Goal: Task Accomplishment & Management: Manage account settings

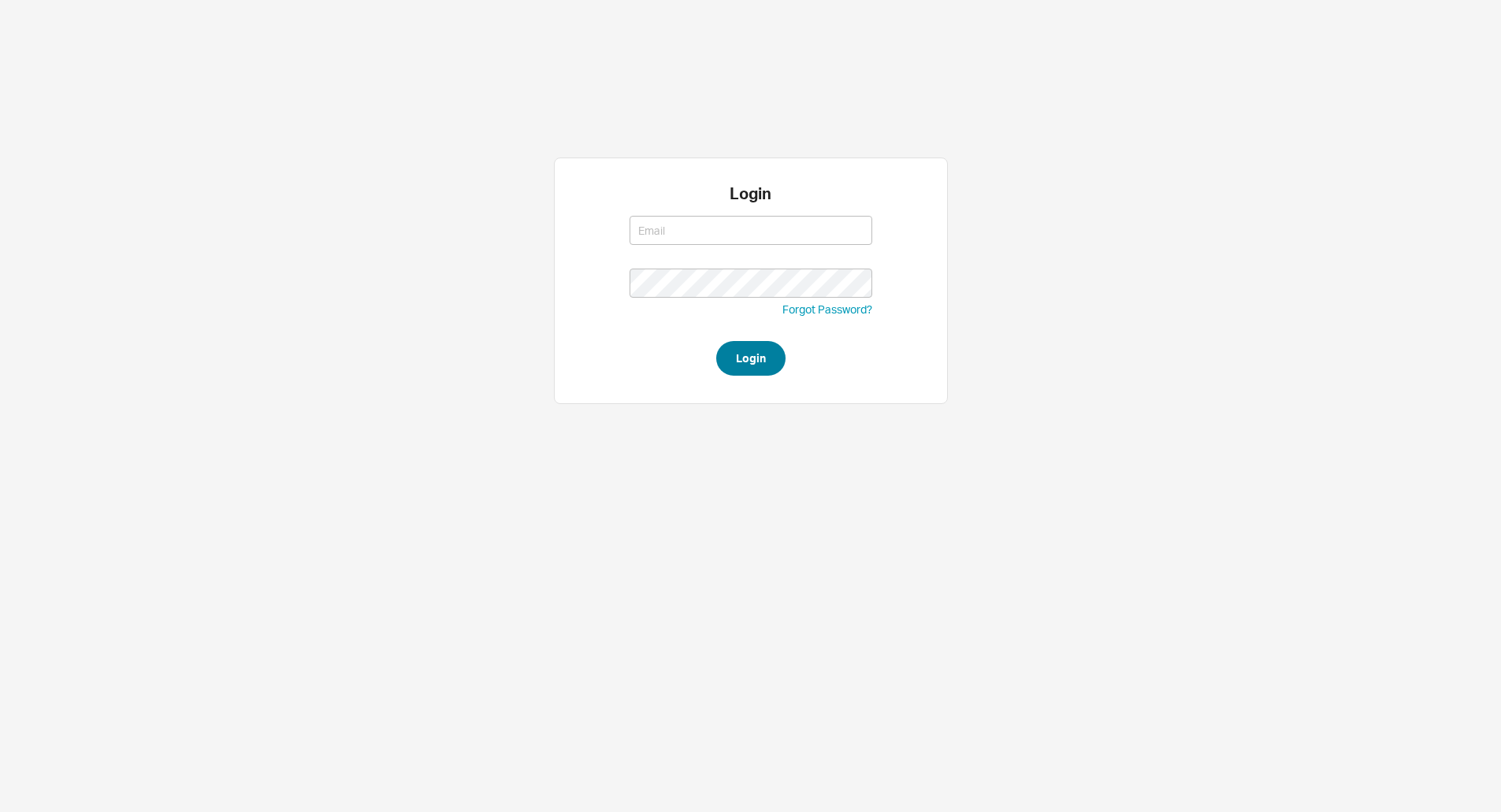
type input "[EMAIL_ADDRESS][DOMAIN_NAME]"
click at [742, 349] on button "Login" at bounding box center [751, 358] width 70 height 35
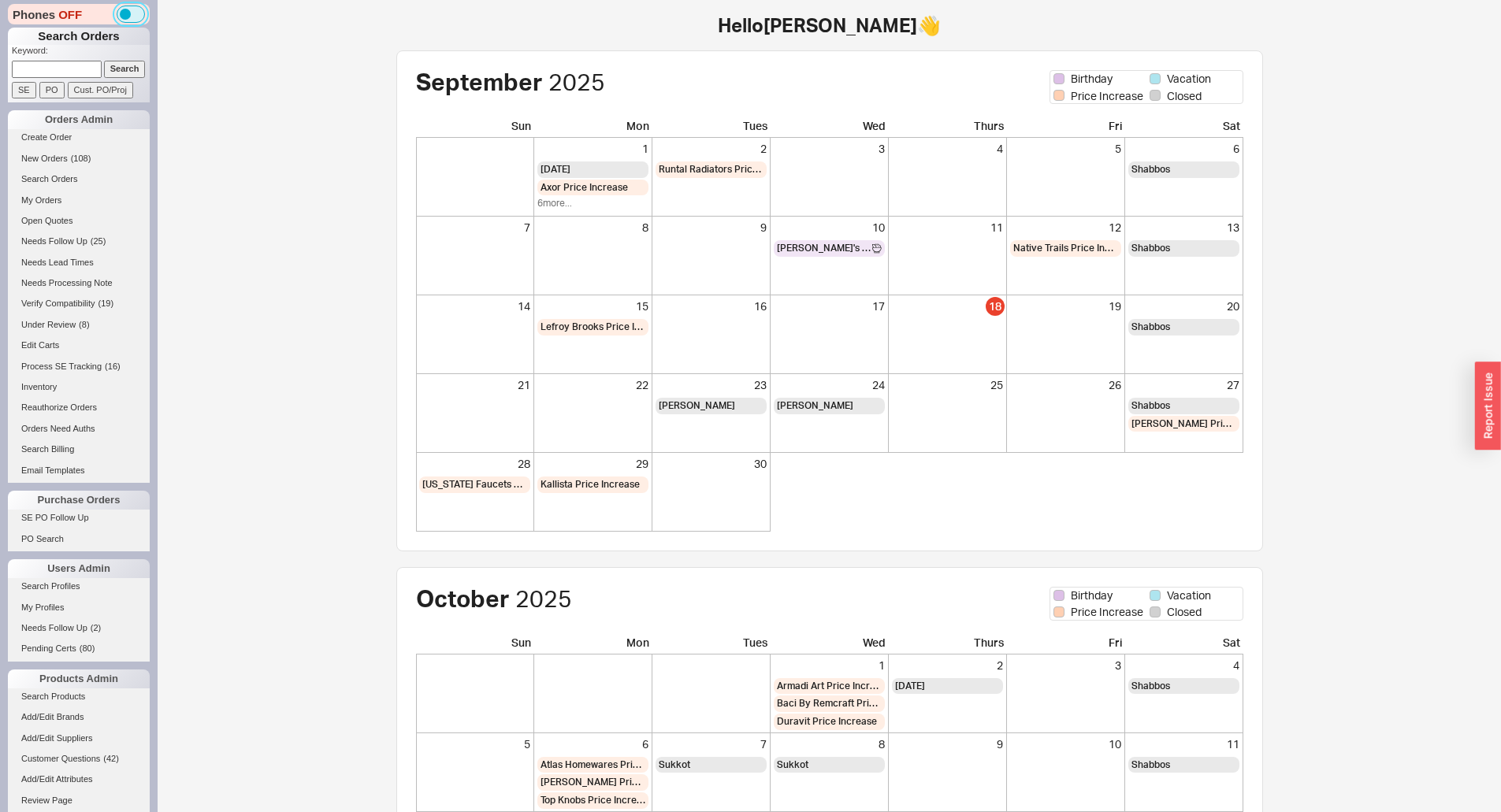
click at [129, 14] on button "button" at bounding box center [130, 14] width 28 height 17
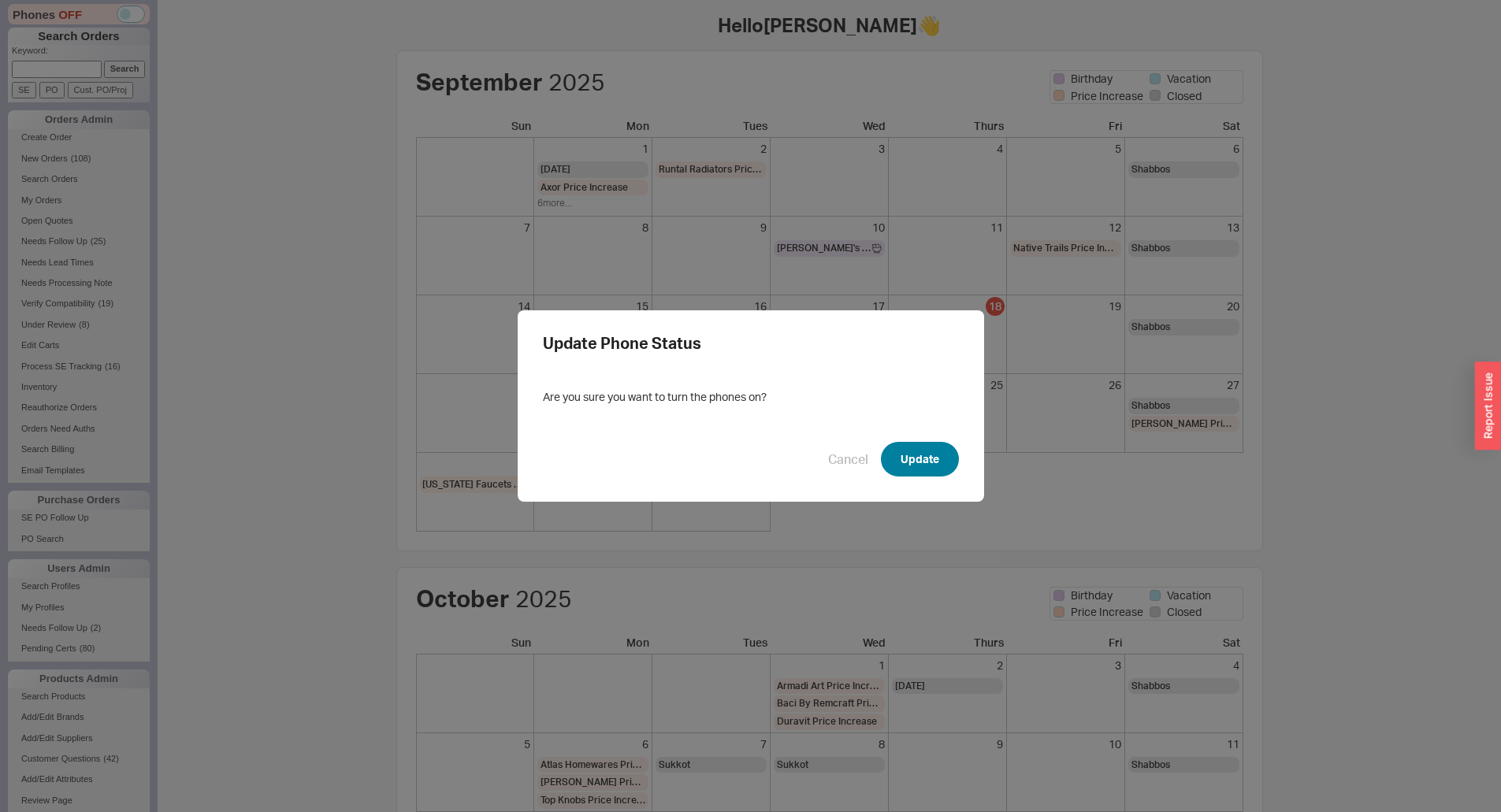
click at [892, 450] on button "Update" at bounding box center [919, 459] width 78 height 35
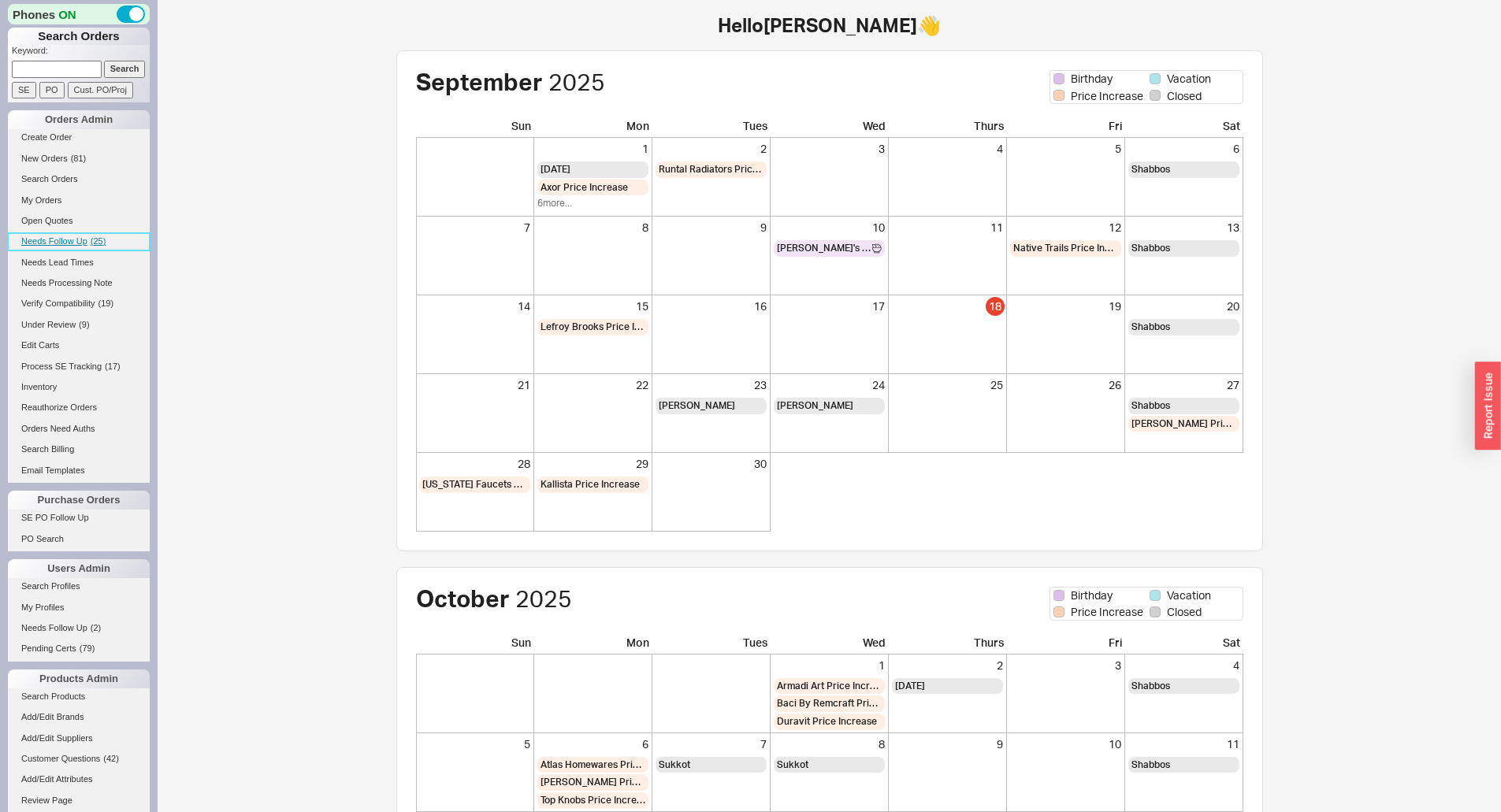
click at [51, 237] on span "Needs Follow Up" at bounding box center [54, 240] width 66 height 9
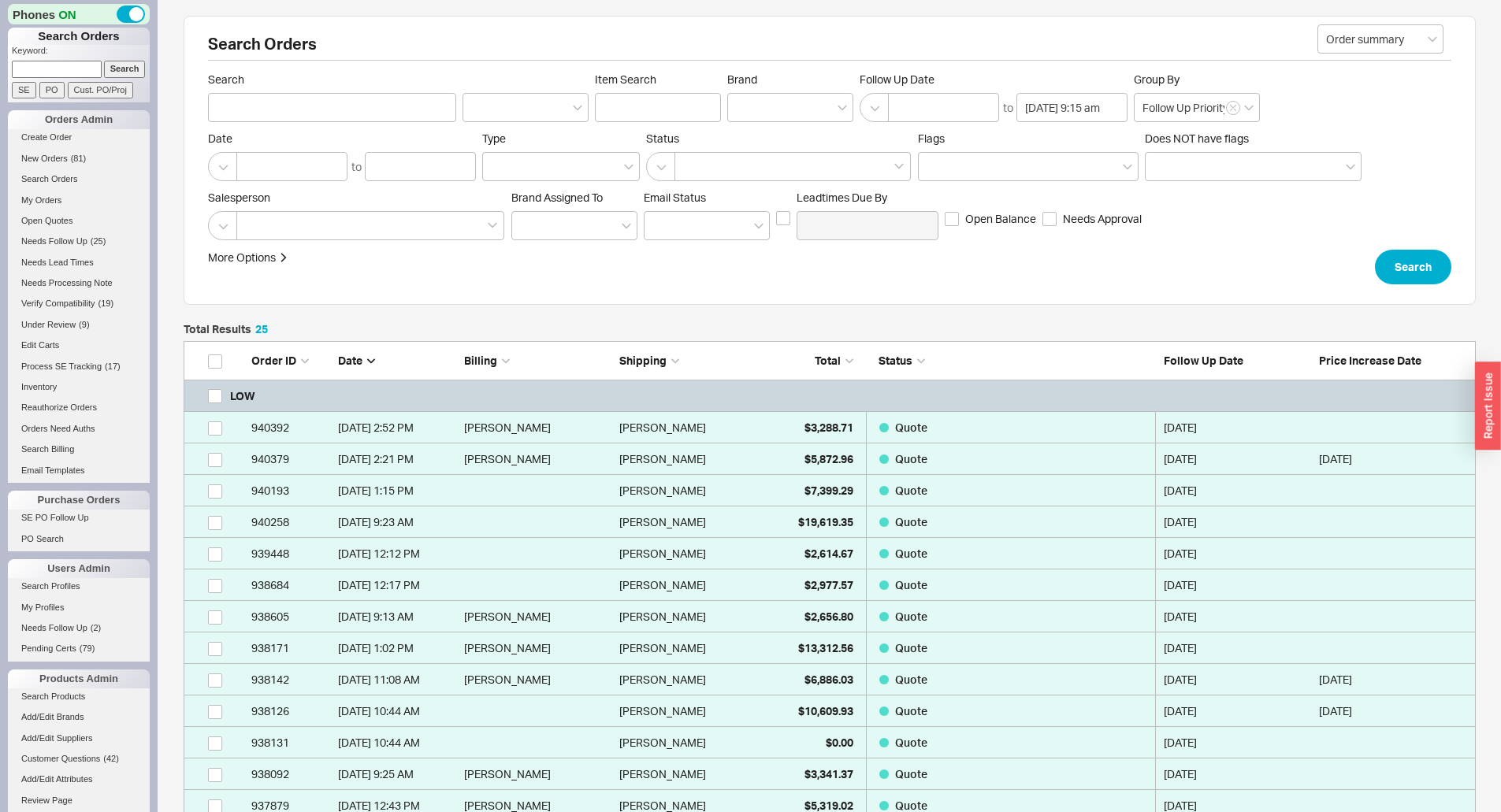
scroll to position [847, 1281]
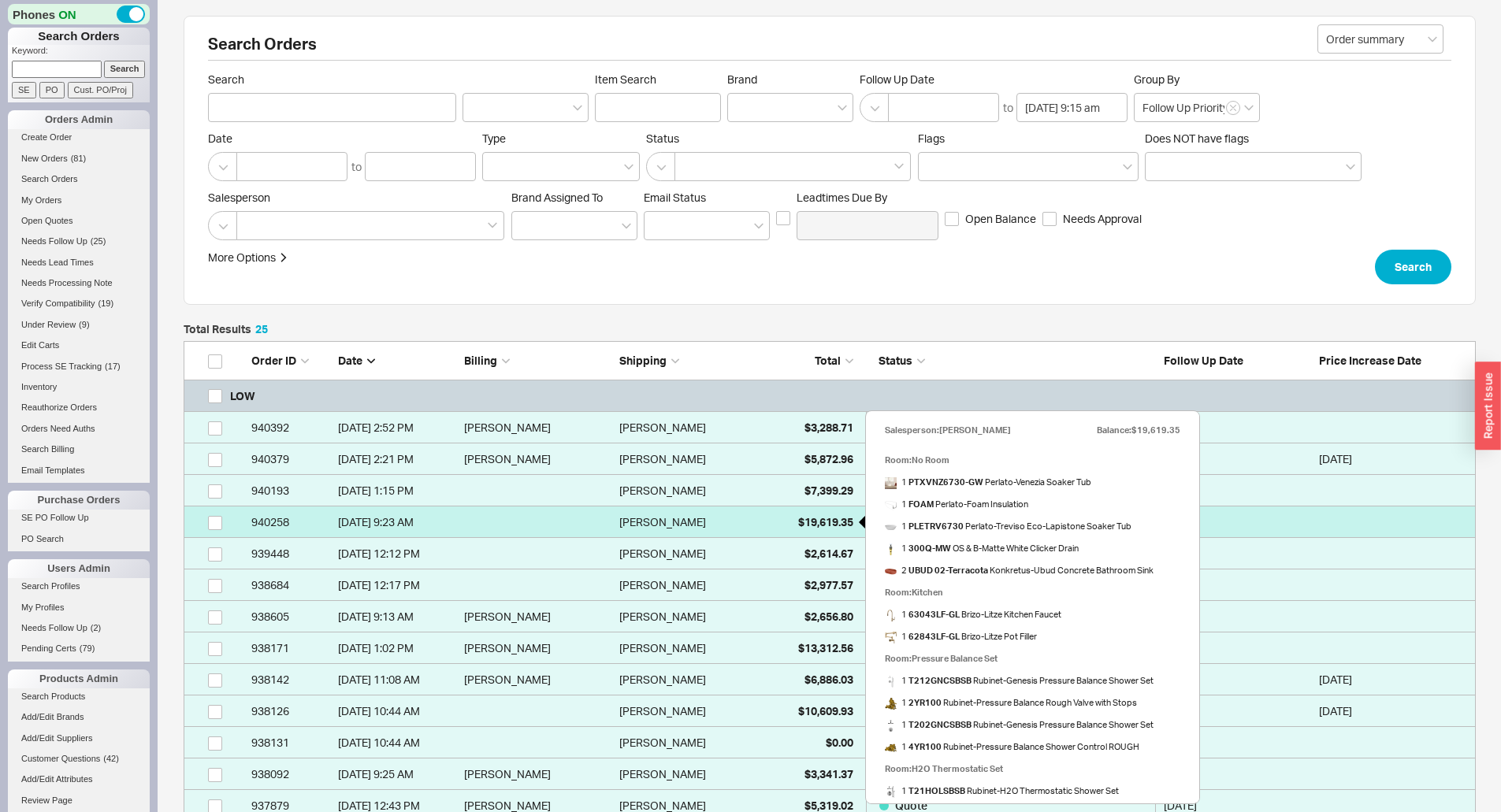
click at [822, 514] on div "$19,619.35" at bounding box center [814, 522] width 79 height 31
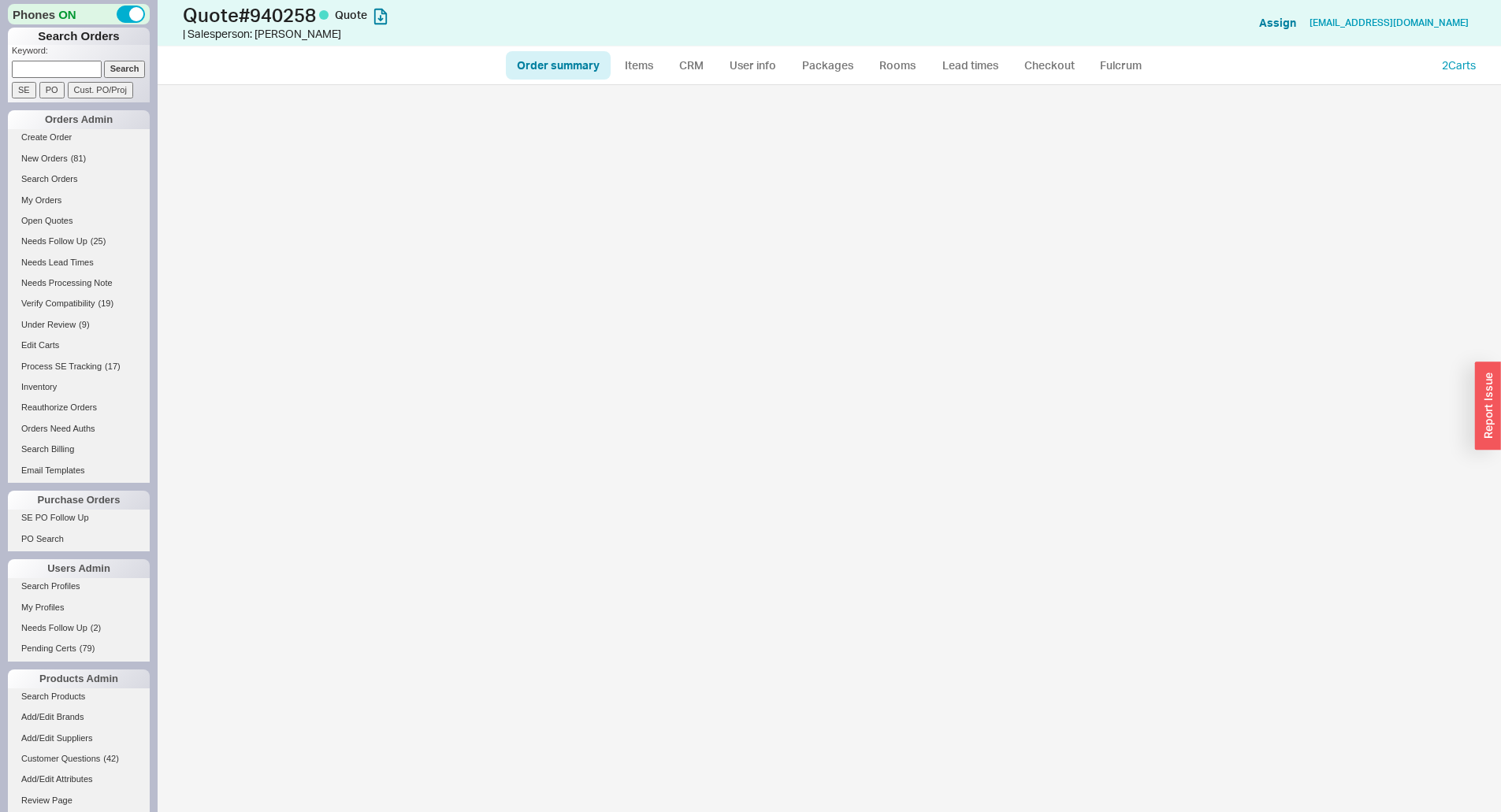
select select "*"
select select "LOW"
select select "3"
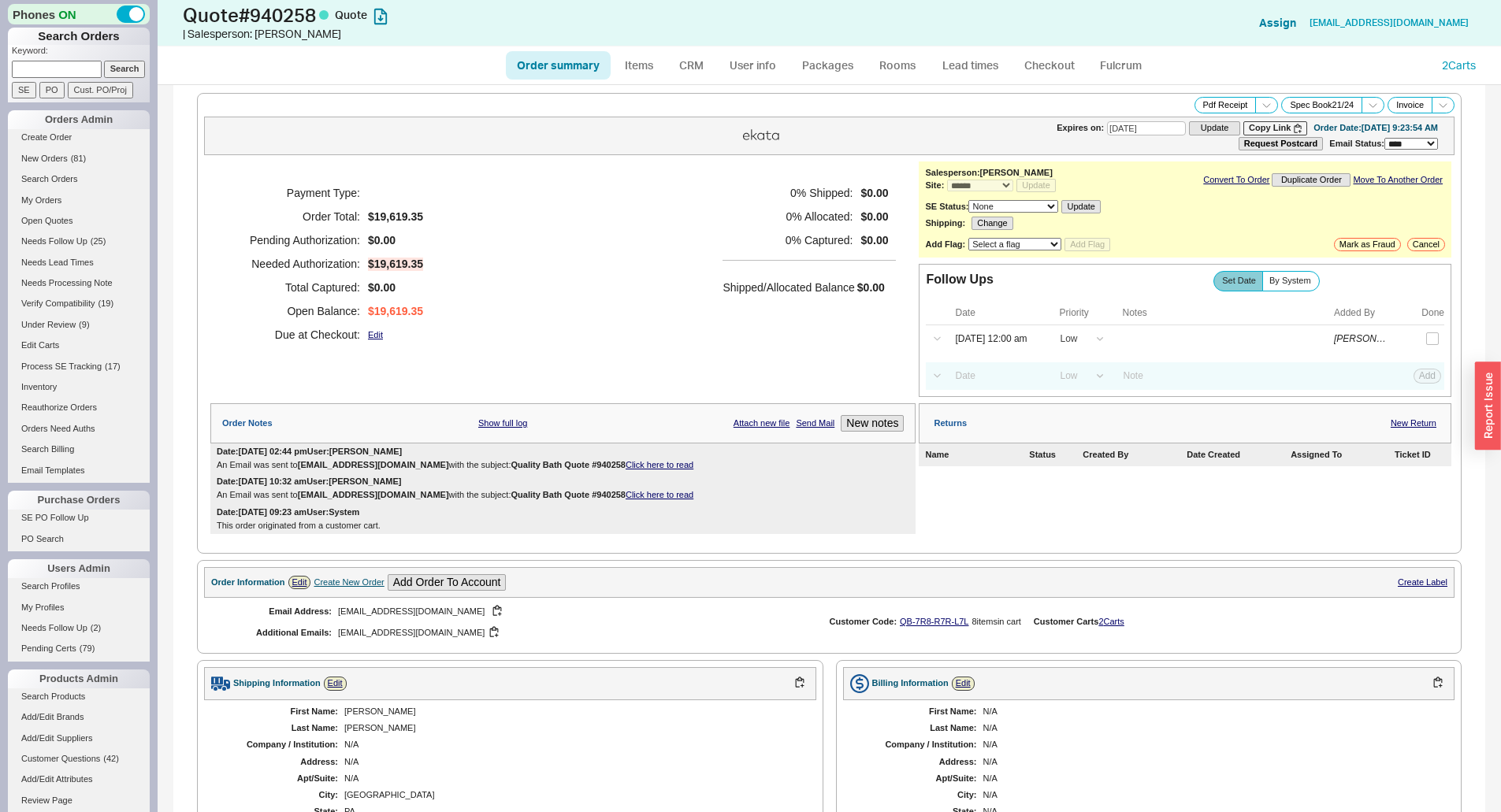
select select "*"
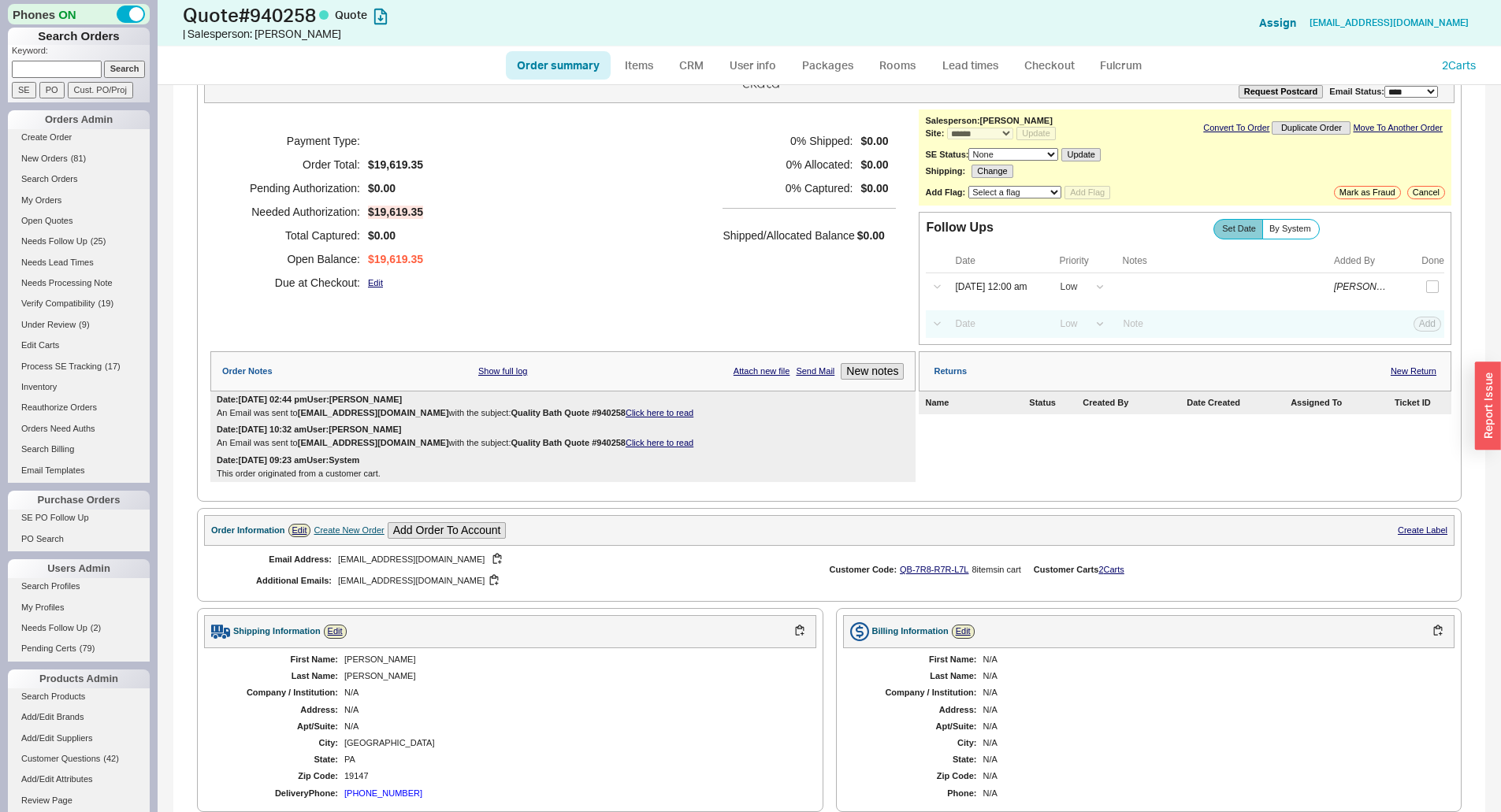
scroll to position [79, 0]
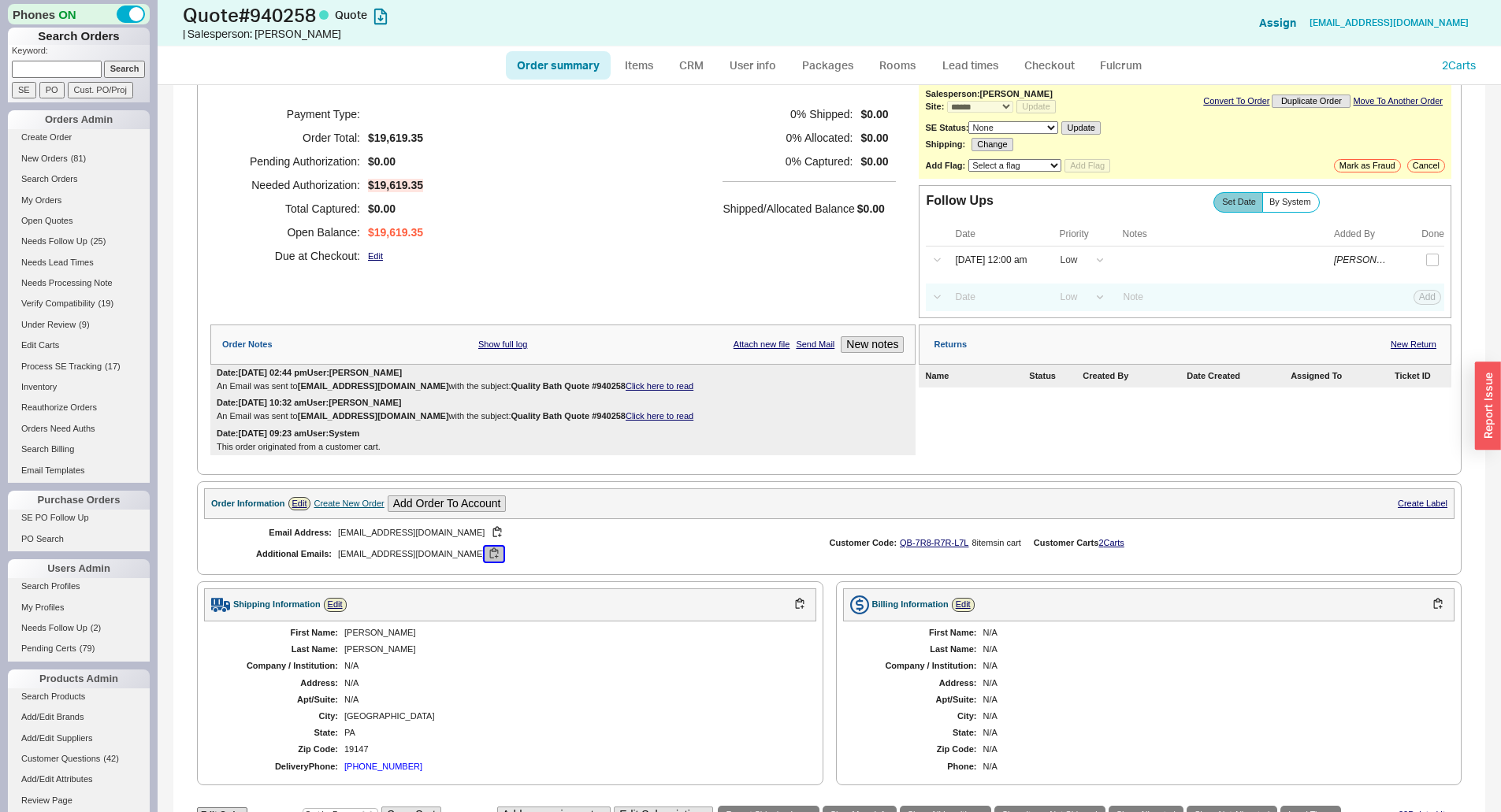
click at [485, 555] on button "button" at bounding box center [494, 554] width 19 height 15
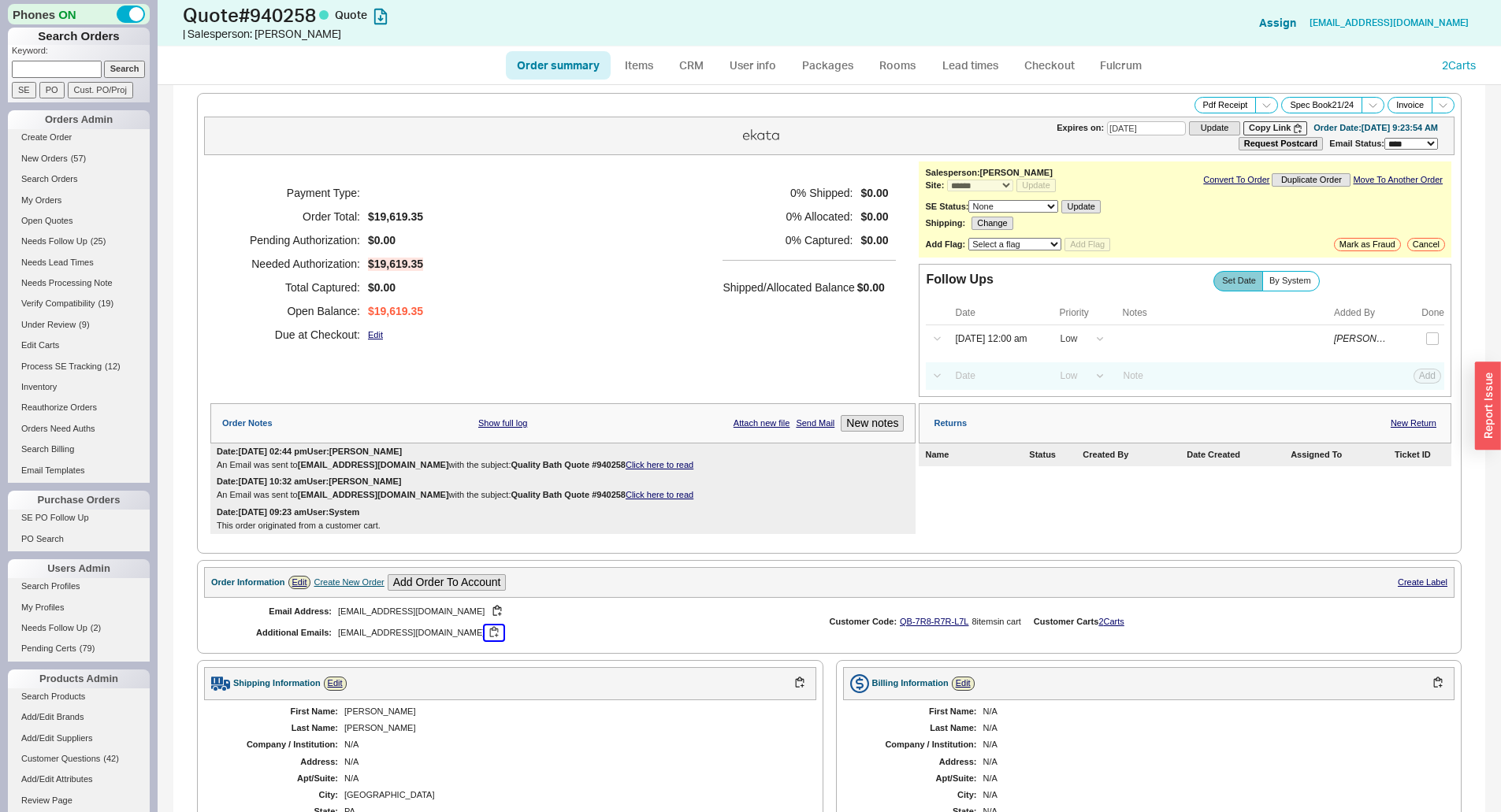
scroll to position [394, 0]
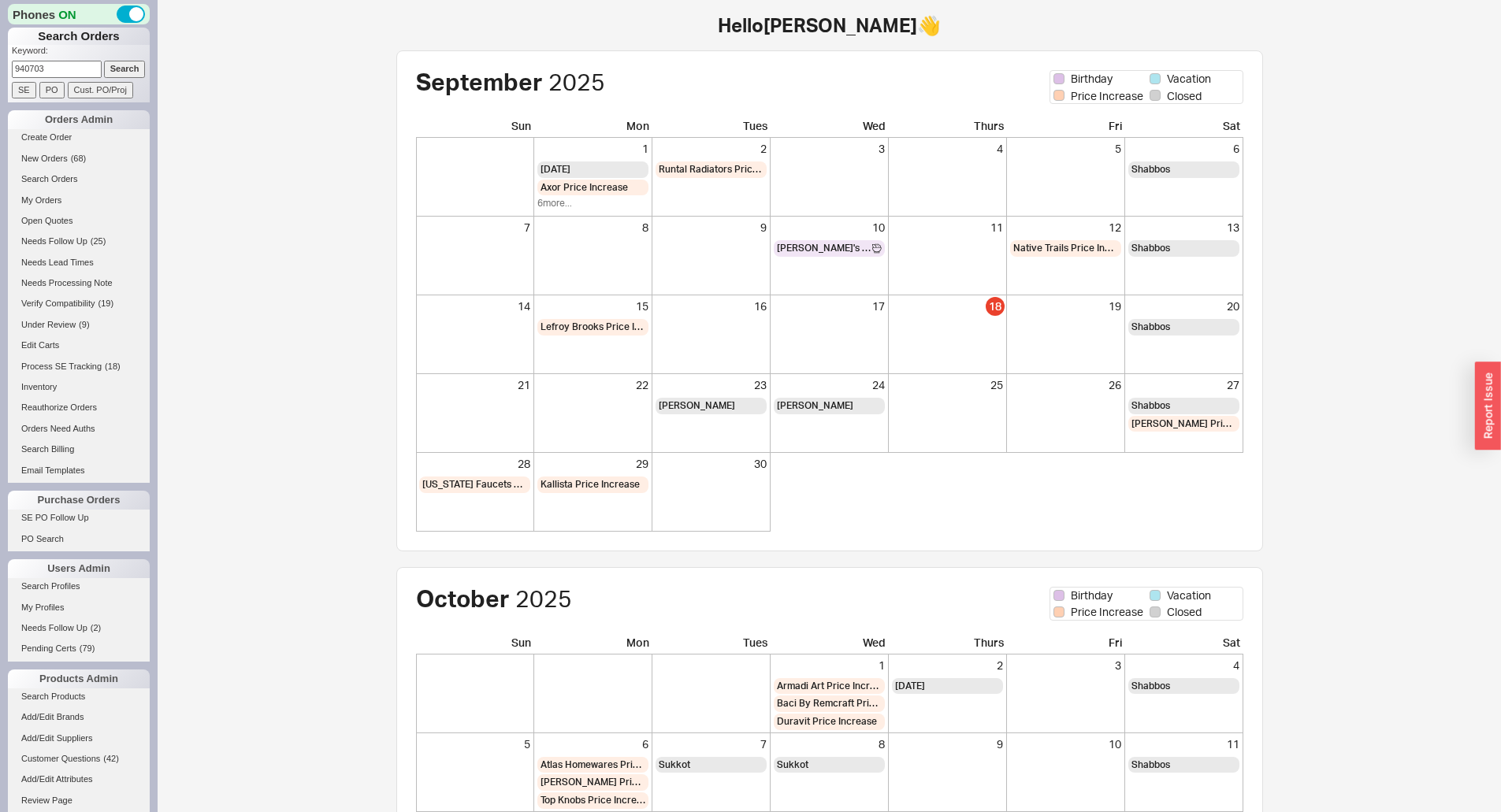
type input "940703"
click at [104, 60] on input "Search" at bounding box center [125, 69] width 42 height 16
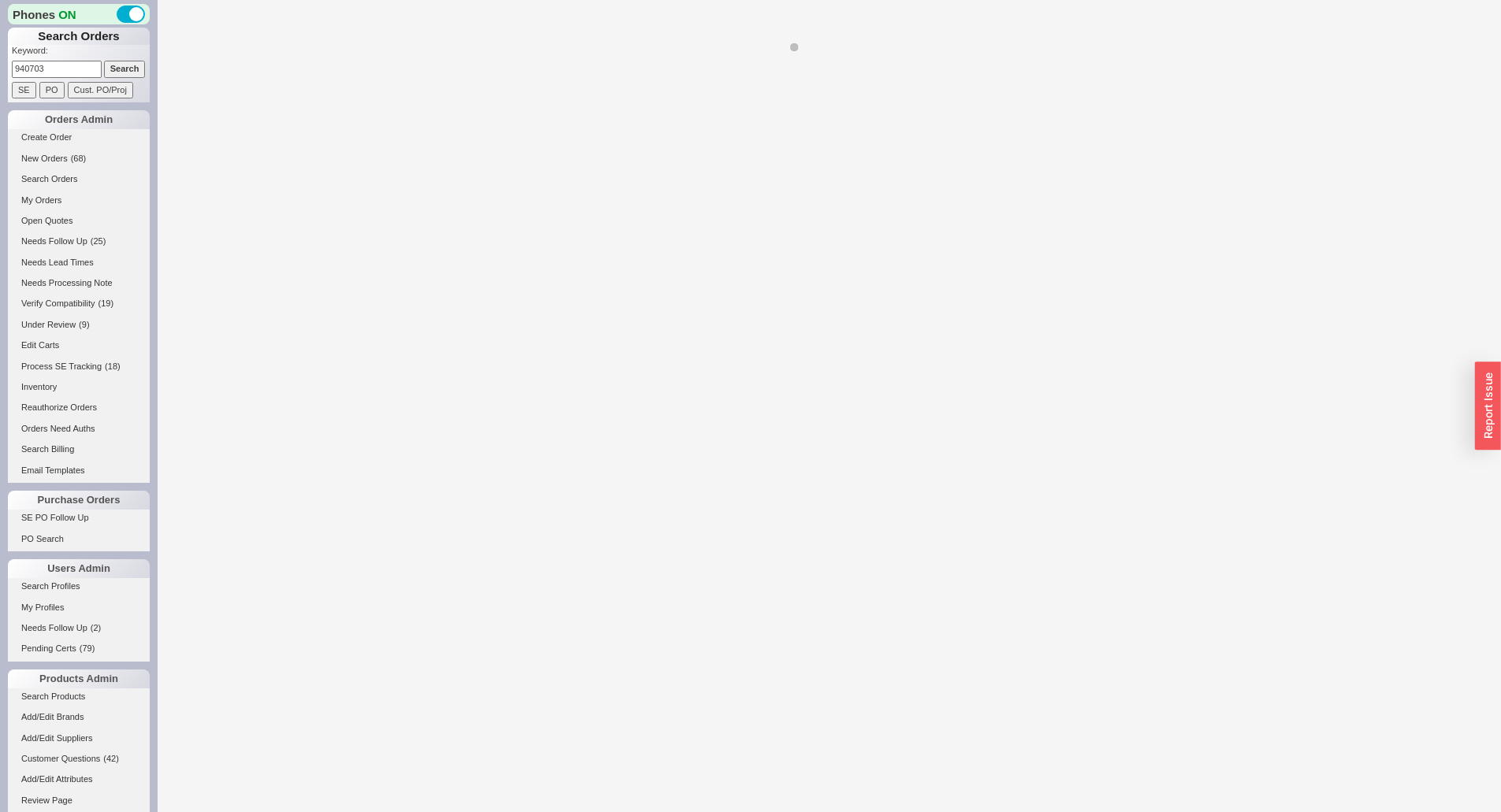
select select "*"
select select "LOW"
select select "3"
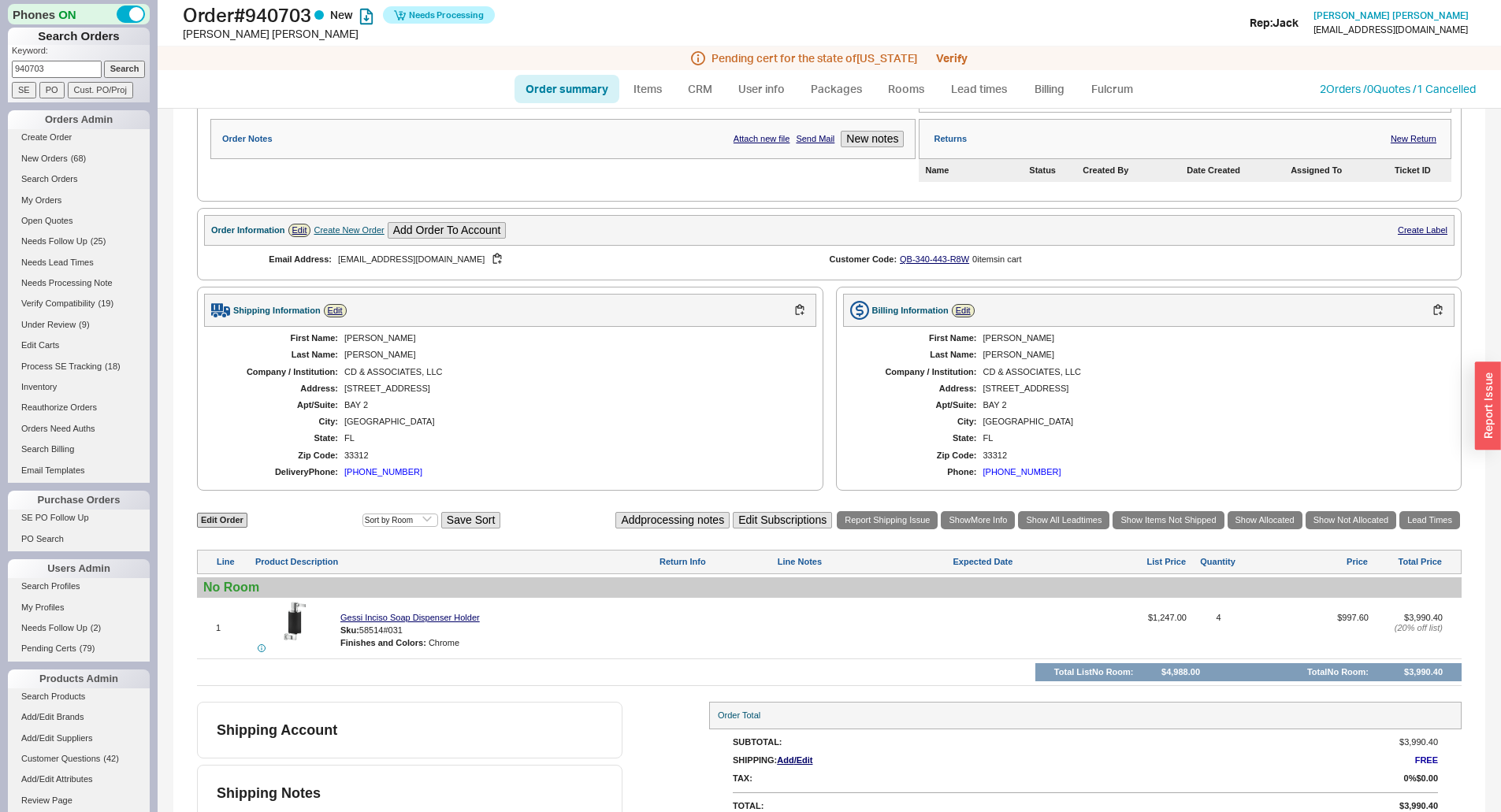
scroll to position [283, 0]
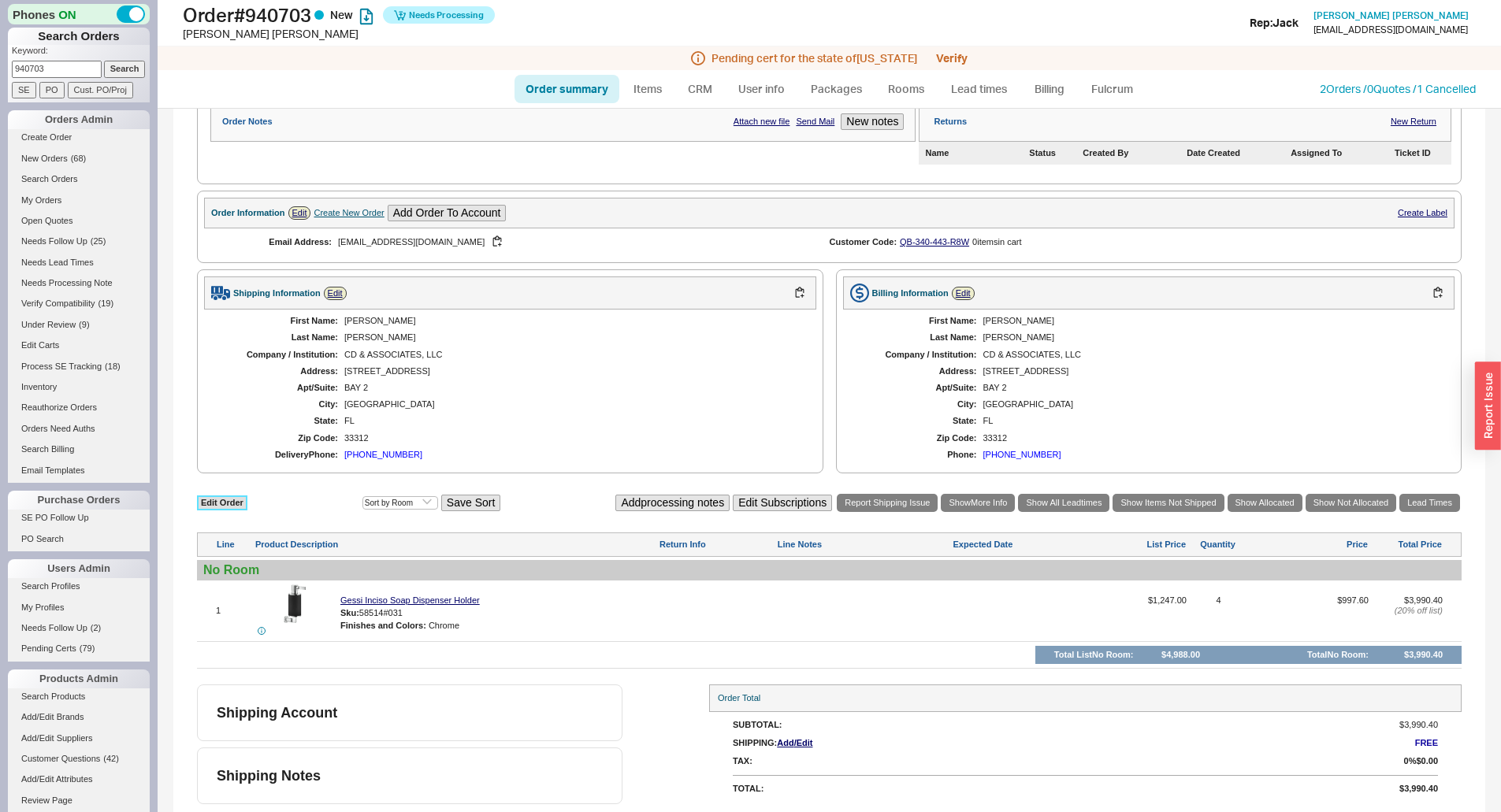
click at [235, 506] on link "Edit Order" at bounding box center [221, 503] width 50 height 15
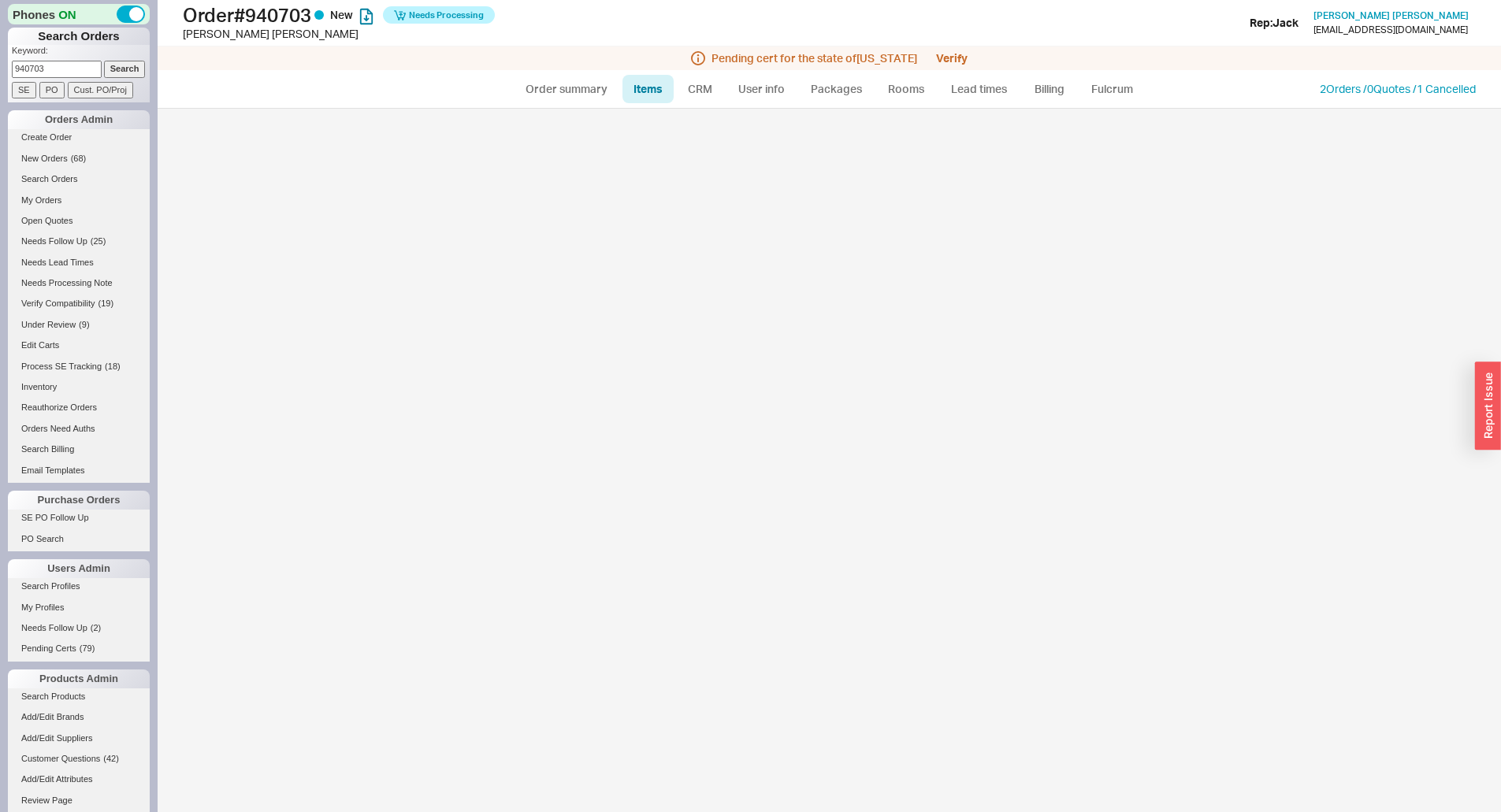
select select "3"
select select "ON_CHECKOUT_AGGREGATED"
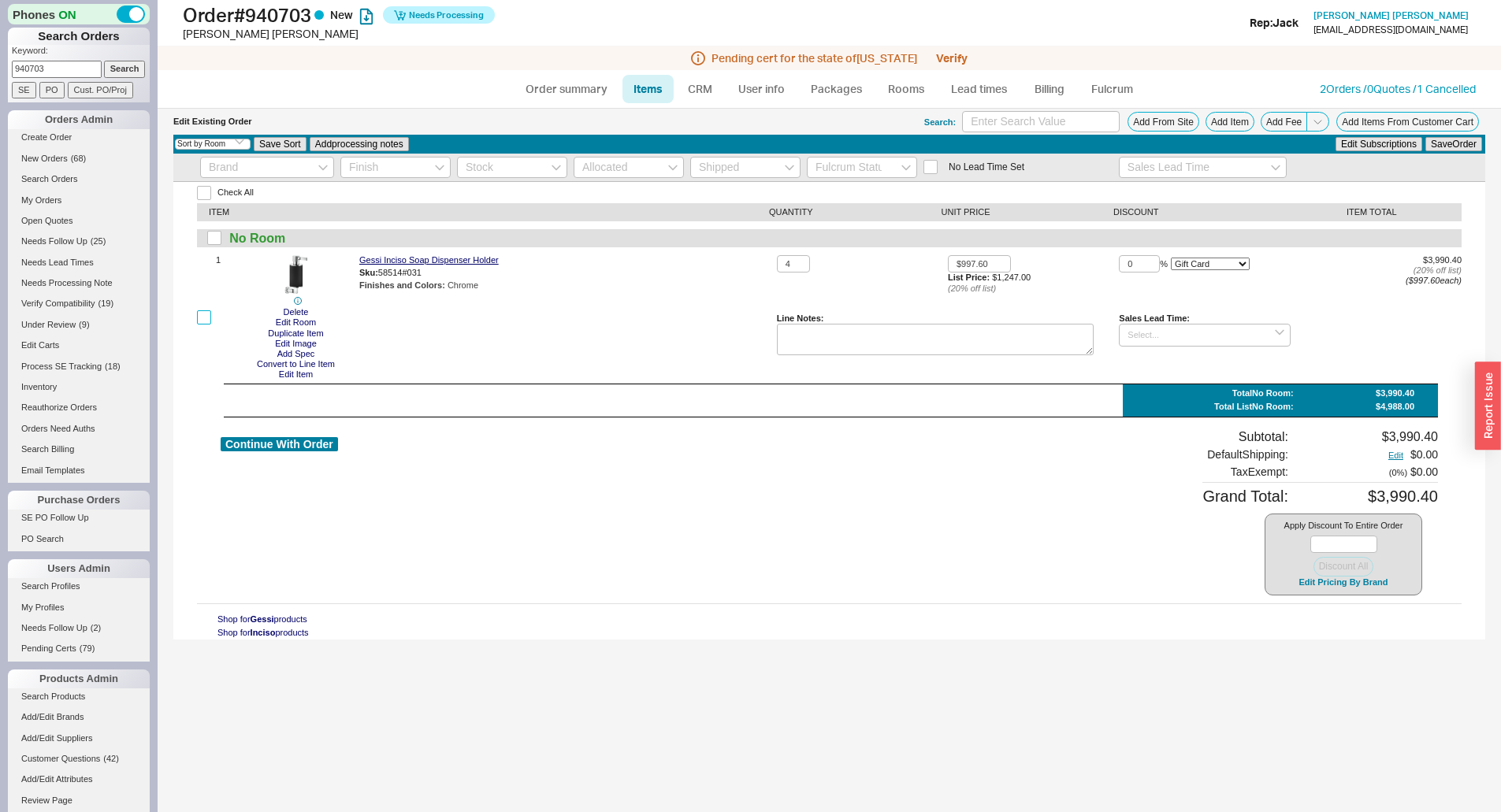
click at [202, 316] on input "checkbox" at bounding box center [204, 317] width 15 height 15
checkbox input "true"
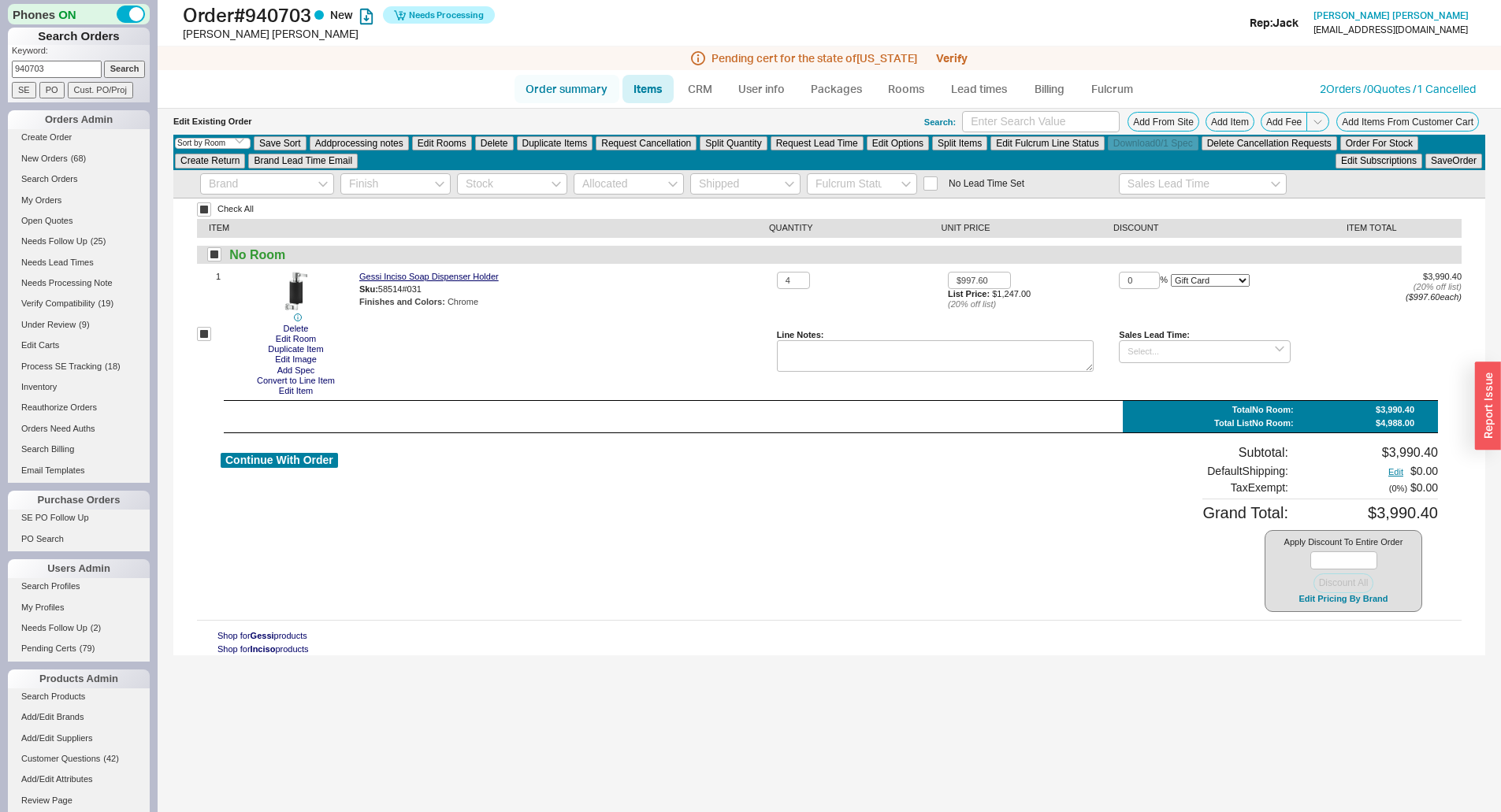
click at [553, 85] on link "Order summary" at bounding box center [566, 89] width 105 height 28
select select "*"
select select "LOW"
select select "3"
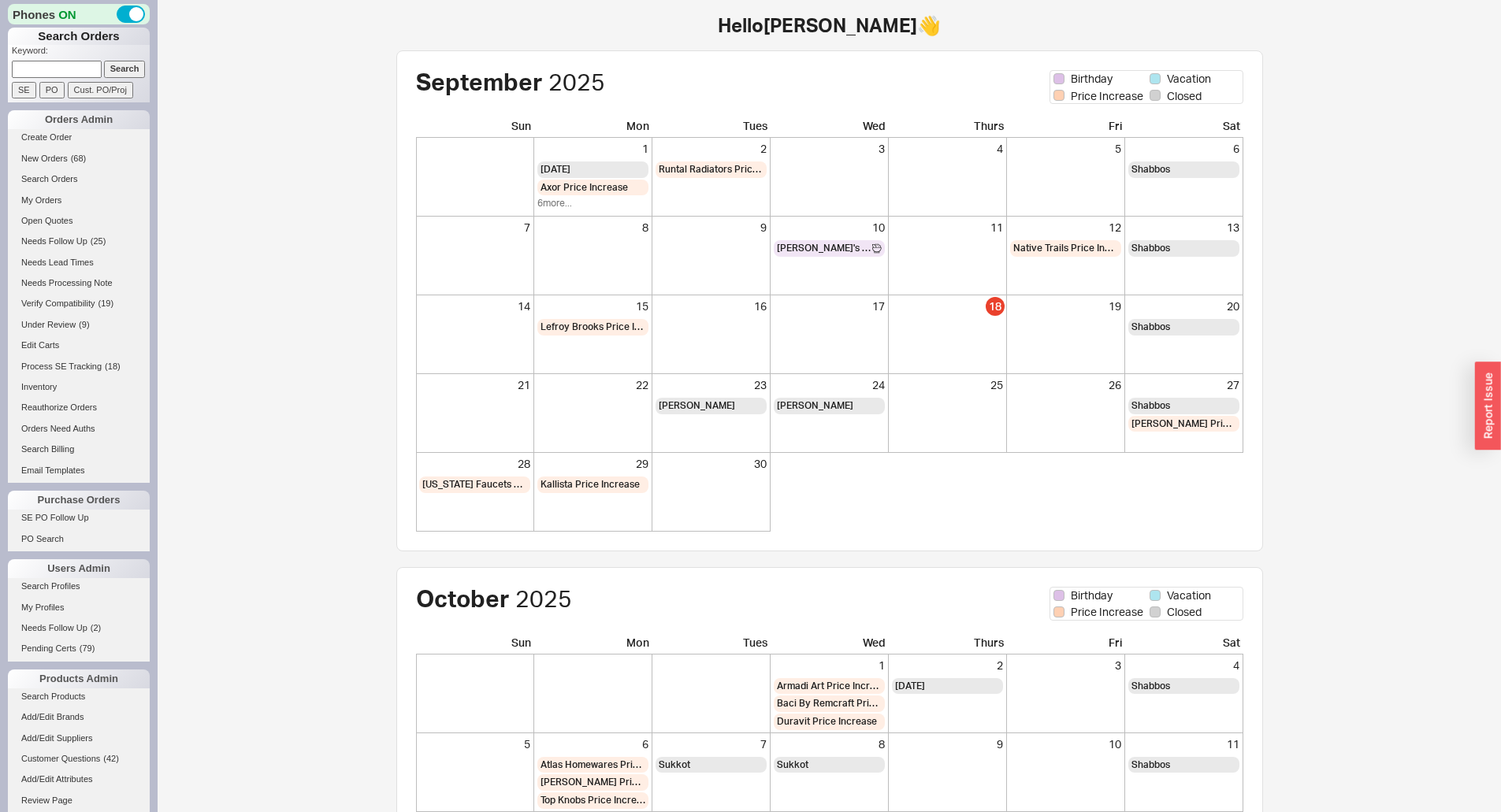
click at [43, 68] on input at bounding box center [57, 69] width 90 height 16
paste input "[PERSON_NAME][EMAIL_ADDRESS][DOMAIN_NAME]"
type input "holly@houseometry.com"
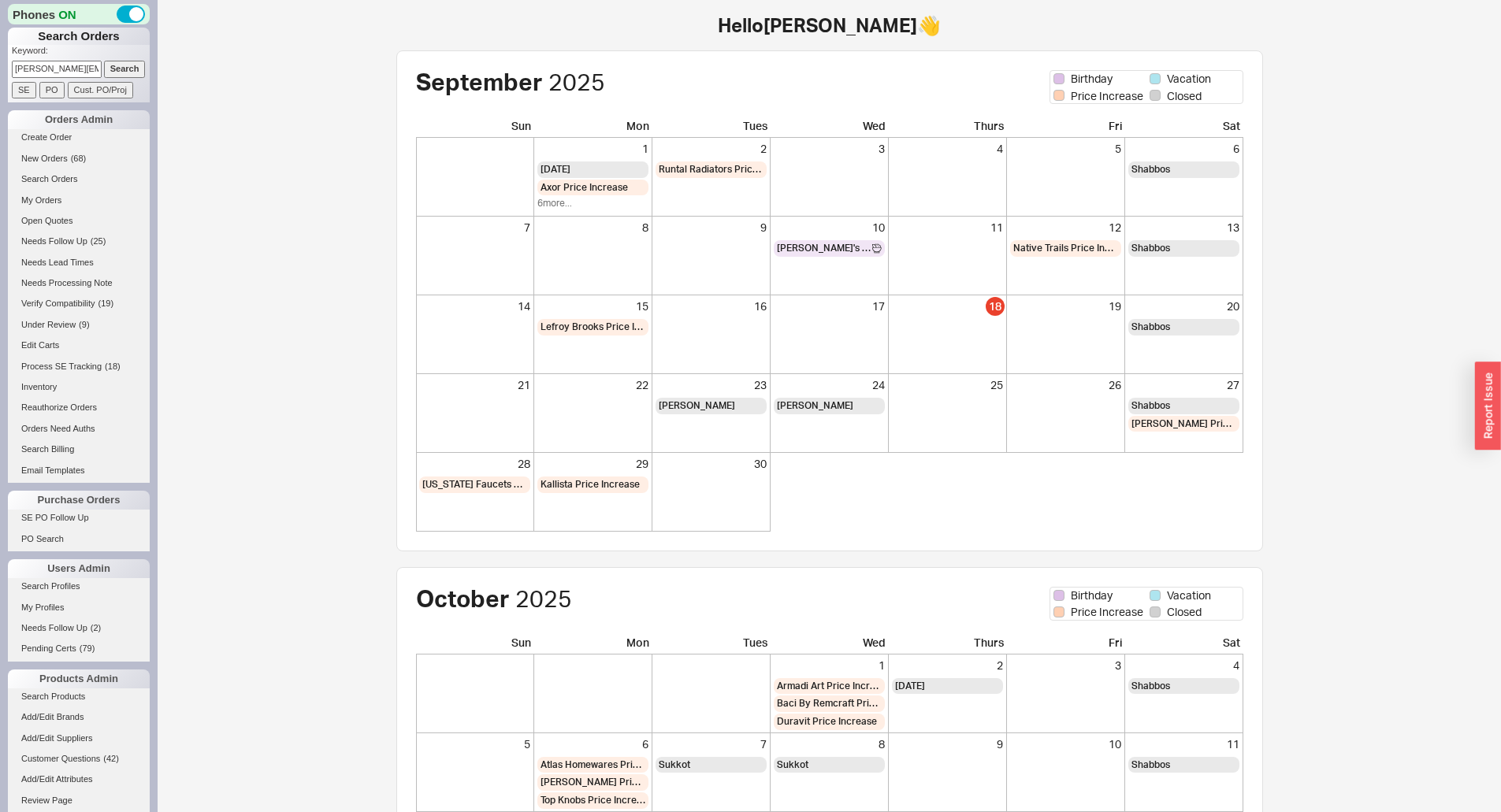
click at [106, 71] on input "Search" at bounding box center [125, 69] width 42 height 16
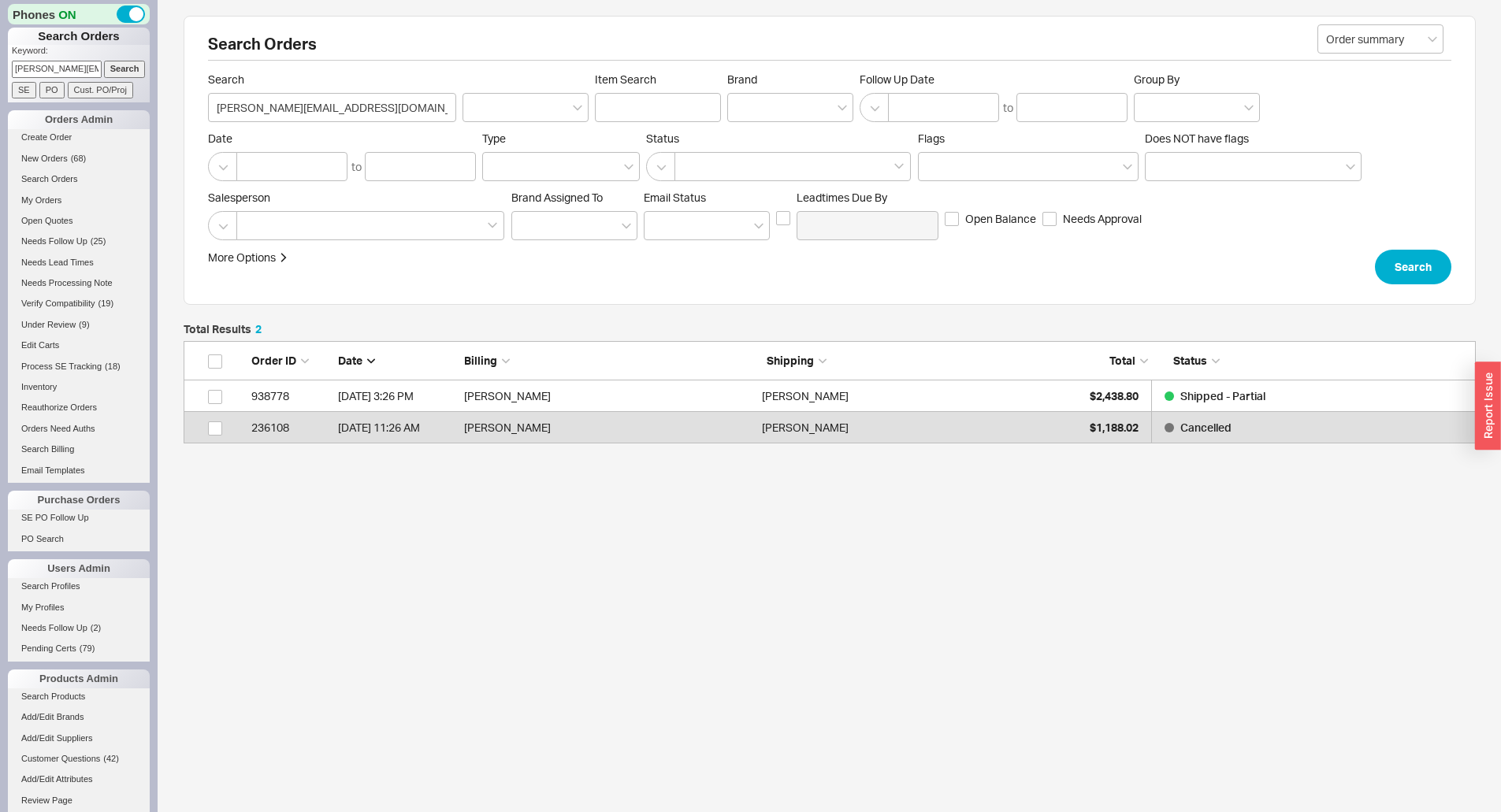
scroll to position [91, 1281]
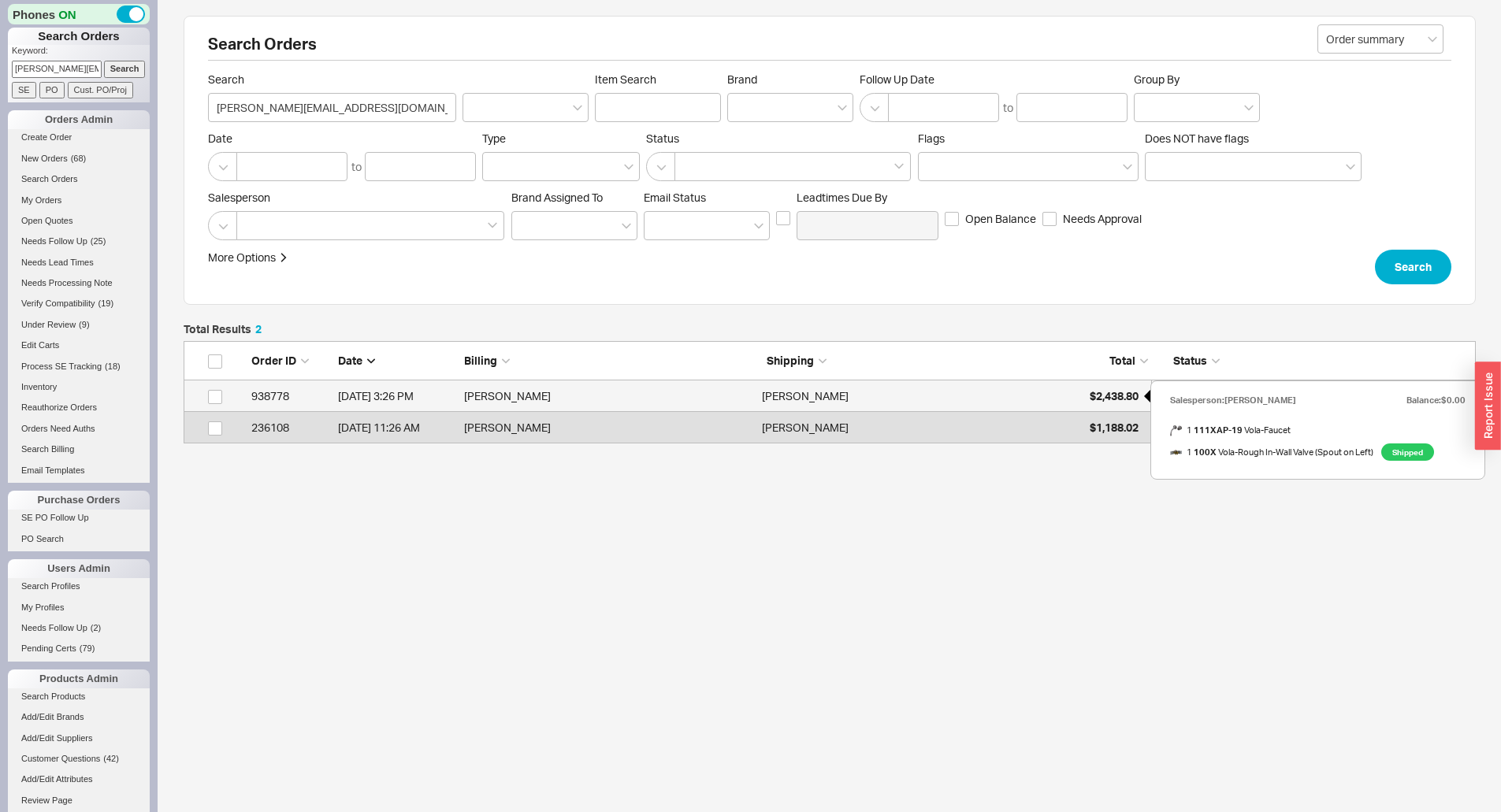
click at [1102, 401] on span "$2,438.80" at bounding box center [1113, 396] width 48 height 14
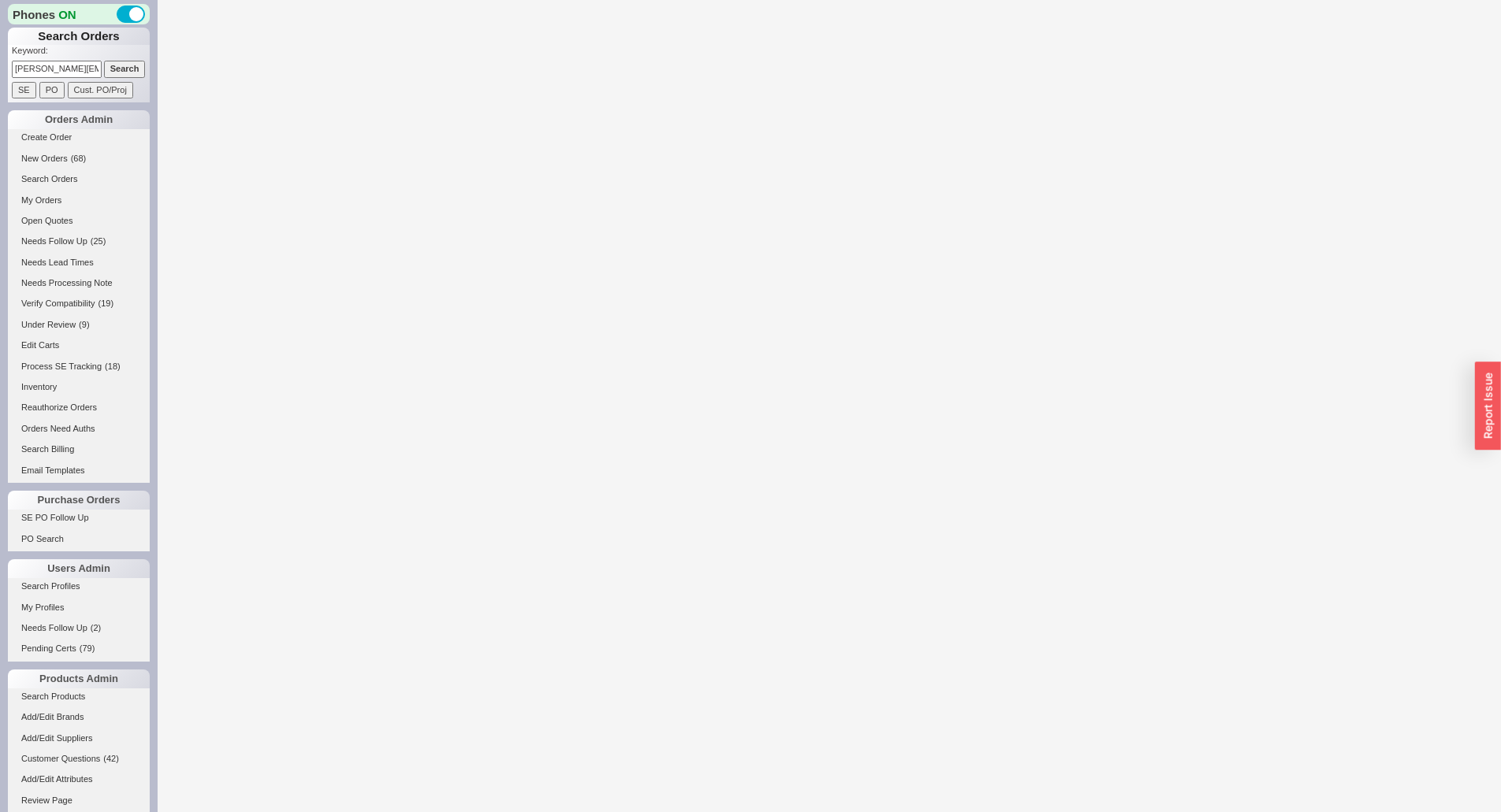
select select "LOW"
select select "3"
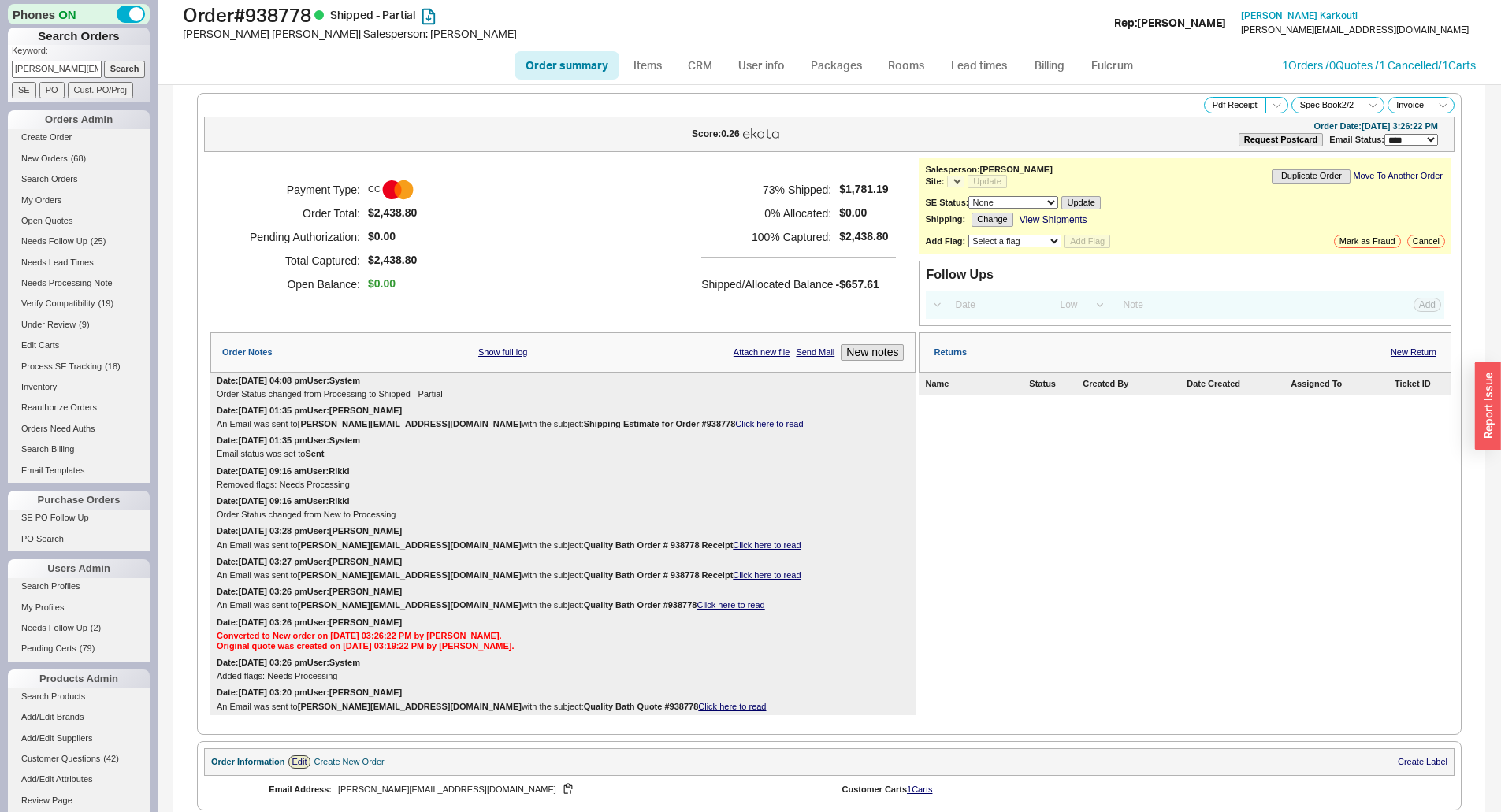
select select "*"
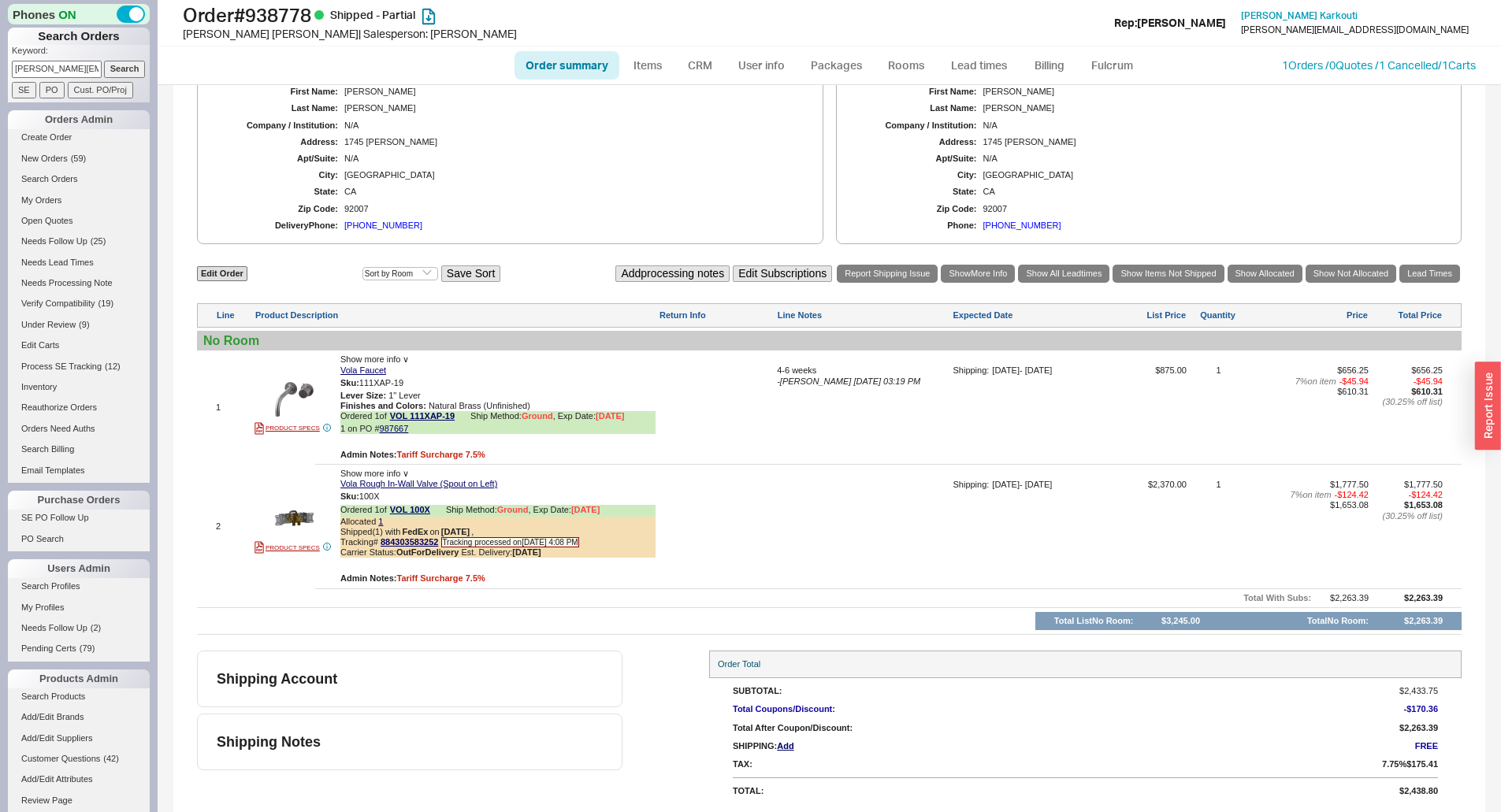
scroll to position [540, 0]
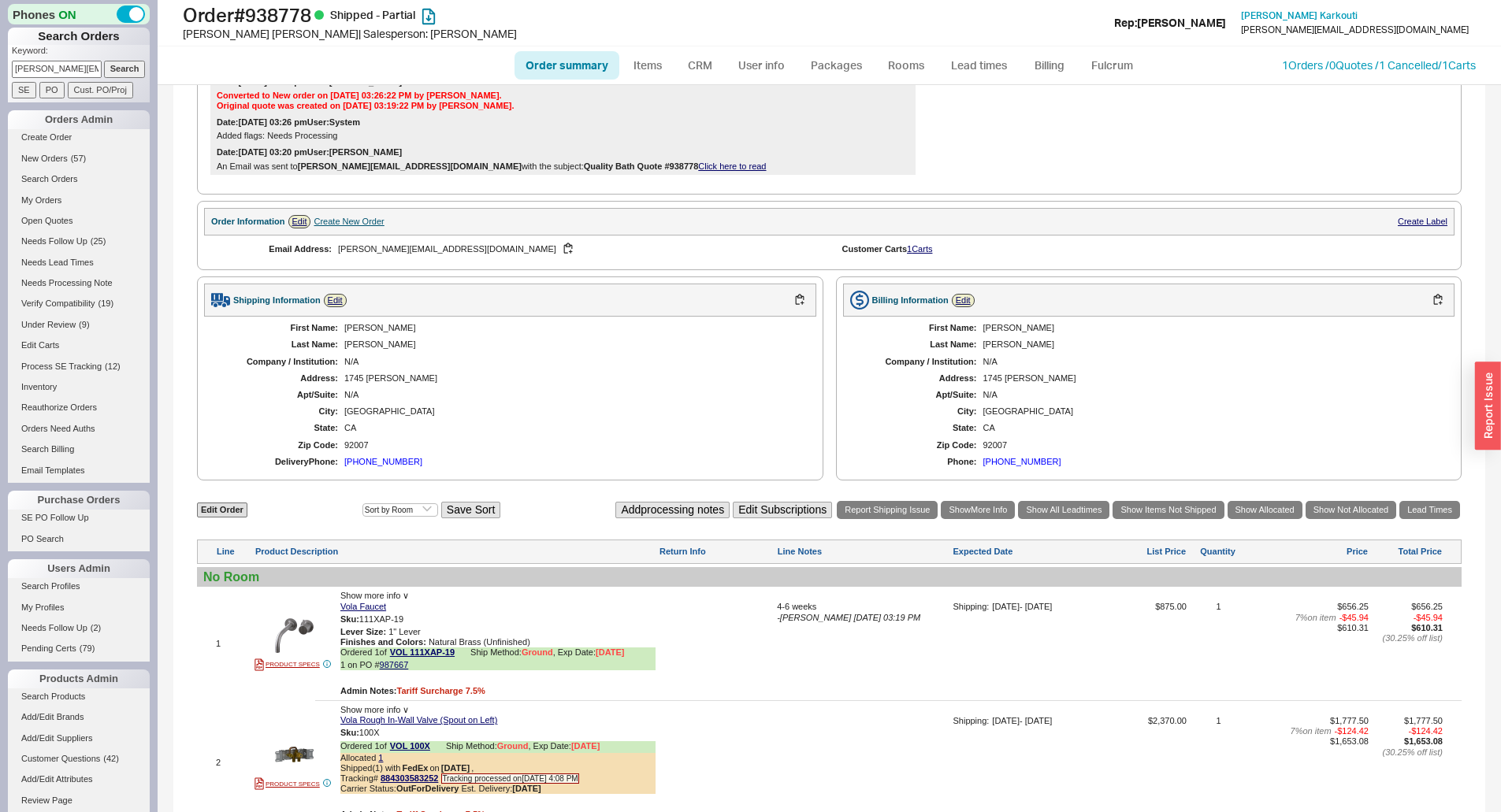
click at [370, 463] on div "(760) 274-3707" at bounding box center [382, 462] width 78 height 10
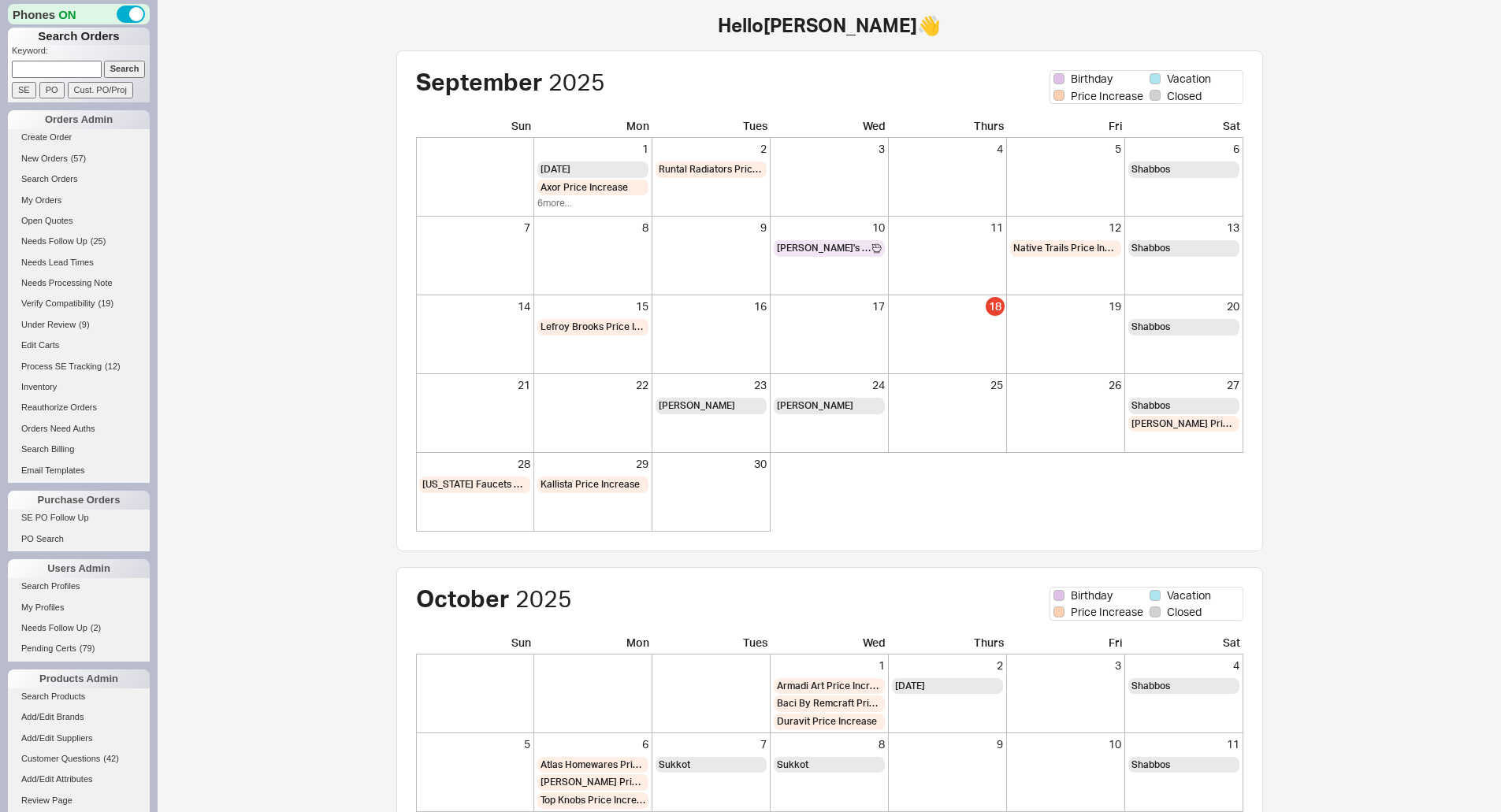
click at [54, 72] on input at bounding box center [57, 69] width 90 height 16
paste input "kenmboyle@comcast.net"
type input "kenmboyle@comcast.net"
click at [104, 65] on input "Search" at bounding box center [125, 69] width 42 height 16
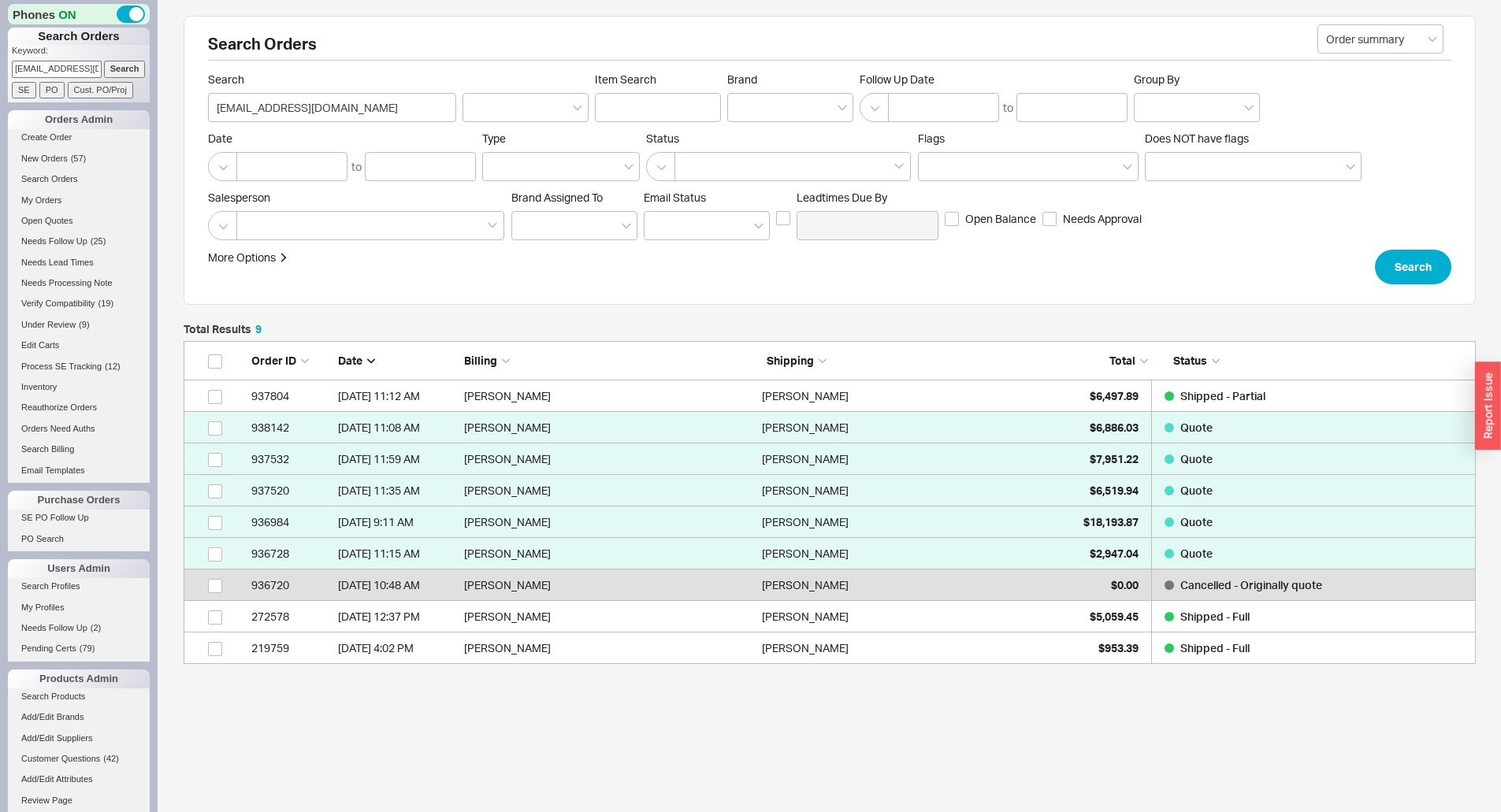
scroll to position [311, 1281]
click at [1005, 390] on div "Ken Boyle" at bounding box center [906, 396] width 290 height 31
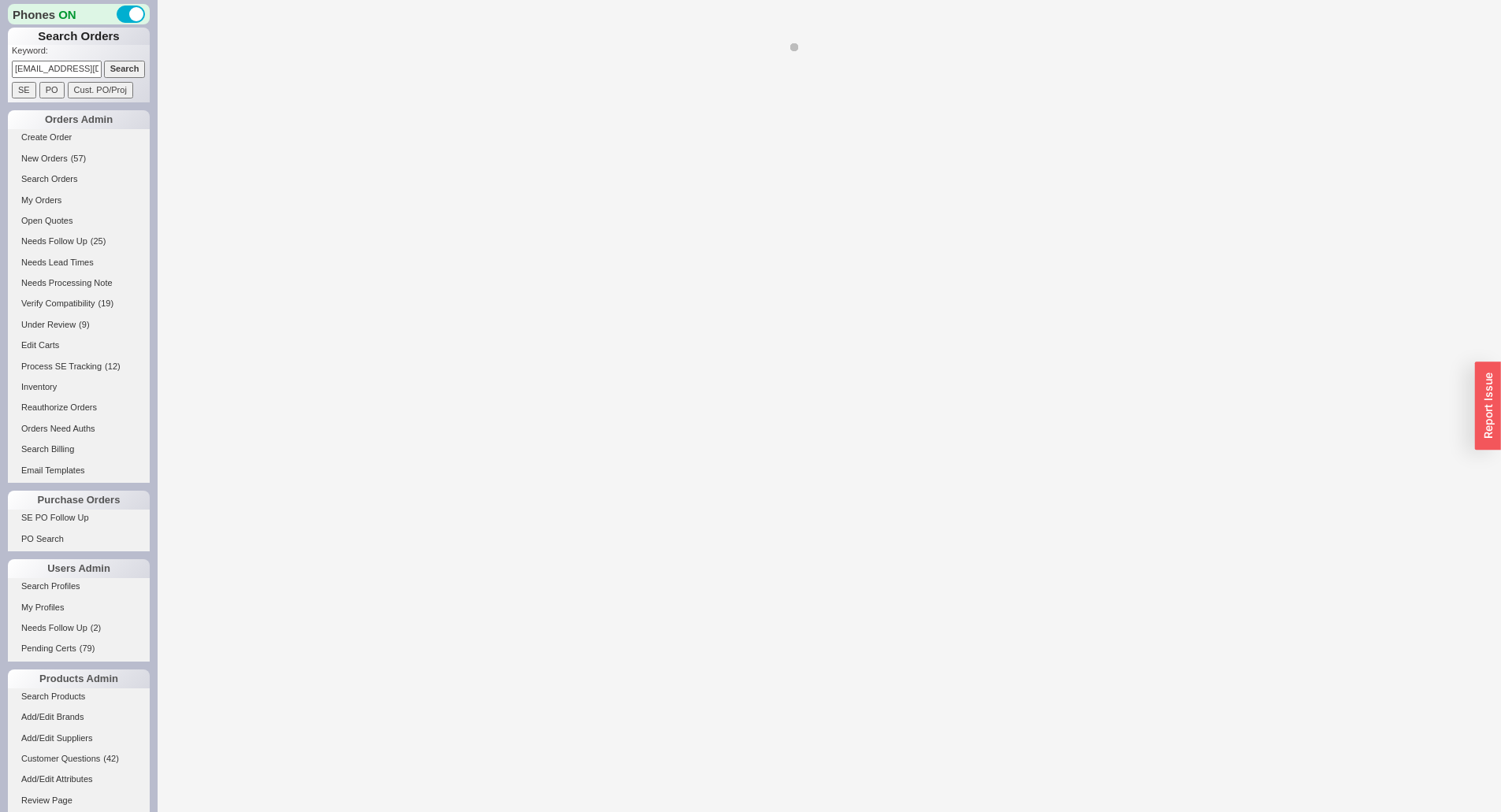
select select "LOW"
select select "3"
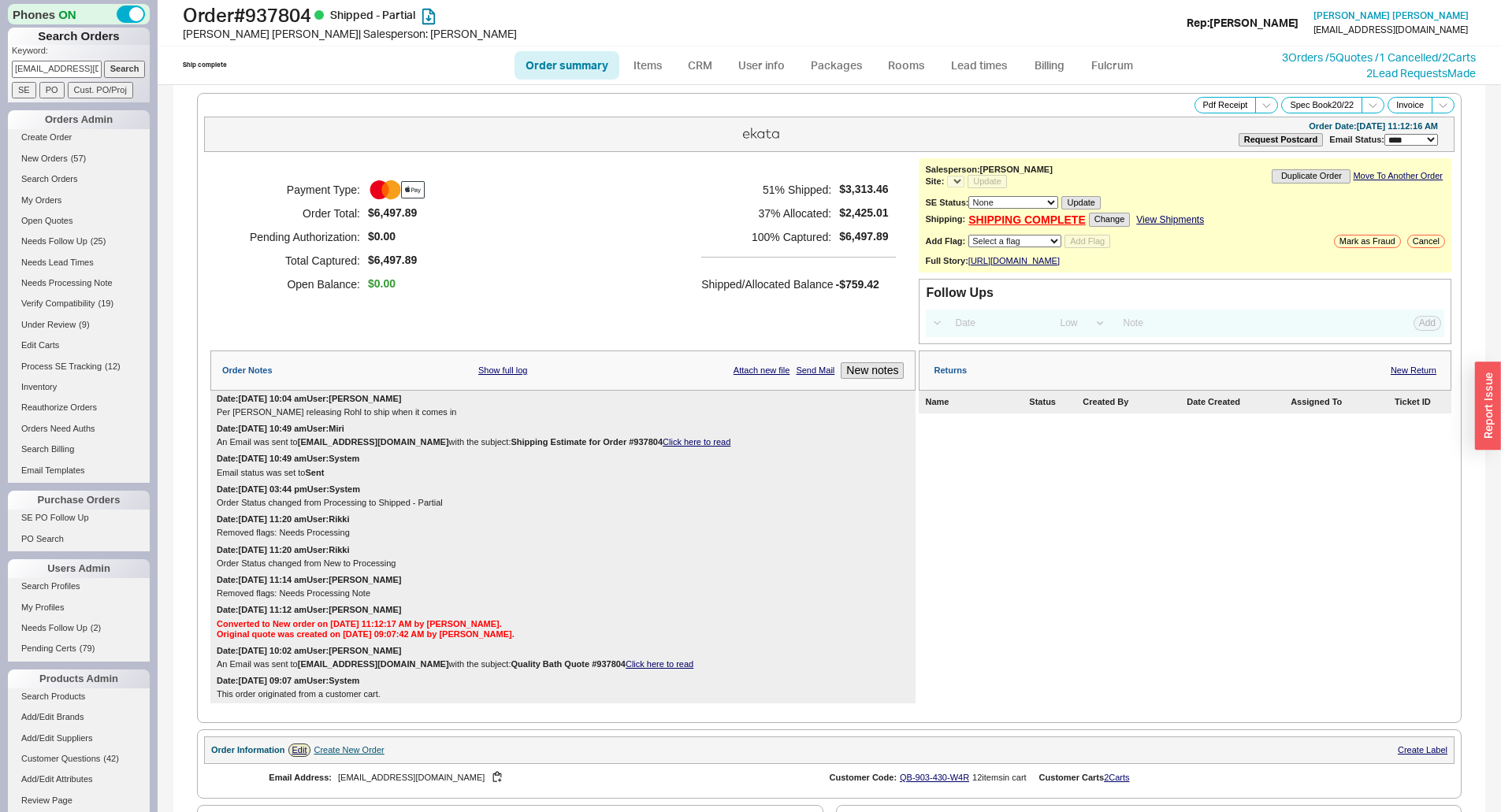
select select "*"
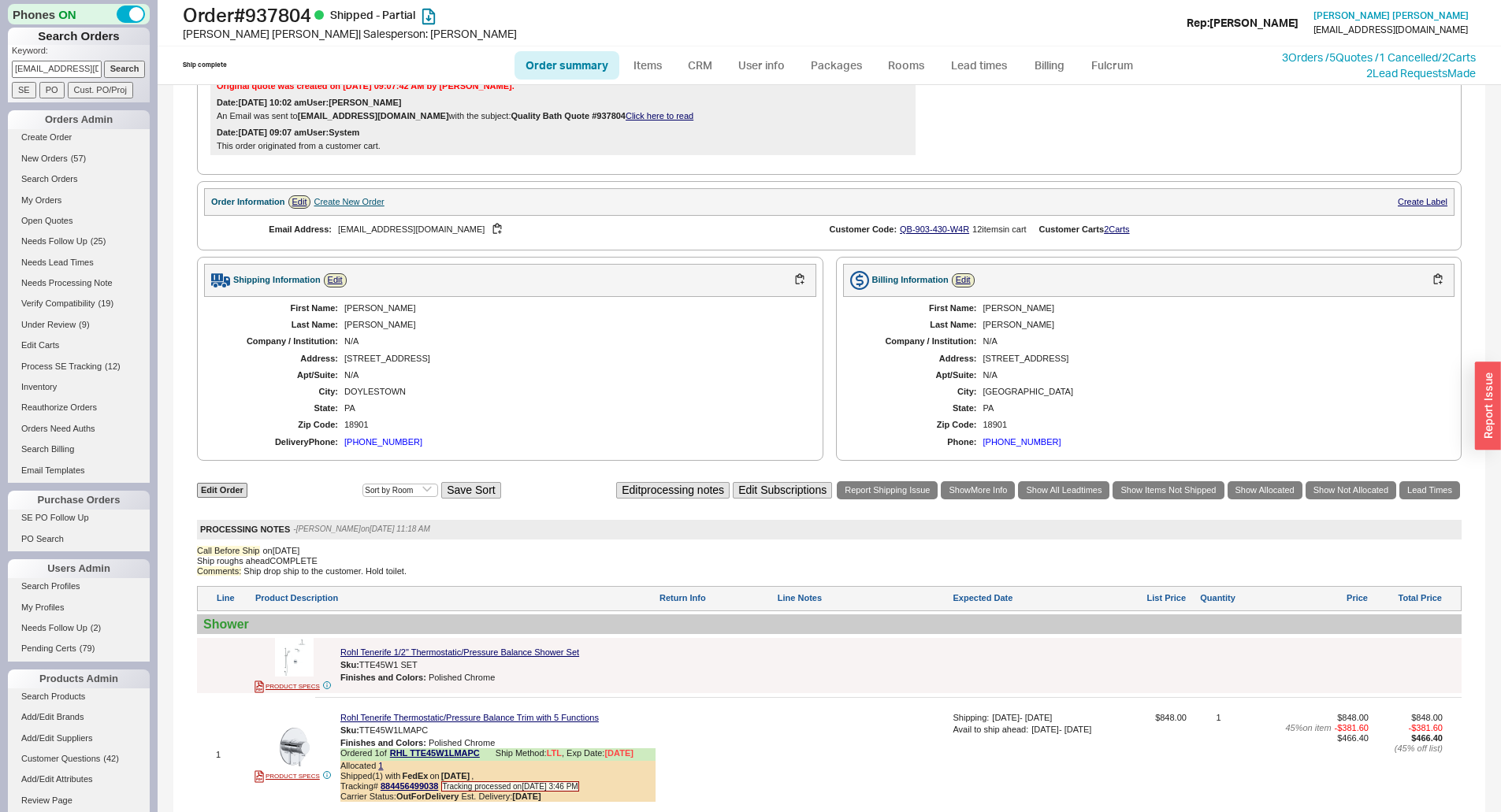
scroll to position [521, 0]
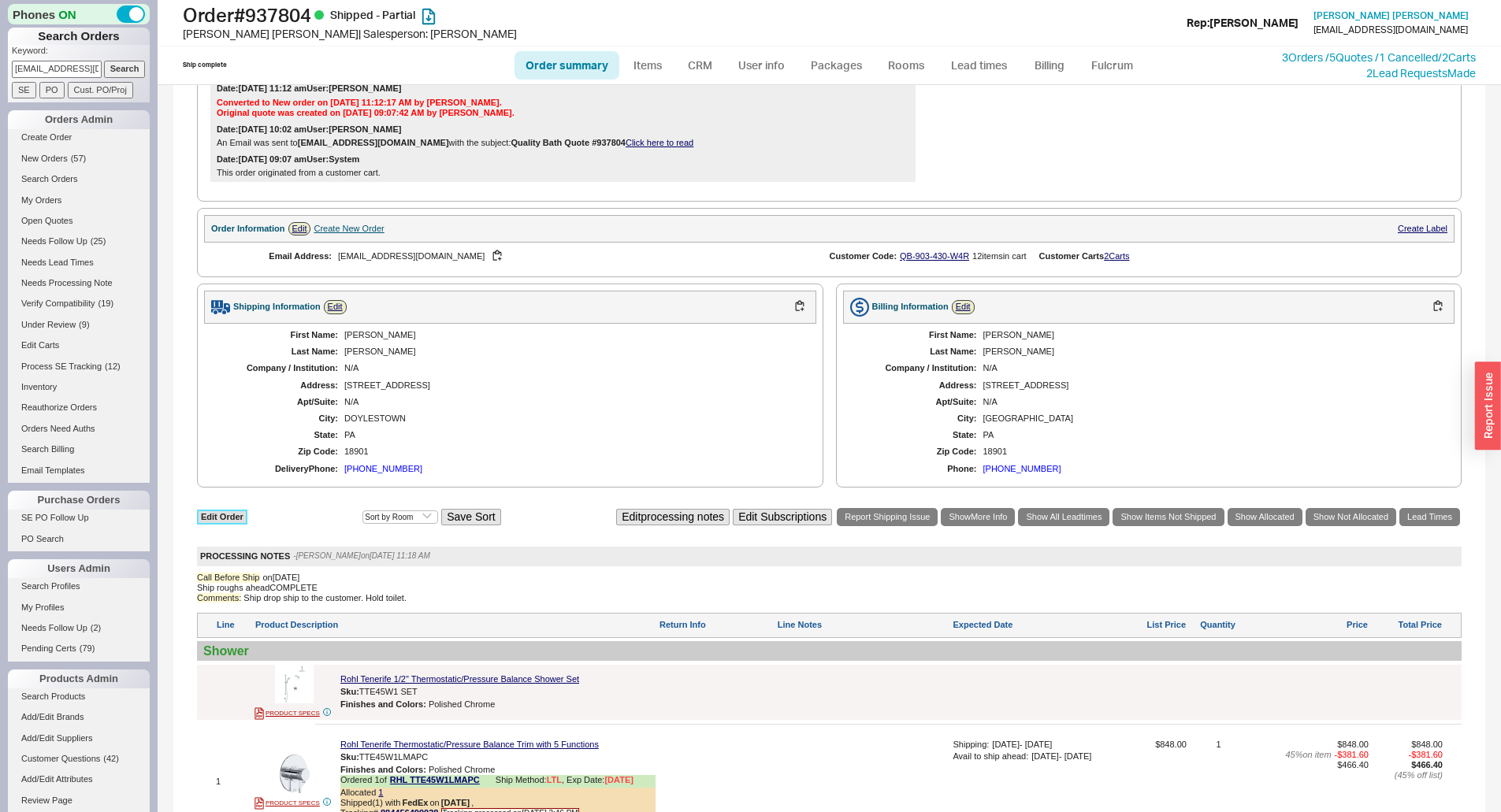
click at [230, 522] on link "Edit Order" at bounding box center [221, 517] width 50 height 15
select select "3"
select select "ON_CHECKOUT_AGGREGATED"
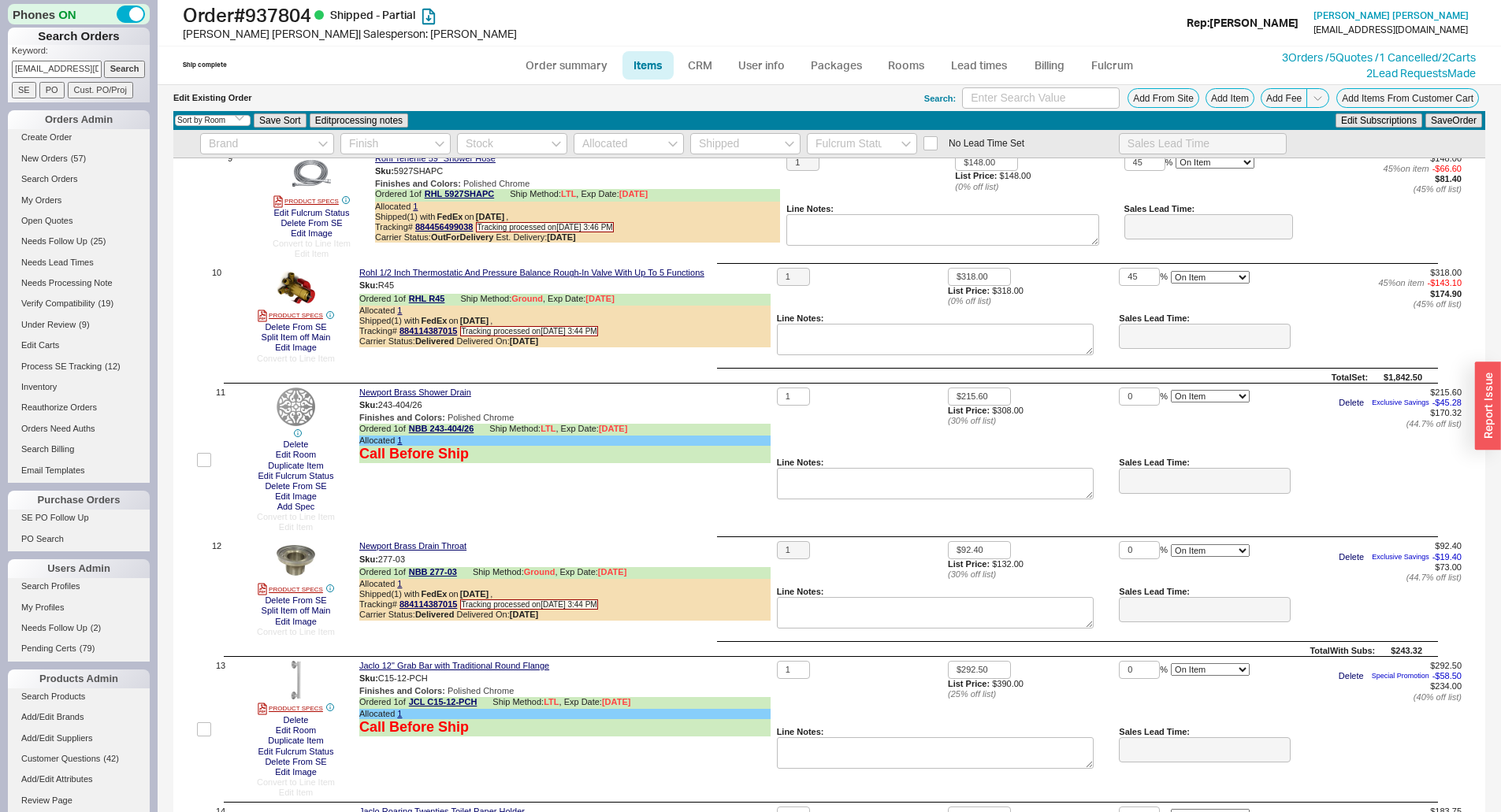
scroll to position [1181, 0]
click at [206, 458] on input "checkbox" at bounding box center [204, 461] width 15 height 15
checkbox input "true"
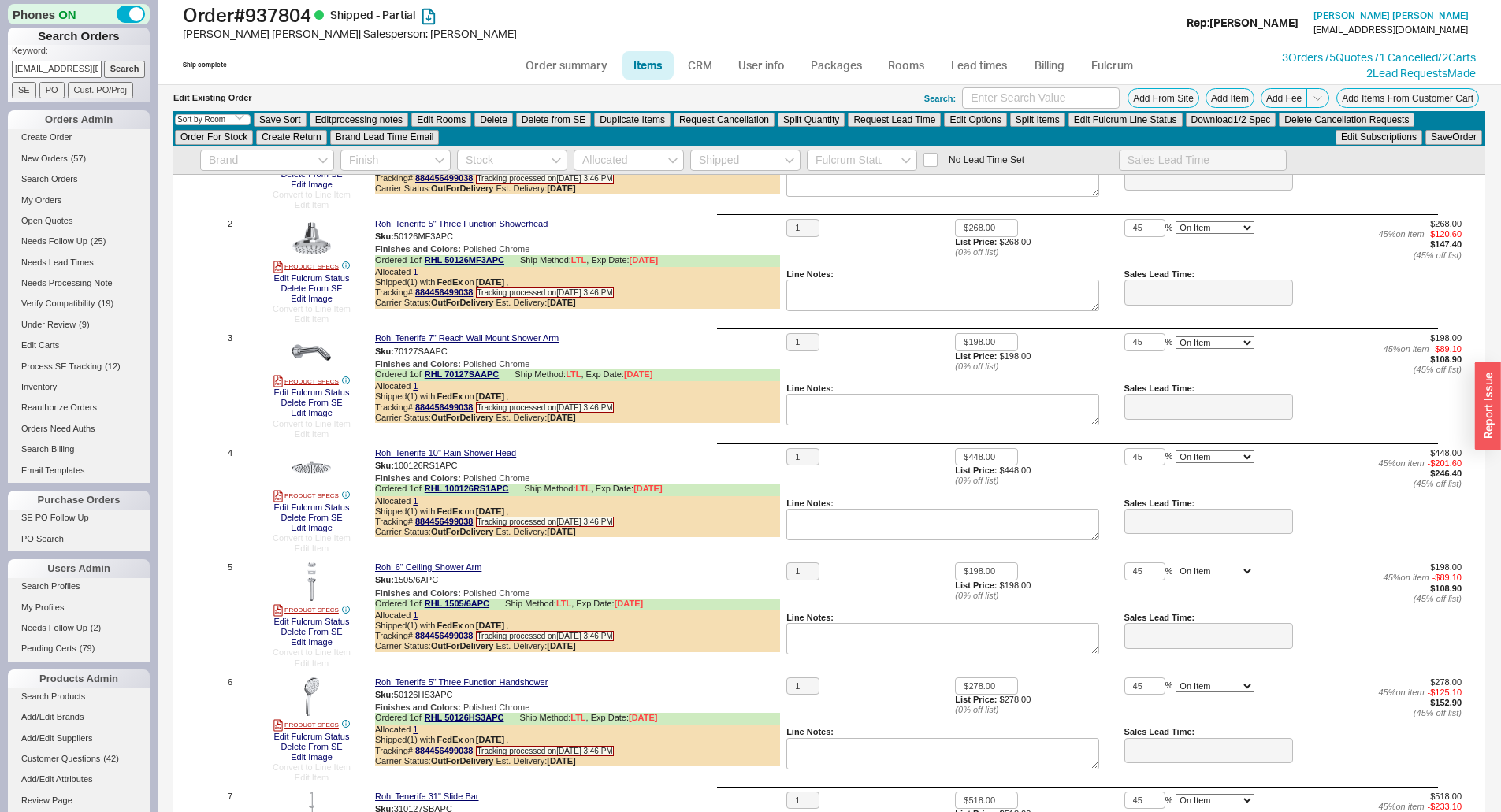
scroll to position [0, 0]
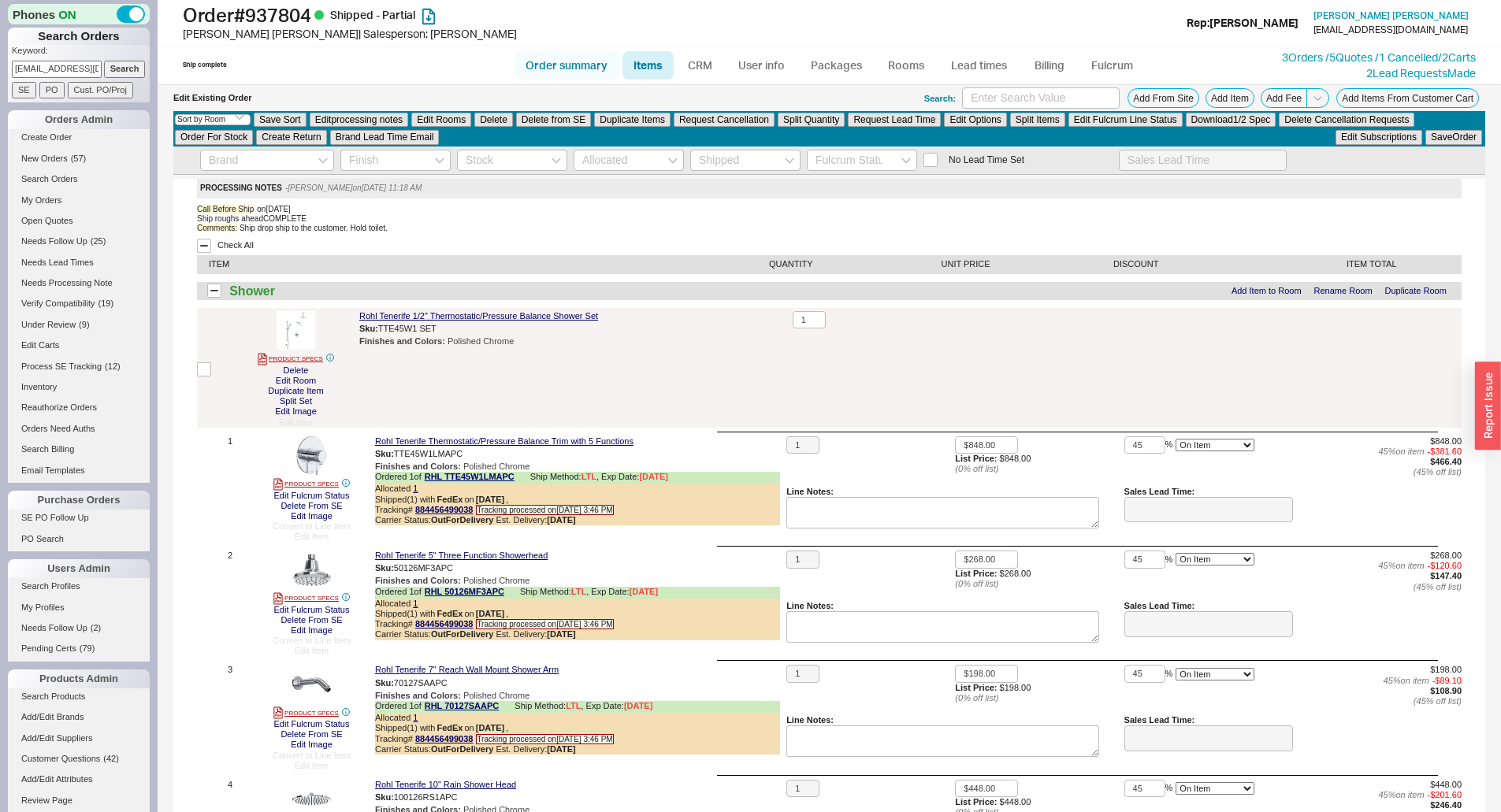
click at [600, 67] on link "Order summary" at bounding box center [566, 65] width 105 height 28
select select "*"
select select "LOW"
select select "3"
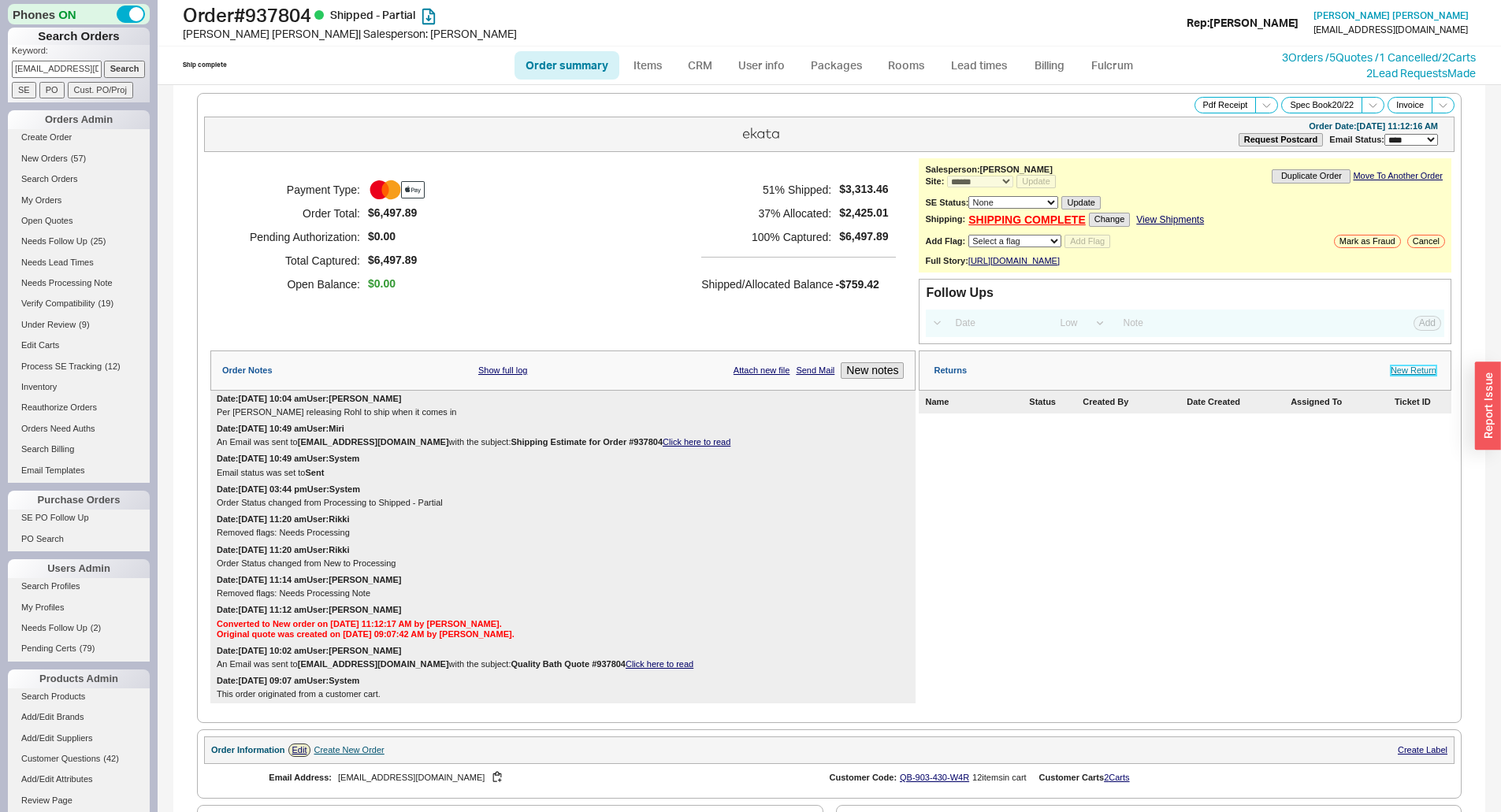
click at [1412, 376] on link "New Return" at bounding box center [1413, 370] width 46 height 10
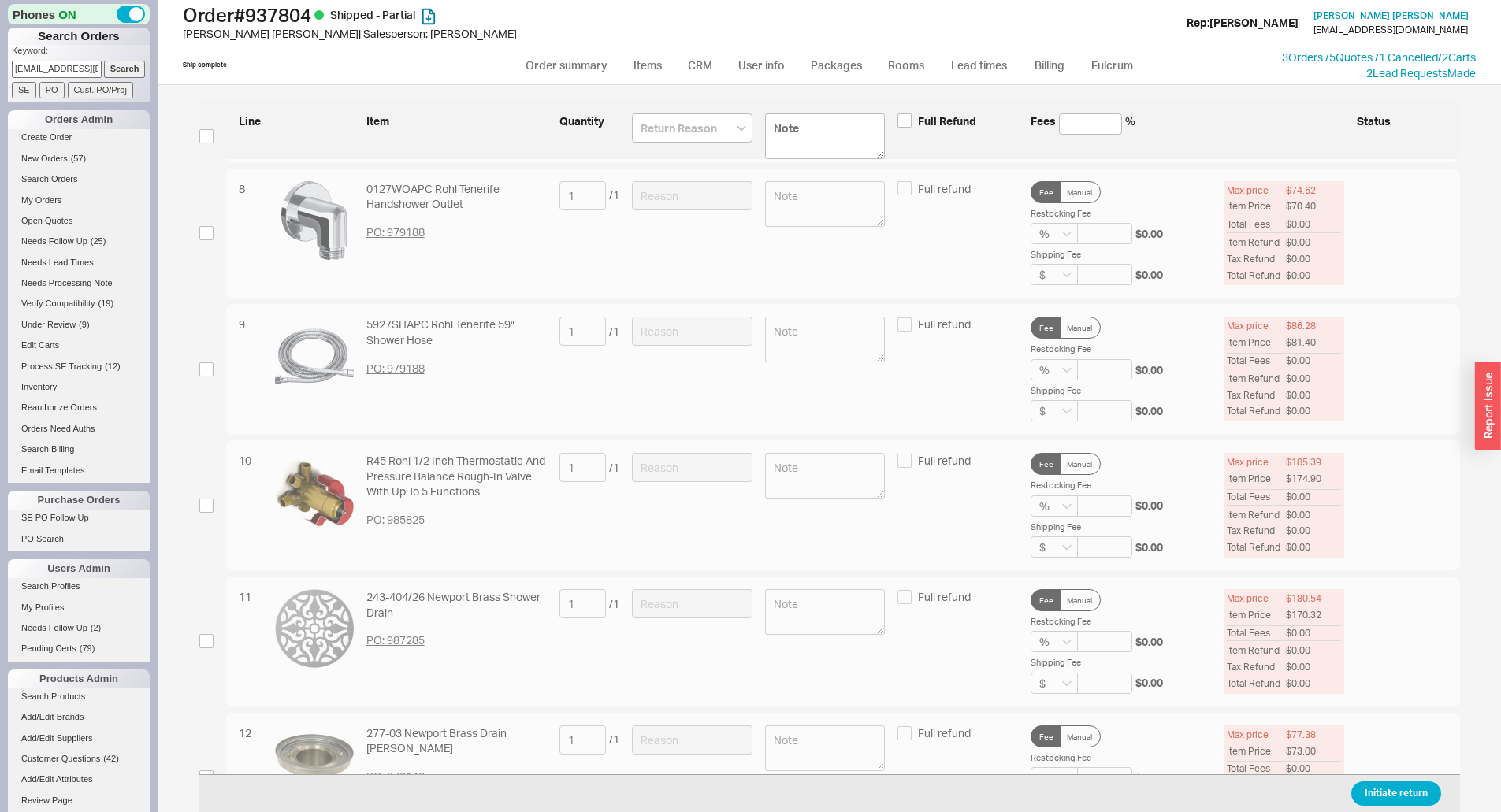
scroll to position [1181, 0]
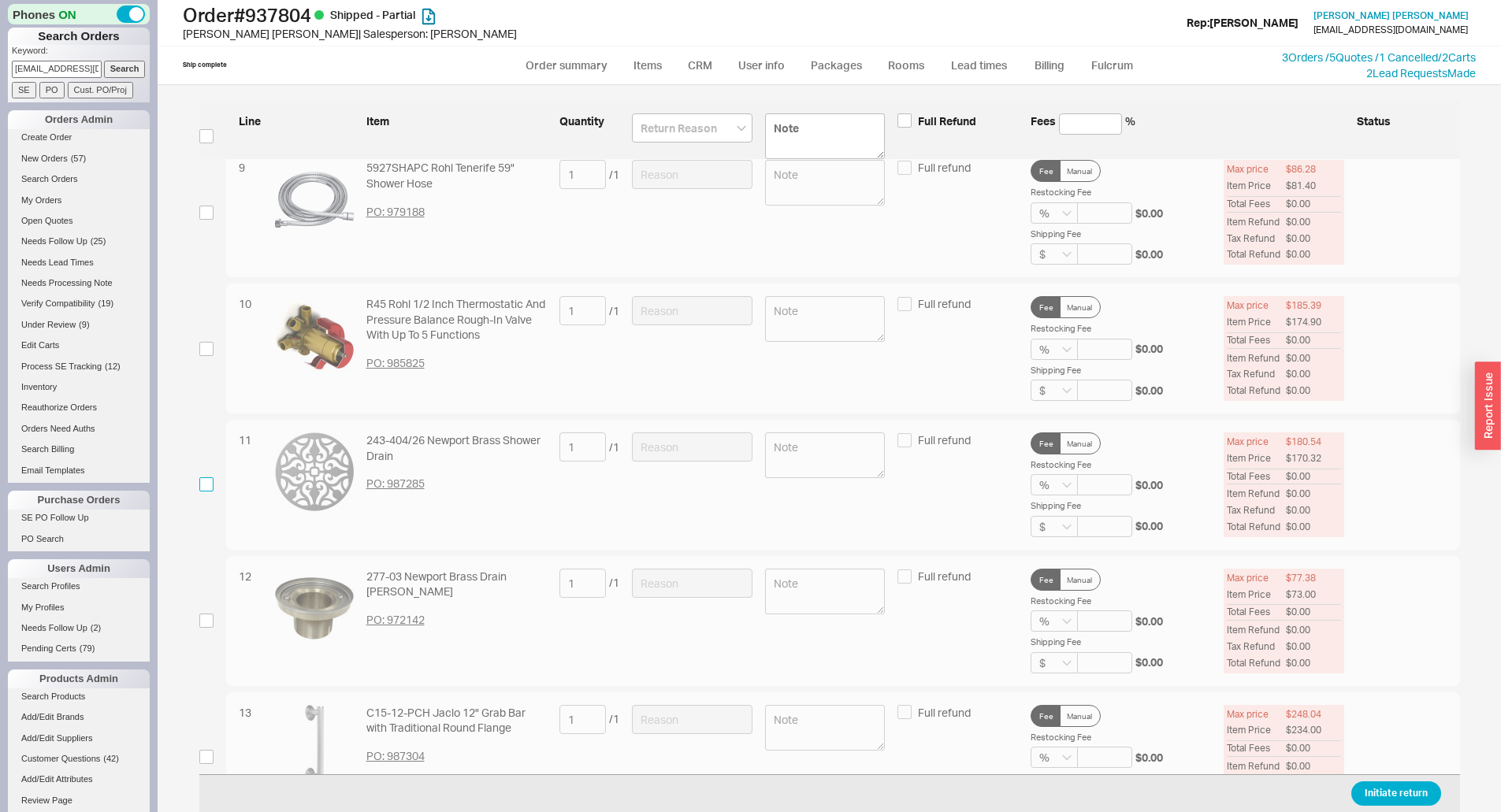
click at [209, 486] on input "checkbox" at bounding box center [207, 485] width 15 height 15
checkbox input "true"
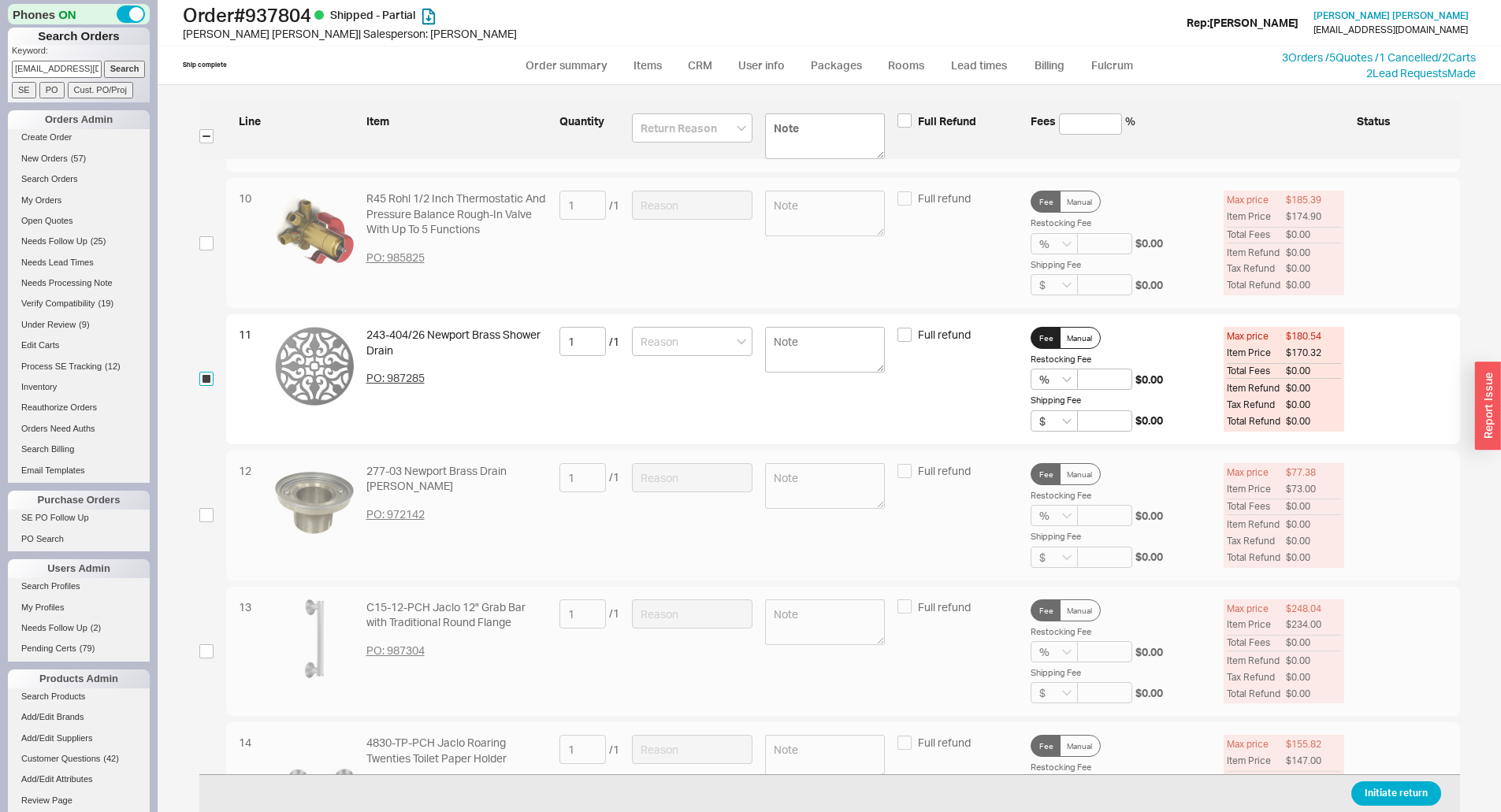
scroll to position [1339, 0]
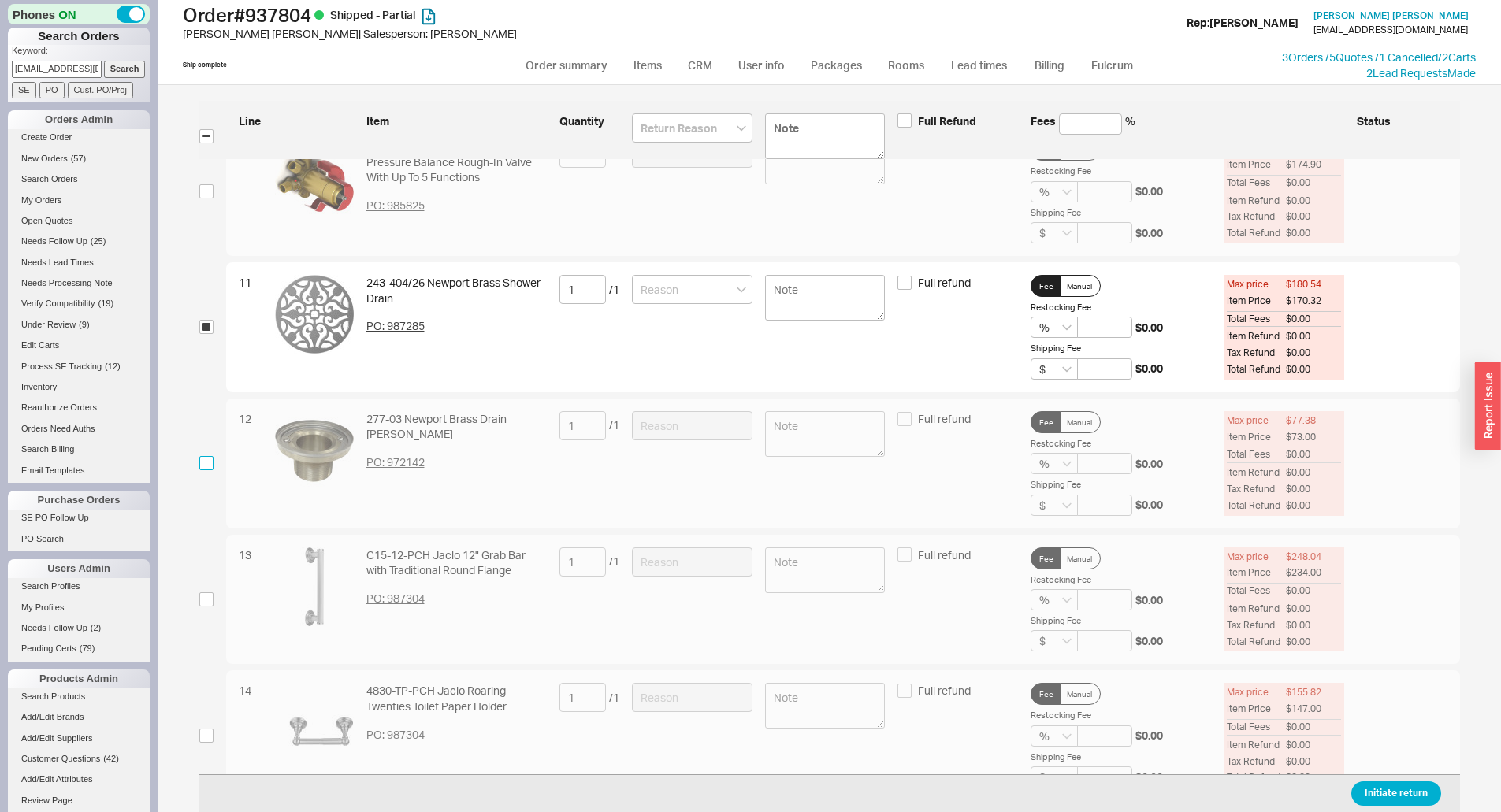
click at [204, 464] on input "checkbox" at bounding box center [207, 464] width 15 height 15
checkbox input "true"
click at [679, 289] on input at bounding box center [692, 290] width 121 height 29
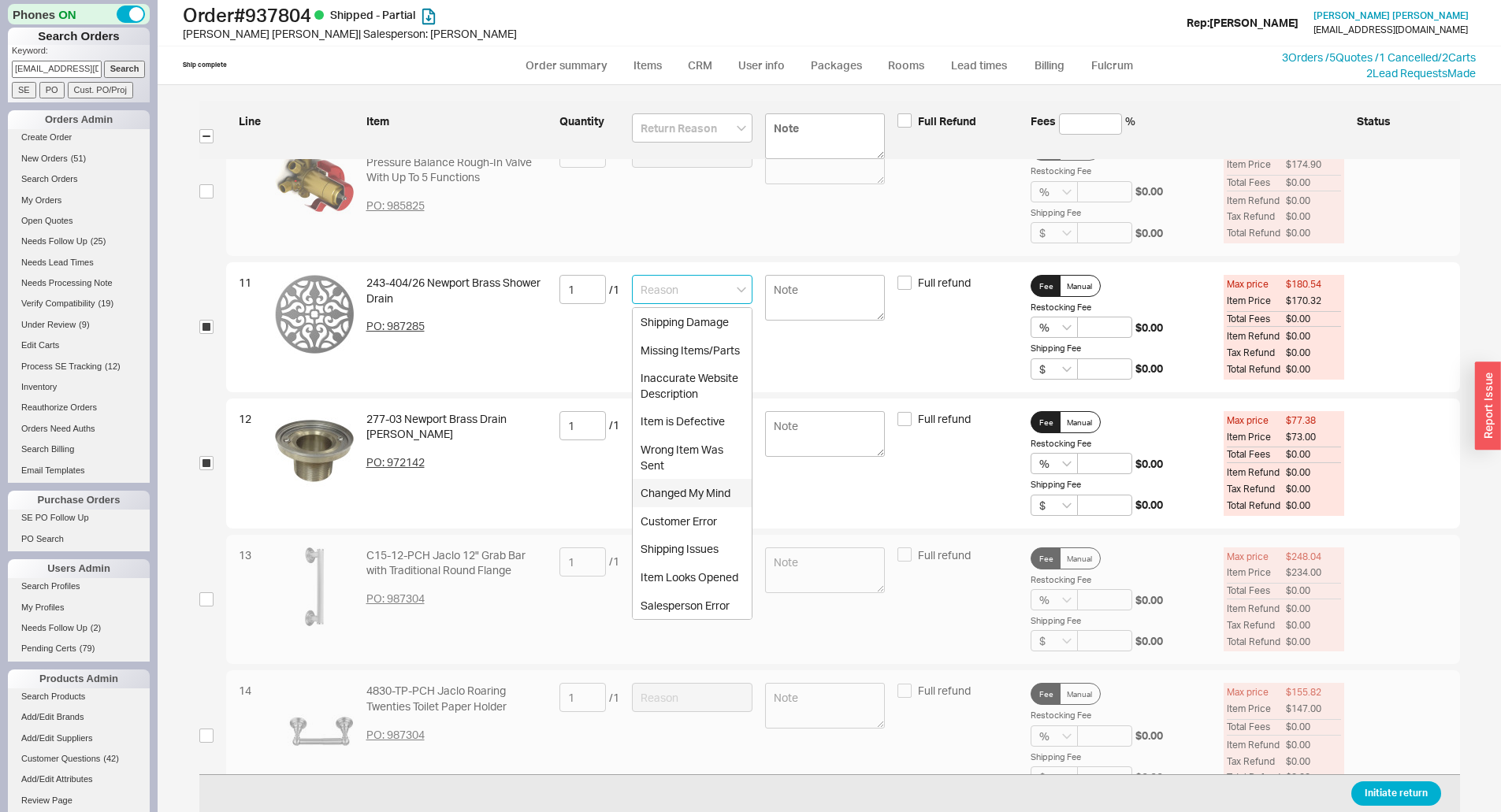
click at [669, 485] on div "Changed My Mind" at bounding box center [692, 493] width 119 height 28
type input "Changed My Mind"
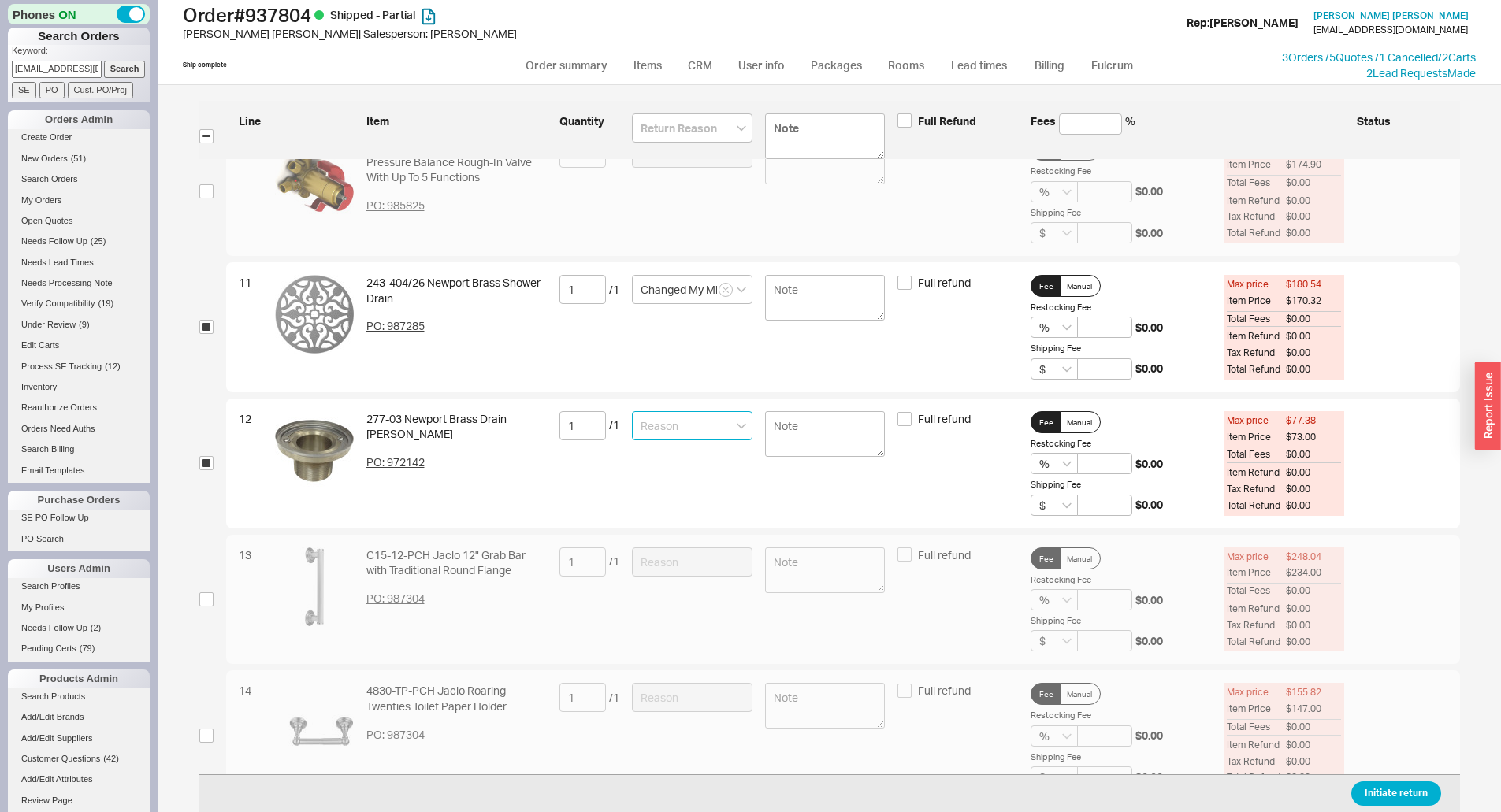
click at [682, 434] on input at bounding box center [692, 426] width 121 height 29
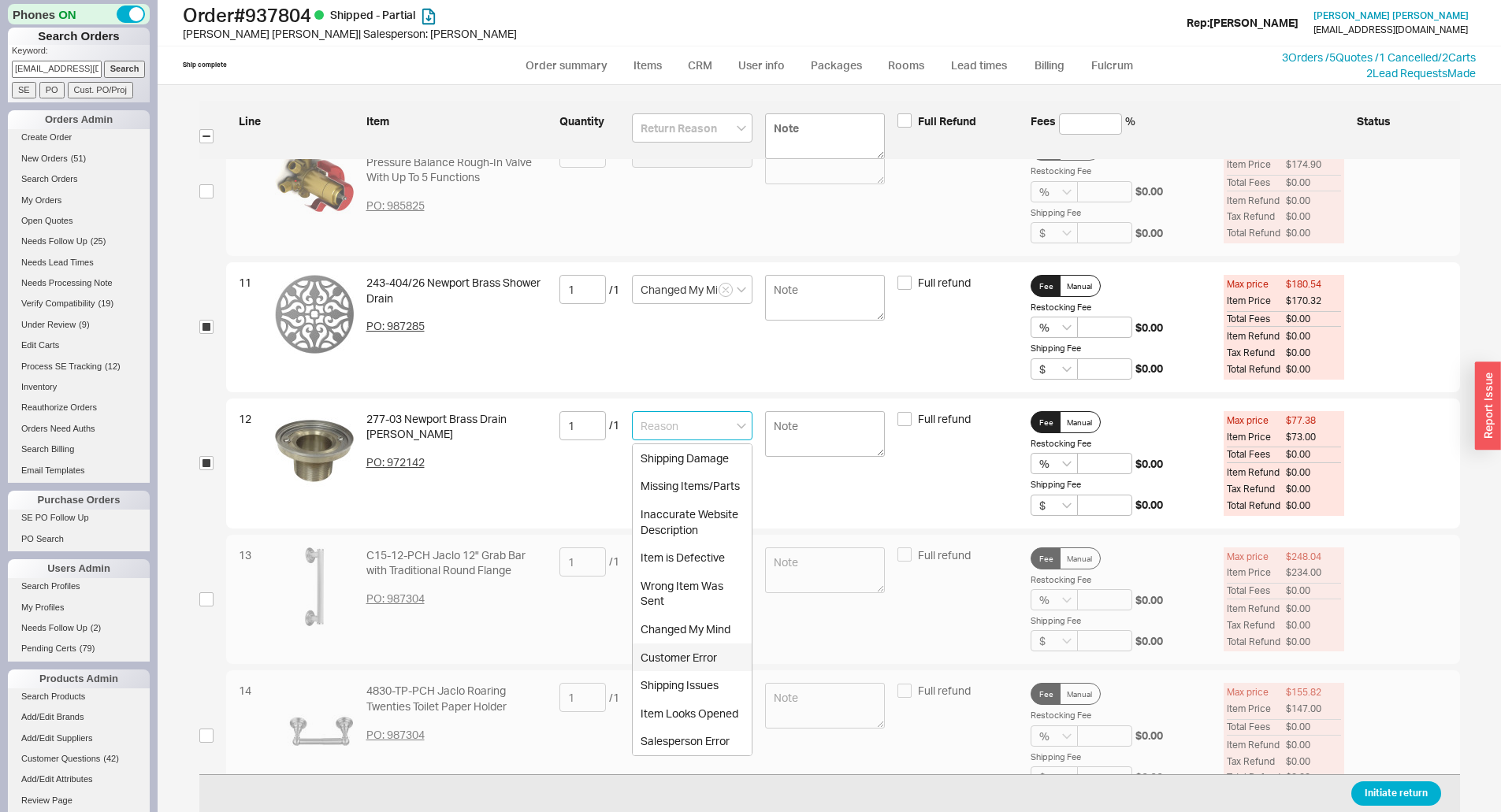
drag, startPoint x: 692, startPoint y: 658, endPoint x: 691, endPoint y: 612, distance: 46.0
click at [692, 658] on div "Customer Error" at bounding box center [692, 657] width 119 height 28
type input "Customer Error"
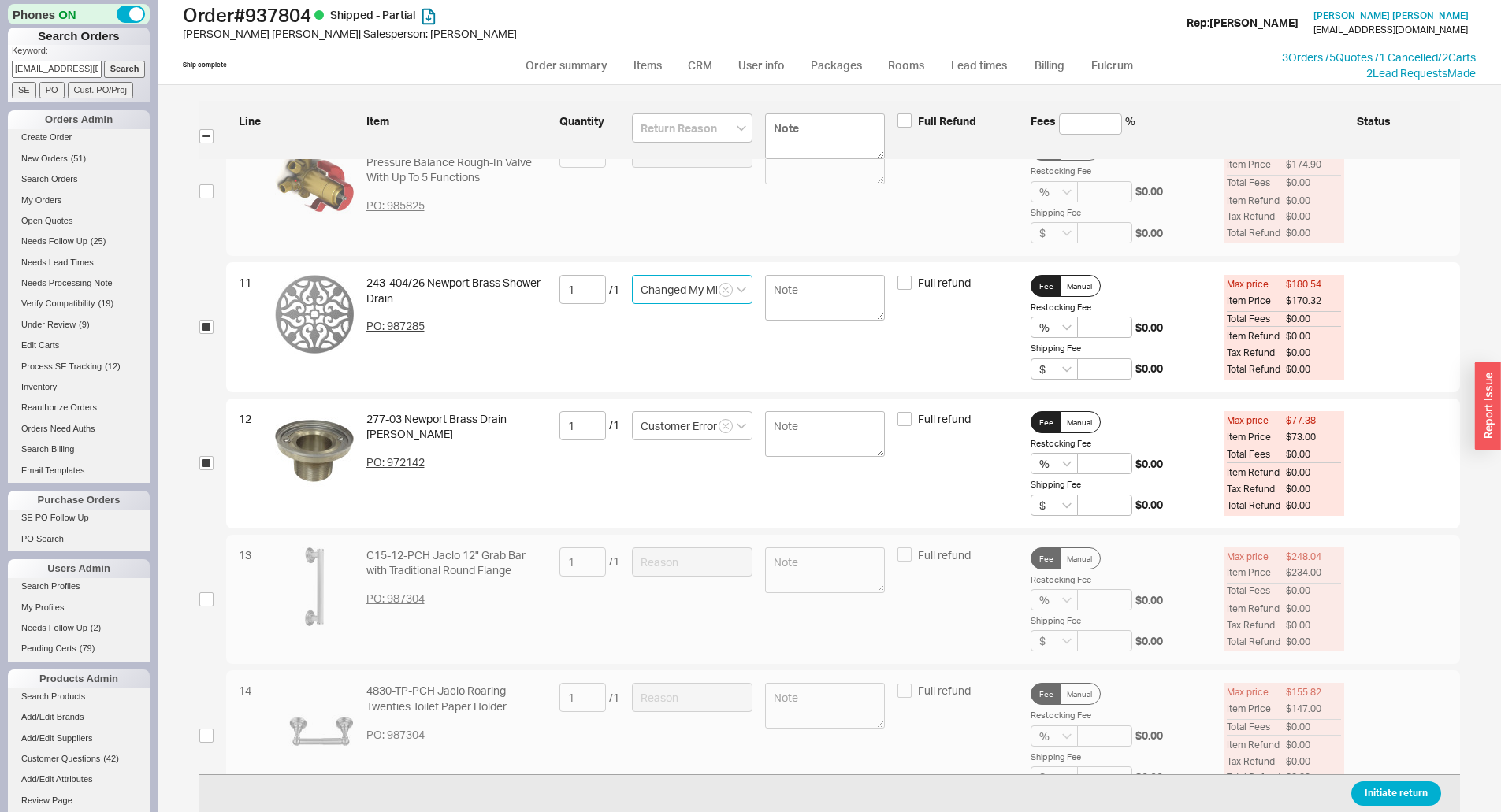
click at [681, 281] on input "Changed My Mind" at bounding box center [692, 290] width 121 height 29
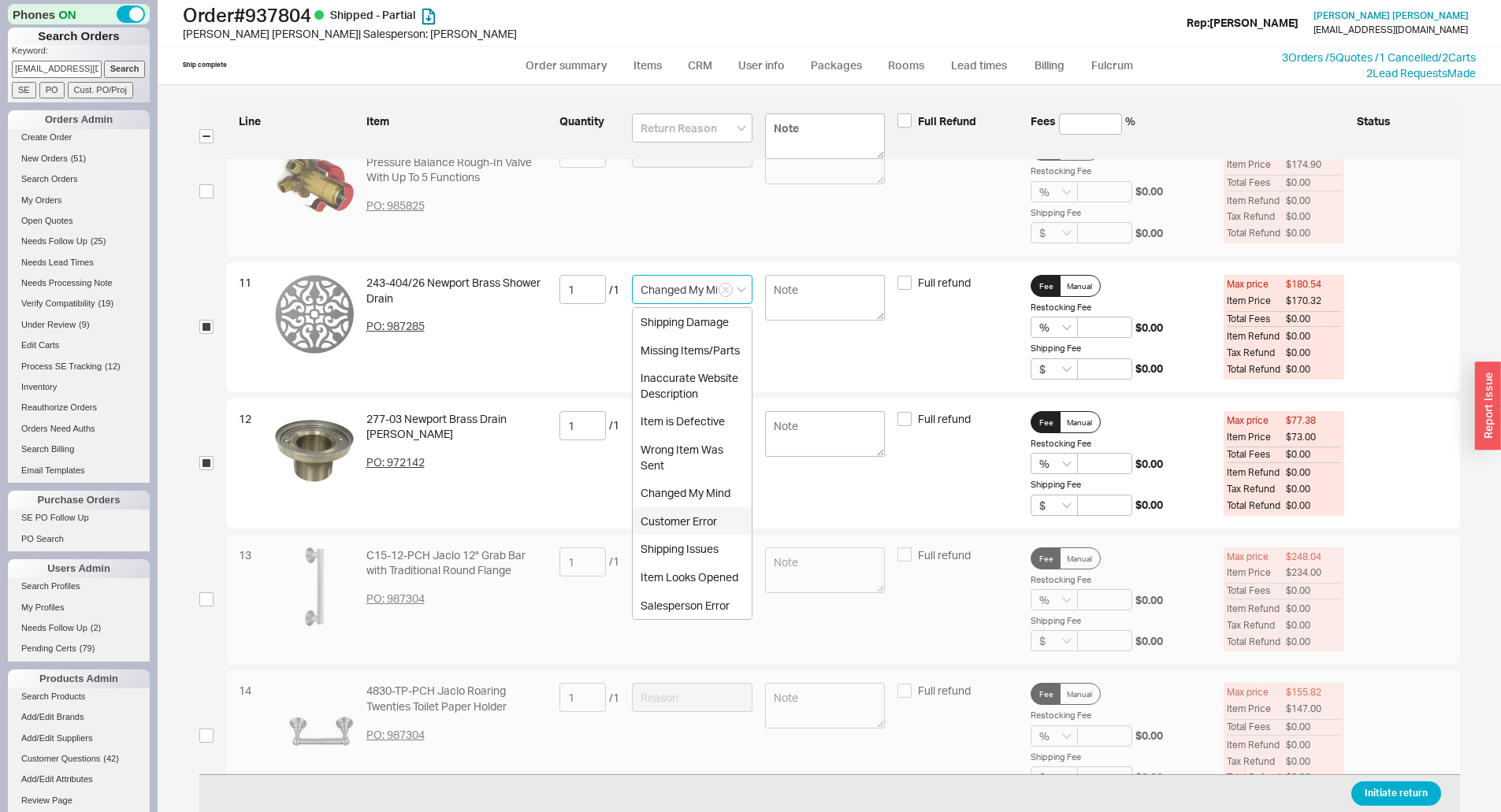
click at [685, 519] on div "Customer Error" at bounding box center [692, 521] width 119 height 28
type input "Customer Error"
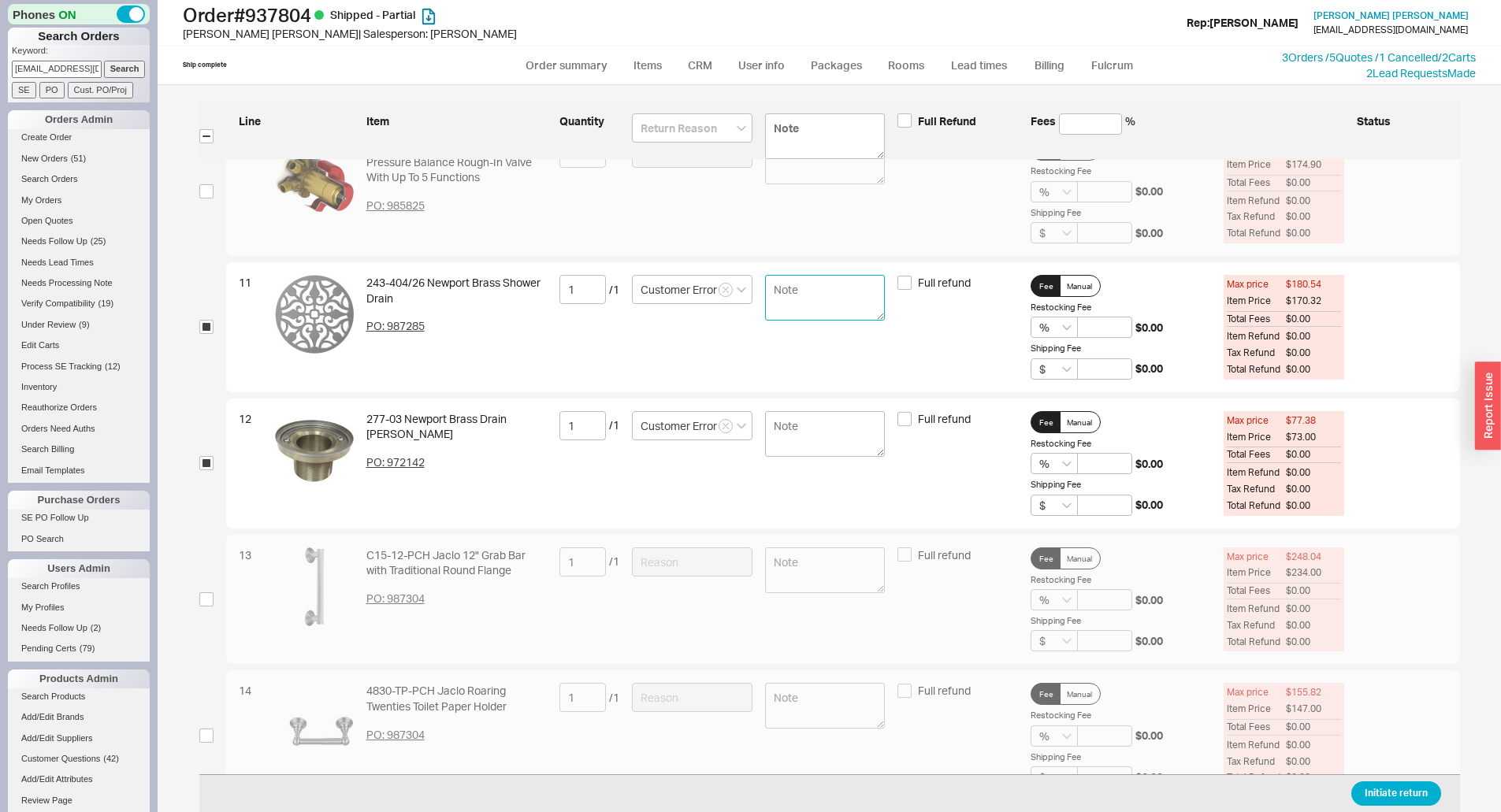
click at [793, 299] on textarea at bounding box center [825, 298] width 121 height 46
click at [838, 309] on textarea "The shower base comes with a" at bounding box center [825, 298] width 121 height 46
type textarea "The shower base comes with a drain."
click at [1384, 796] on button "Initiate return" at bounding box center [1396, 794] width 90 height 25
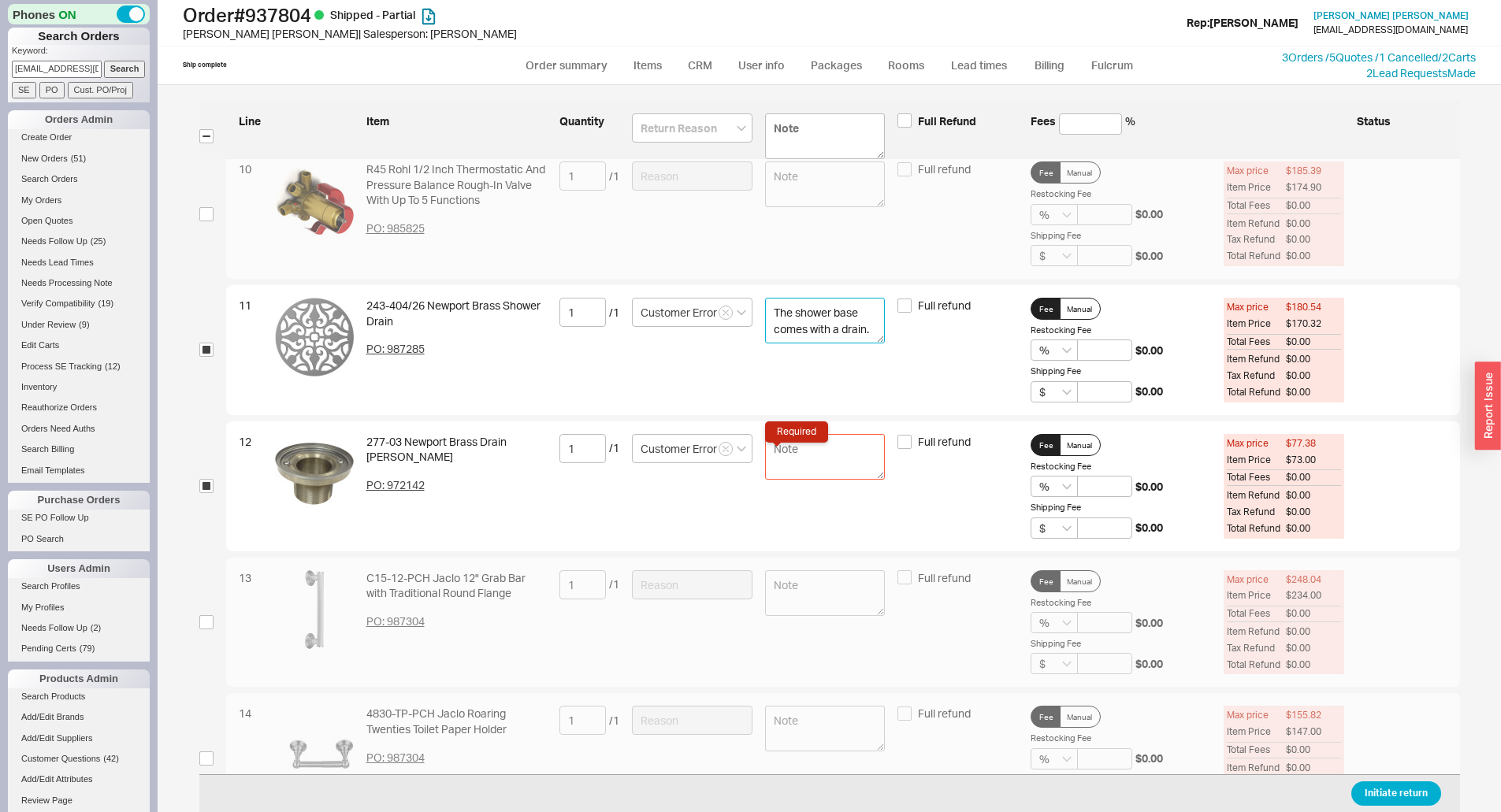
drag, startPoint x: 767, startPoint y: 306, endPoint x: 883, endPoint y: 338, distance: 120.3
click at [883, 338] on div "11 243-404/26 Newport Brass Shower Drain PO: 987285 1 / 1 Customer Error The sh…" at bounding box center [842, 350] width 1234 height 130
click at [808, 453] on textarea "Required" at bounding box center [825, 457] width 121 height 46
paste textarea "The shower base comes with a drain."
type textarea "The shower base comes with a drain."
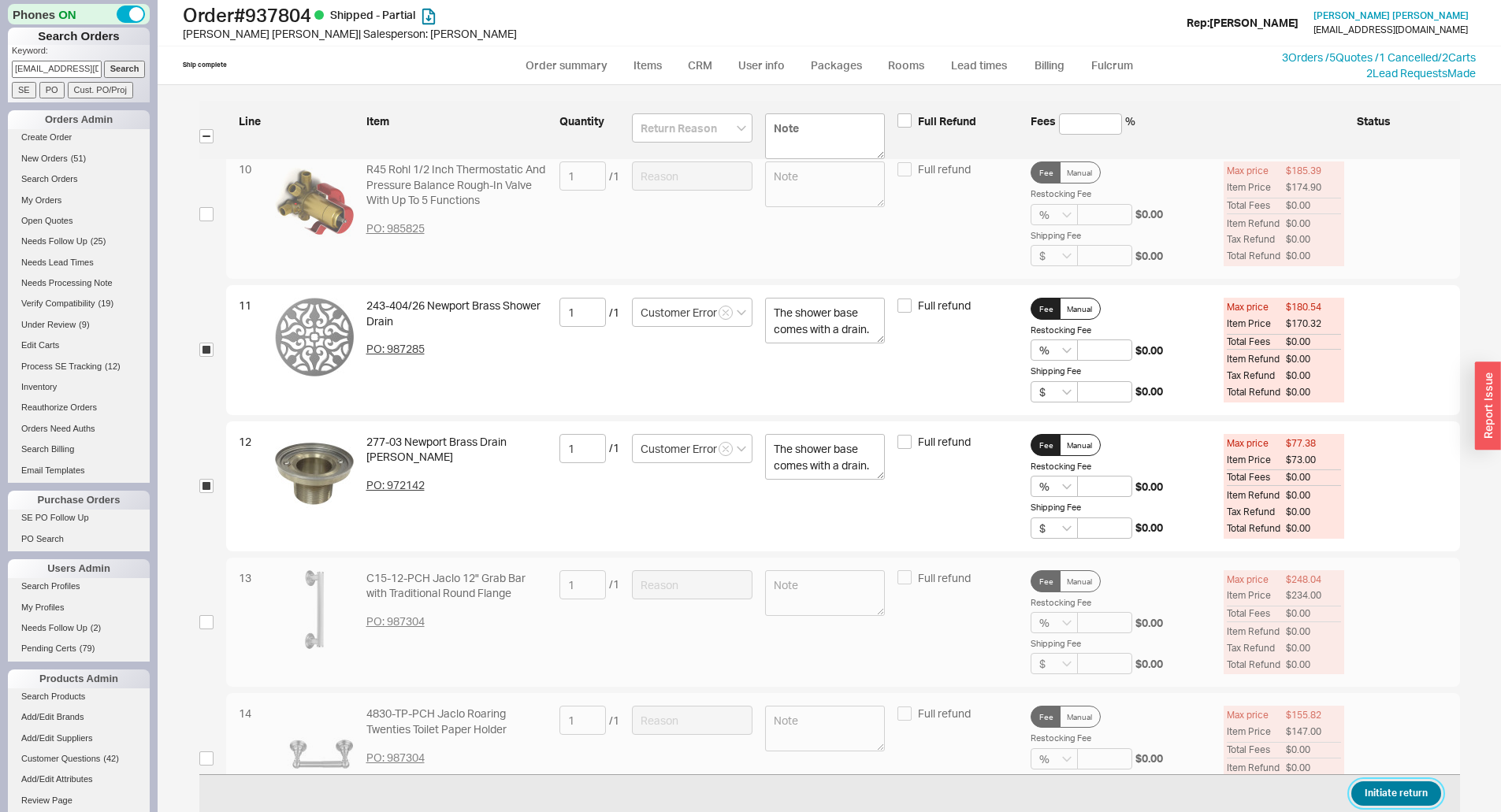
click at [1384, 796] on button "Initiate return" at bounding box center [1396, 794] width 90 height 25
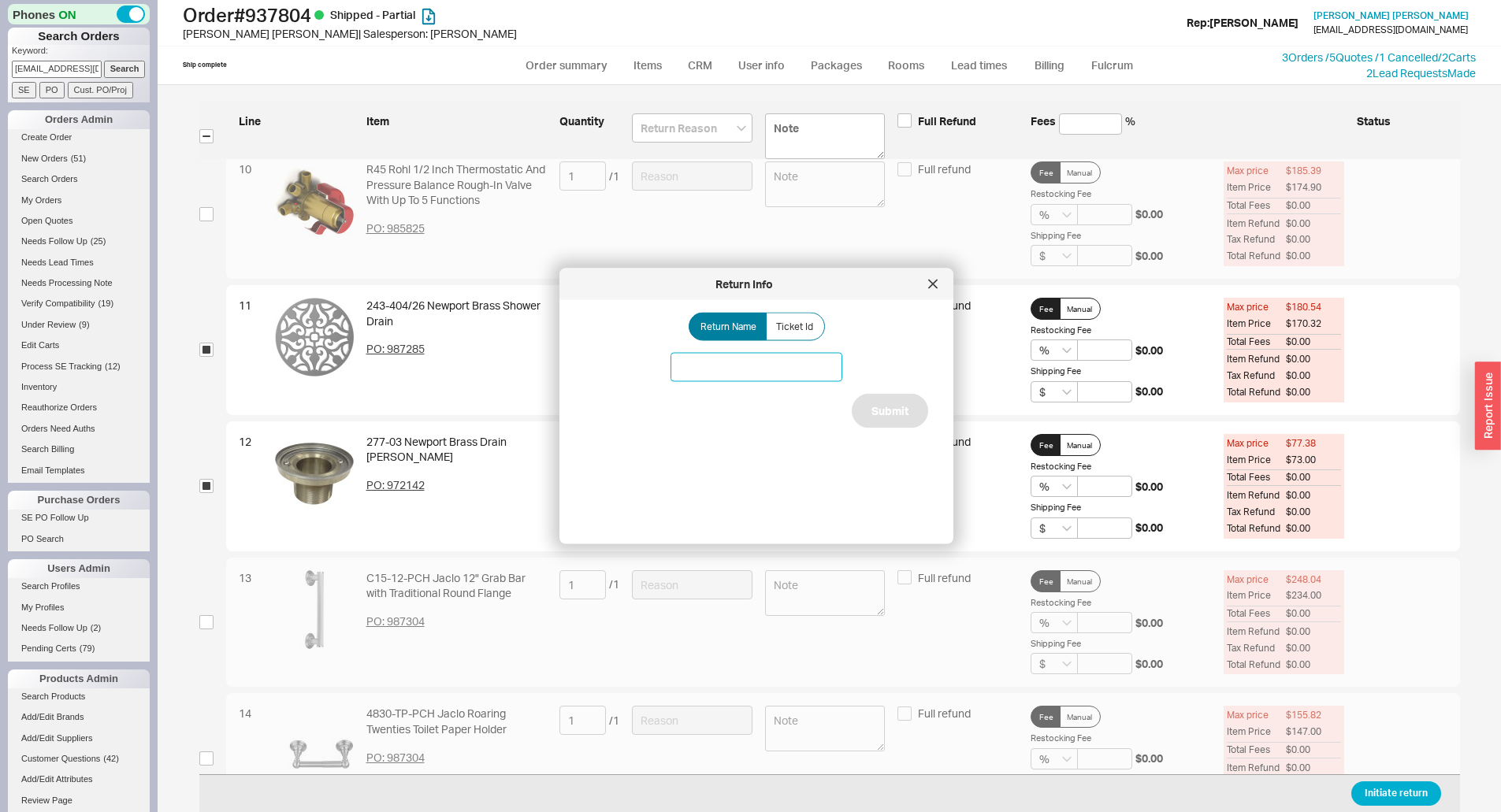
click at [736, 371] on input at bounding box center [756, 368] width 172 height 29
type input "Customer error"
click at [885, 414] on button "Submit" at bounding box center [890, 411] width 77 height 35
select select "*"
select select "LOW"
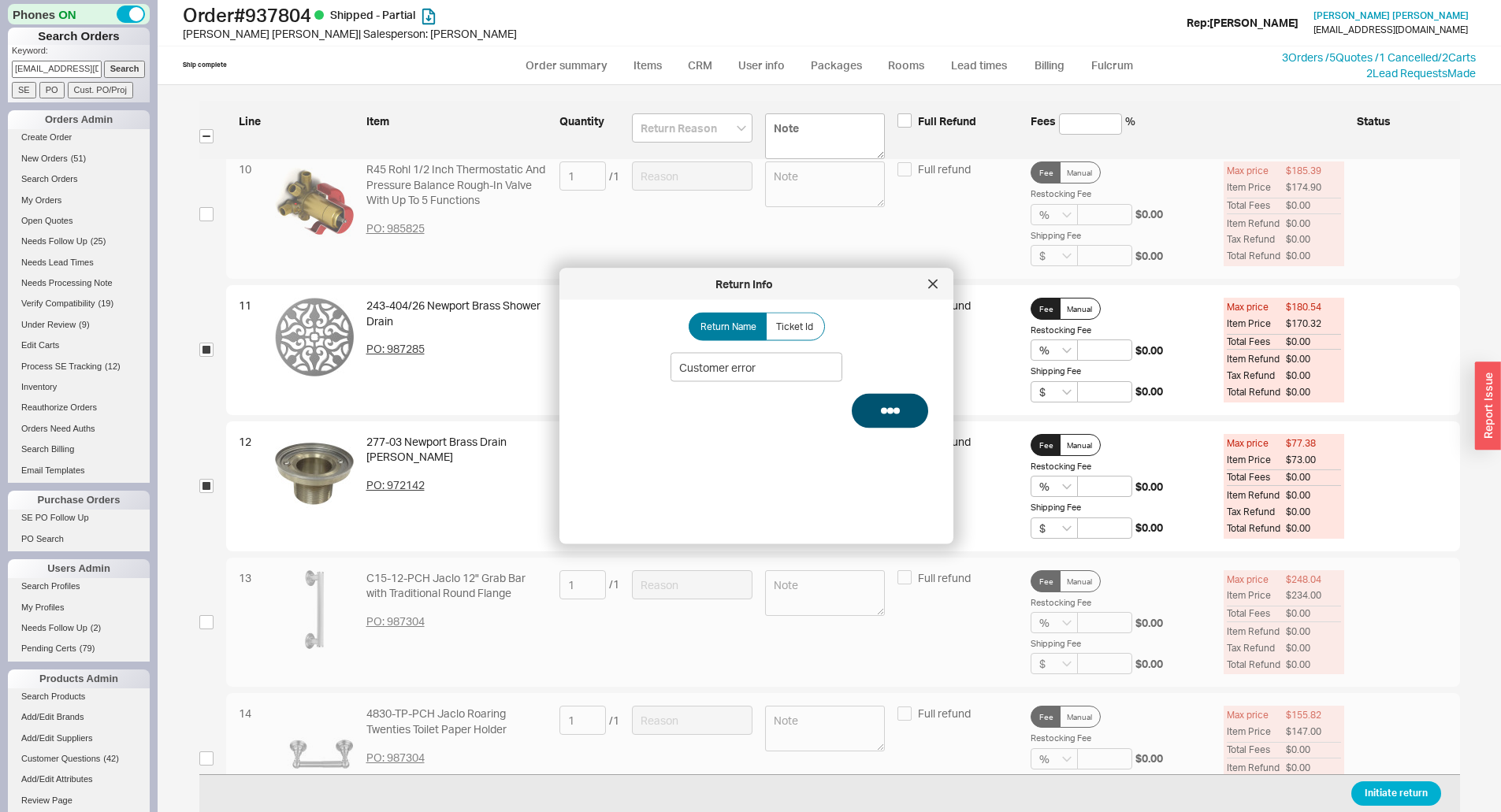
select select "3"
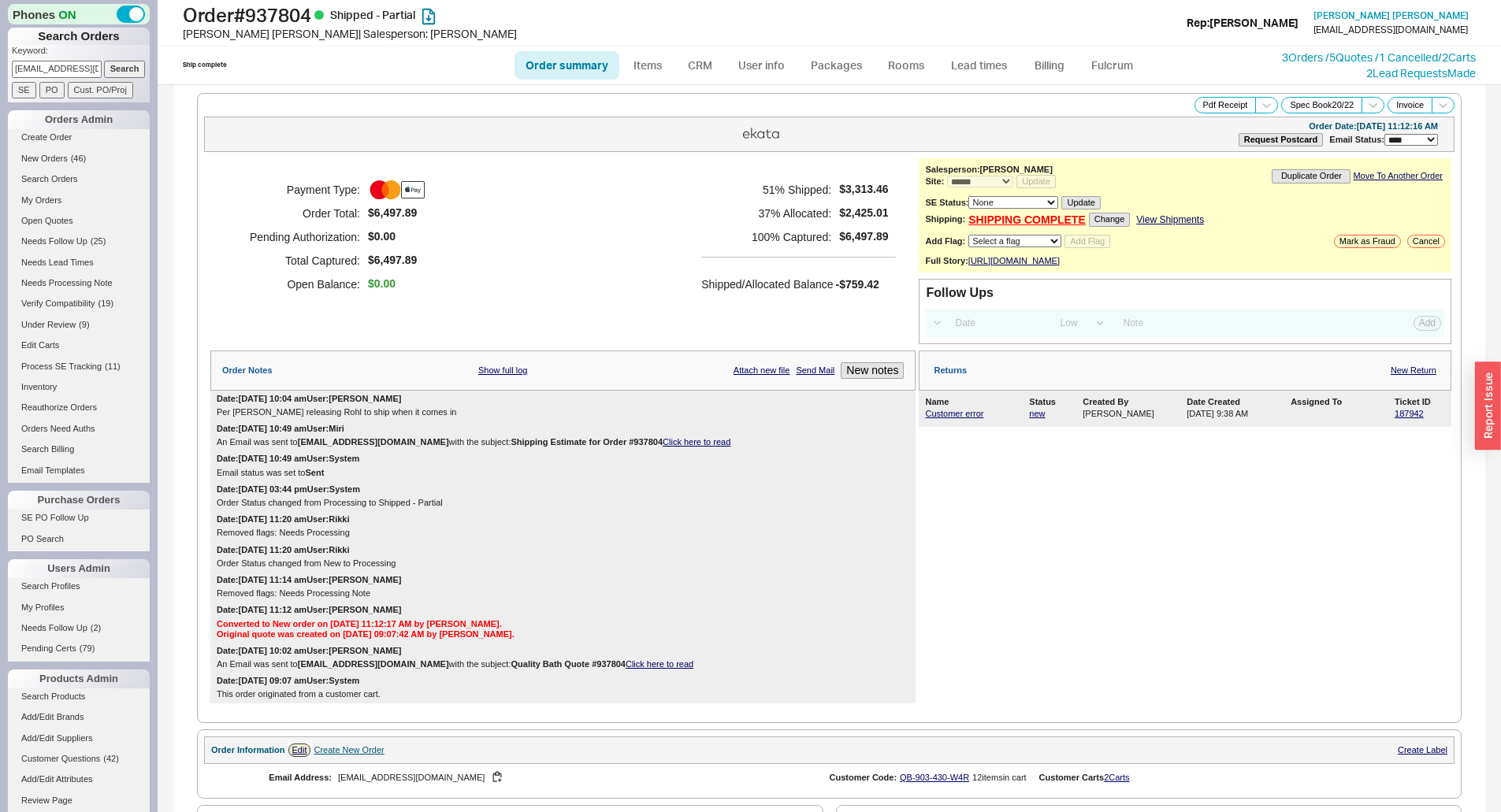
click at [44, 74] on input "kenmboyle@comcast.net" at bounding box center [57, 69] width 90 height 16
paste input "tony.lenzi@gmail.com"
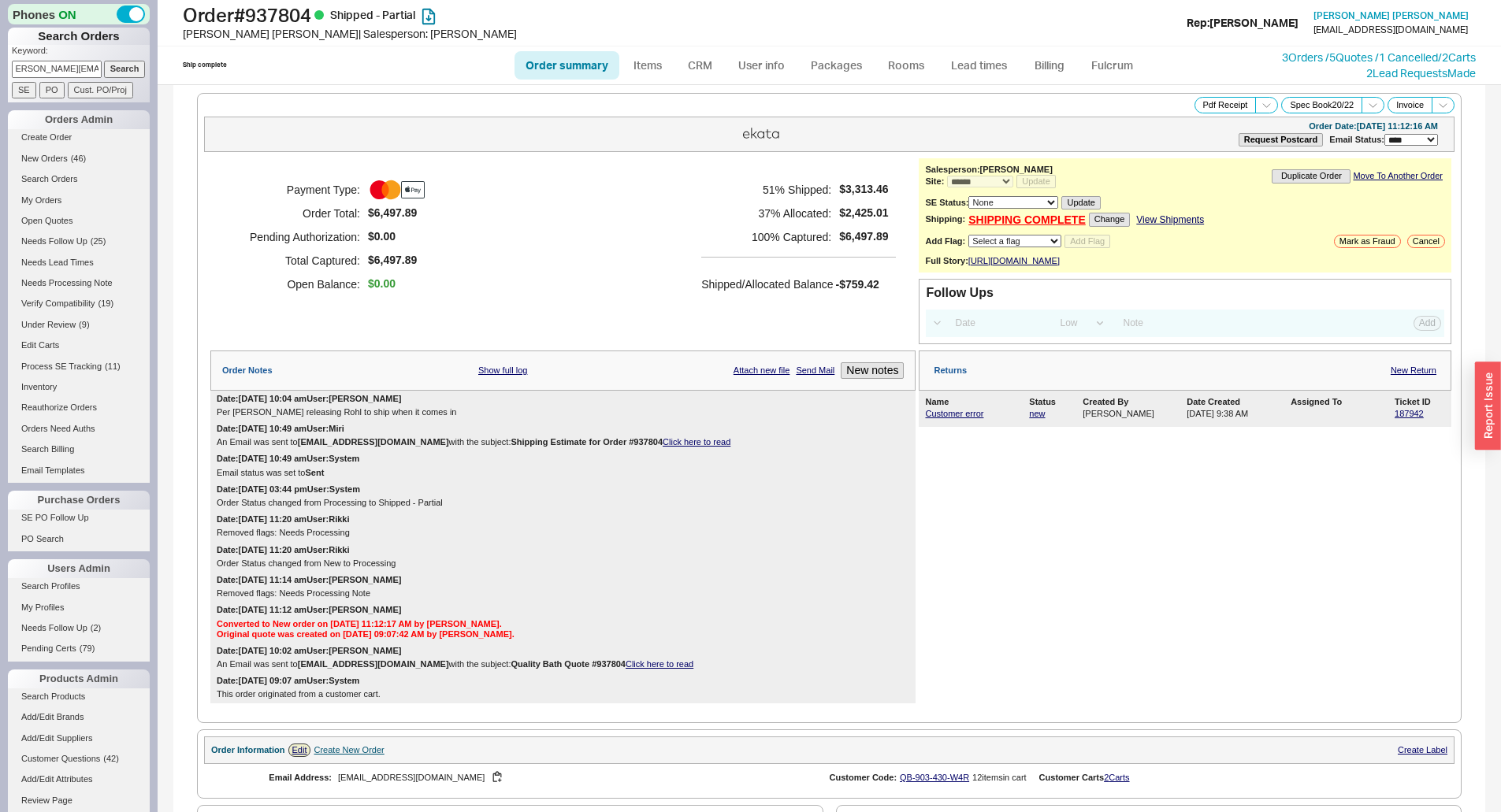
type input "tony.lenzi@gmail.com"
click at [104, 64] on input "Search" at bounding box center [125, 69] width 42 height 16
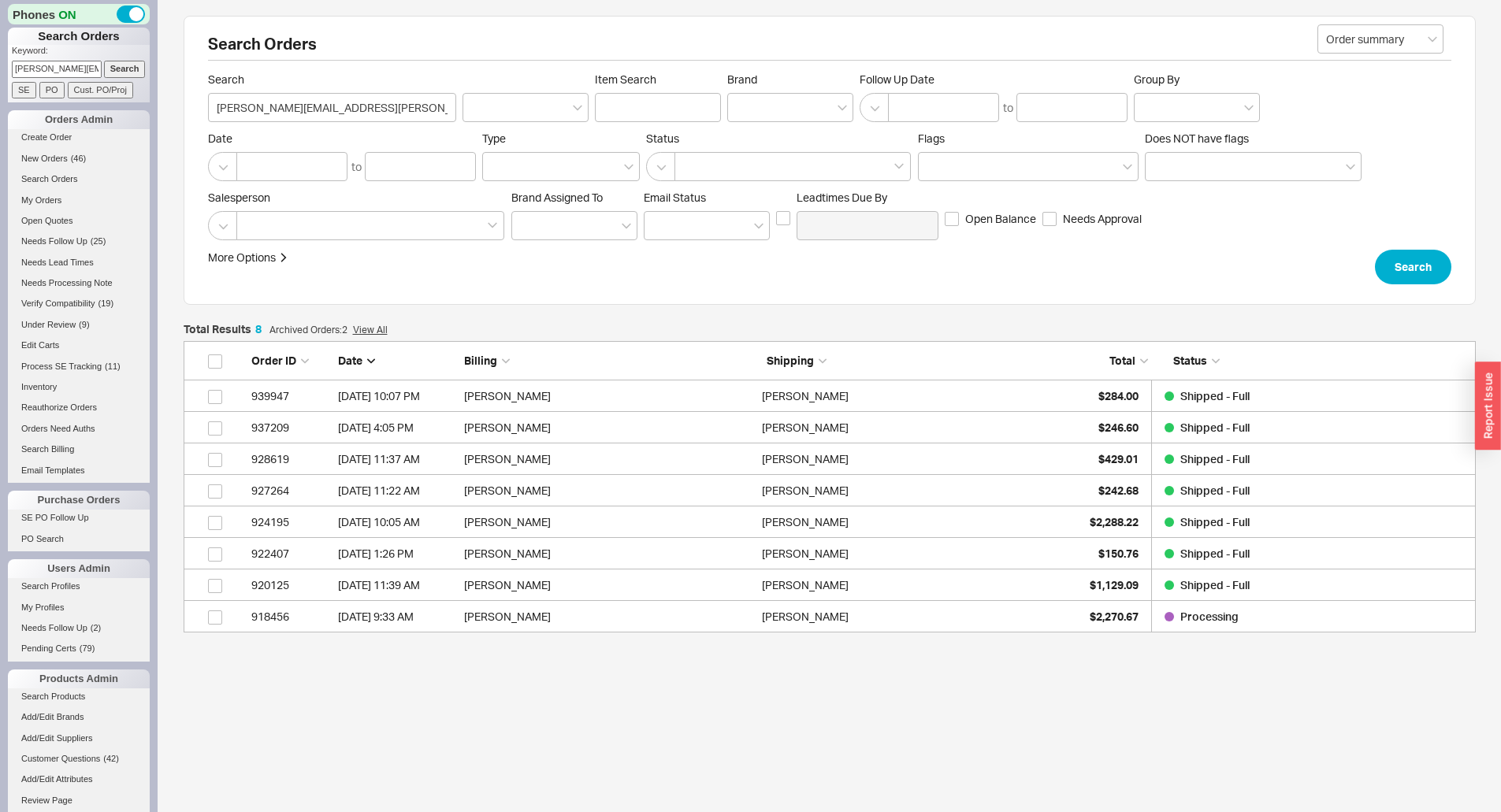
scroll to position [280, 1281]
click at [1009, 617] on div "Tony Lenzi" at bounding box center [906, 616] width 290 height 31
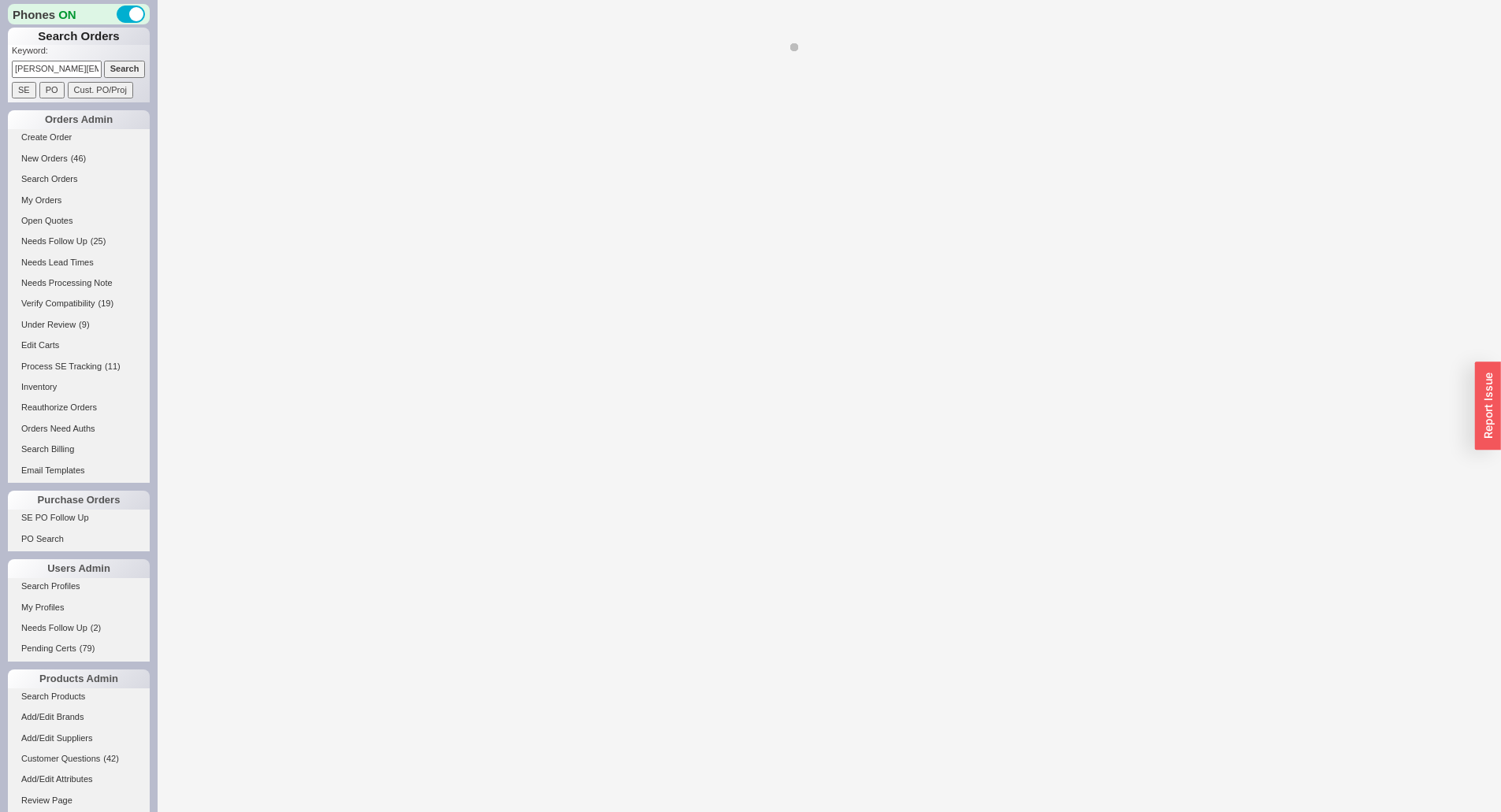
select select "*"
select select "LOW"
select select "3"
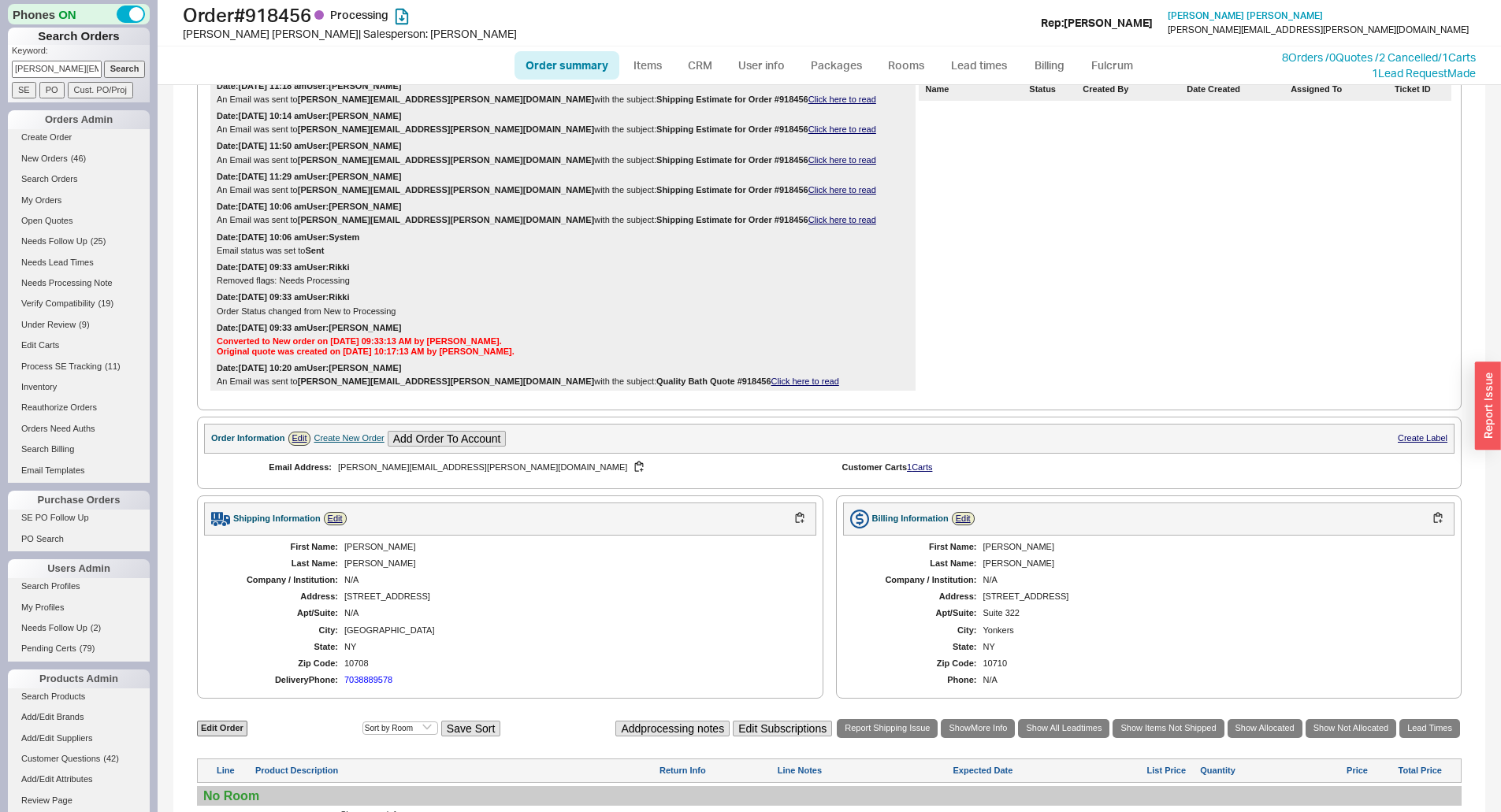
scroll to position [625, 0]
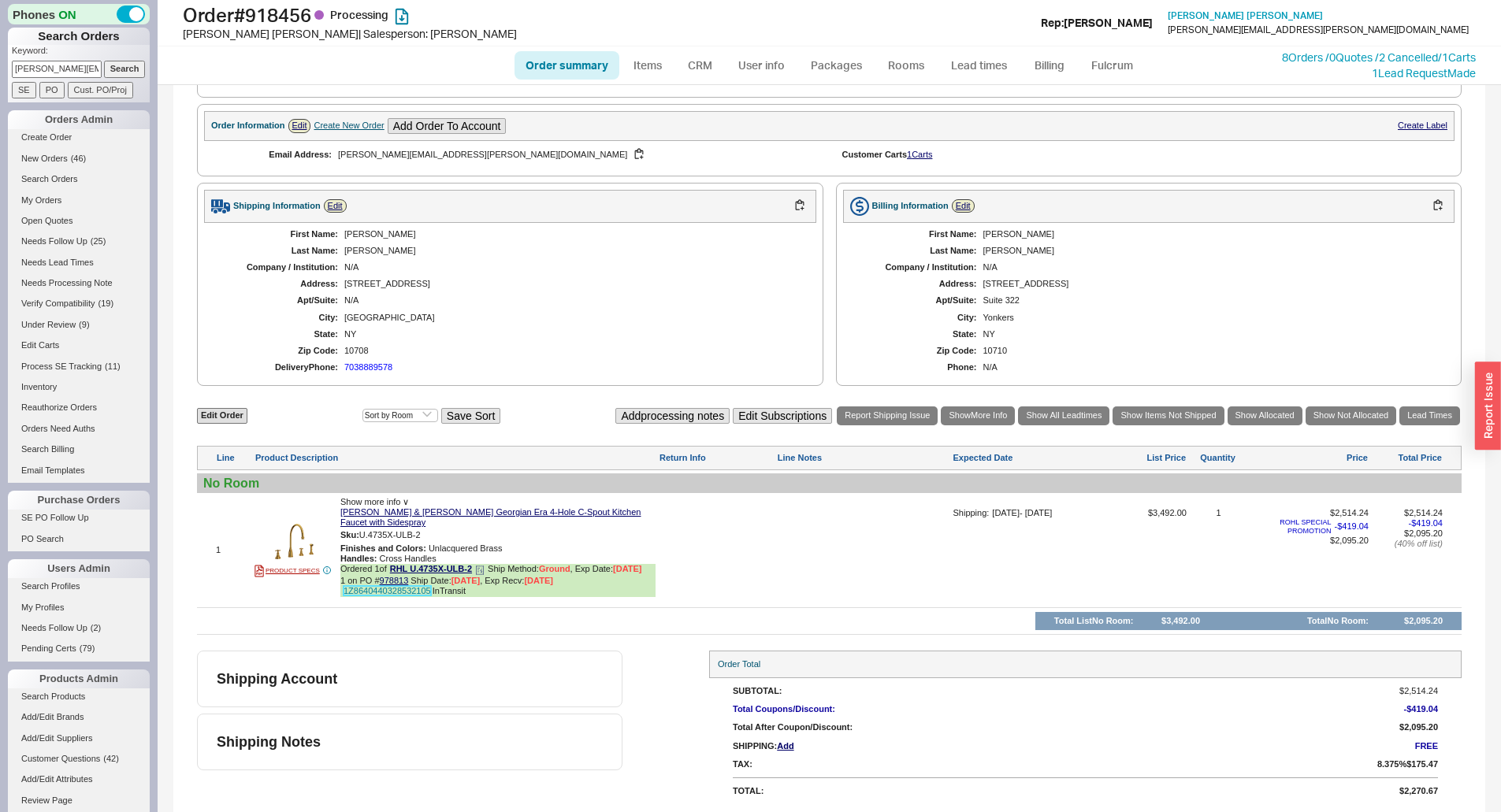
click at [392, 593] on link "1Z8640440328532105" at bounding box center [388, 591] width 88 height 9
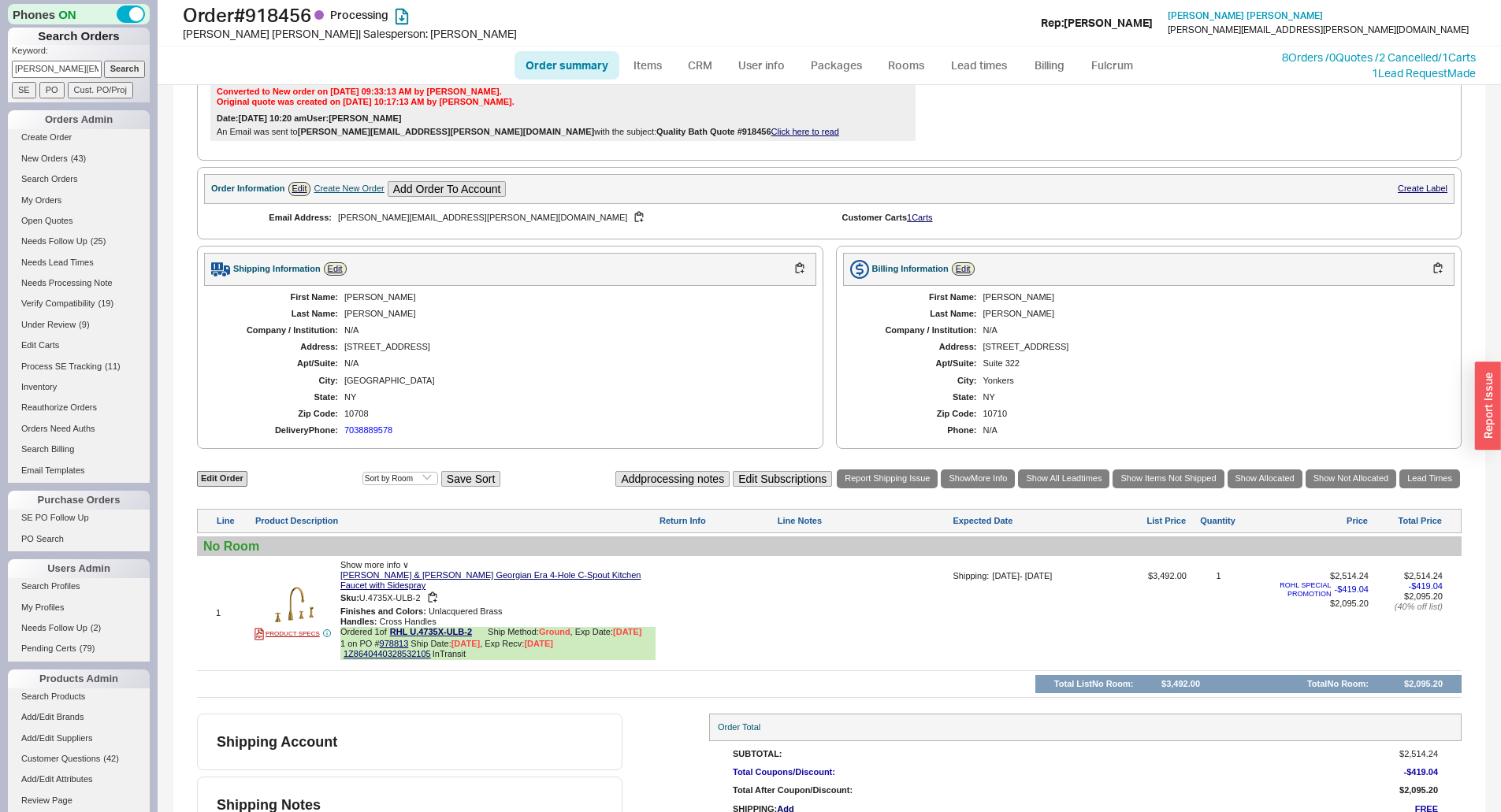
scroll to position [468, 0]
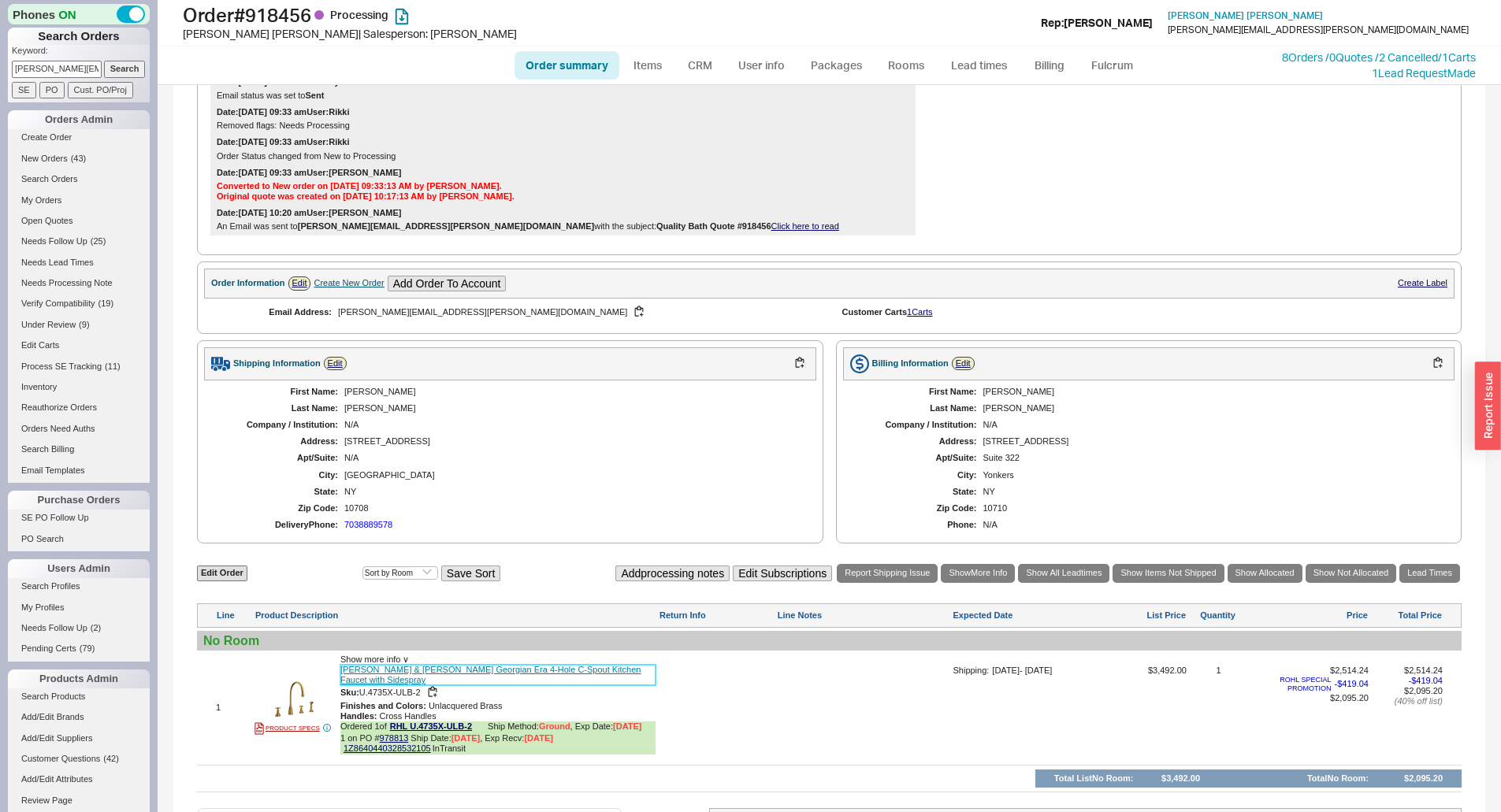
click at [532, 679] on link "Rohl Perrin & Rowe Georgian Era 4-Hole C-Spout Kitchen Faucet with Sidespray" at bounding box center [498, 675] width 316 height 20
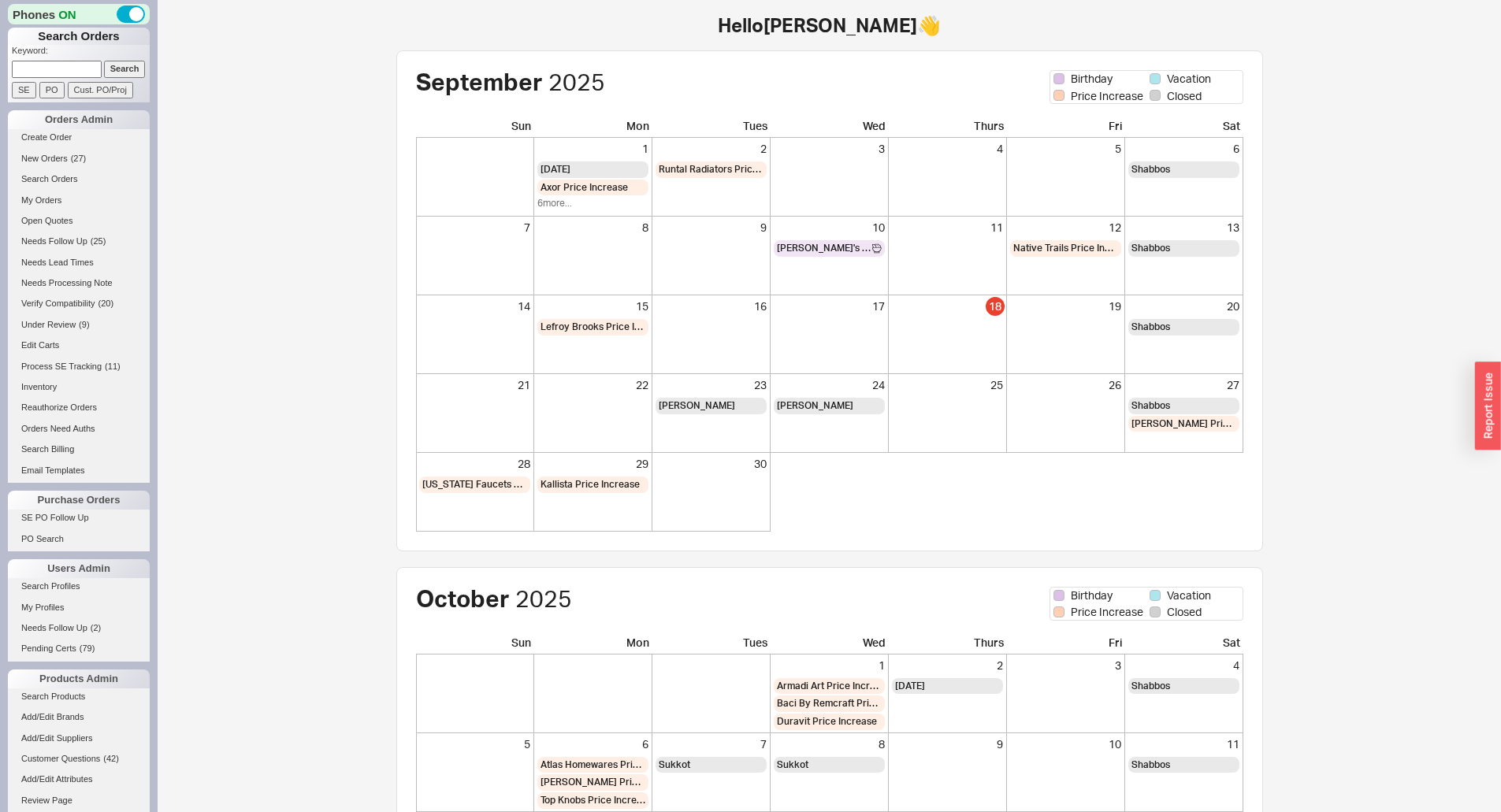
click at [37, 63] on input at bounding box center [57, 69] width 90 height 16
type input "QB84600lx96"
click at [104, 60] on input "Search" at bounding box center [125, 69] width 42 height 16
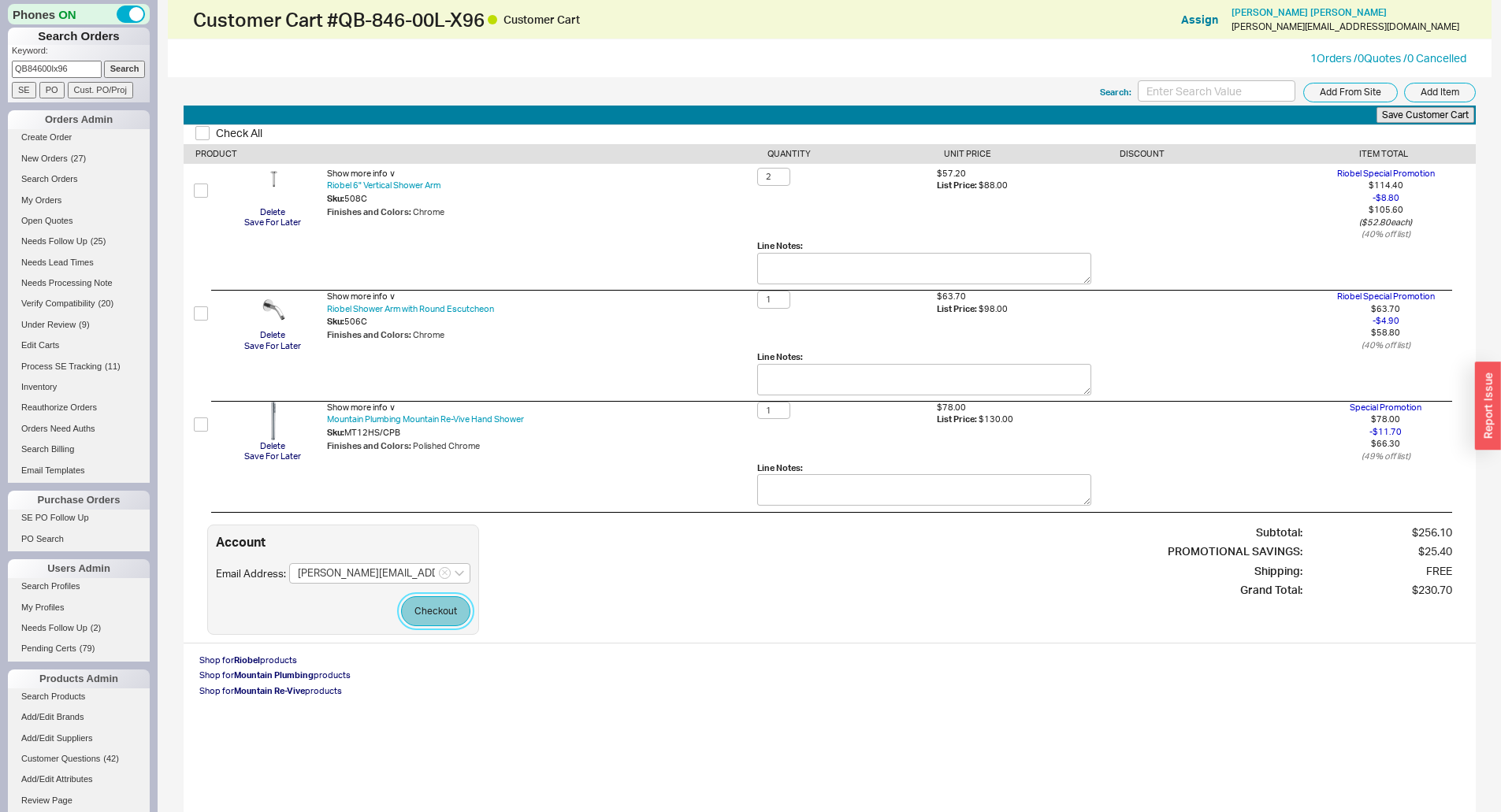
click at [448, 615] on button "Checkout" at bounding box center [435, 611] width 70 height 30
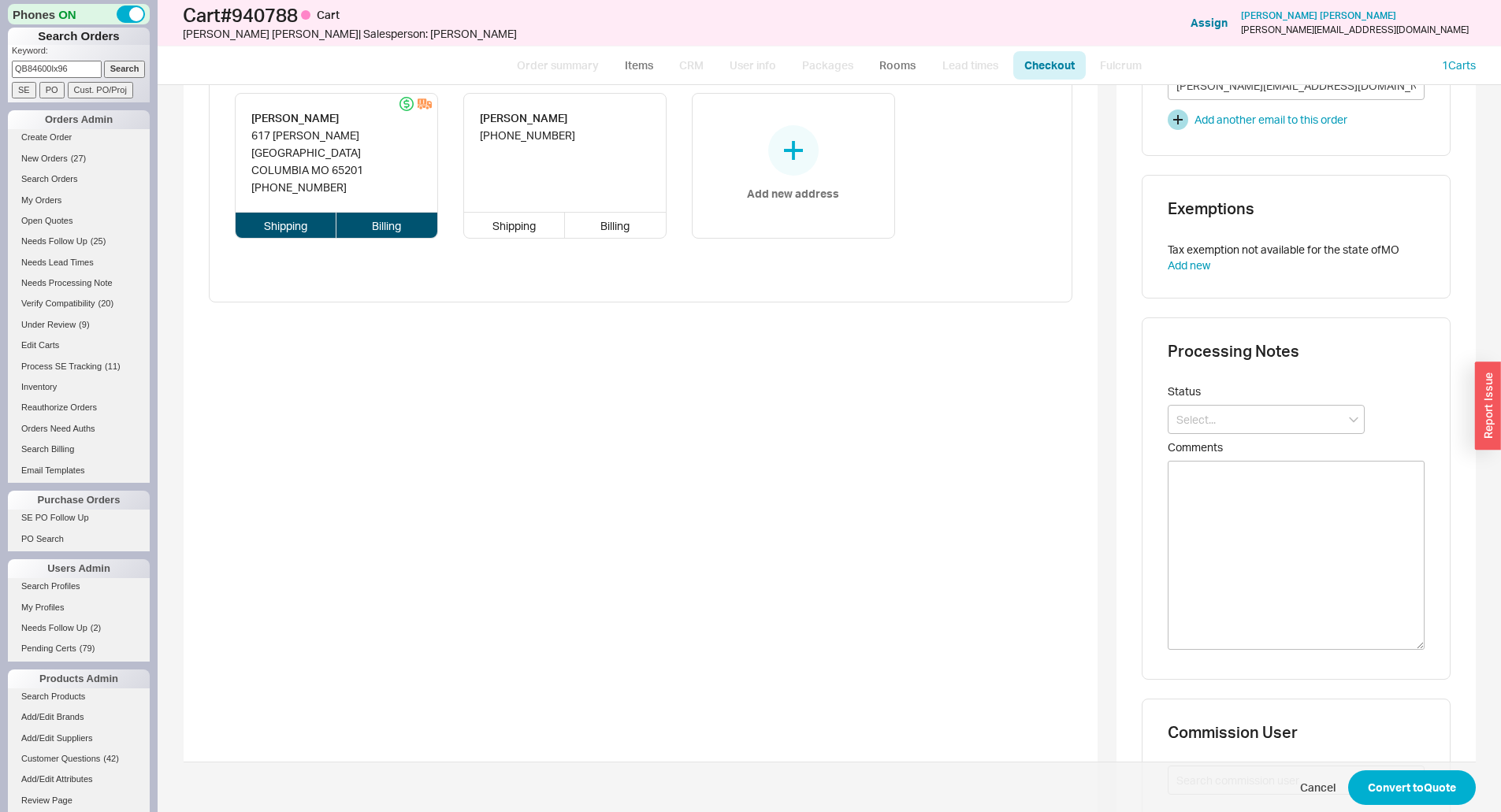
scroll to position [709, 0]
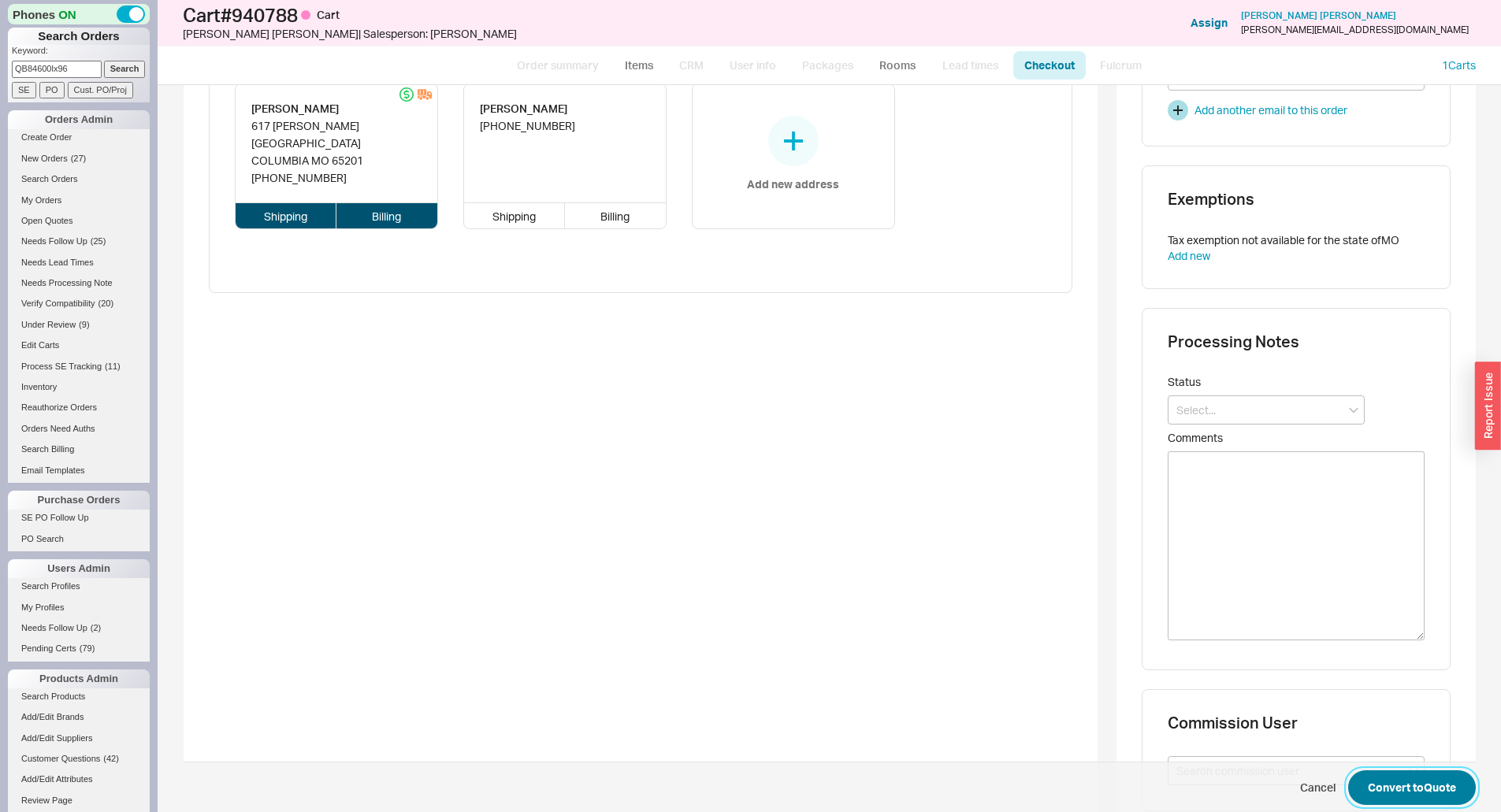
click at [1417, 782] on button "Convert to Quote" at bounding box center [1412, 787] width 128 height 35
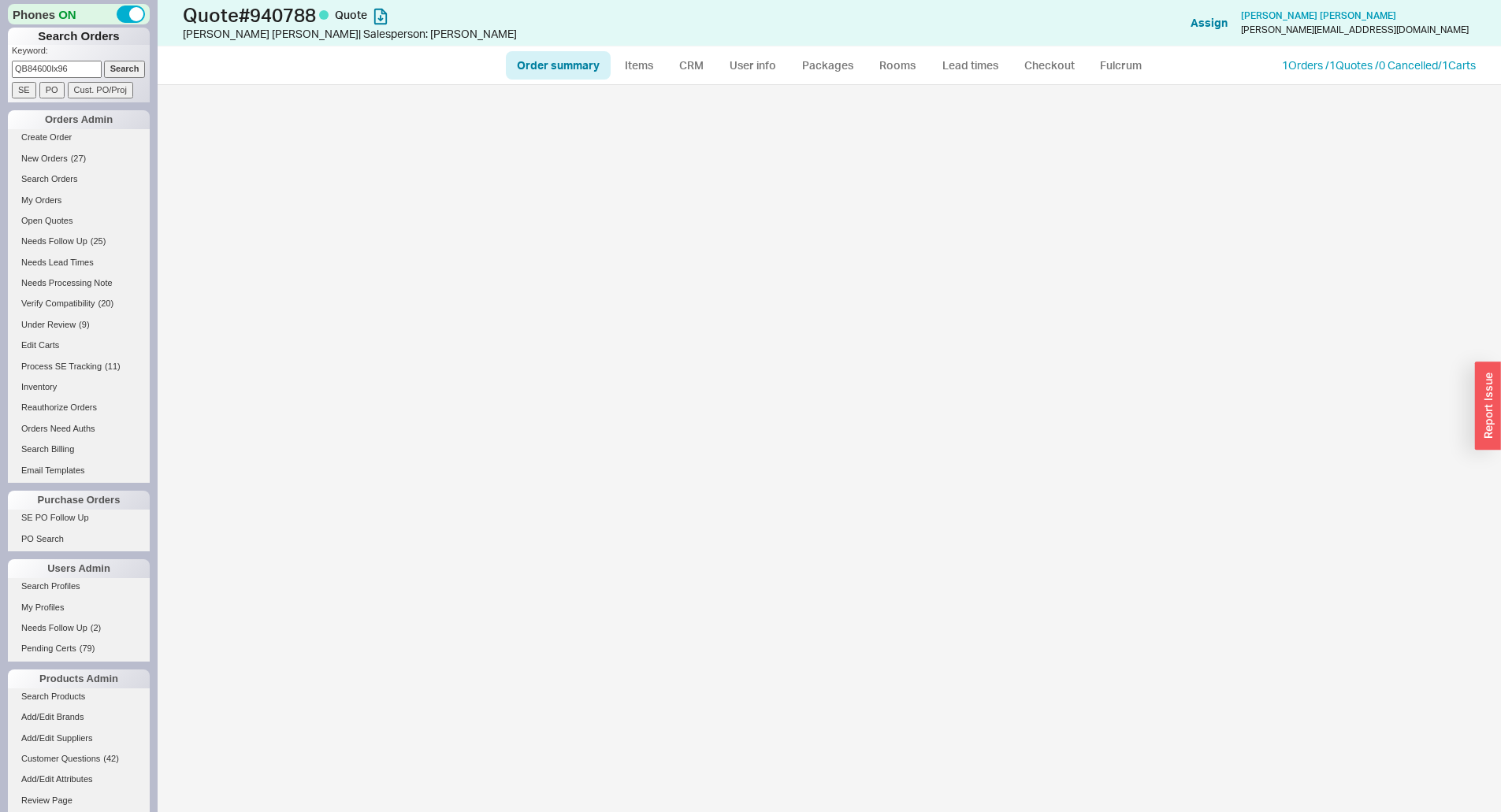
select select "*"
select select "3"
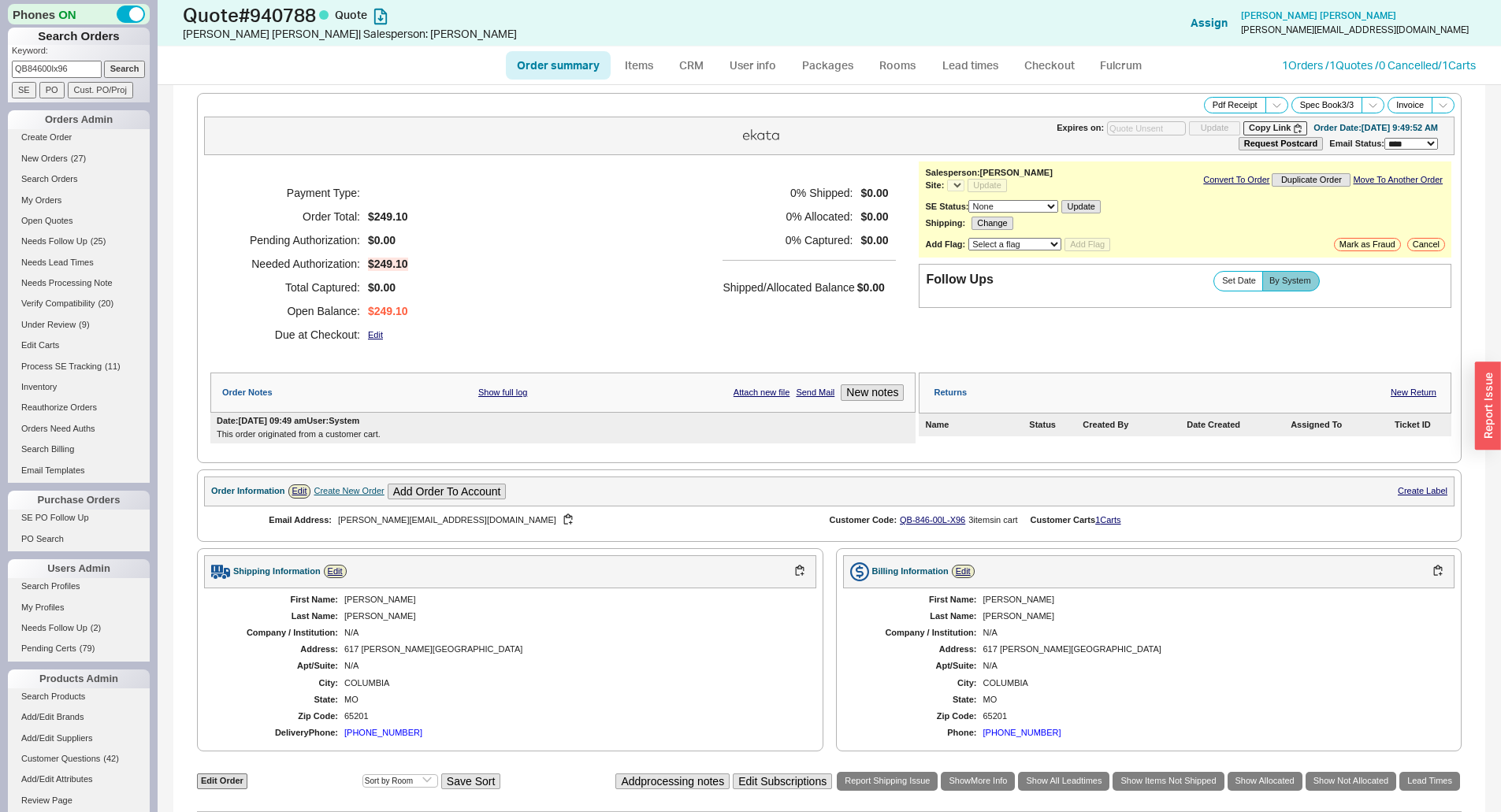
select select "*"
click at [1419, 242] on button "Cancel" at bounding box center [1425, 244] width 38 height 14
select select "LOW"
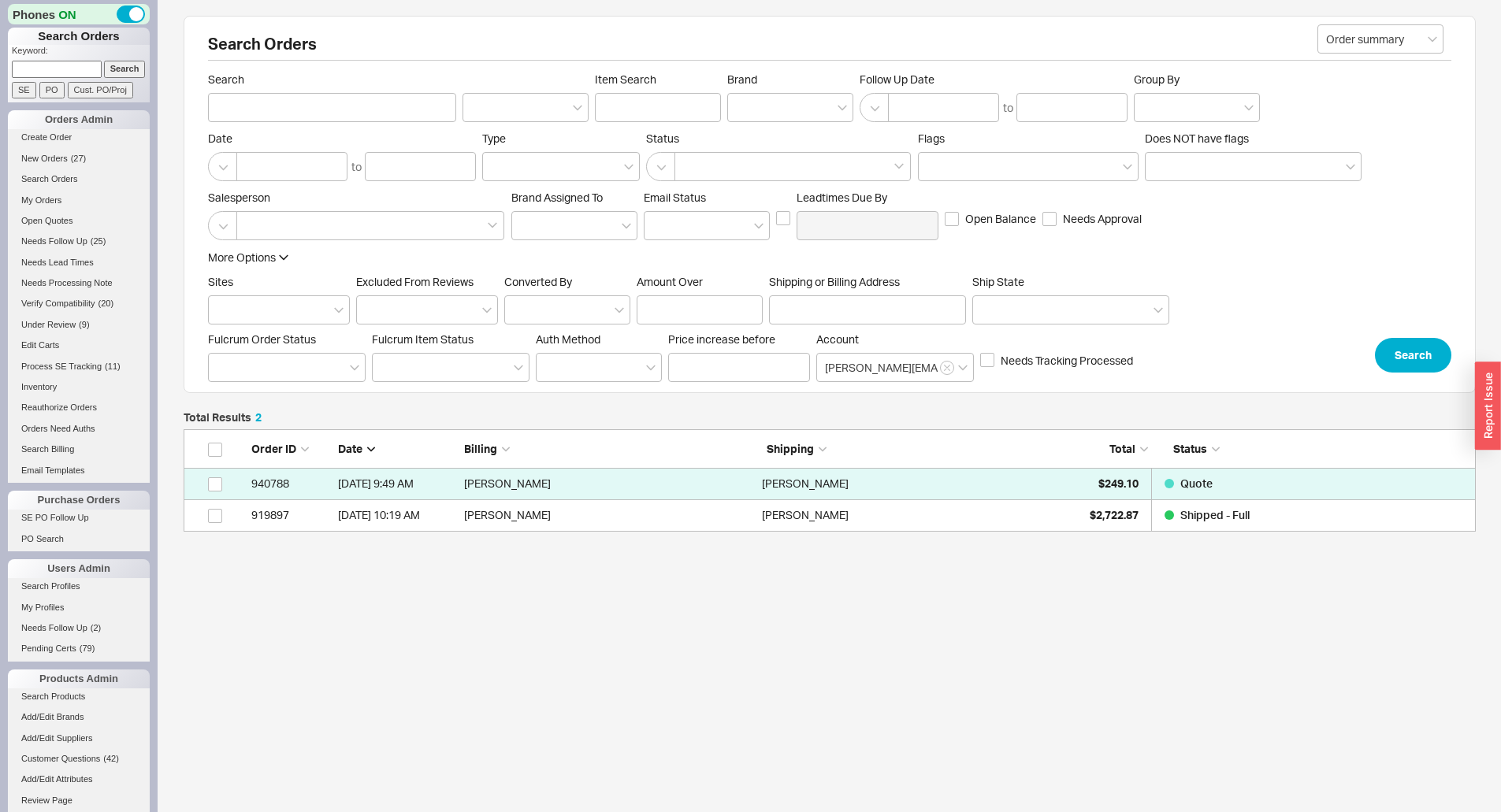
scroll to position [91, 1281]
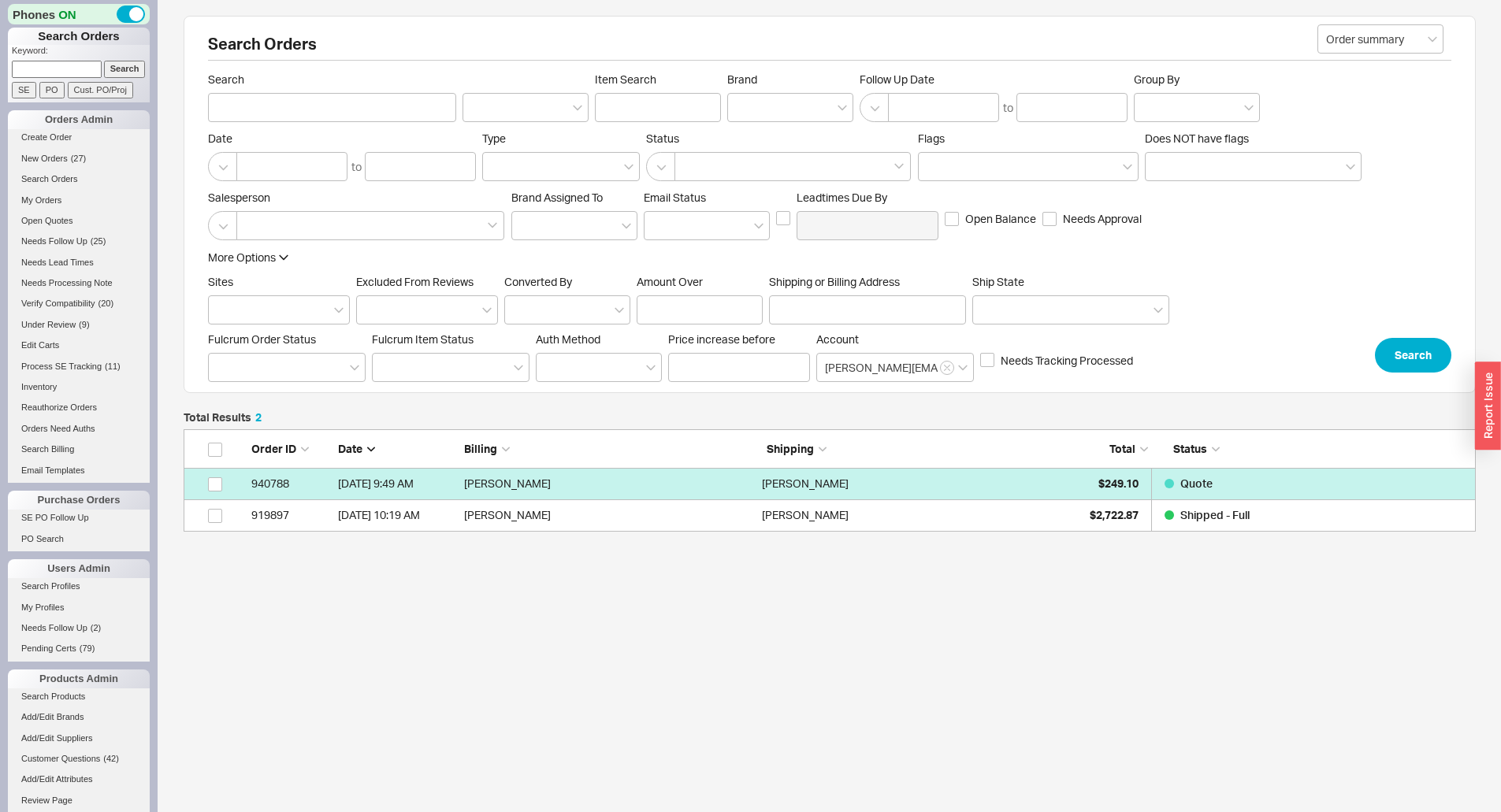
click at [946, 486] on div "Sean Brady" at bounding box center [906, 484] width 290 height 31
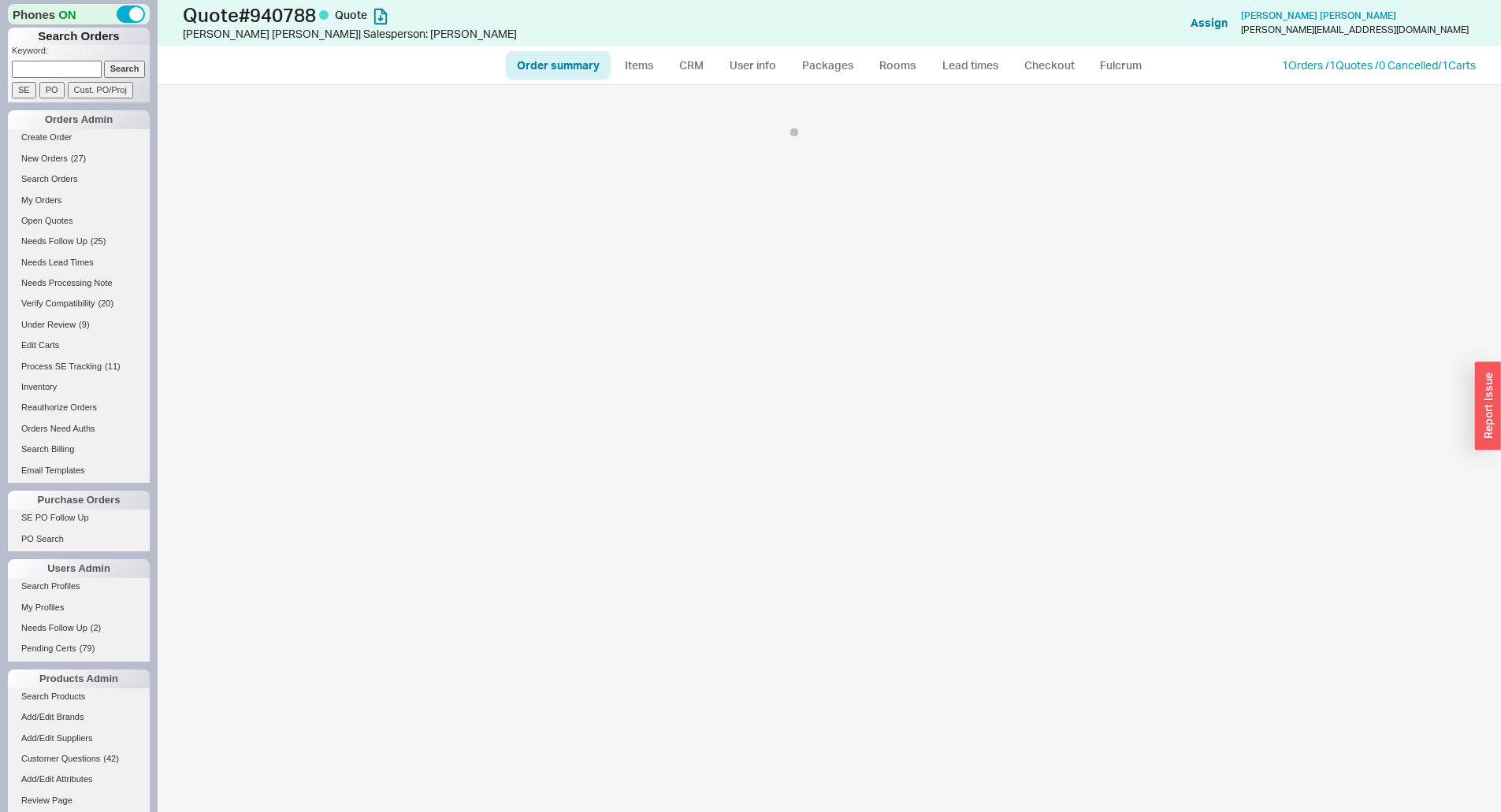
select select "*"
select select "3"
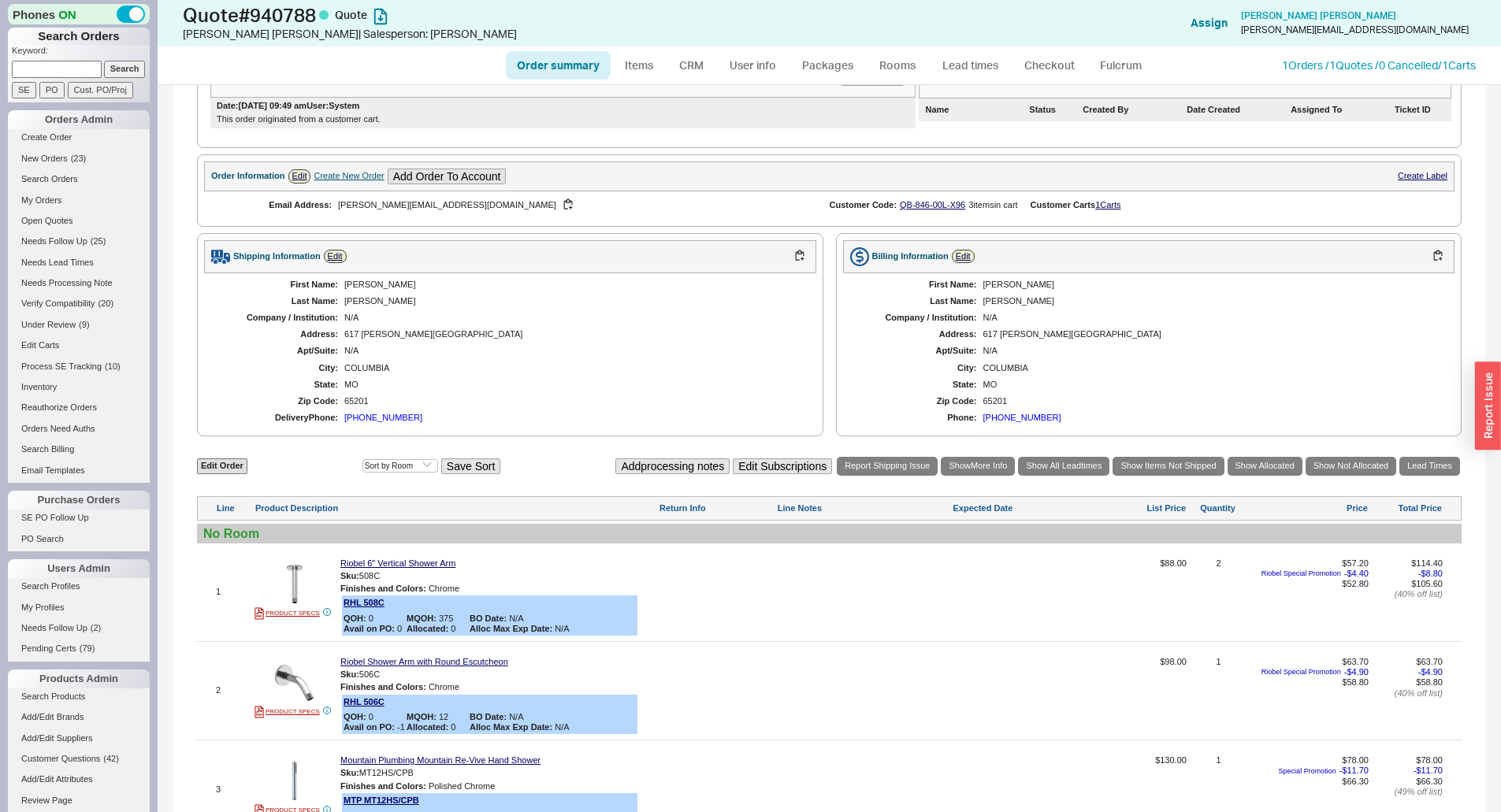
scroll to position [547, 0]
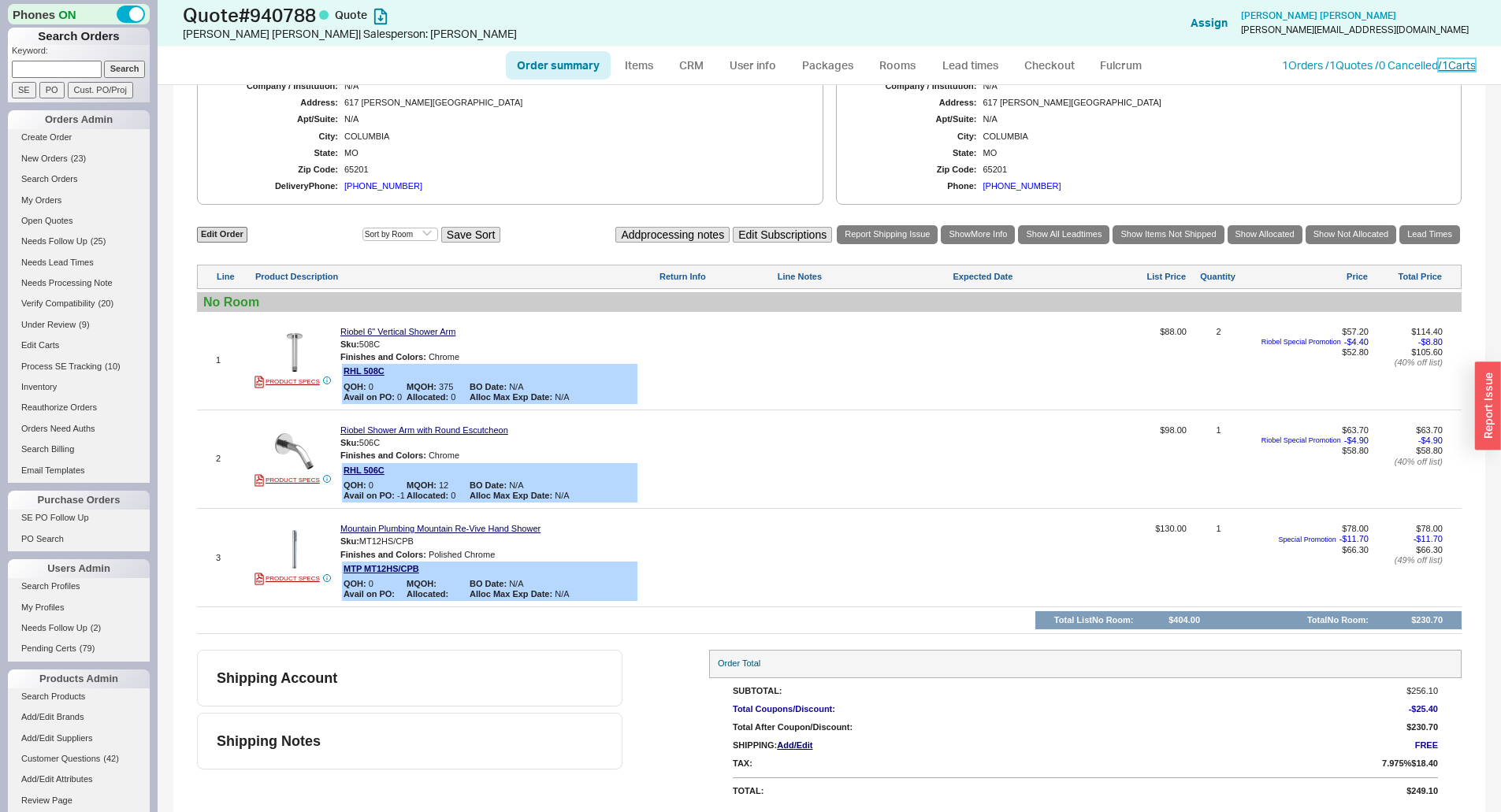
click at [1460, 69] on link "/ 1 Carts" at bounding box center [1456, 65] width 38 height 14
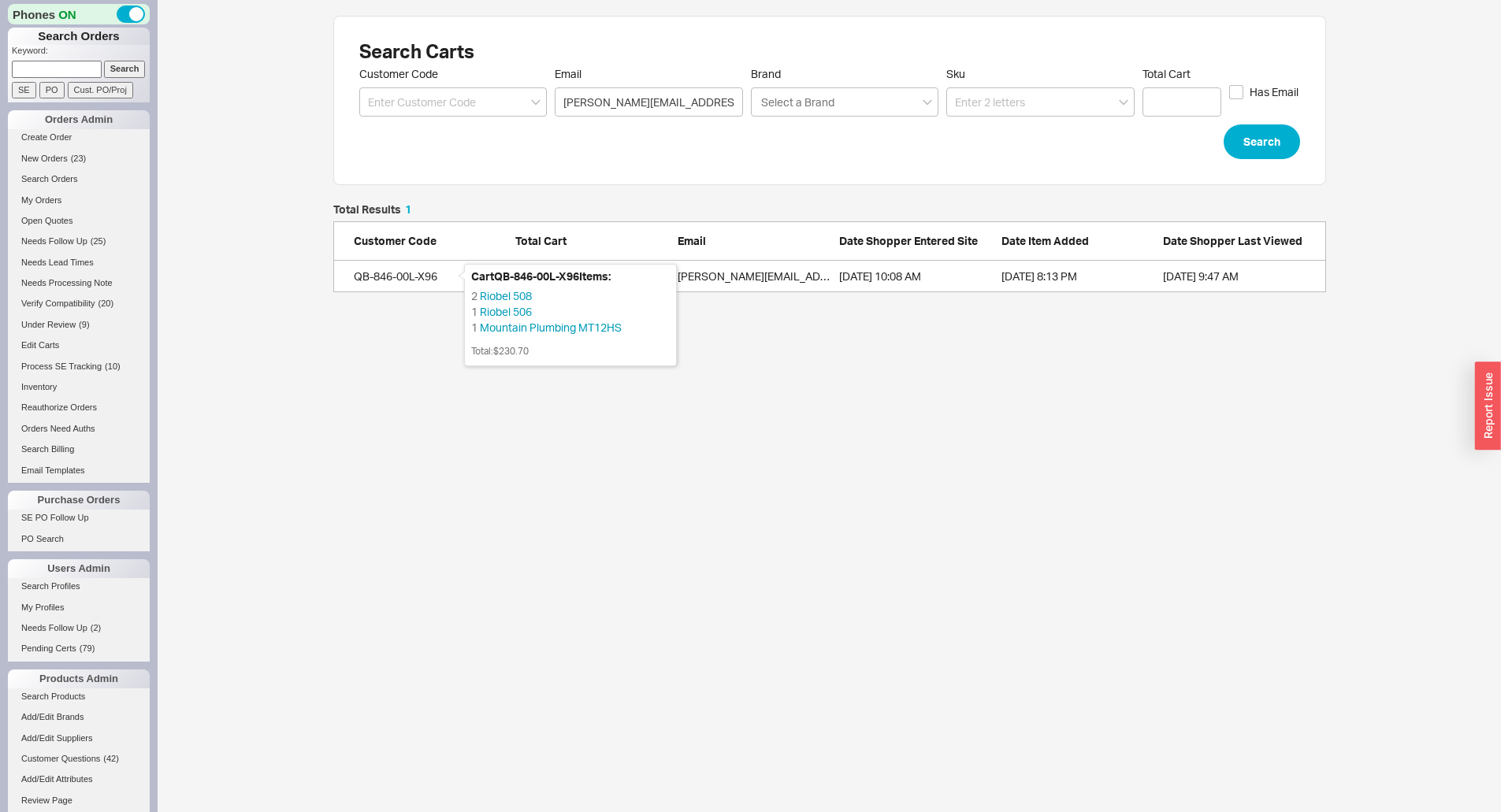
drag, startPoint x: 431, startPoint y: 275, endPoint x: 364, endPoint y: 346, distance: 97.6
click at [350, 308] on html "Phones ON Search Orders Keyword: Search SE PO Cust. PO/Proj Orders Admin Create…" at bounding box center [750, 154] width 1501 height 308
click at [412, 272] on div "QB-846-00L-X96" at bounding box center [405, 276] width 102 height 16
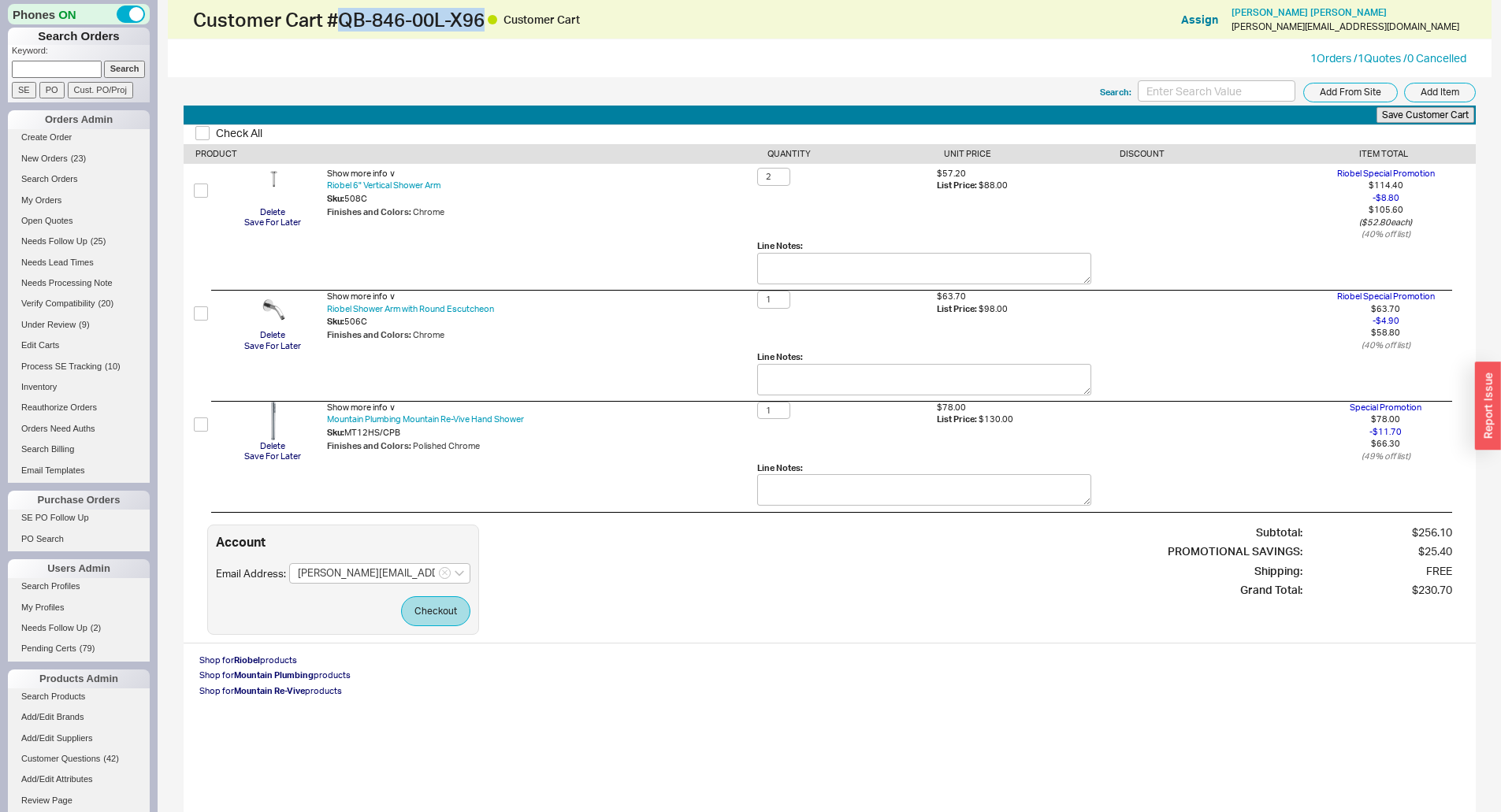
drag, startPoint x: 346, startPoint y: 21, endPoint x: 490, endPoint y: 20, distance: 144.0
click at [490, 20] on h1 "Customer Cart # QB-846-00L-X96 Customer Cart" at bounding box center [511, 19] width 637 height 22
copy h1 "QB-846-00L-X96"
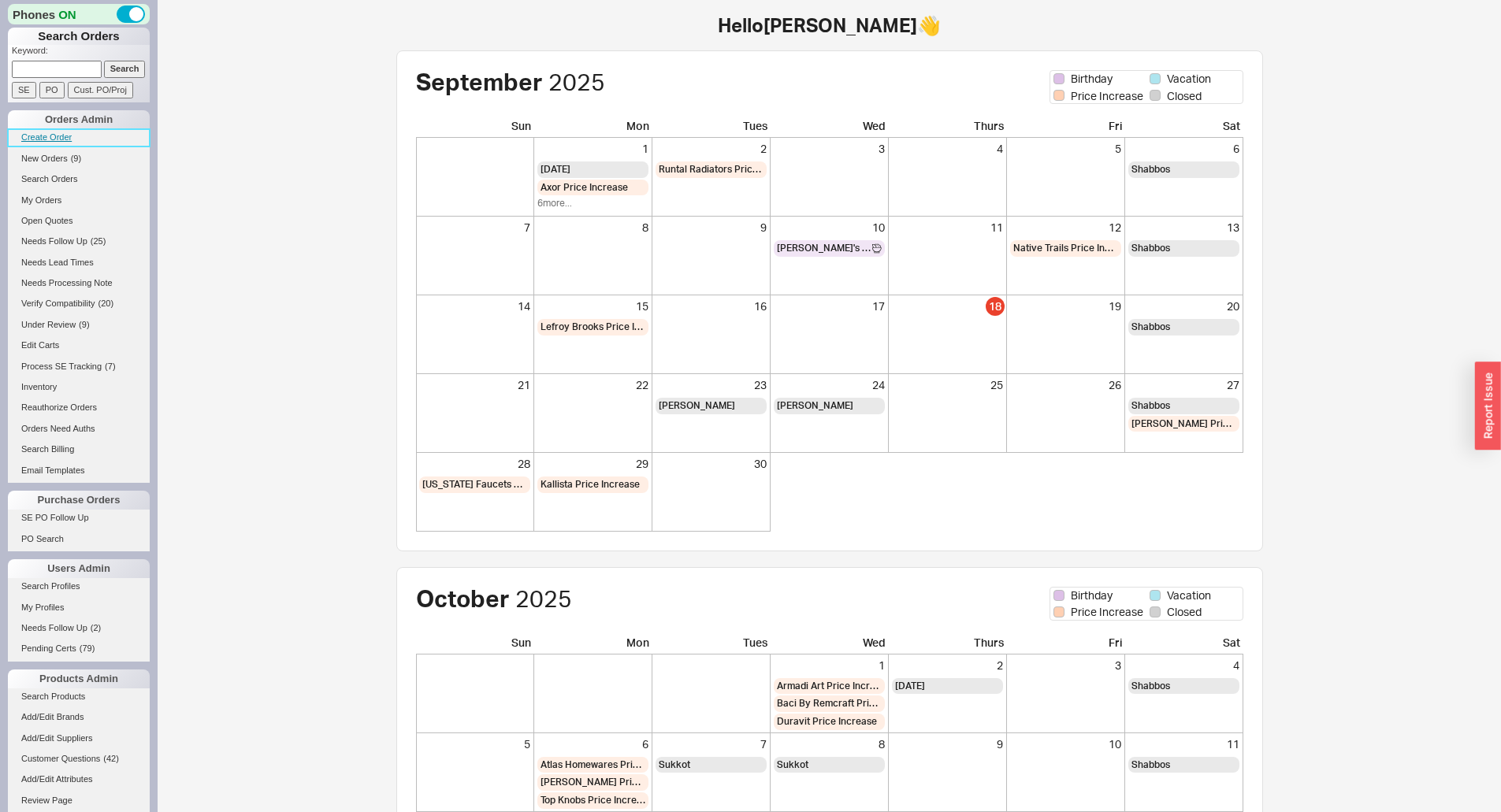
click at [59, 137] on link "Create Order" at bounding box center [79, 137] width 142 height 16
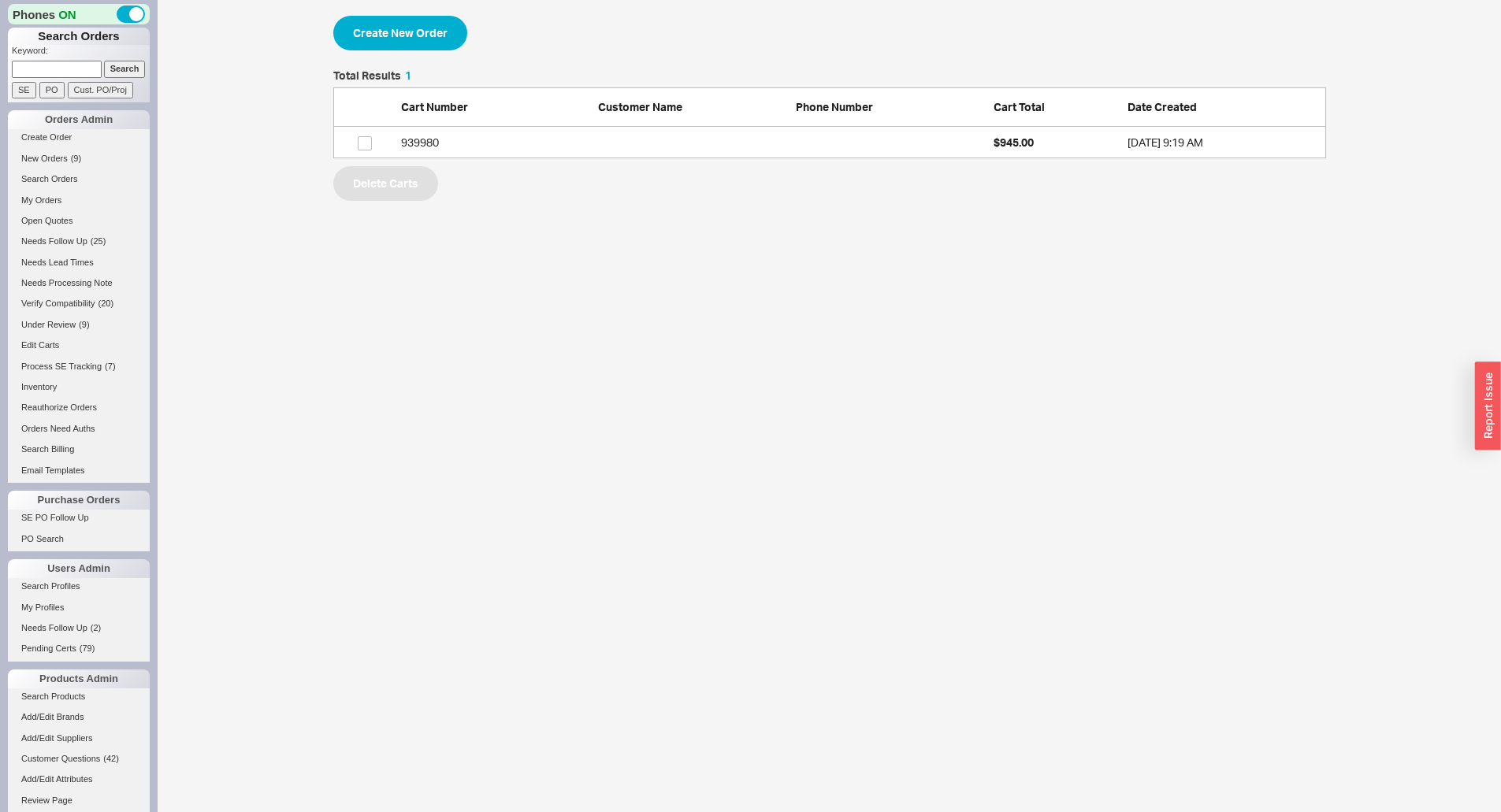
scroll to position [77, 981]
click at [412, 36] on button "Create New Order" at bounding box center [400, 33] width 134 height 35
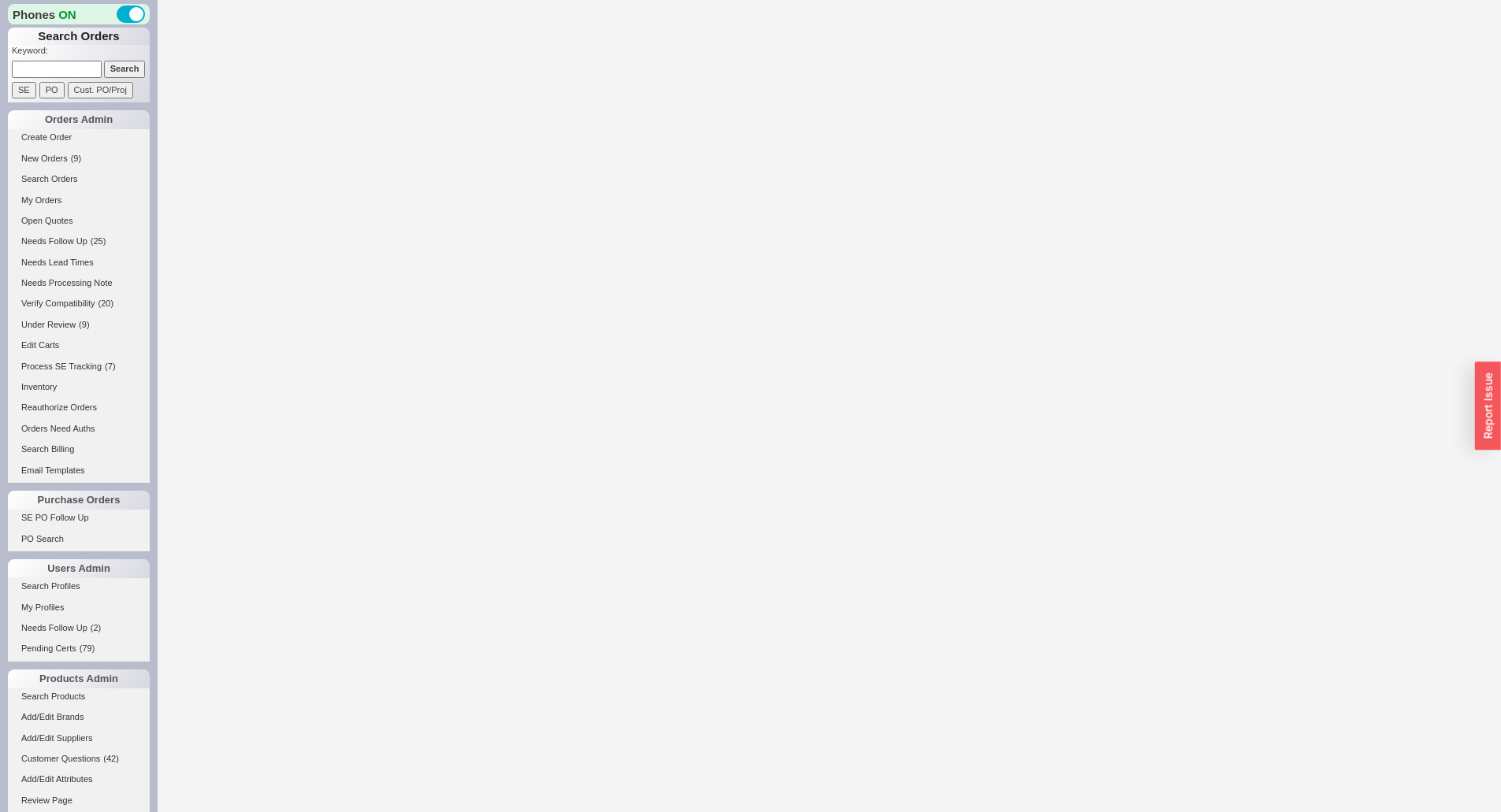
select select "3"
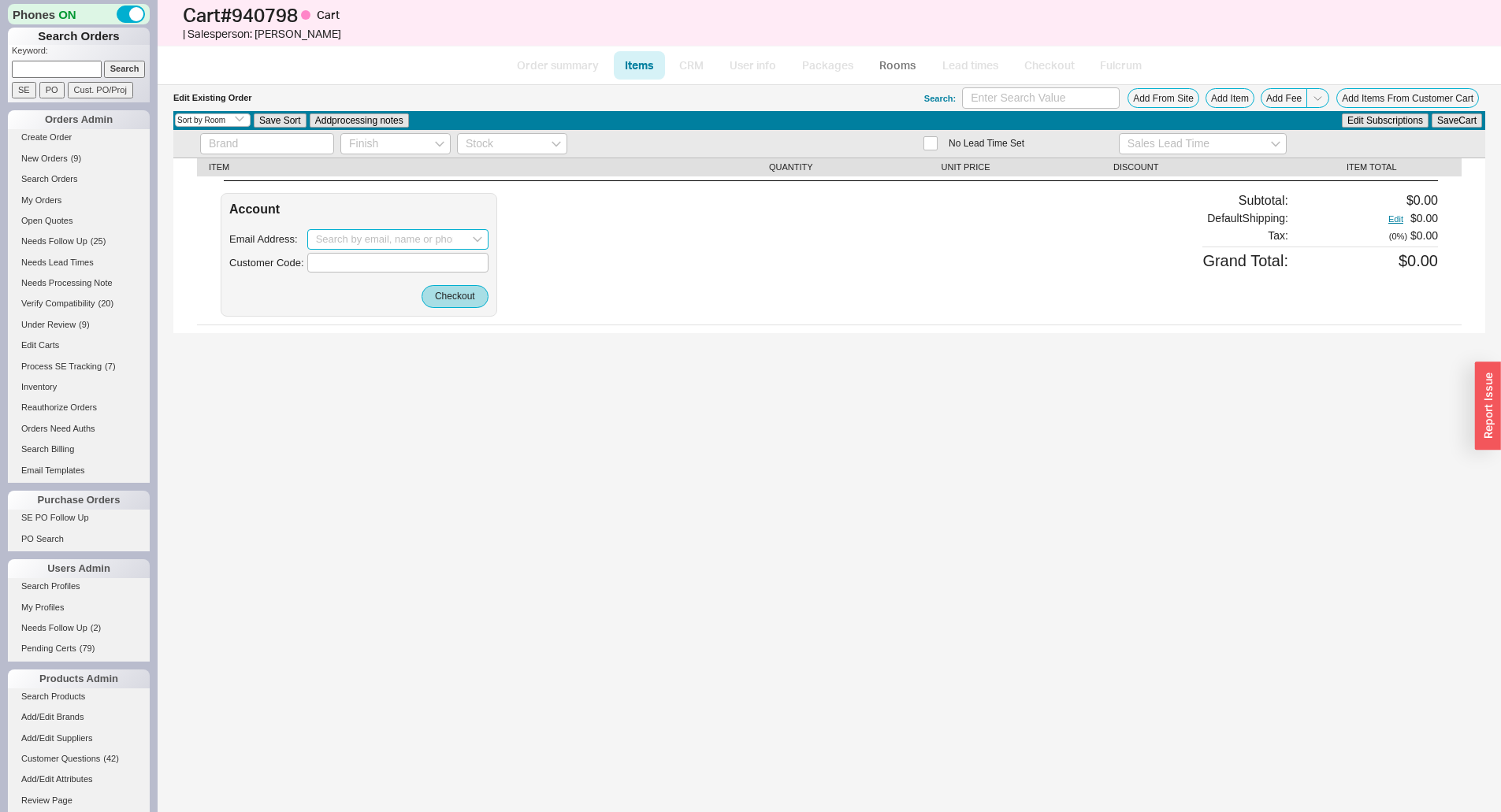
click at [354, 234] on input at bounding box center [398, 240] width 181 height 20
click at [389, 262] on div "[EMAIL_ADDRESS][DOMAIN_NAME]" at bounding box center [397, 272] width 164 height 25
type input "[EMAIL_ADDRESS][DOMAIN_NAME]"
click at [451, 298] on button "Checkout" at bounding box center [455, 296] width 67 height 22
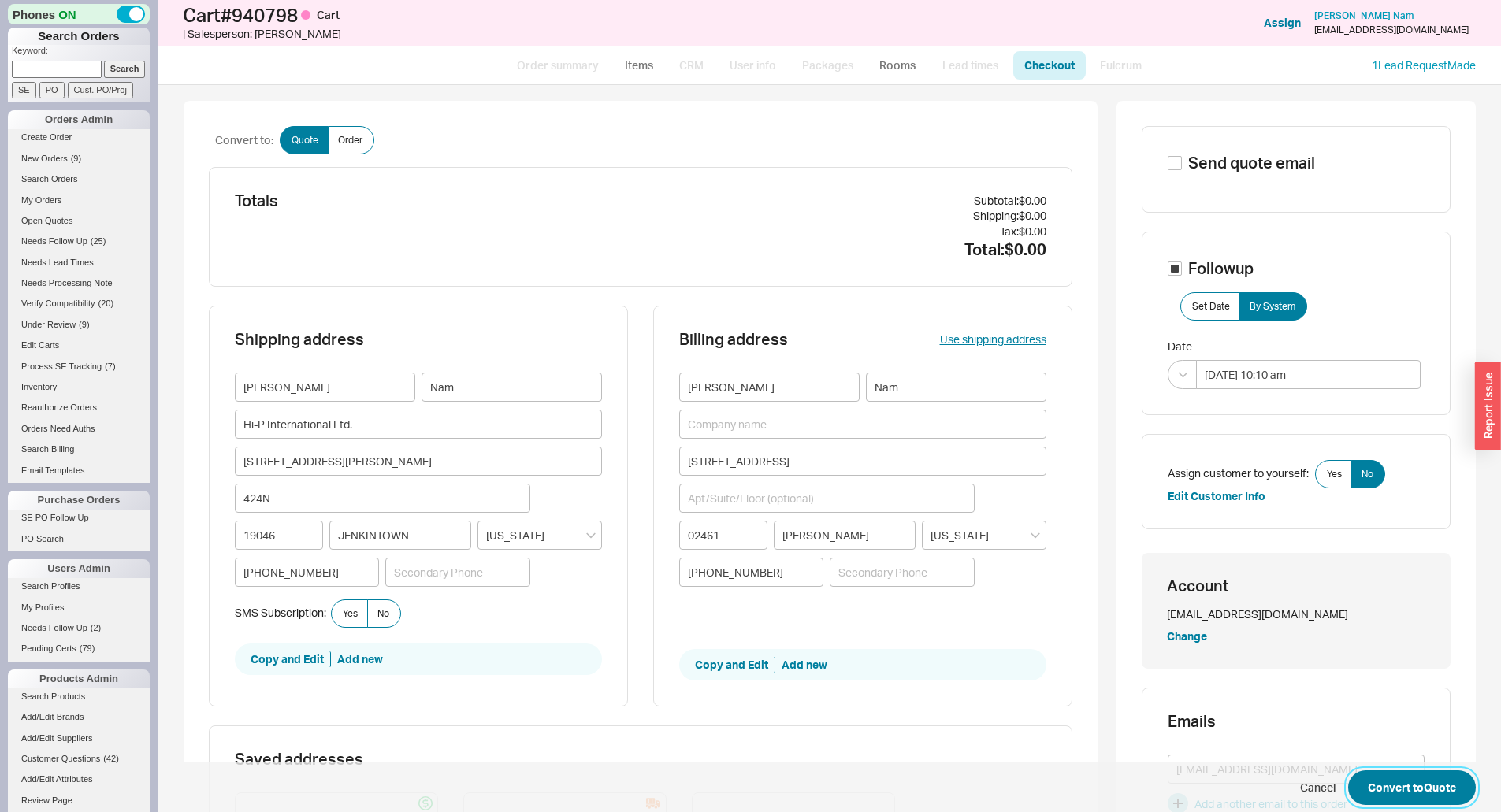
click at [1407, 783] on button "Convert to Quote" at bounding box center [1412, 787] width 128 height 35
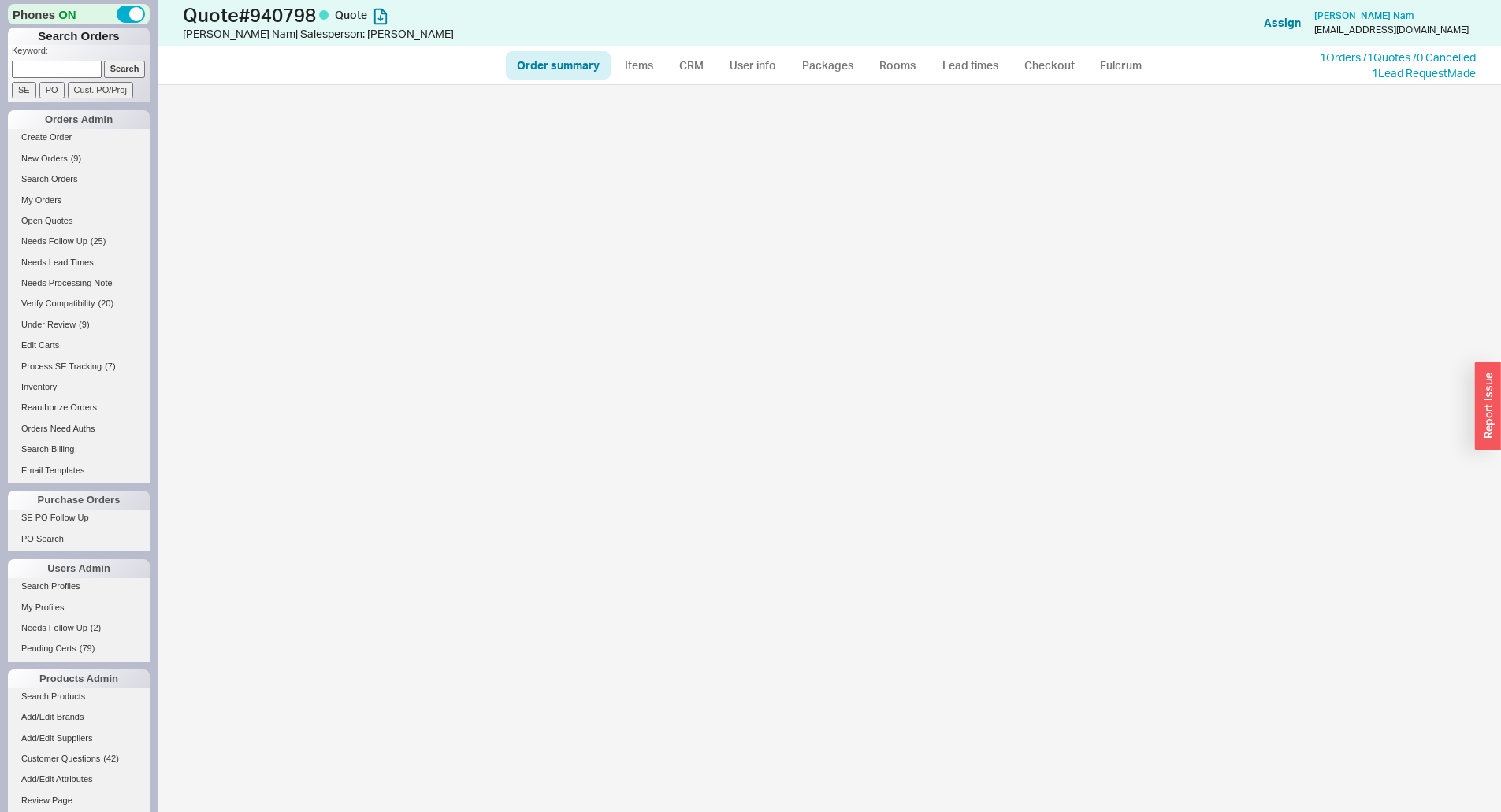
select select "*"
select select "3"
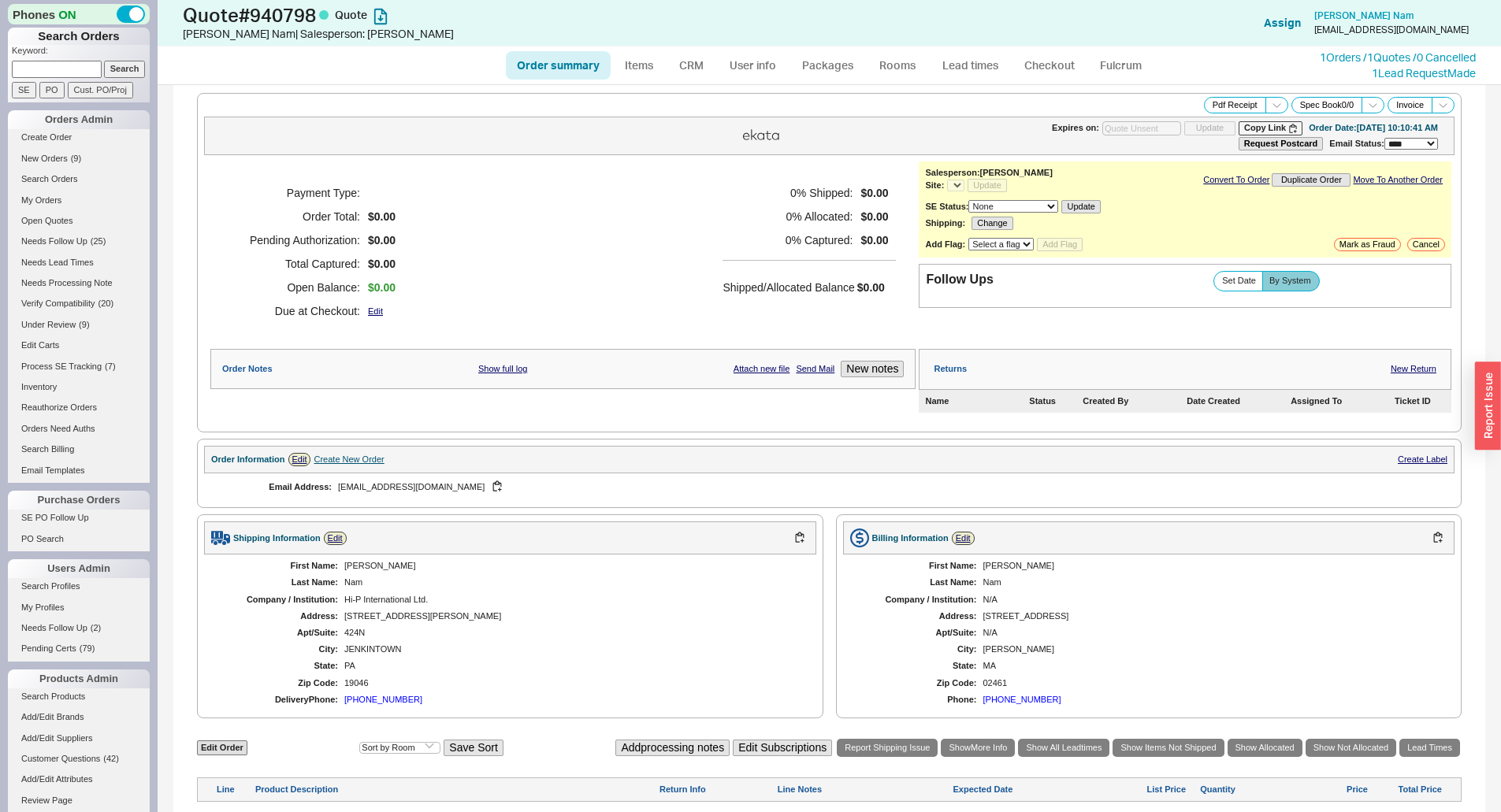
select select "*"
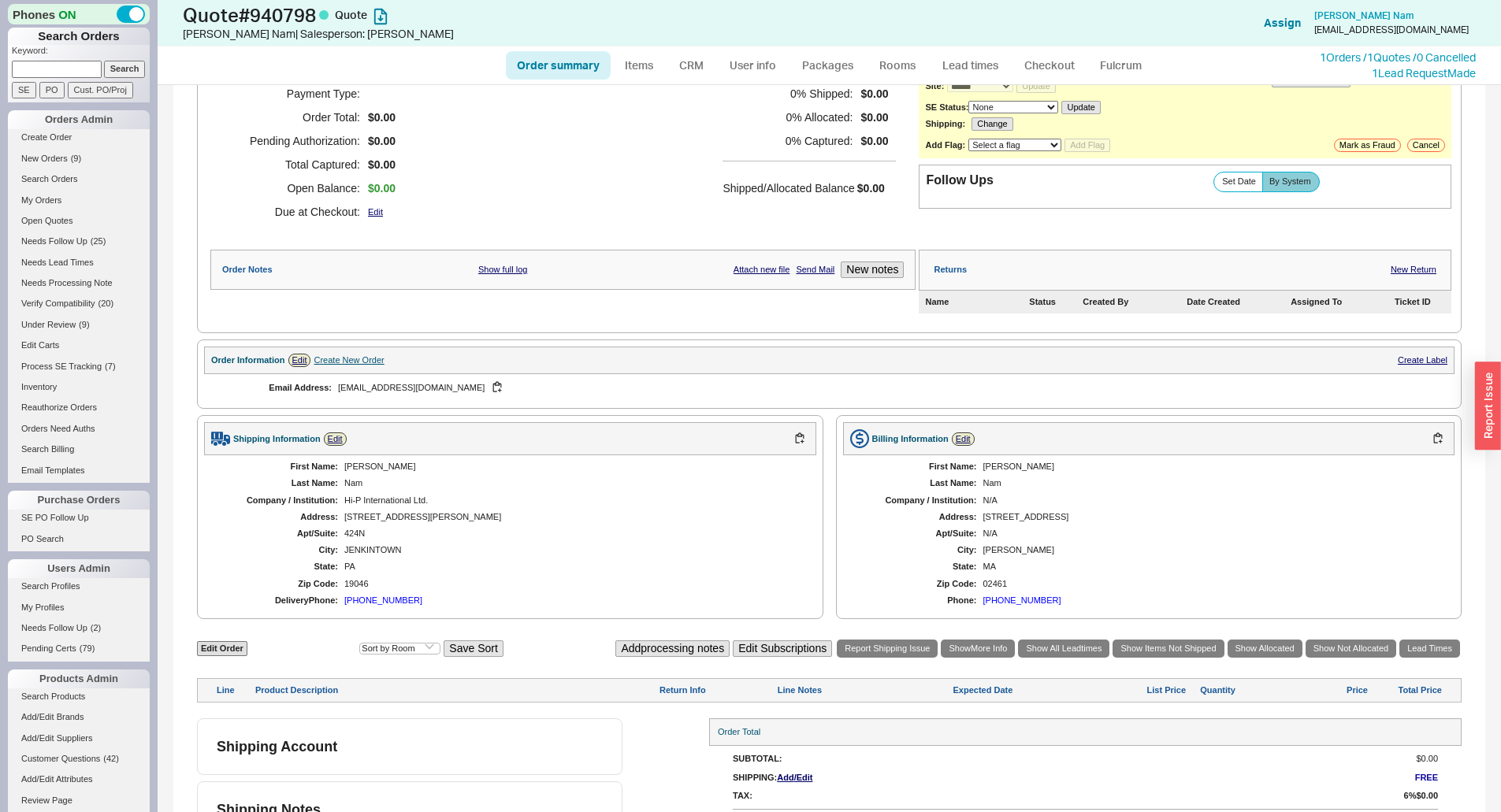
scroll to position [134, 0]
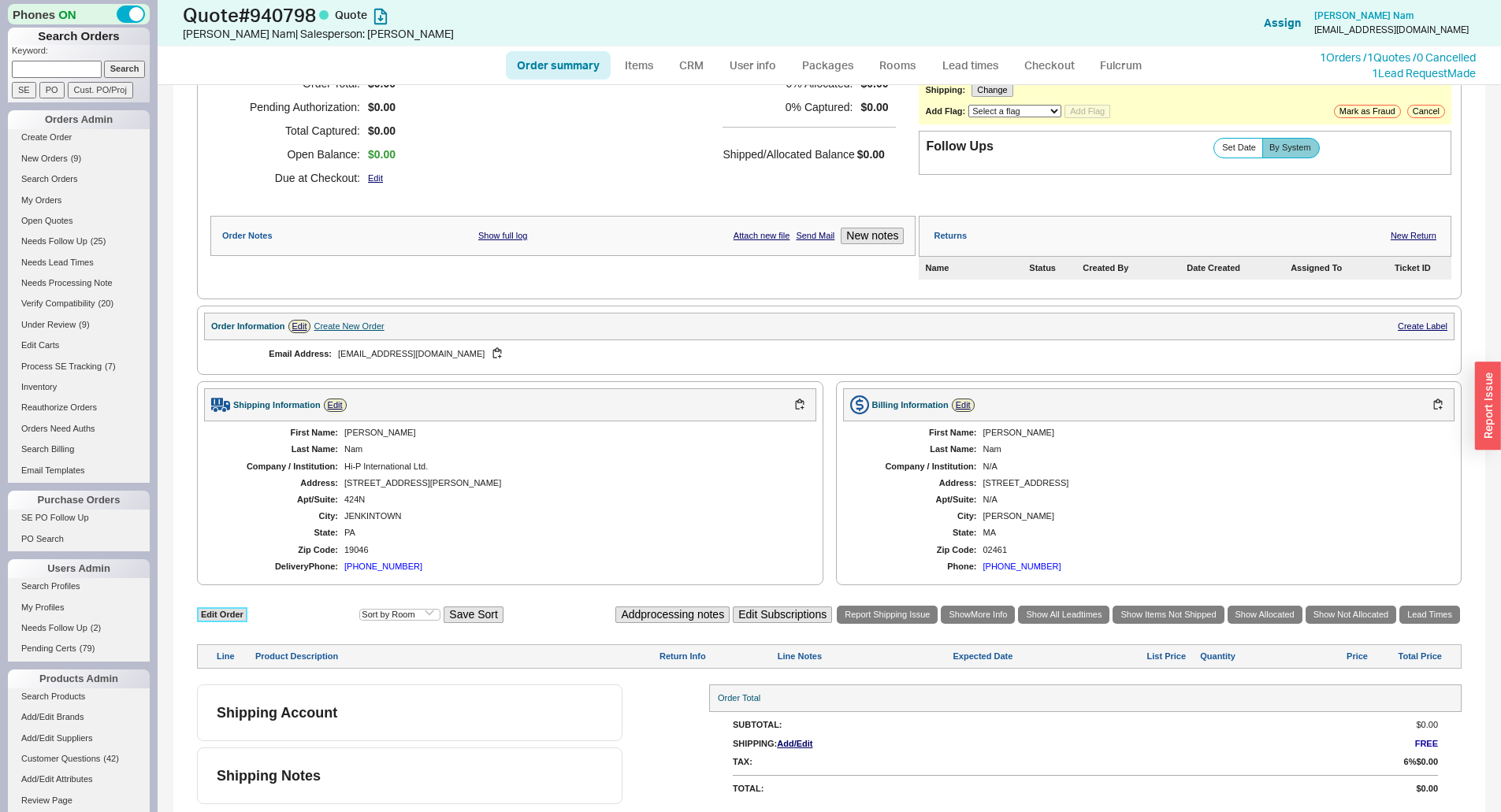
click at [228, 619] on link "Edit Order" at bounding box center [221, 614] width 50 height 15
select select "3"
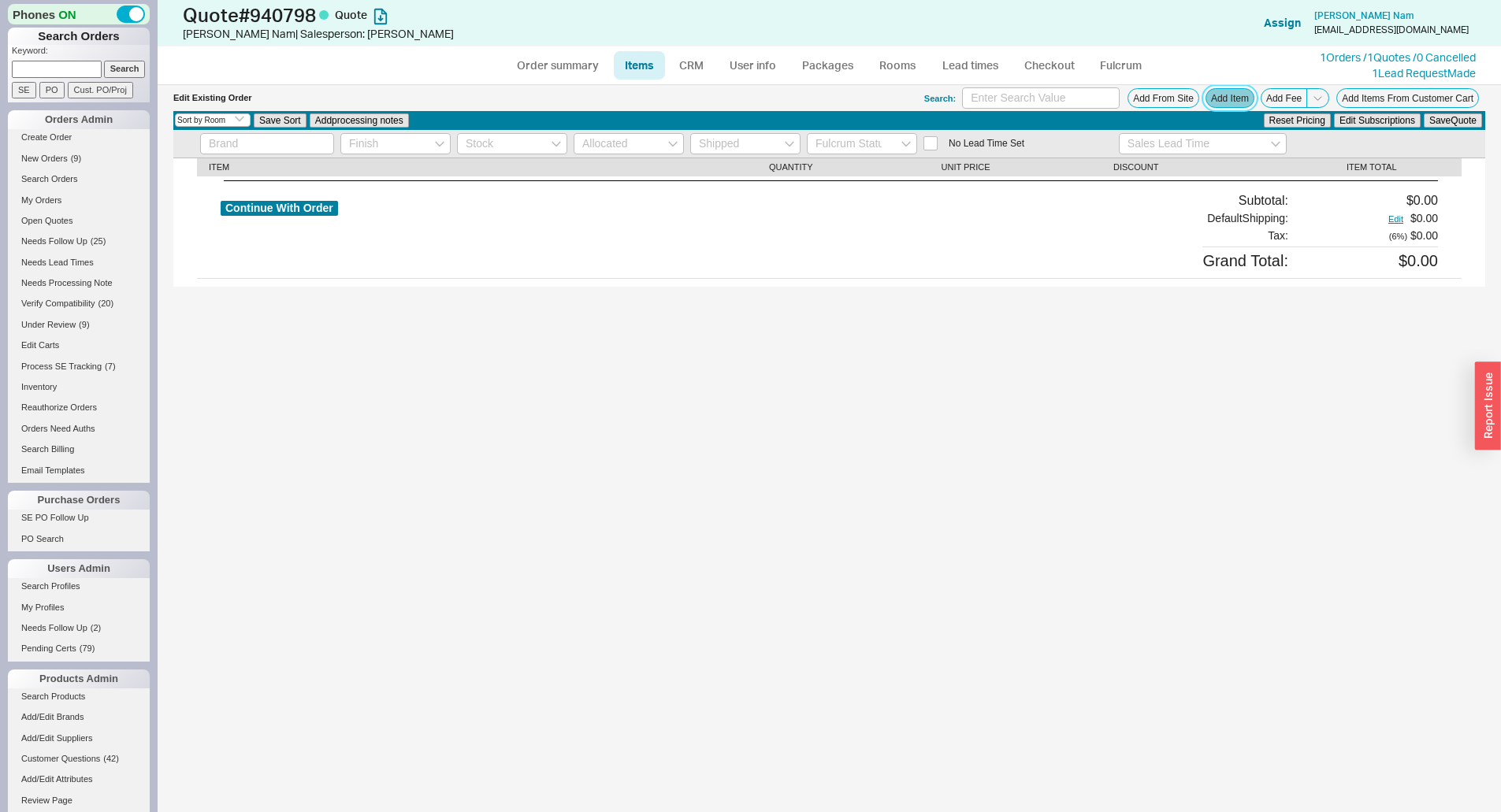
click at [1238, 101] on button "Add Item" at bounding box center [1229, 98] width 48 height 20
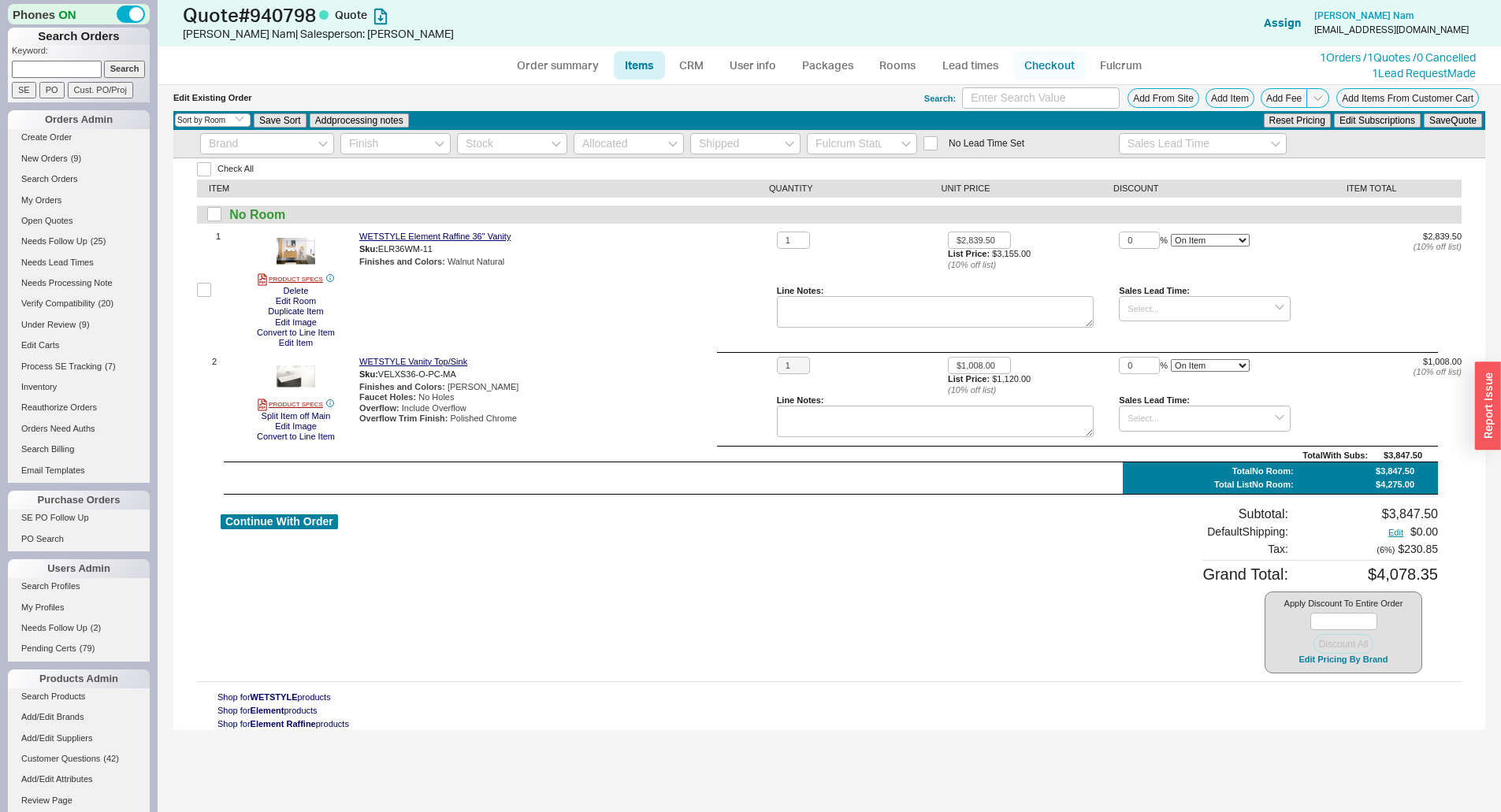
click at [1051, 63] on link "Checkout" at bounding box center [1049, 65] width 72 height 28
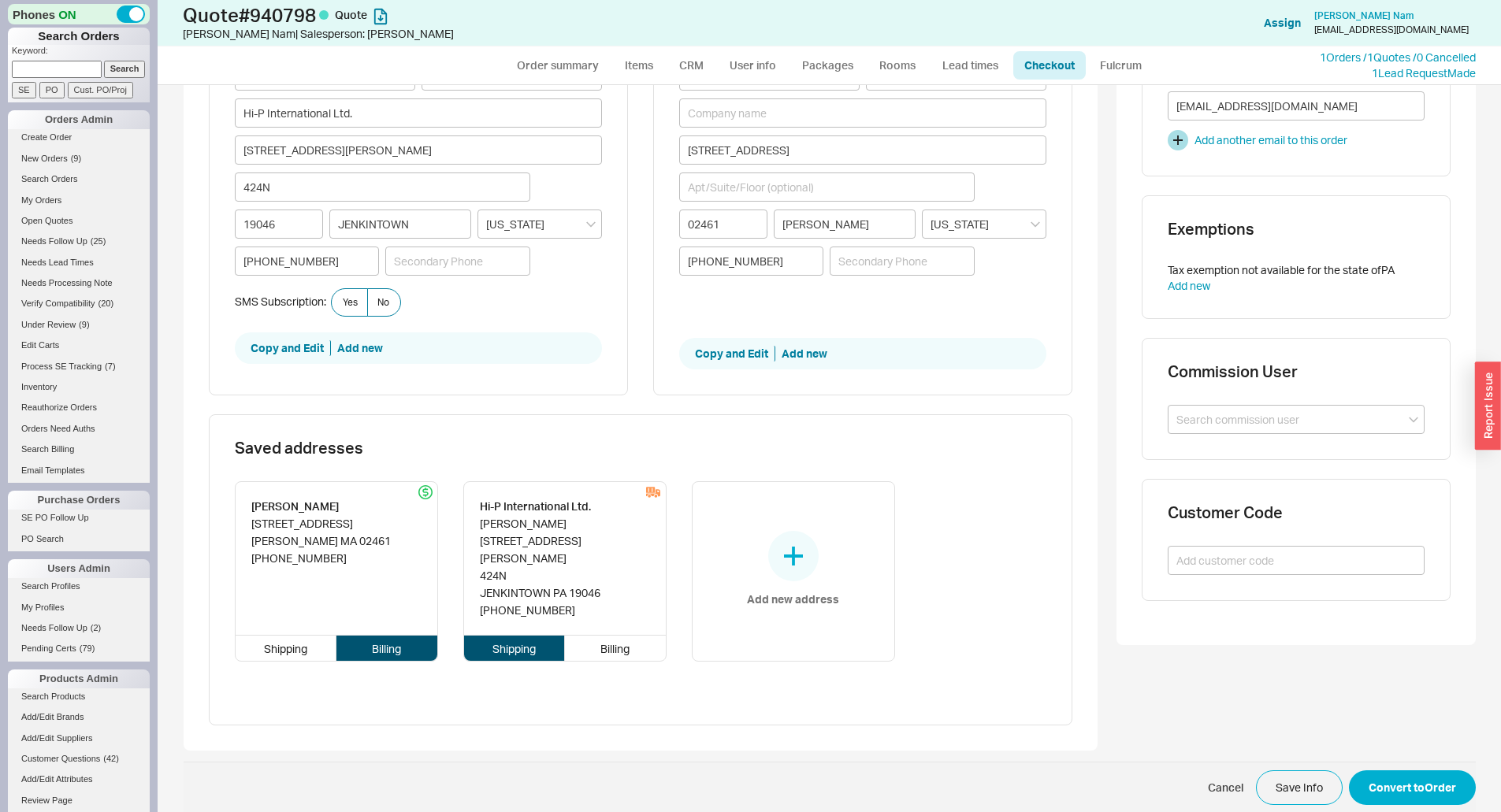
scroll to position [484, 0]
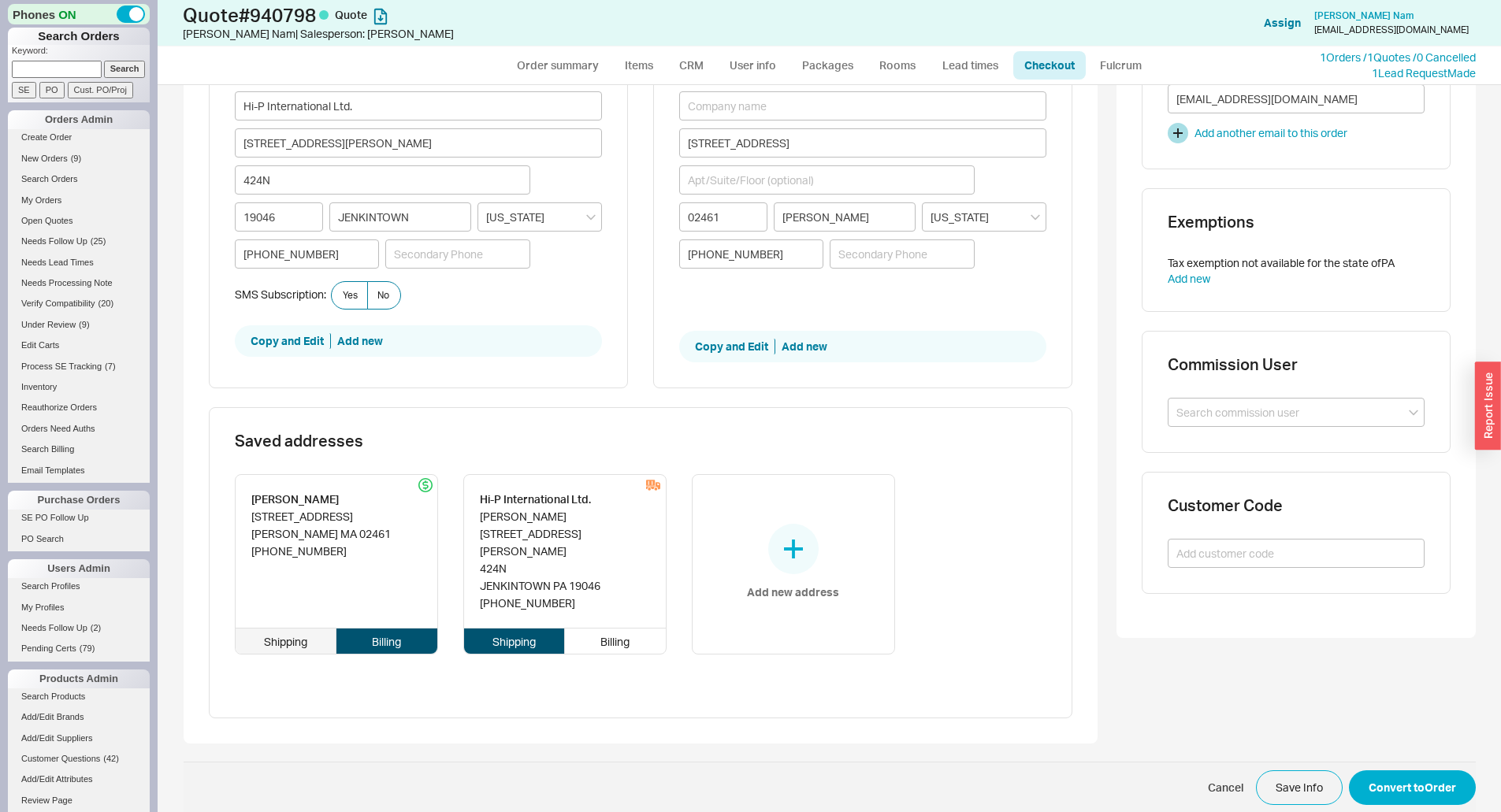
click at [280, 628] on div "Shipping" at bounding box center [286, 641] width 102 height 26
type input "[STREET_ADDRESS]"
type input "02461"
type input "[PERSON_NAME]"
type input "[US_STATE]"
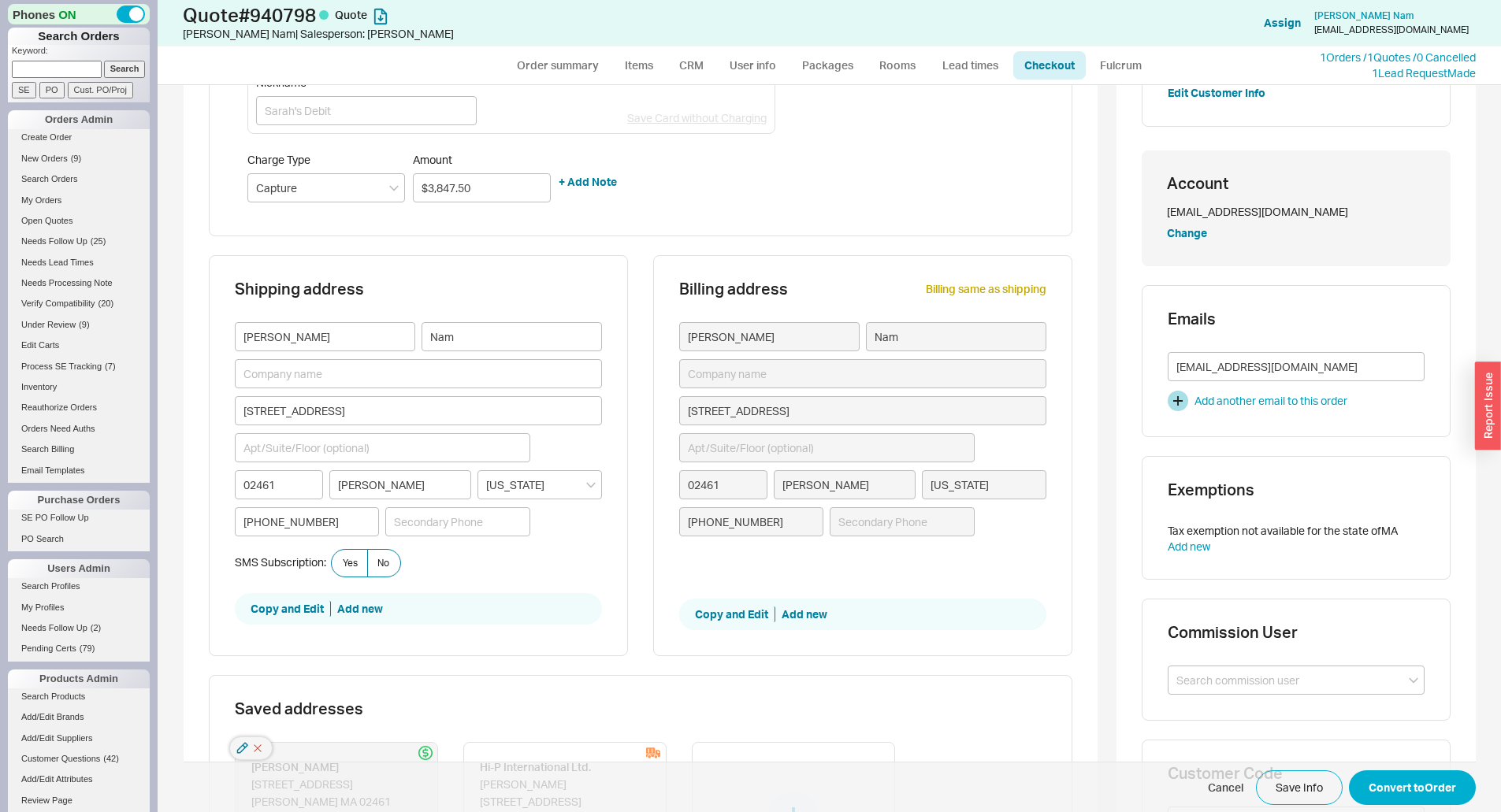
type input "$4,087.97"
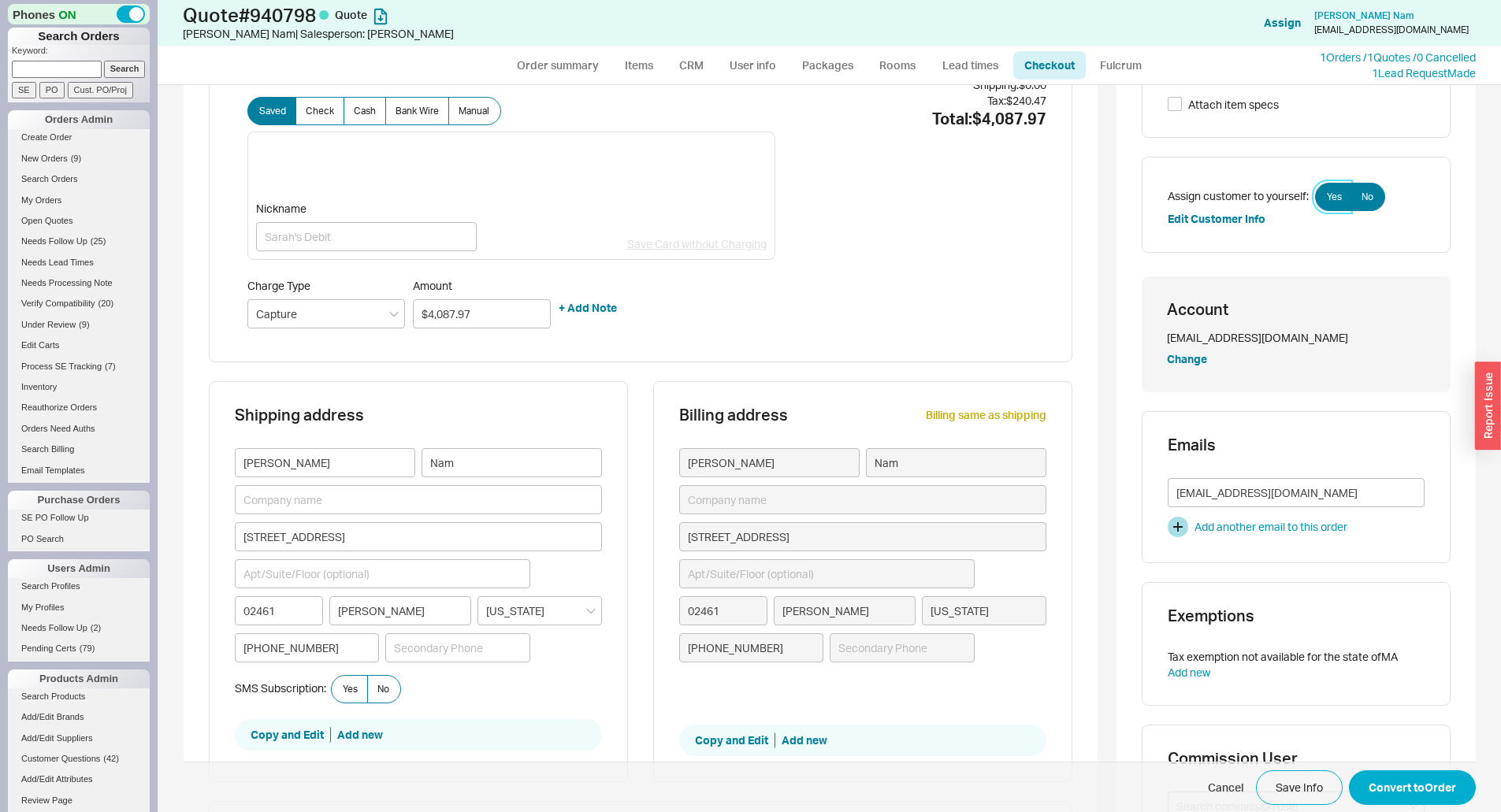
click at [1327, 190] on label "Yes" at bounding box center [1334, 197] width 37 height 28
click at [0, 0] on input "Yes" at bounding box center [0, 0] width 0 height 0
click at [850, 272] on div "Subtotal: $3,847.50 Shipping: $0.00 Tax: $240.47 Total: $4,087.97" at bounding box center [910, 199] width 270 height 275
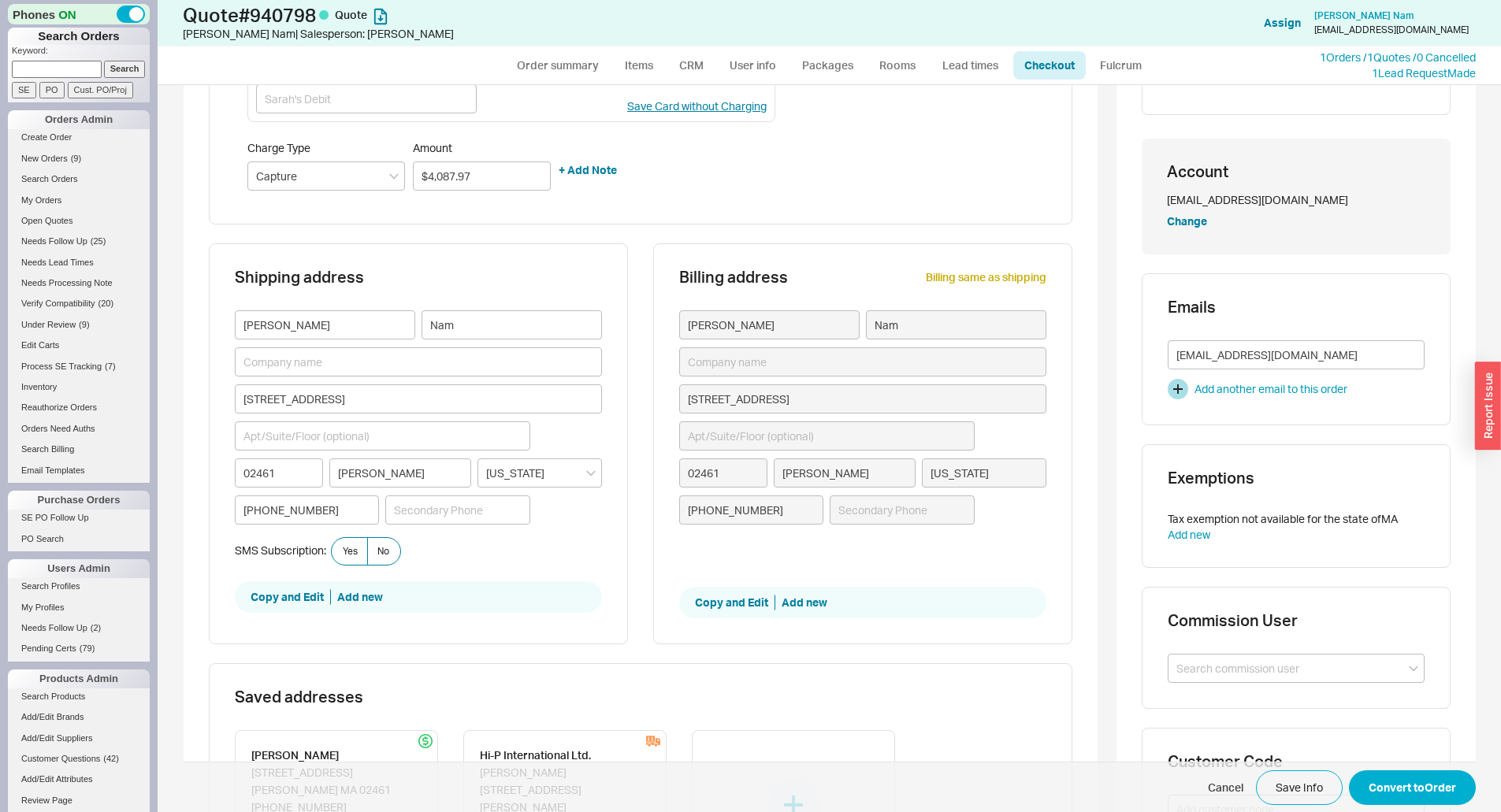
scroll to position [236, 0]
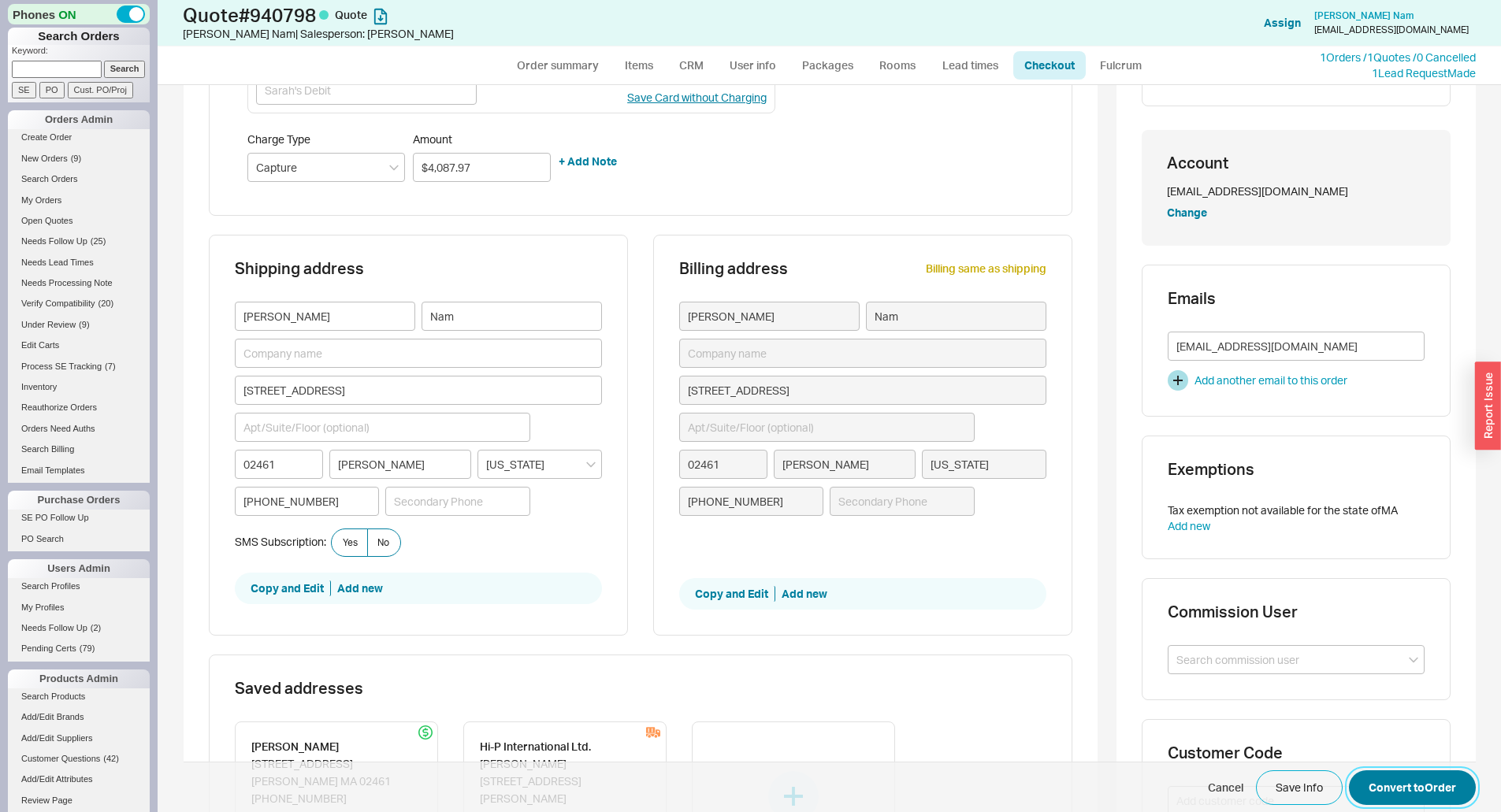
click at [1399, 784] on button "Convert to Order" at bounding box center [1412, 787] width 127 height 35
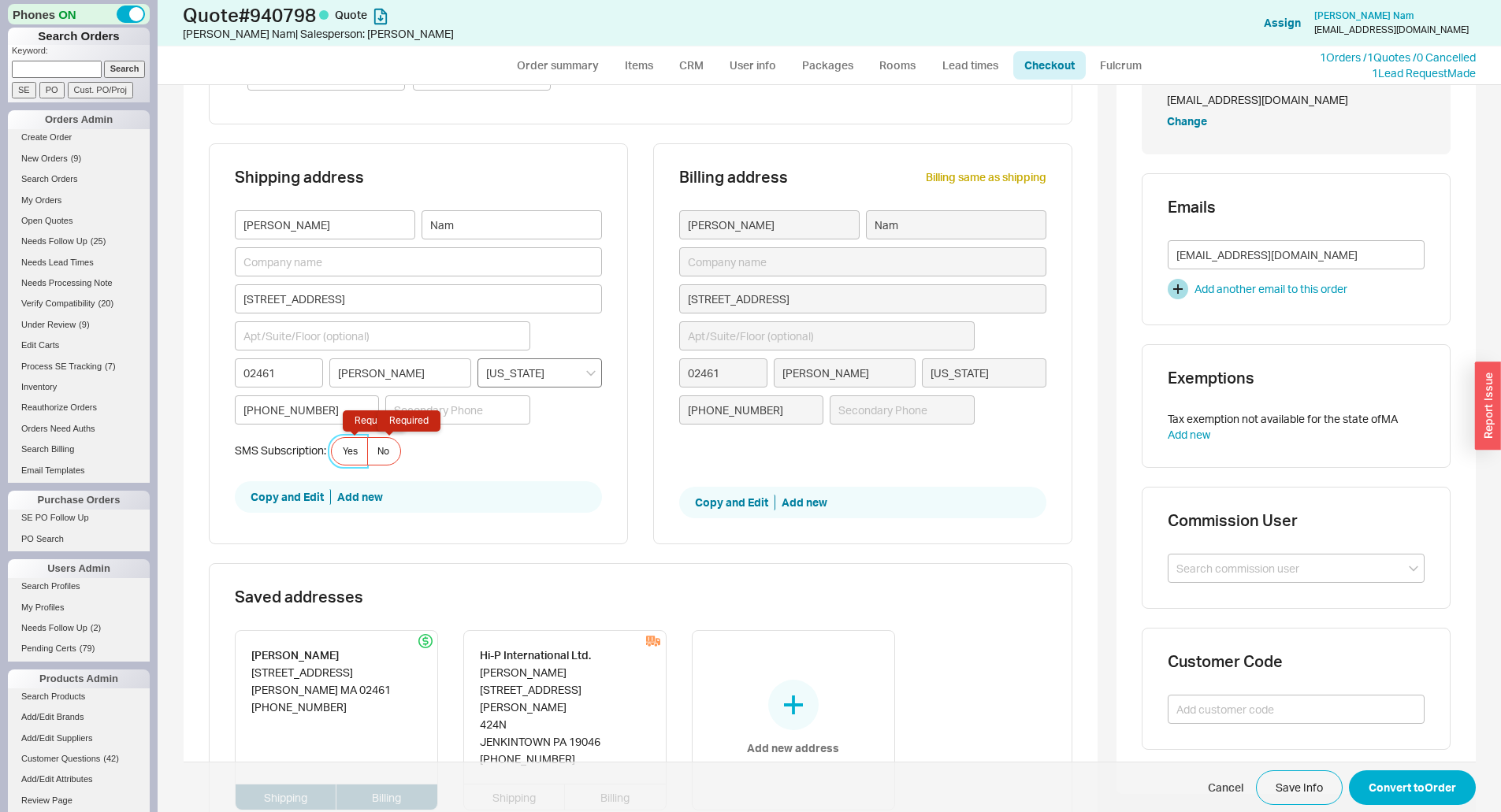
scroll to position [331, 0]
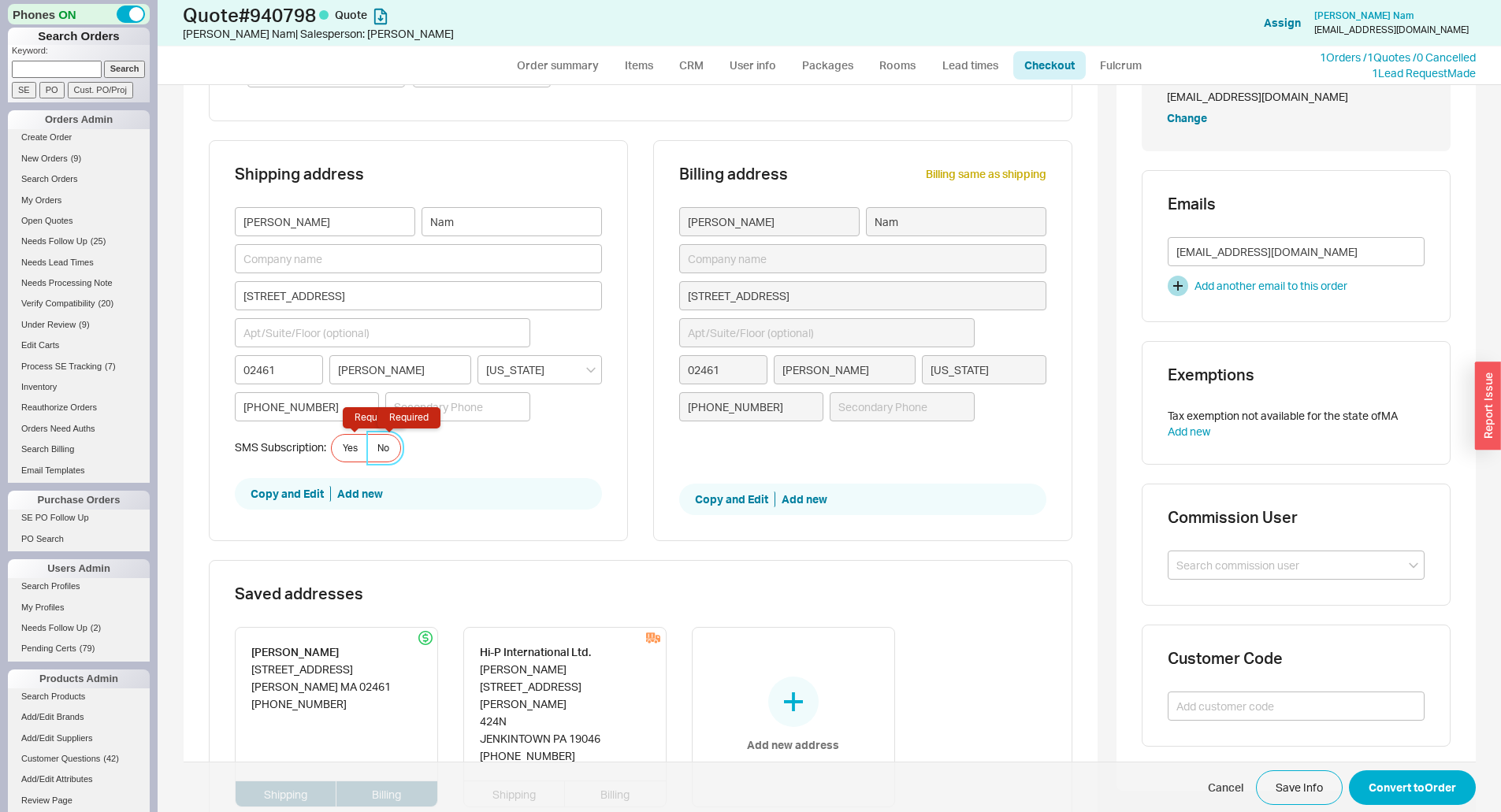
click at [367, 450] on label "No Required" at bounding box center [383, 448] width 34 height 28
click at [0, 0] on input "No Required" at bounding box center [0, 0] width 0 height 0
click at [1407, 790] on button "Convert to Order" at bounding box center [1412, 787] width 127 height 35
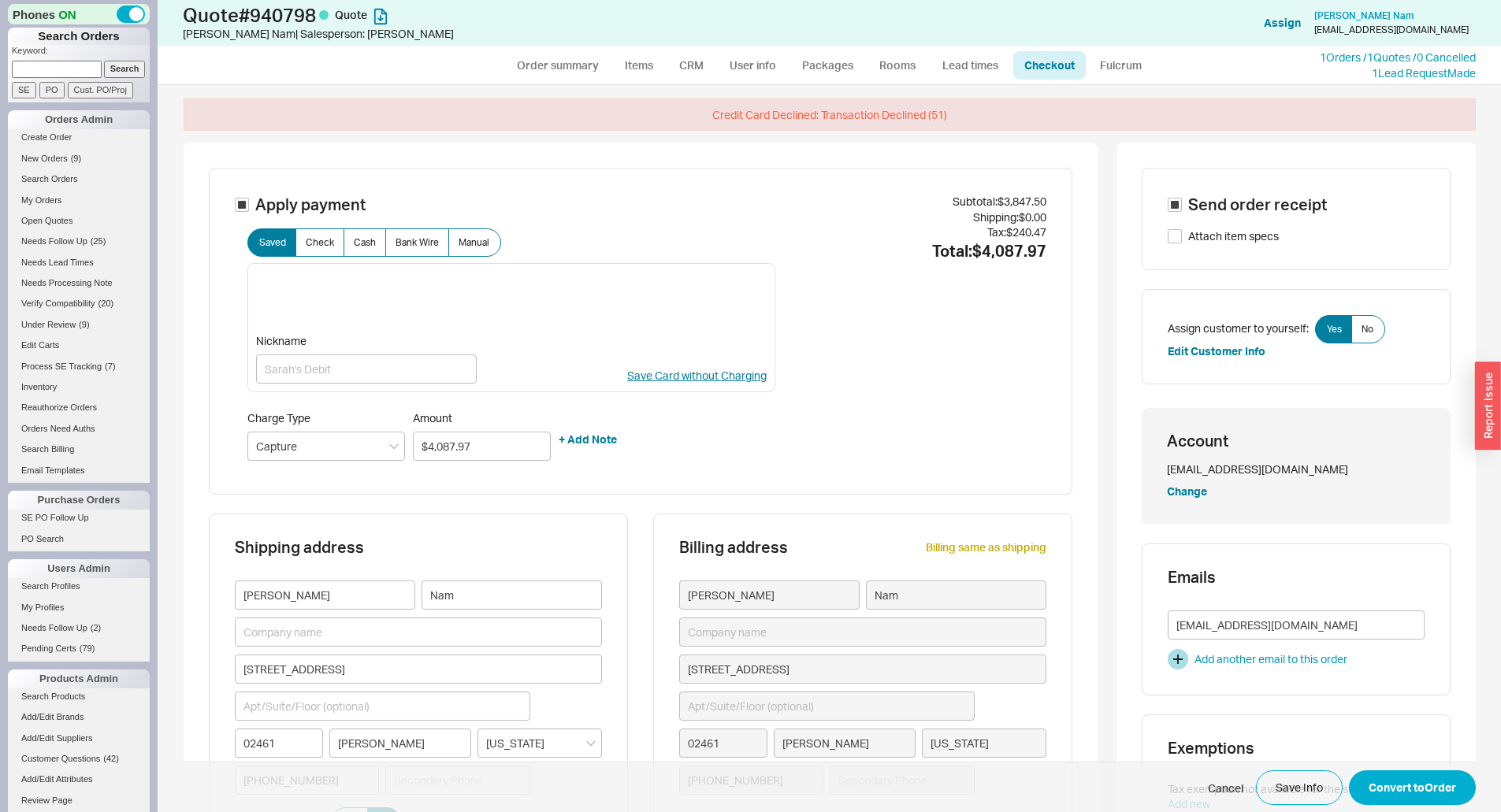
scroll to position [0, 0]
click at [890, 122] on div "Credit Card Declined: Transaction Declined (51)" at bounding box center [830, 117] width 1292 height 33
click at [895, 394] on div "Subtotal: $3,847.50 Shipping: $0.00 Tax: $240.47 Total: $4,087.97" at bounding box center [910, 333] width 270 height 275
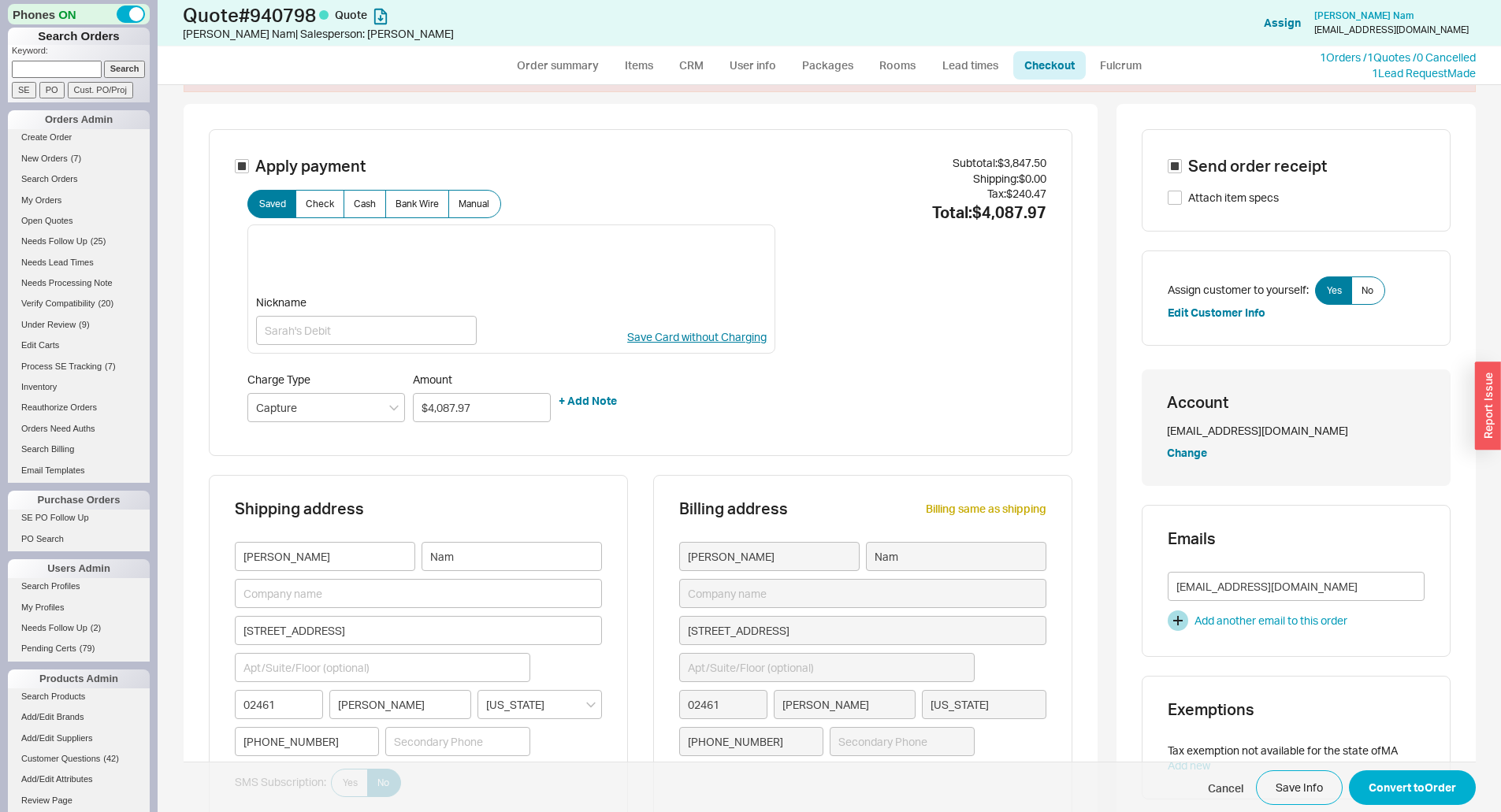
scroll to position [79, 0]
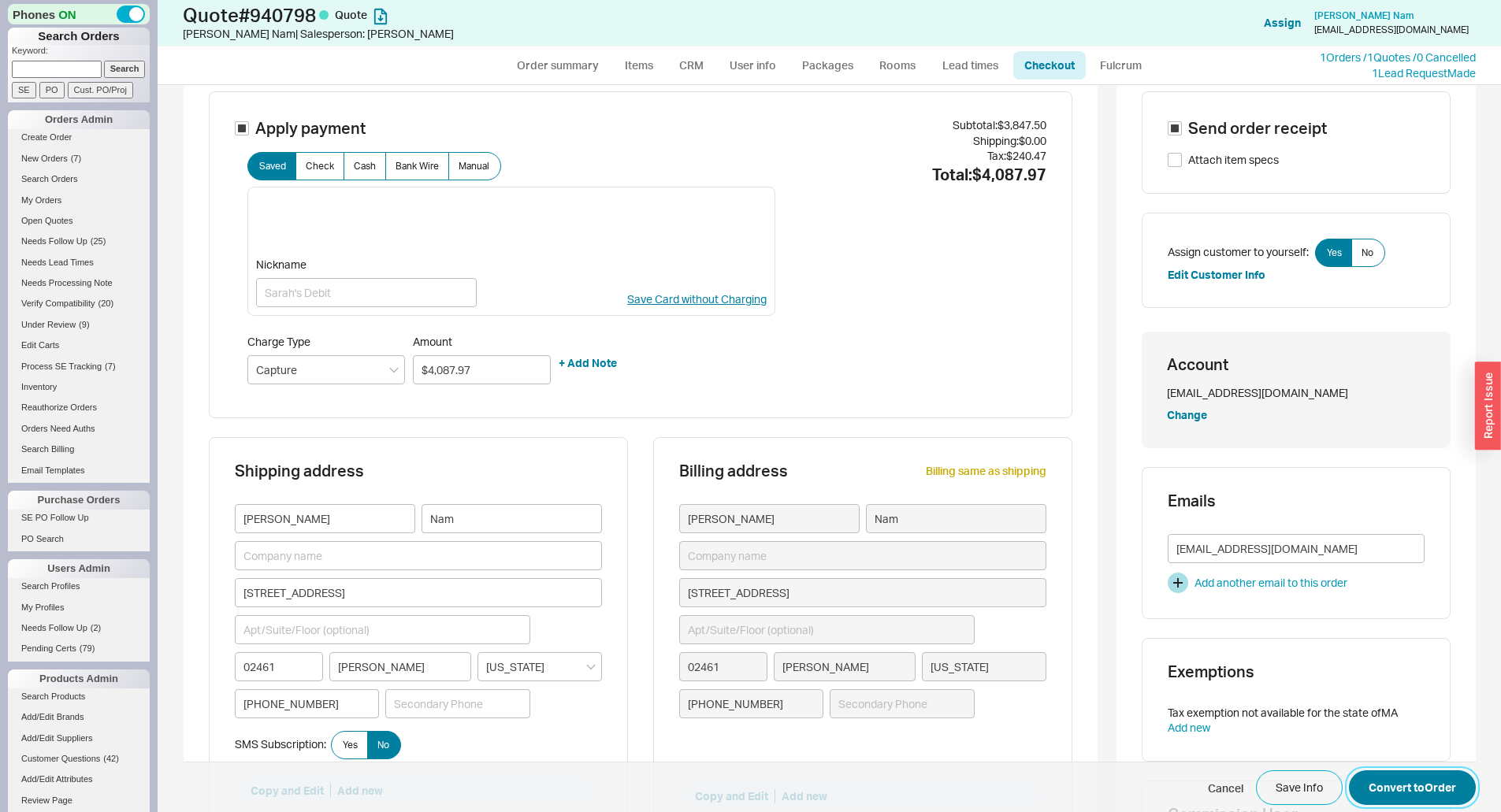
click at [1393, 788] on button "Convert to Order" at bounding box center [1412, 787] width 127 height 35
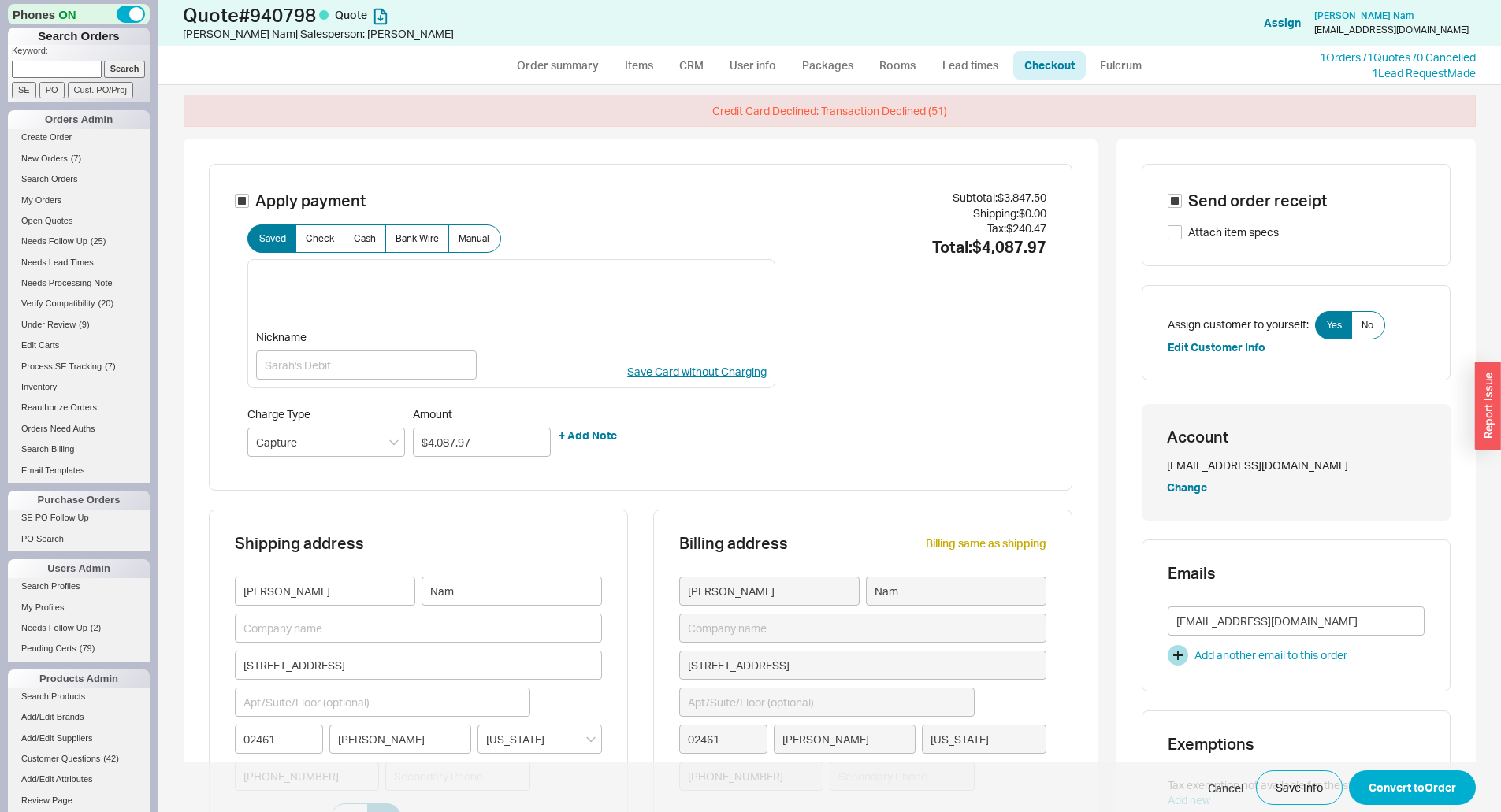
scroll to position [0, 0]
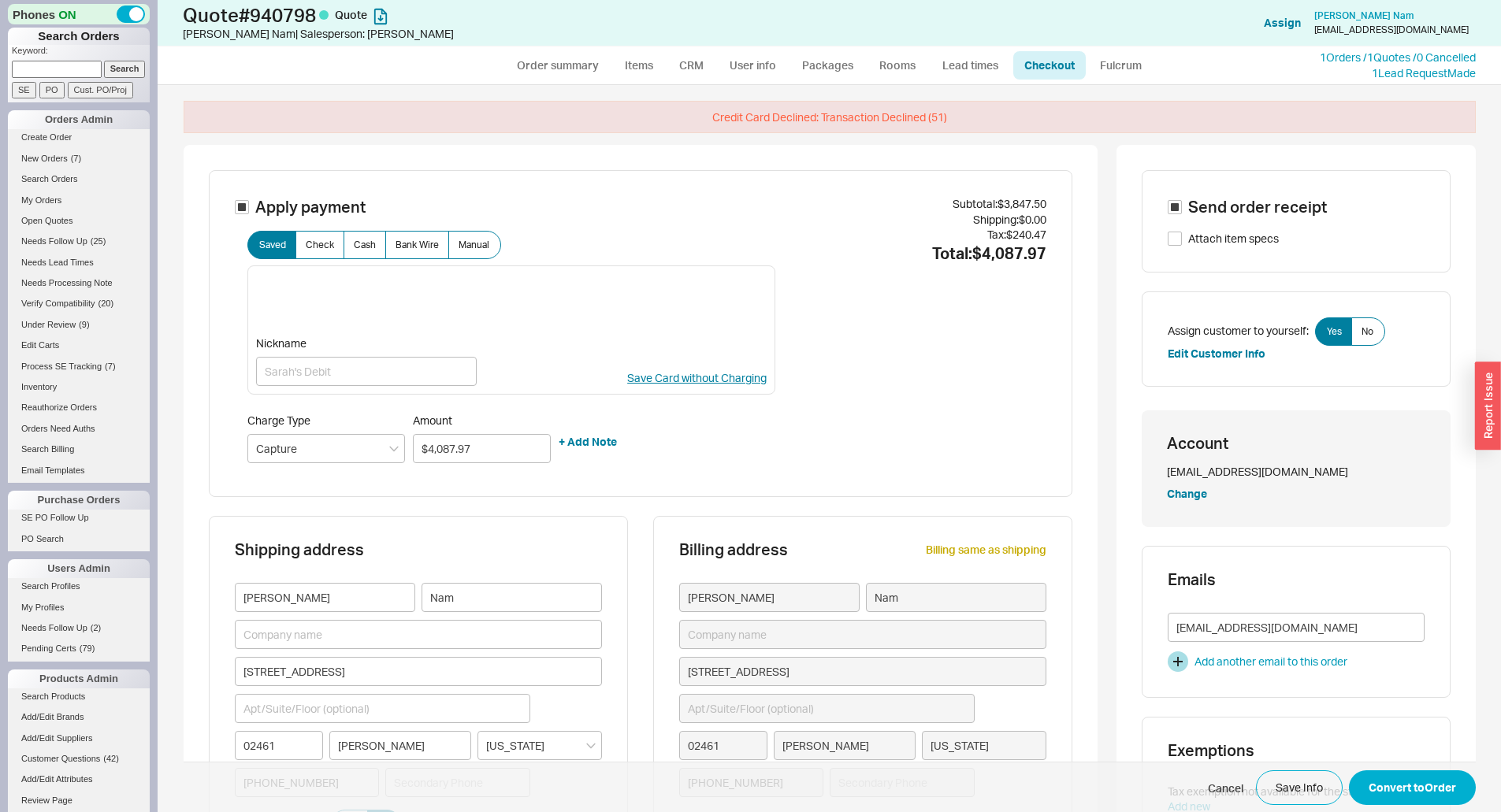
click at [928, 344] on div "Subtotal: $3,847.50 Shipping: $0.00 Tax: $240.47 Total: $4,087.97" at bounding box center [910, 333] width 270 height 275
click at [927, 108] on div "Credit Card Declined: Transaction Declined (51)" at bounding box center [830, 117] width 1292 height 33
click at [832, 134] on div "Credit Card Declined: Transaction Declined (51) Apply payment Saved Check Cash …" at bounding box center [830, 721] width 1292 height 1242
click at [567, 59] on link "Order summary" at bounding box center [558, 65] width 105 height 28
select select "*"
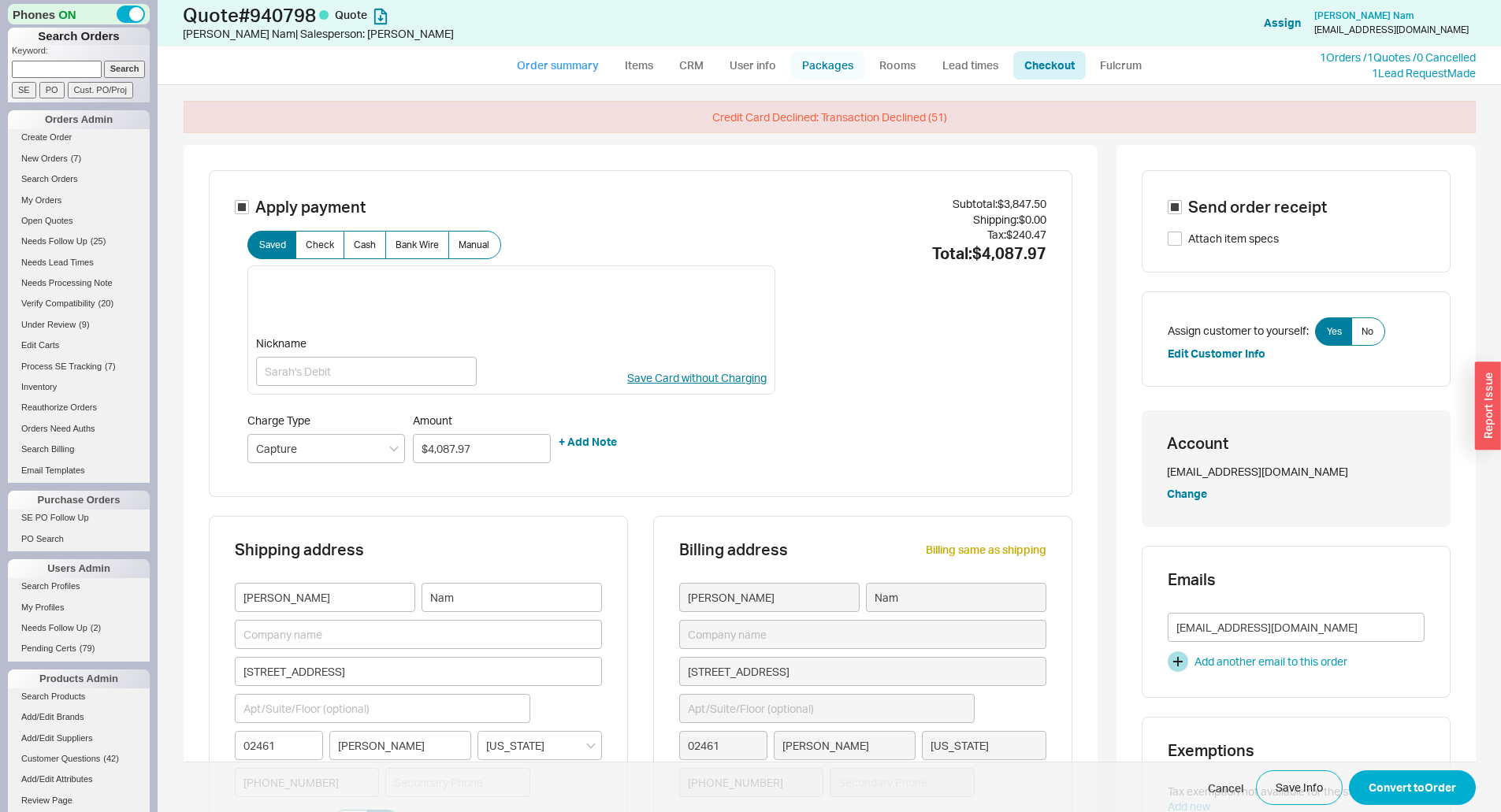
select select "*"
select select "3"
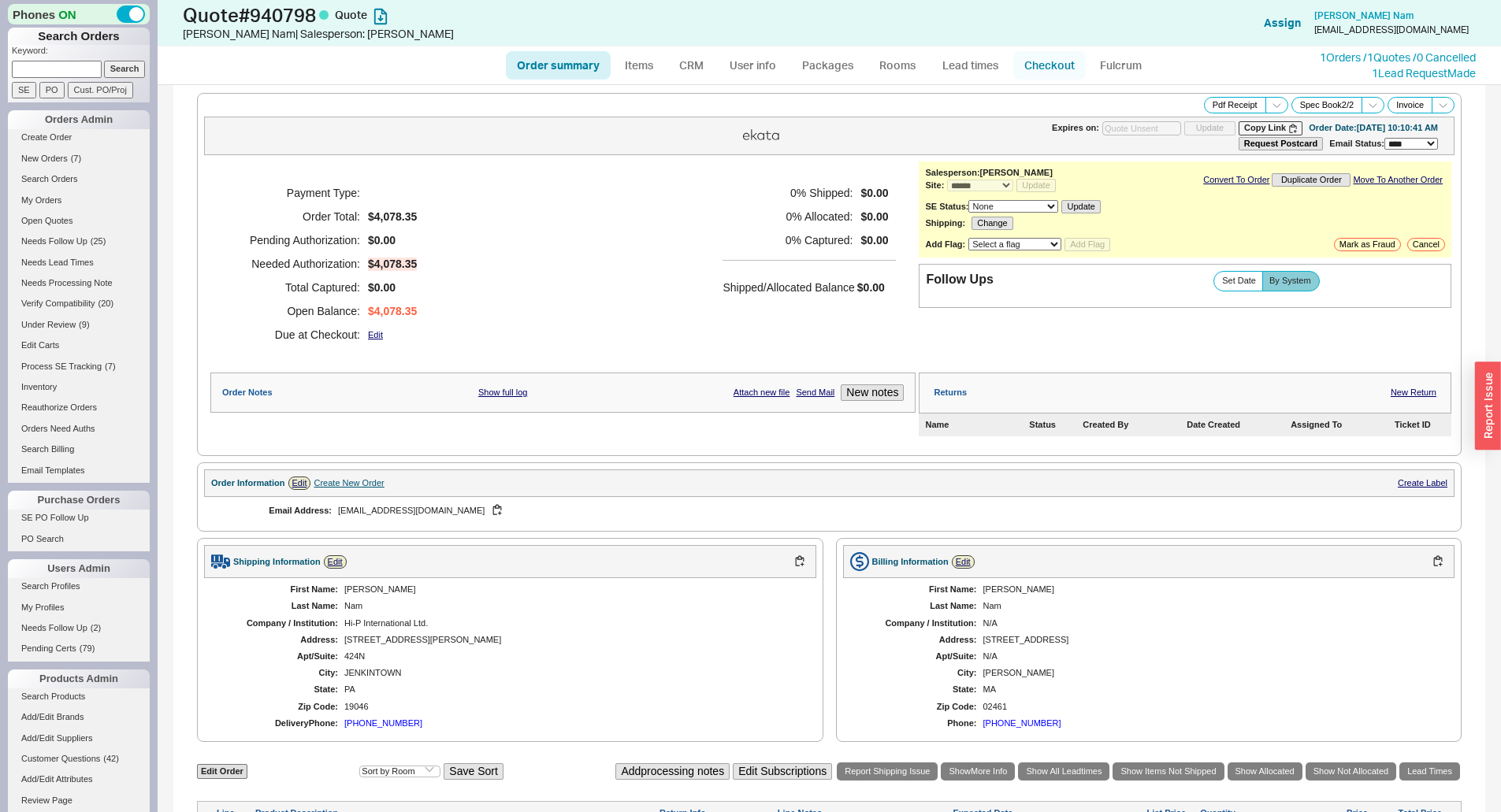
click at [1049, 59] on link "Checkout" at bounding box center [1049, 65] width 72 height 28
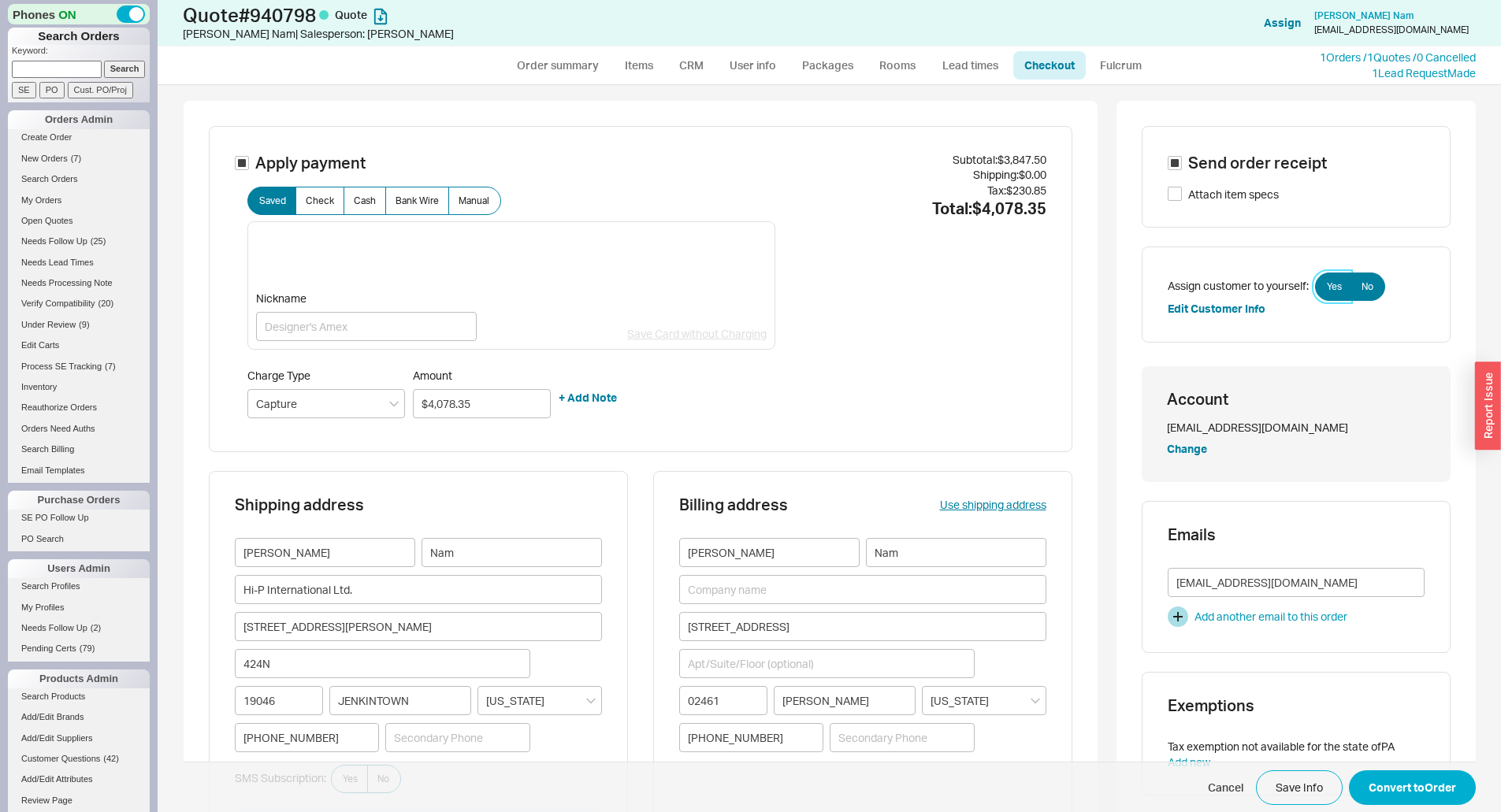
click at [1326, 276] on label "Yes" at bounding box center [1334, 286] width 37 height 28
click at [0, 0] on input "Yes" at bounding box center [0, 0] width 0 height 0
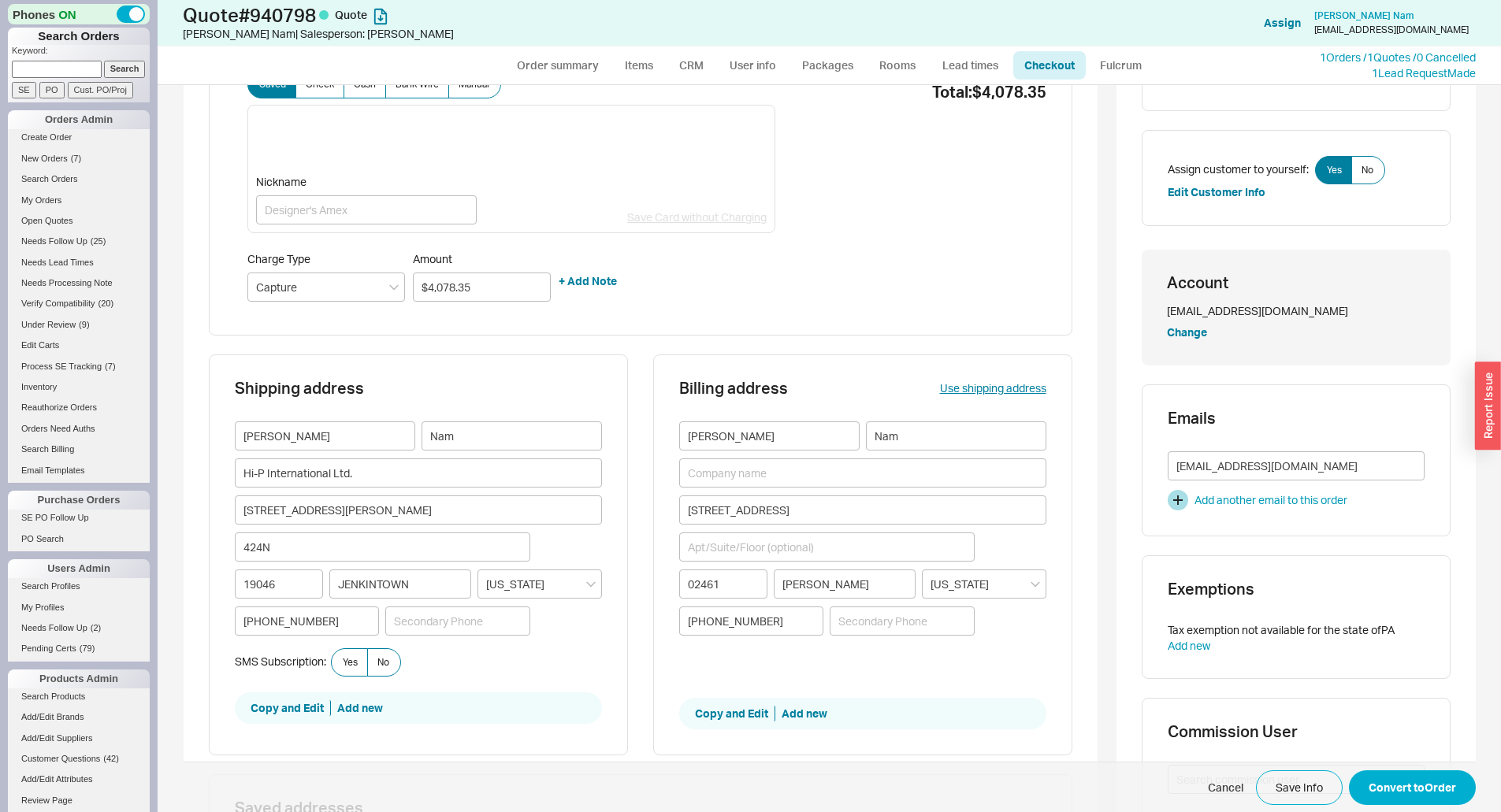
scroll to position [473, 0]
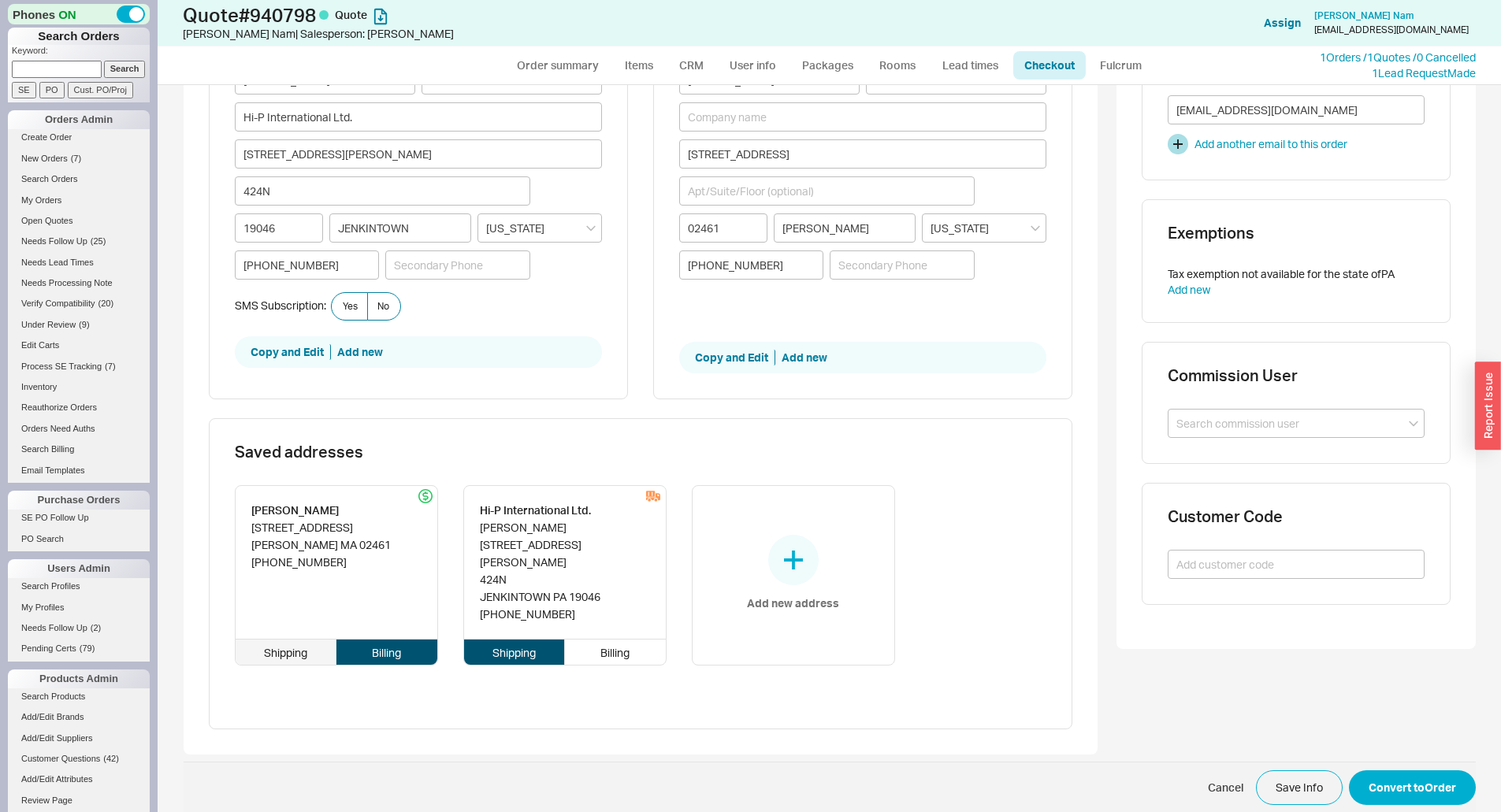
click at [280, 640] on div "Shipping" at bounding box center [286, 652] width 102 height 26
type input "[STREET_ADDRESS]"
type input "02461"
type input "[PERSON_NAME]"
type input "[US_STATE]"
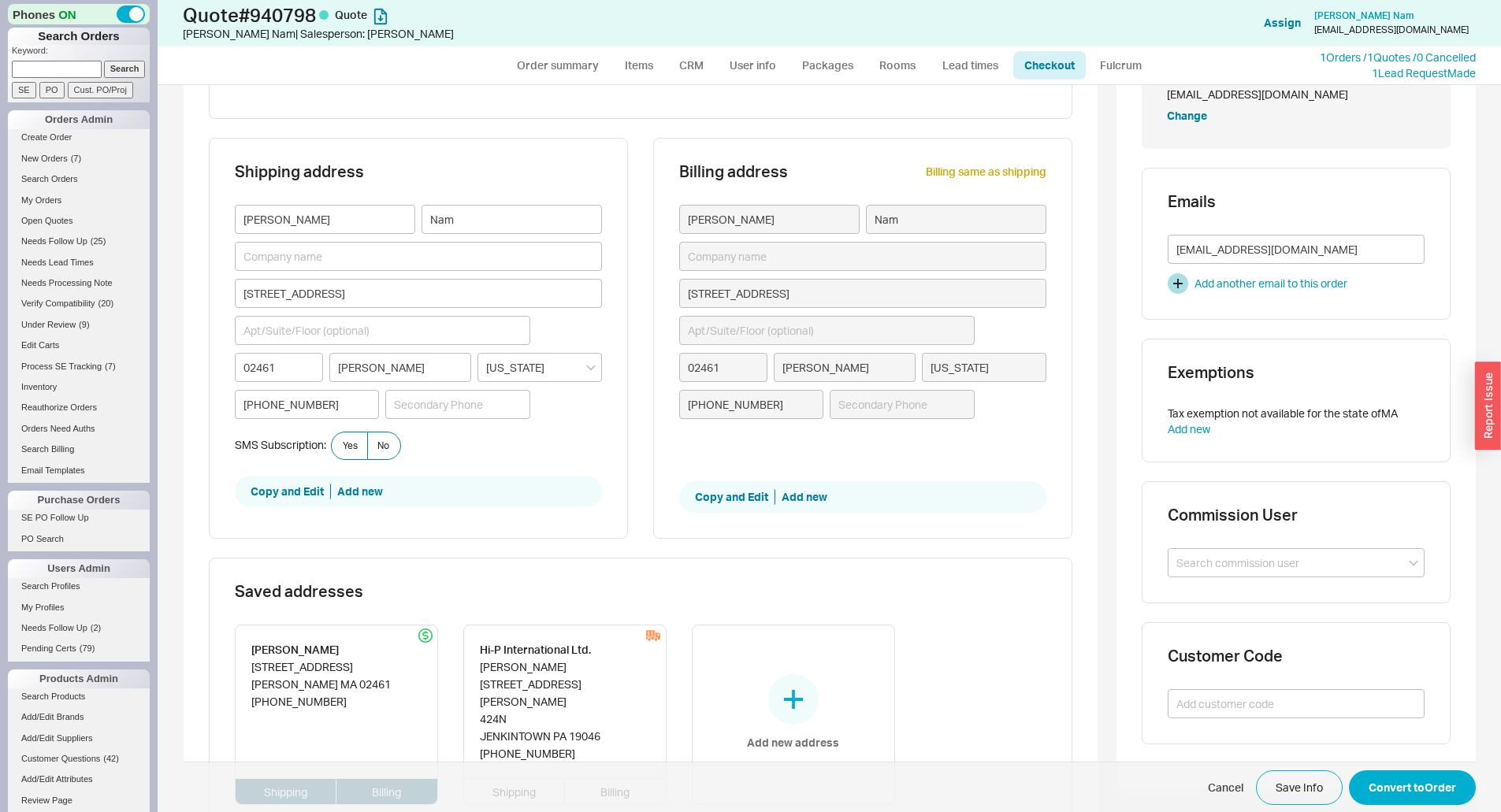
scroll to position [79, 0]
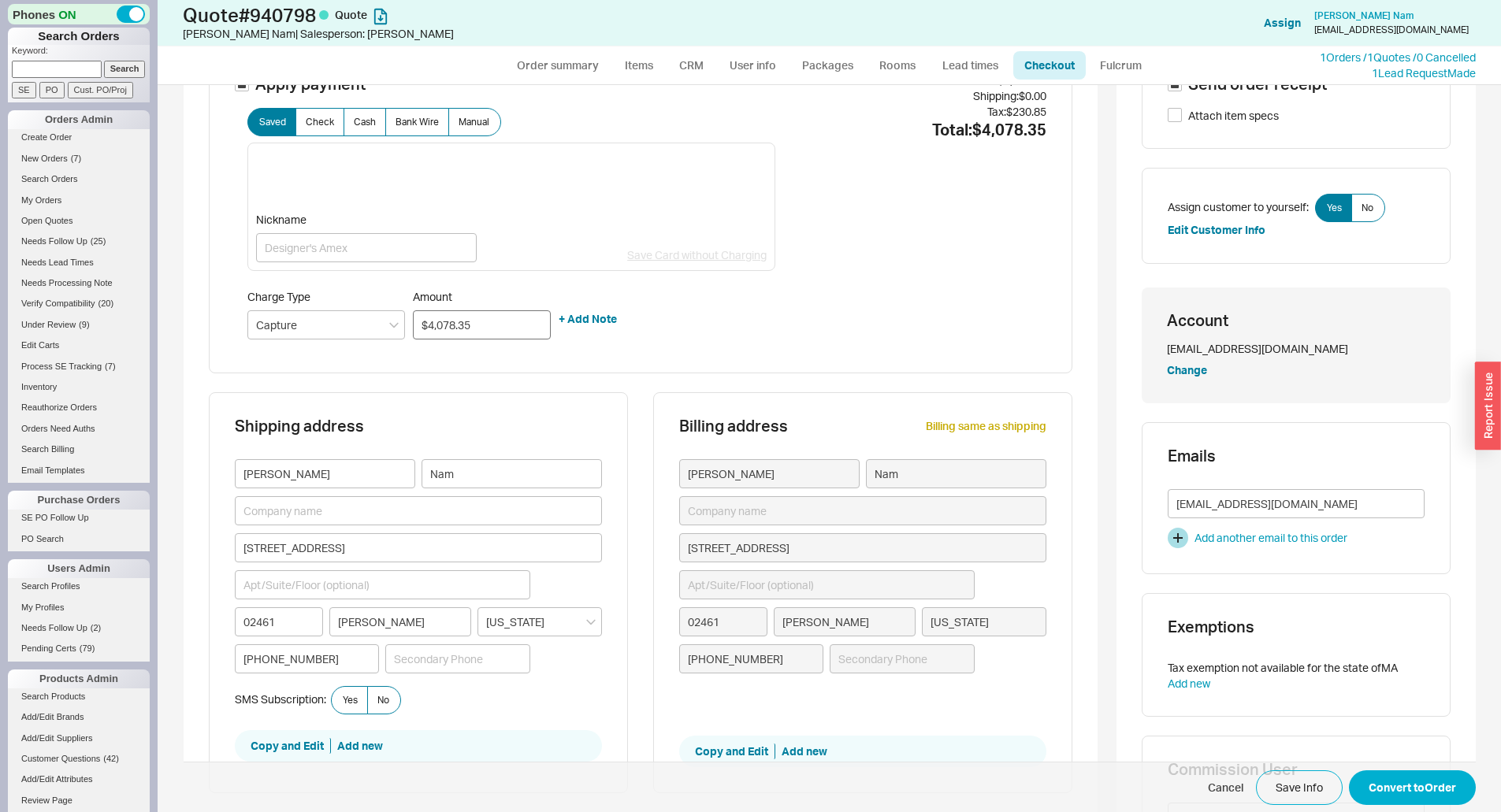
type input "$4,087.97"
click at [657, 298] on div "Charge Type Capture Amount $4,087.97 + Add Note" at bounding box center [511, 315] width 529 height 49
click at [979, 265] on div "Subtotal: $3,847.50 Shipping: $0.00 Tax: $240.47 Total: $4,087.97" at bounding box center [910, 210] width 270 height 275
click at [1410, 792] on button "Convert to Order" at bounding box center [1412, 787] width 127 height 35
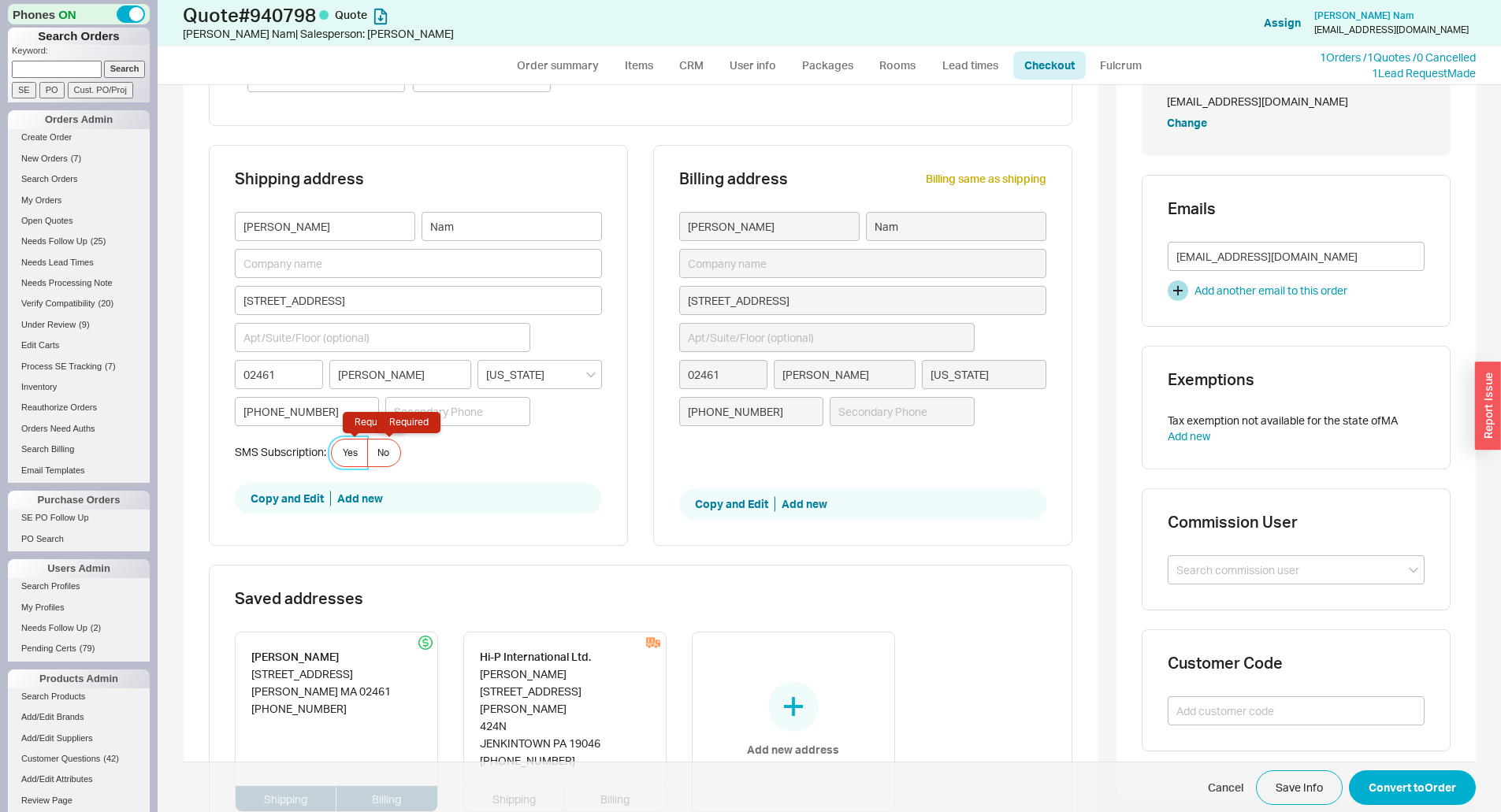
scroll to position [331, 0]
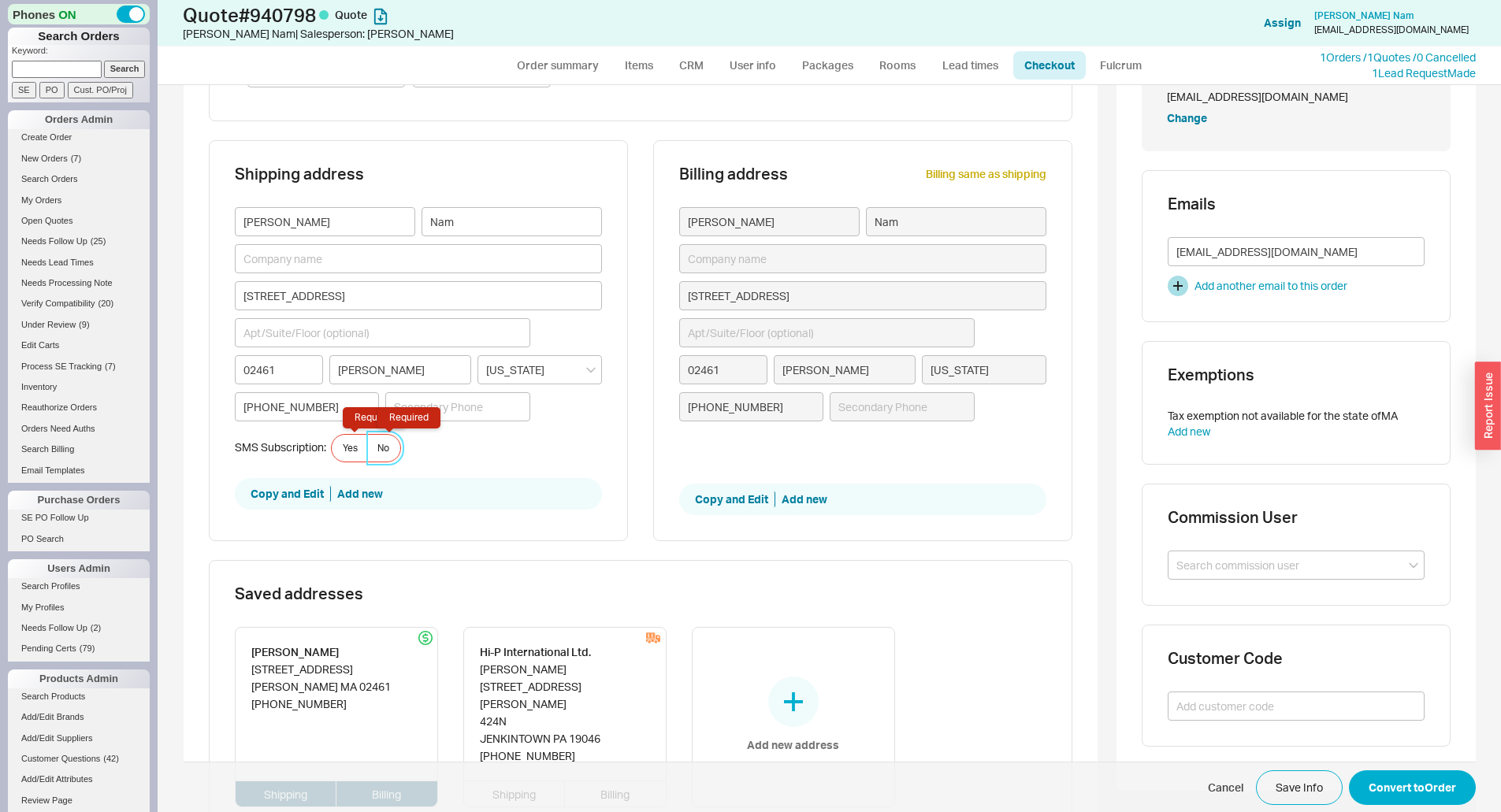
click at [389, 452] on label "No Required" at bounding box center [383, 448] width 34 height 28
click at [0, 0] on input "No Required" at bounding box center [0, 0] width 0 height 0
click at [1408, 792] on button "Convert to Order" at bounding box center [1412, 787] width 127 height 35
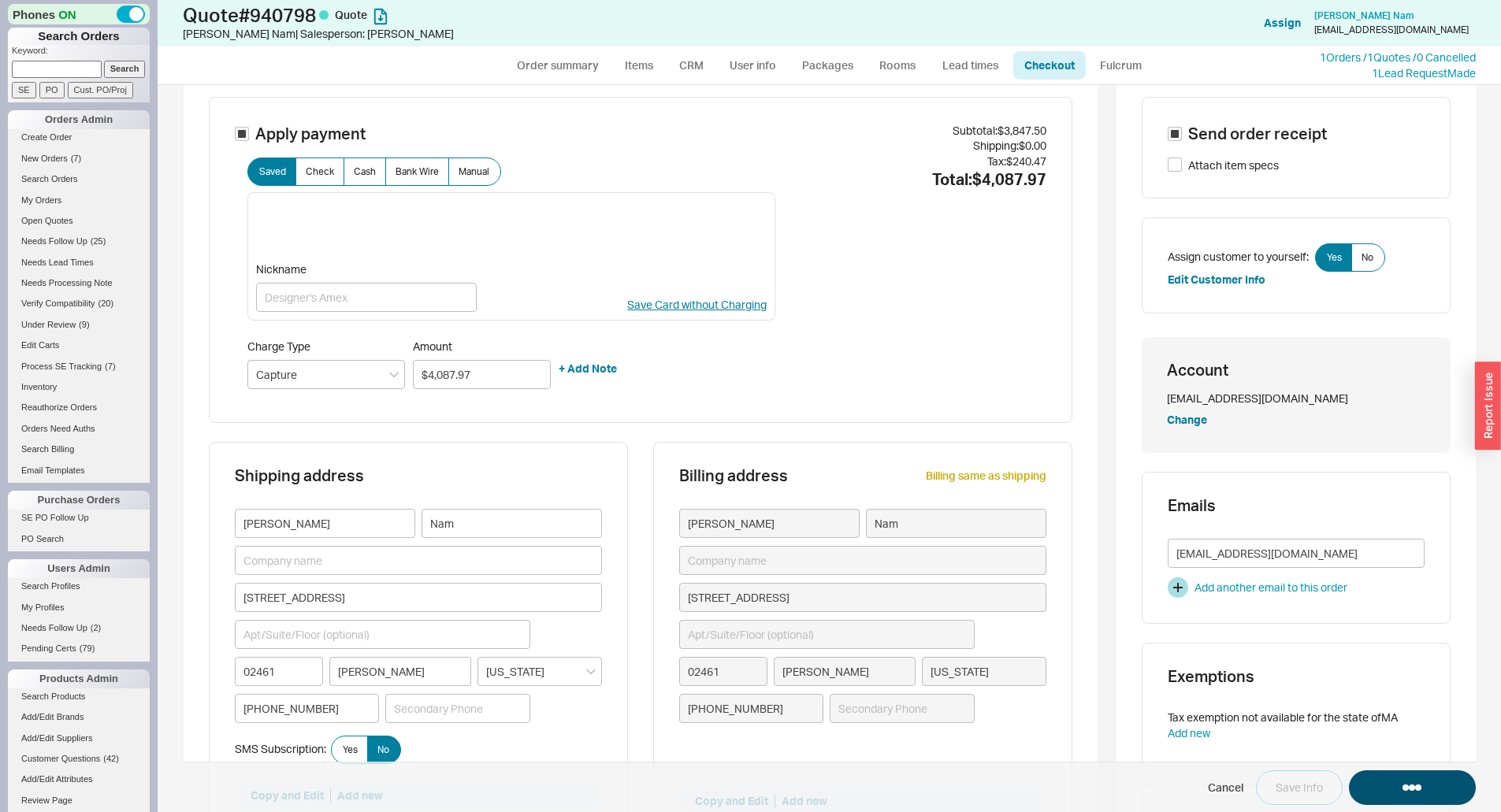
scroll to position [0, 0]
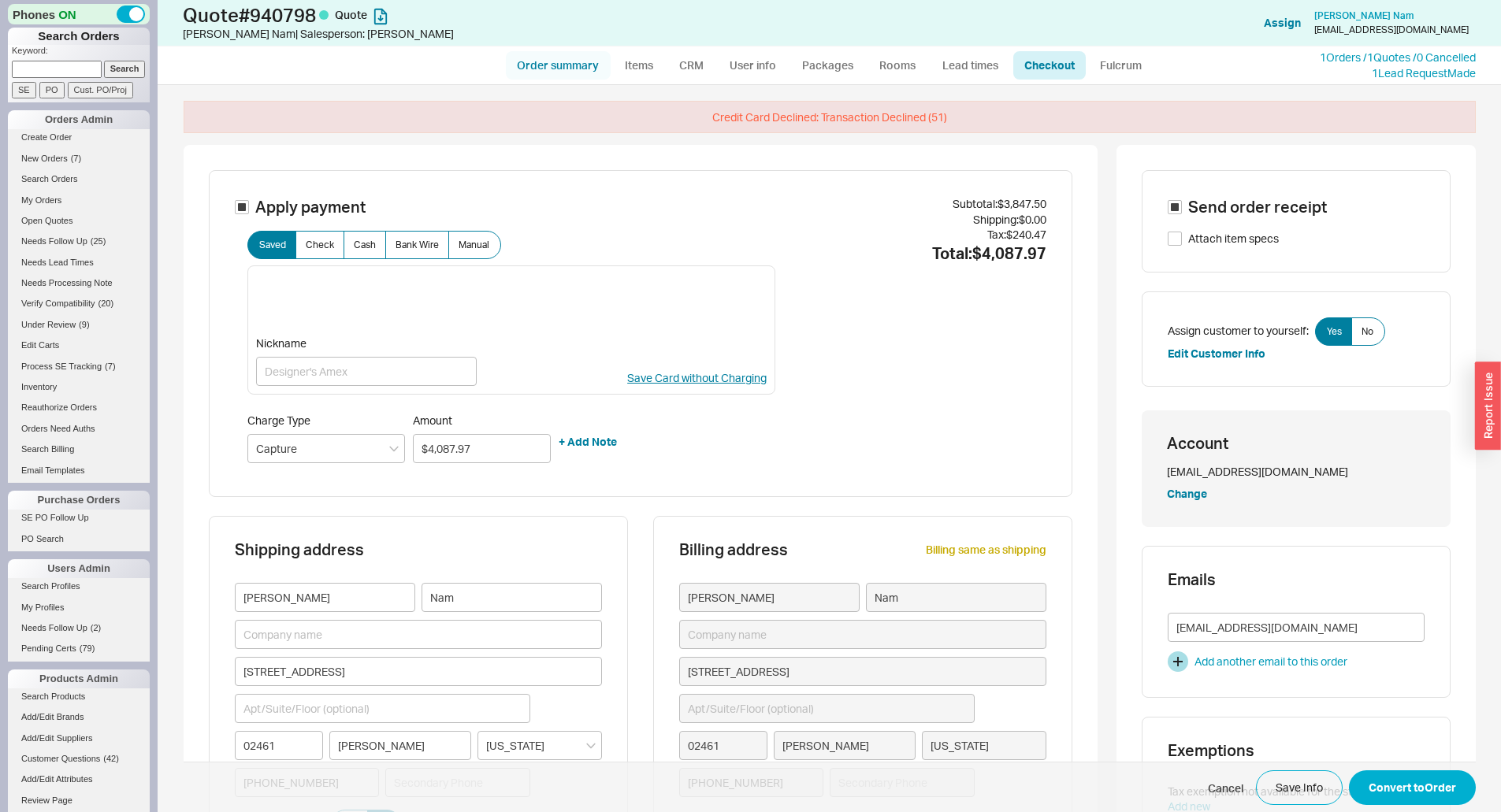
click at [559, 59] on link "Order summary" at bounding box center [558, 65] width 105 height 28
select select "*"
select select "3"
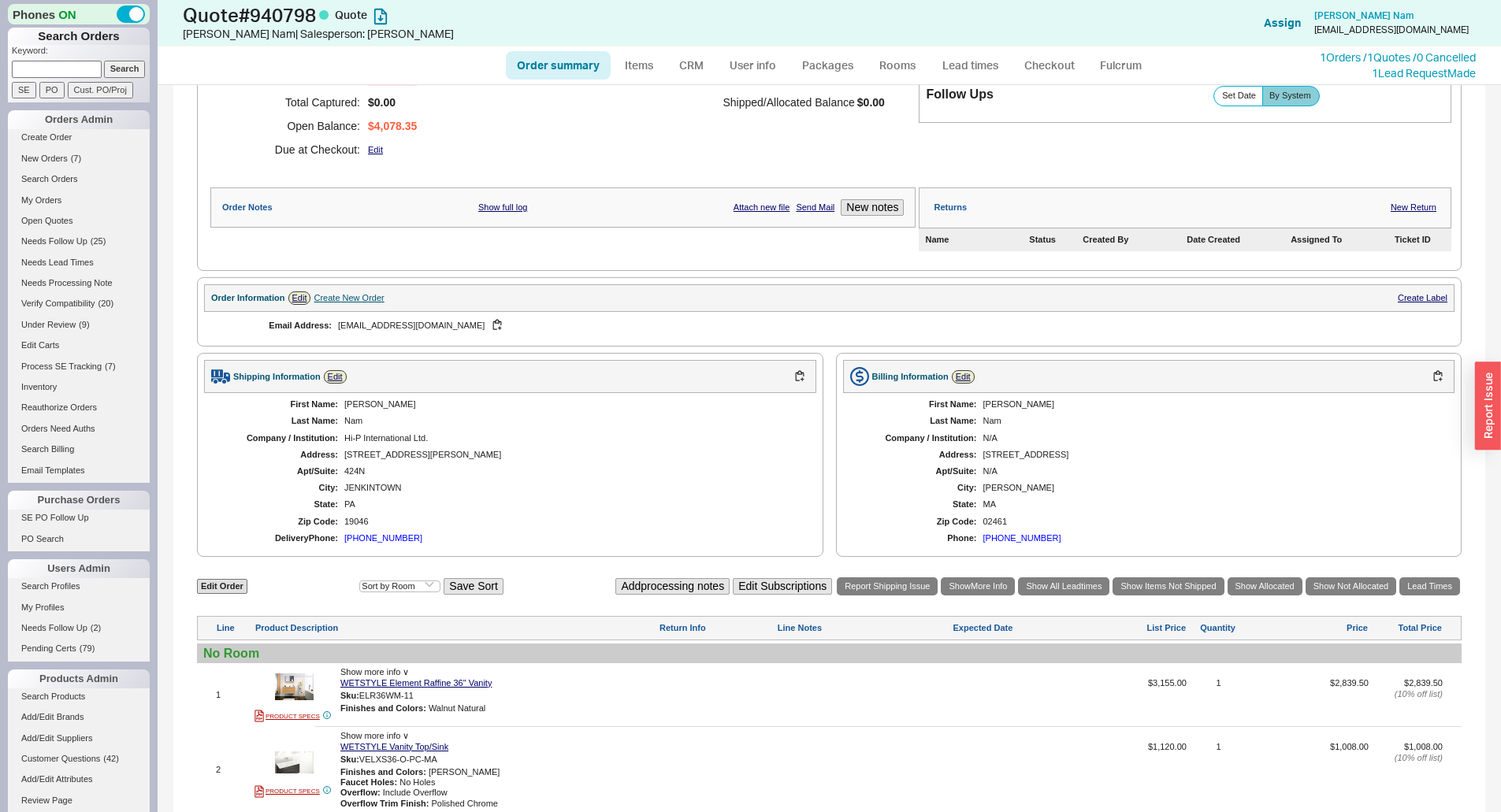
scroll to position [60, 0]
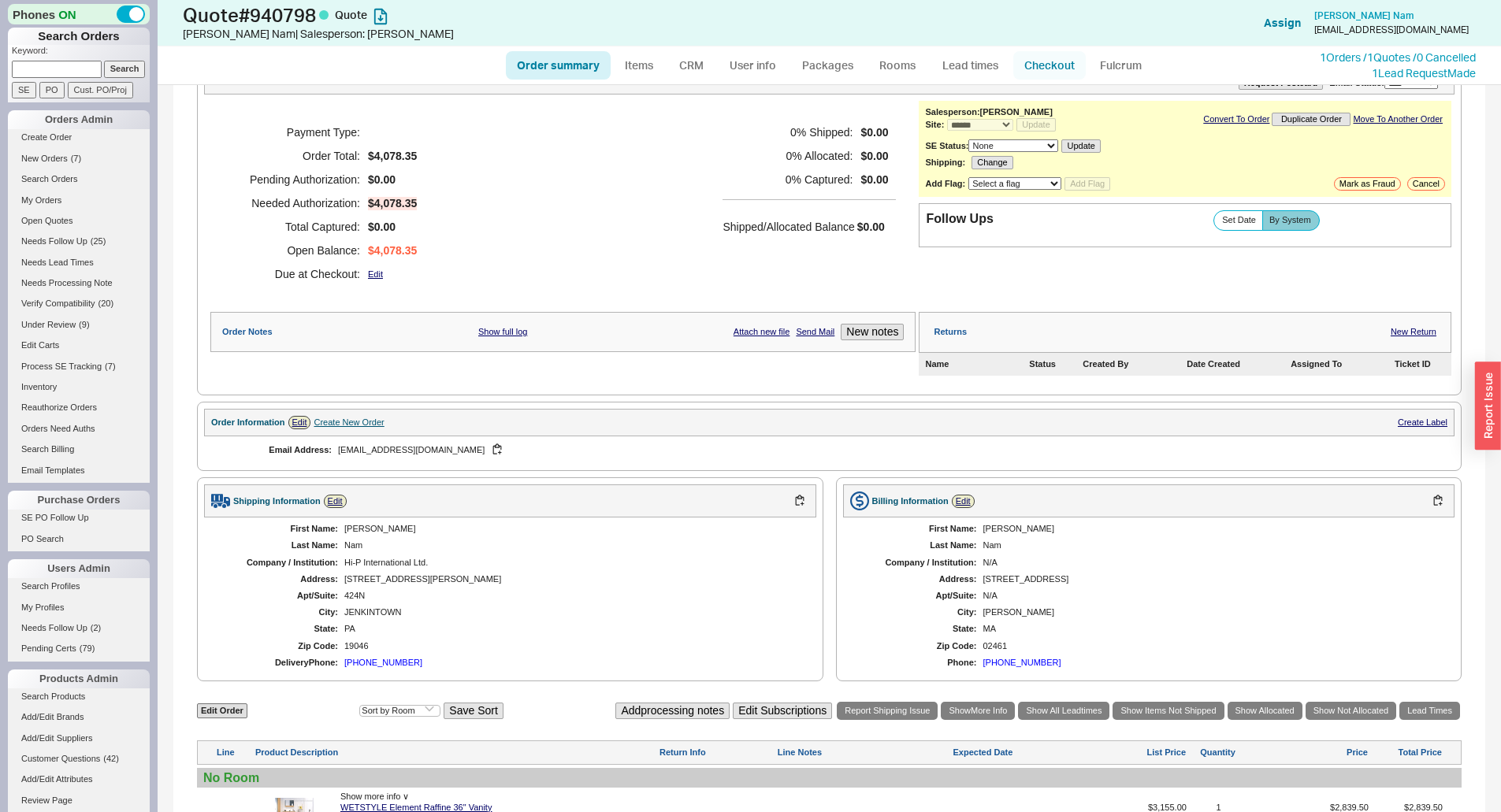
click at [1047, 63] on link "Checkout" at bounding box center [1049, 65] width 72 height 28
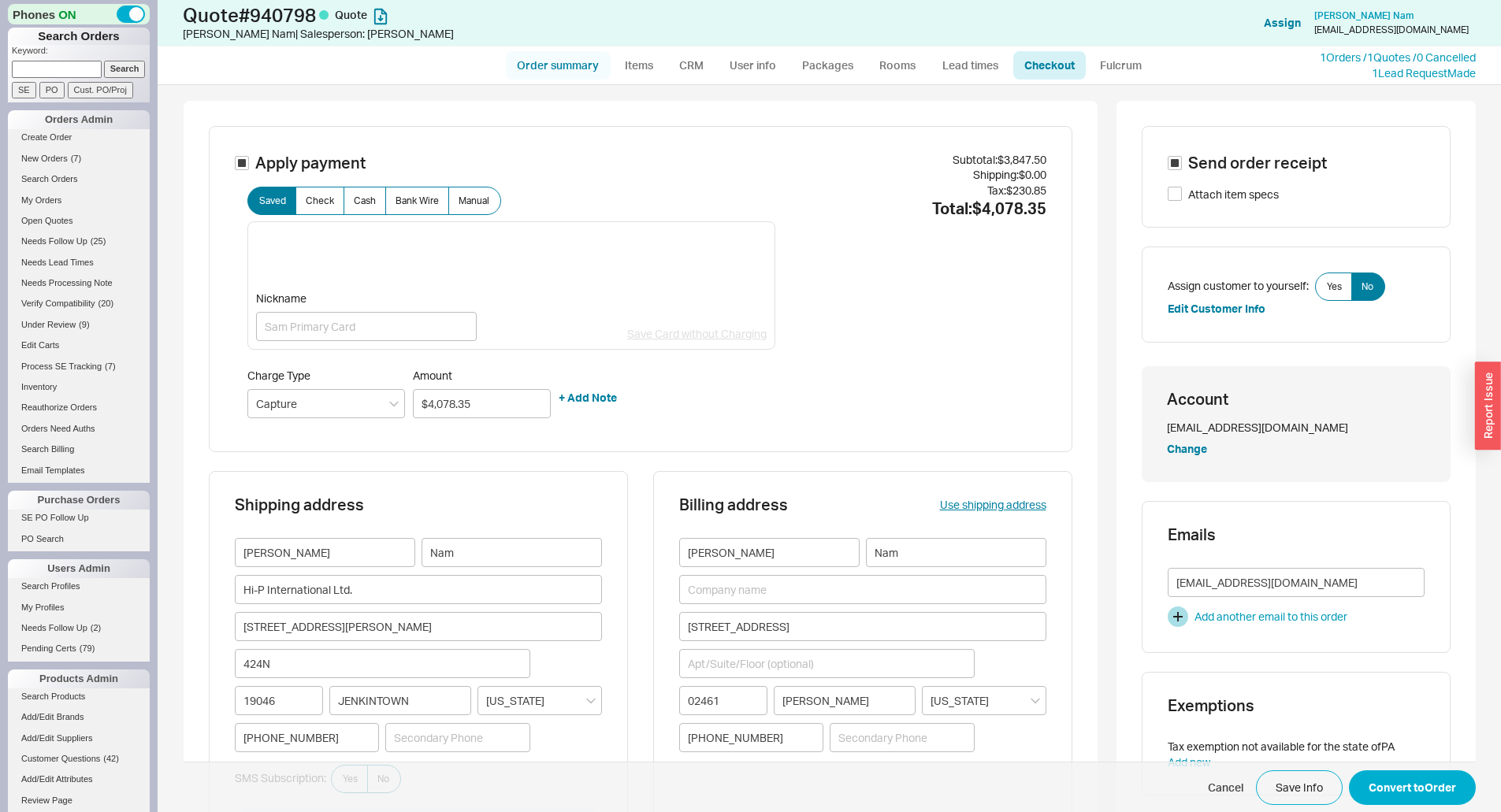
click at [563, 62] on link "Order summary" at bounding box center [558, 65] width 105 height 28
select select "*"
select select "3"
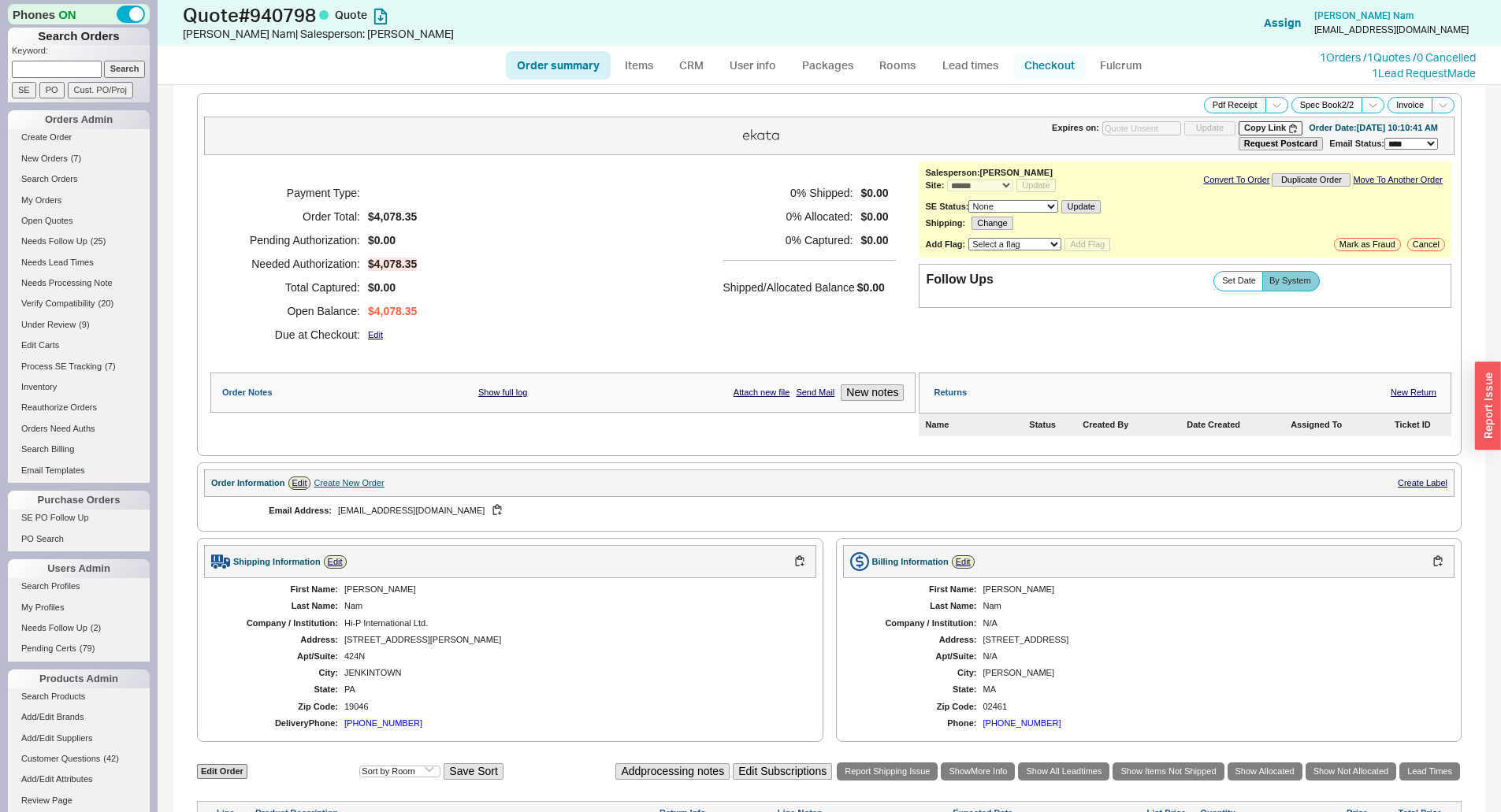
click at [1038, 68] on link "Checkout" at bounding box center [1049, 65] width 72 height 28
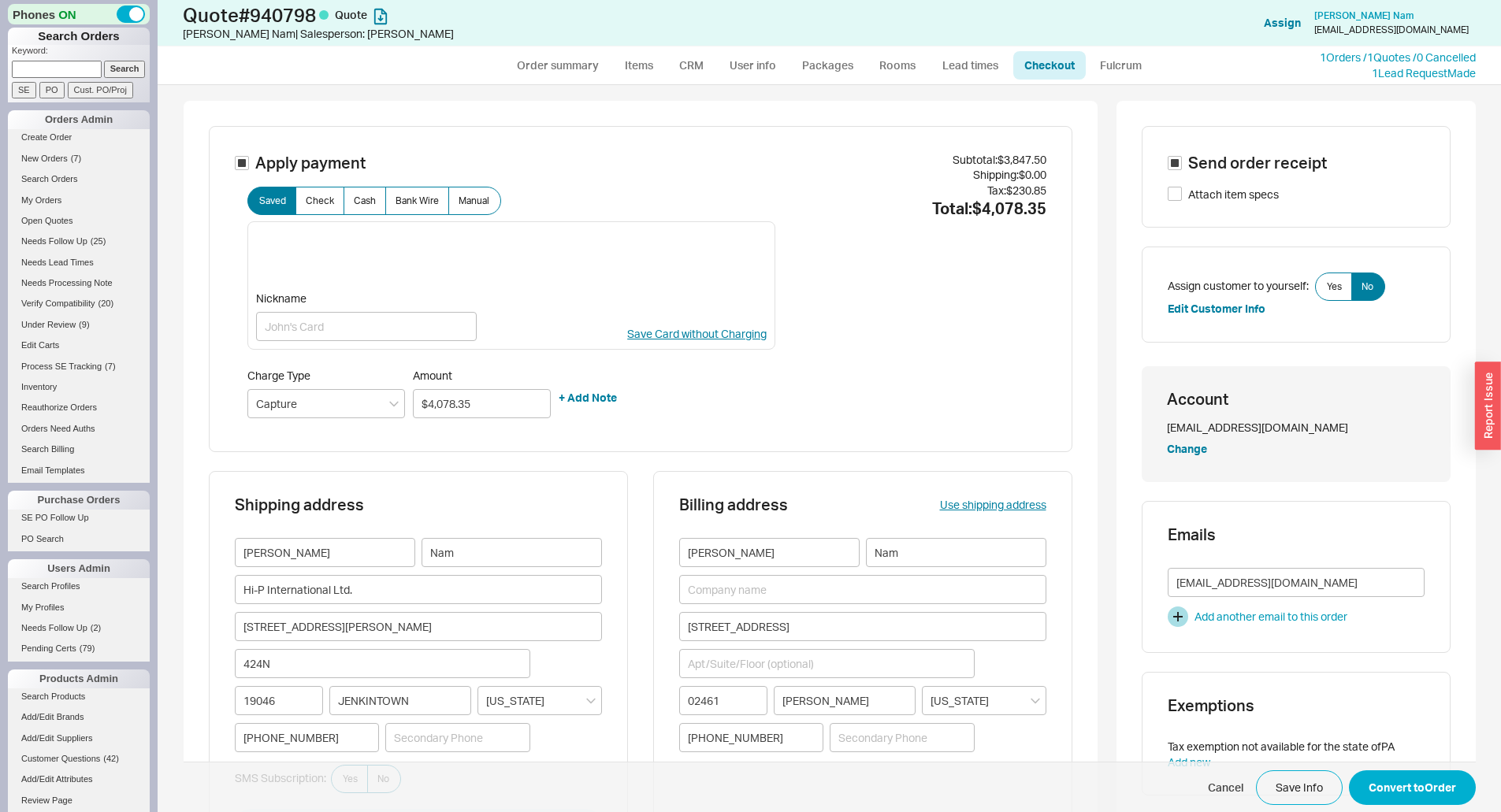
click at [1100, 408] on div "Apply payment Saved Check Cash Bank Wire Manual b5ab92452f7f8582acba61a3e0eef52…" at bounding box center [830, 673] width 1292 height 1145
click at [1419, 789] on button "Convert to Order" at bounding box center [1412, 787] width 127 height 35
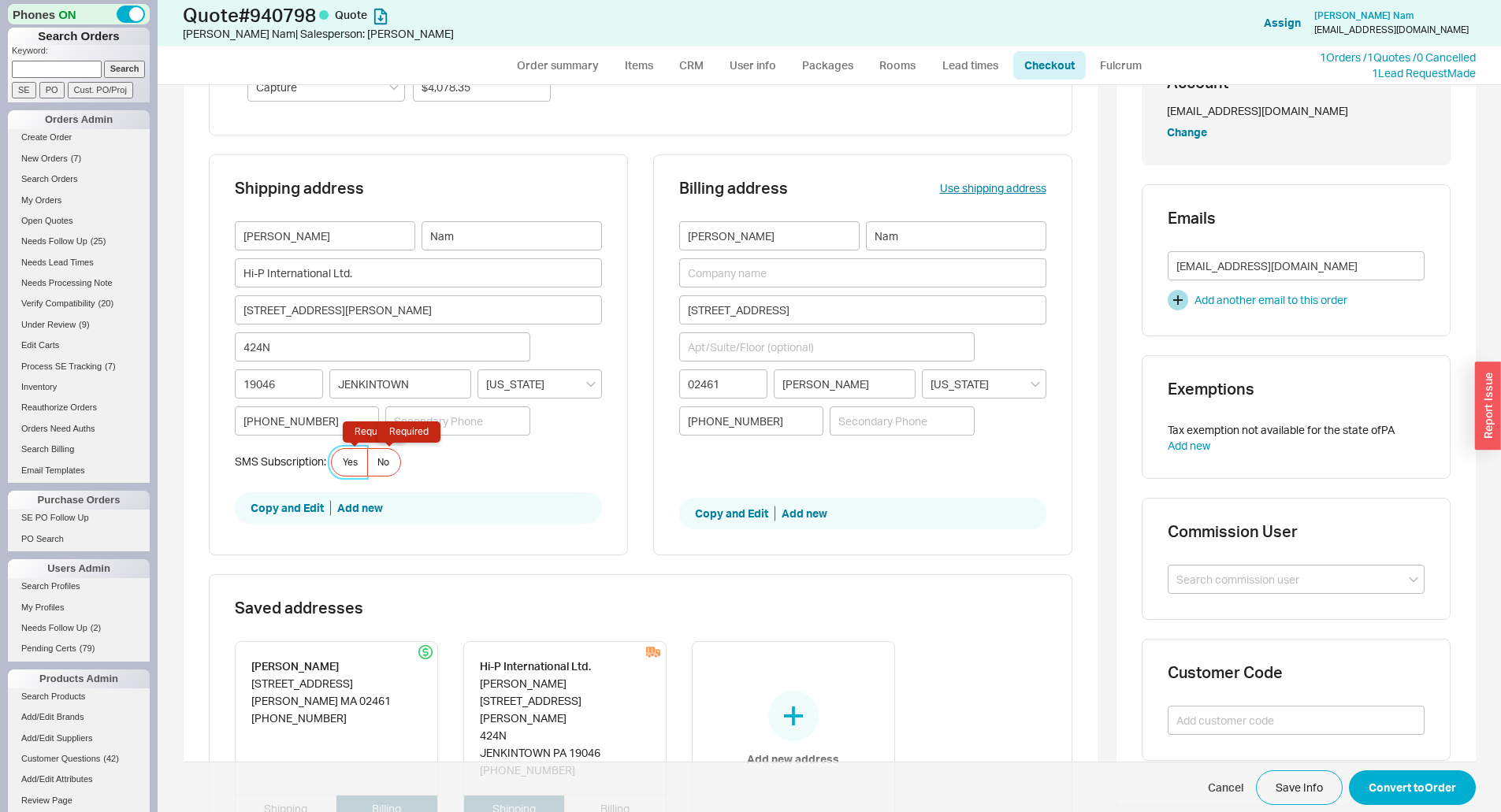
scroll to position [331, 0]
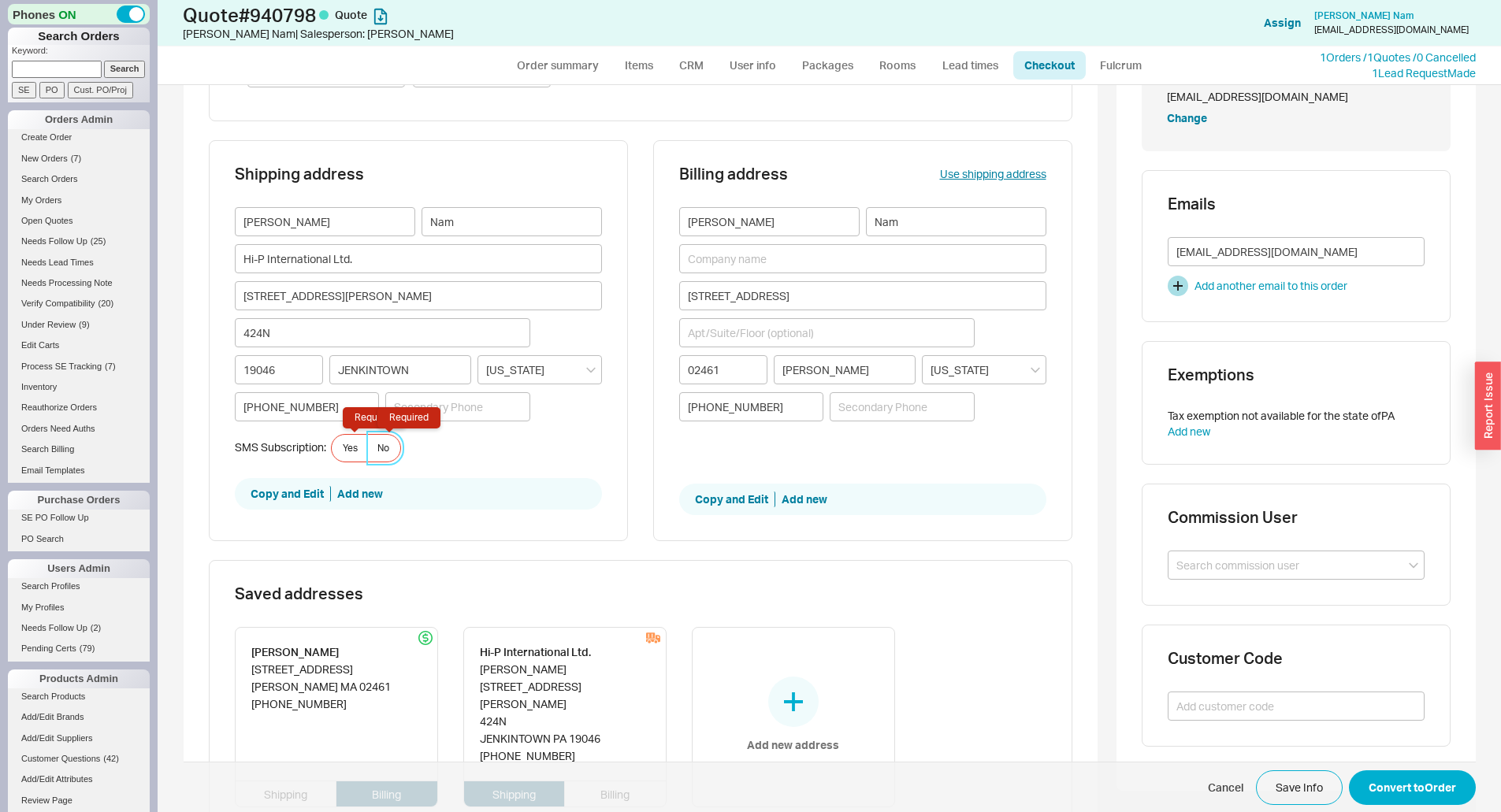
click at [378, 442] on span "No Required" at bounding box center [383, 448] width 12 height 13
click at [0, 0] on input "No Required" at bounding box center [0, 0] width 0 height 0
click at [1433, 793] on button "Convert to Order" at bounding box center [1412, 787] width 127 height 35
select select "*"
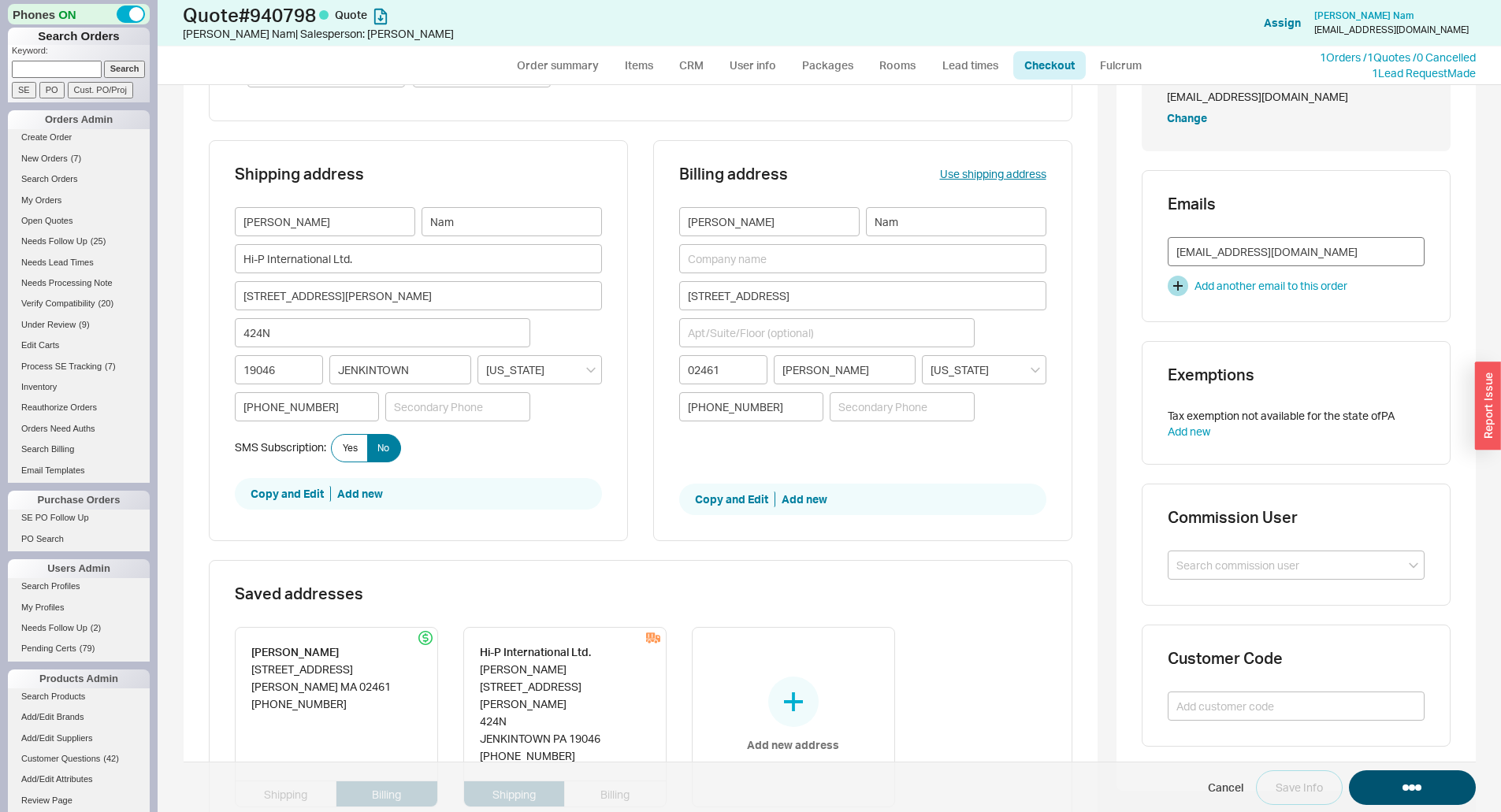
select select "LOW"
select select "3"
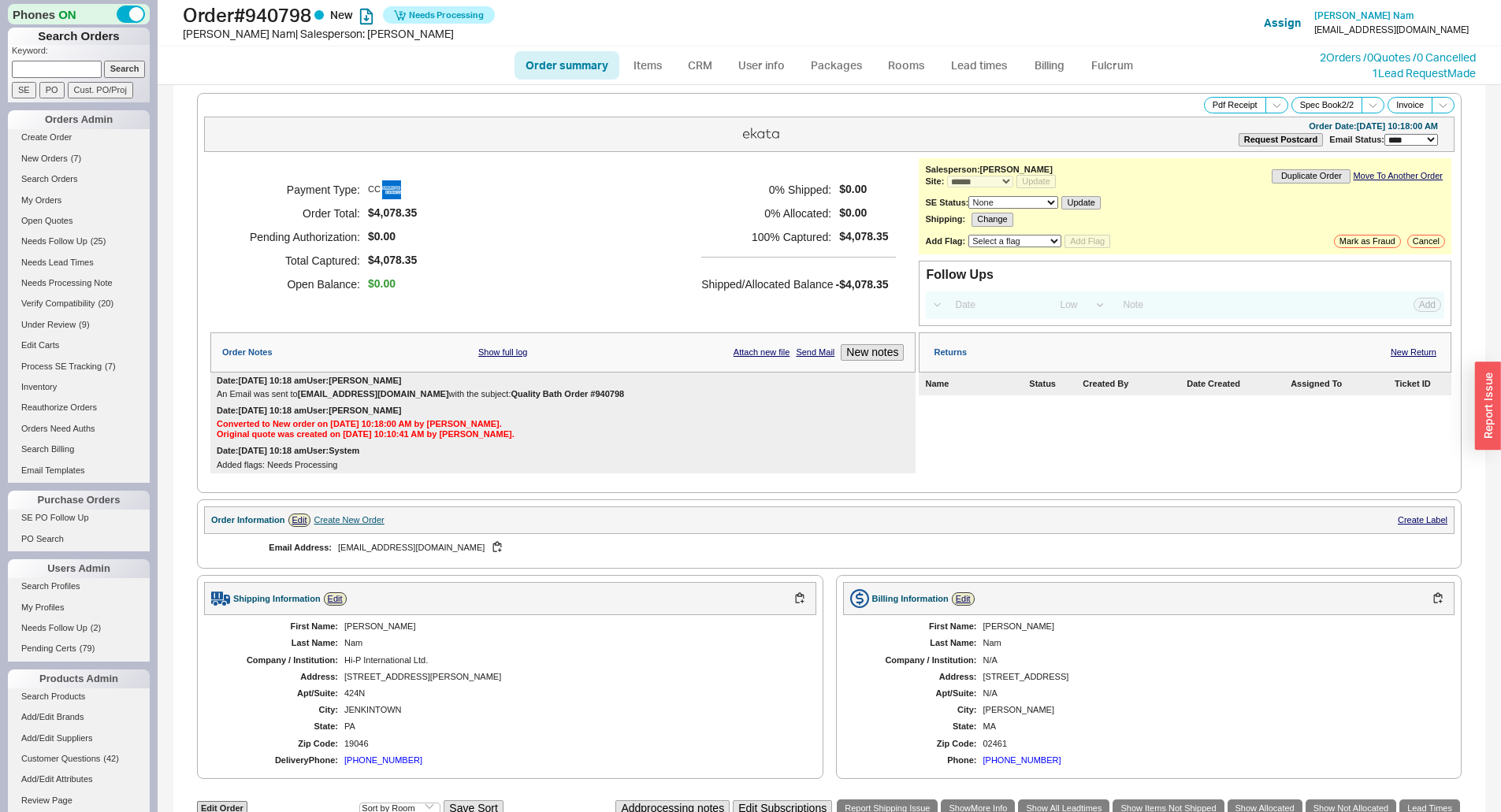
click at [57, 69] on input at bounding box center [57, 69] width 90 height 16
paste input "jackandmarg@aol.com"
type input "jackandmarg@aol.com"
click at [104, 60] on input "Search" at bounding box center [125, 69] width 42 height 16
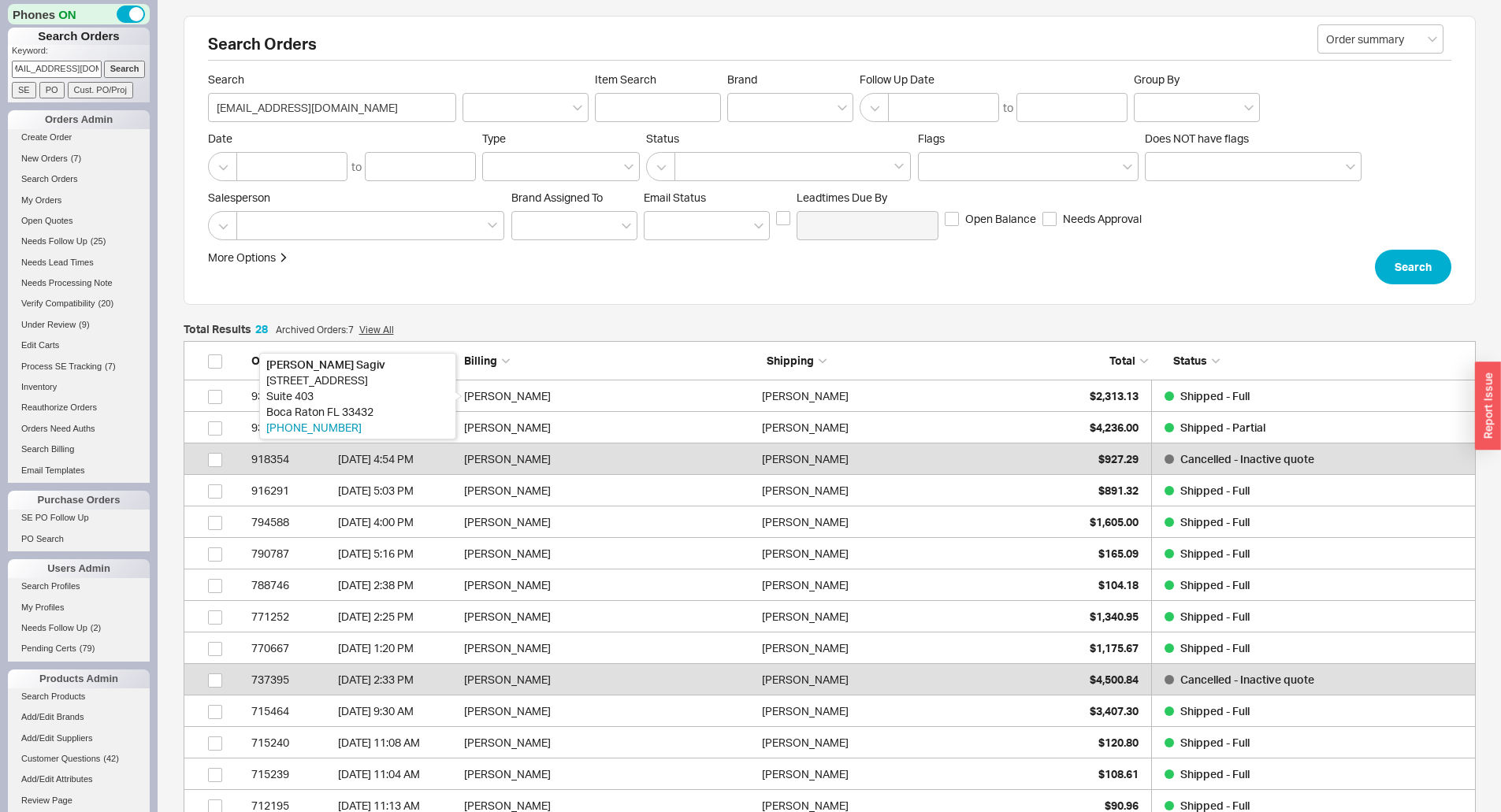
scroll to position [910, 1281]
click at [1414, 264] on button "Search" at bounding box center [1413, 267] width 77 height 35
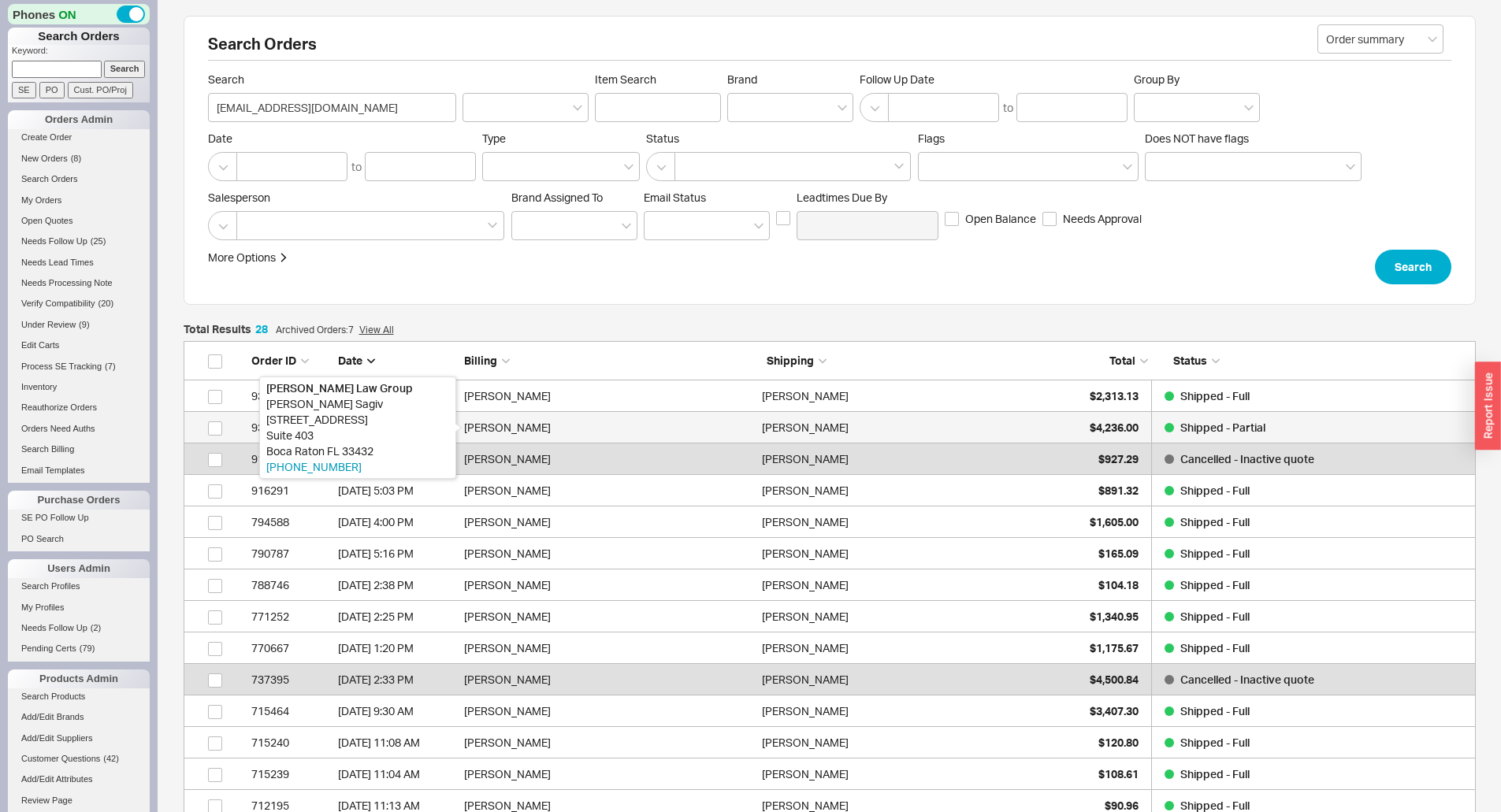
click at [738, 433] on div "Daniel Sagiv" at bounding box center [608, 428] width 290 height 31
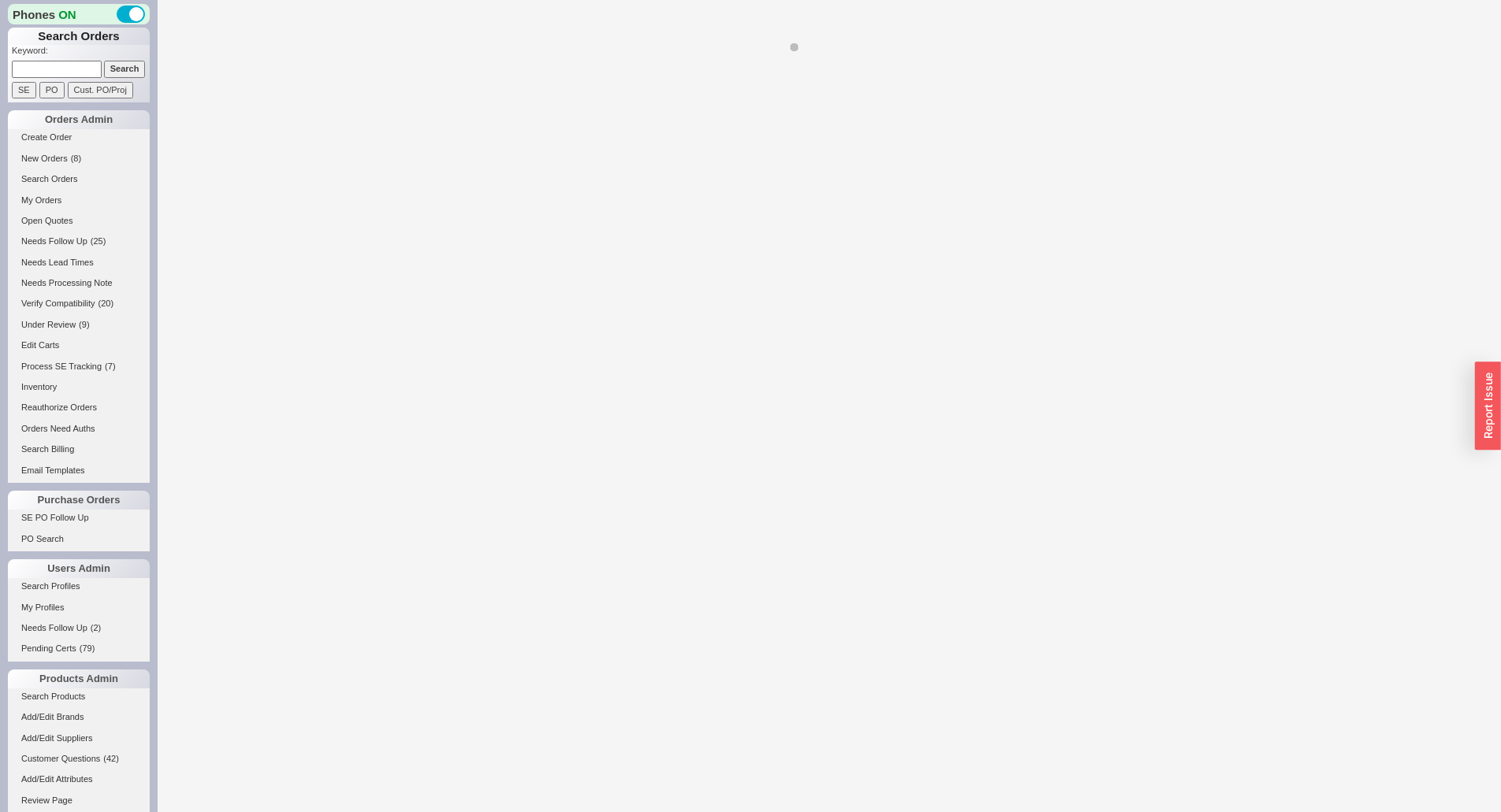
select select "*"
select select "LOW"
select select "3"
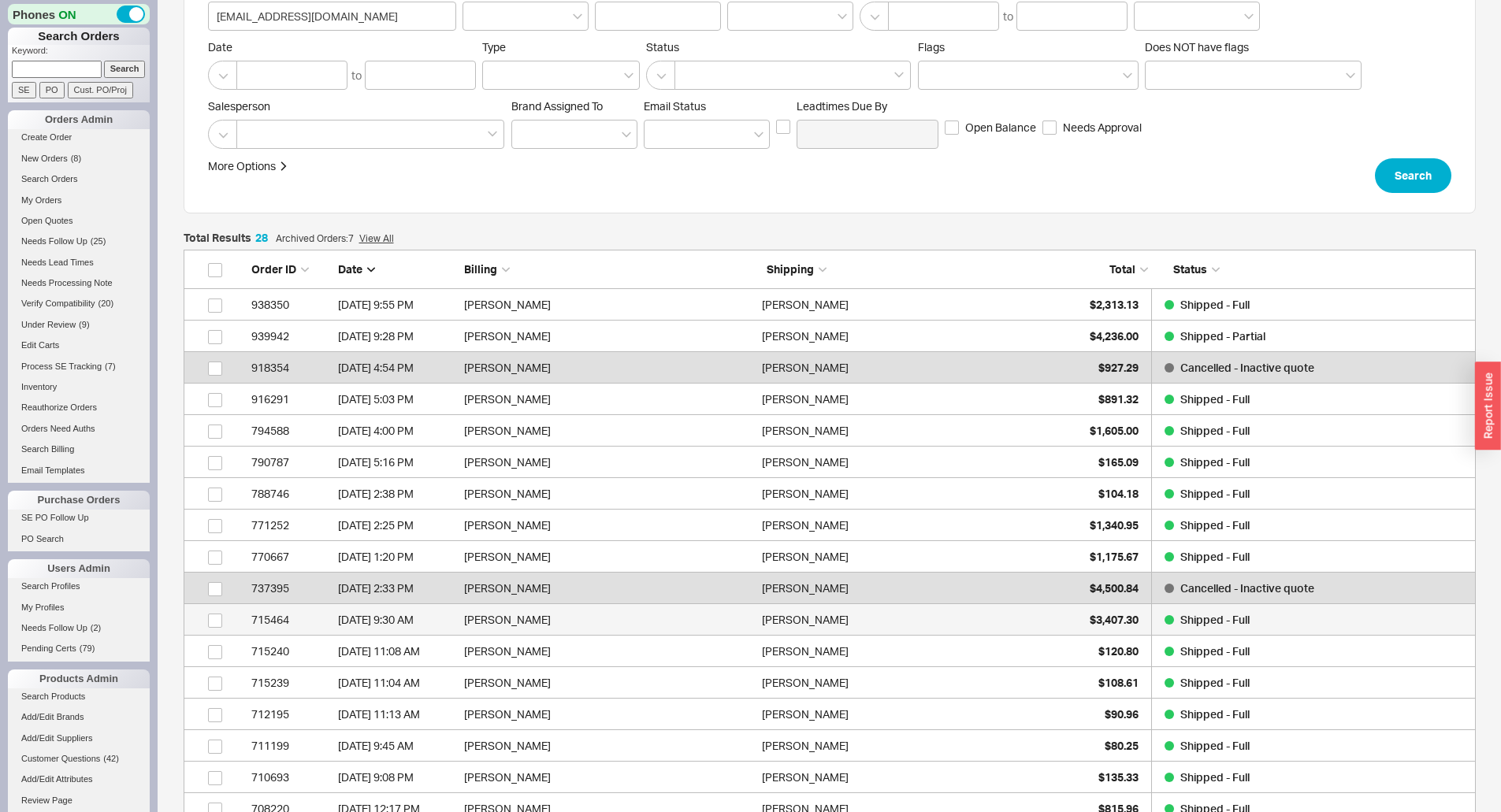
scroll to position [79, 0]
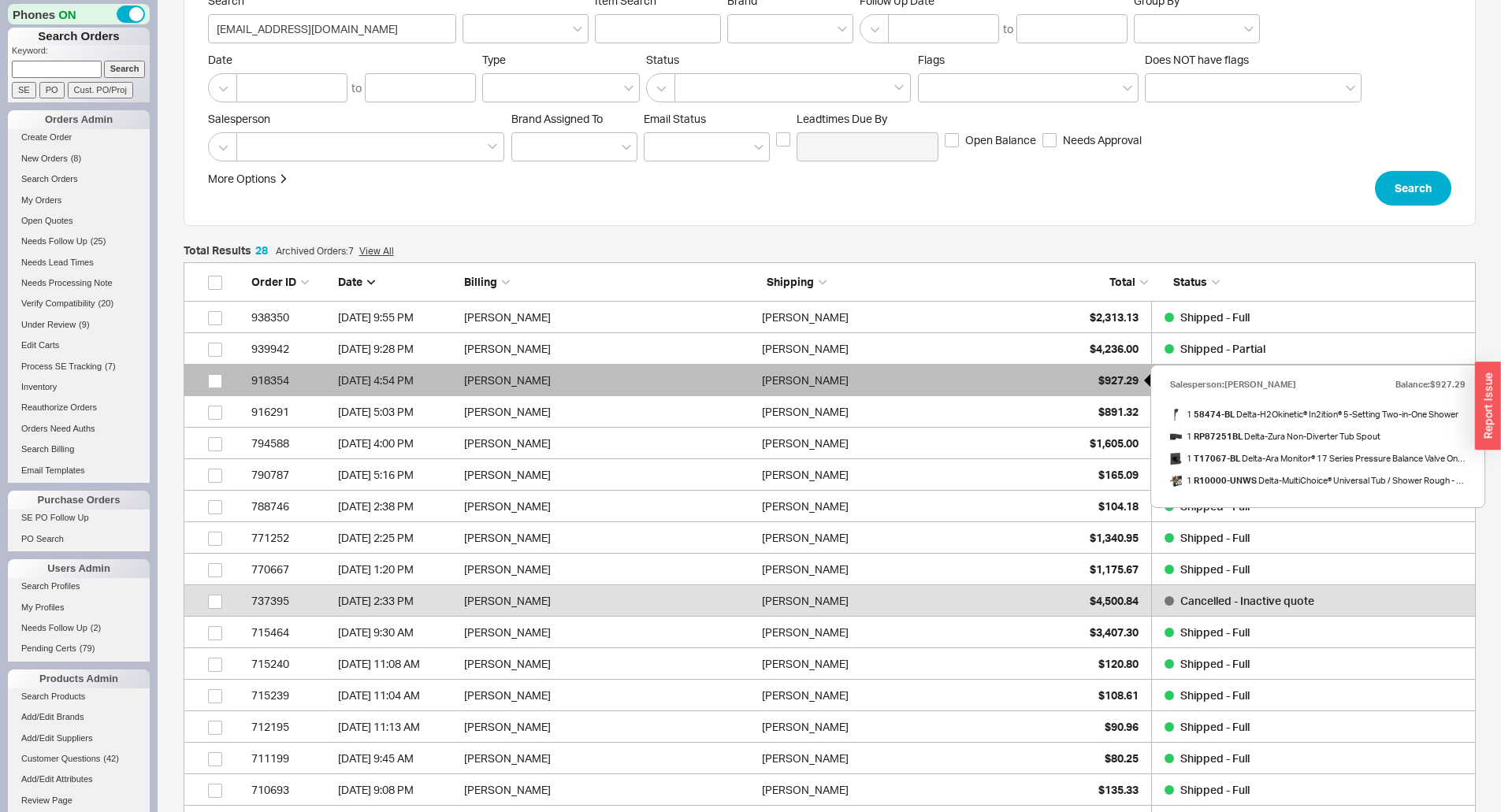
click at [1074, 376] on div "$927.29" at bounding box center [1099, 380] width 79 height 31
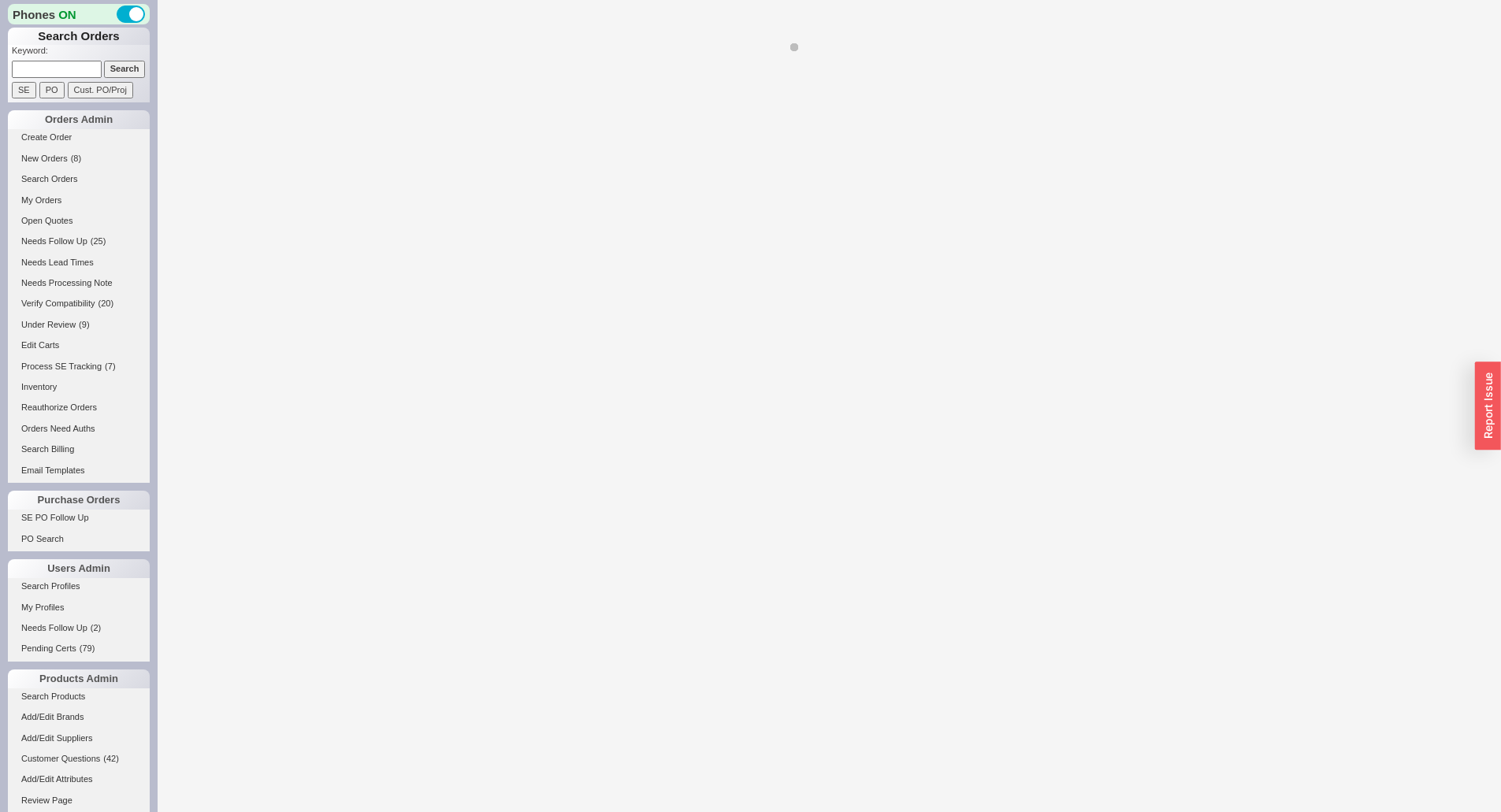
select select "*"
select select "LOW"
select select "3"
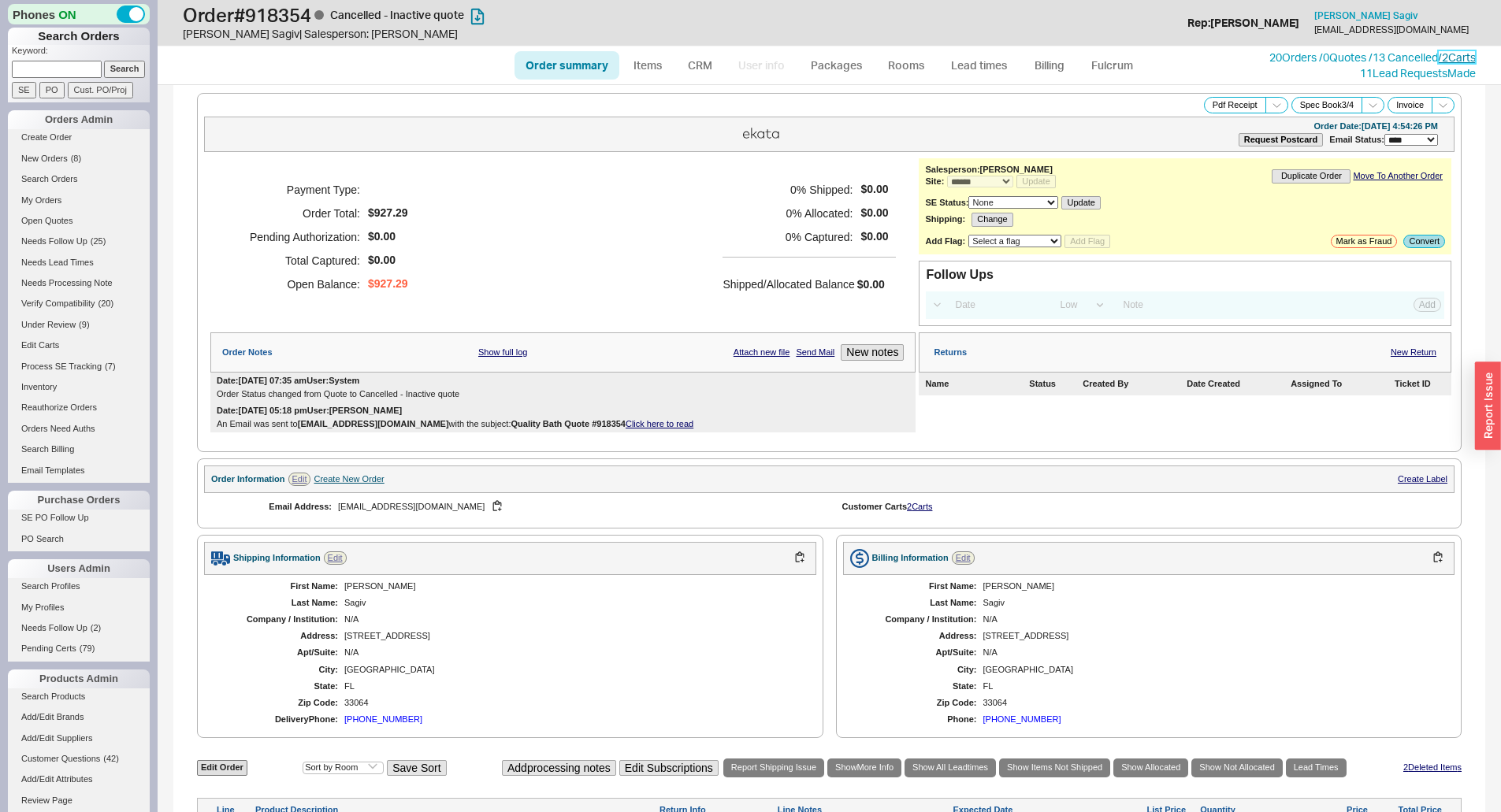
click at [1449, 59] on link "/ 2 Carts" at bounding box center [1456, 57] width 38 height 14
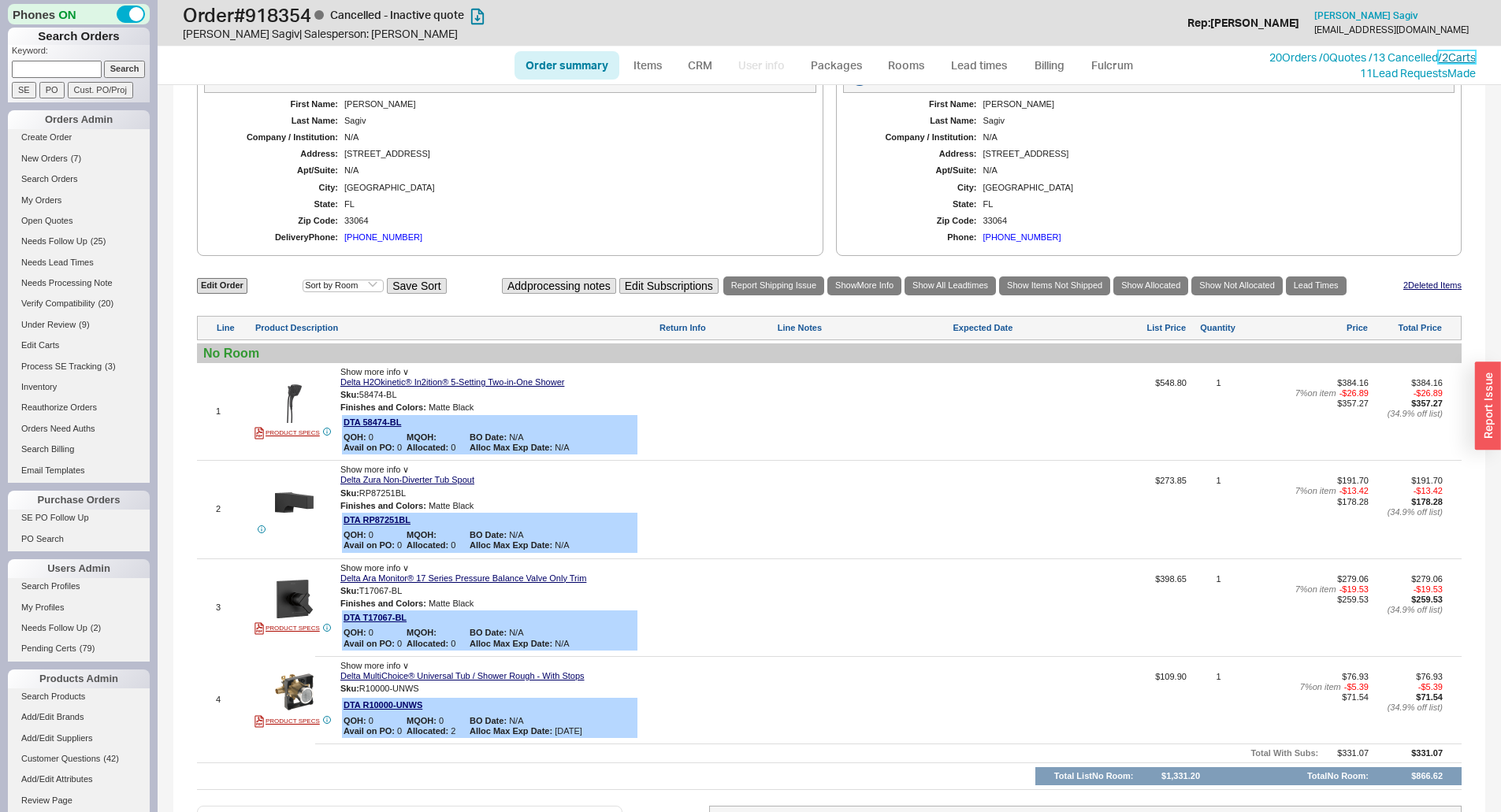
scroll to position [551, 0]
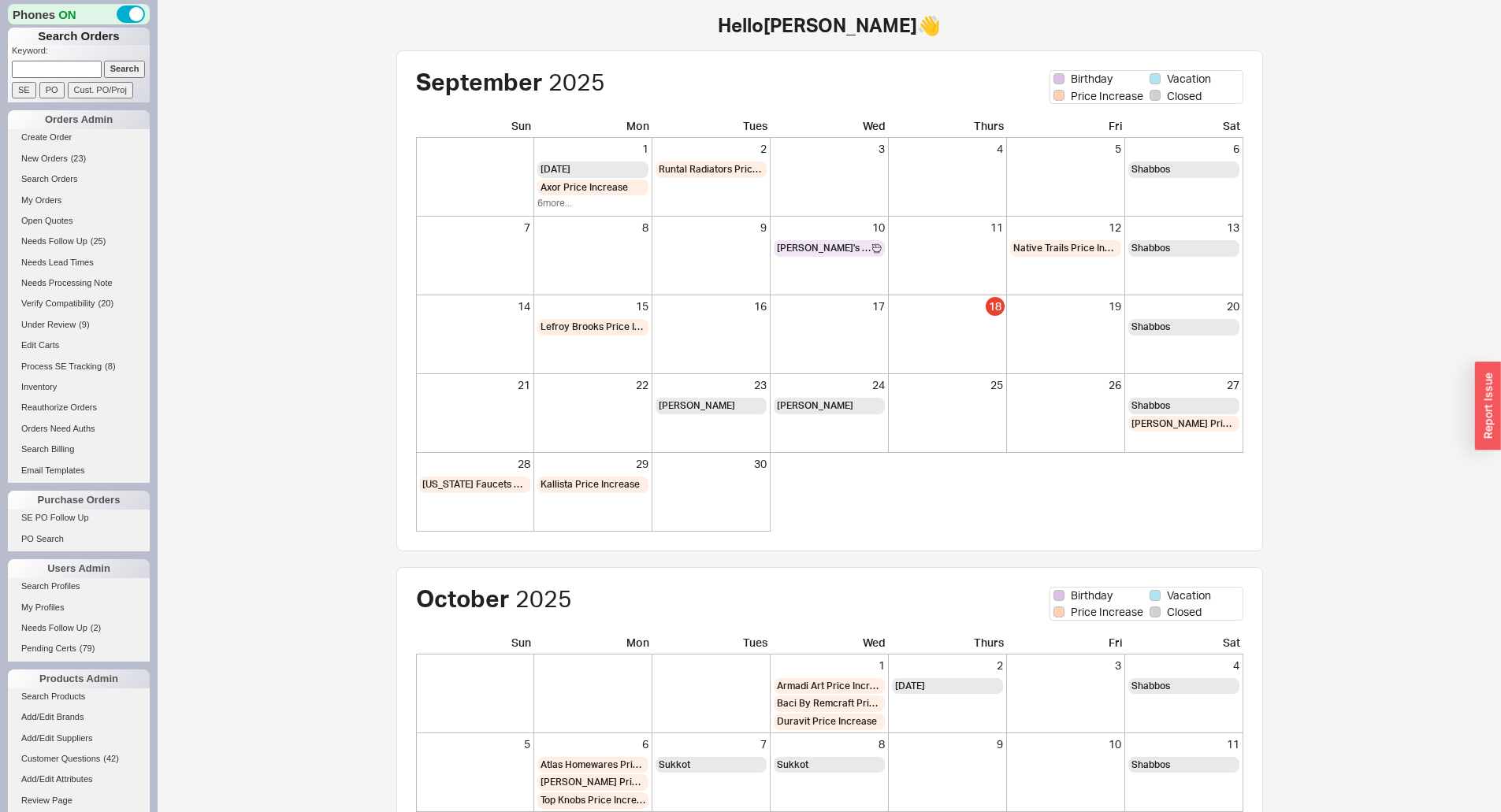
click at [29, 66] on input at bounding box center [57, 69] width 90 height 16
type input "[PERSON_NAME]"
click at [120, 60] on input "Search" at bounding box center [125, 69] width 42 height 16
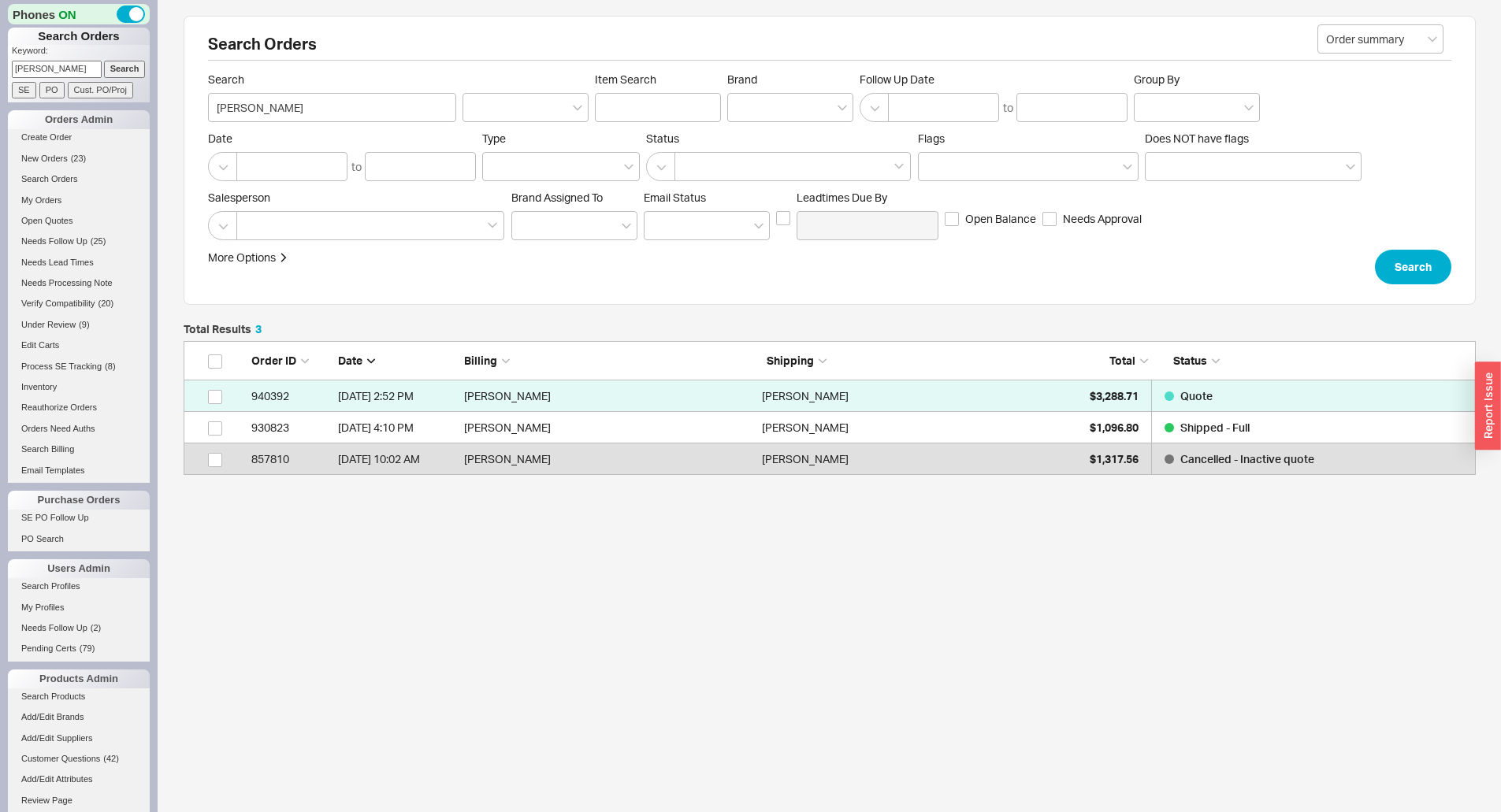
scroll to position [123, 1281]
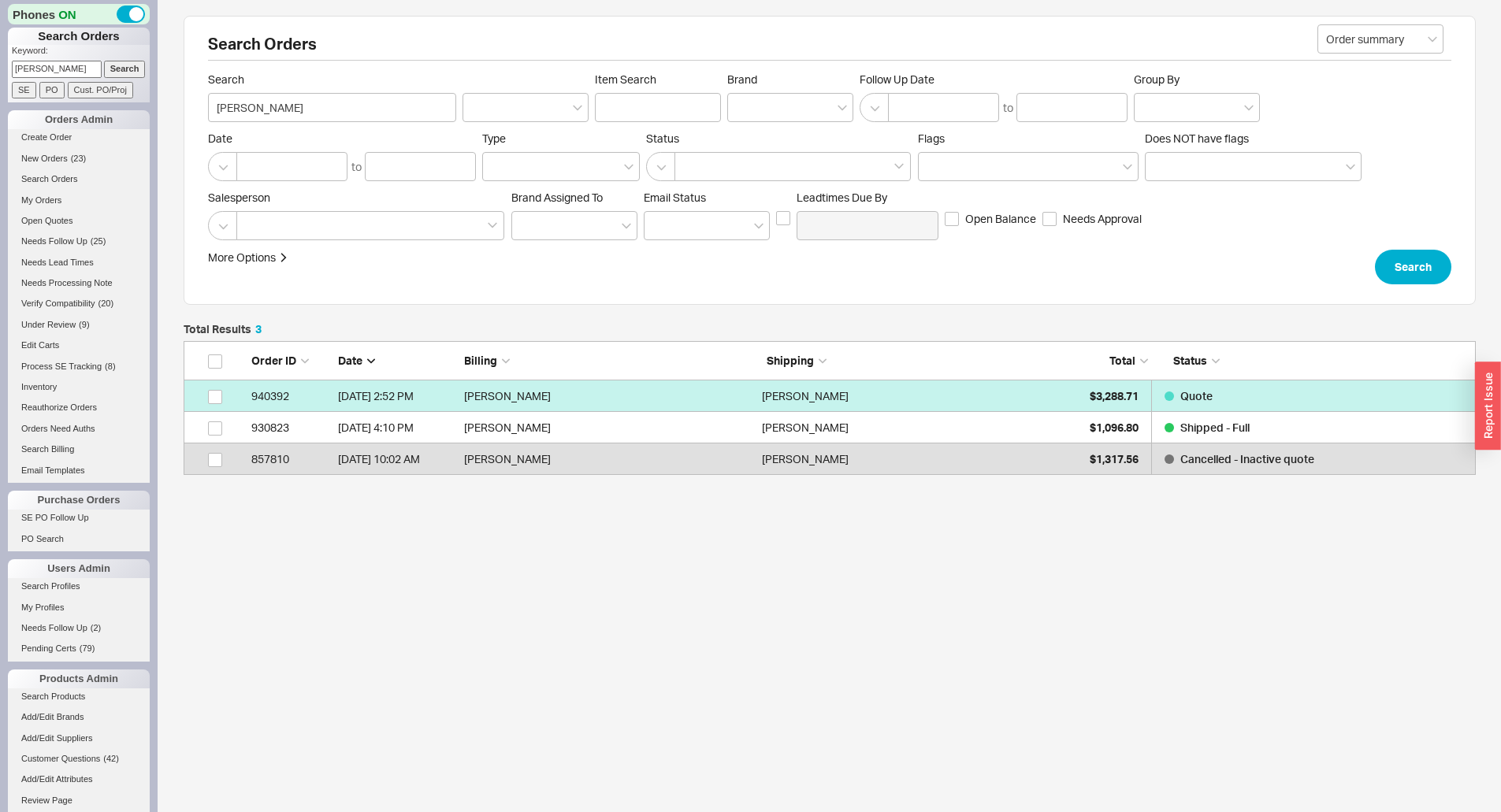
click at [909, 399] on div "[PERSON_NAME]" at bounding box center [906, 396] width 290 height 31
select select "*"
select select "LOW"
select select "3"
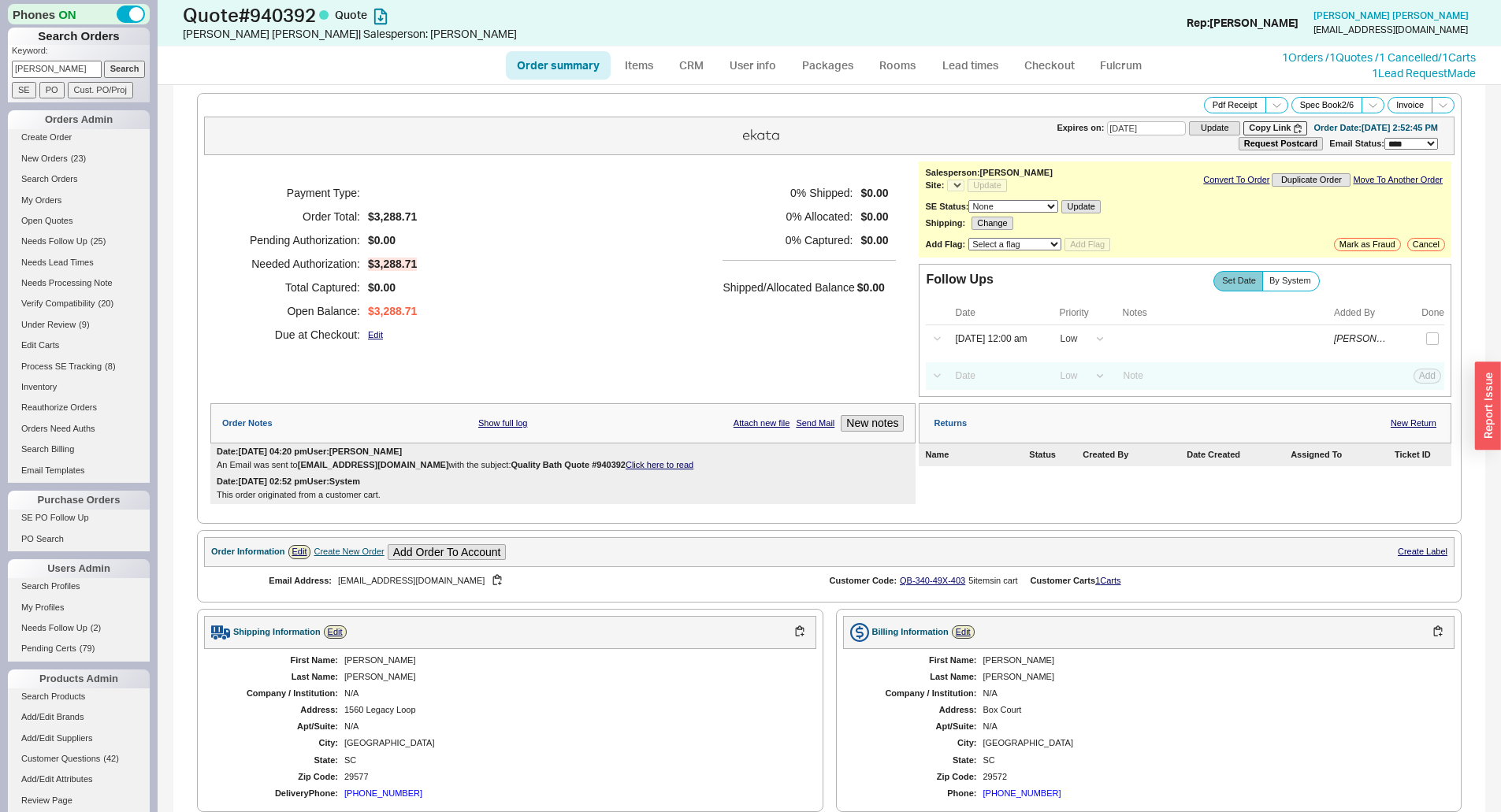
select select "*"
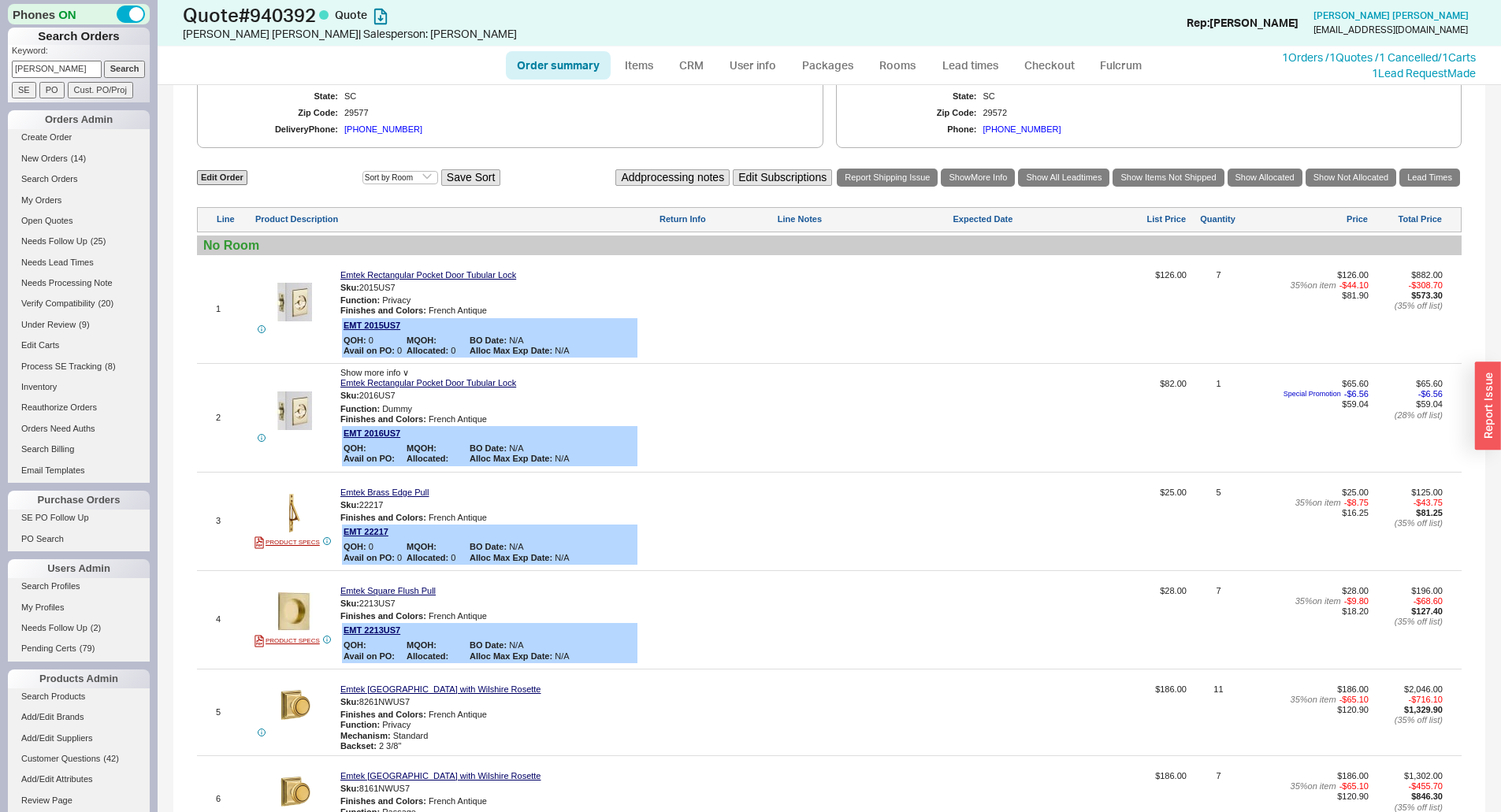
scroll to position [709, 0]
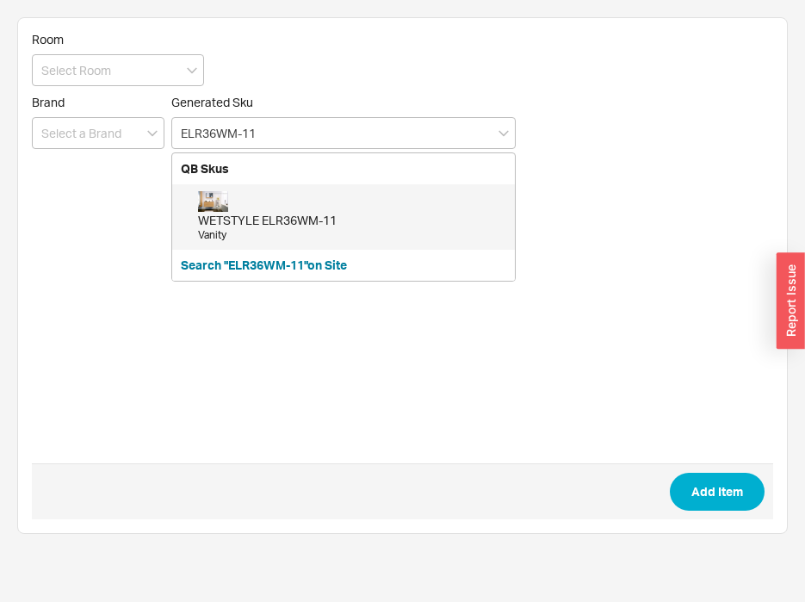
click at [296, 203] on div "WETSTYLE ELR36WM-11 Vanity" at bounding box center [352, 217] width 308 height 52
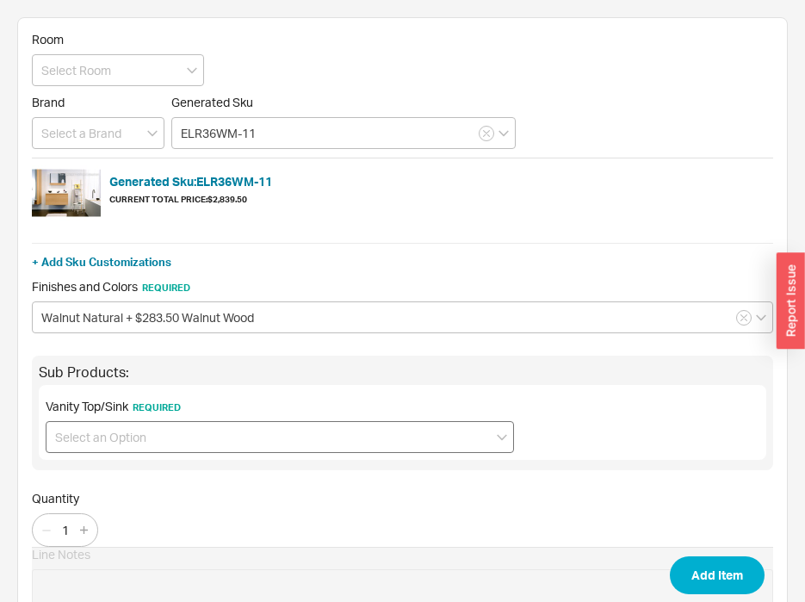
type input "ELR36WM-11"
click at [149, 447] on input at bounding box center [280, 437] width 469 height 32
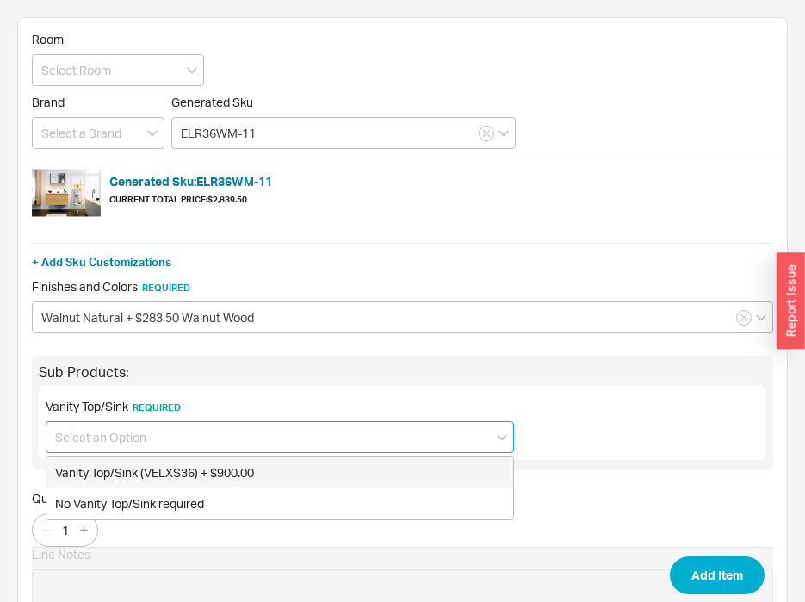
click at [159, 469] on div "Vanity Top/Sink (VELXS36) + $900.00" at bounding box center [280, 472] width 467 height 31
type input "Vanity Top/Sink (VELXS36) + $900.00"
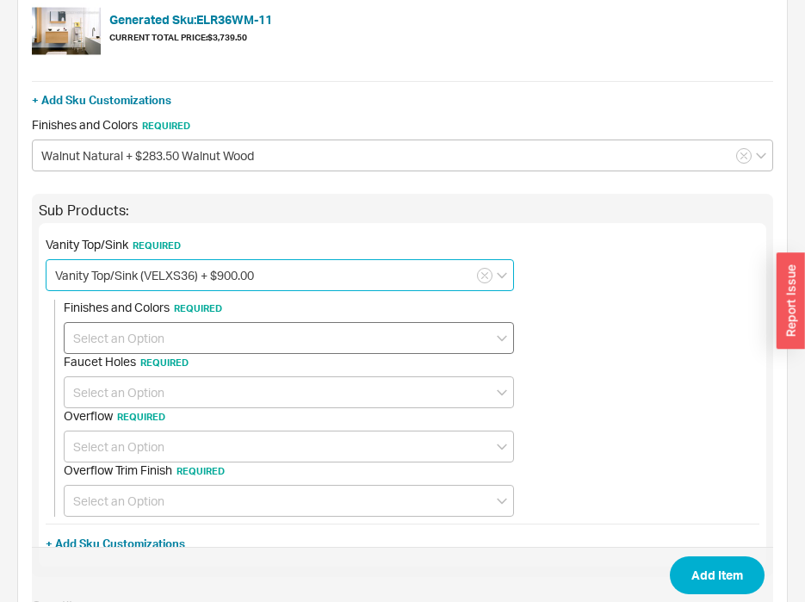
scroll to position [172, 0]
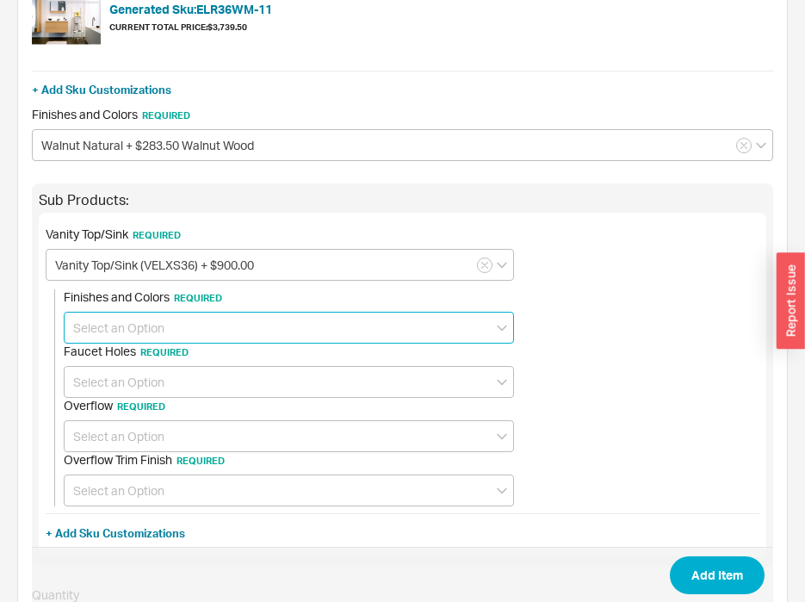
click at [166, 323] on input at bounding box center [289, 328] width 451 height 32
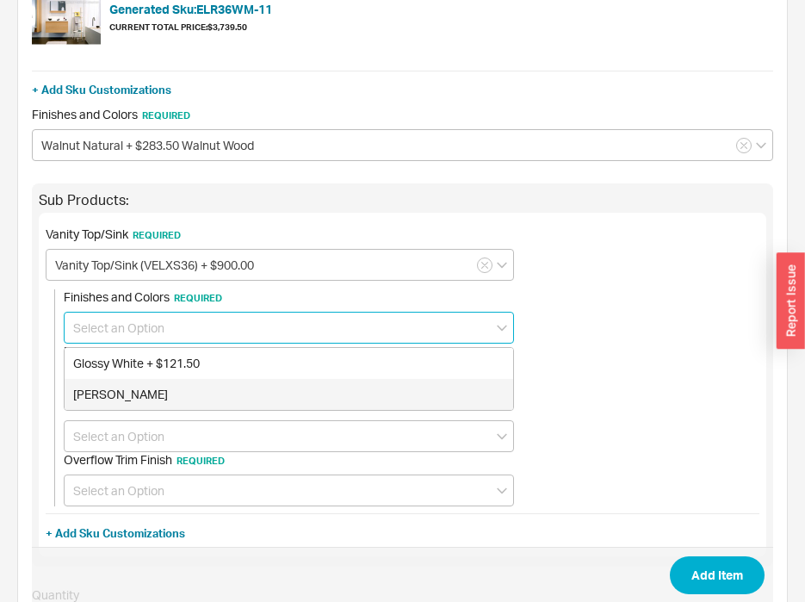
click at [147, 392] on div "Mat White" at bounding box center [289, 394] width 449 height 31
type input "Mat White"
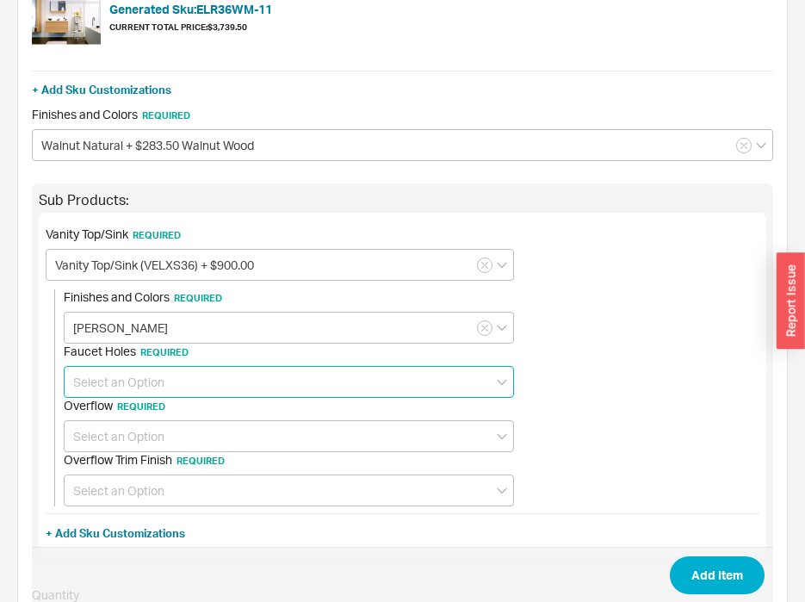
click at [152, 370] on input at bounding box center [289, 382] width 451 height 32
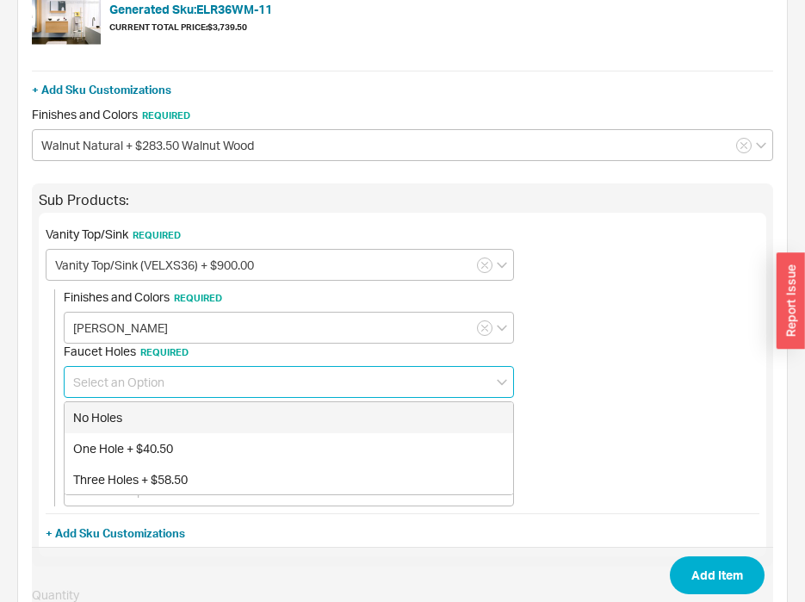
click at [149, 414] on div "No Holes" at bounding box center [289, 417] width 449 height 31
type input "No Holes"
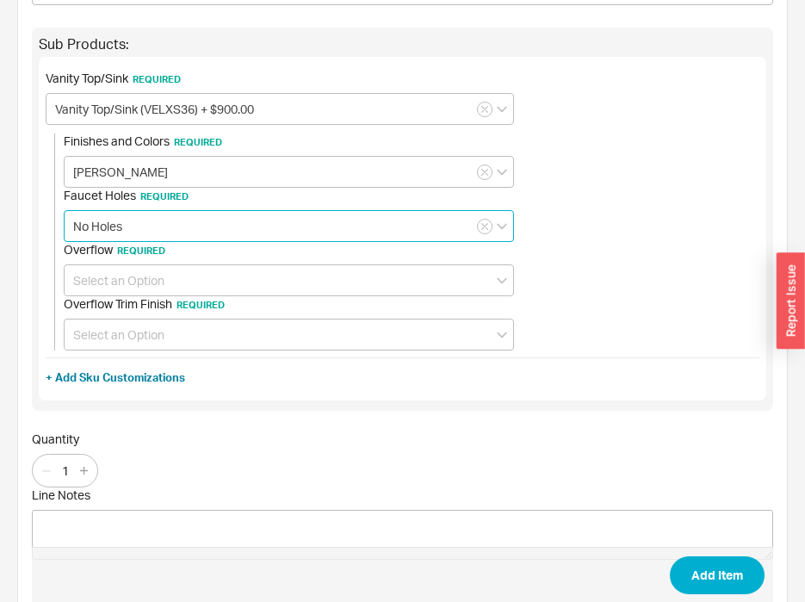
scroll to position [345, 0]
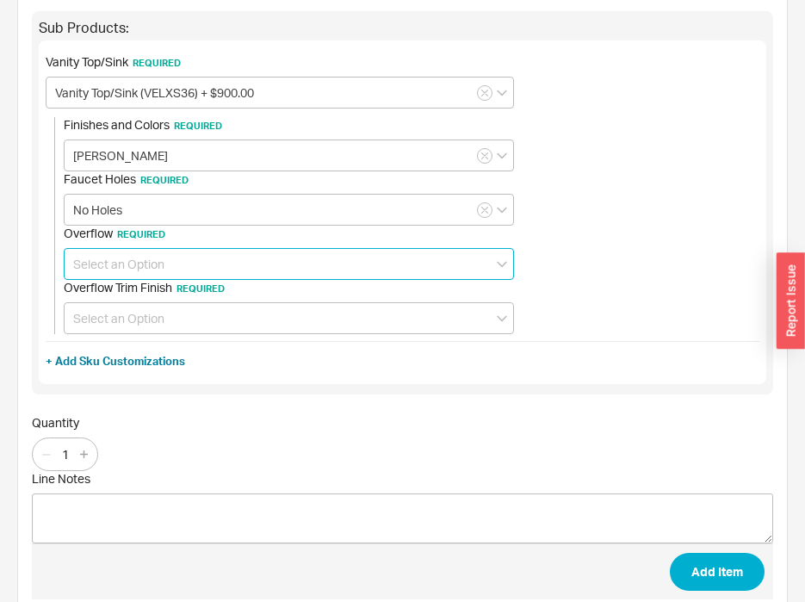
click at [144, 266] on input at bounding box center [289, 264] width 451 height 32
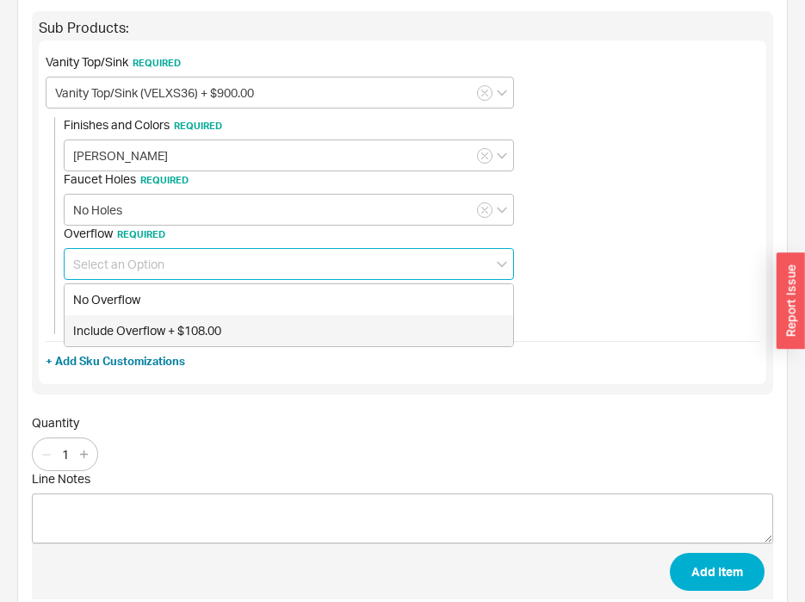
click at [144, 333] on div "Include Overflow + $108.00" at bounding box center [289, 330] width 449 height 31
type input "Include Overflow + $108.00"
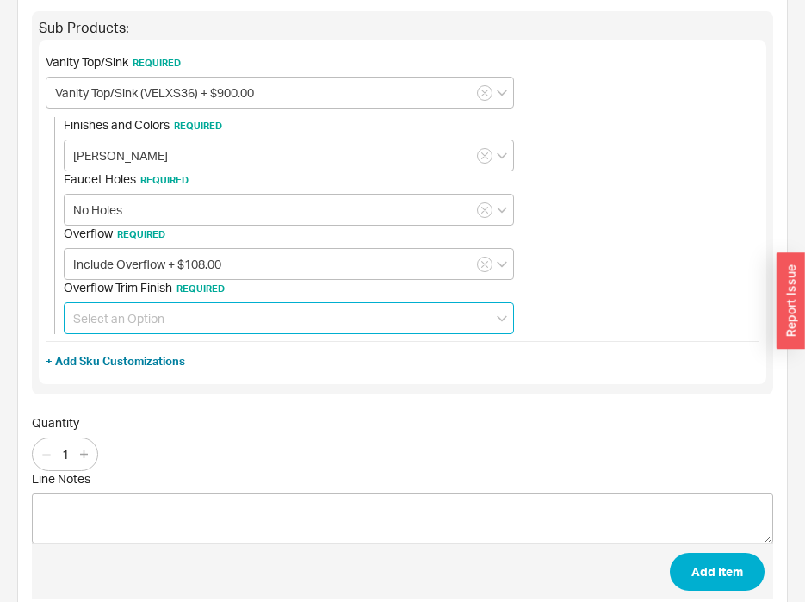
click at [139, 317] on input at bounding box center [289, 318] width 451 height 32
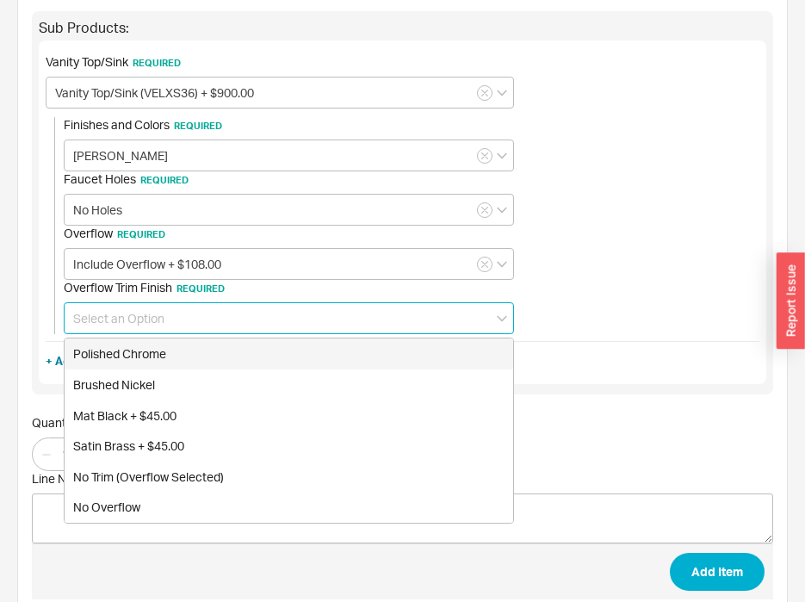
click at [143, 361] on div "Polished Chrome" at bounding box center [289, 354] width 449 height 31
type input "Polished Chrome"
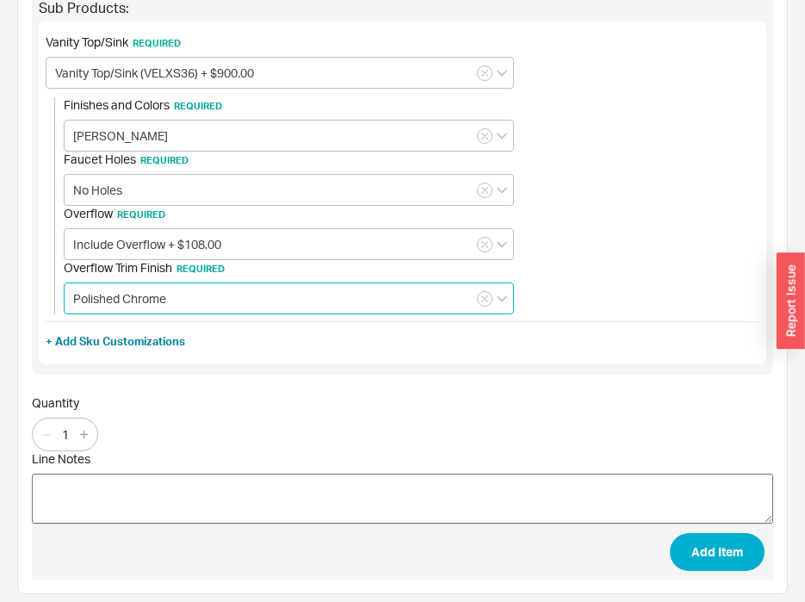
scroll to position [374, 0]
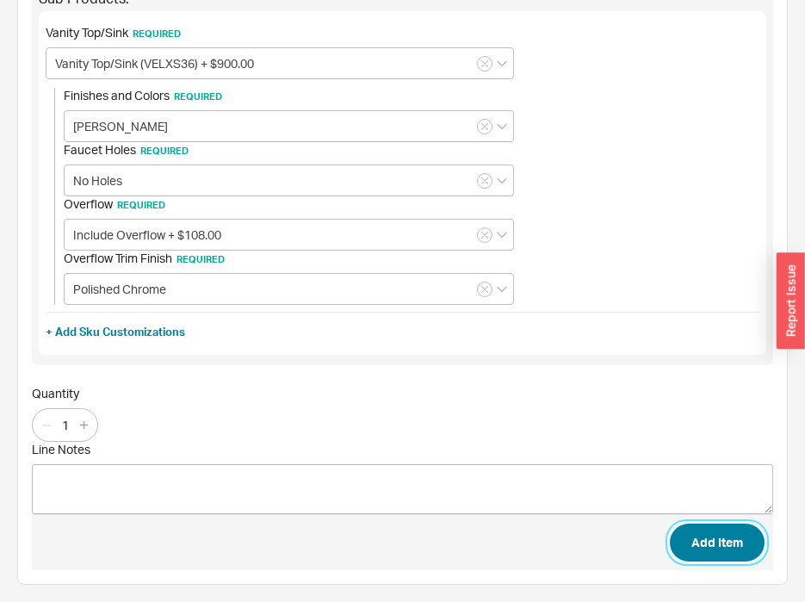
click at [717, 540] on button "Add Item" at bounding box center [717, 543] width 95 height 38
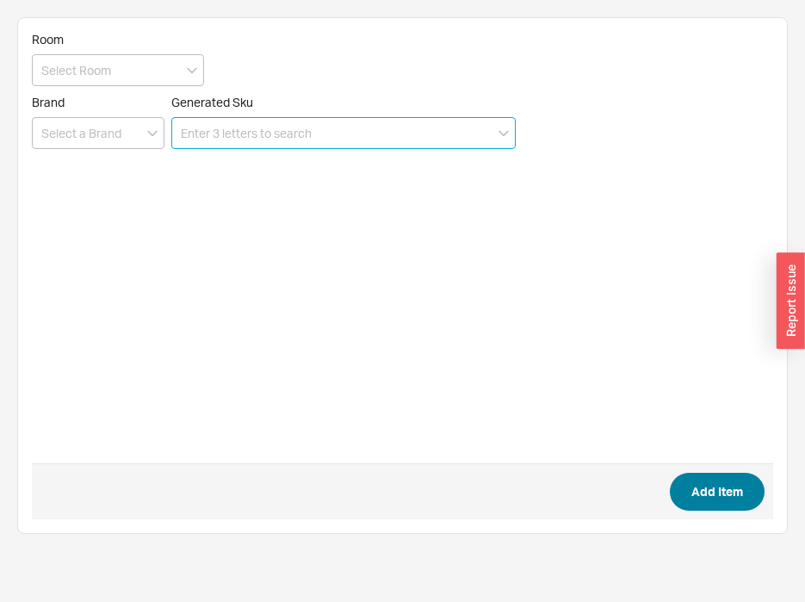
scroll to position [0, 0]
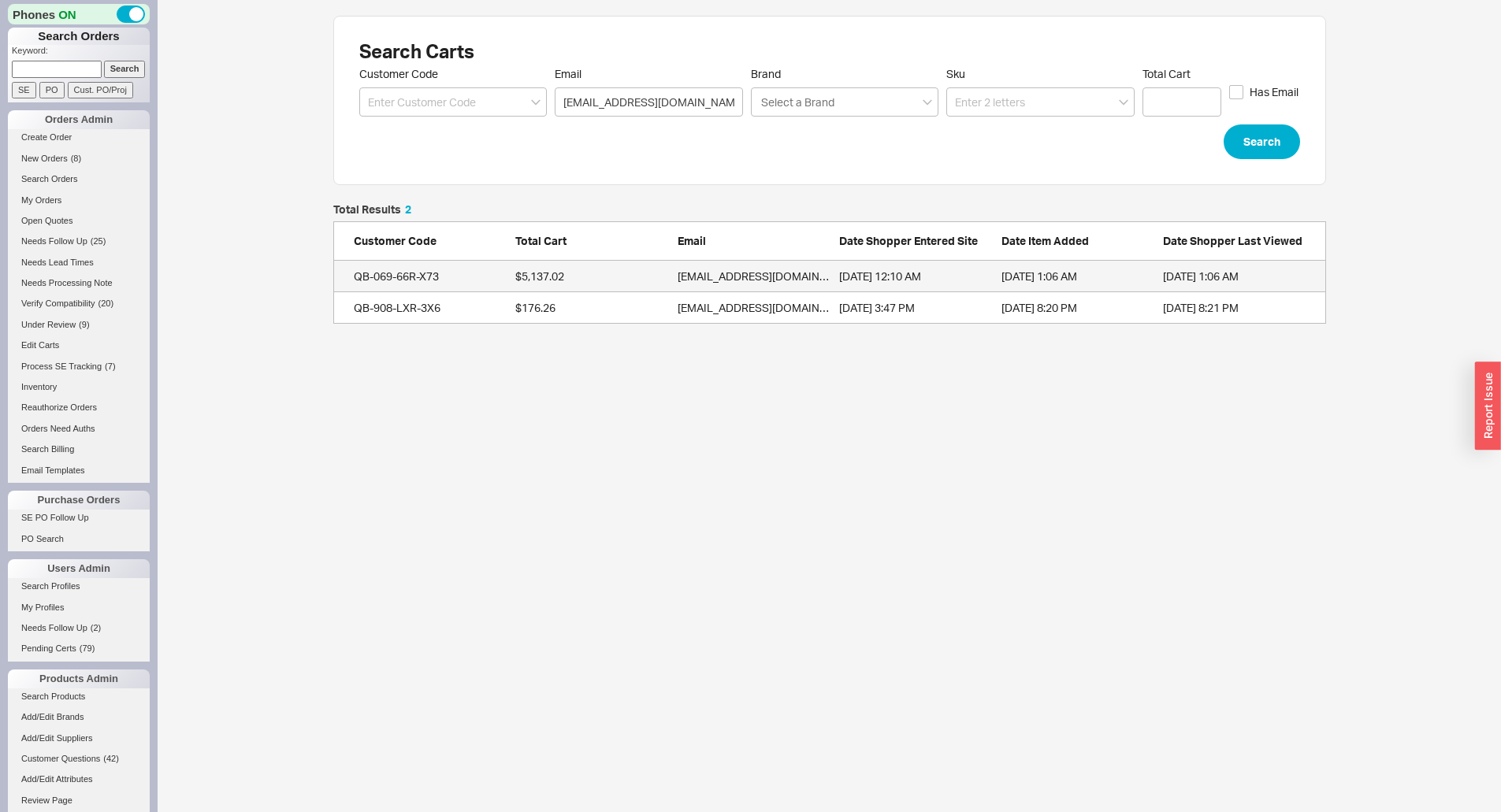
click at [646, 270] on div "$5,137.02" at bounding box center [592, 276] width 155 height 16
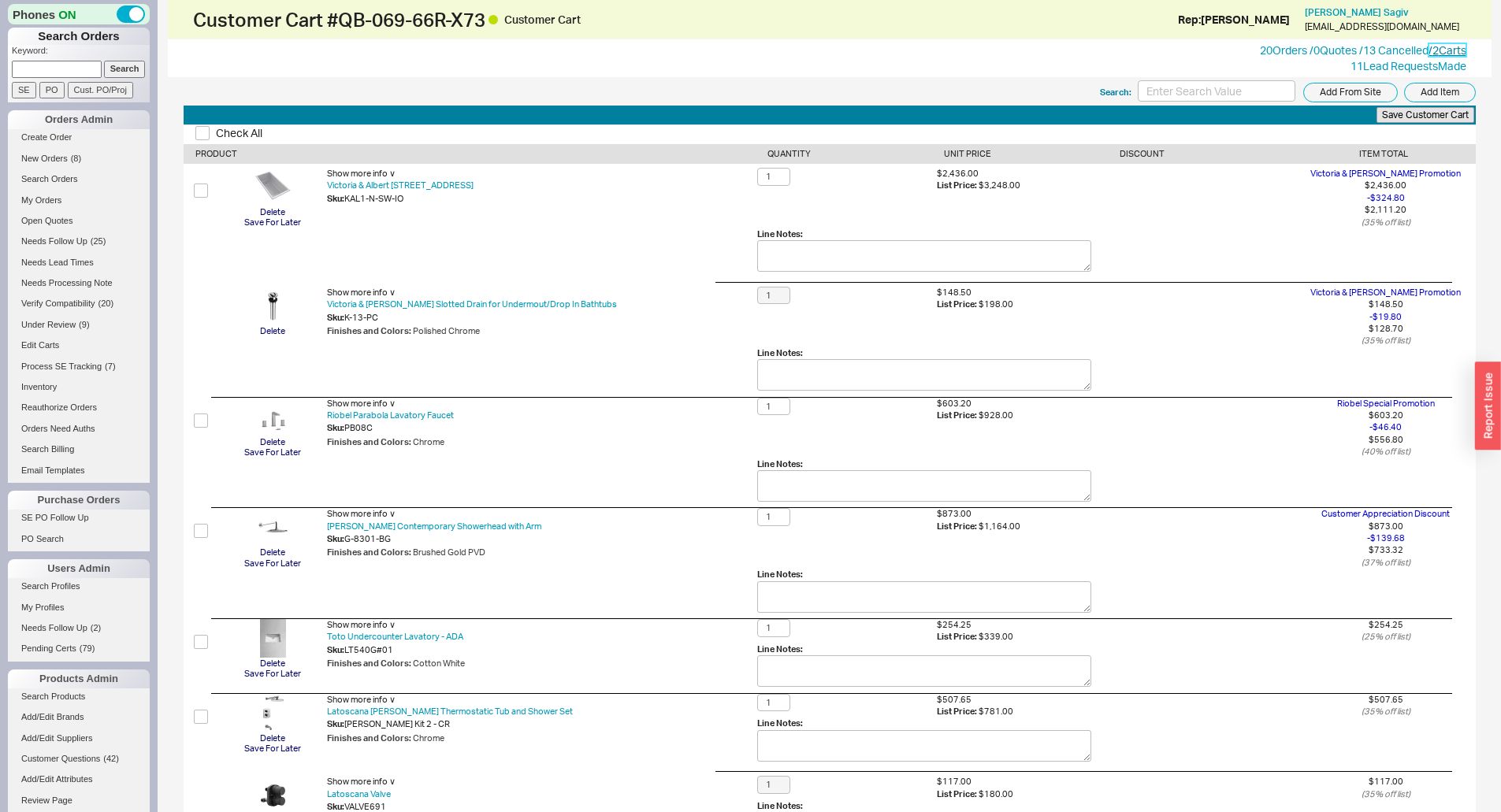
click at [1439, 47] on link "/ 2 Carts" at bounding box center [1447, 49] width 38 height 14
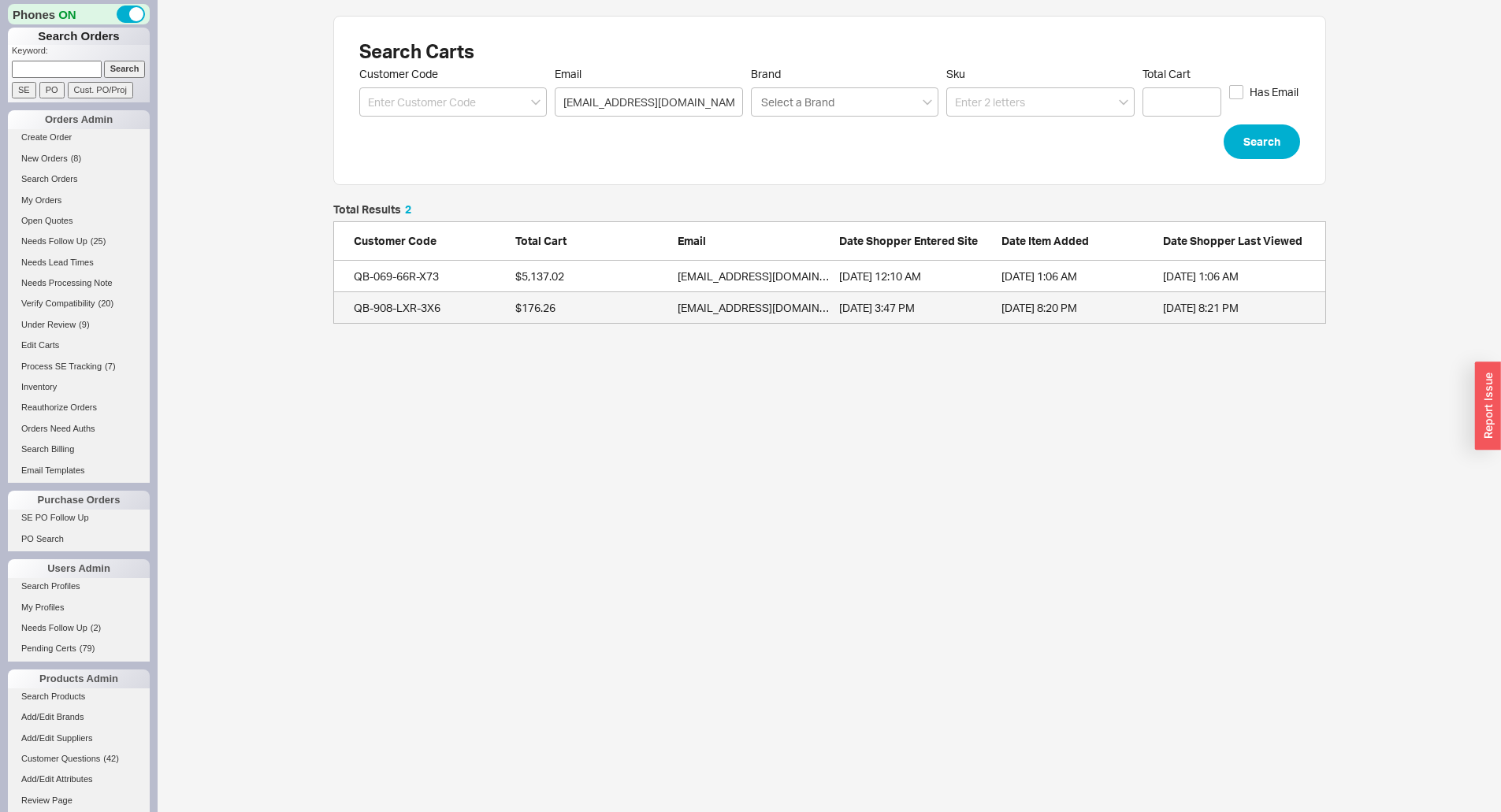
click at [597, 304] on div "$176.26" at bounding box center [592, 307] width 155 height 16
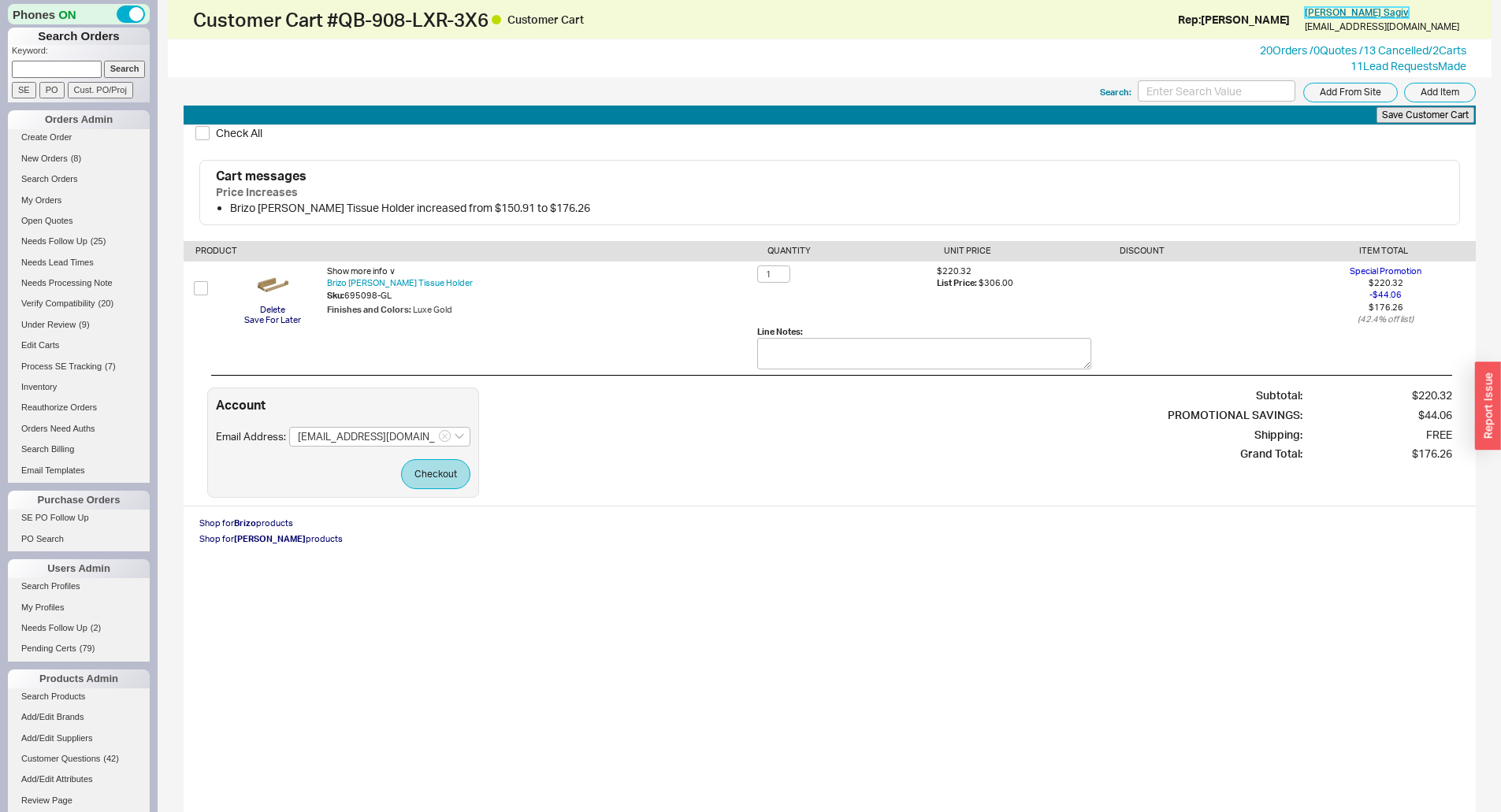
click at [1388, 9] on span "Marjorie Sagiv" at bounding box center [1356, 12] width 104 height 12
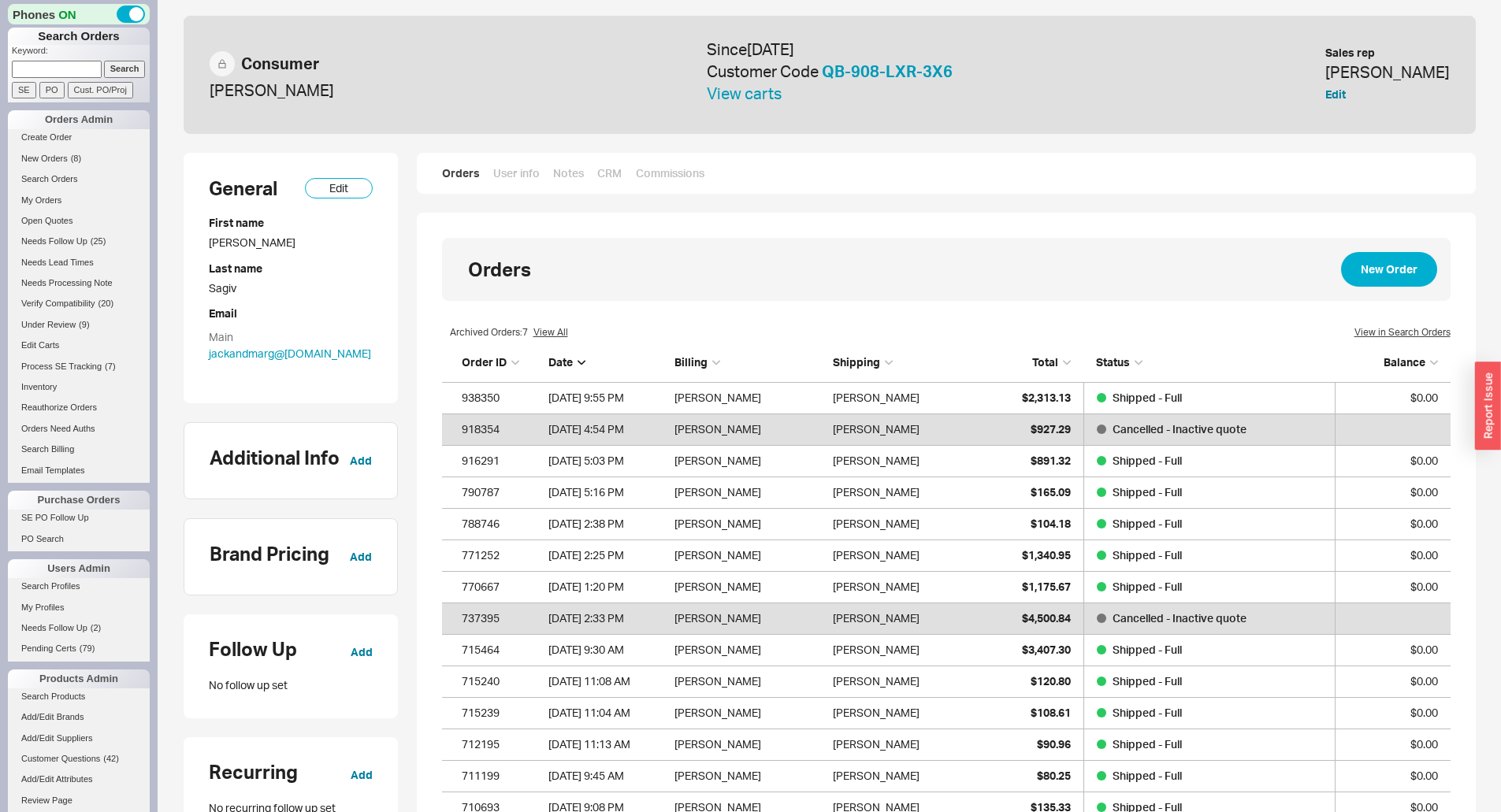
scroll to position [847, 997]
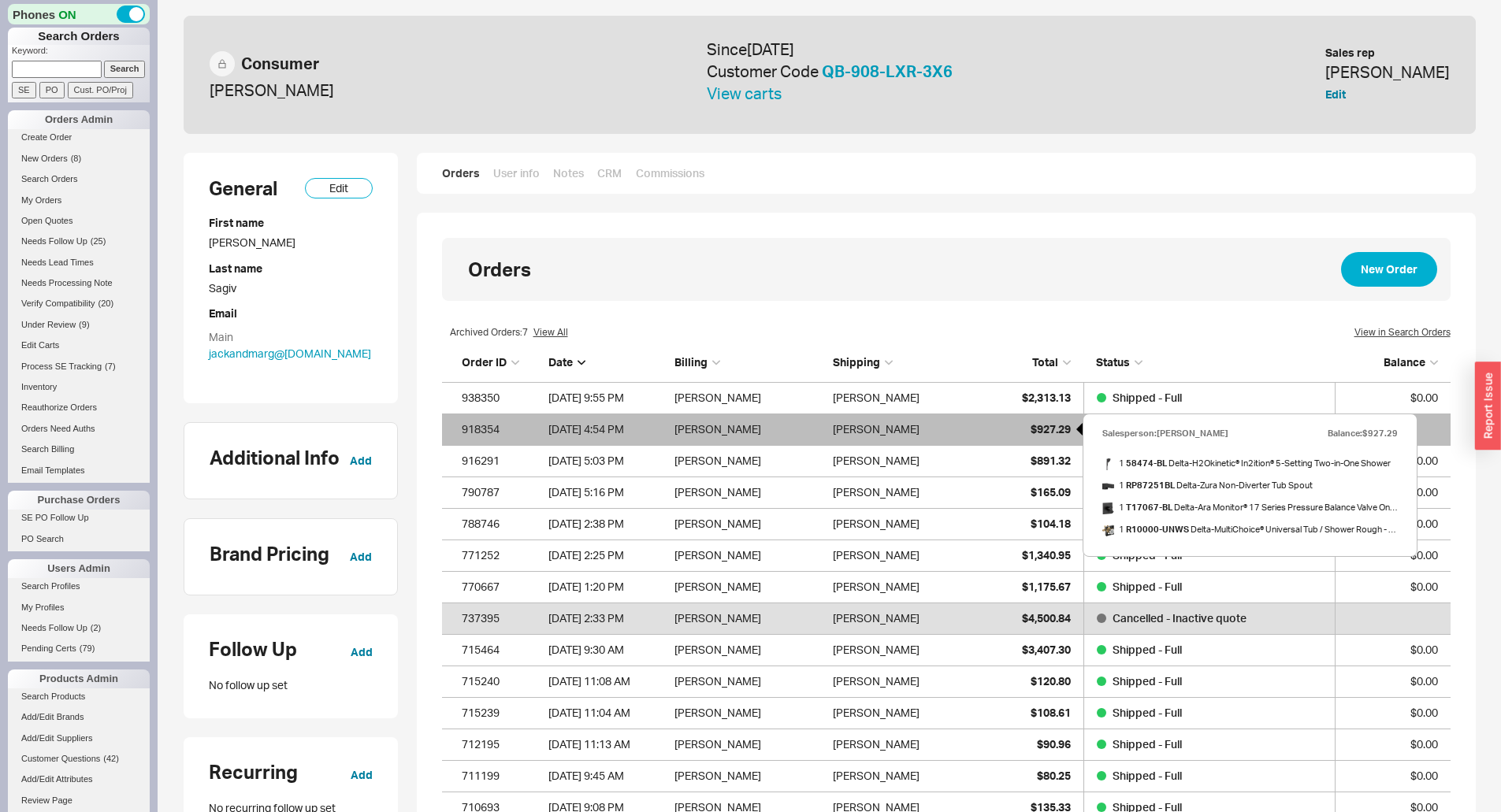
click at [1025, 429] on div "$927.29" at bounding box center [1031, 429] width 79 height 31
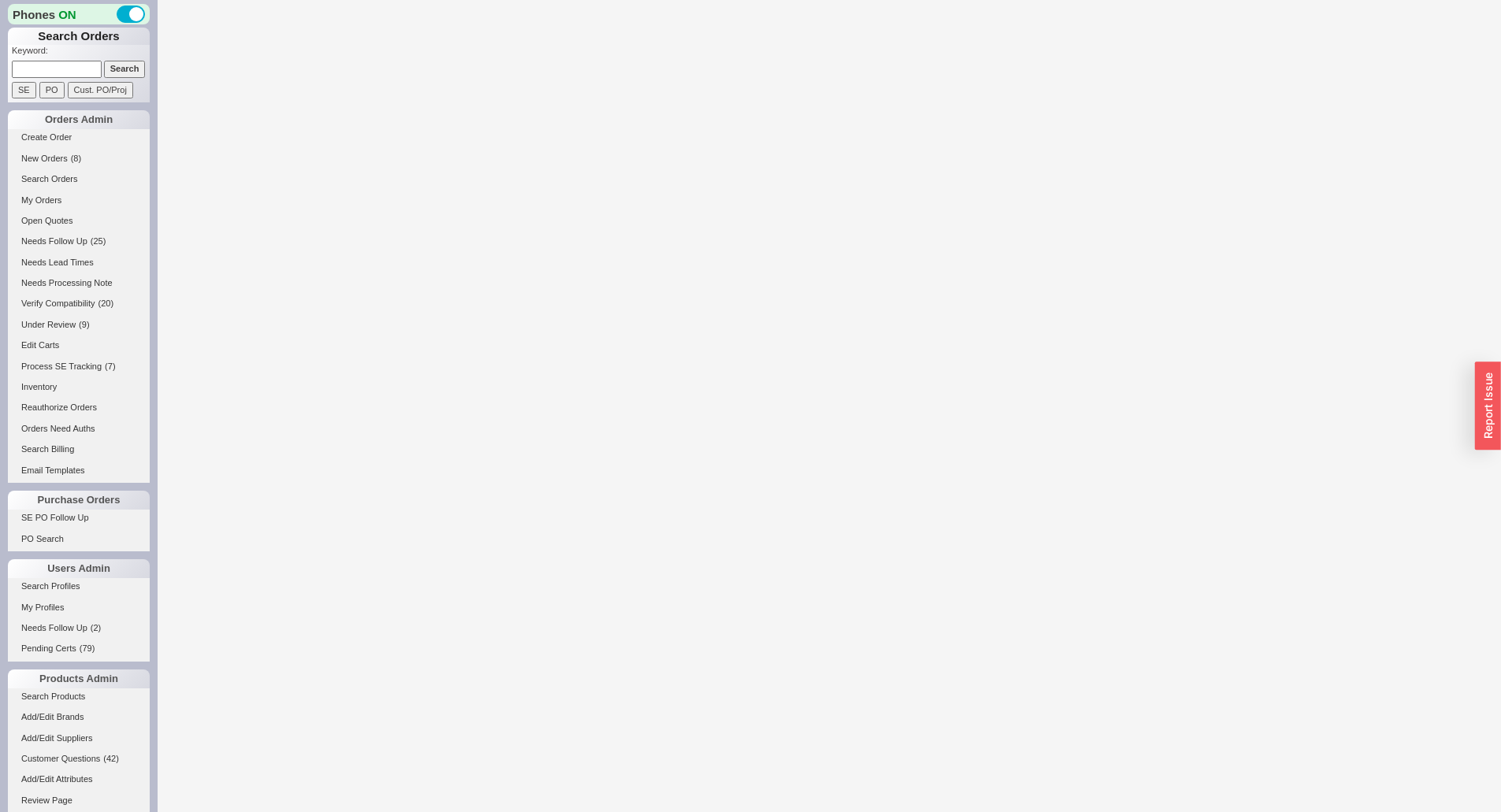
select select "*"
select select "LOW"
select select "3"
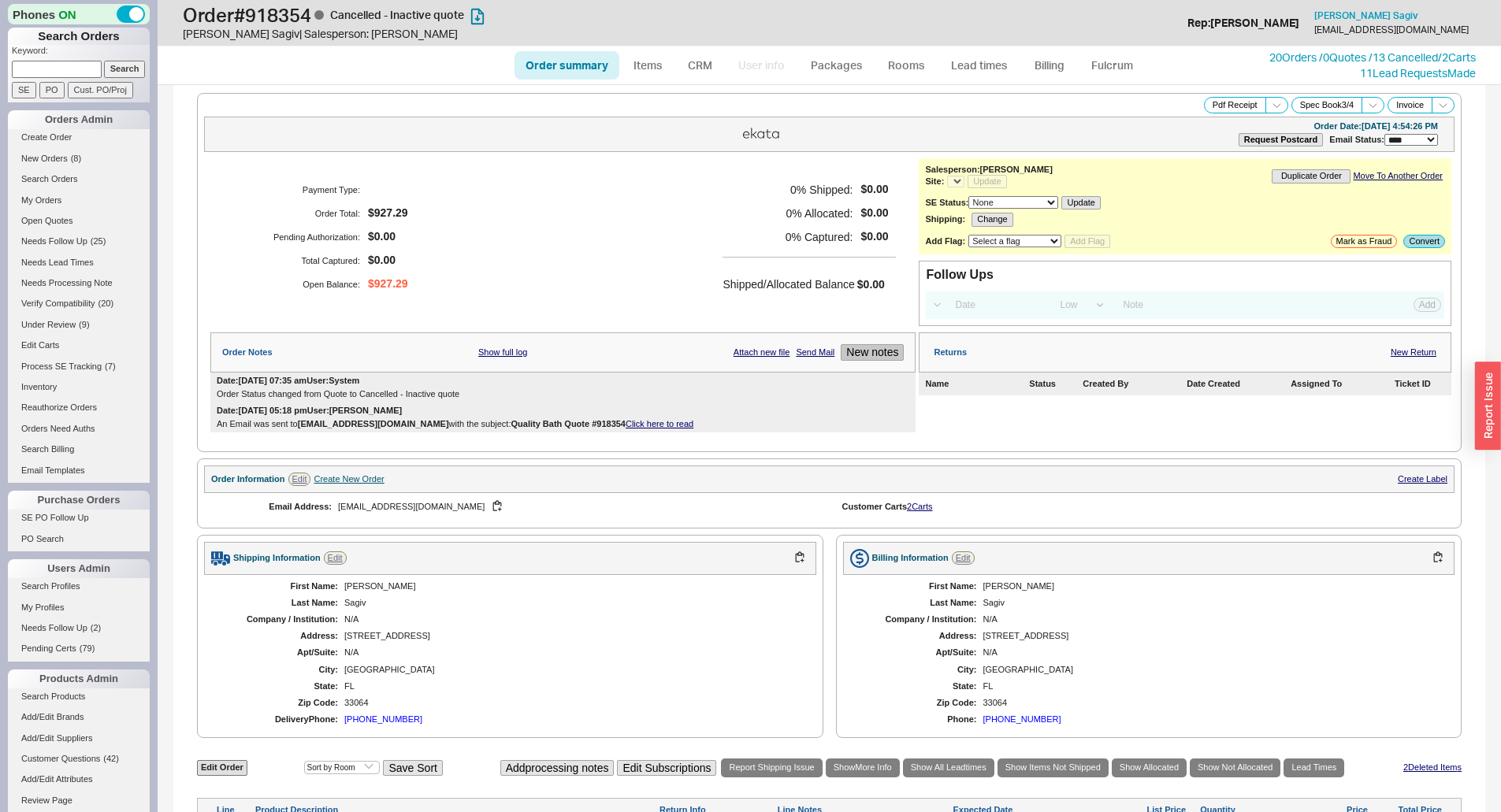
select select "*"
click at [1464, 50] on link "/ 2 Carts" at bounding box center [1456, 57] width 38 height 14
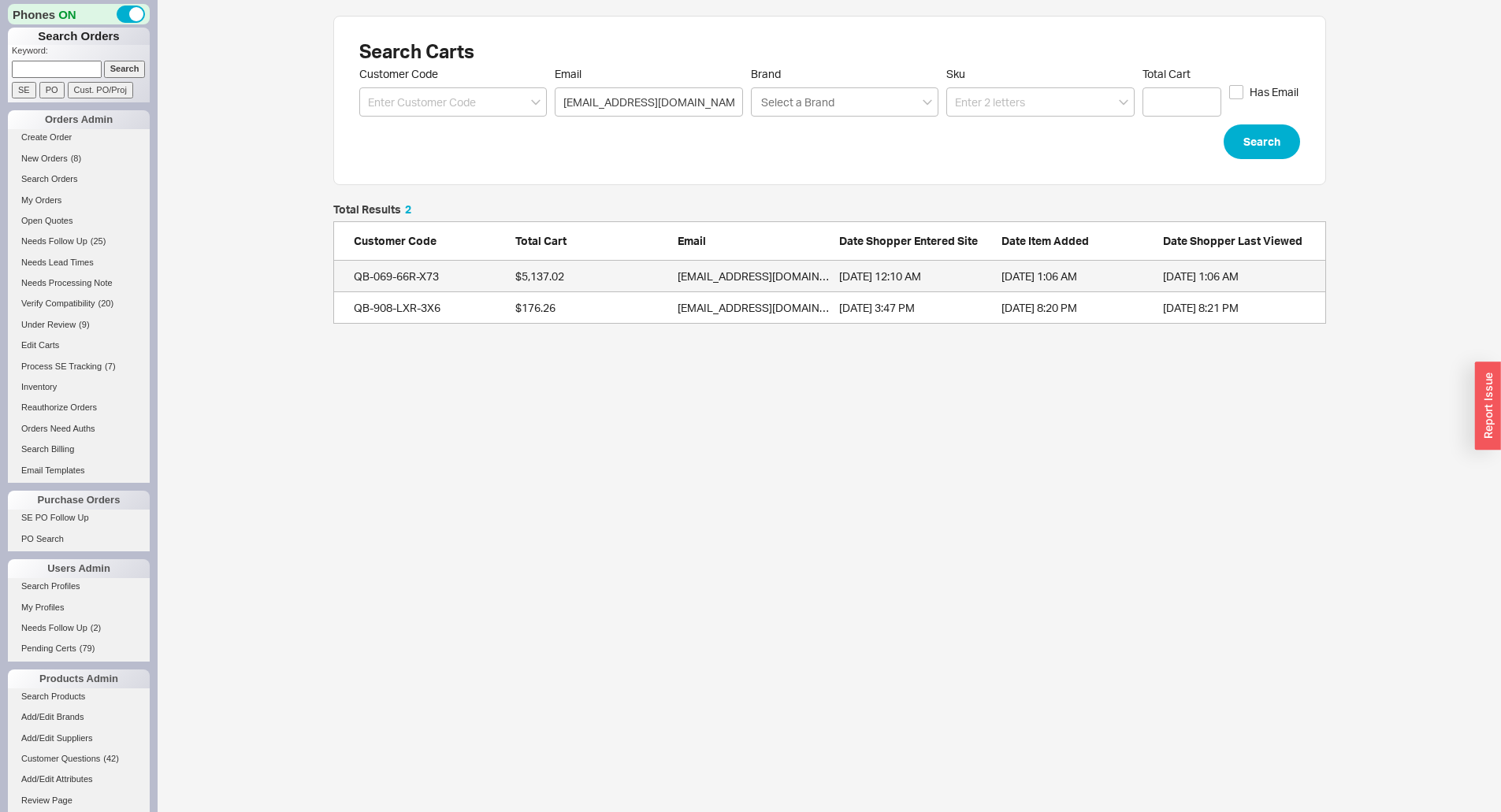
click at [660, 280] on div "$5,137.02" at bounding box center [592, 276] width 155 height 16
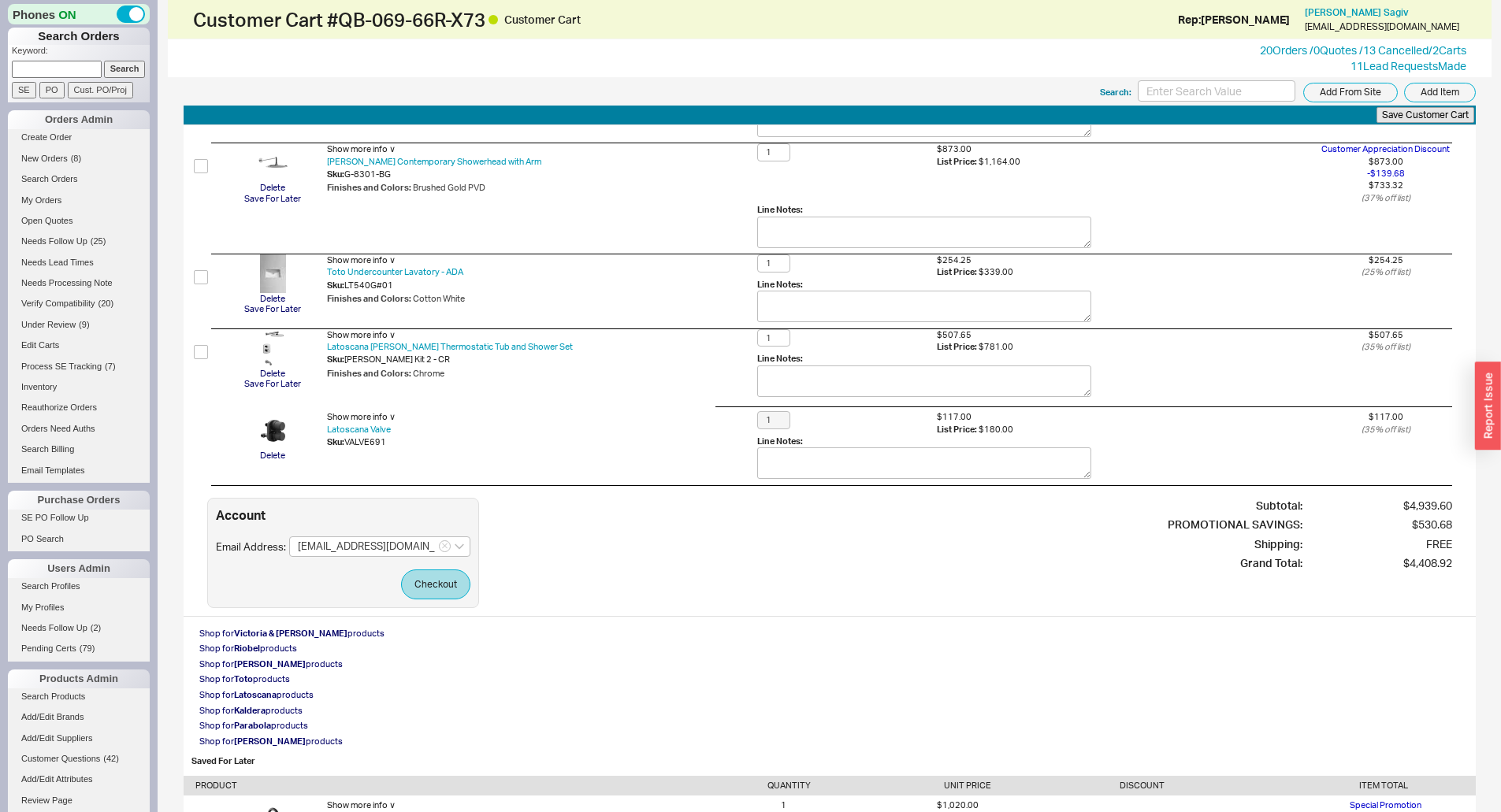
scroll to position [394, 0]
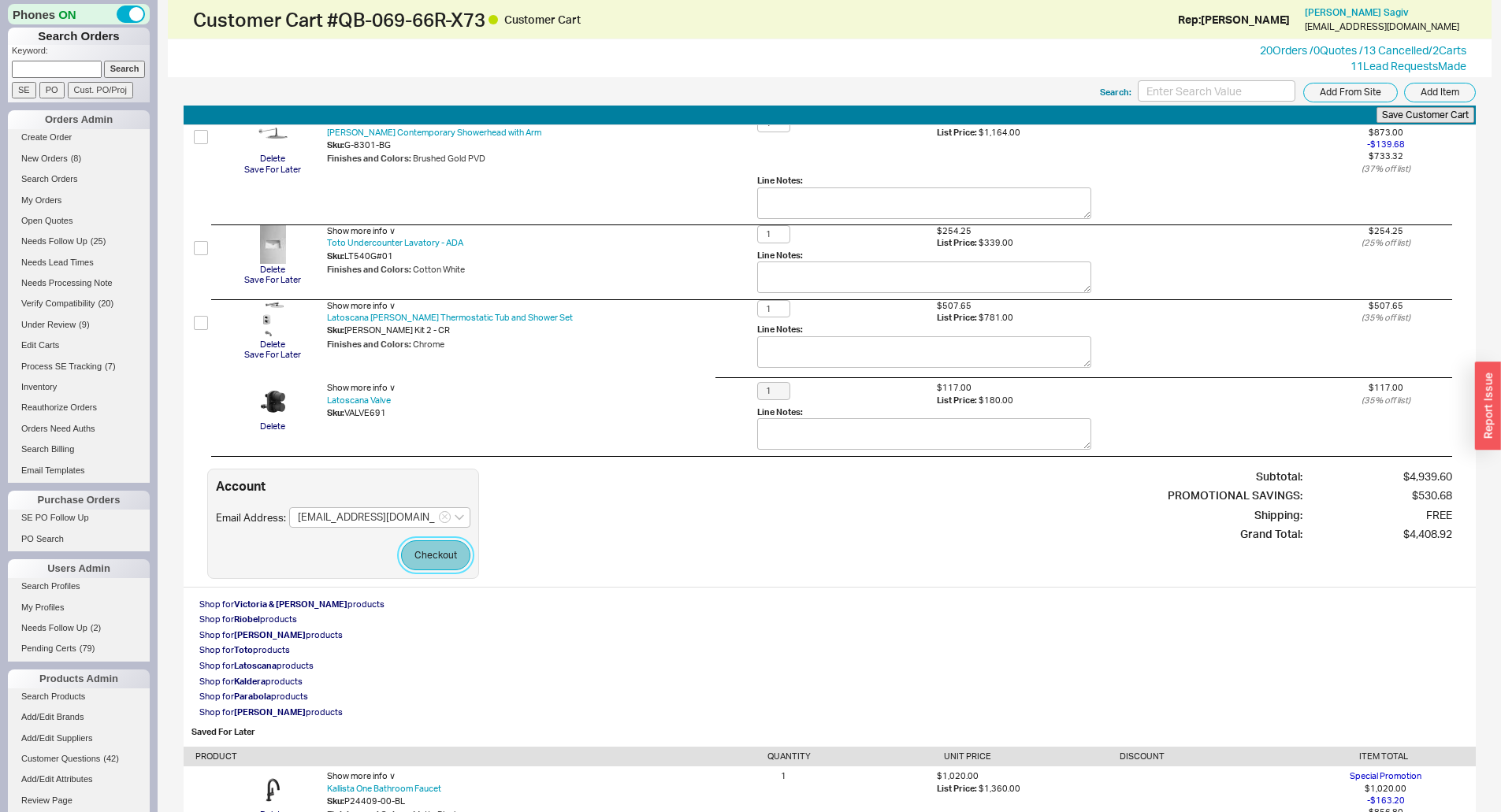
click at [446, 563] on button "Checkout" at bounding box center [435, 555] width 70 height 30
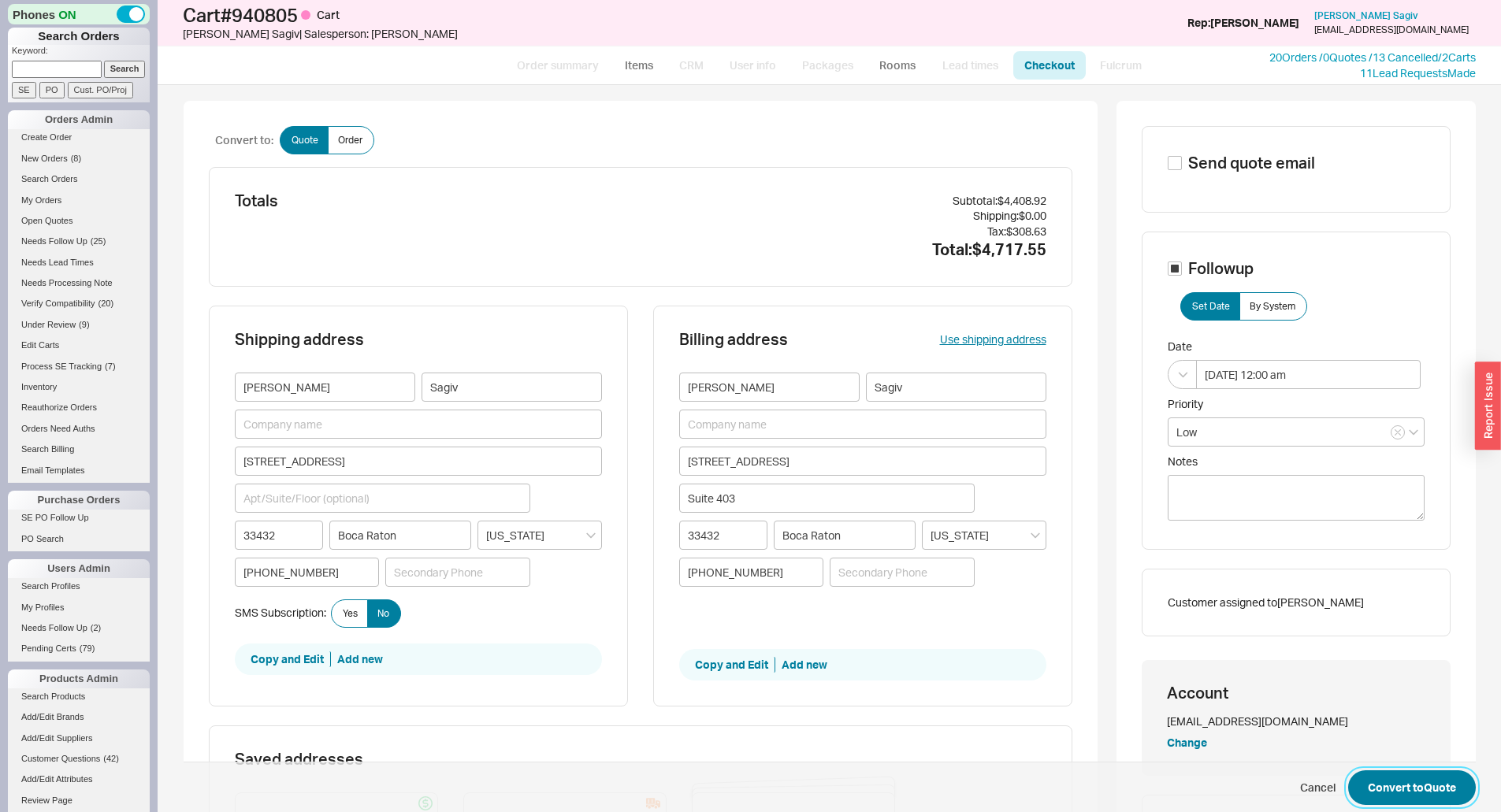
click at [1389, 790] on button "Convert to Quote" at bounding box center [1412, 787] width 128 height 35
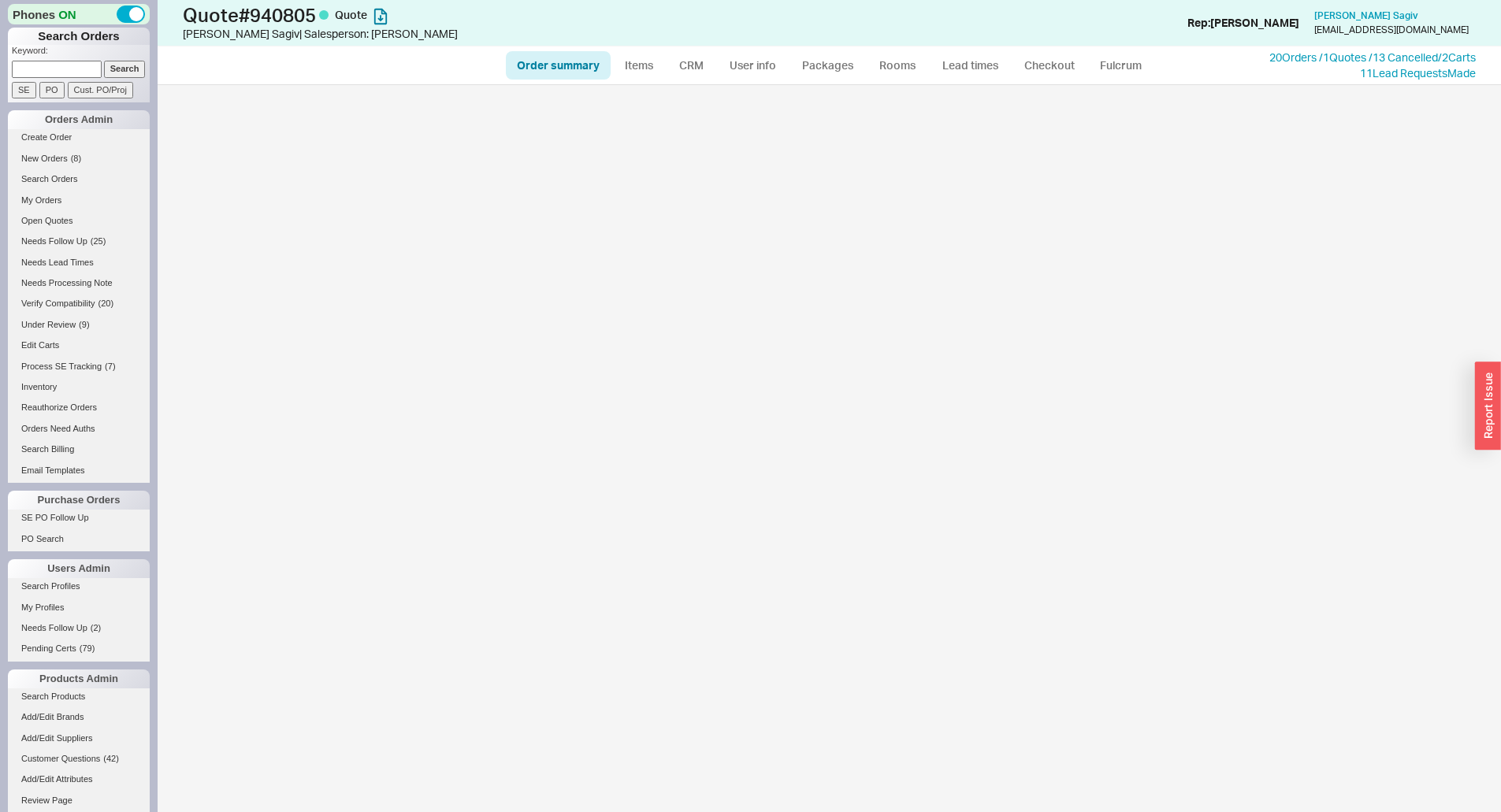
select select "*"
select select "LOW"
select select "3"
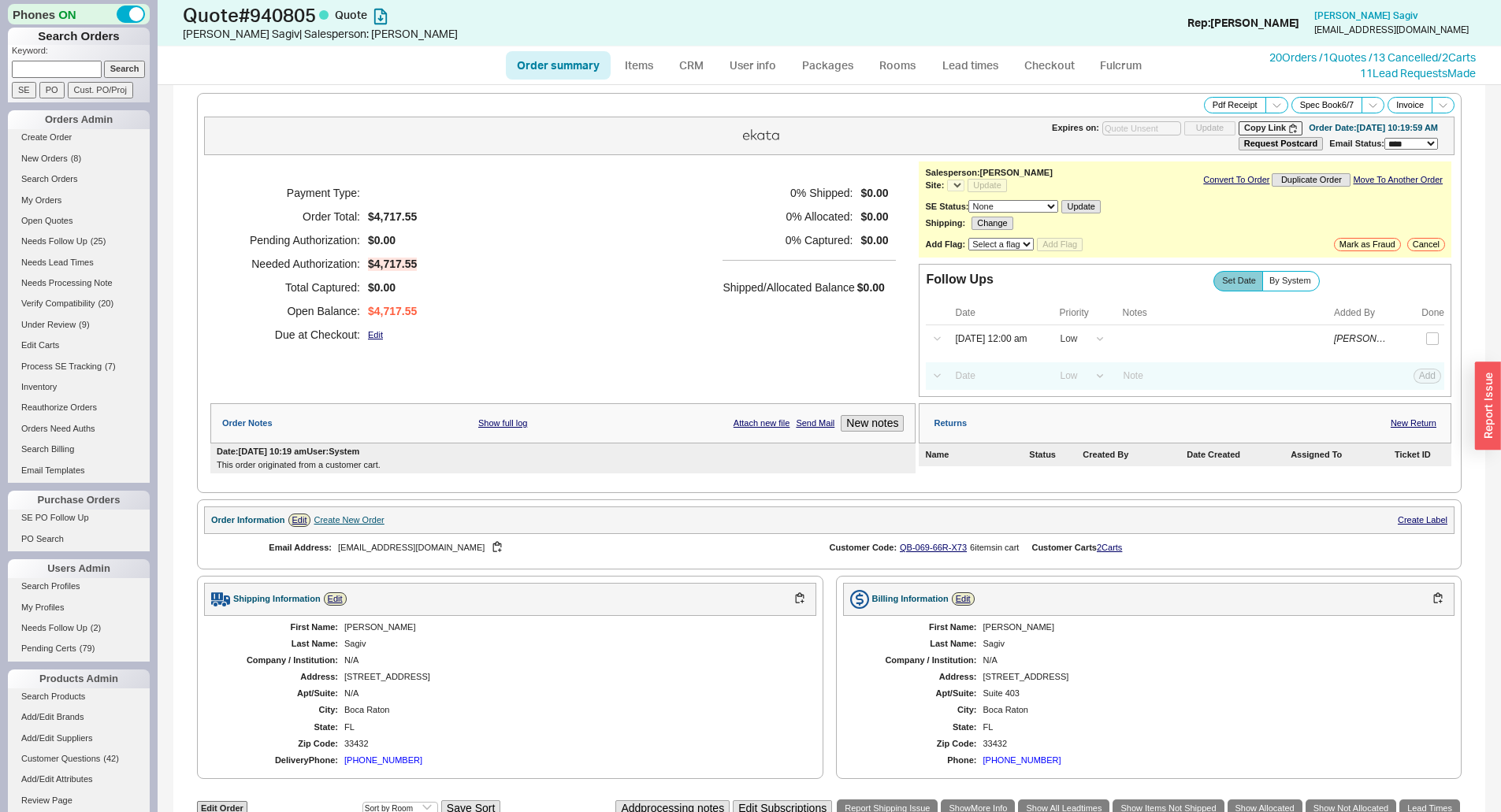
select select "*"
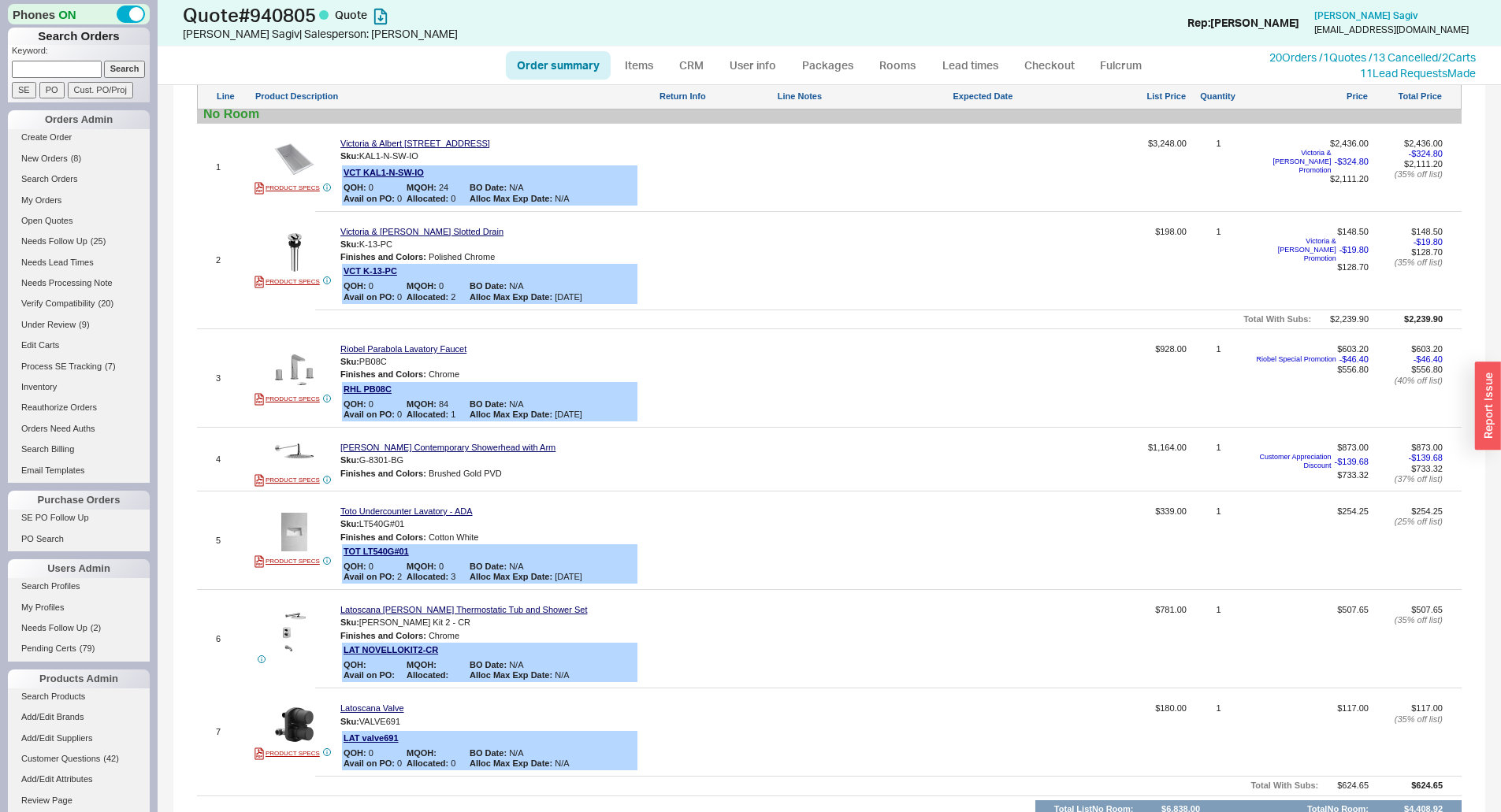
scroll to position [787, 0]
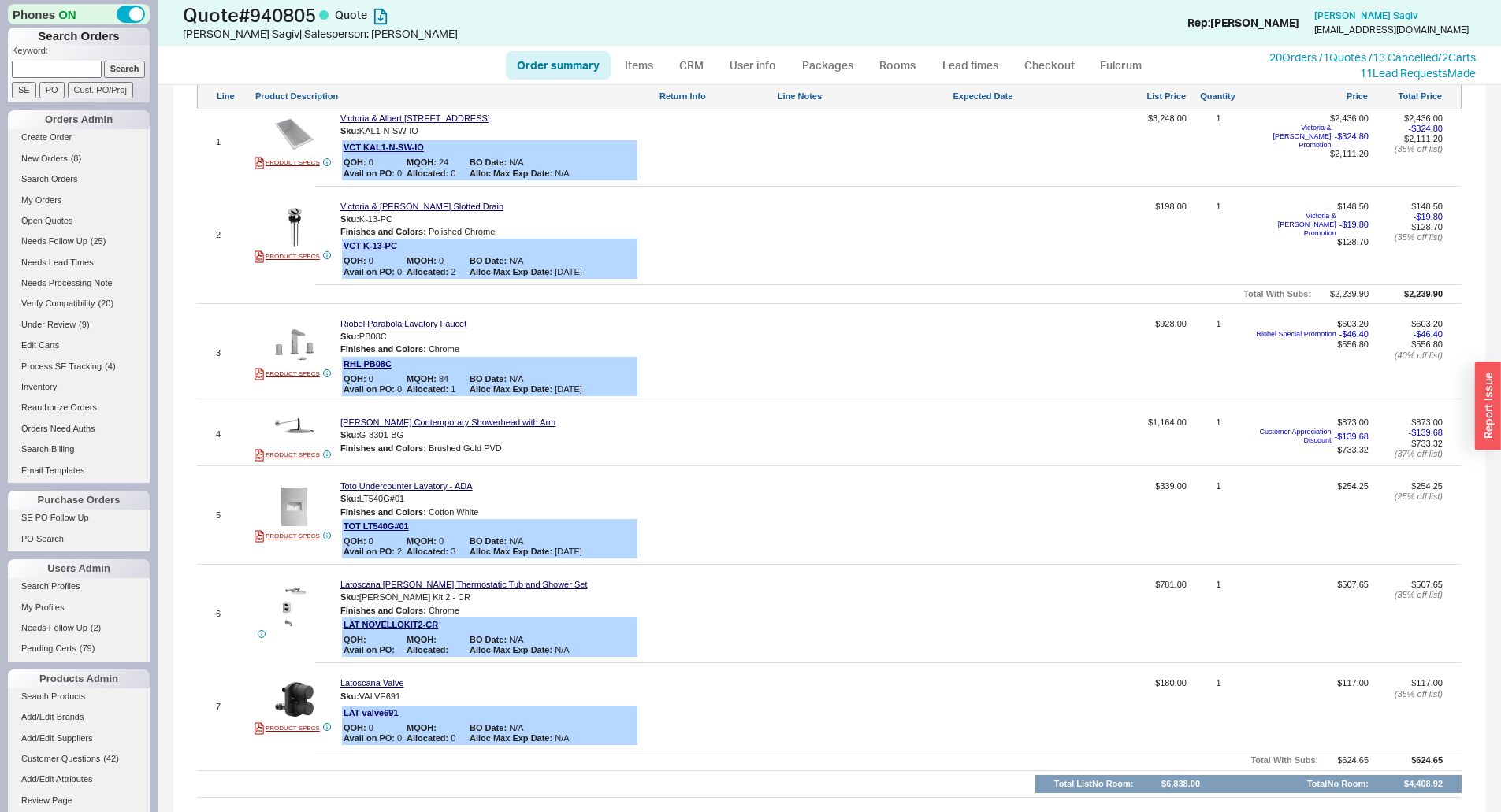
click at [57, 69] on input at bounding box center [57, 69] width 90 height 16
type input "8054033820"
click at [104, 60] on input "Search" at bounding box center [125, 69] width 42 height 16
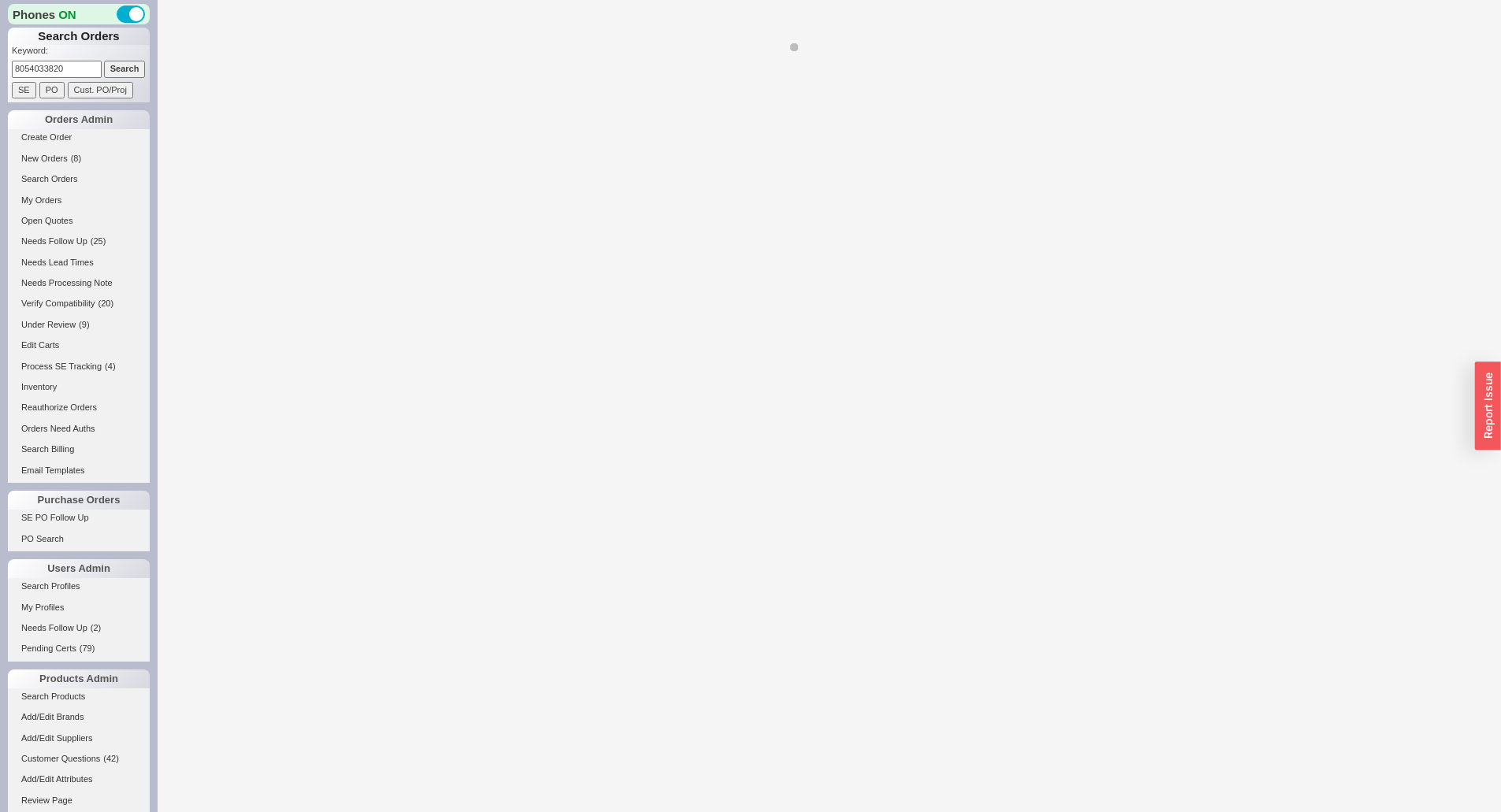
select select "*"
select select "LOW"
select select "3"
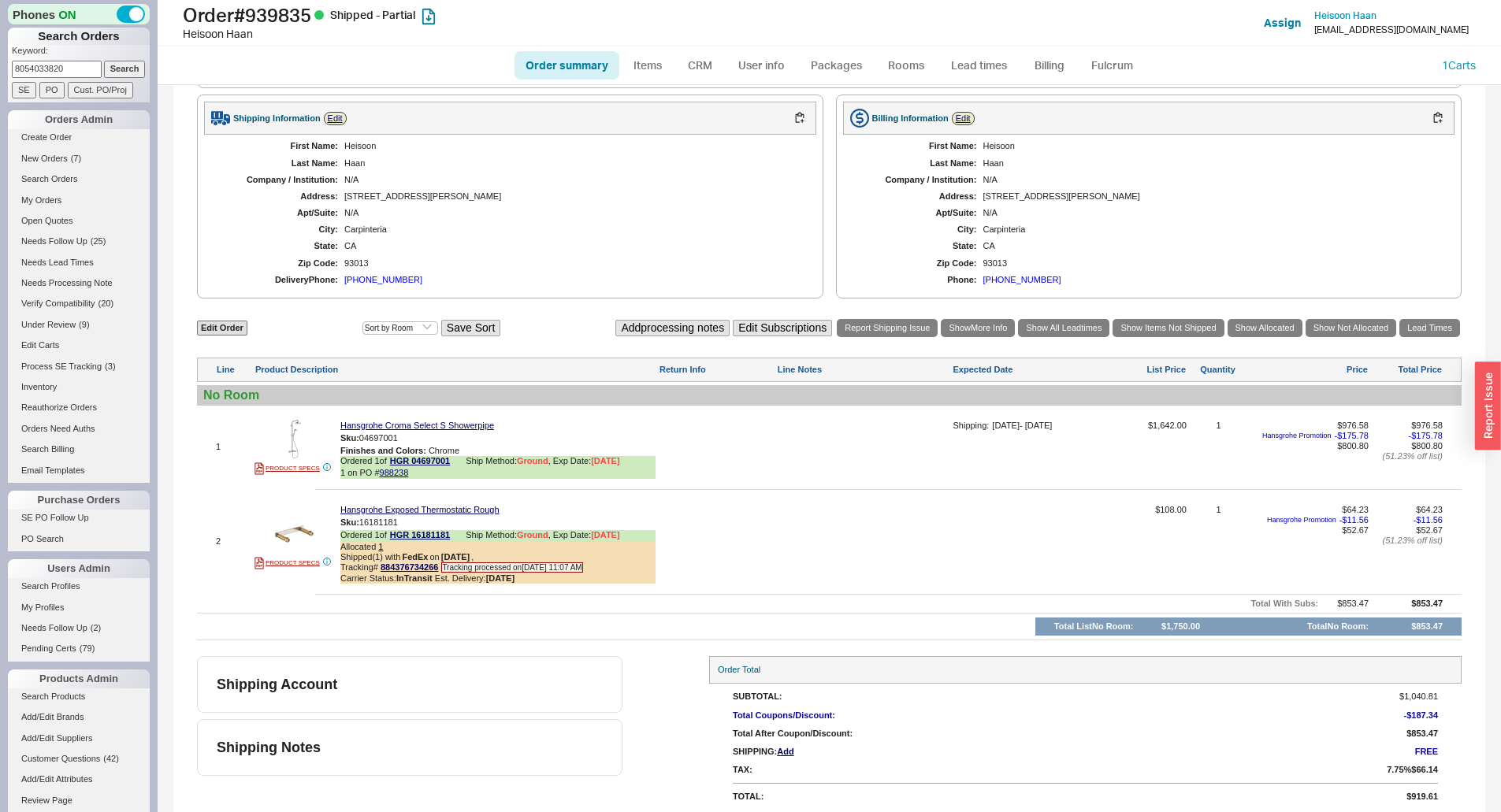
scroll to position [628, 0]
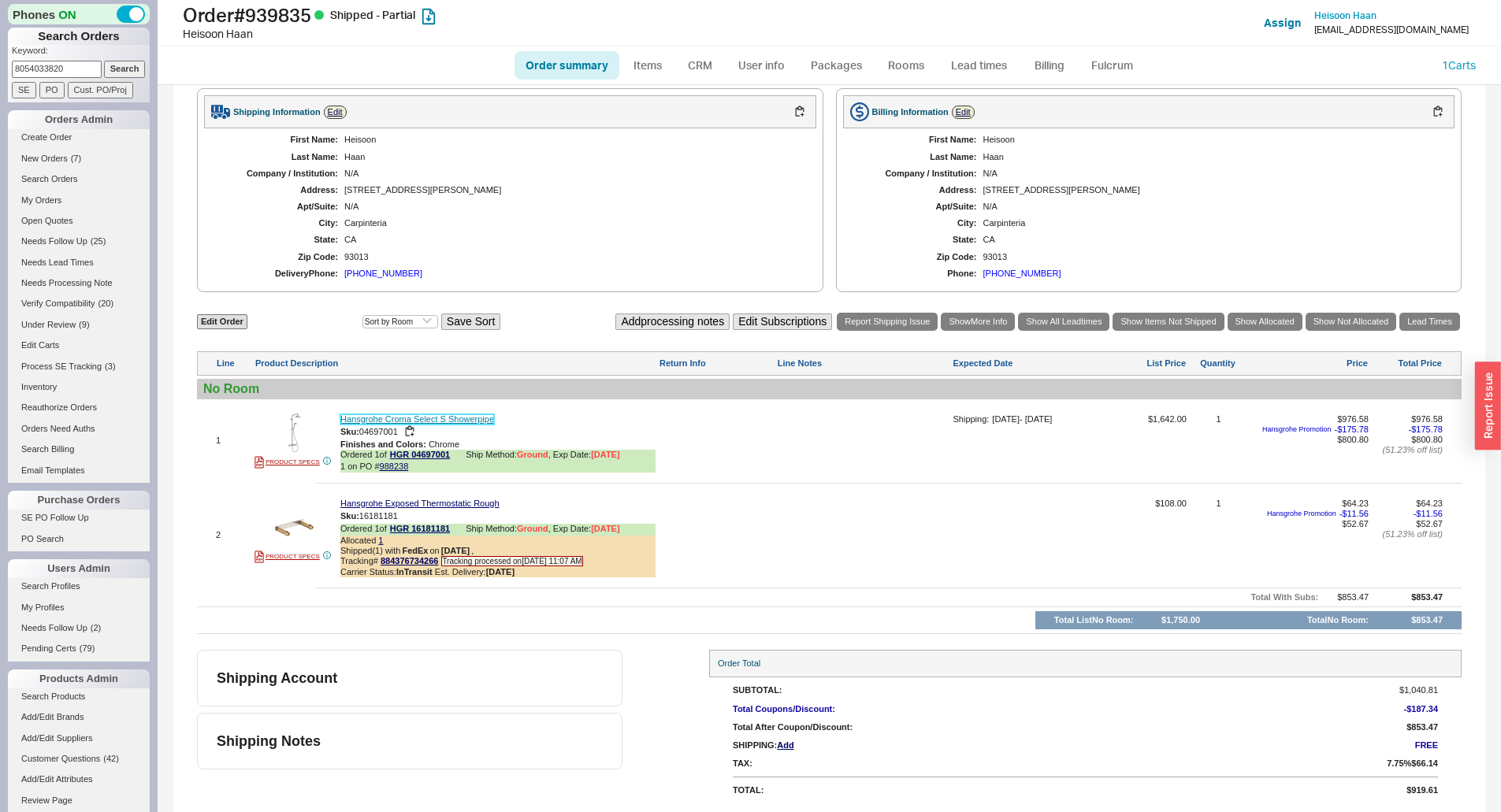
click at [474, 422] on link "Hansgrohe Croma Select S Showerpipe" at bounding box center [417, 419] width 154 height 10
click at [413, 560] on link "884376734266" at bounding box center [409, 561] width 58 height 9
click at [892, 582] on div at bounding box center [863, 540] width 173 height 85
click at [424, 421] on link "Hansgrohe Croma Select S Showerpipe" at bounding box center [417, 419] width 154 height 10
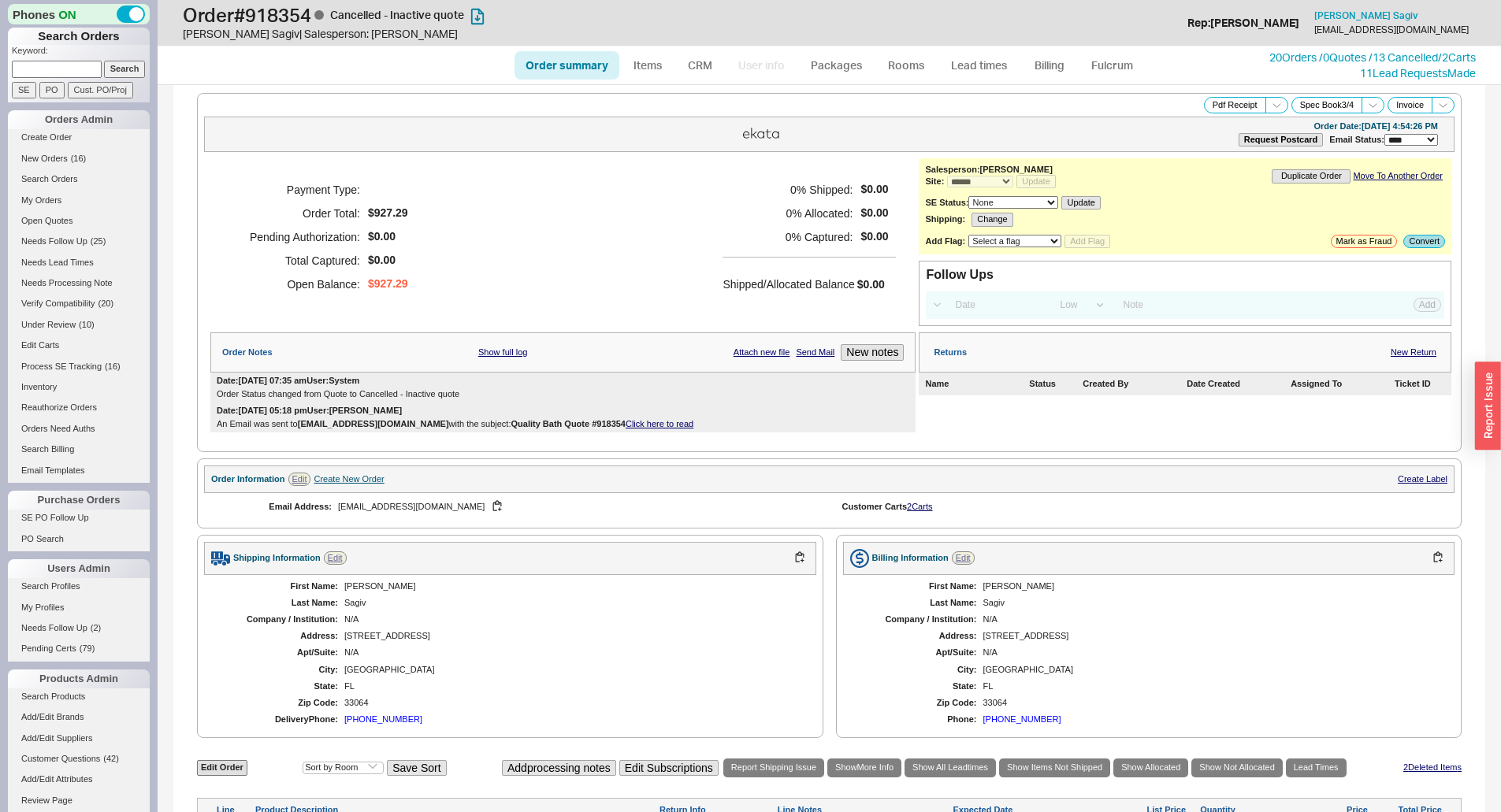
select select "*"
select select "LOW"
select select "3"
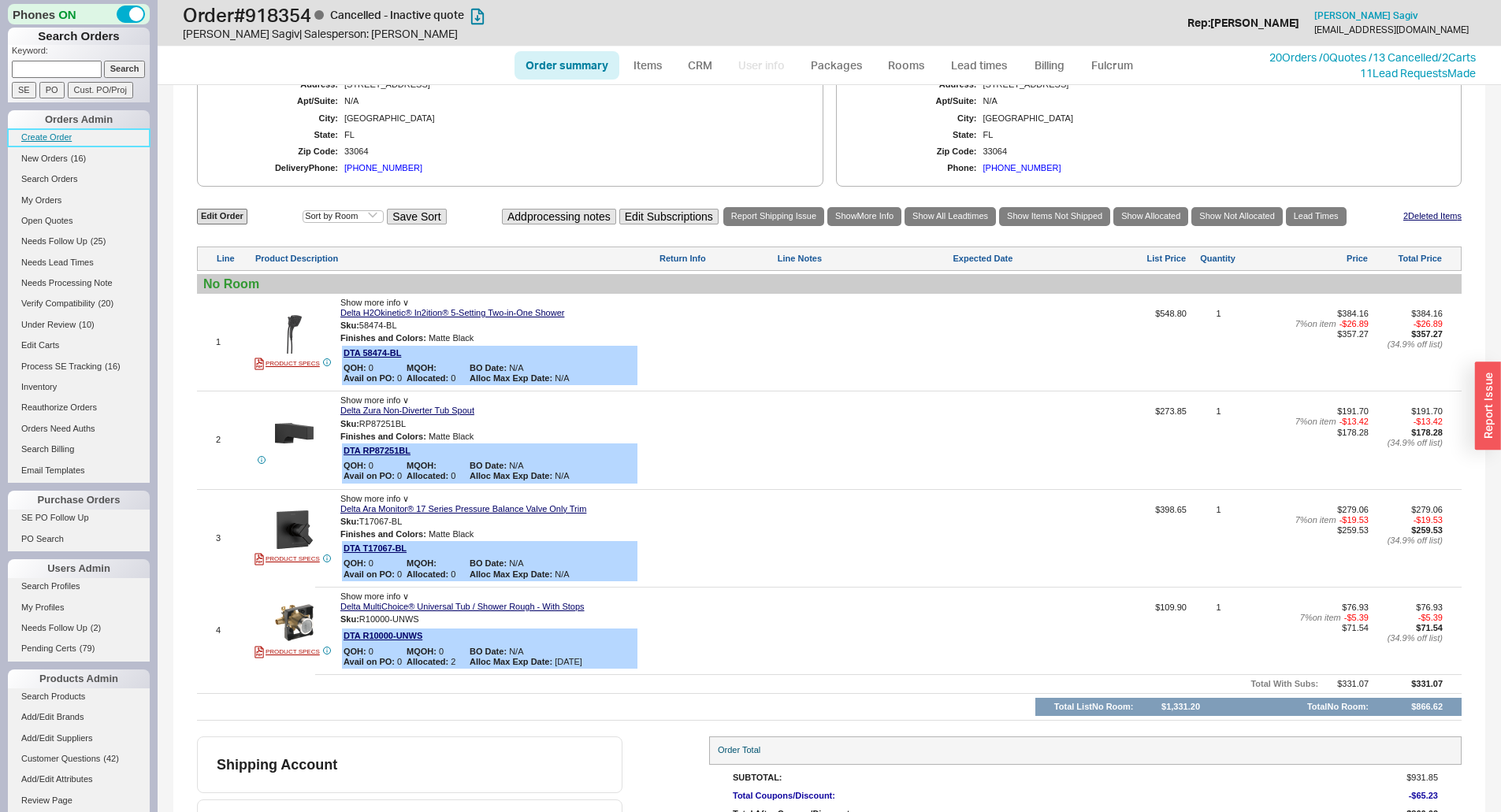
click at [59, 137] on link "Create Order" at bounding box center [79, 137] width 142 height 16
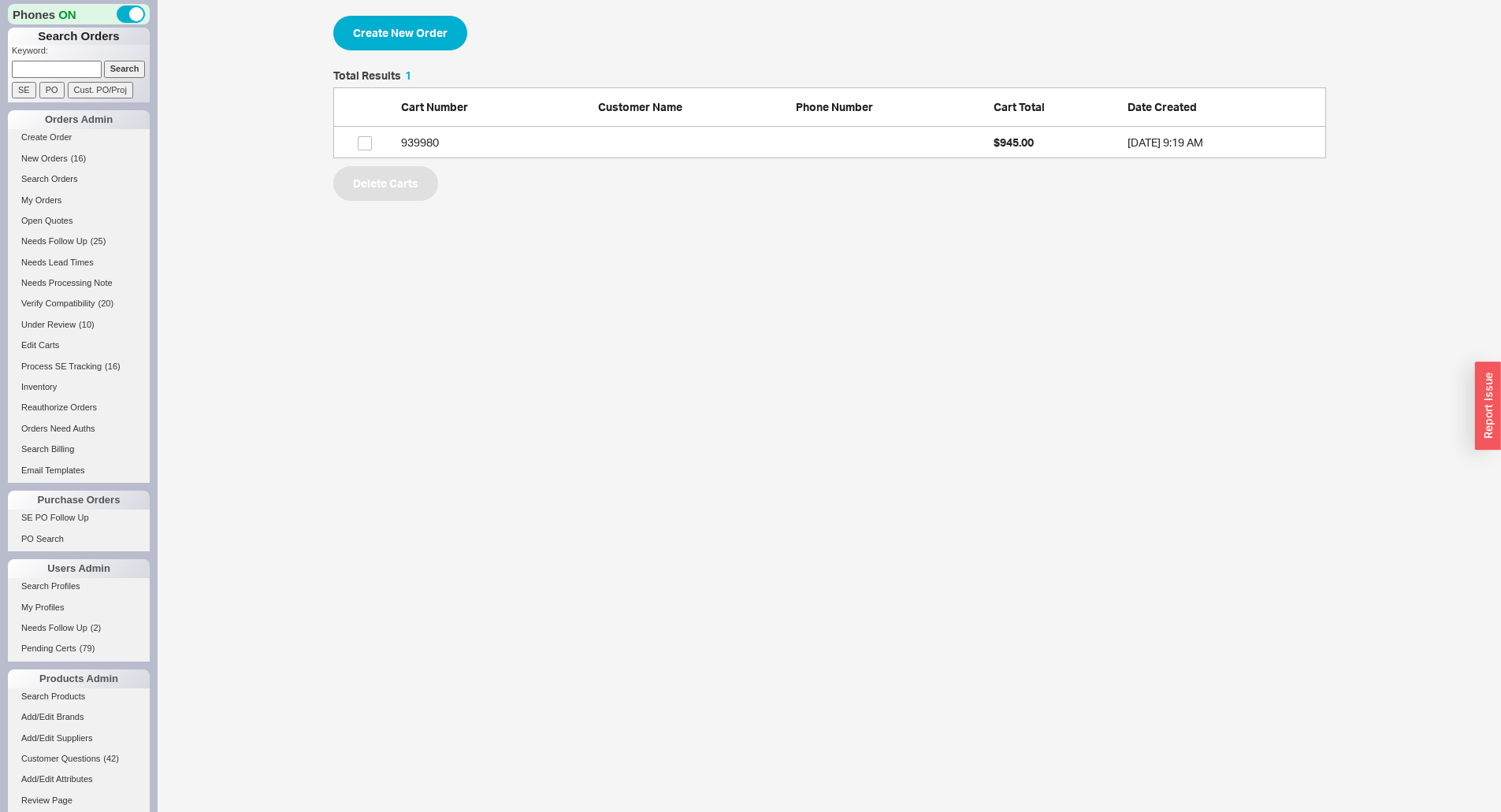
scroll to position [77, 981]
click at [109, 70] on input "Search" at bounding box center [125, 69] width 42 height 16
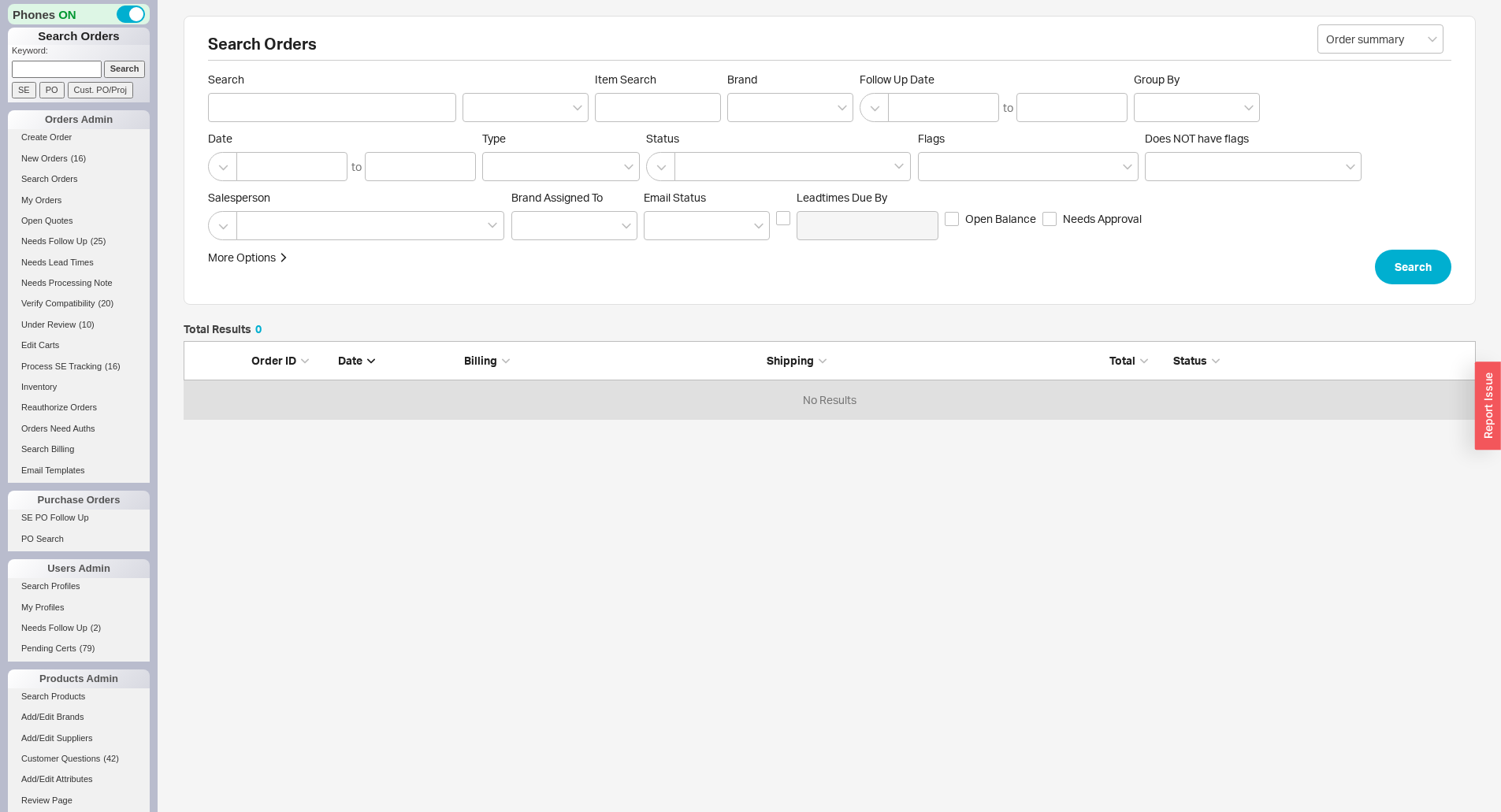
scroll to position [66, 1281]
click at [815, 115] on div at bounding box center [790, 108] width 126 height 29
click at [747, 115] on input "Brand" at bounding box center [742, 108] width 11 height 18
type input "konk"
click at [796, 148] on div "Konkretus" at bounding box center [790, 140] width 124 height 28
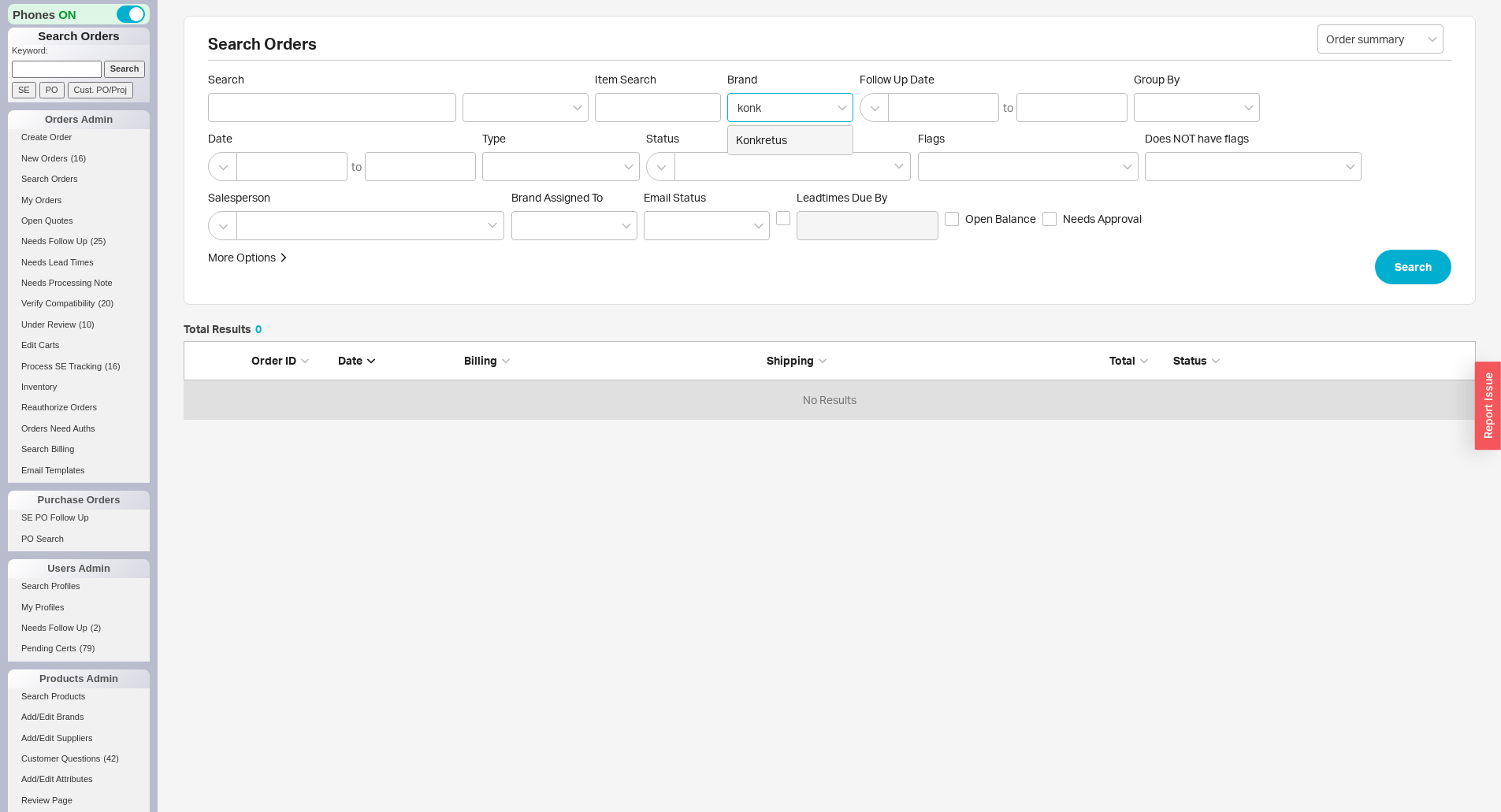
type input "Brand"
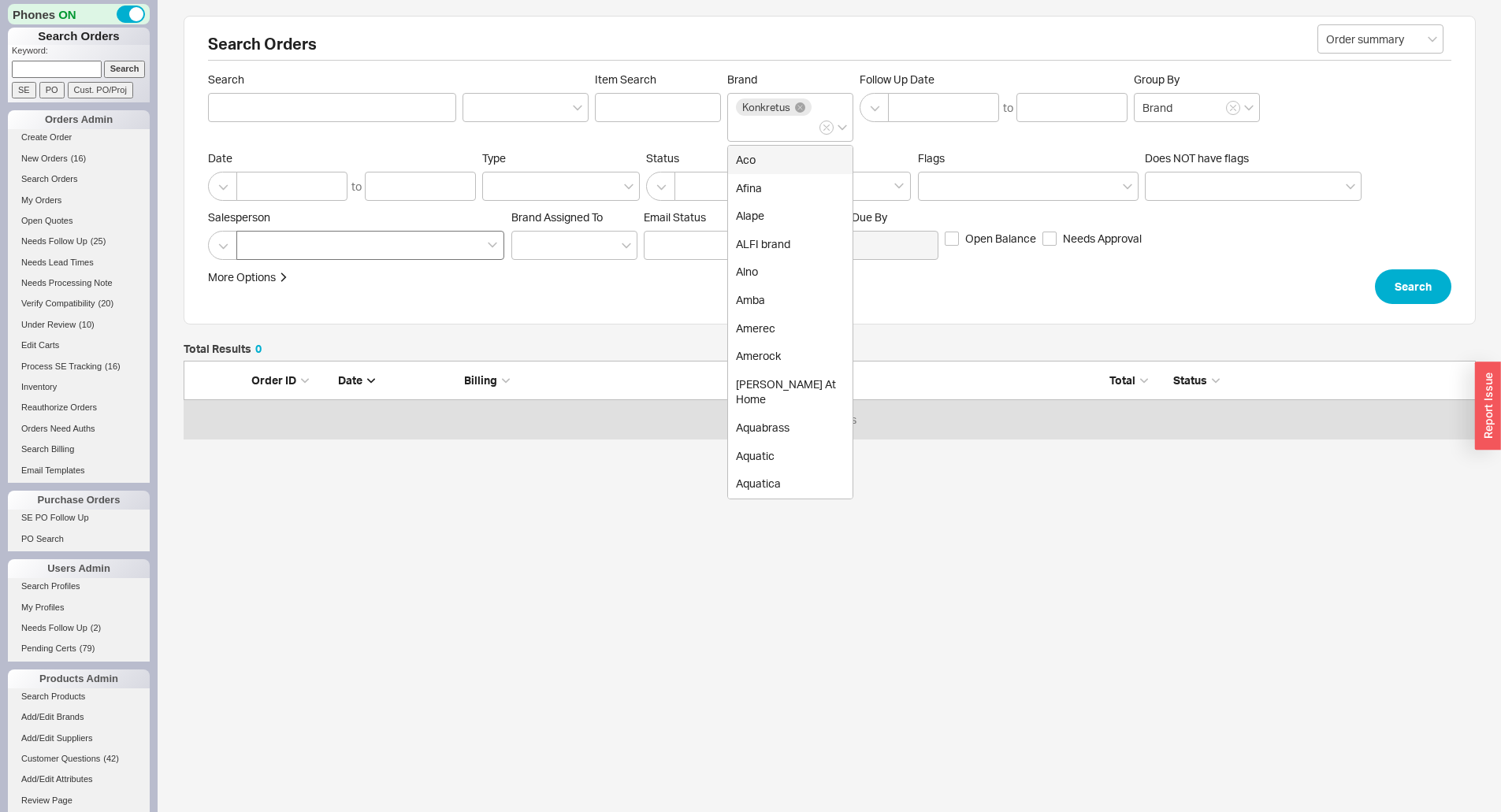
click at [376, 252] on div at bounding box center [370, 245] width 268 height 29
click at [256, 252] on input at bounding box center [251, 245] width 11 height 18
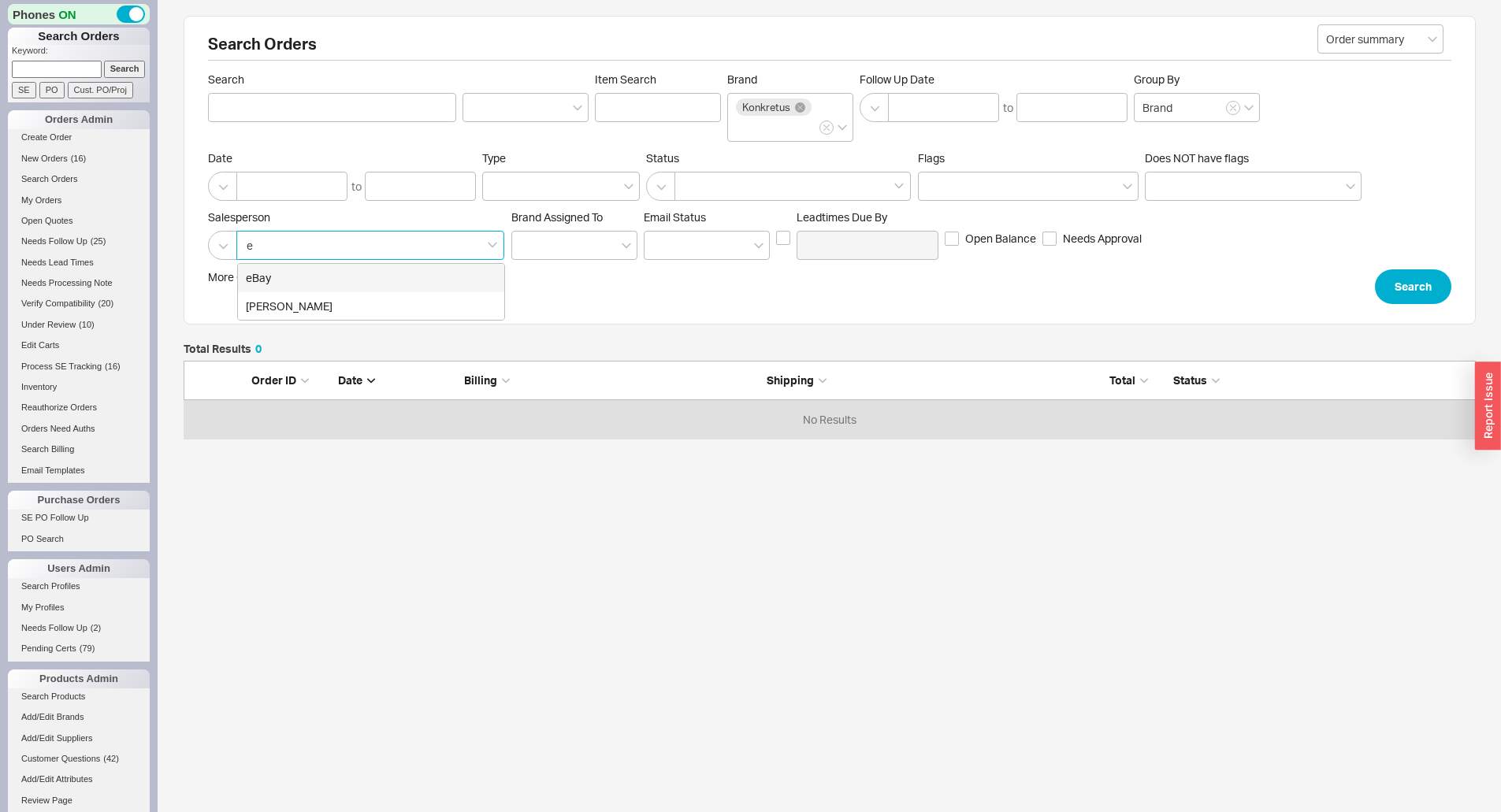
type input "el"
click at [344, 273] on div "[PERSON_NAME]" at bounding box center [370, 278] width 266 height 28
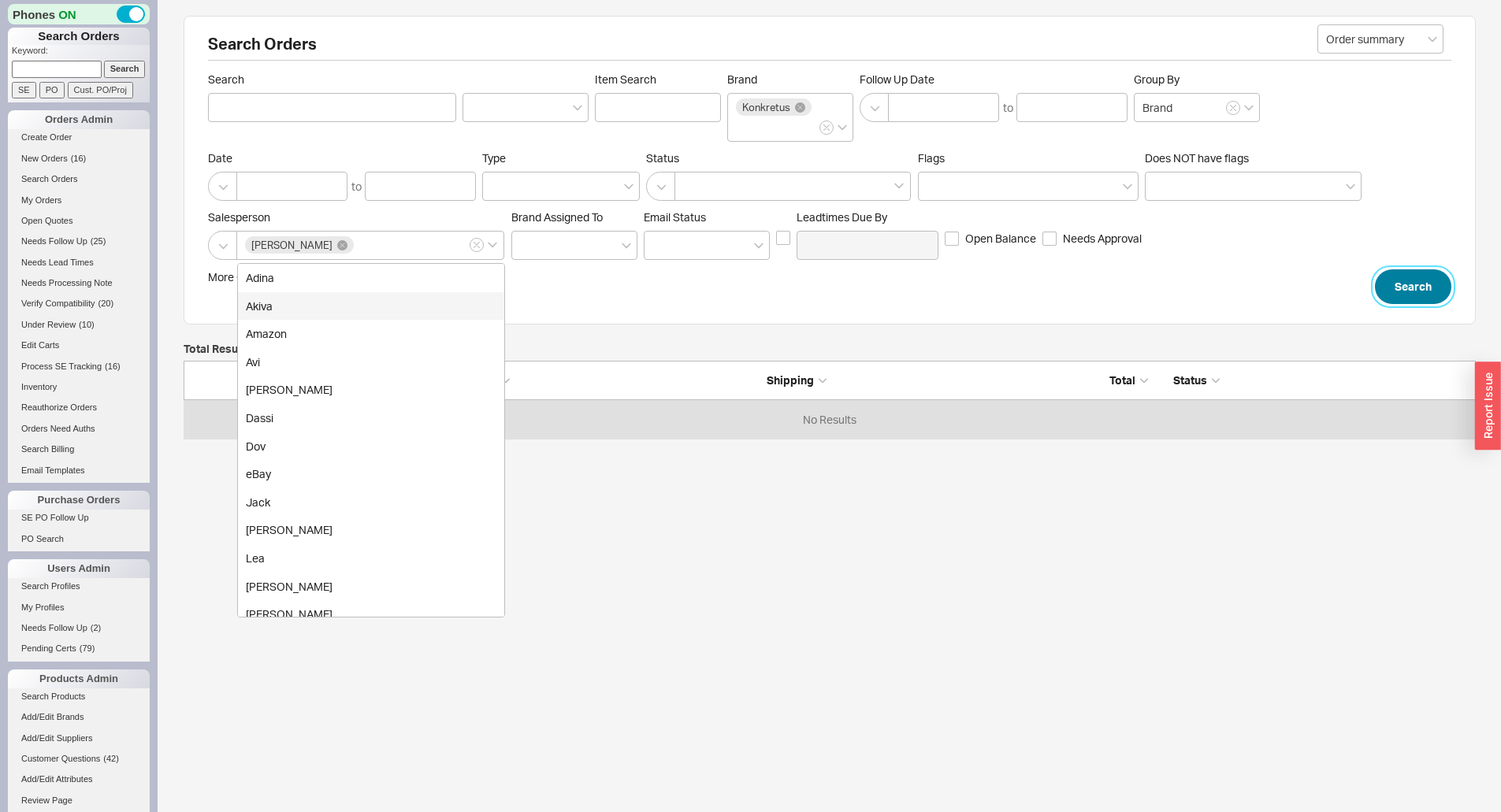
click at [1431, 285] on button "Search" at bounding box center [1413, 287] width 77 height 35
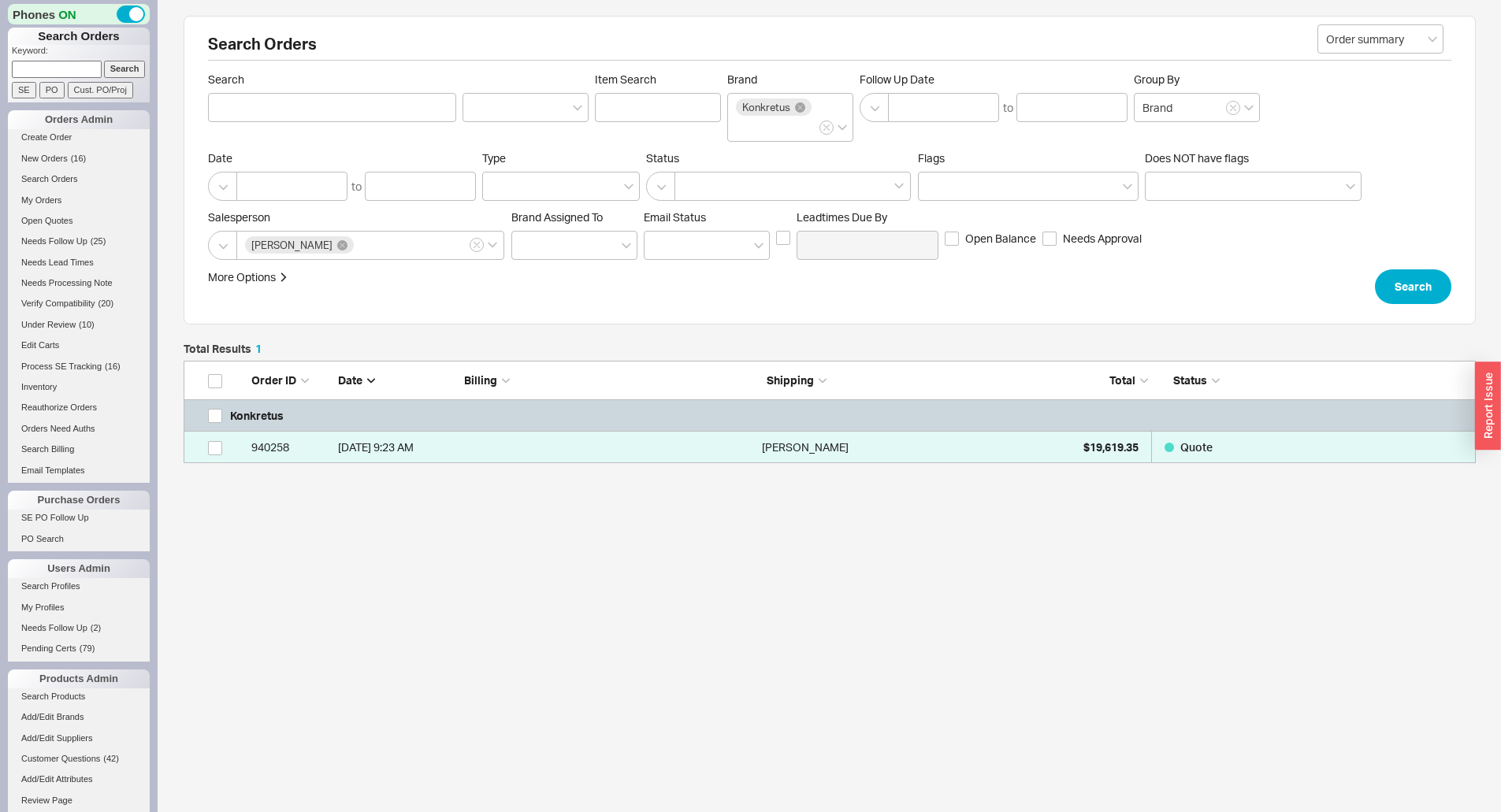
scroll to position [91, 1281]
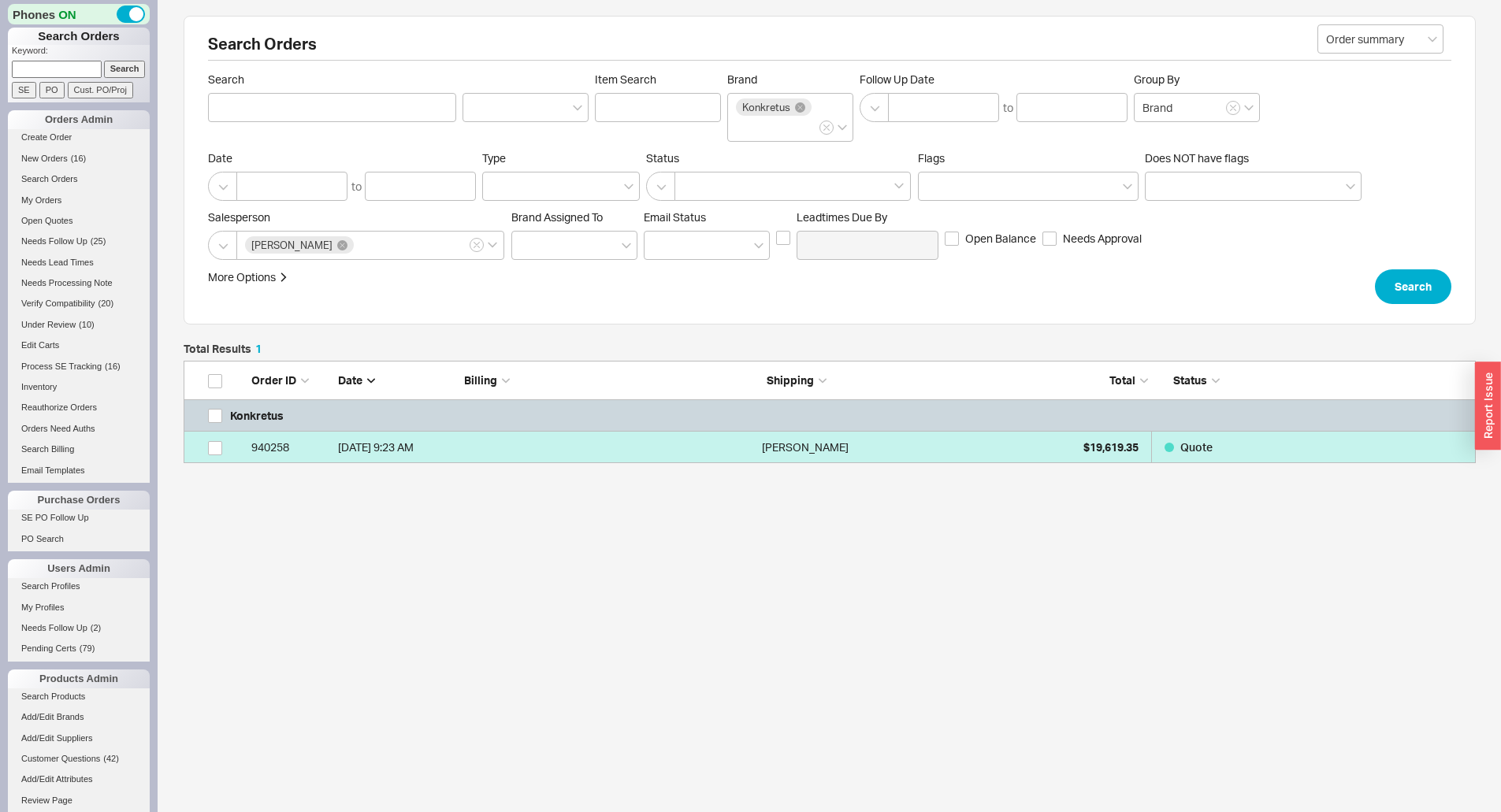
click at [883, 449] on div "Luke Deluccia" at bounding box center [906, 447] width 290 height 31
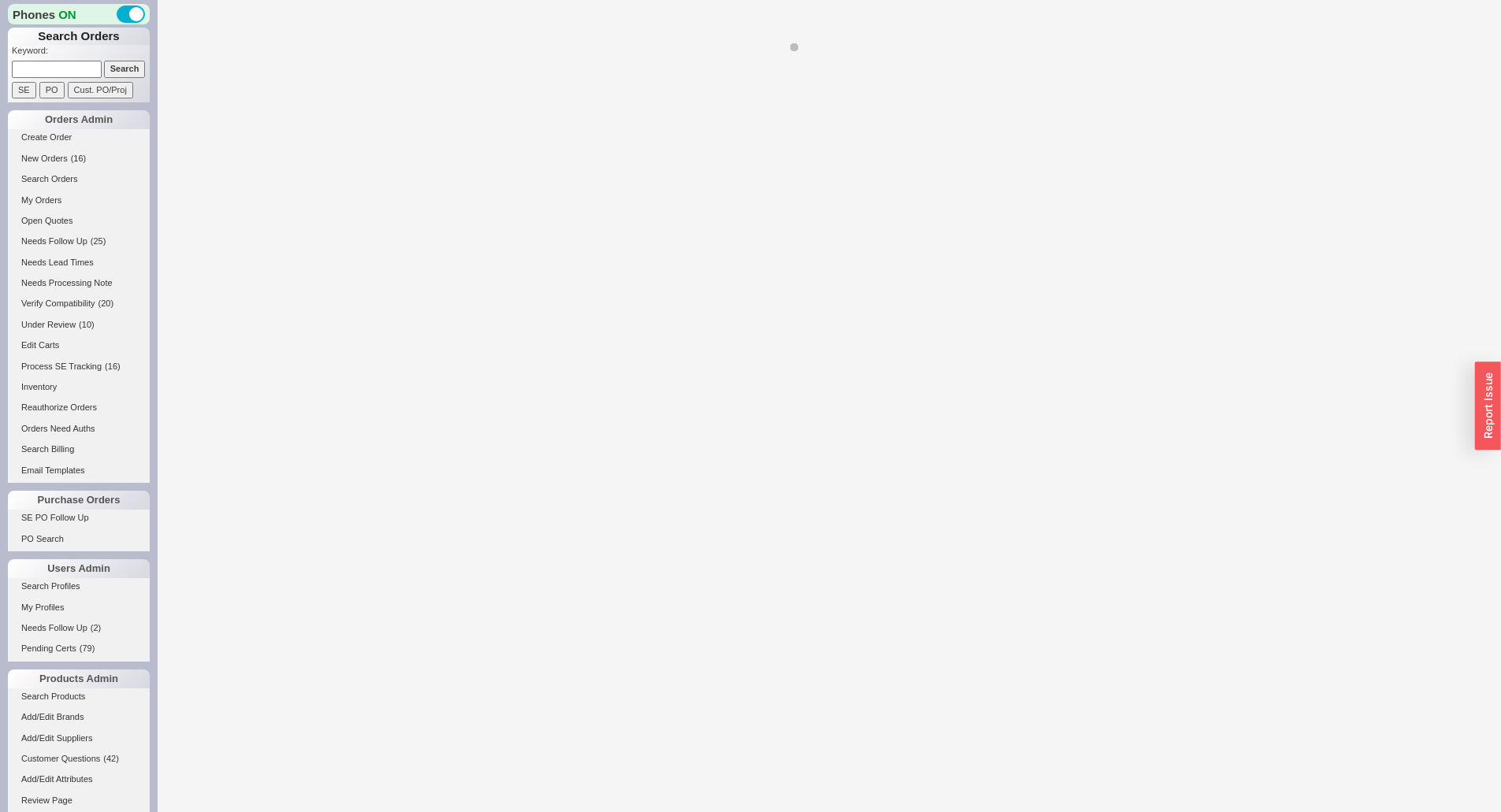
select select "*"
select select "LOW"
select select "3"
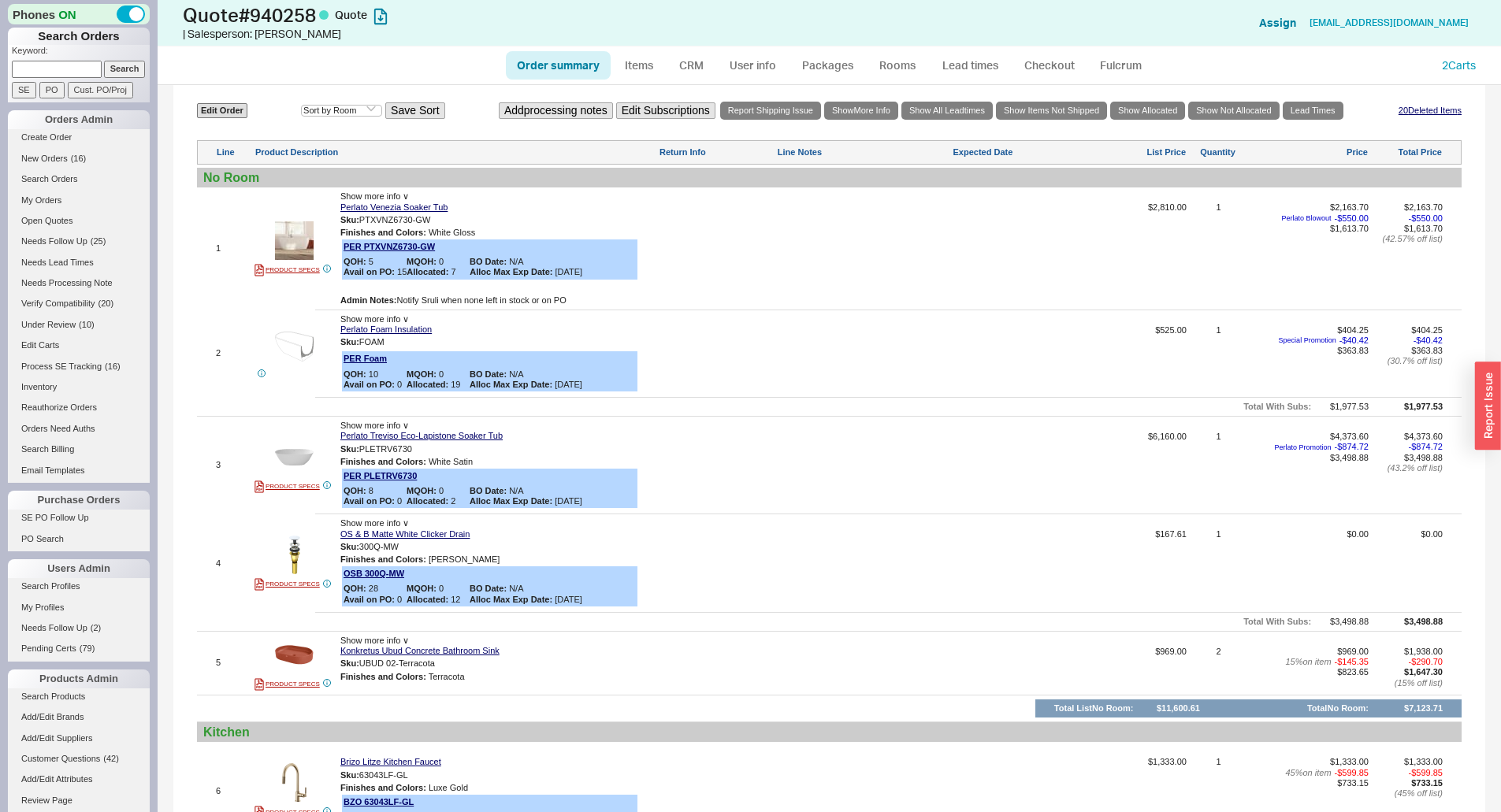
scroll to position [709, 0]
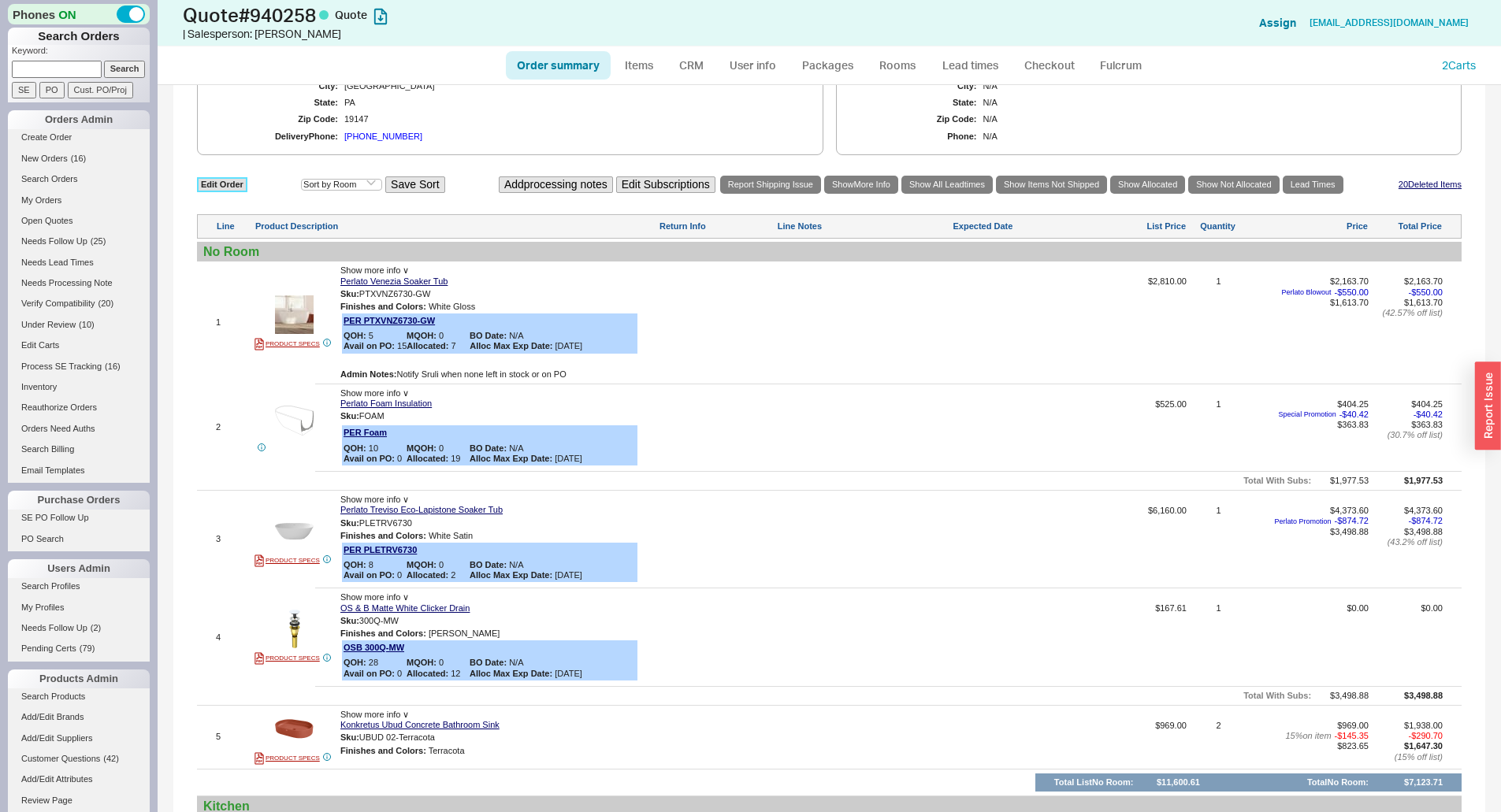
click at [211, 177] on link "Edit Order" at bounding box center [221, 185] width 50 height 15
select select "3"
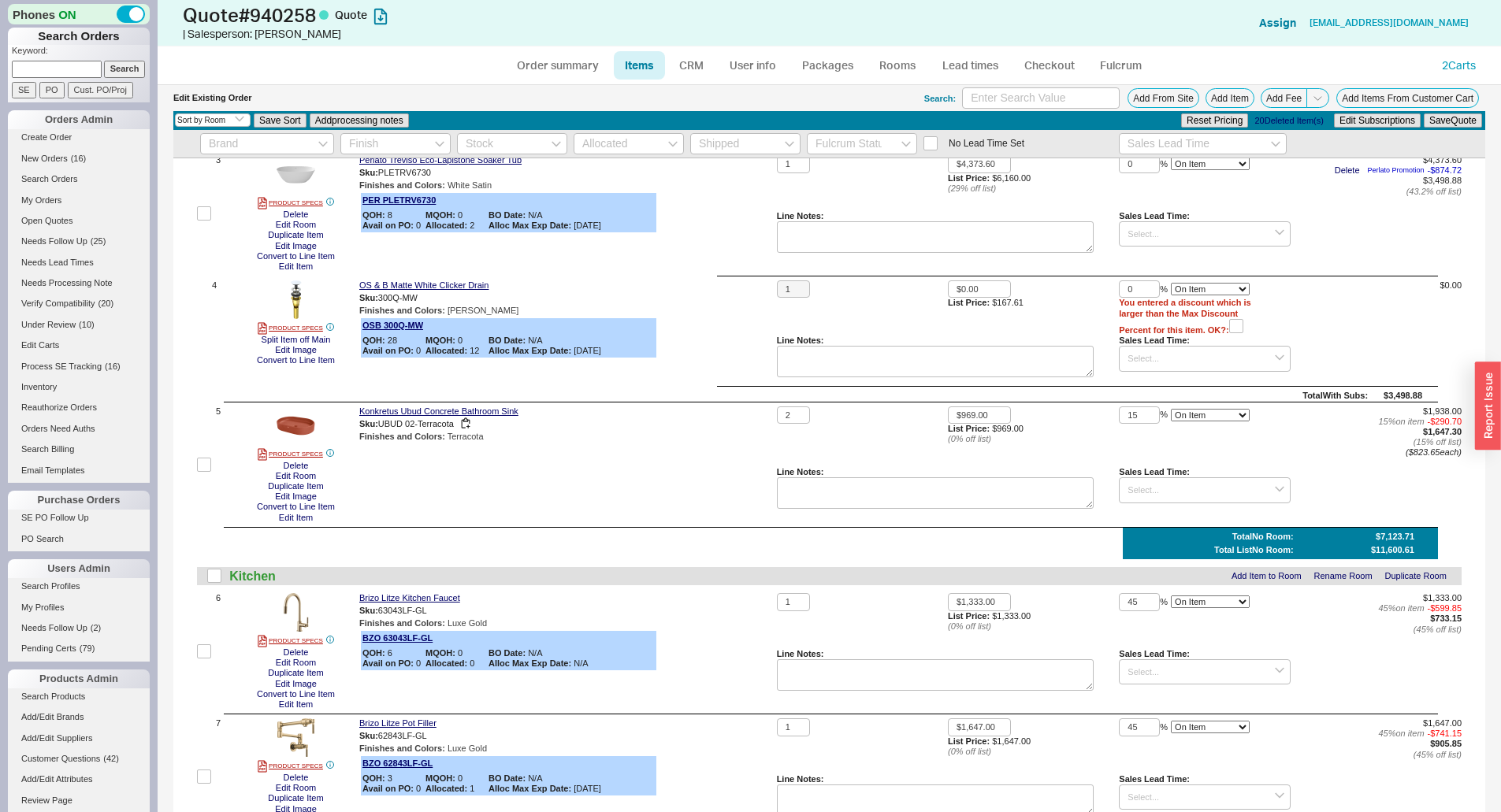
scroll to position [394, 0]
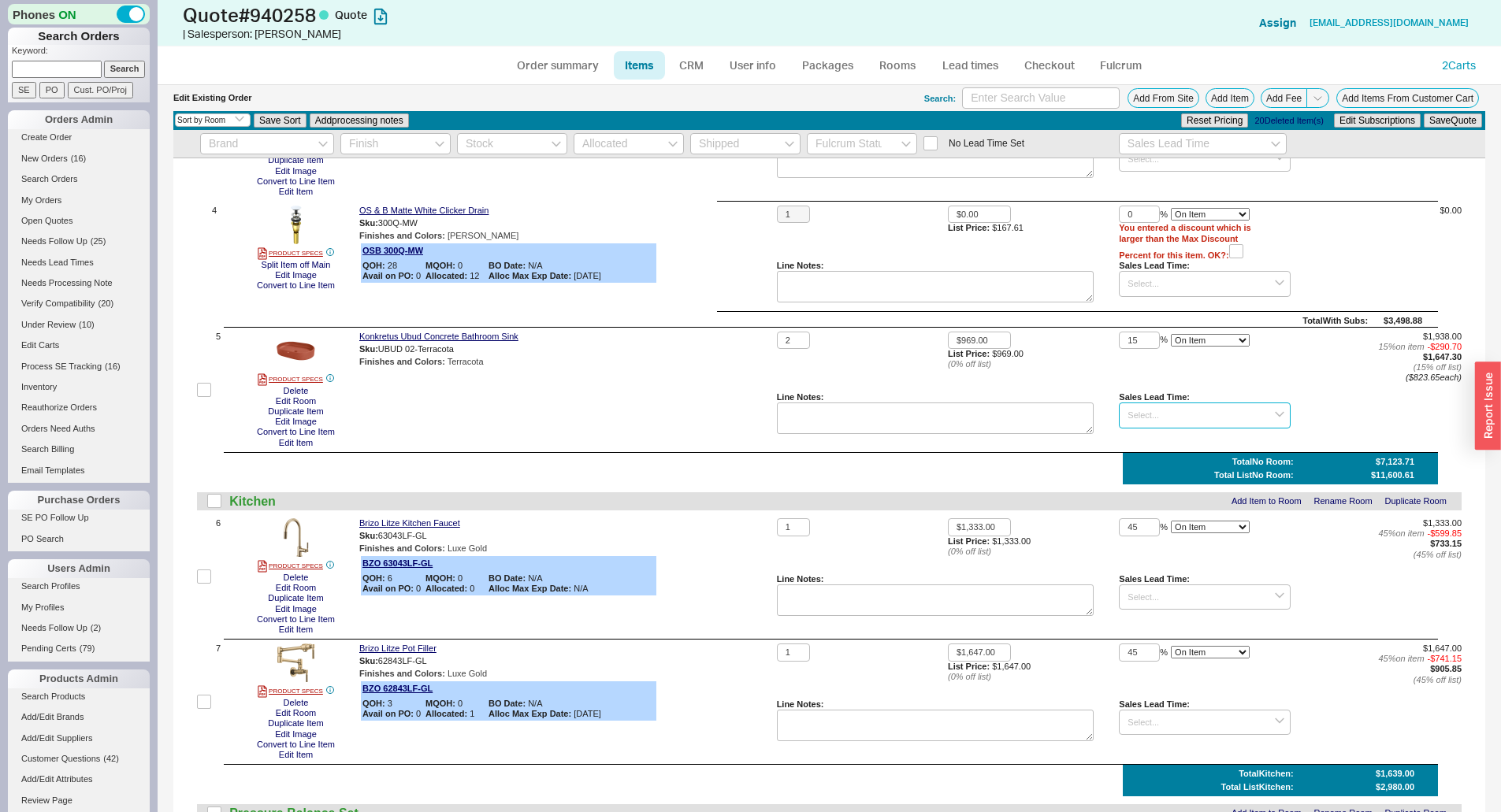
click at [1178, 413] on input at bounding box center [1204, 415] width 171 height 26
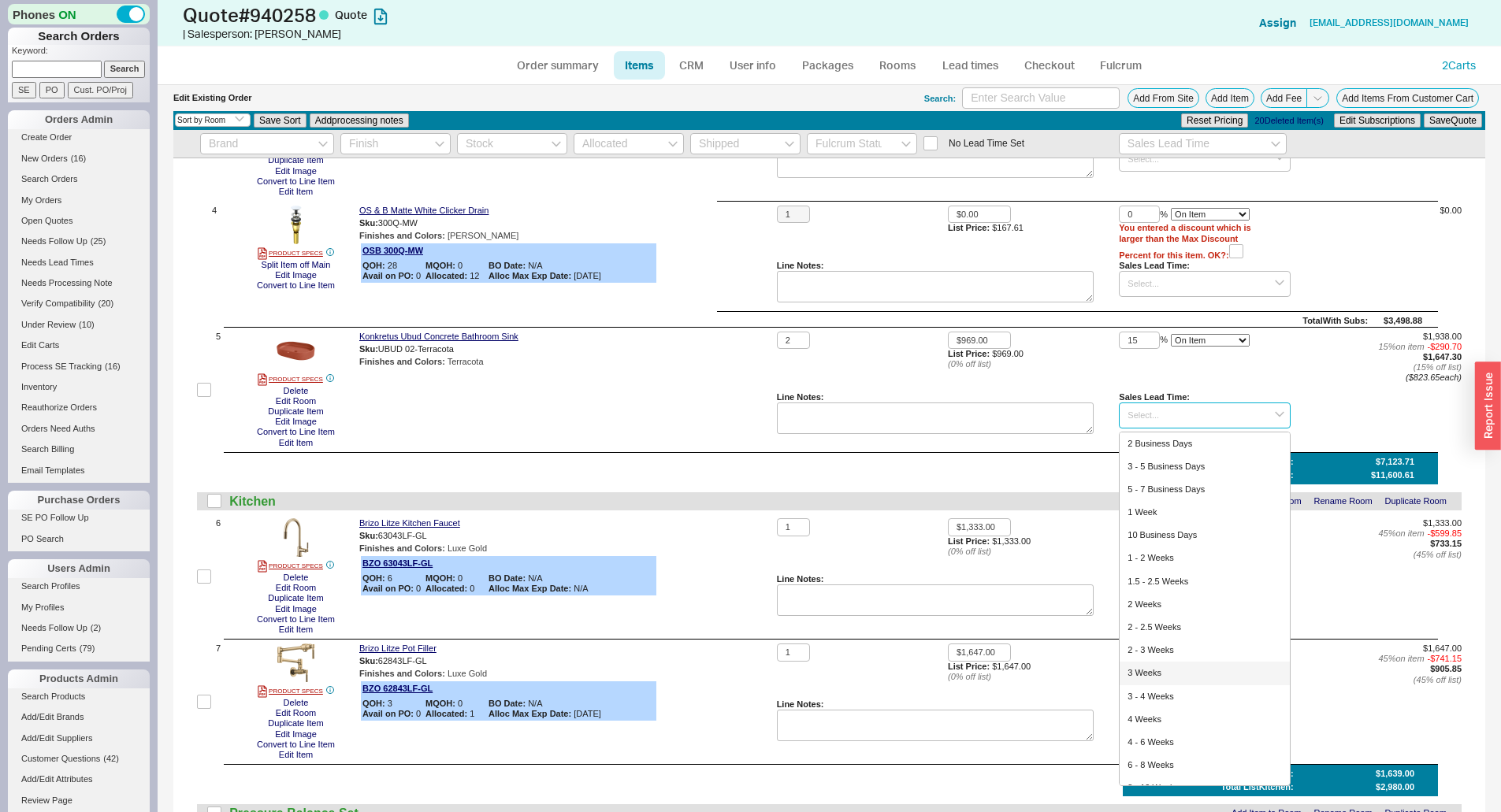
click at [1153, 673] on div "3 Weeks" at bounding box center [1204, 673] width 169 height 23
type input "3 Weeks"
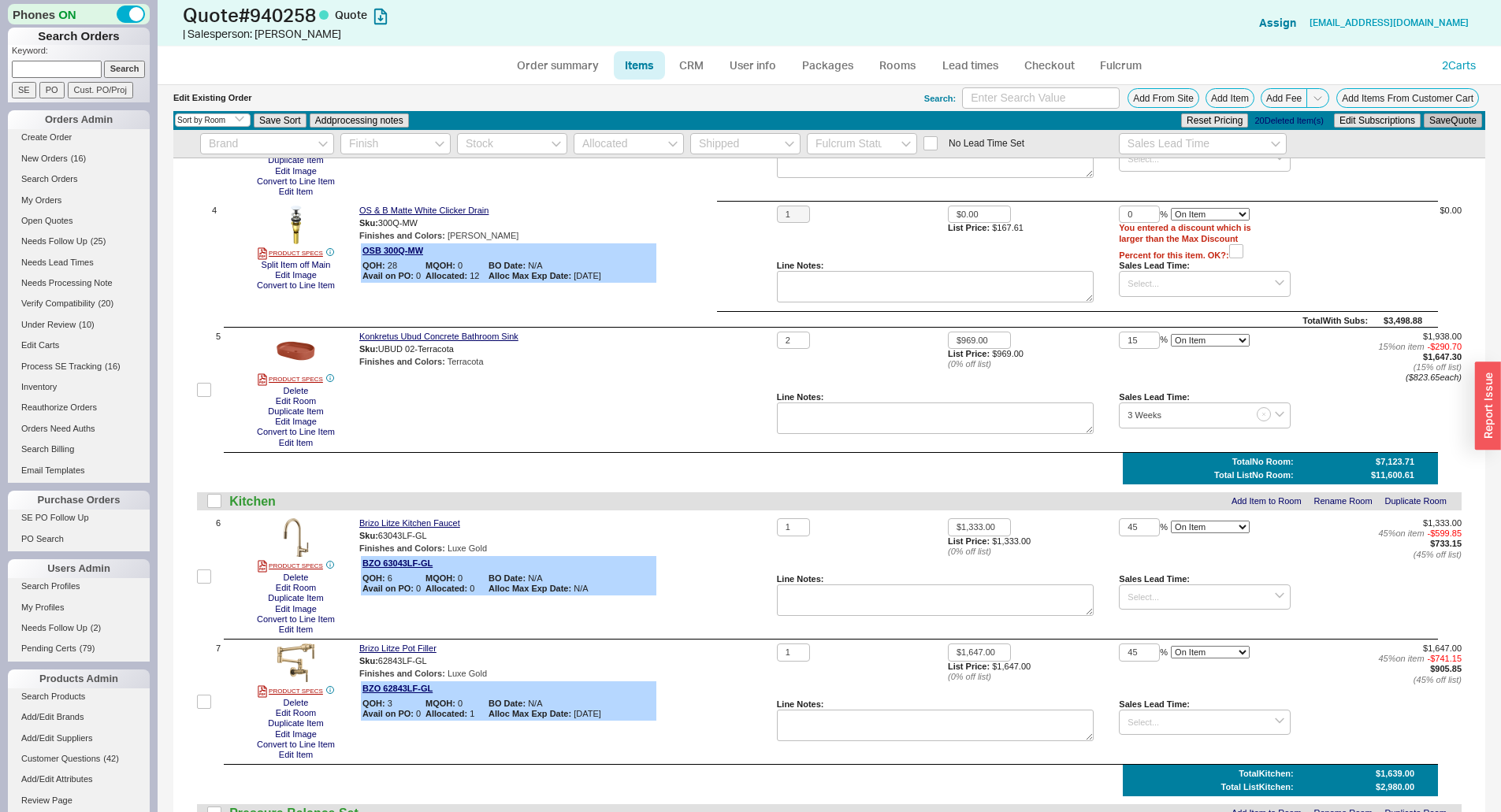
click at [1447, 123] on button "Save Quote" at bounding box center [1453, 121] width 59 height 15
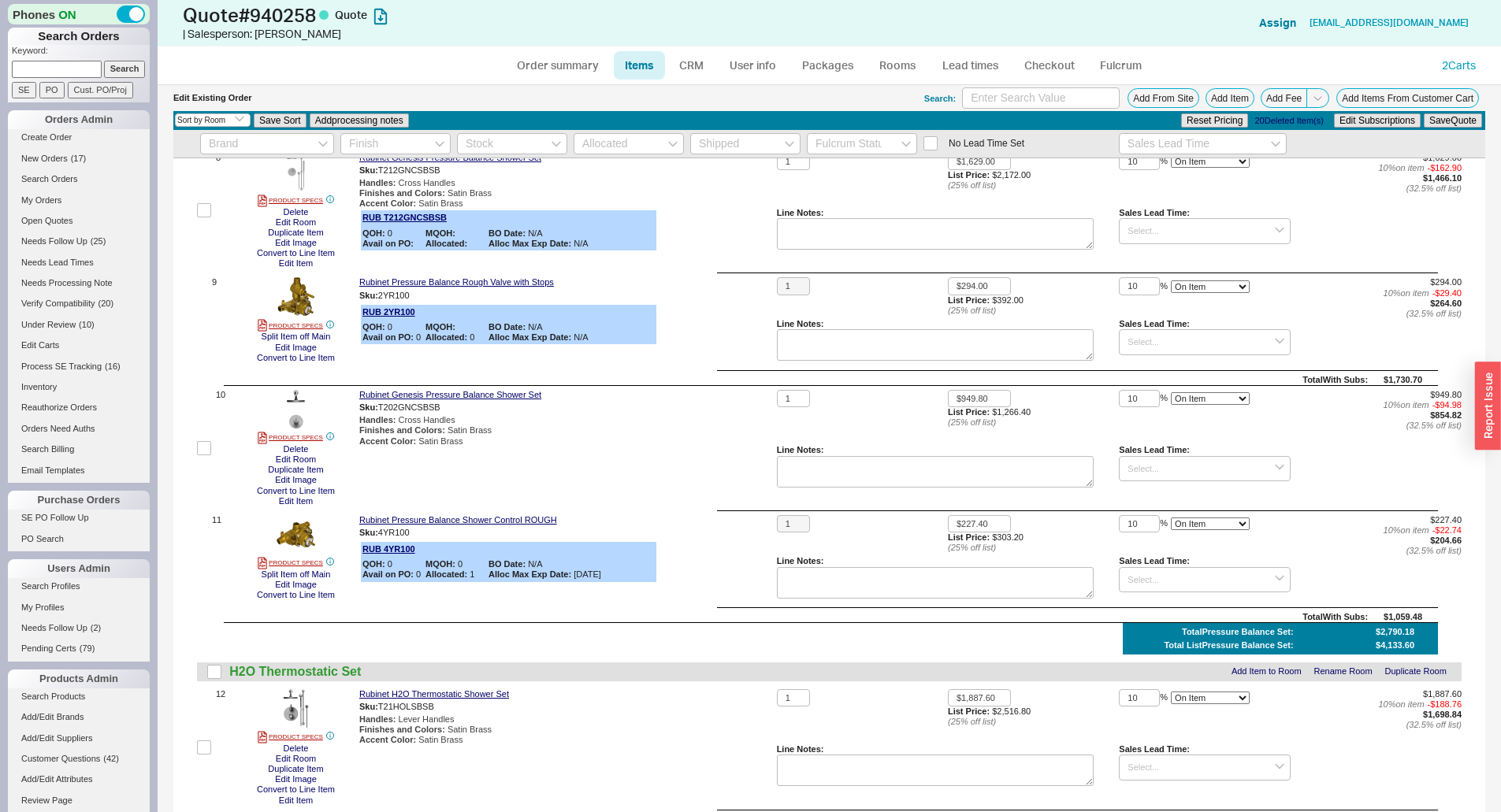
scroll to position [0, 0]
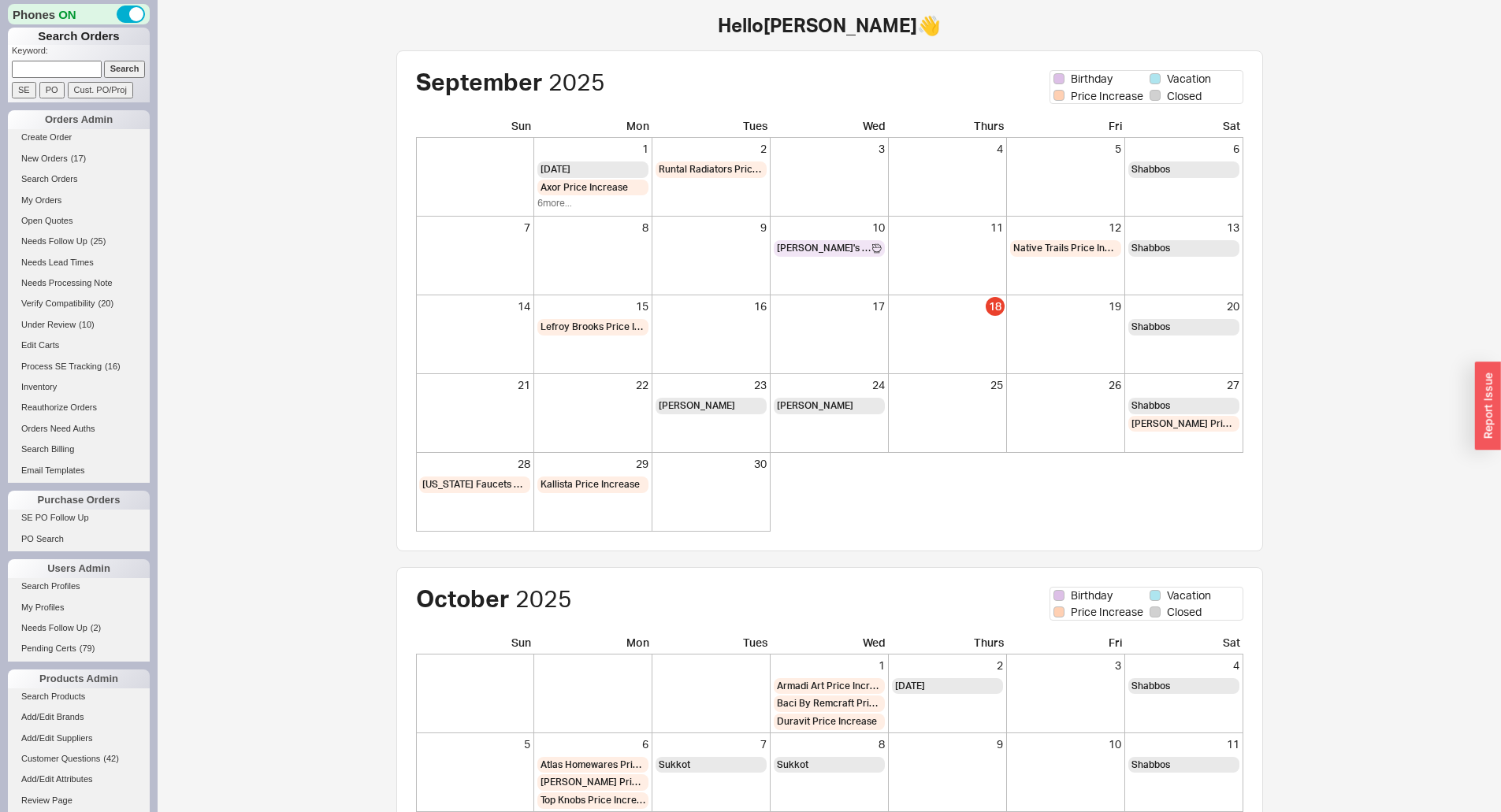
click at [54, 73] on input at bounding box center [57, 69] width 90 height 16
type input "940546"
click at [104, 60] on input "Search" at bounding box center [125, 69] width 42 height 16
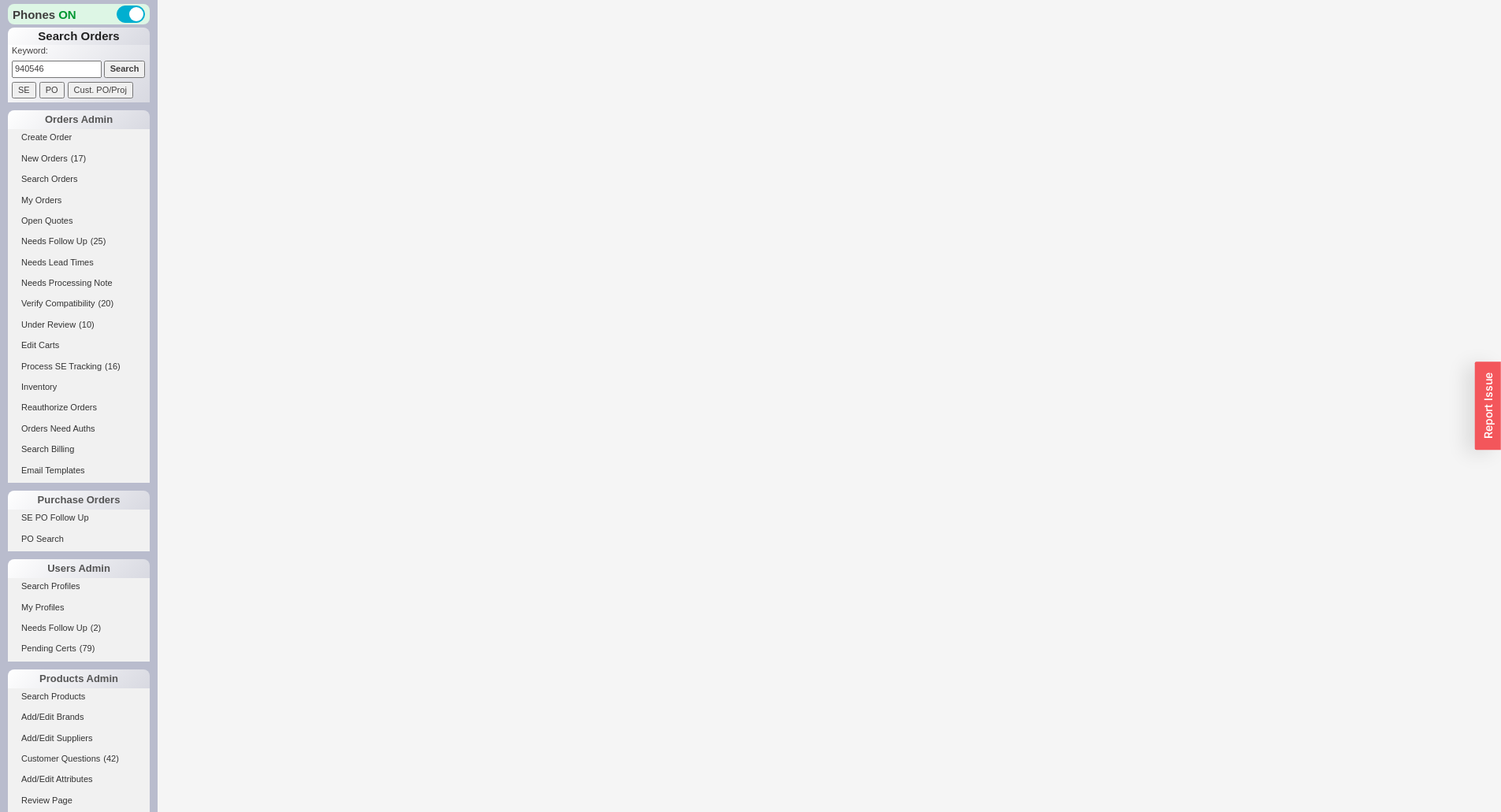
select select "LOW"
select select "3"
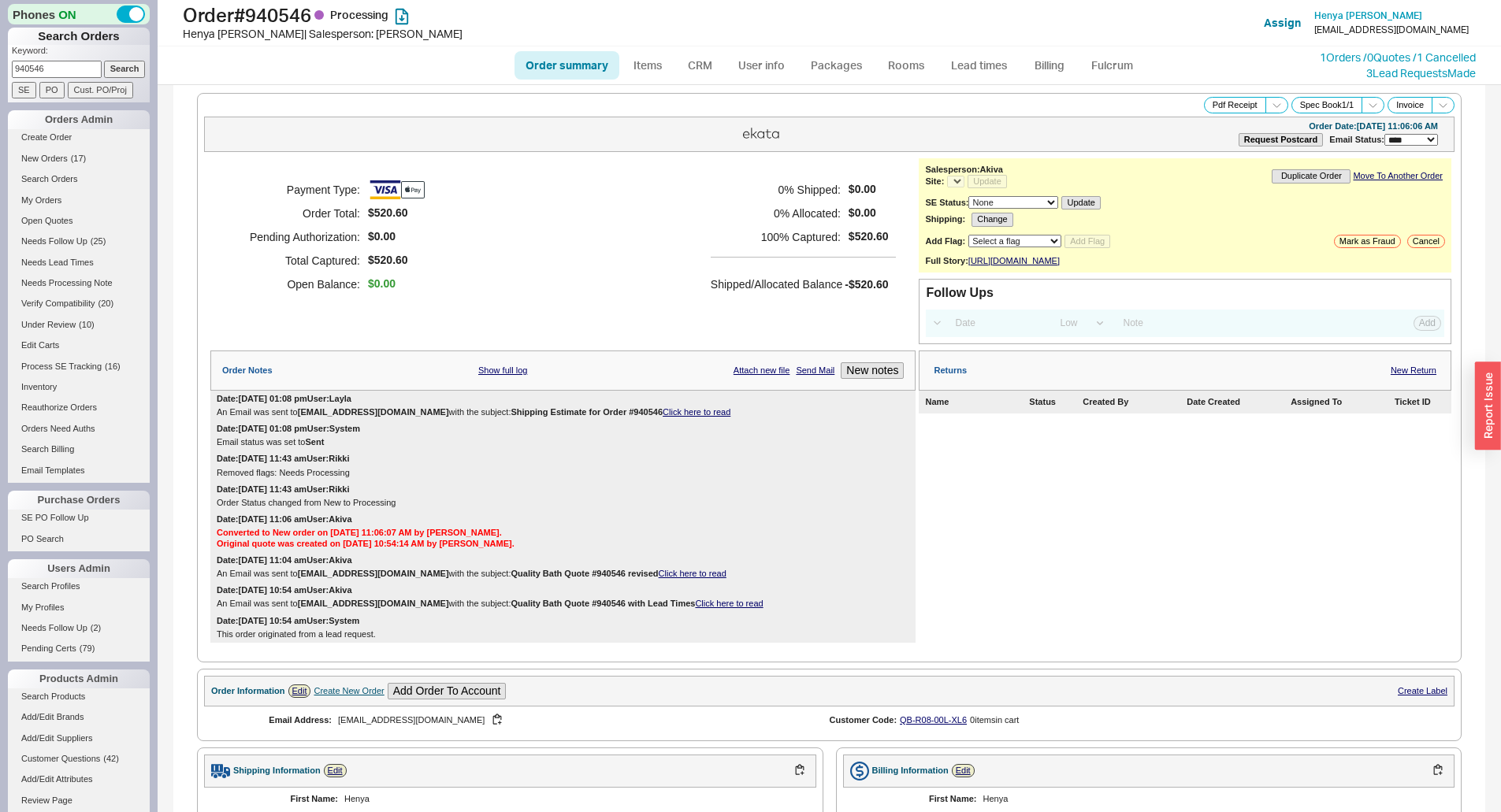
select select "*"
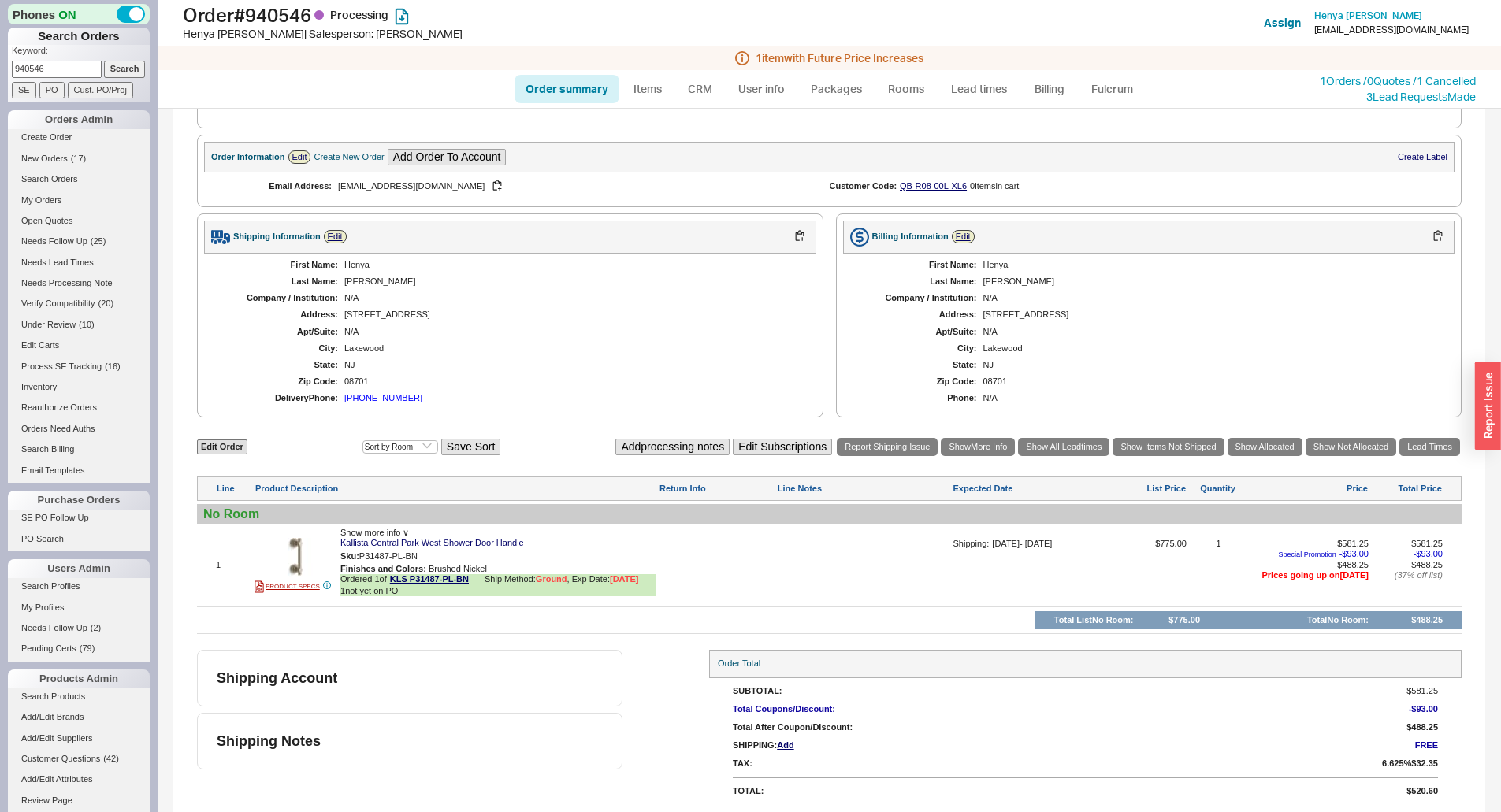
scroll to position [568, 0]
click at [1341, 85] on link "1 Orders / 0 Quotes / 1 Cancelled" at bounding box center [1398, 80] width 156 height 14
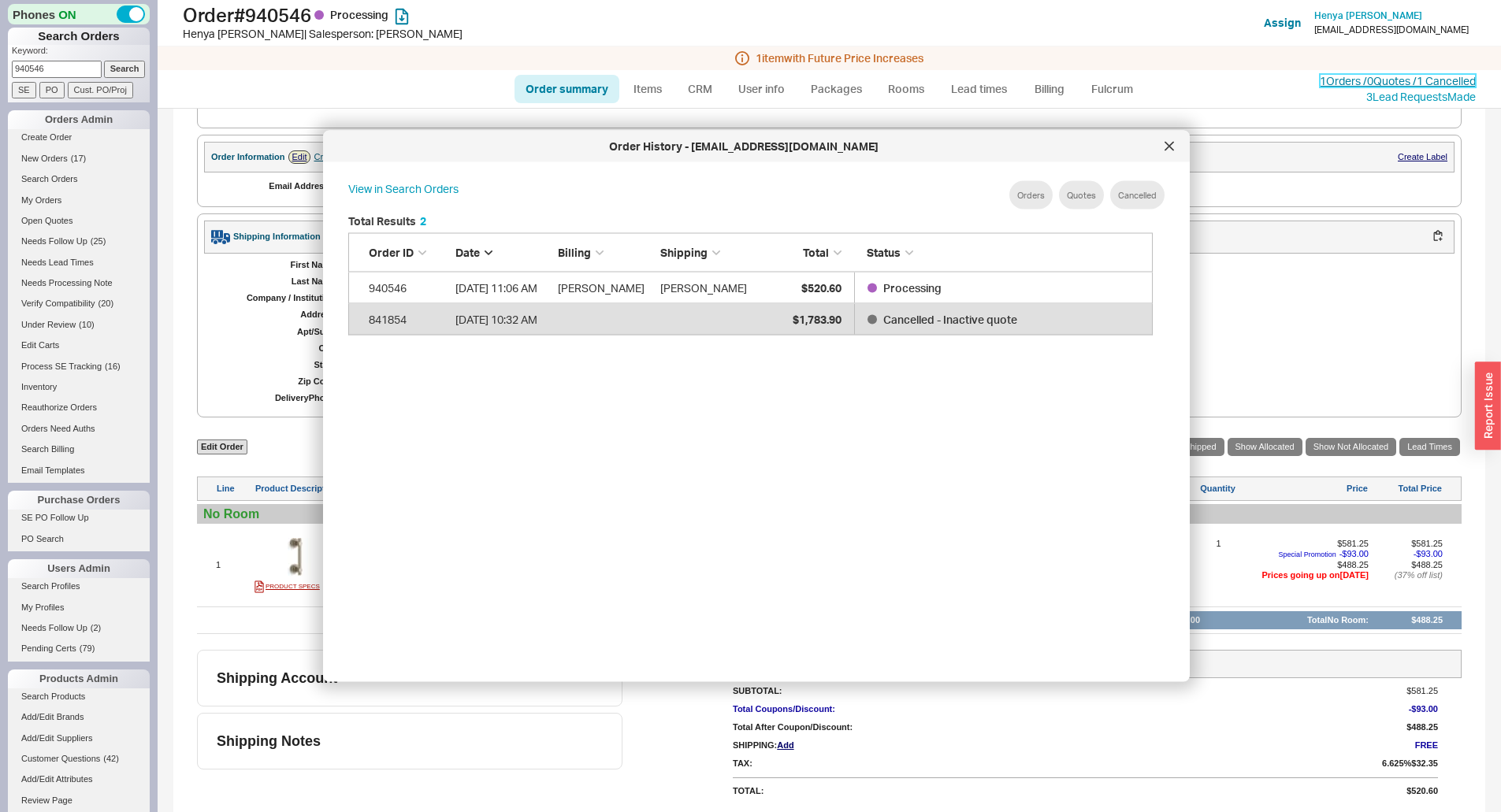
scroll to position [470, 818]
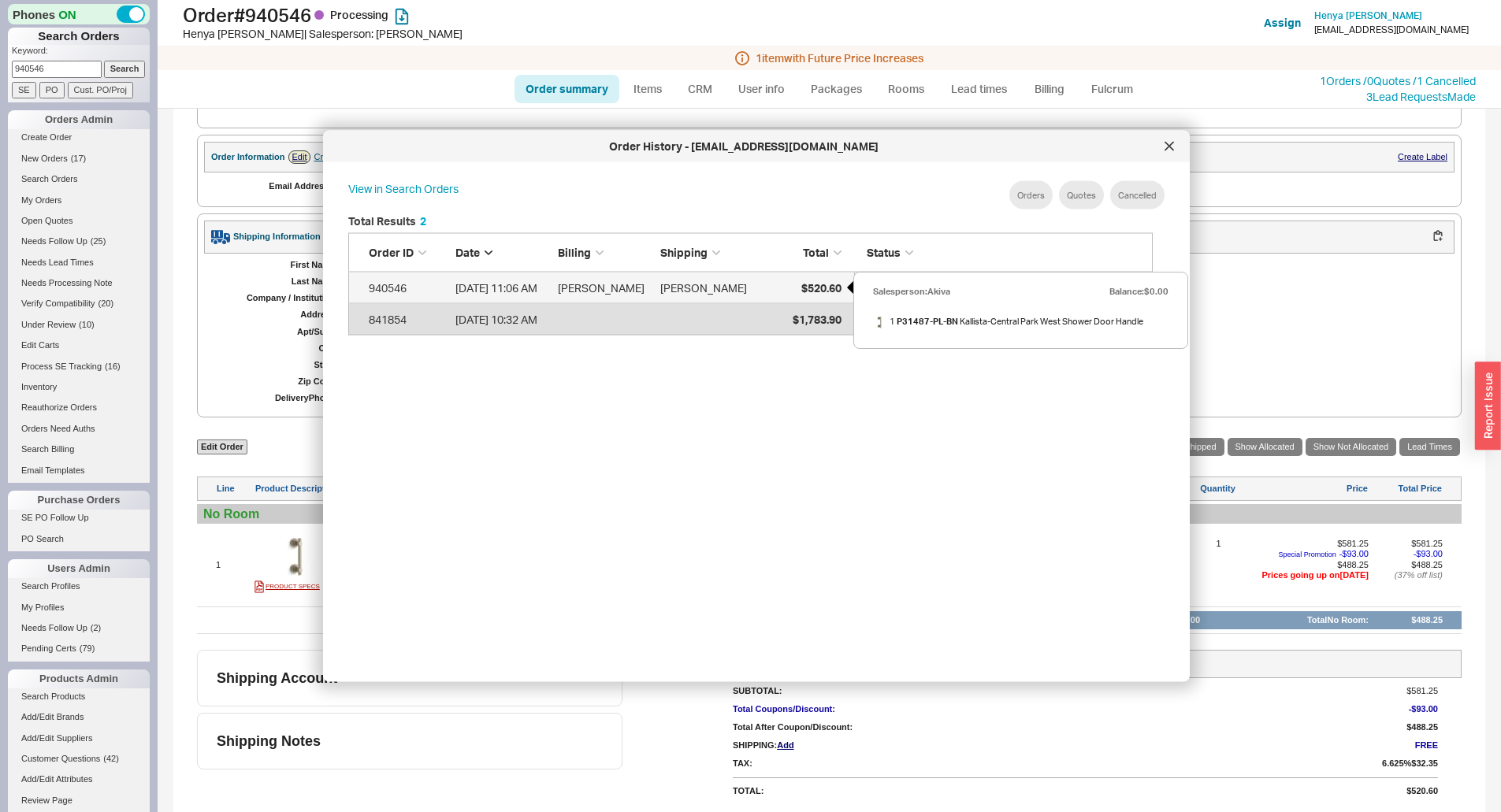
click at [816, 284] on span "$520.60" at bounding box center [821, 287] width 40 height 14
select select "*"
select select "LOW"
select select "3"
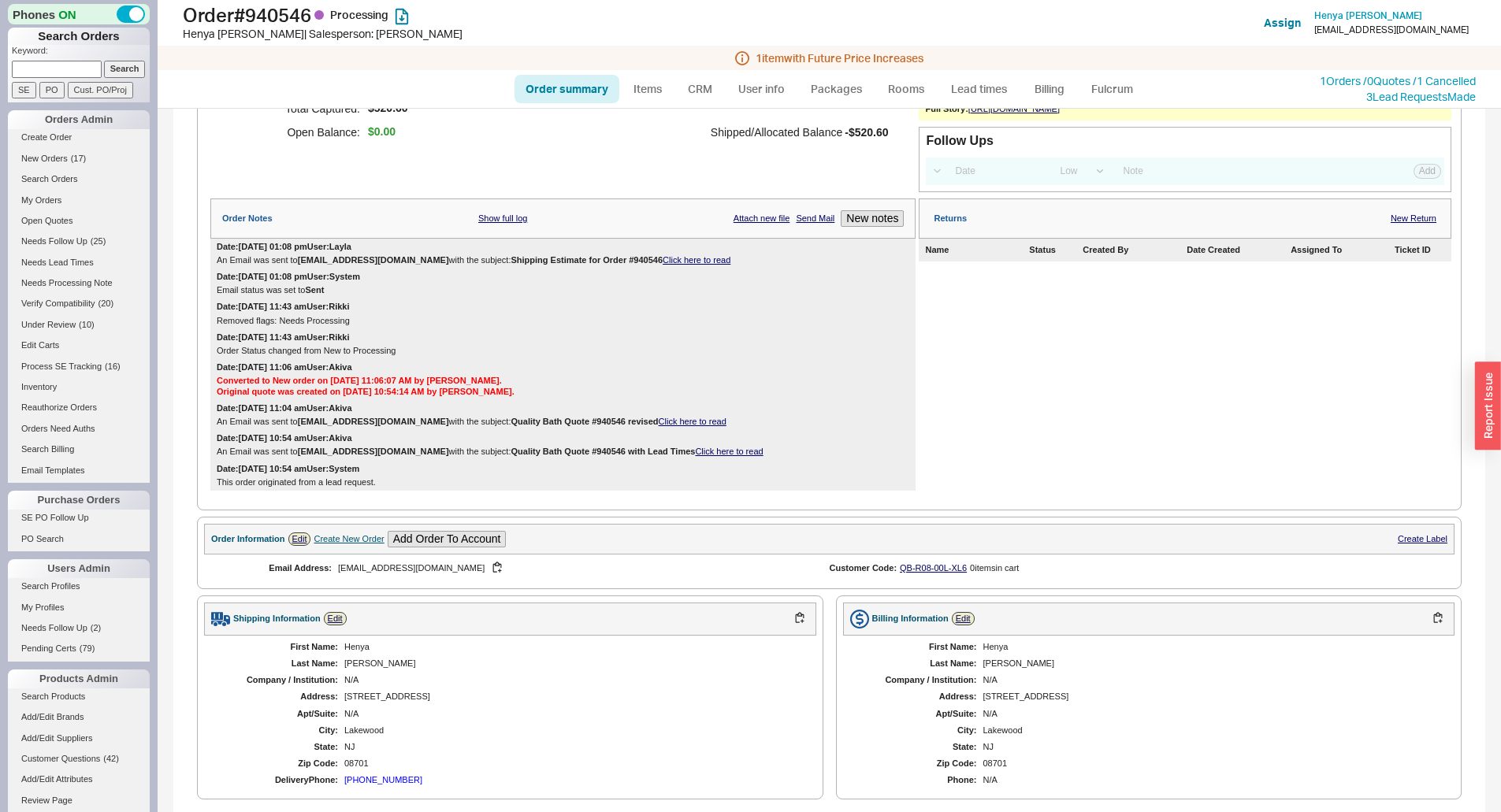
scroll to position [473, 0]
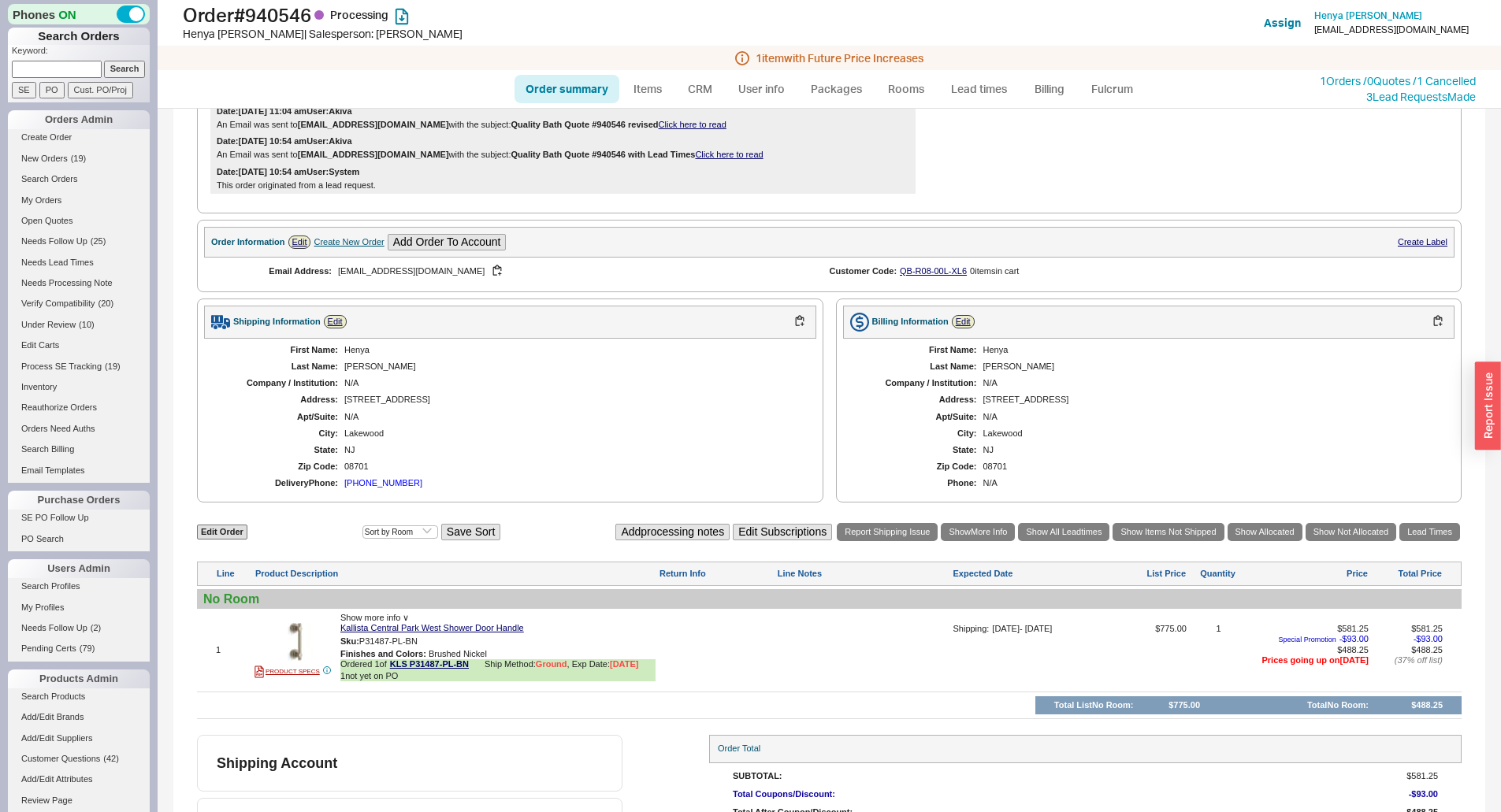
click at [48, 64] on input at bounding box center [57, 69] width 90 height 16
type input "QB84600w079"
click at [104, 60] on input "Search" at bounding box center [125, 69] width 42 height 16
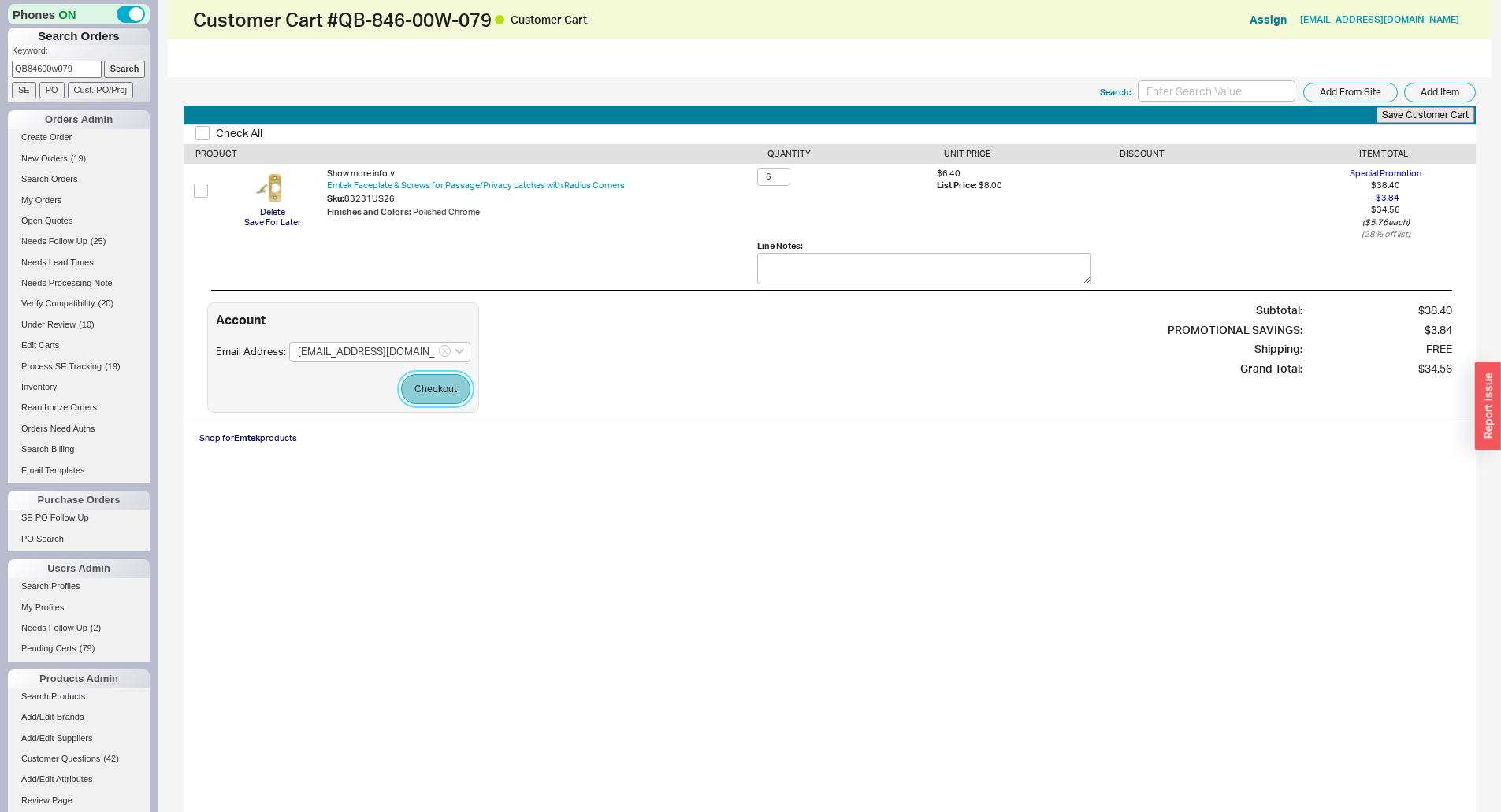
click at [436, 385] on button "Checkout" at bounding box center [435, 389] width 70 height 30
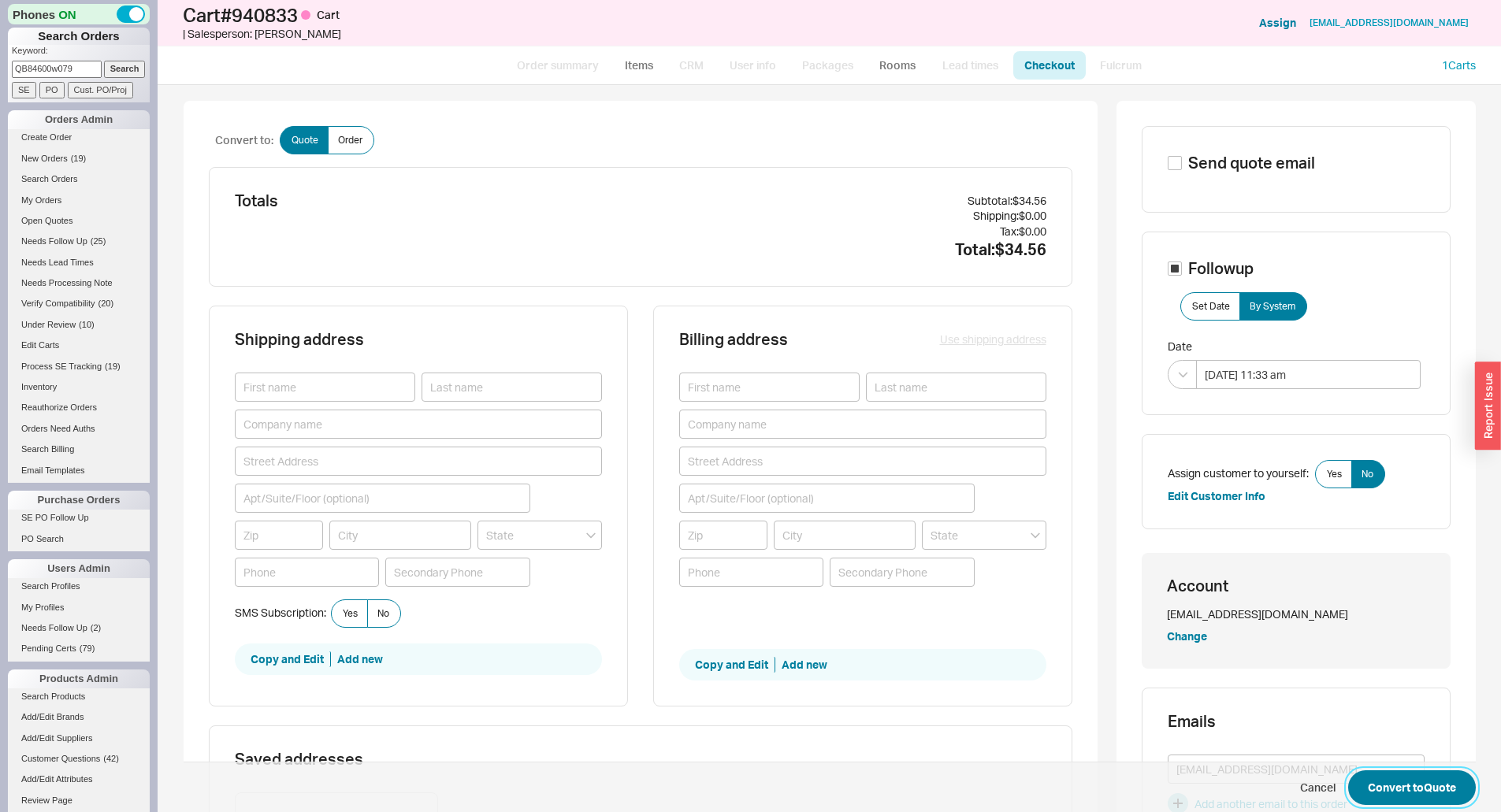
click at [1415, 787] on button "Convert to Quote" at bounding box center [1412, 787] width 128 height 35
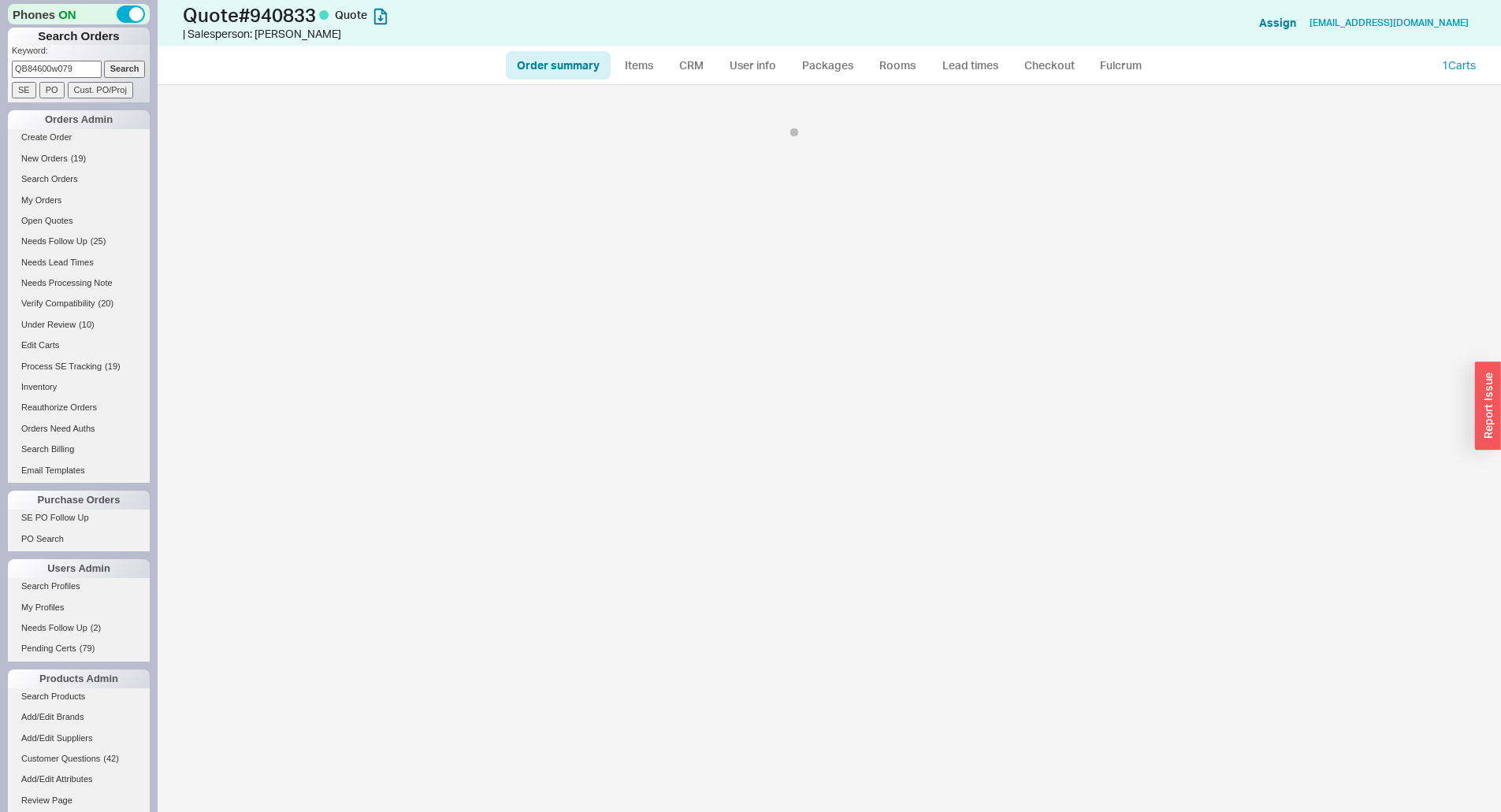
select select "*"
select select "3"
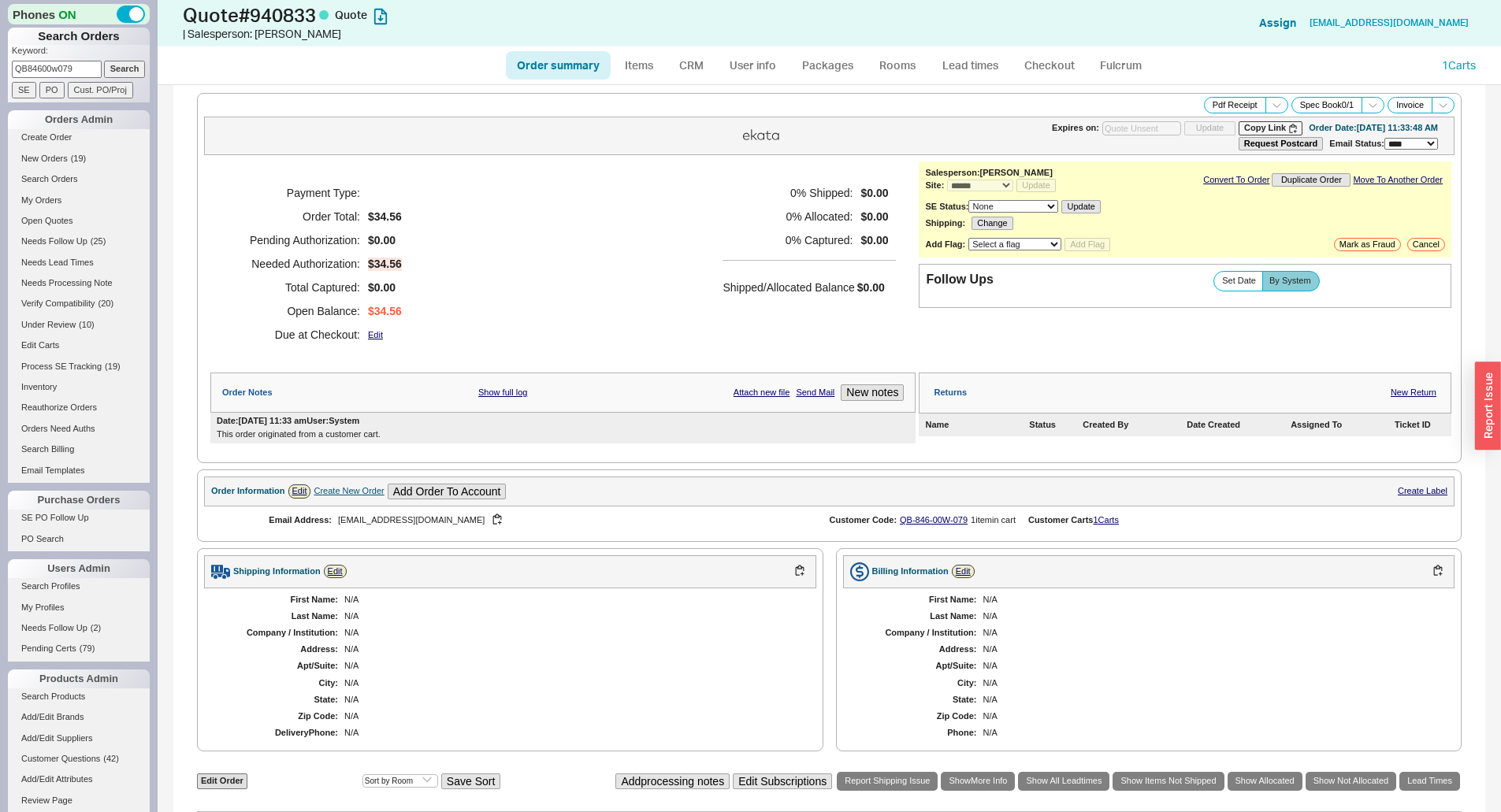
scroll to position [313, 0]
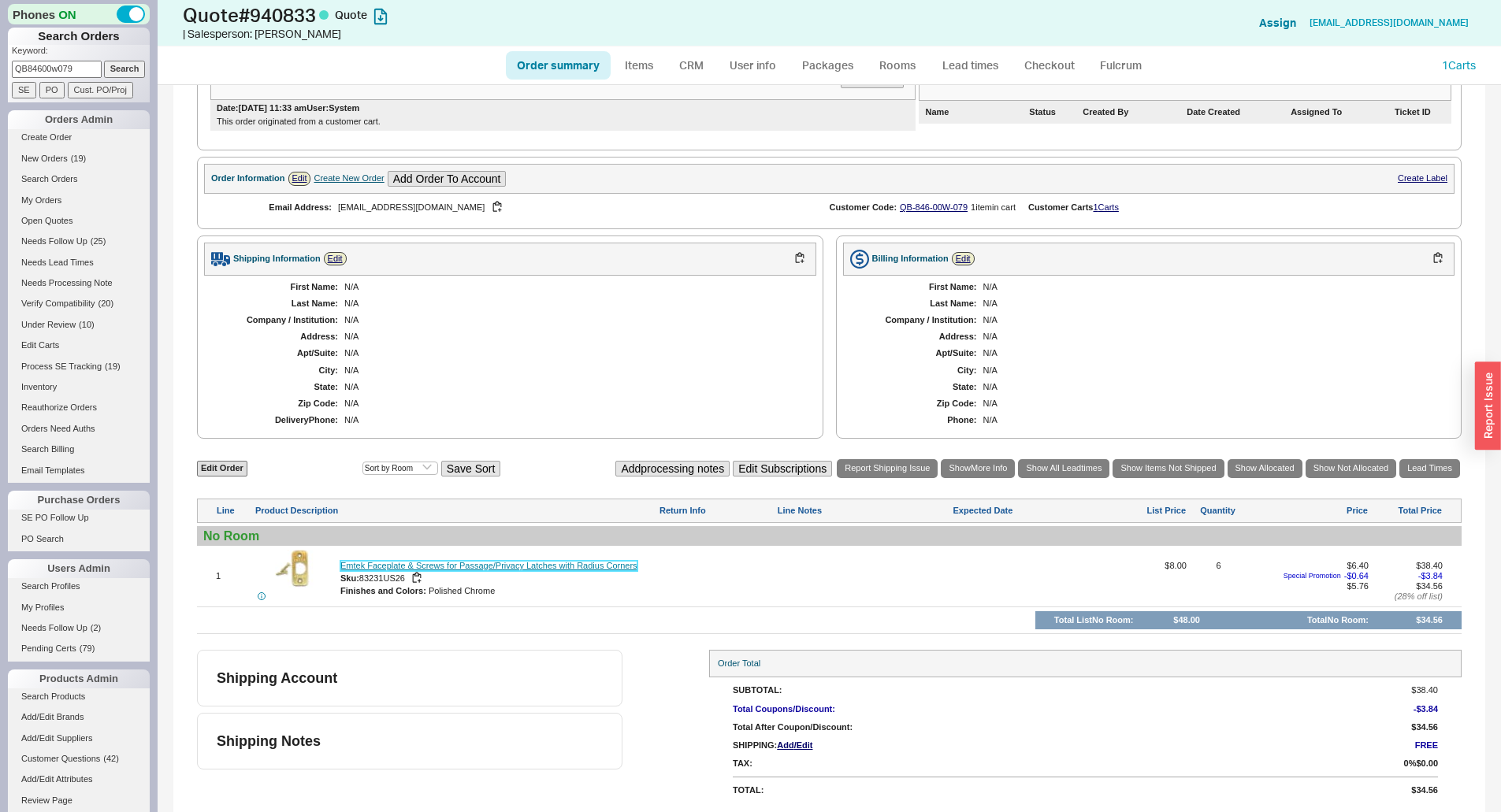
click at [541, 571] on link "Emtek Faceplate & Screws for Passage/Privacy Latches with Radius Corners" at bounding box center [488, 565] width 297 height 10
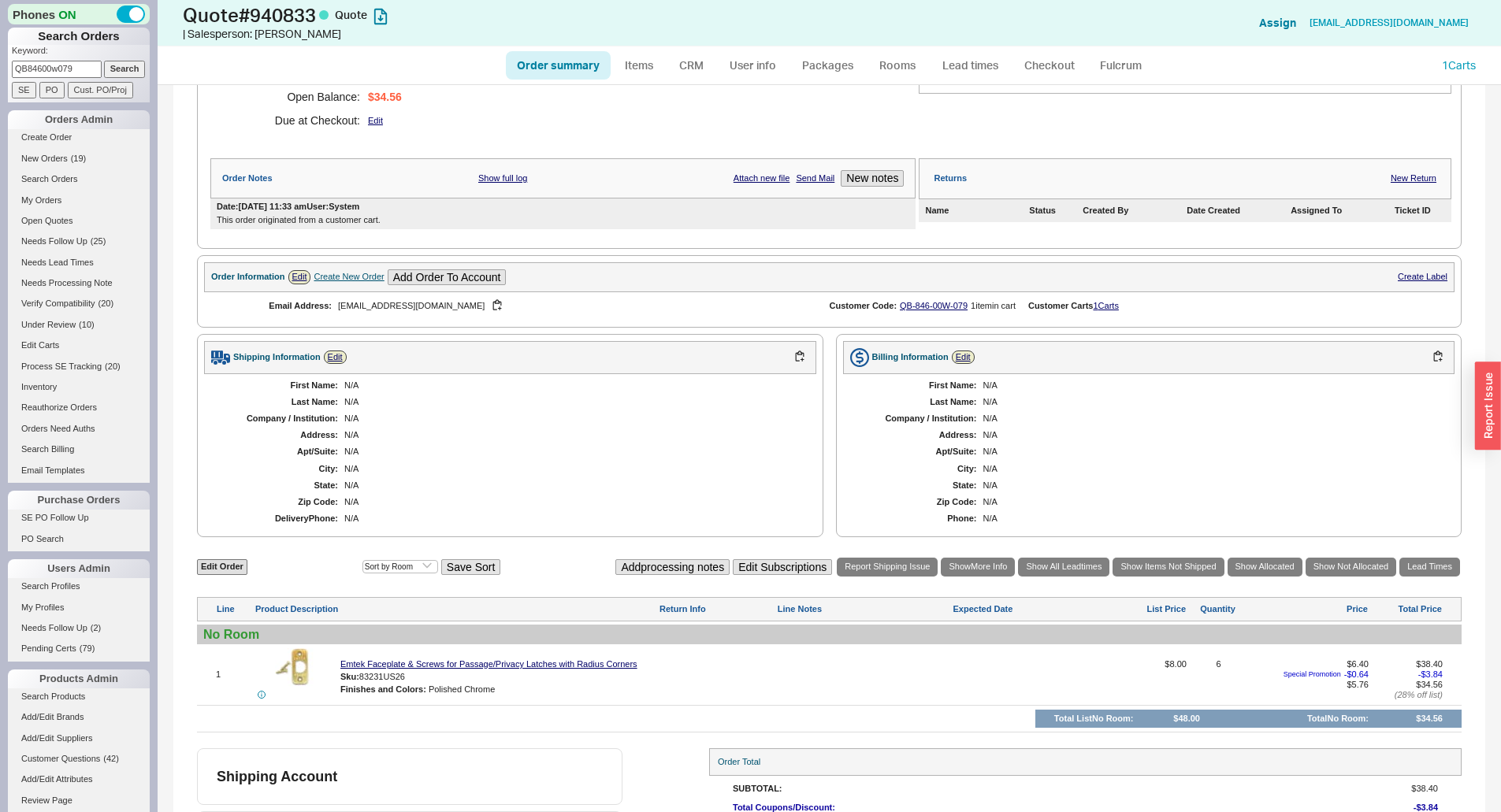
scroll to position [236, 0]
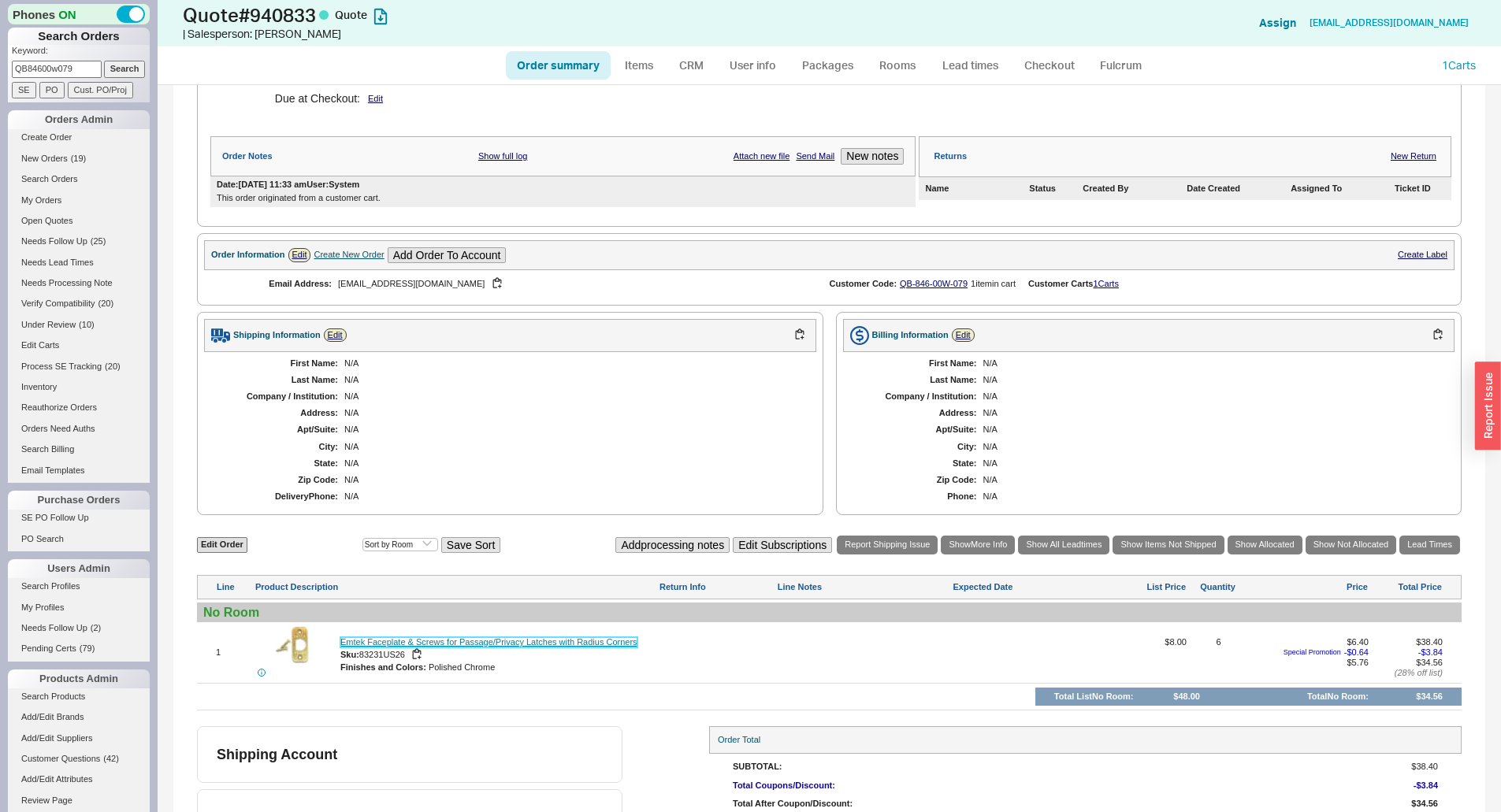
click at [441, 640] on link "Emtek Faceplate & Screws for Passage/Privacy Latches with Radius Corners" at bounding box center [488, 642] width 297 height 10
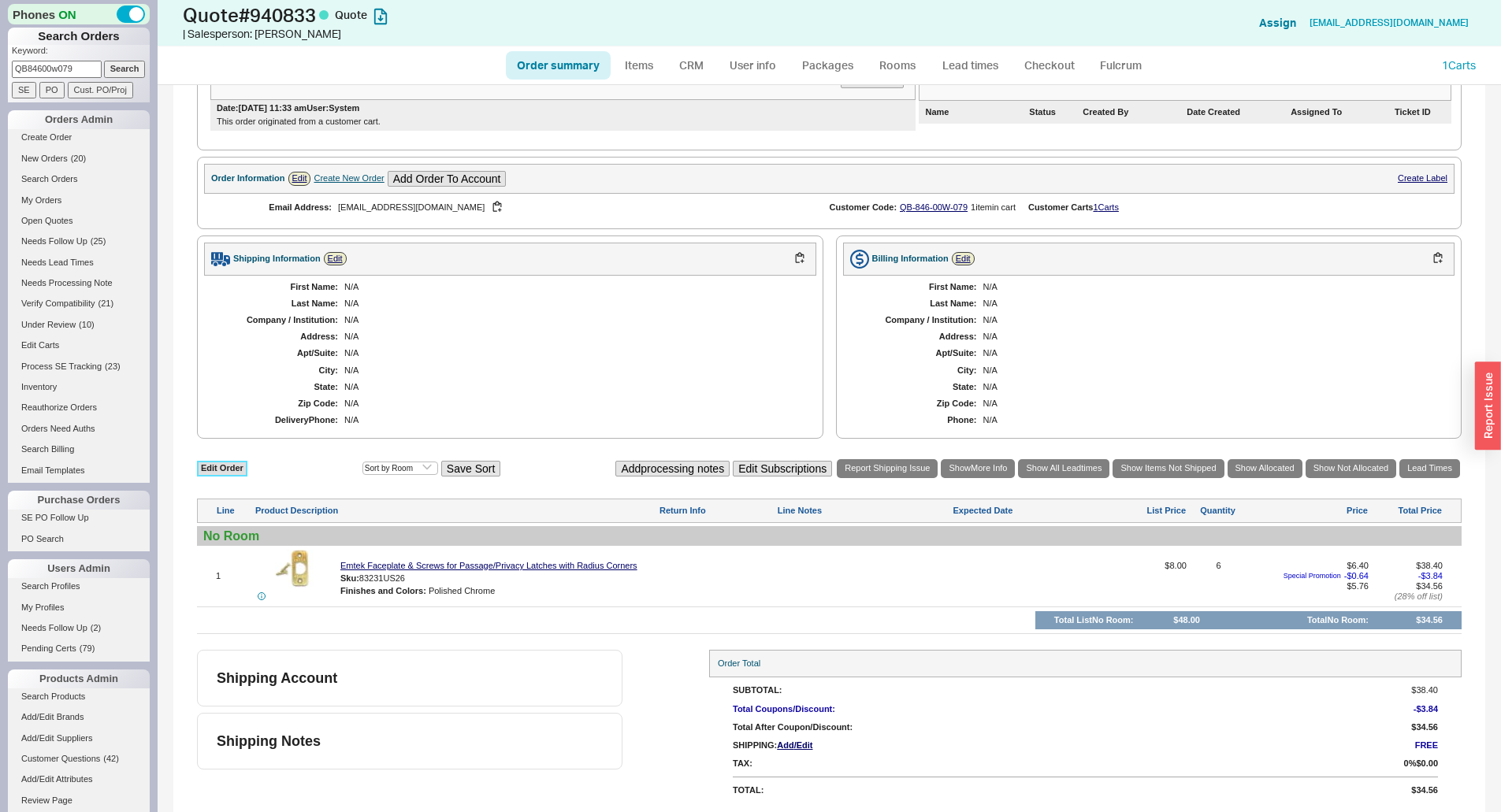
click at [209, 465] on link "Edit Order" at bounding box center [221, 468] width 50 height 15
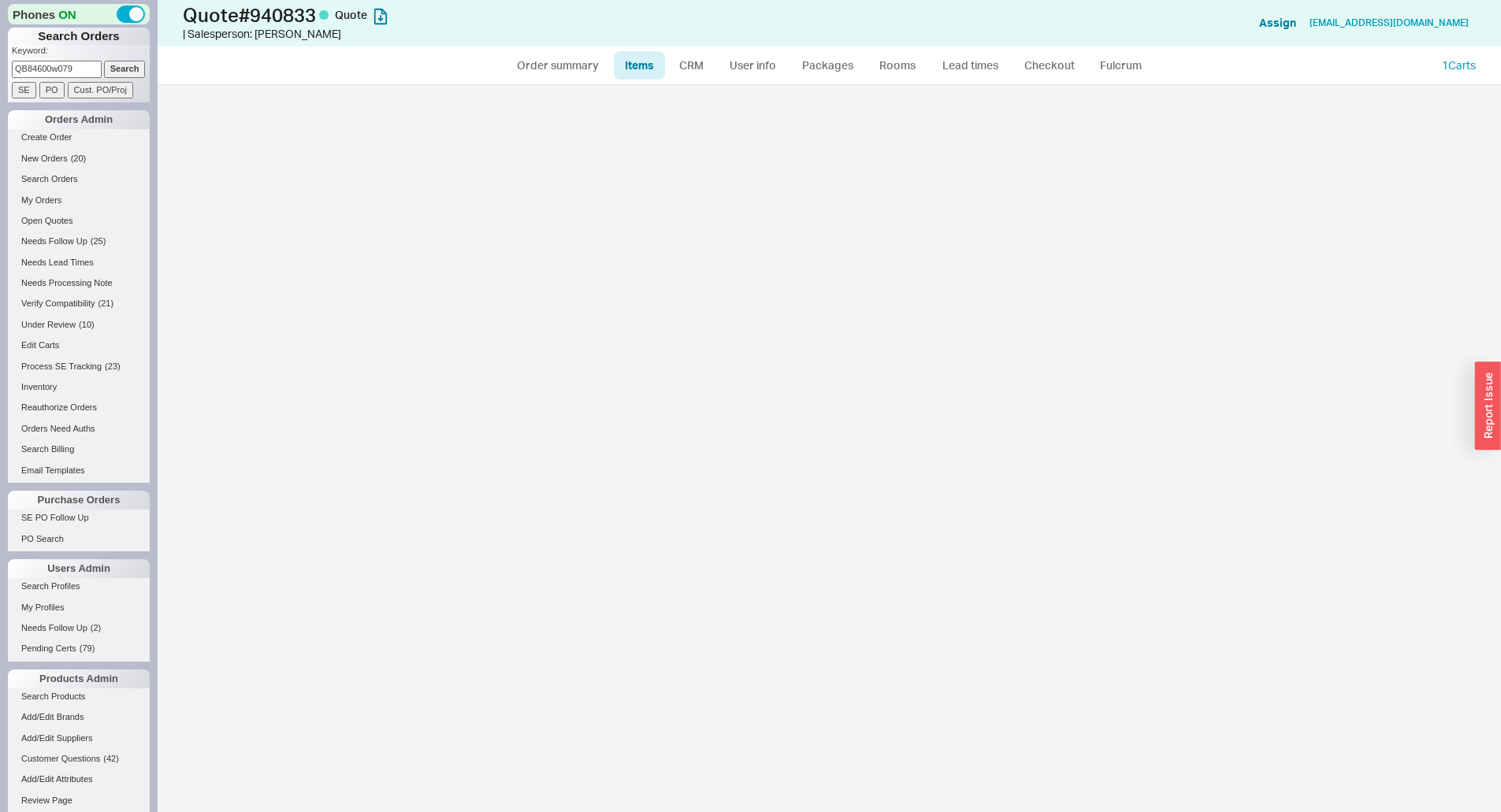
select select "3"
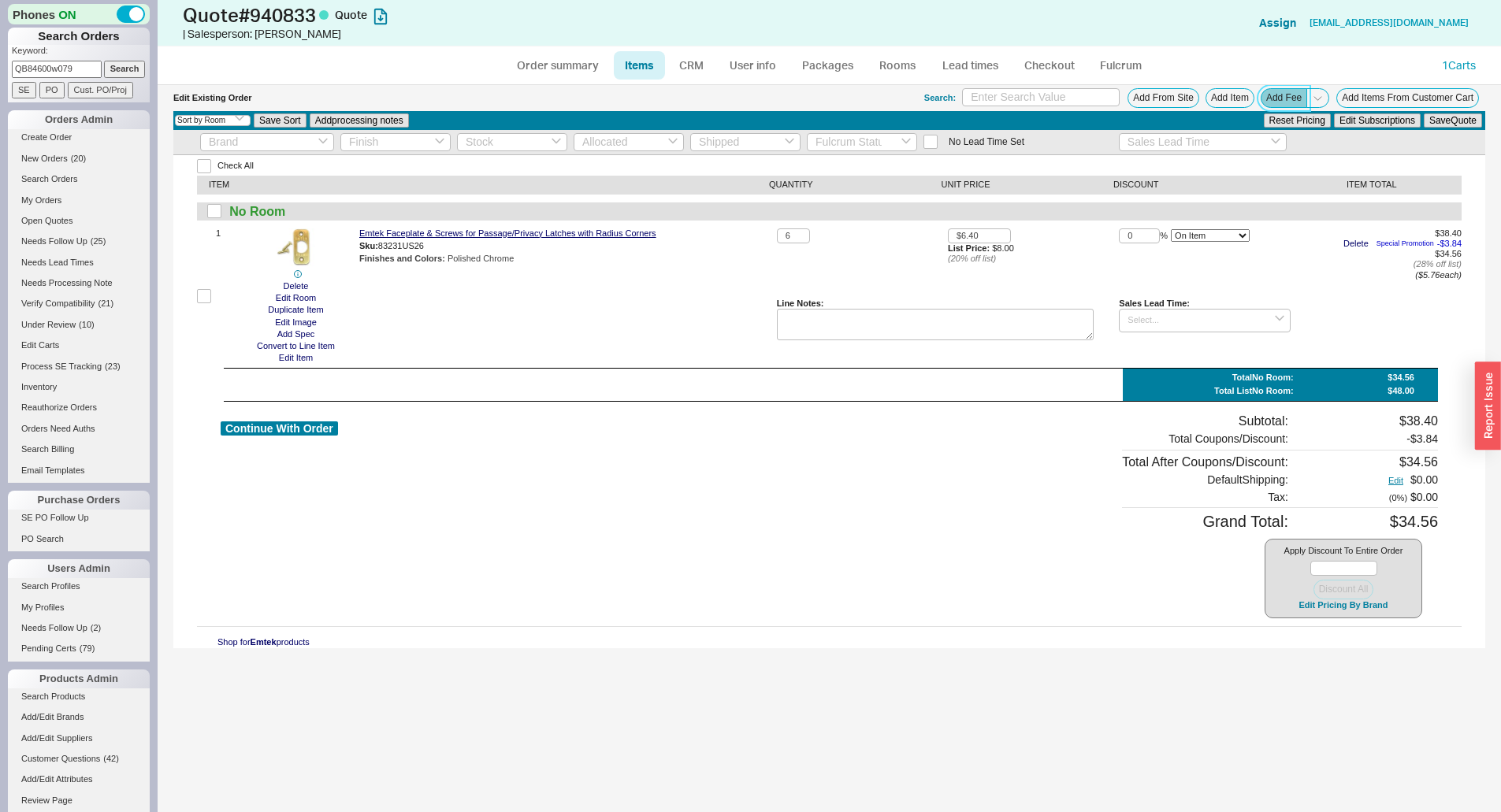
click at [1288, 96] on button "Add Fee" at bounding box center [1283, 98] width 47 height 20
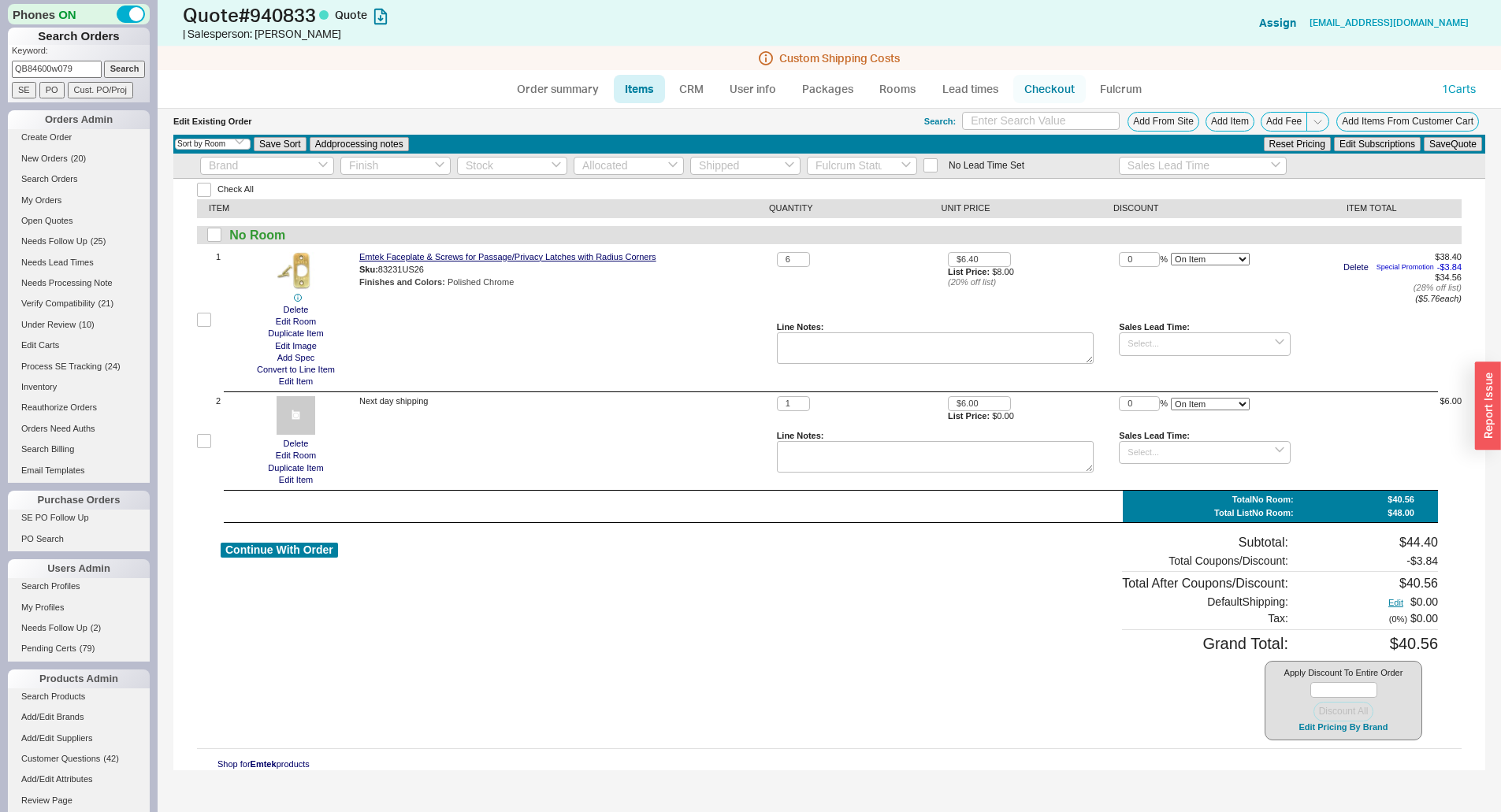
click at [1045, 94] on link "Checkout" at bounding box center [1049, 89] width 72 height 28
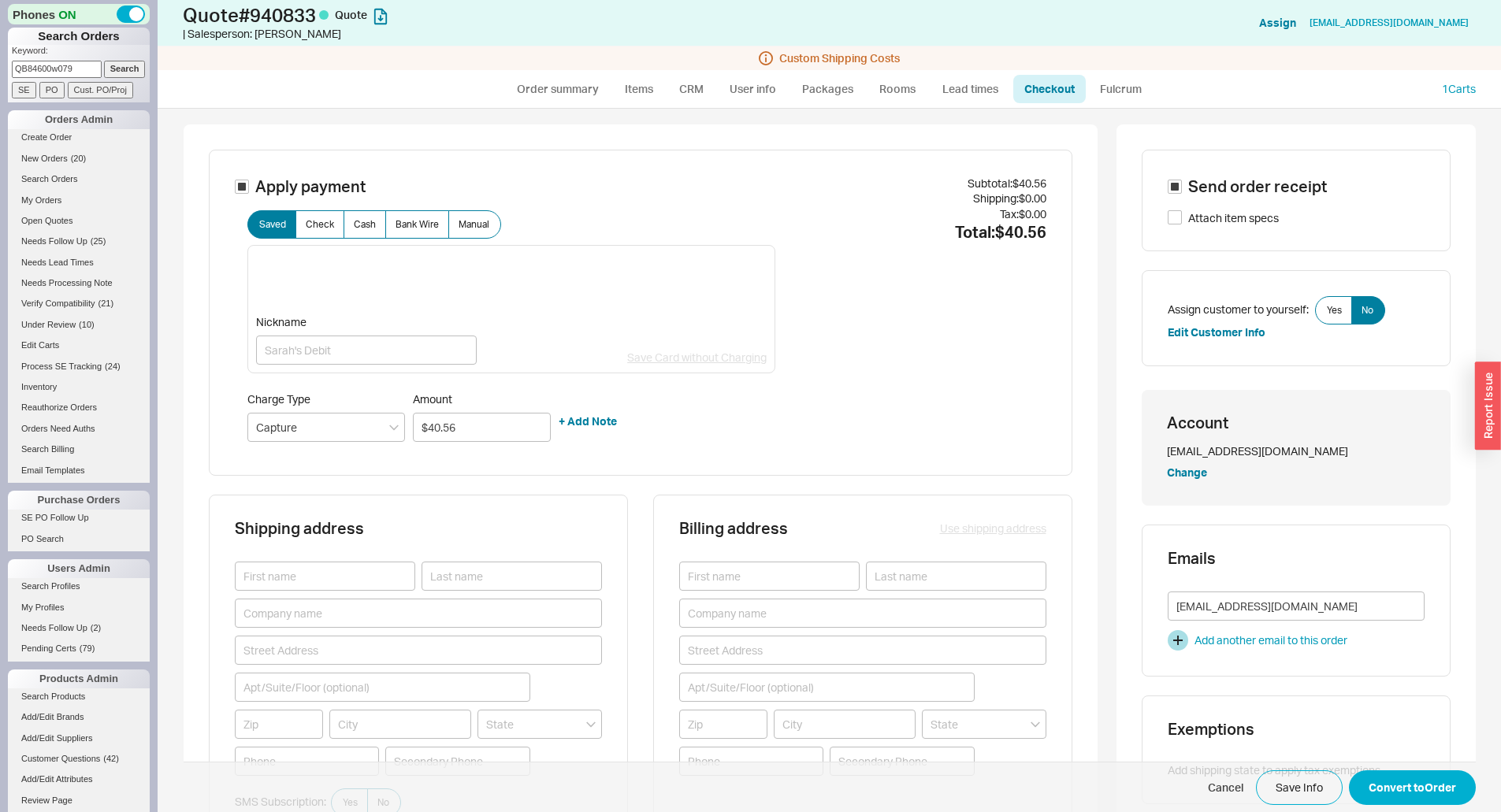
scroll to position [236, 0]
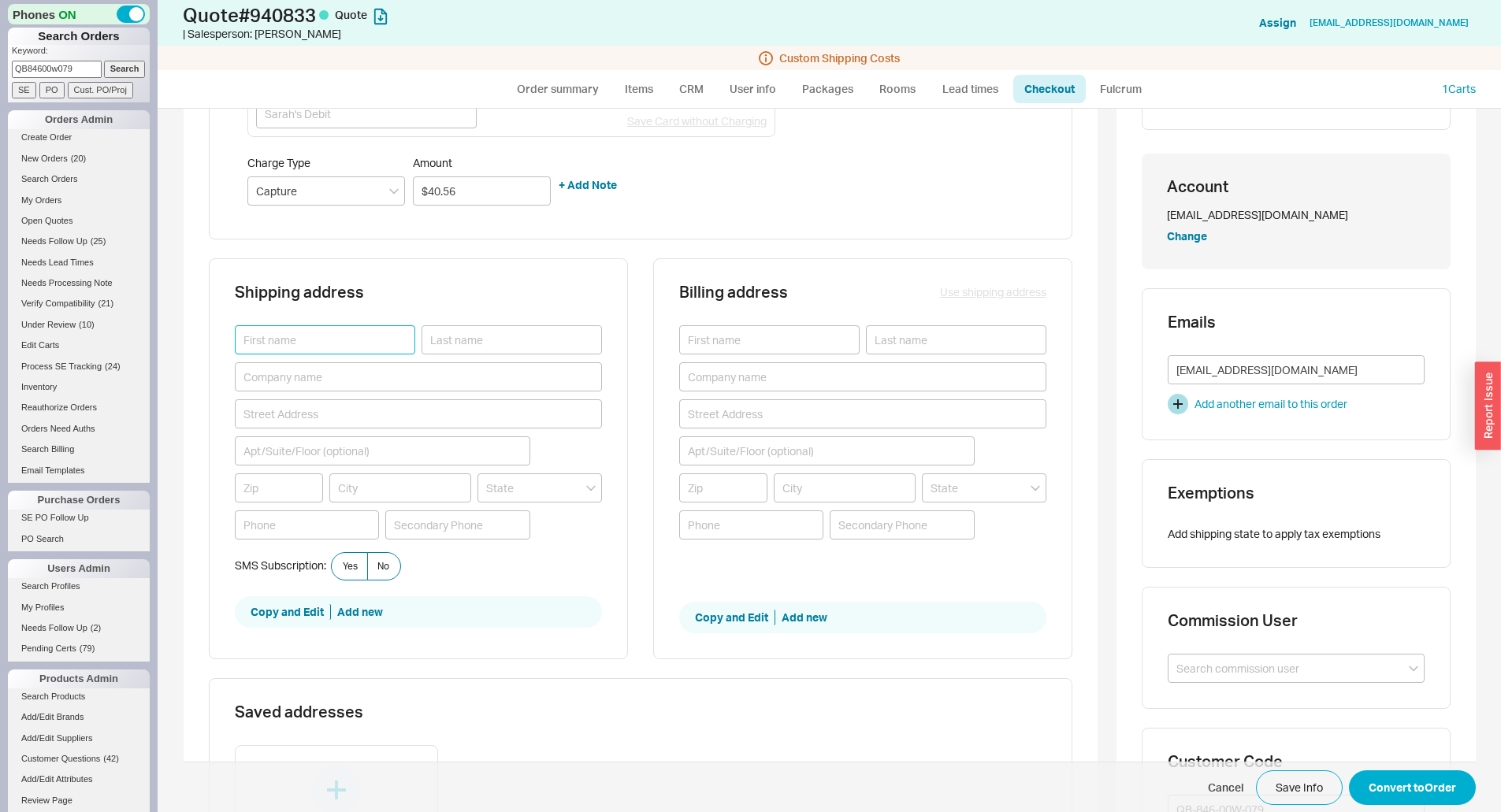
click at [276, 337] on input at bounding box center [325, 340] width 180 height 29
type input "[PERSON_NAME]"
click at [427, 355] on input at bounding box center [511, 340] width 180 height 29
type input "[PERSON_NAME]"
click at [280, 412] on input at bounding box center [418, 414] width 367 height 29
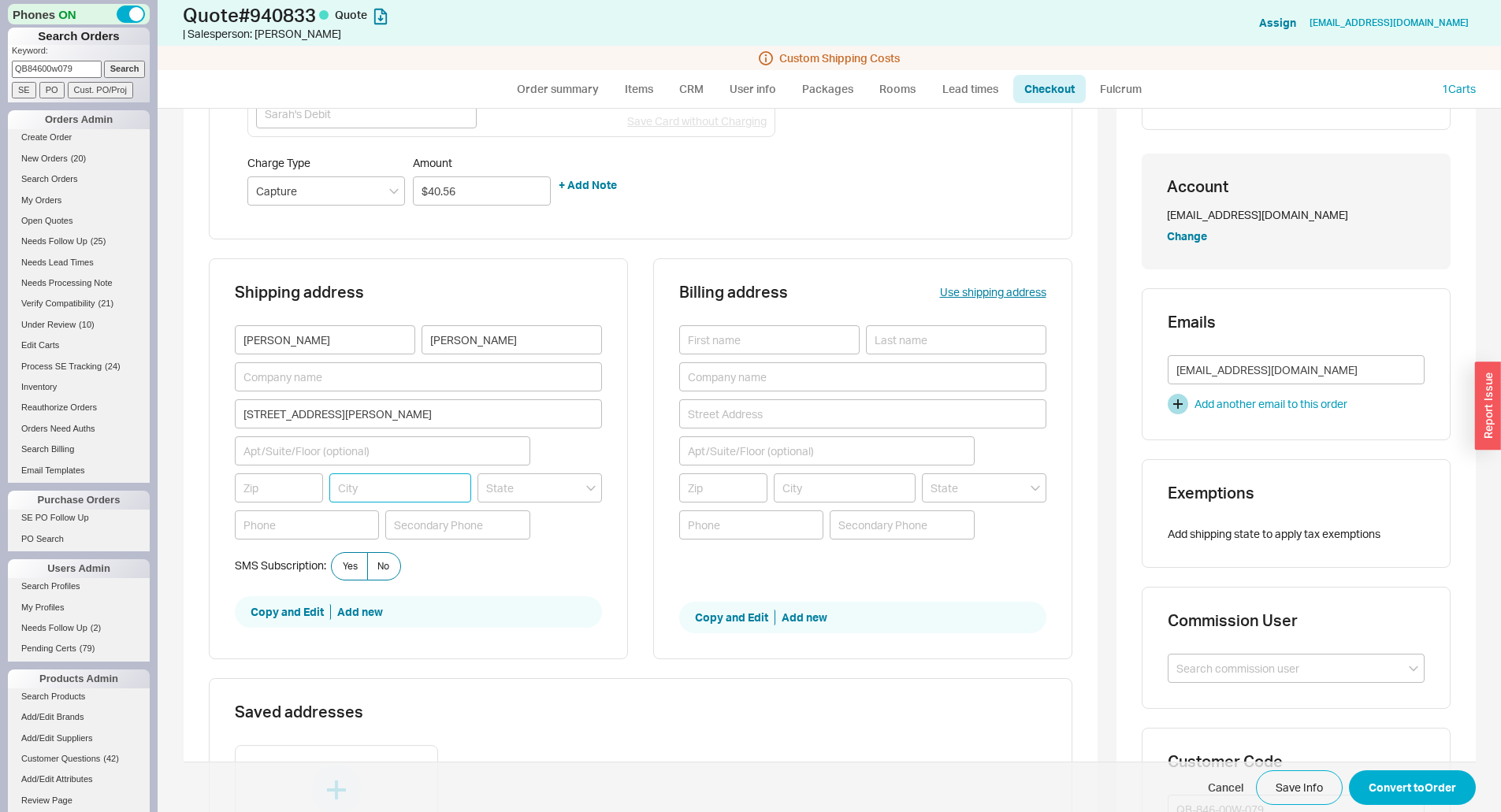
type input "[STREET_ADDRESS][PERSON_NAME]"
type input "60525"
type input "[GEOGRAPHIC_DATA]"
type input "[US_STATE]"
type input "$44.64"
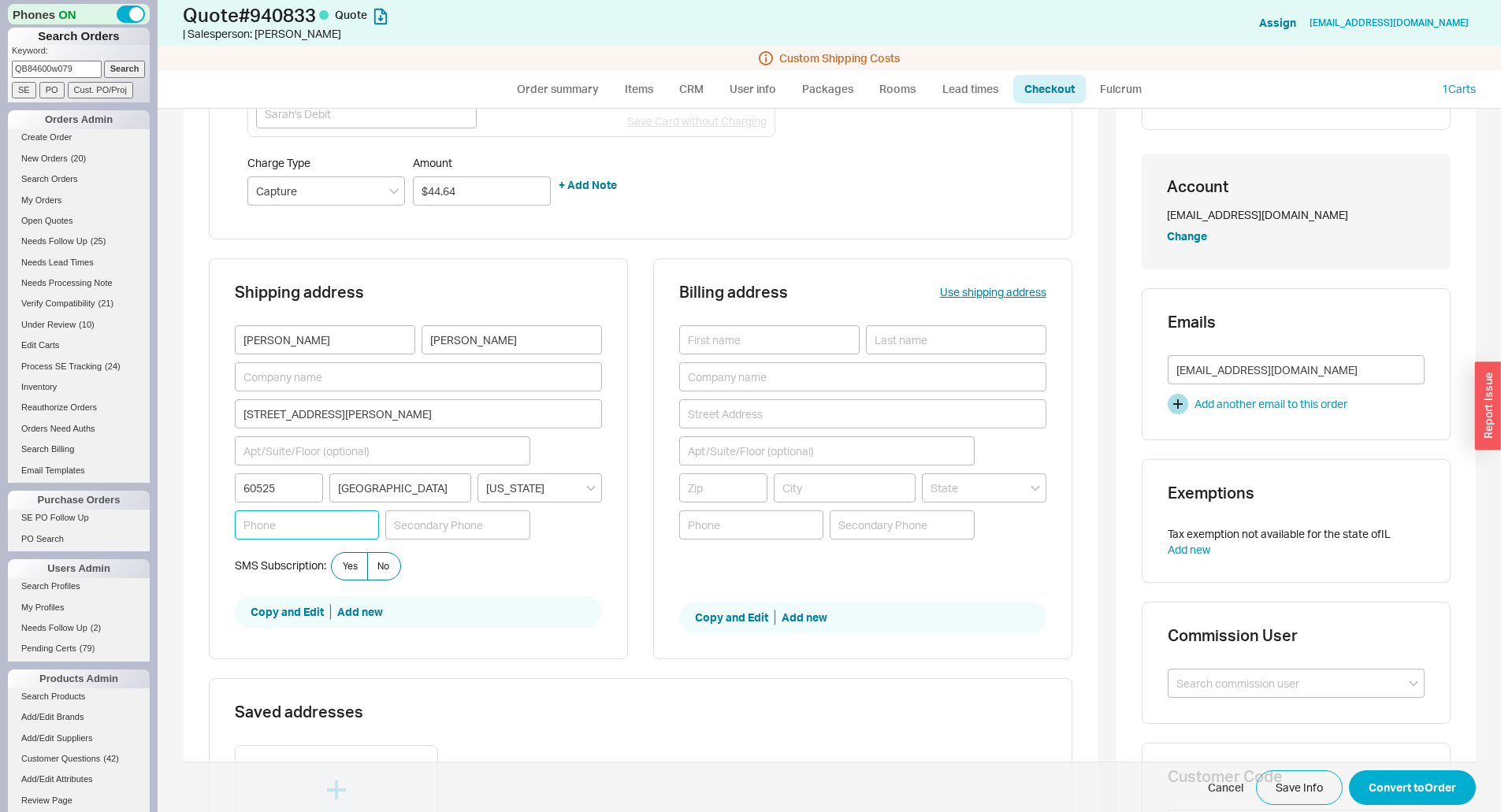
click at [292, 531] on input at bounding box center [307, 525] width 145 height 29
type input "[PHONE_NUMBER]"
click at [384, 563] on label "No" at bounding box center [383, 566] width 34 height 28
click at [0, 0] on input "No" at bounding box center [0, 0] width 0 height 0
click at [992, 288] on button "Use shipping address" at bounding box center [993, 292] width 106 height 16
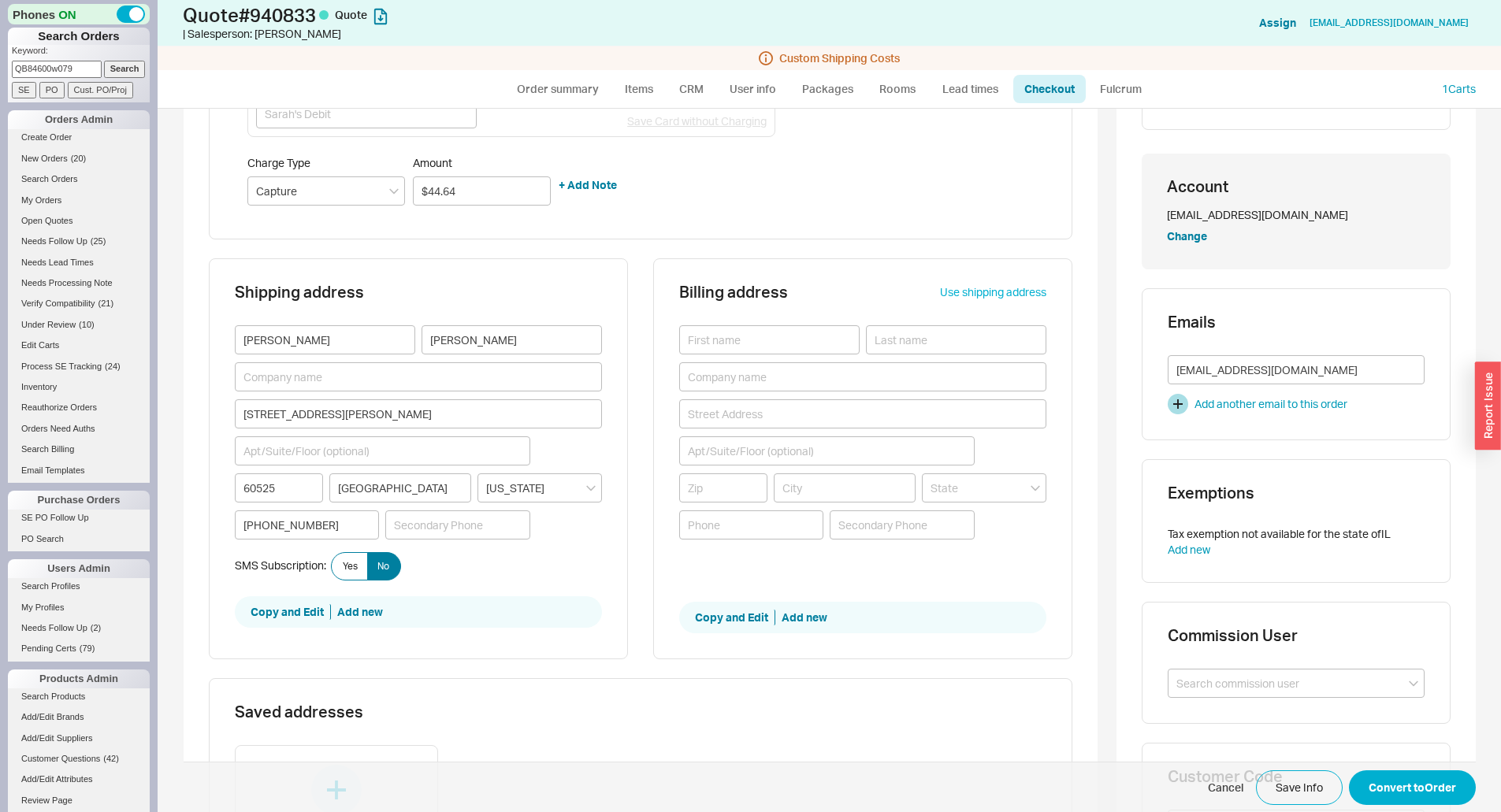
type input "[PERSON_NAME]"
type input "[STREET_ADDRESS][PERSON_NAME]"
type input "60525"
type input "[GEOGRAPHIC_DATA]"
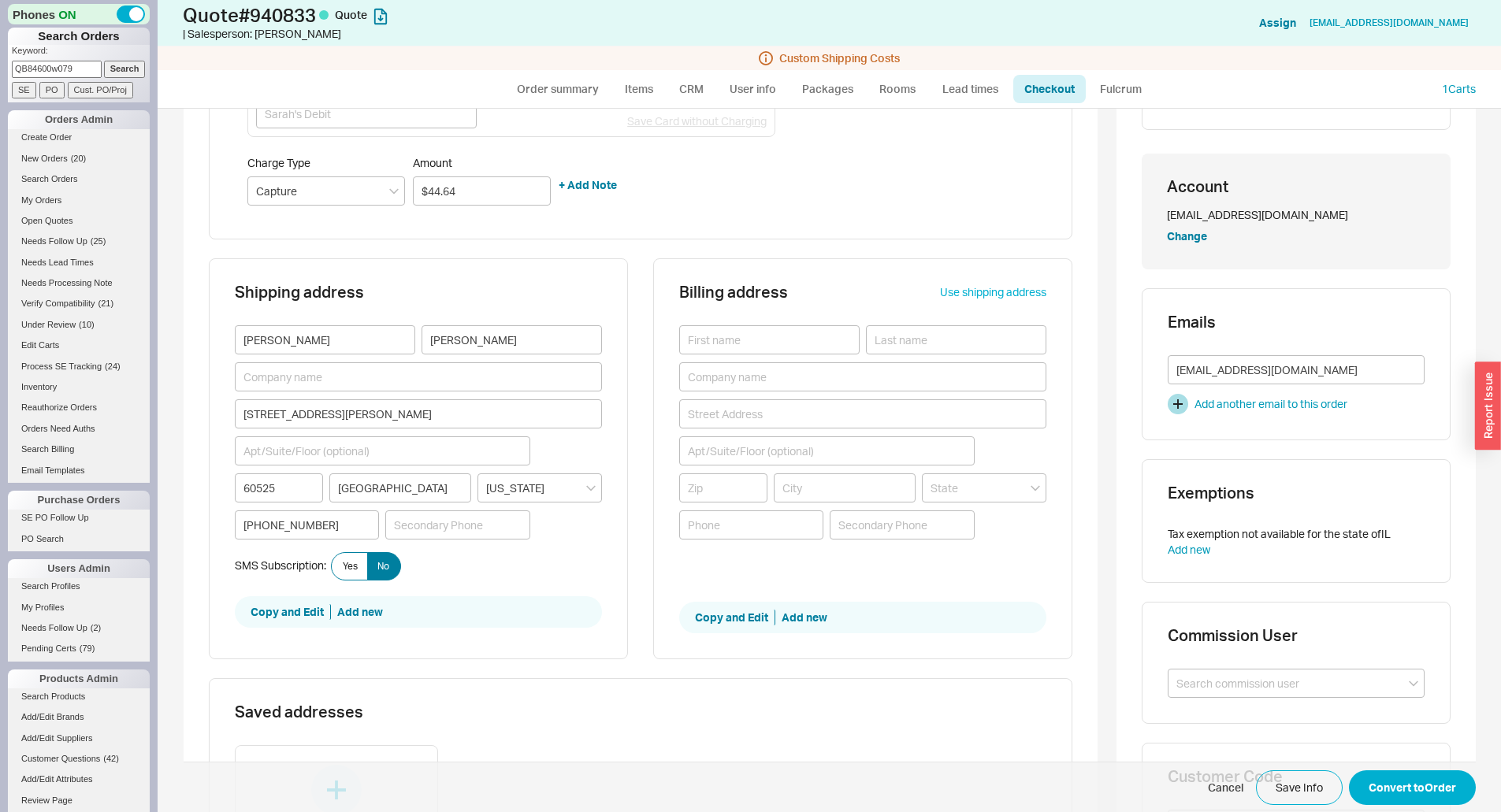
type input "[PHONE_NUMBER]"
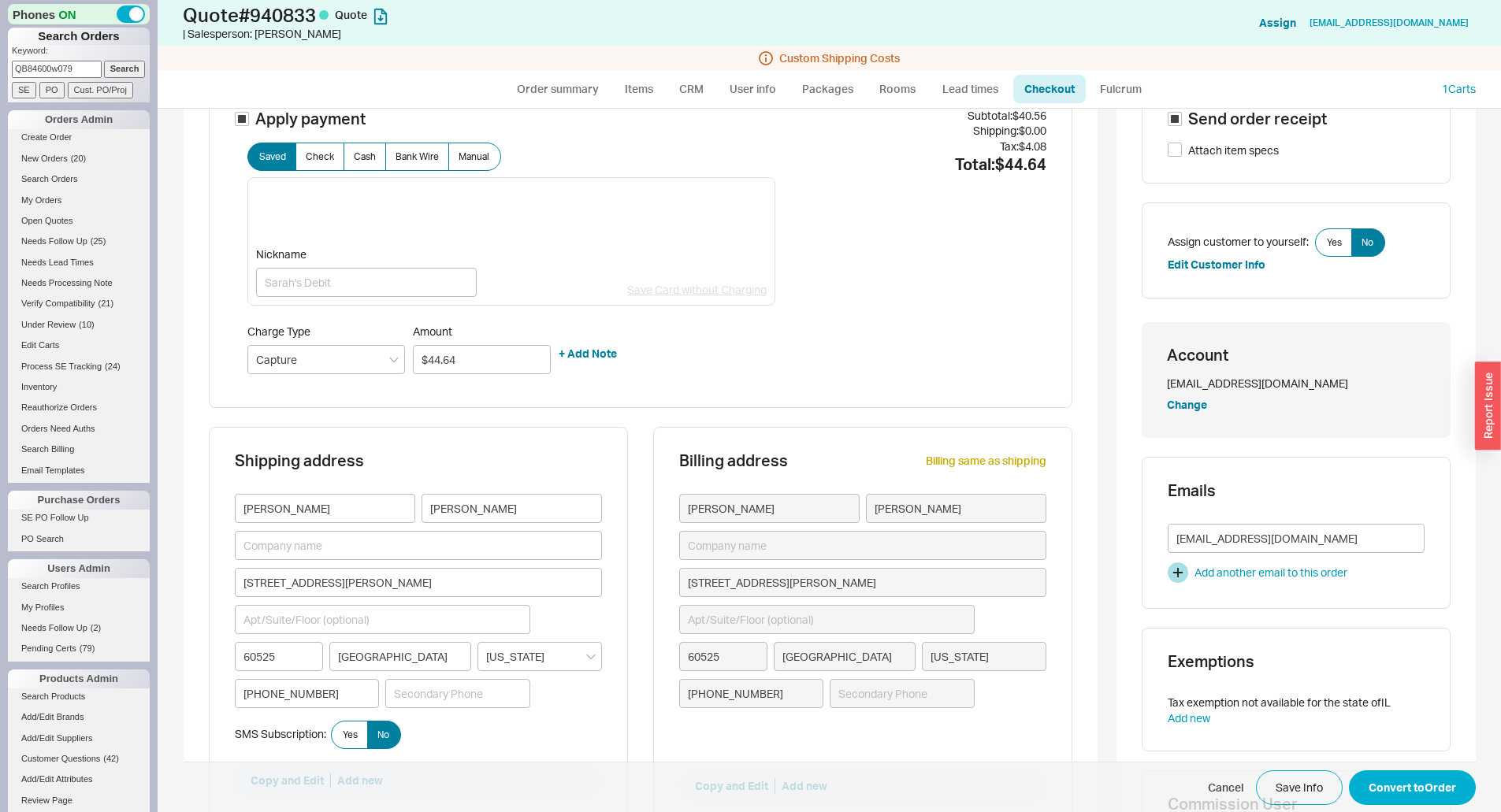
scroll to position [0, 0]
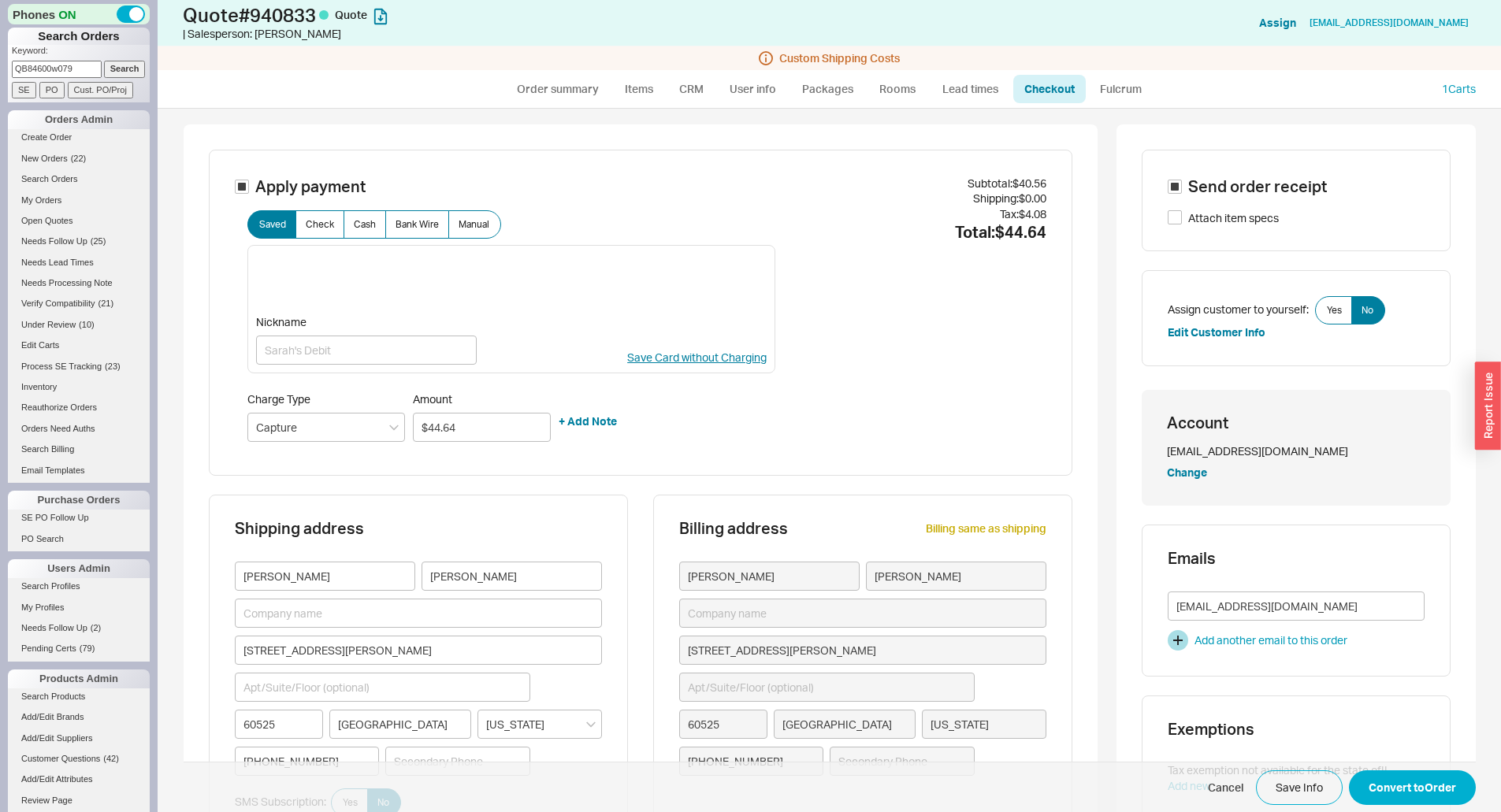
click at [810, 285] on div "Subtotal: $40.56 Shipping: $0.00 Tax: $4.08 Total: $44.64" at bounding box center [910, 313] width 270 height 275
click at [1403, 787] on button "Convert to Order" at bounding box center [1412, 787] width 127 height 35
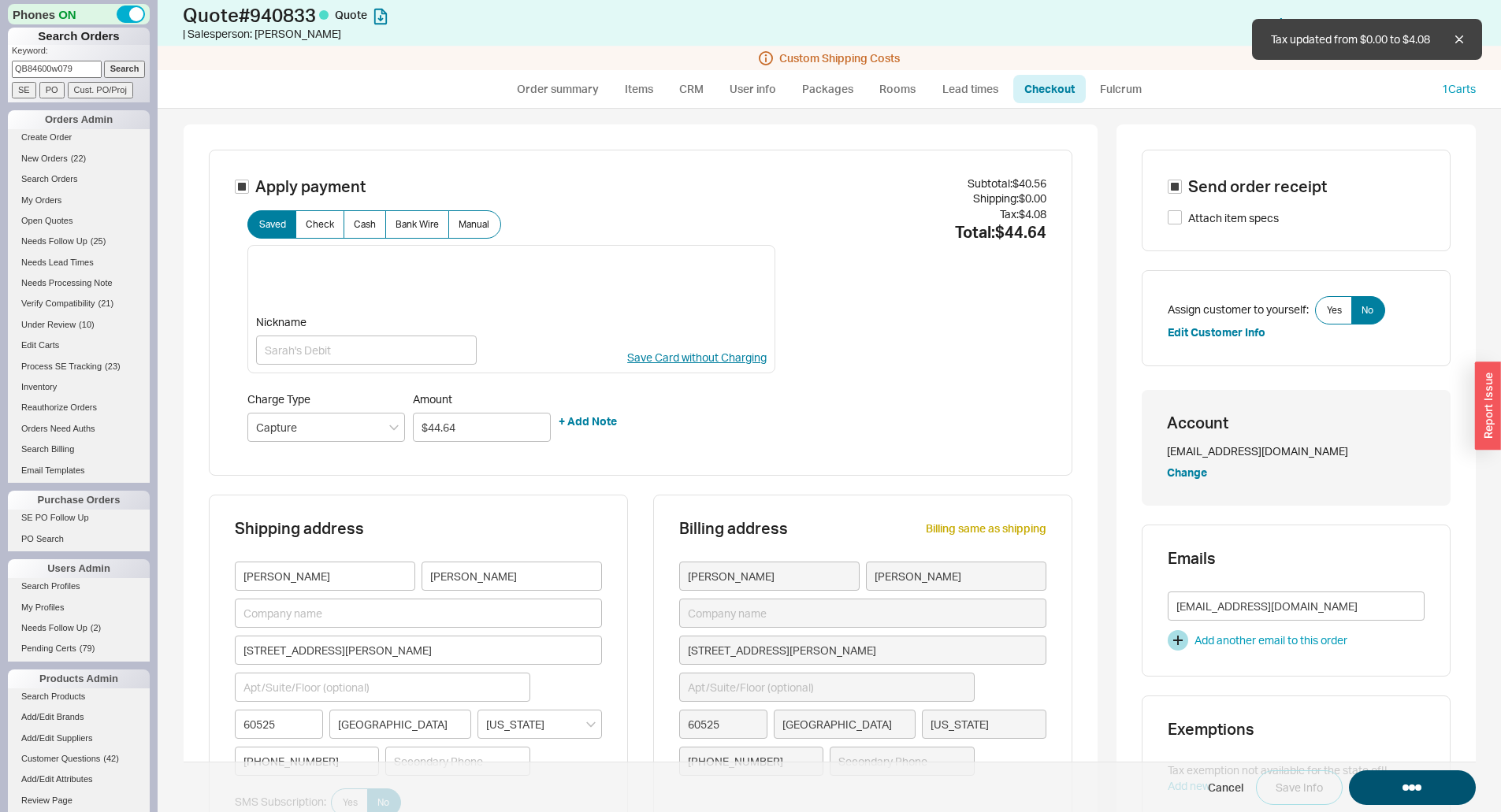
select select "*"
select select "LOW"
select select "3"
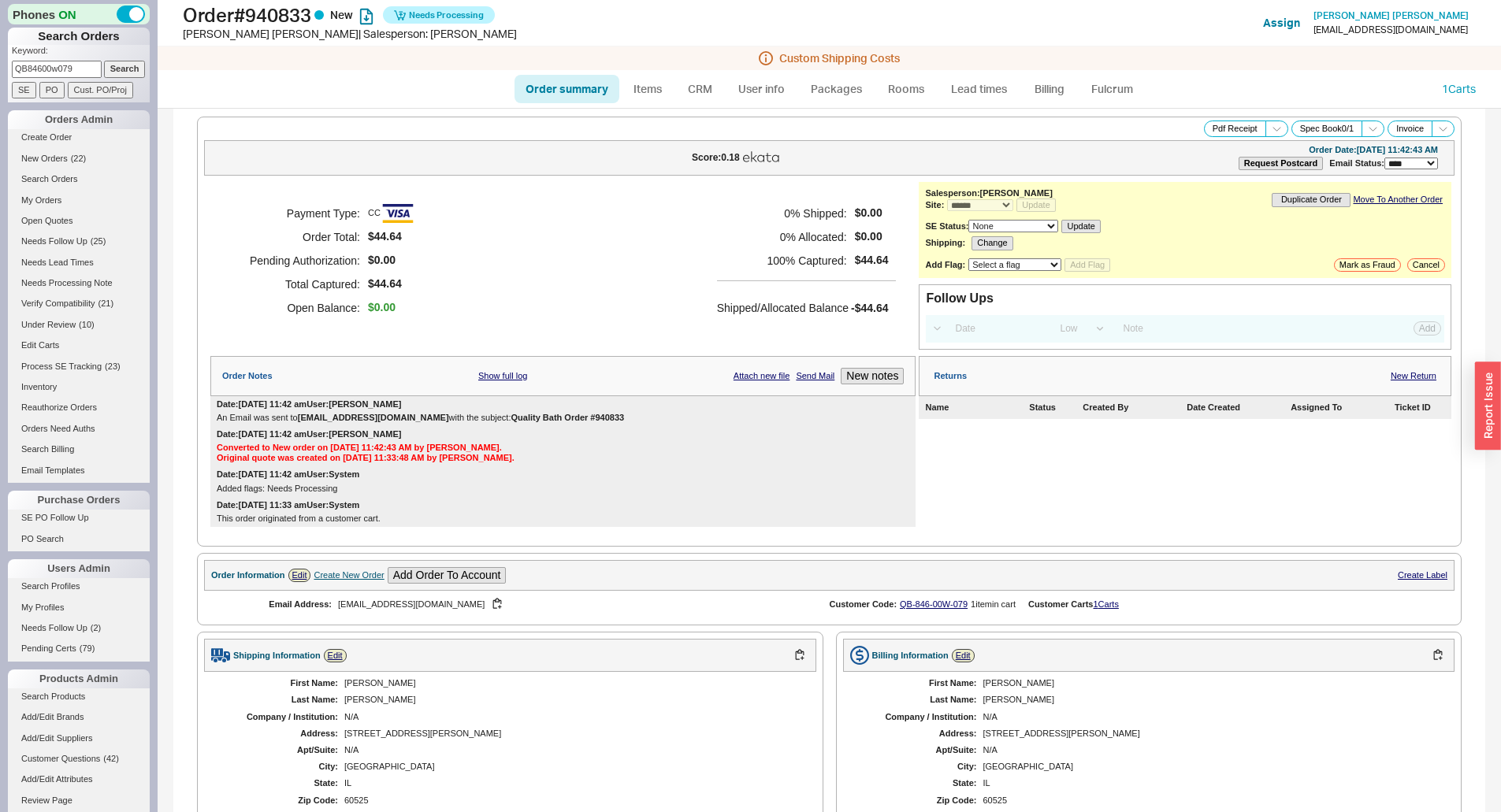
drag, startPoint x: 80, startPoint y: 69, endPoint x: 0, endPoint y: 82, distance: 81.0
click at [0, 82] on div "Phones ON Search Orders Keyword: QB84600w079 Search SE PO Cust. PO/Proj Orders …" at bounding box center [79, 406] width 157 height 812
type input "930621"
click at [104, 60] on input "Search" at bounding box center [125, 69] width 42 height 16
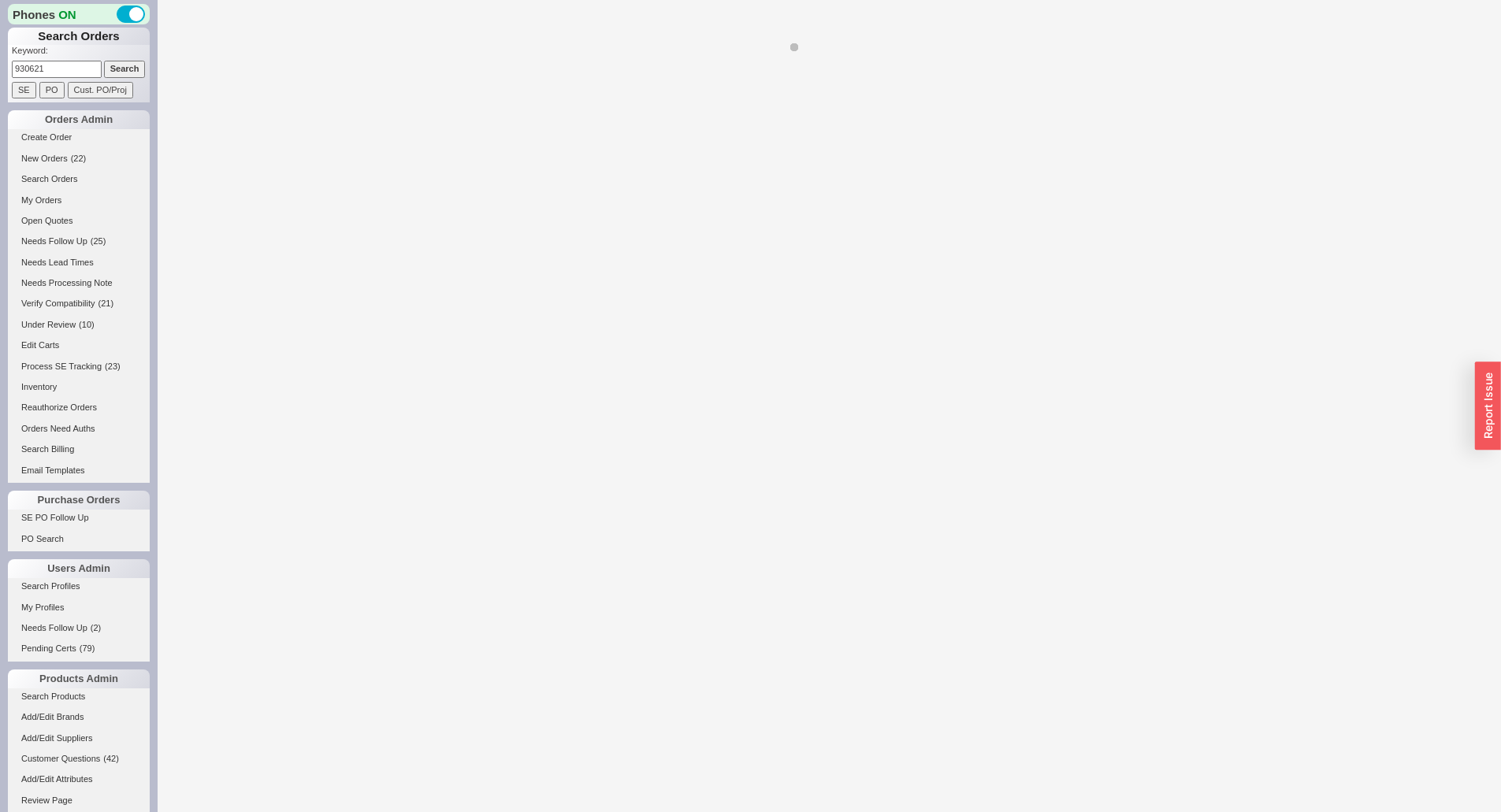
select select "*"
select select "LOW"
select select "3"
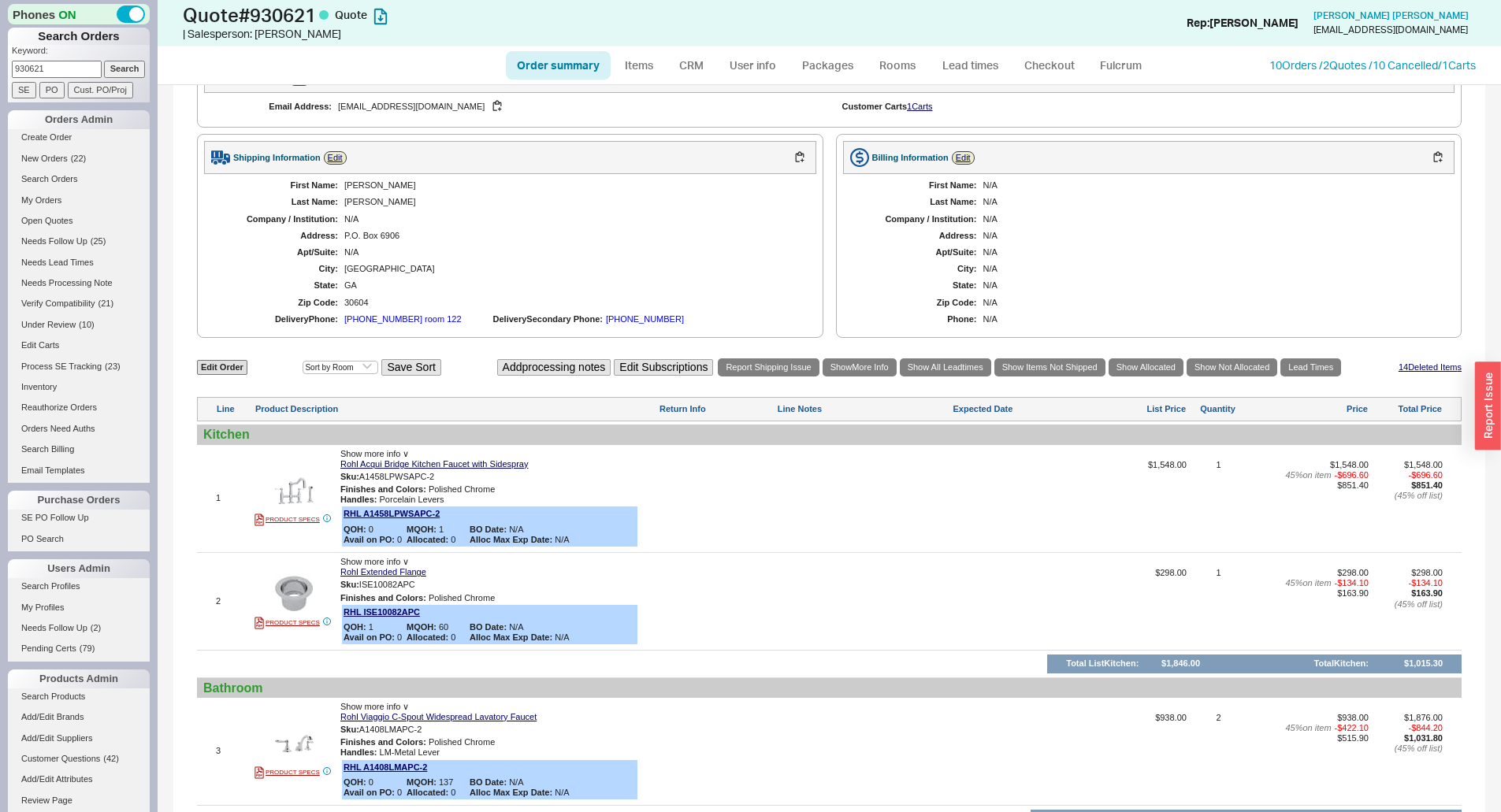
scroll to position [709, 0]
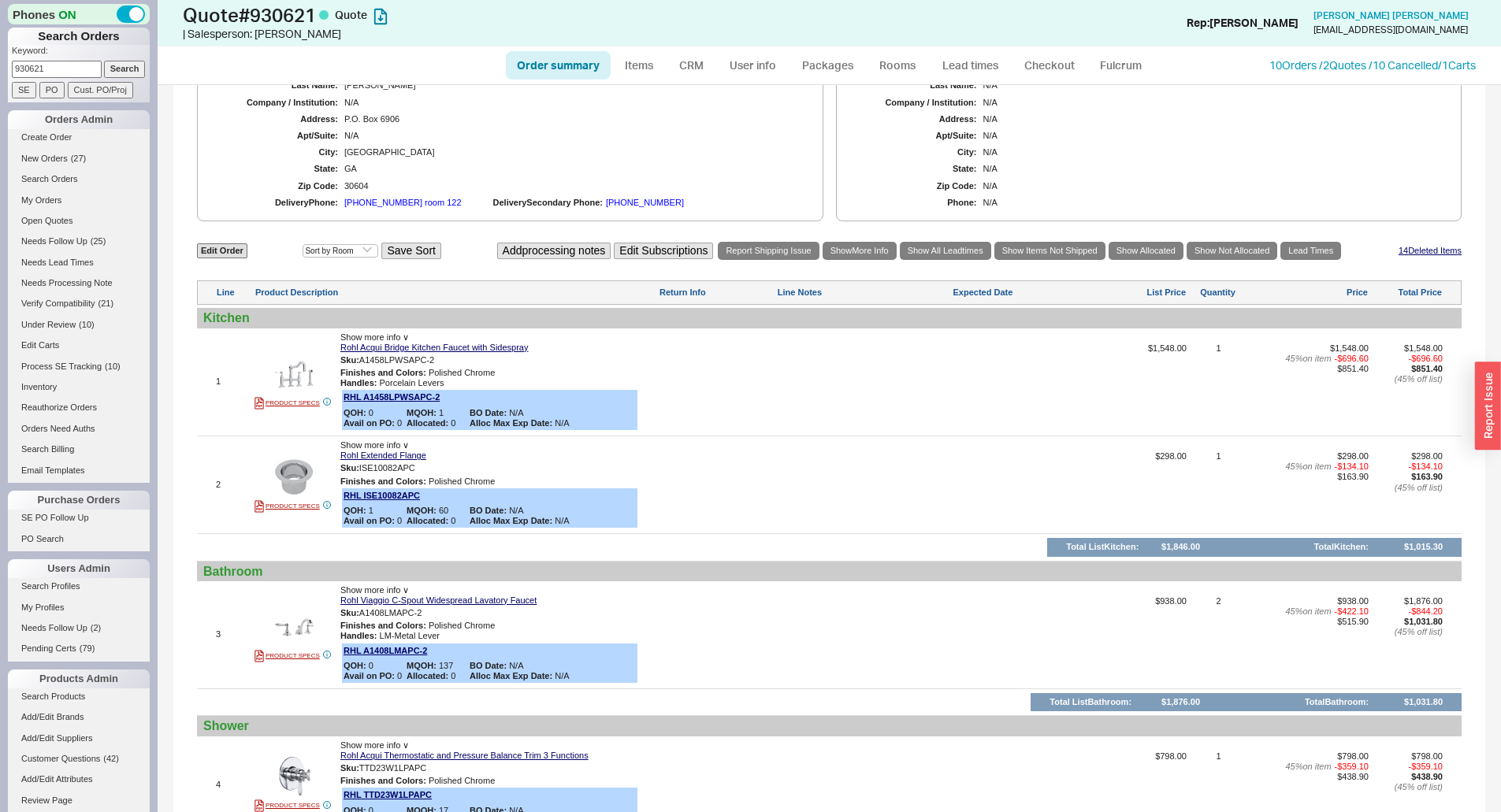
click at [606, 201] on div "406-219-3550" at bounding box center [644, 202] width 78 height 10
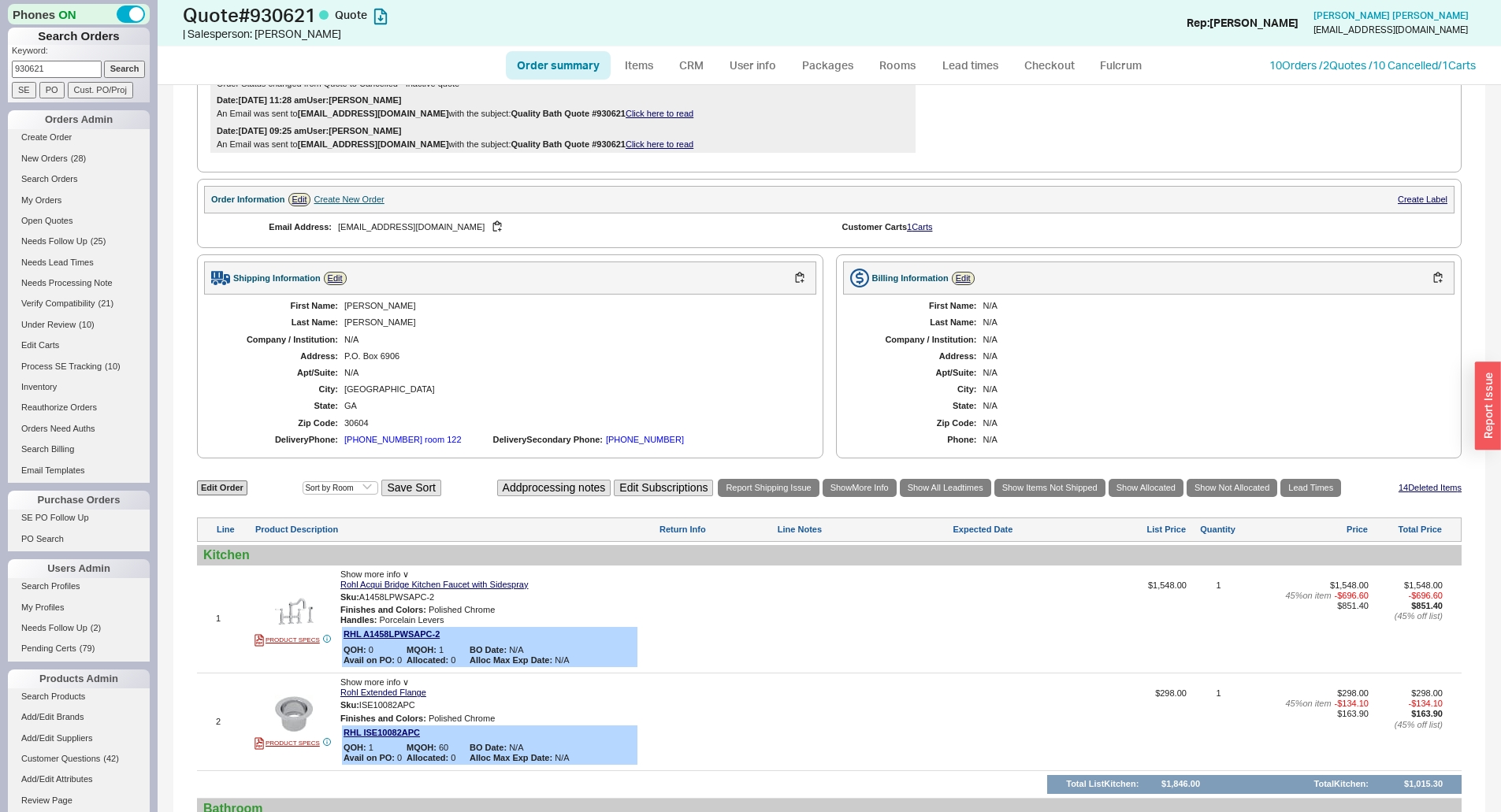
scroll to position [473, 0]
click at [738, 64] on link "User info" at bounding box center [753, 65] width 70 height 28
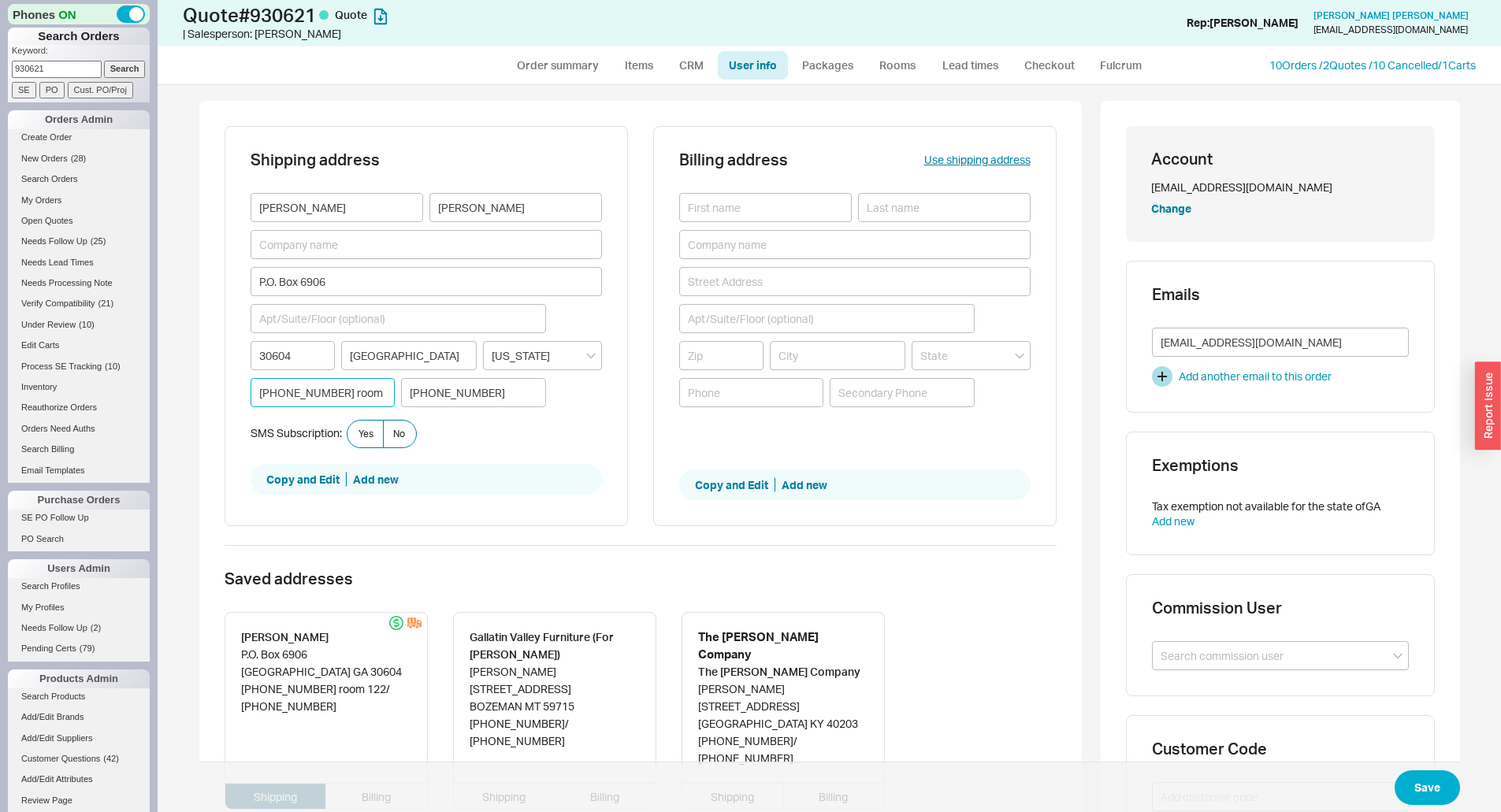
drag, startPoint x: 381, startPoint y: 390, endPoint x: 231, endPoint y: 403, distance: 150.6
click at [231, 403] on div "Shipping address Debbie Morris P.O. Box 6906 30604 ATHENS Georgia 706-353-8484 …" at bounding box center [425, 326] width 403 height 401
drag, startPoint x: 493, startPoint y: 386, endPoint x: 381, endPoint y: 391, distance: 112.1
click at [381, 391] on div "406-219-3550" at bounding box center [398, 392] width 295 height 29
click at [258, 390] on input at bounding box center [323, 392] width 145 height 29
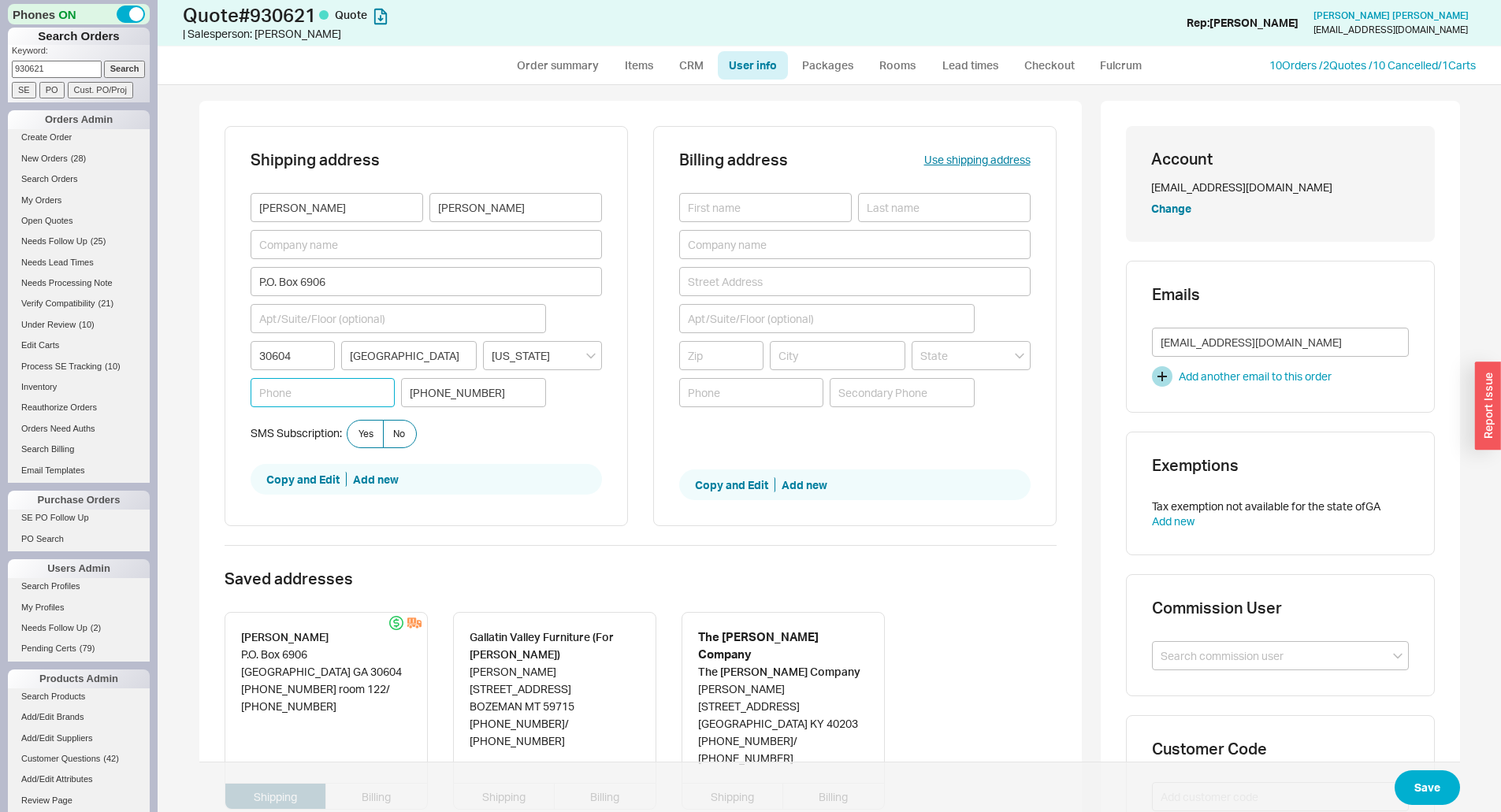
paste input "406-219-3550"
type input "406-219-3550"
drag, startPoint x: 509, startPoint y: 391, endPoint x: 387, endPoint y: 403, distance: 122.6
click at [387, 403] on div "406-219-3550 406-219-3550" at bounding box center [398, 392] width 295 height 29
click at [1424, 791] on button "Save" at bounding box center [1427, 787] width 65 height 35
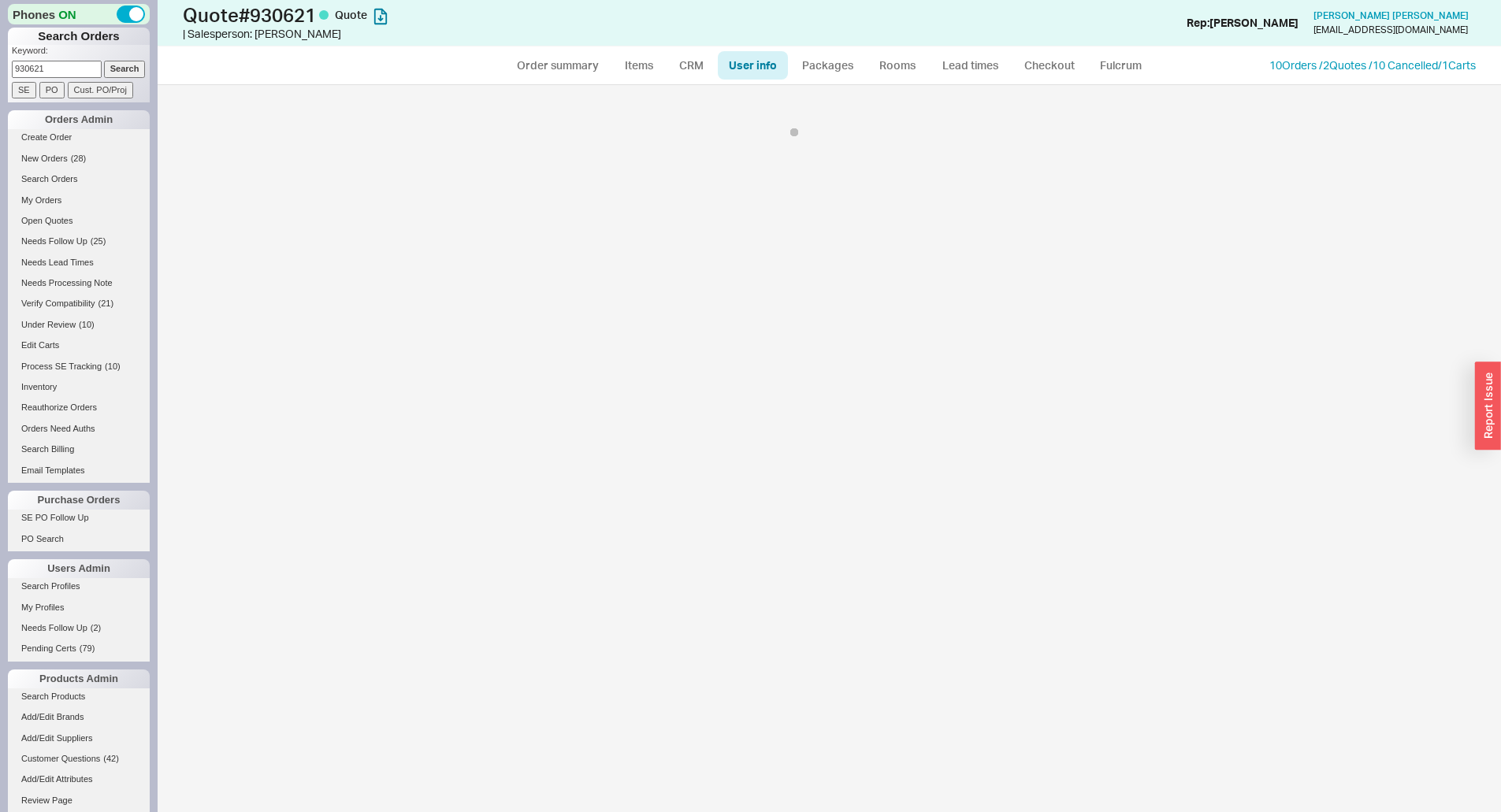
select select "*"
select select "LOW"
select select "3"
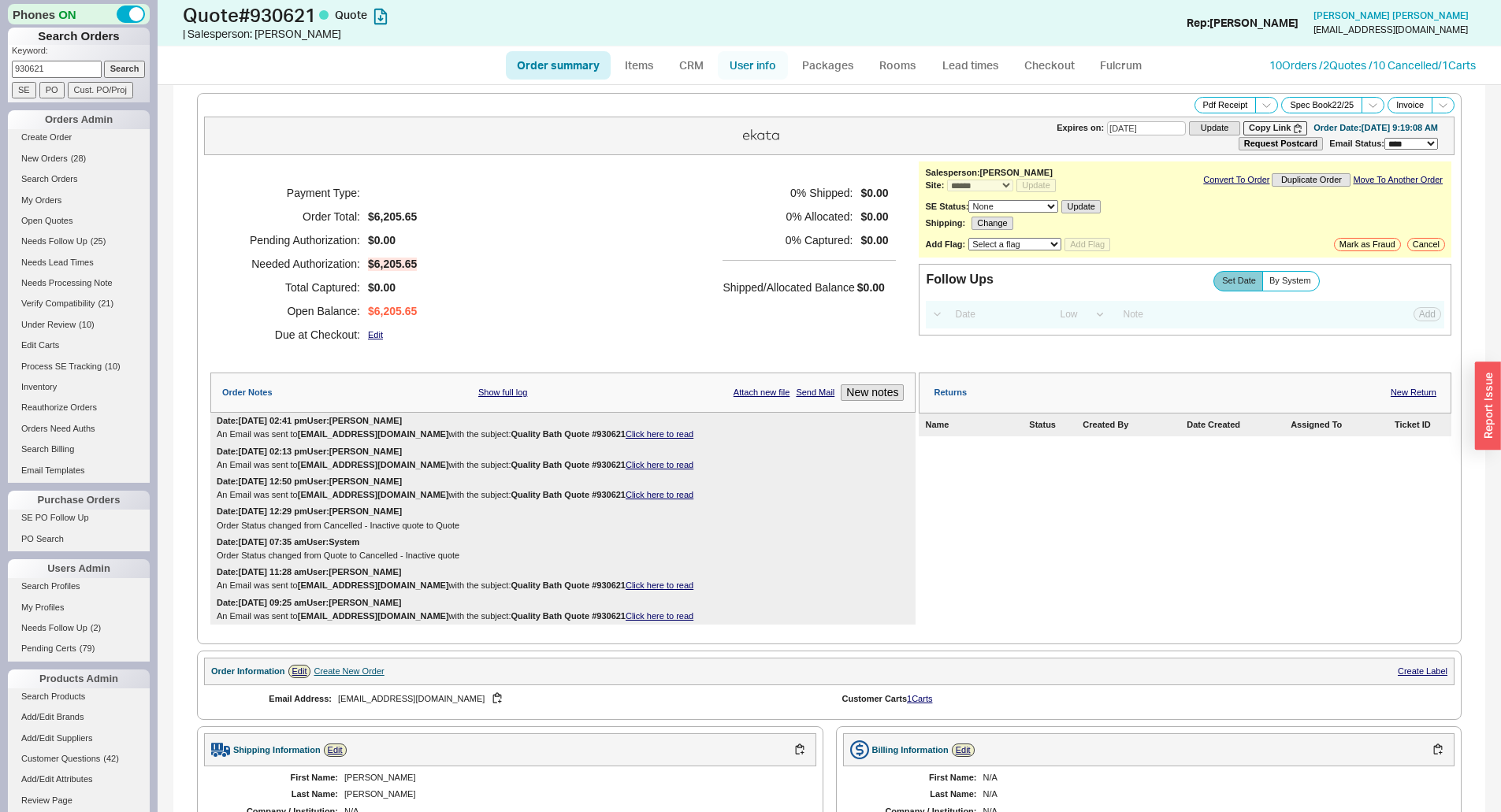
click at [741, 53] on link "User info" at bounding box center [753, 65] width 70 height 28
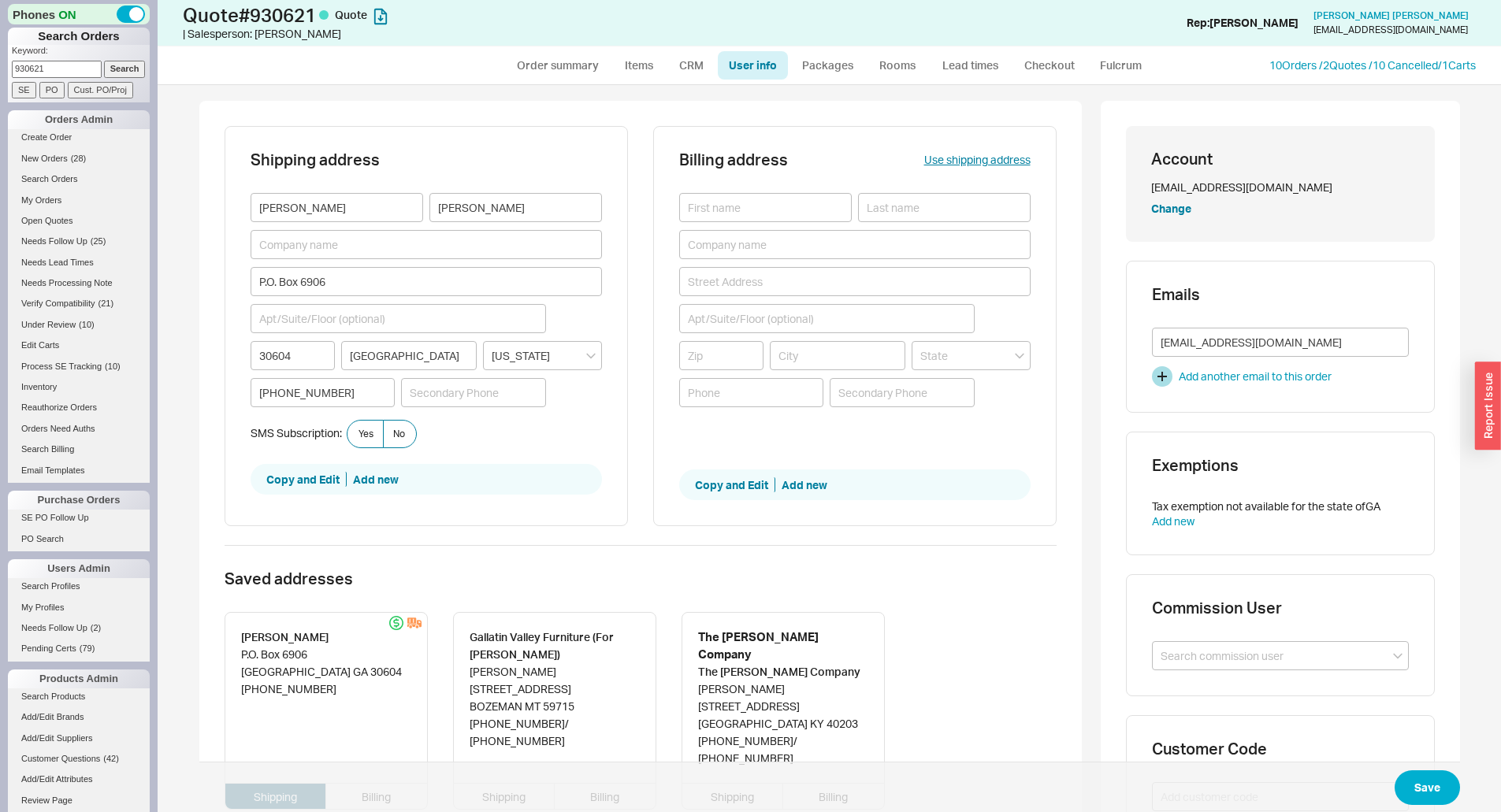
scroll to position [282, 0]
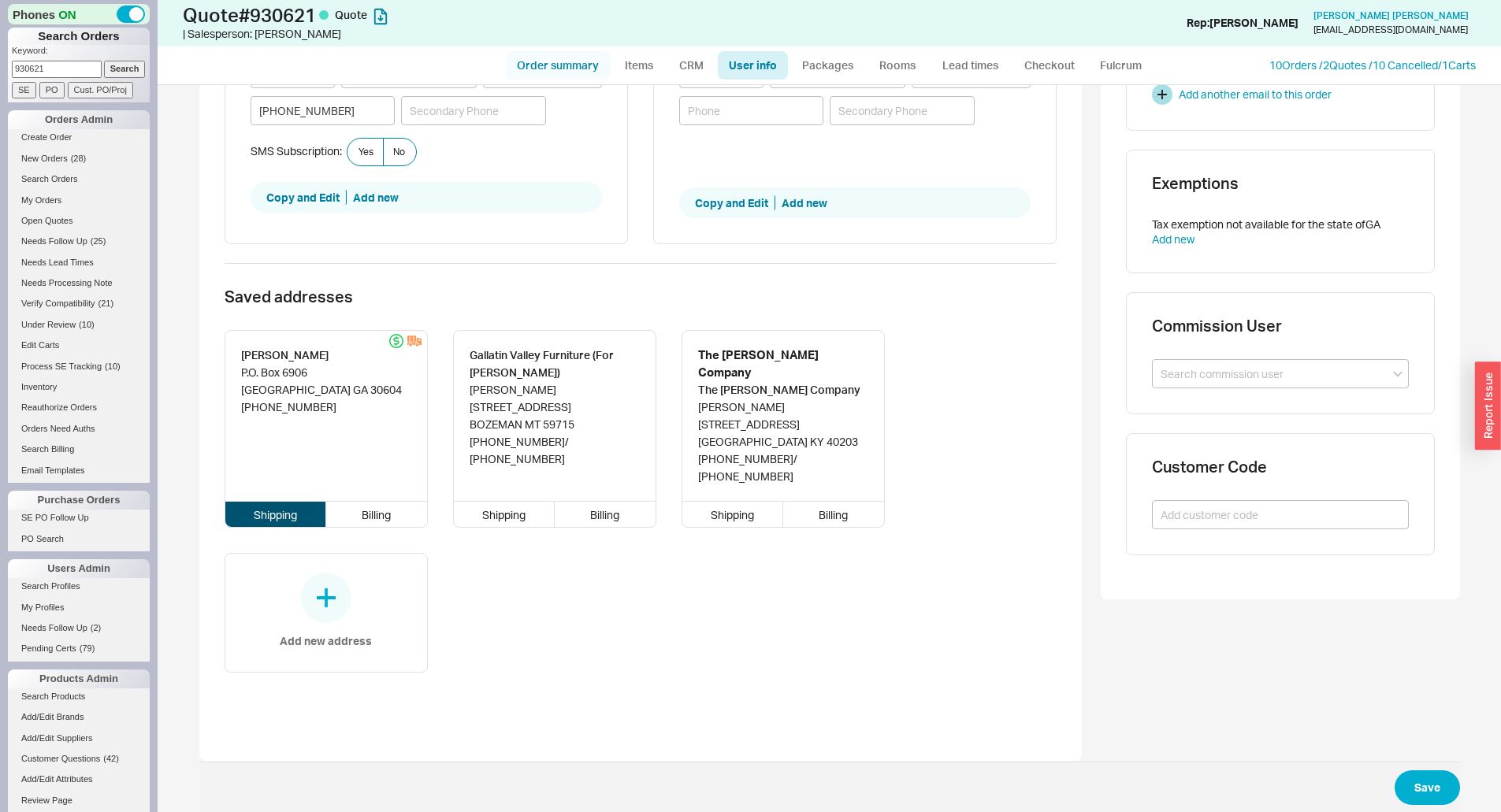
click at [563, 66] on link "Order summary" at bounding box center [558, 65] width 105 height 28
select select "*"
select select "LOW"
select select "3"
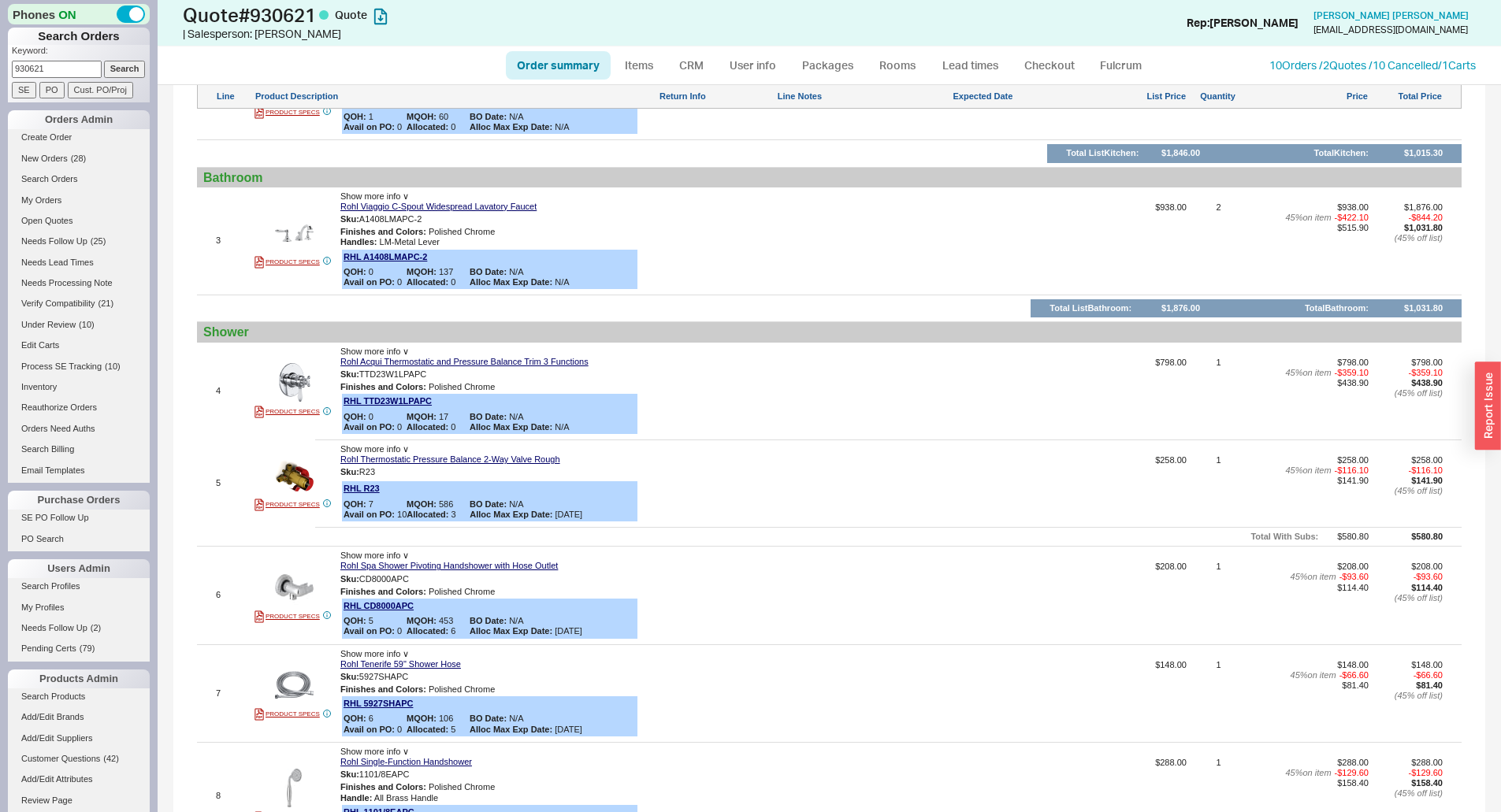
scroll to position [630, 0]
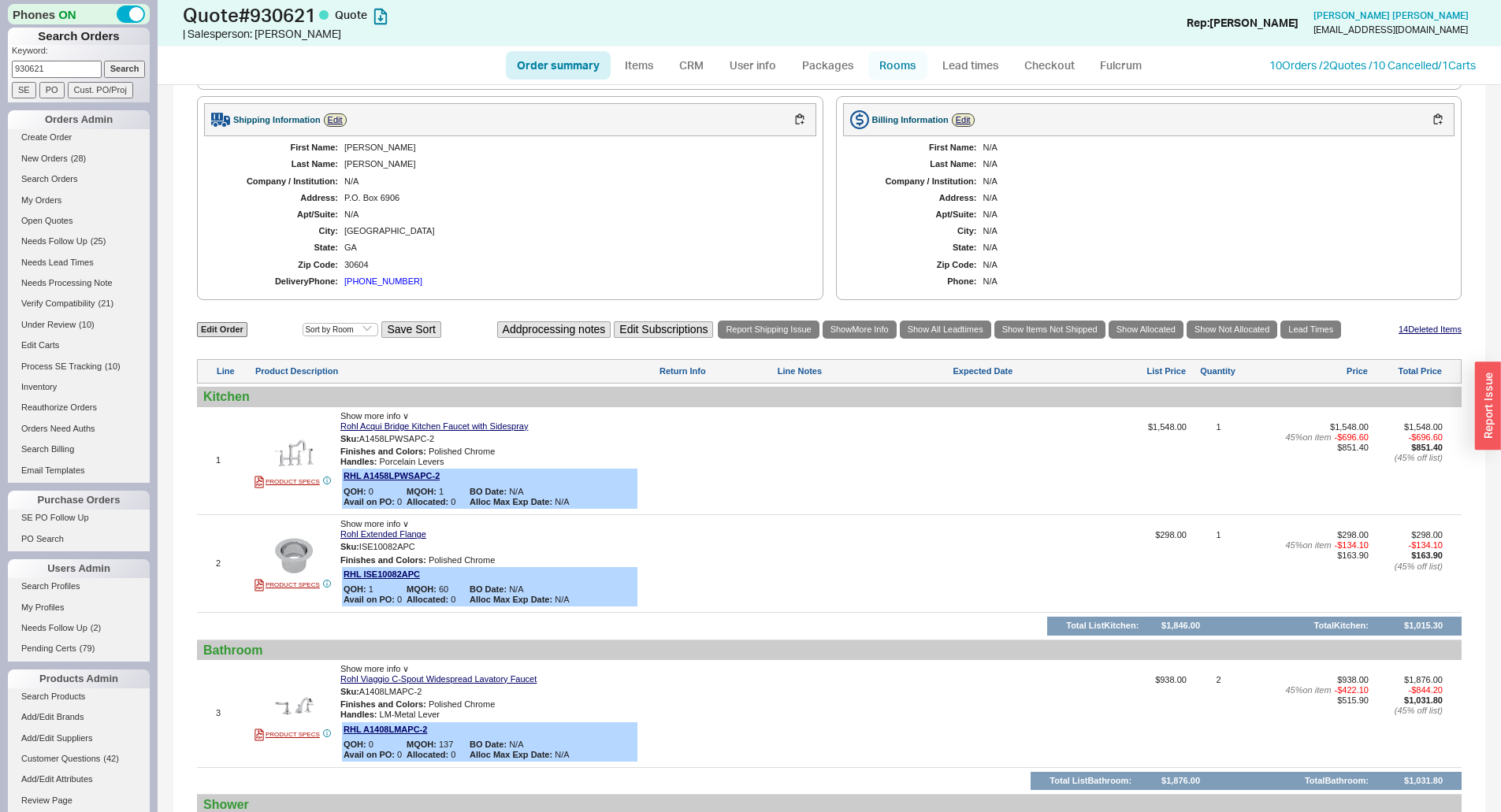
click at [907, 59] on link "Rooms" at bounding box center [897, 65] width 59 height 28
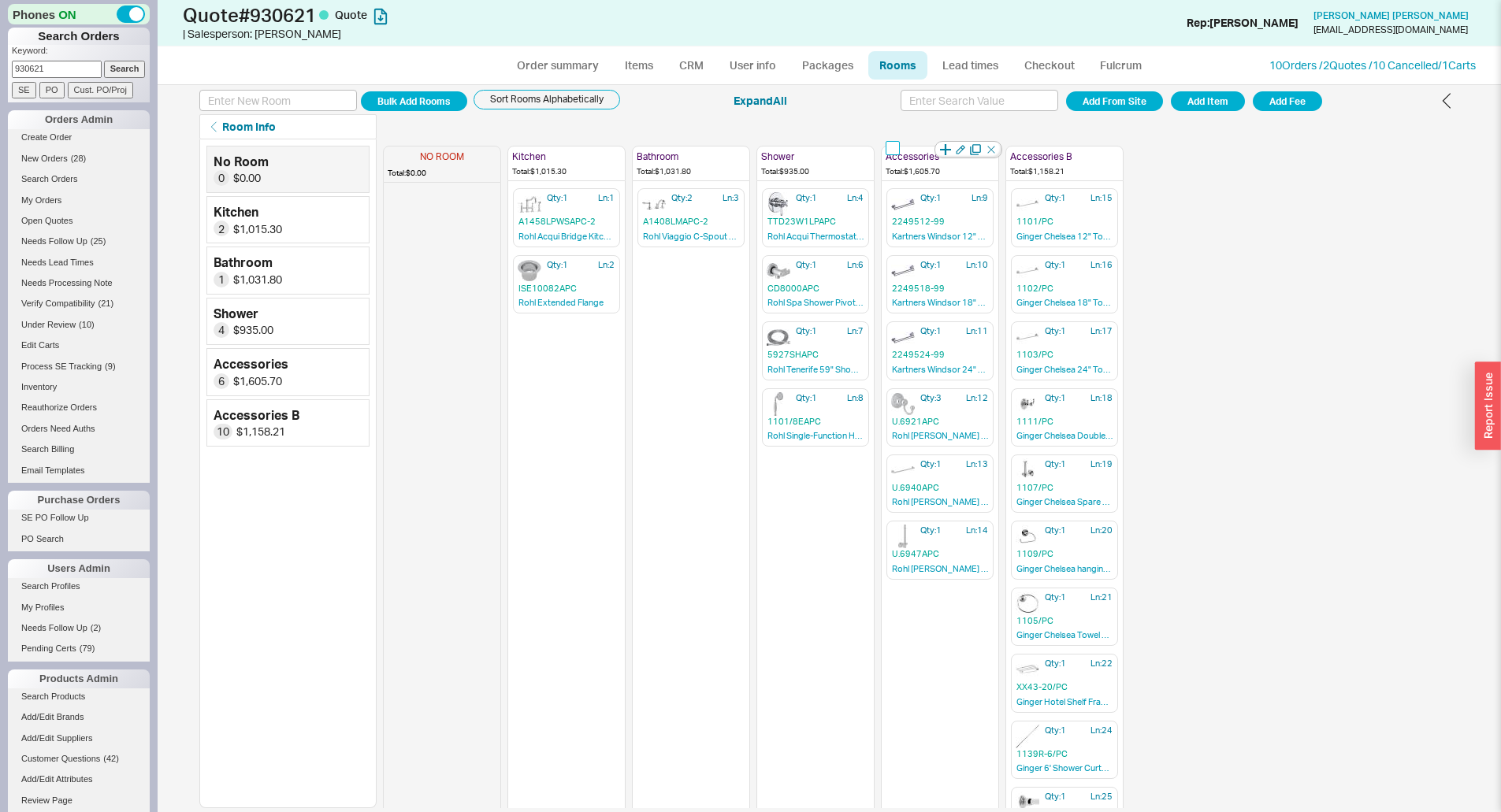
click at [895, 149] on input "checkbox" at bounding box center [893, 148] width 15 height 15
checkbox input "true"
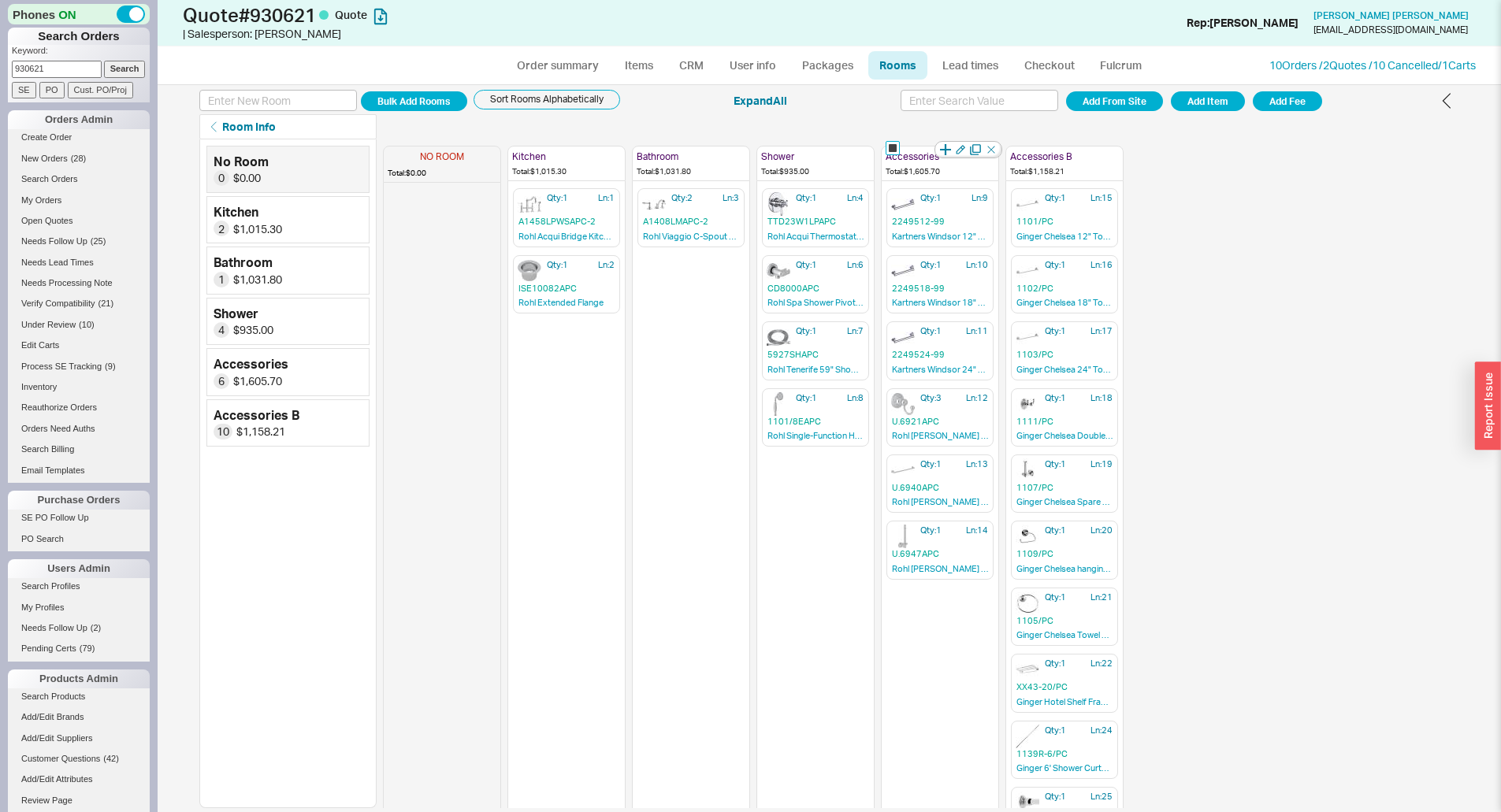
checkbox input "true"
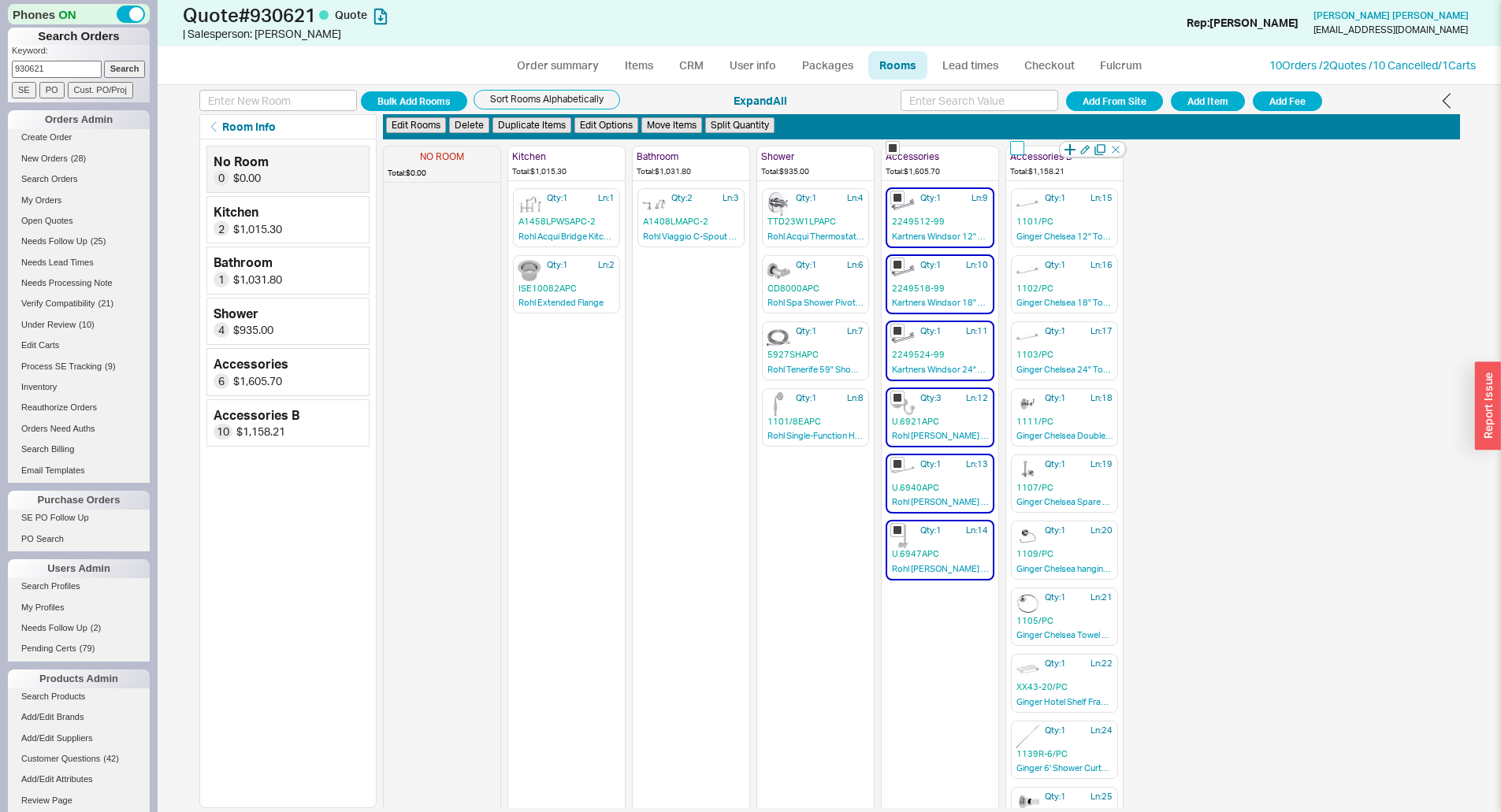
click at [1020, 149] on input "checkbox" at bounding box center [1017, 148] width 15 height 15
checkbox input "true"
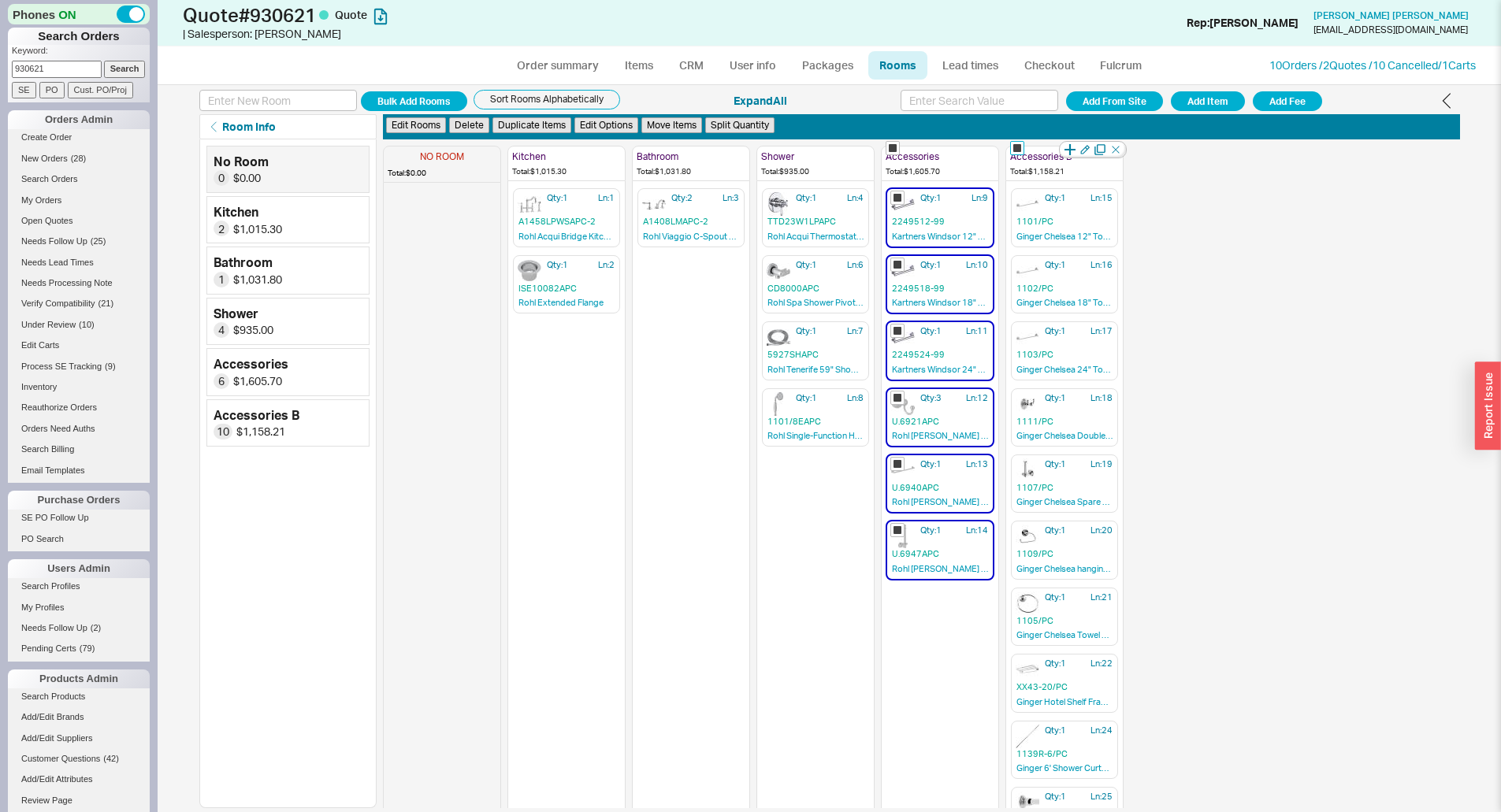
checkbox input "true"
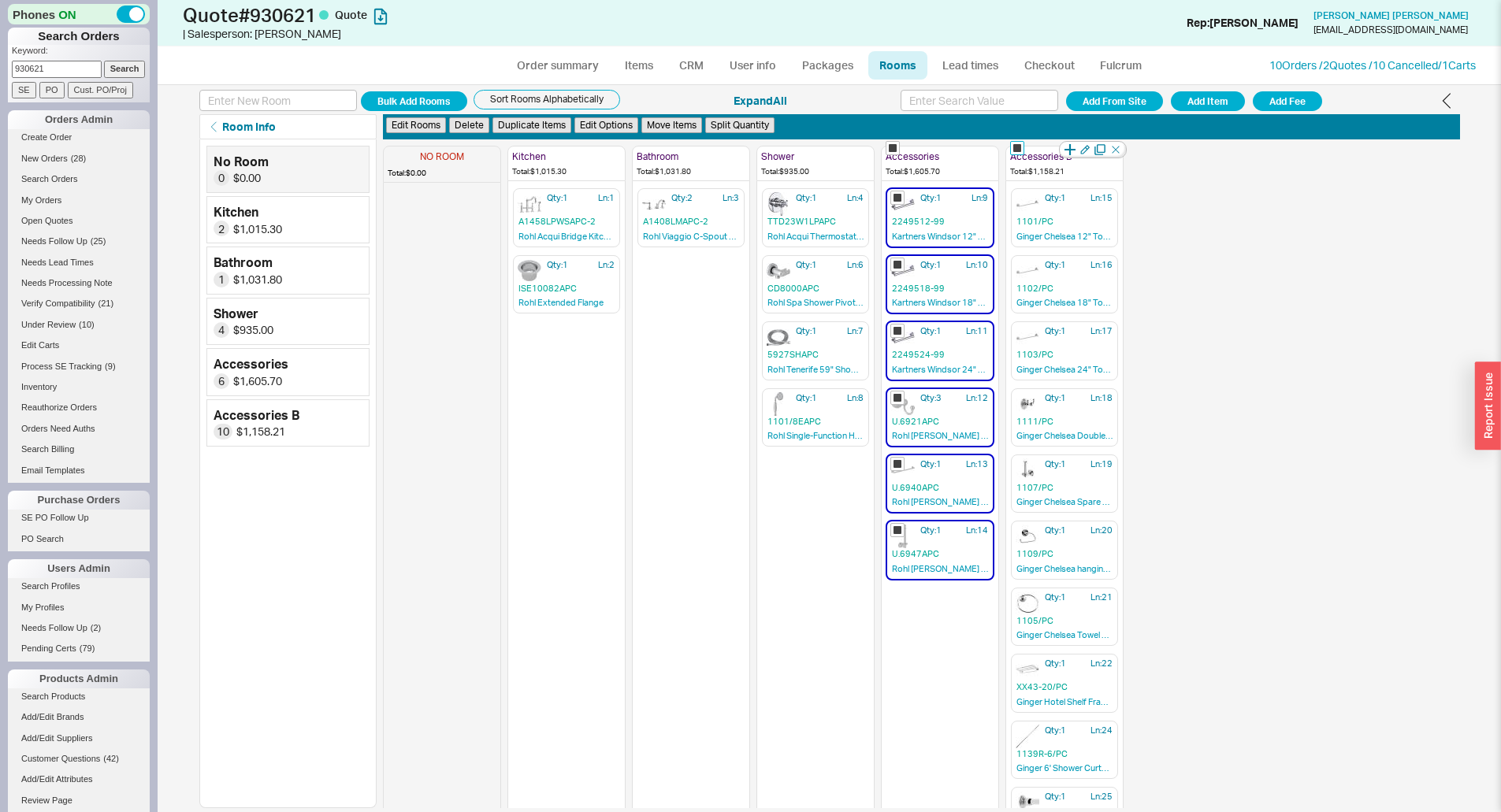
checkbox input "true"
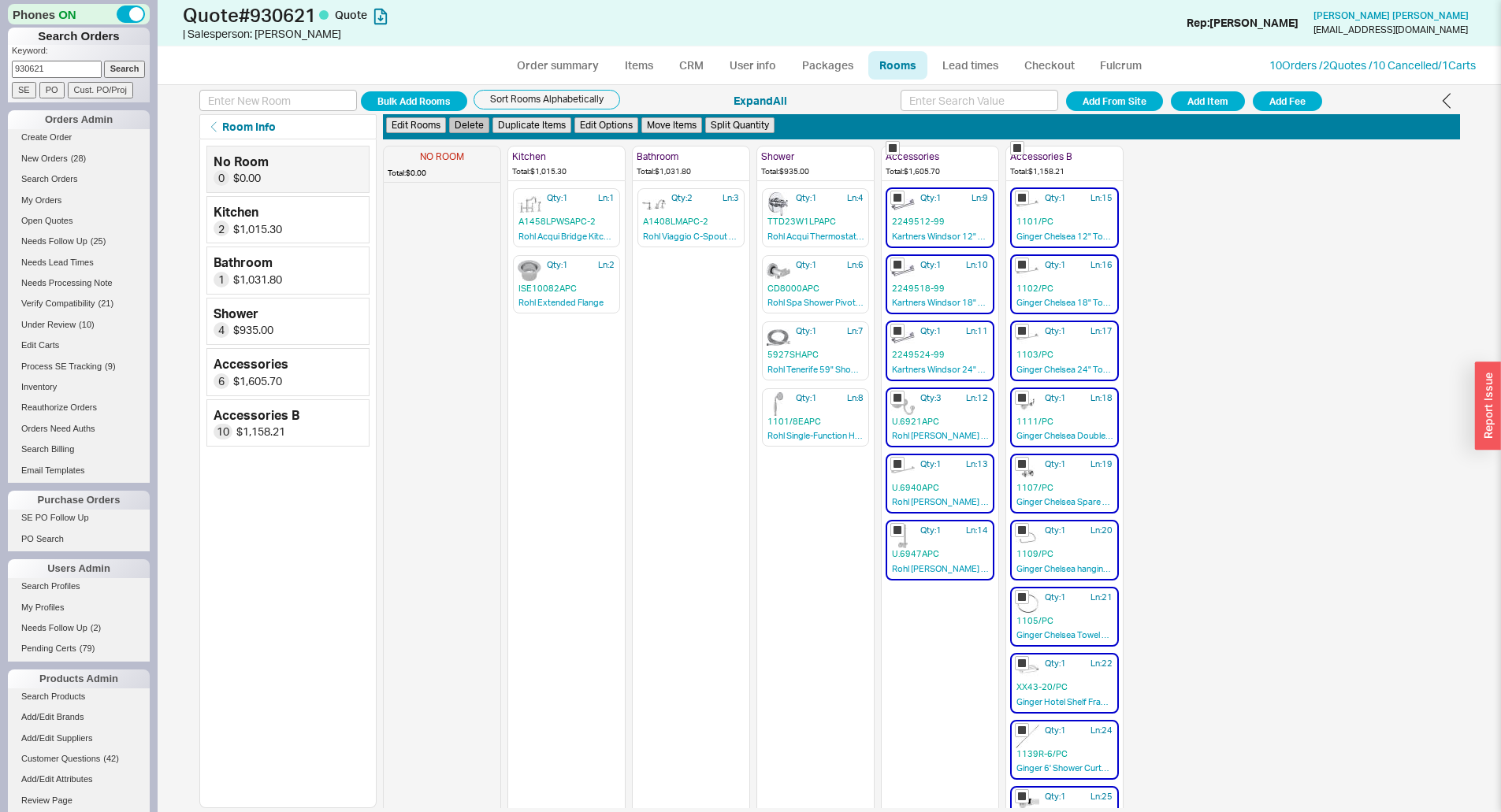
click at [480, 126] on button "Delete" at bounding box center [469, 125] width 40 height 16
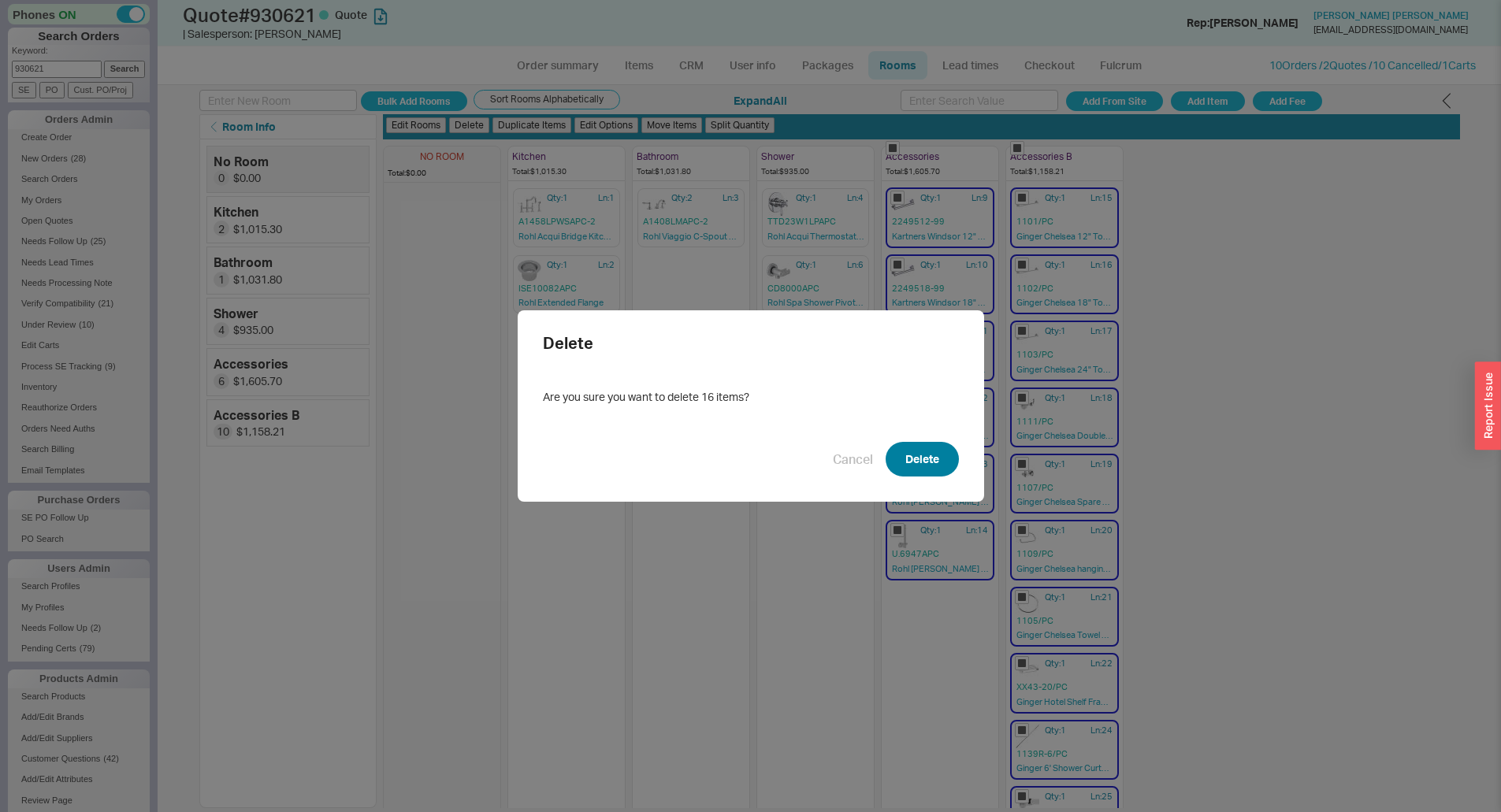
click at [924, 456] on button "Delete" at bounding box center [922, 459] width 73 height 35
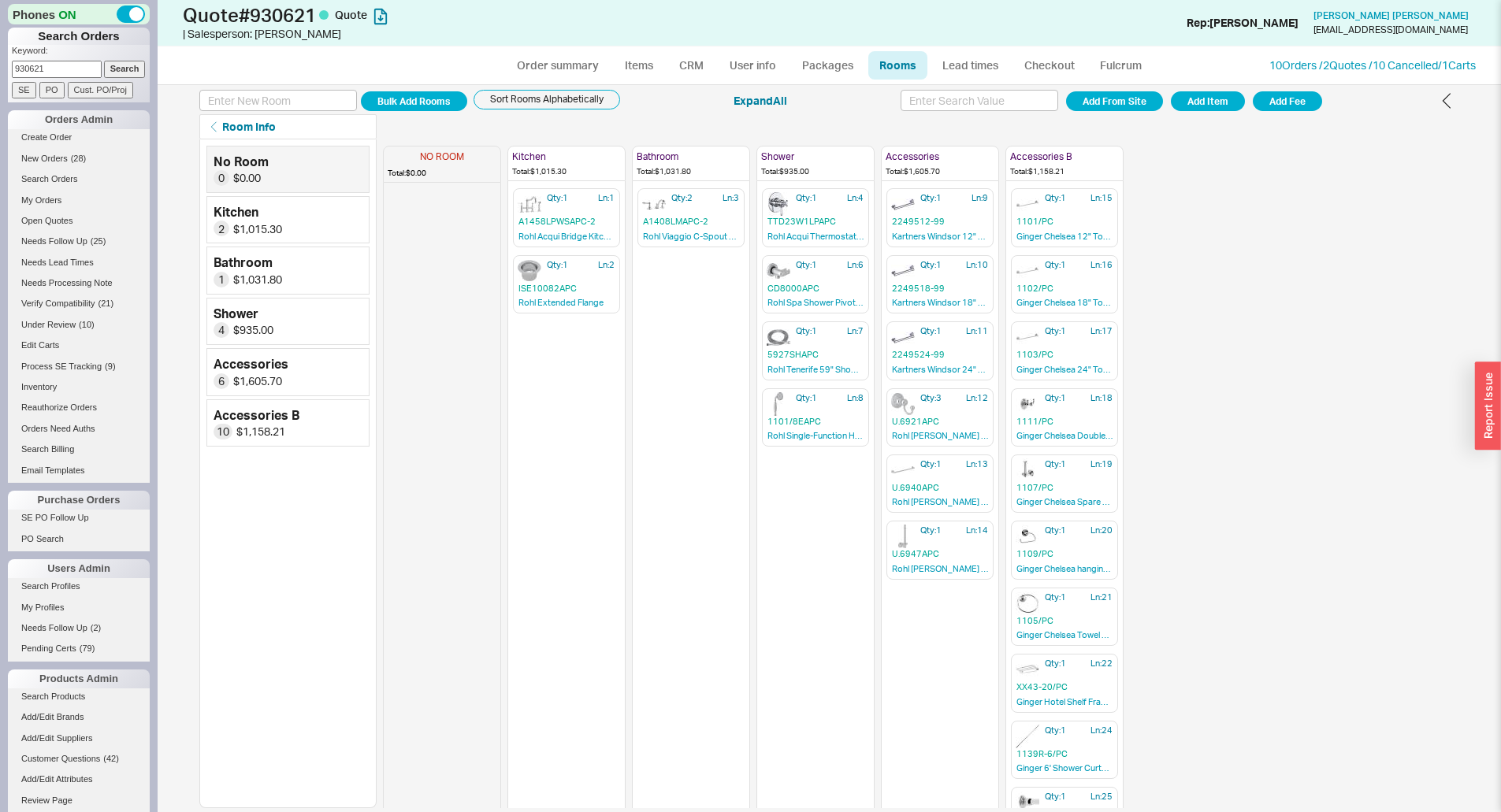
checkbox input "false"
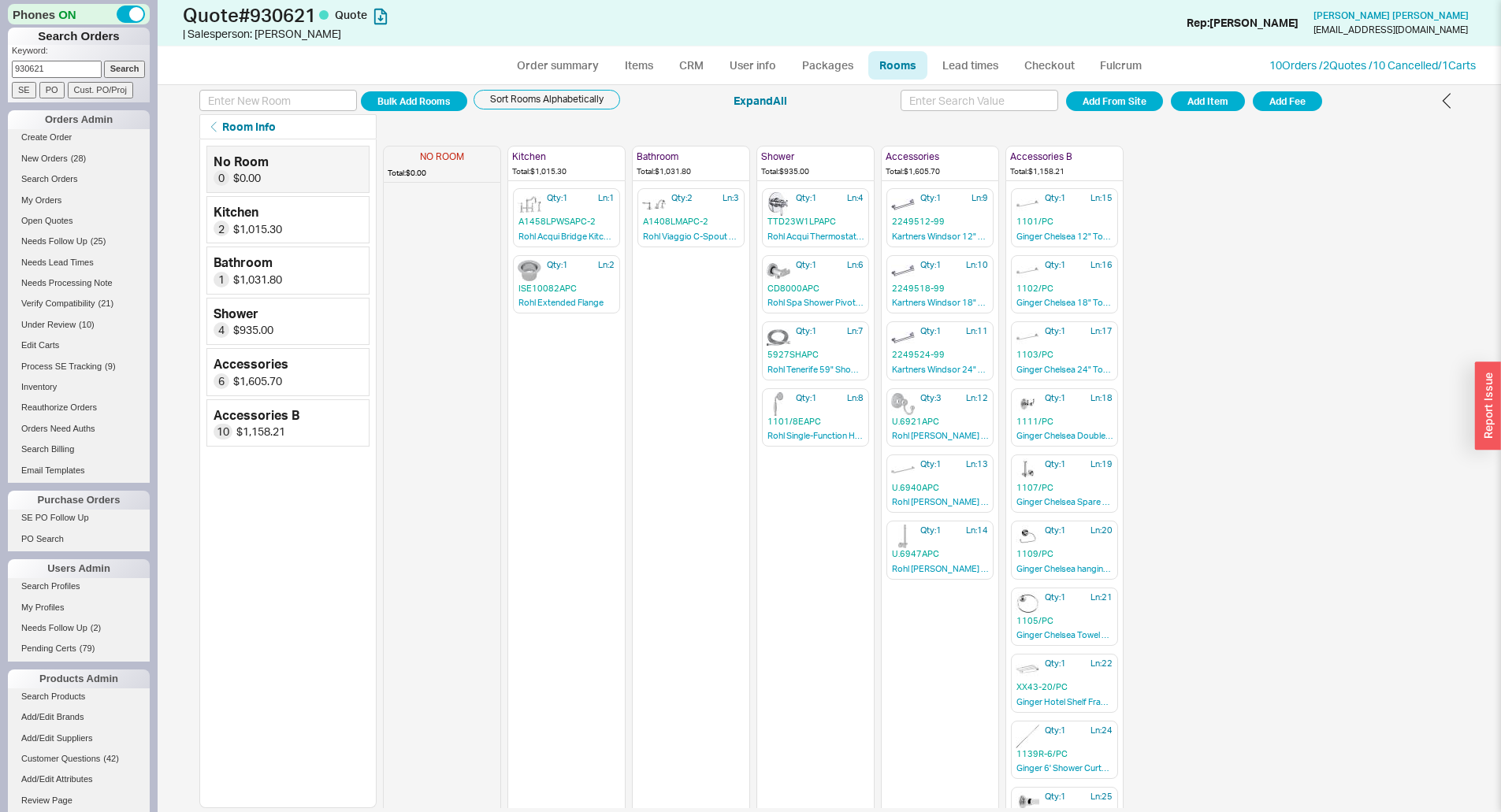
checkbox input "false"
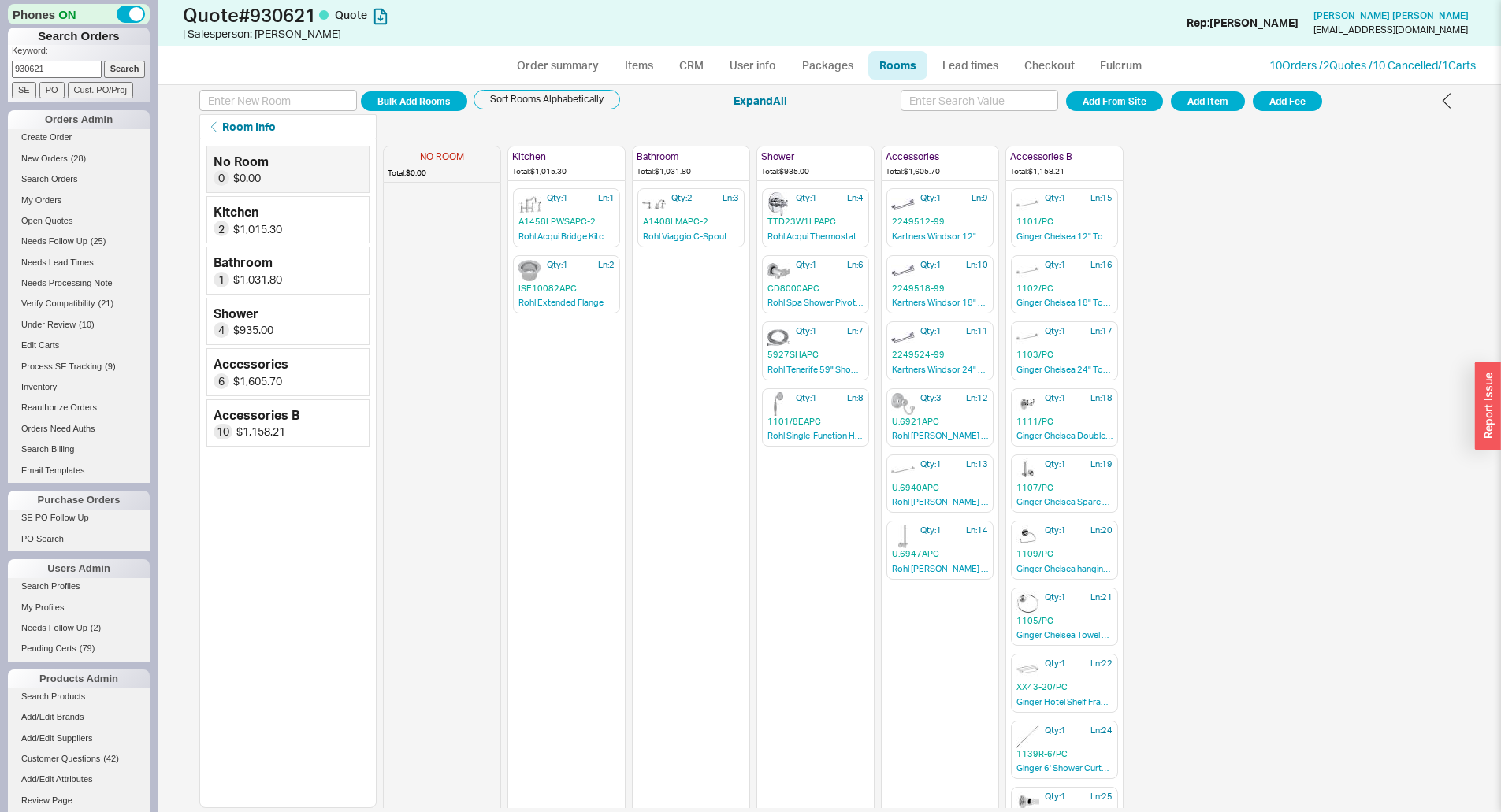
checkbox input "false"
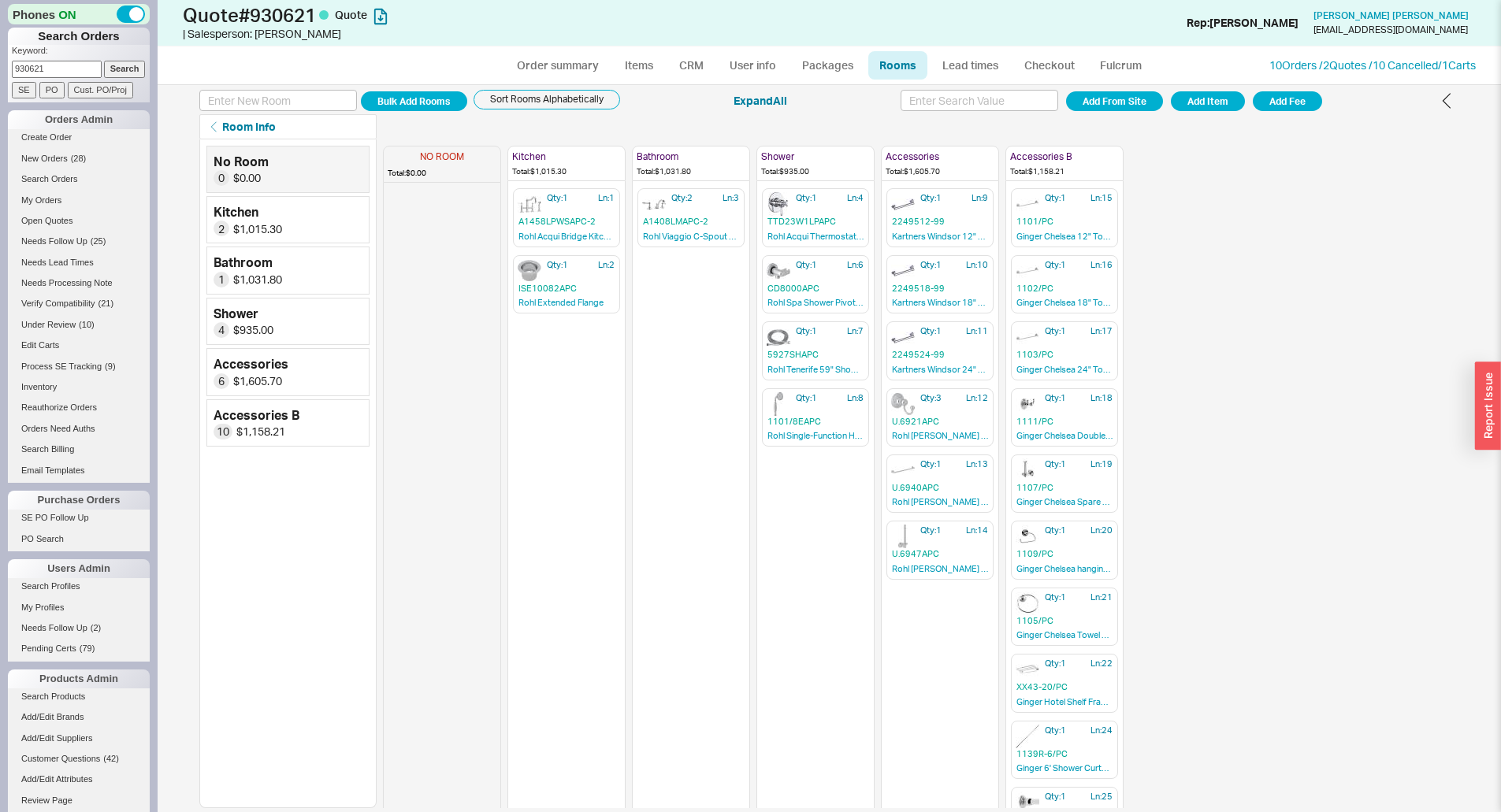
checkbox input "false"
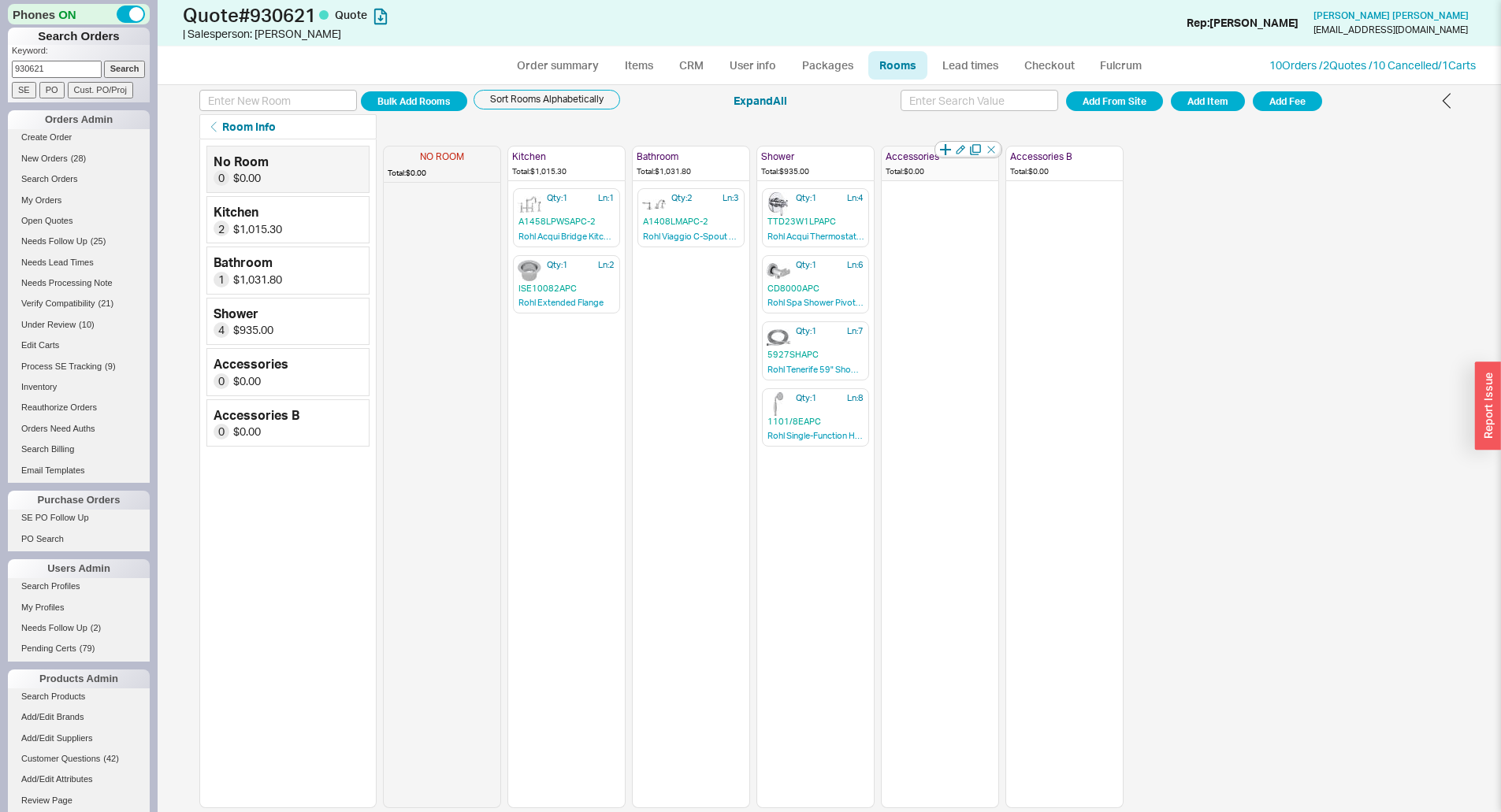
click at [912, 171] on div "Total: $0.00" at bounding box center [939, 171] width 109 height 11
click at [899, 151] on div "Accessories" at bounding box center [939, 157] width 109 height 14
click at [988, 146] on icon "button" at bounding box center [991, 149] width 7 height 7
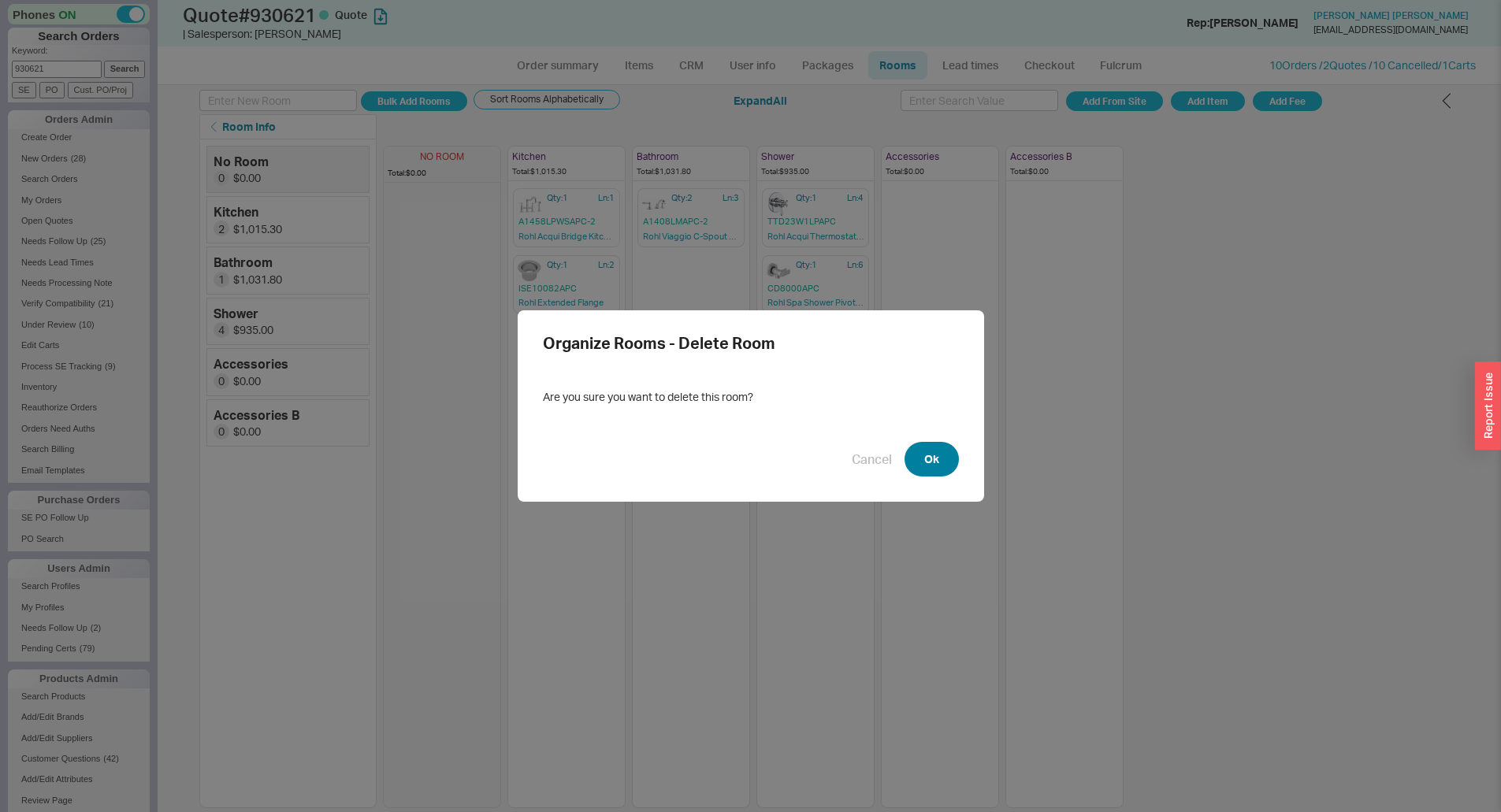
click at [934, 450] on button "Ok" at bounding box center [931, 459] width 54 height 35
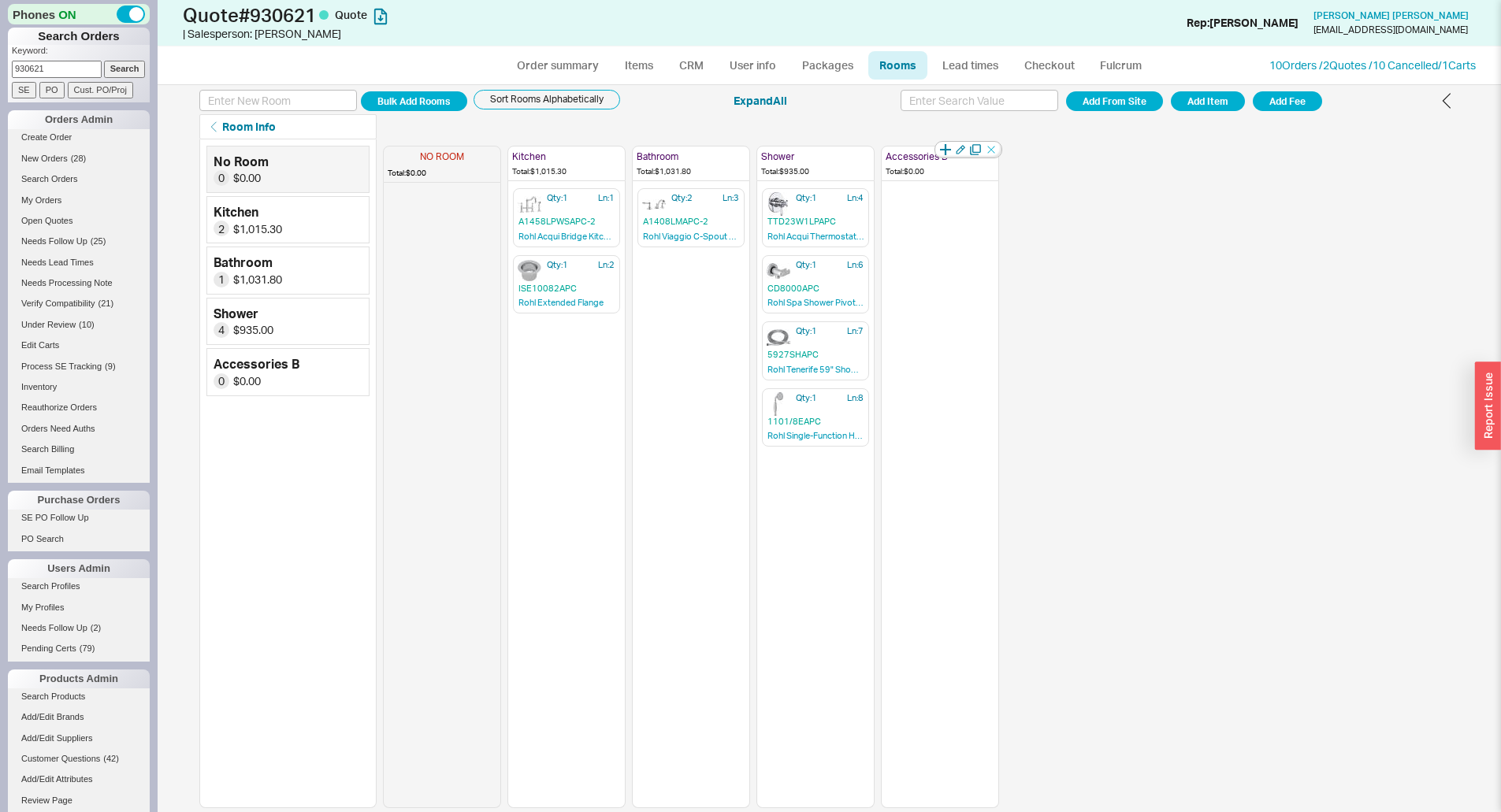
click at [987, 148] on icon "button" at bounding box center [991, 149] width 16 height 16
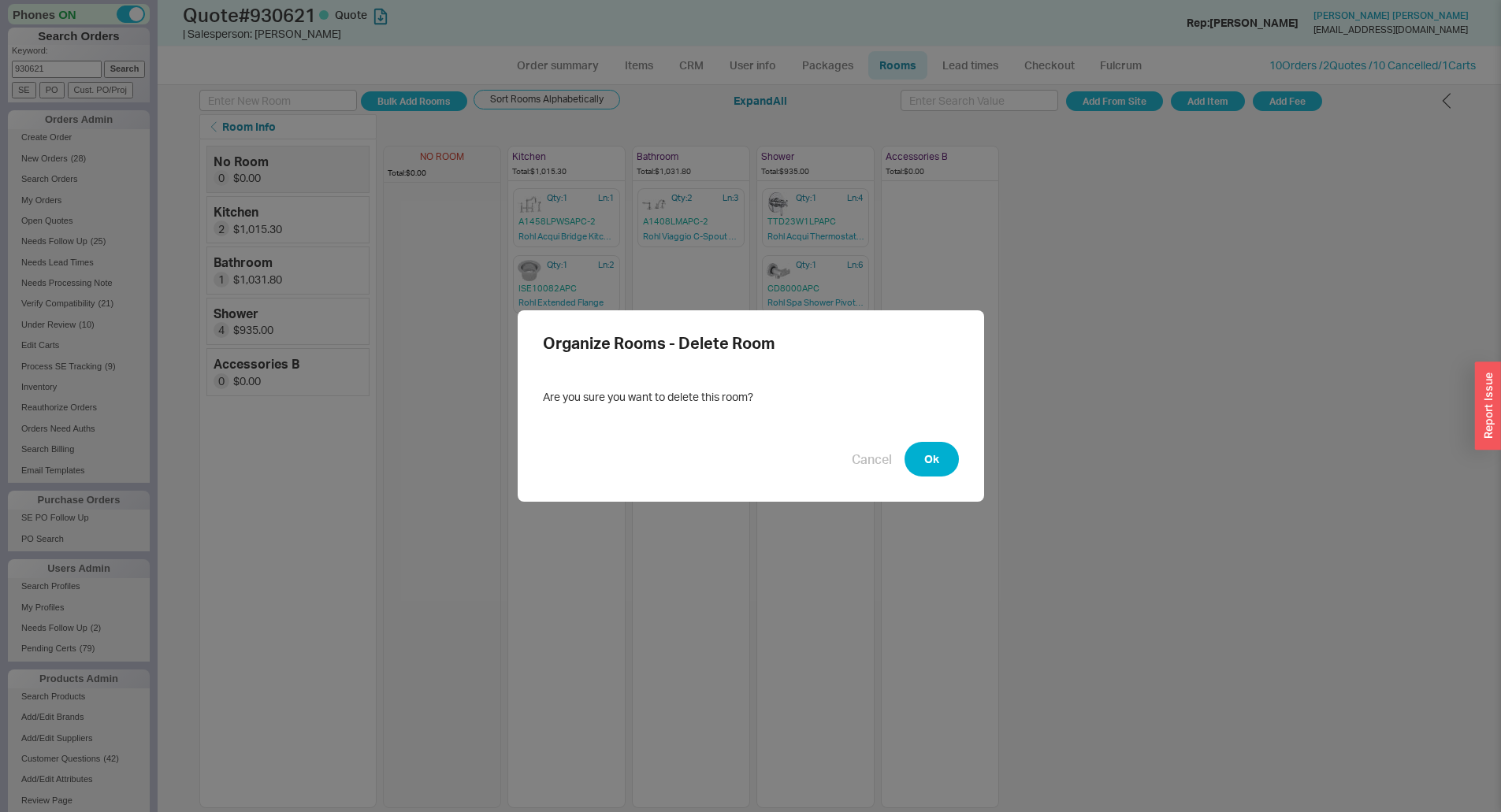
click at [932, 457] on button "Ok" at bounding box center [931, 459] width 54 height 35
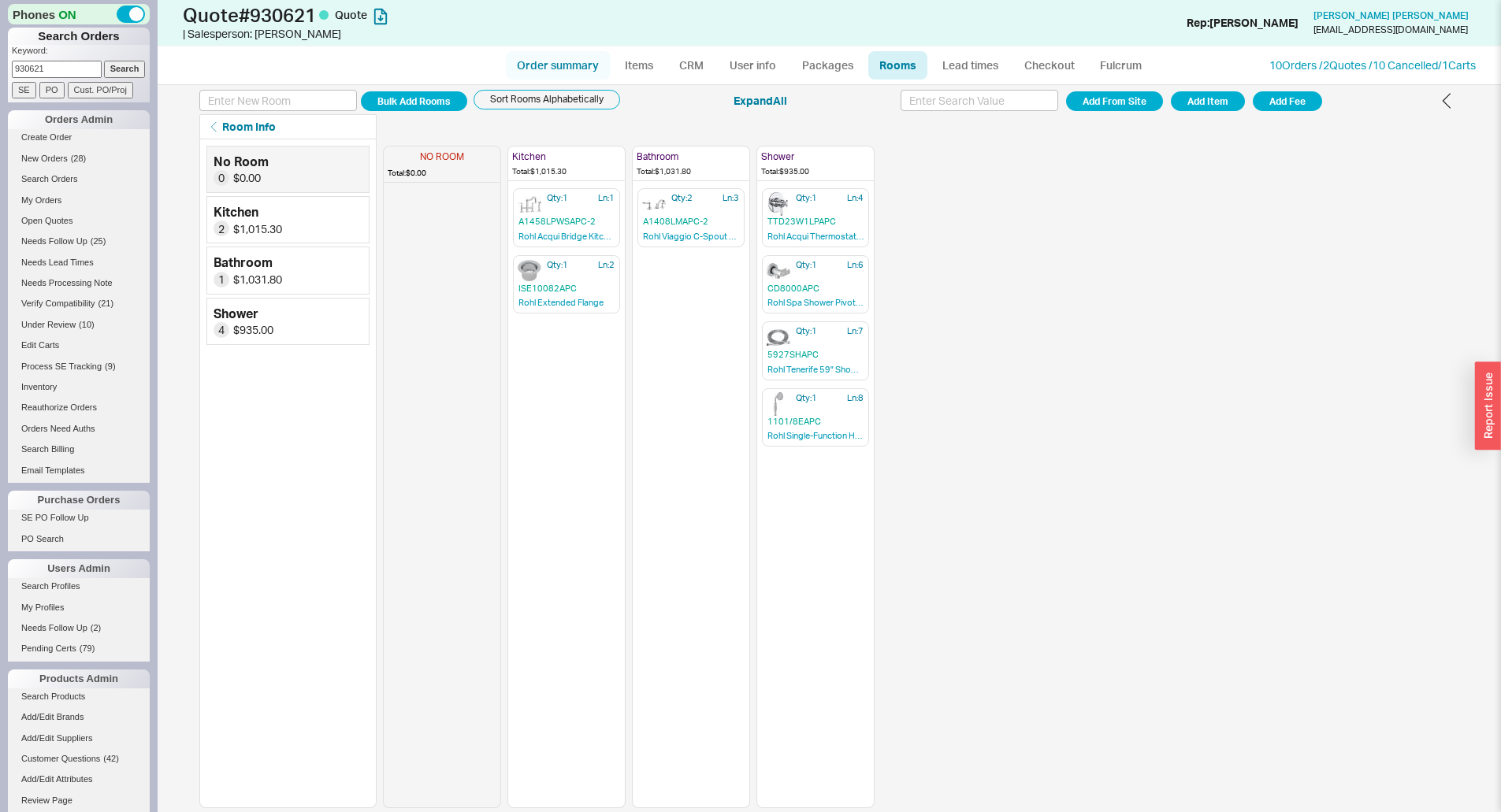
click at [562, 62] on link "Order summary" at bounding box center [558, 65] width 105 height 28
select select "*"
select select "LOW"
select select "3"
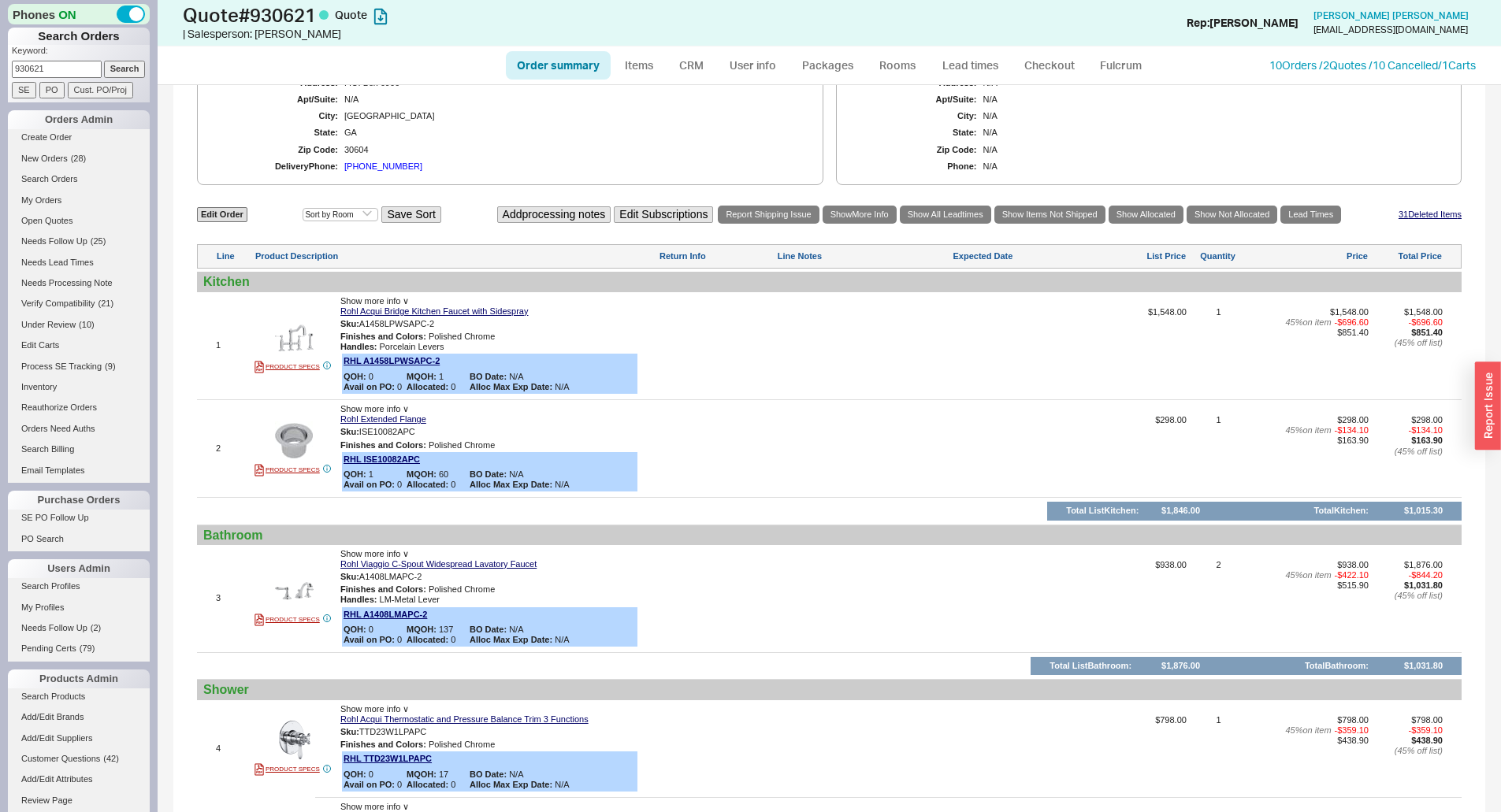
scroll to position [630, 0]
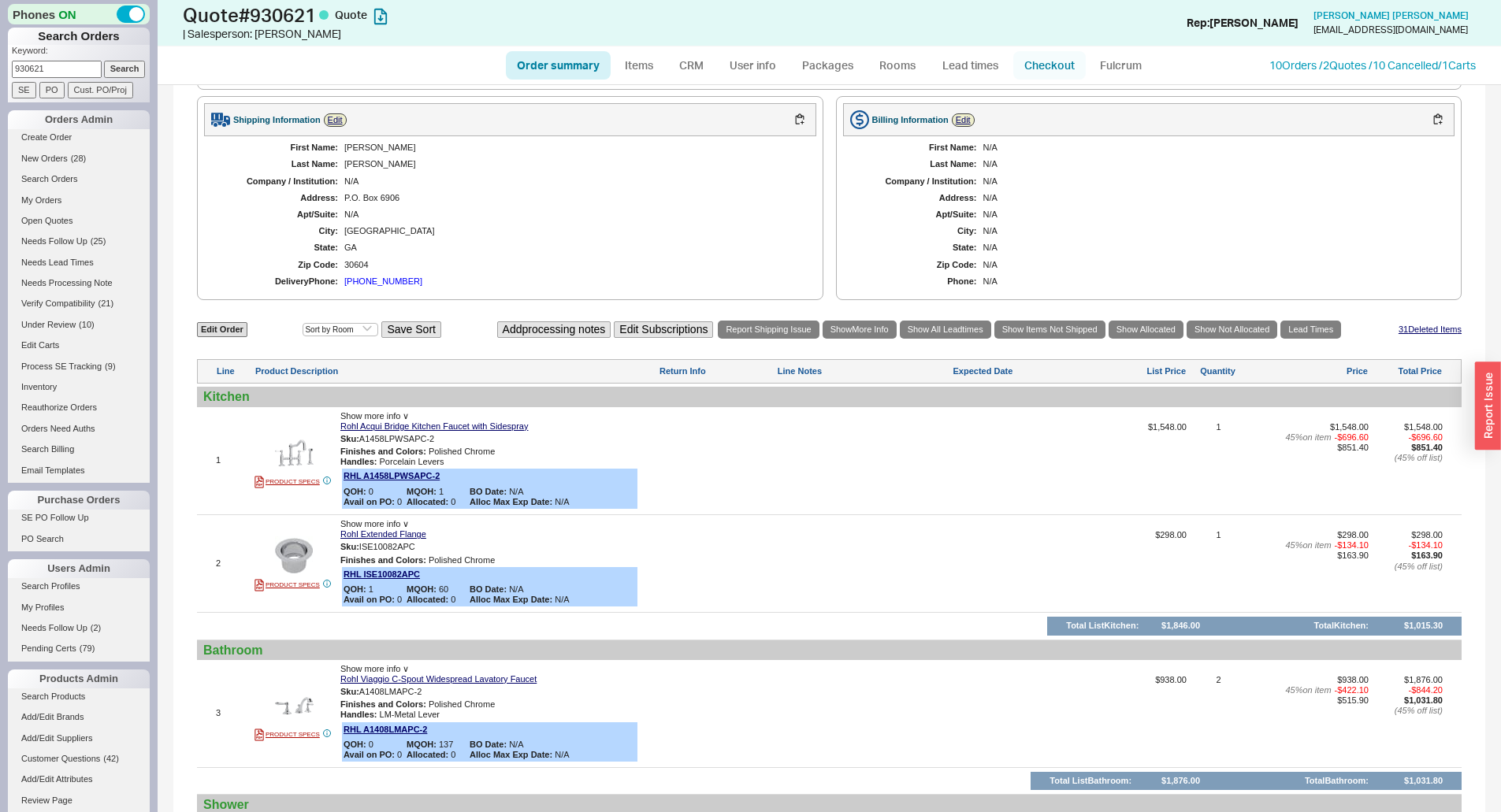
click at [1049, 69] on link "Checkout" at bounding box center [1049, 65] width 72 height 28
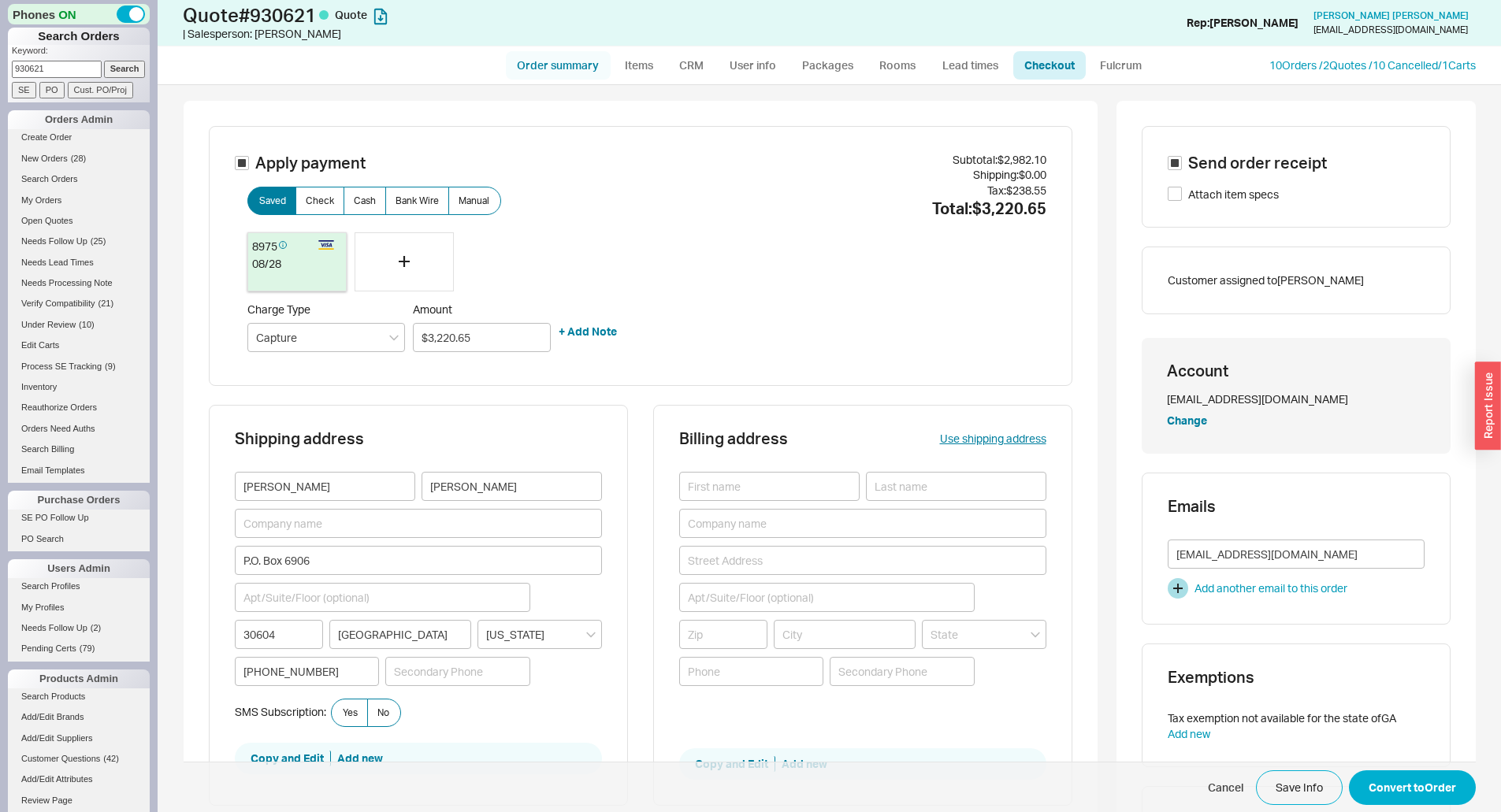
click at [588, 69] on link "Order summary" at bounding box center [558, 65] width 105 height 28
select select "*"
select select "LOW"
select select "3"
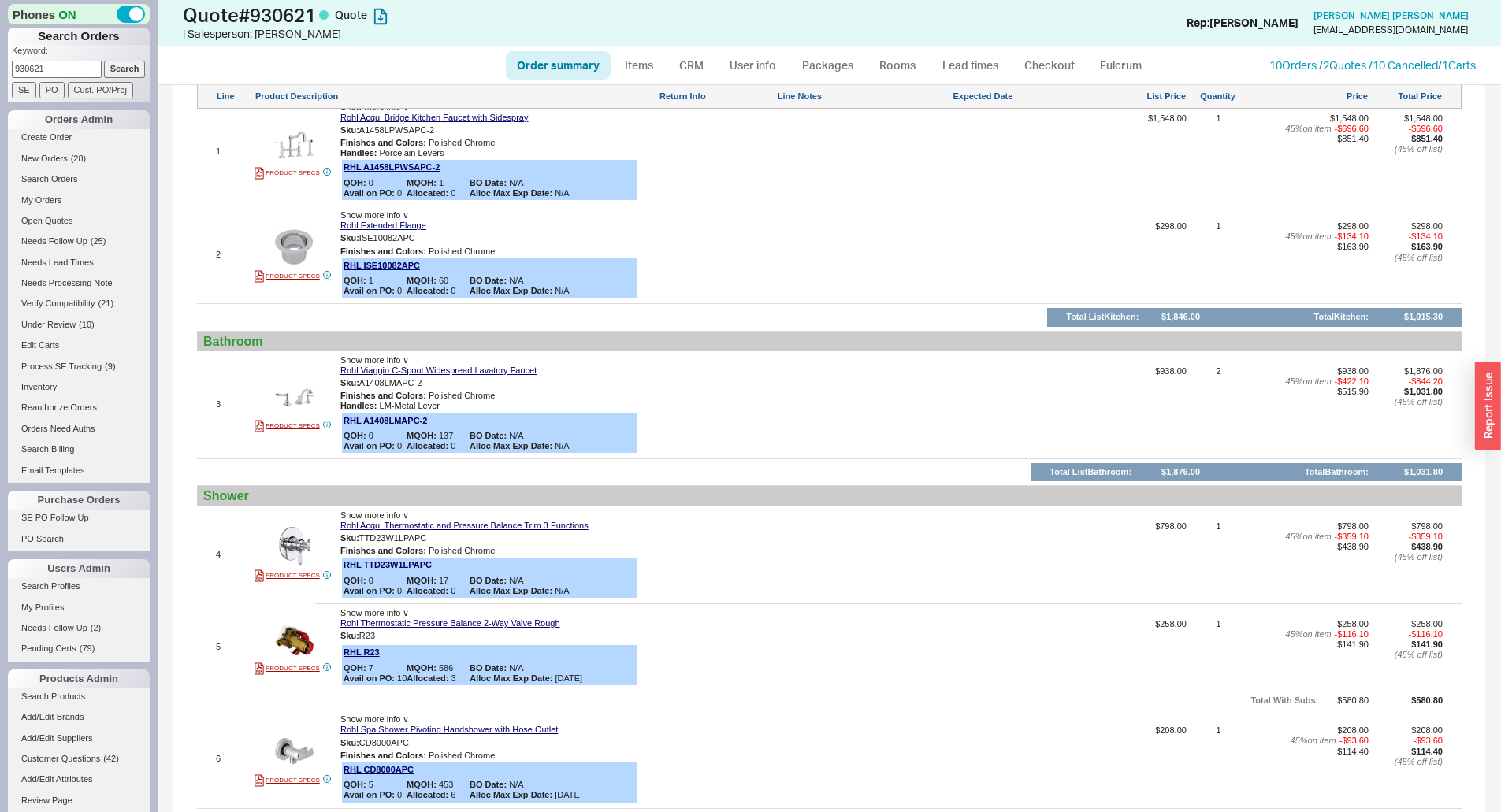
scroll to position [946, 0]
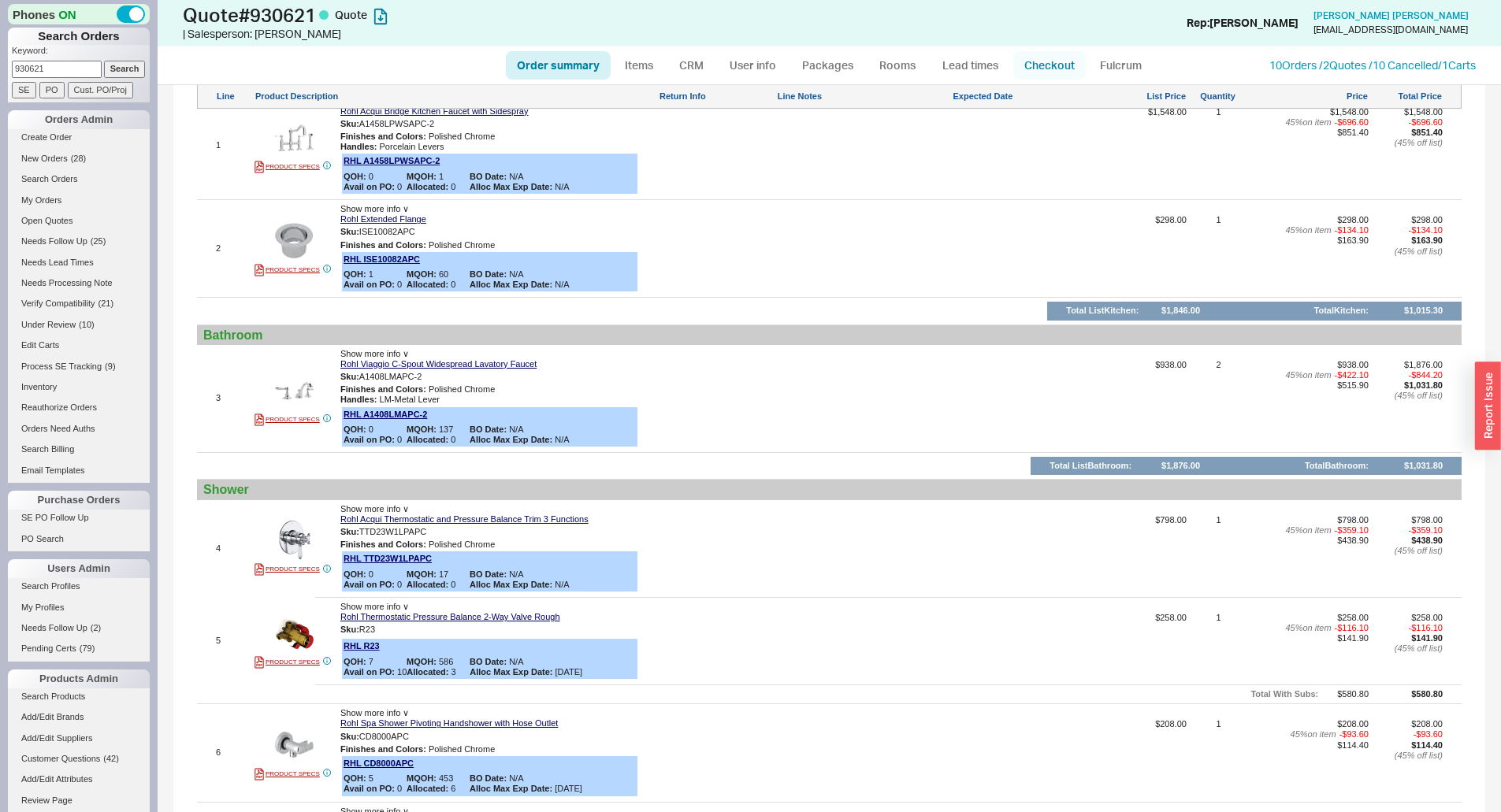
click at [1048, 66] on link "Checkout" at bounding box center [1049, 65] width 72 height 28
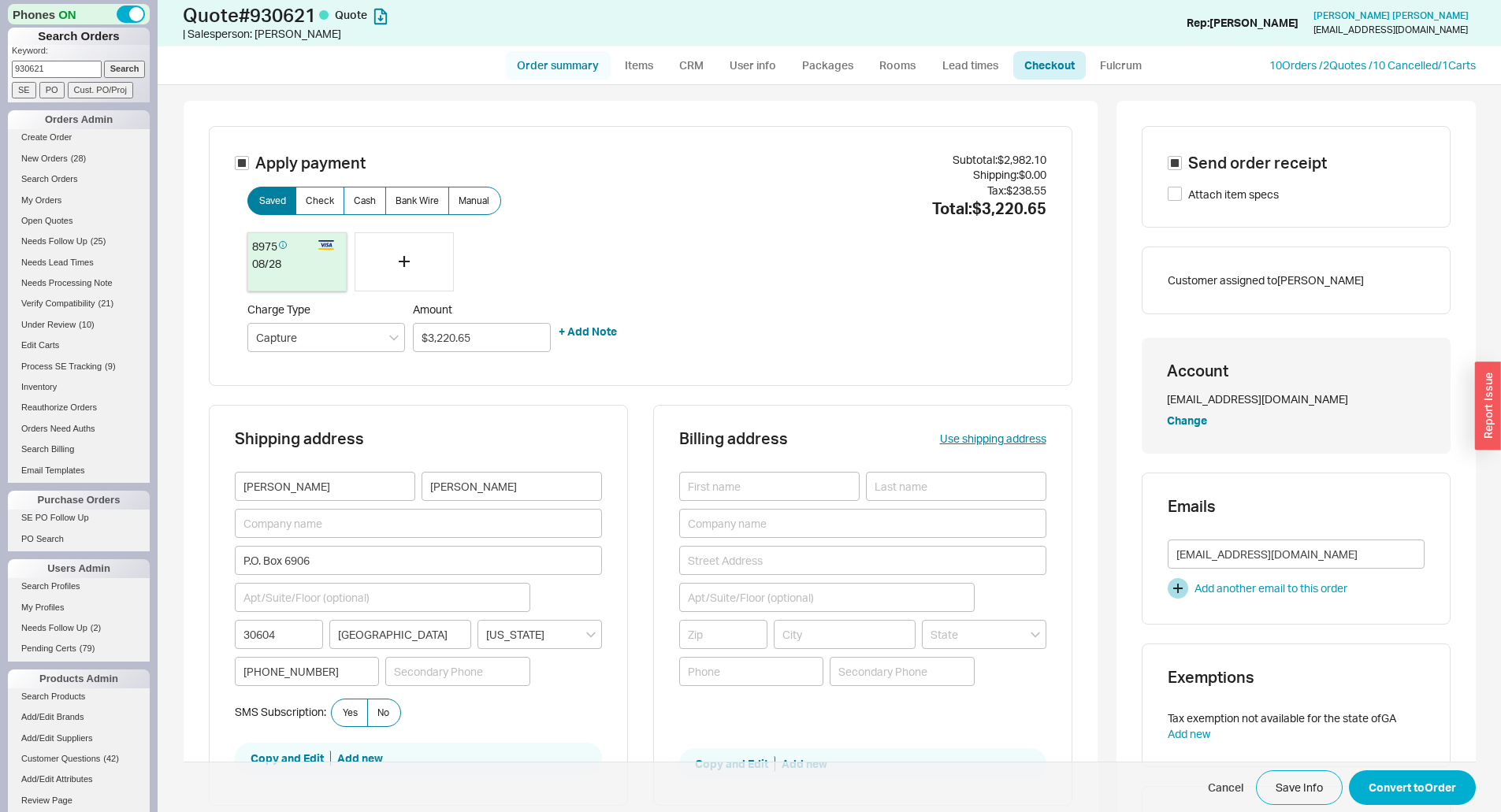
click at [571, 64] on link "Order summary" at bounding box center [558, 65] width 105 height 28
select select "*"
select select "LOW"
select select "3"
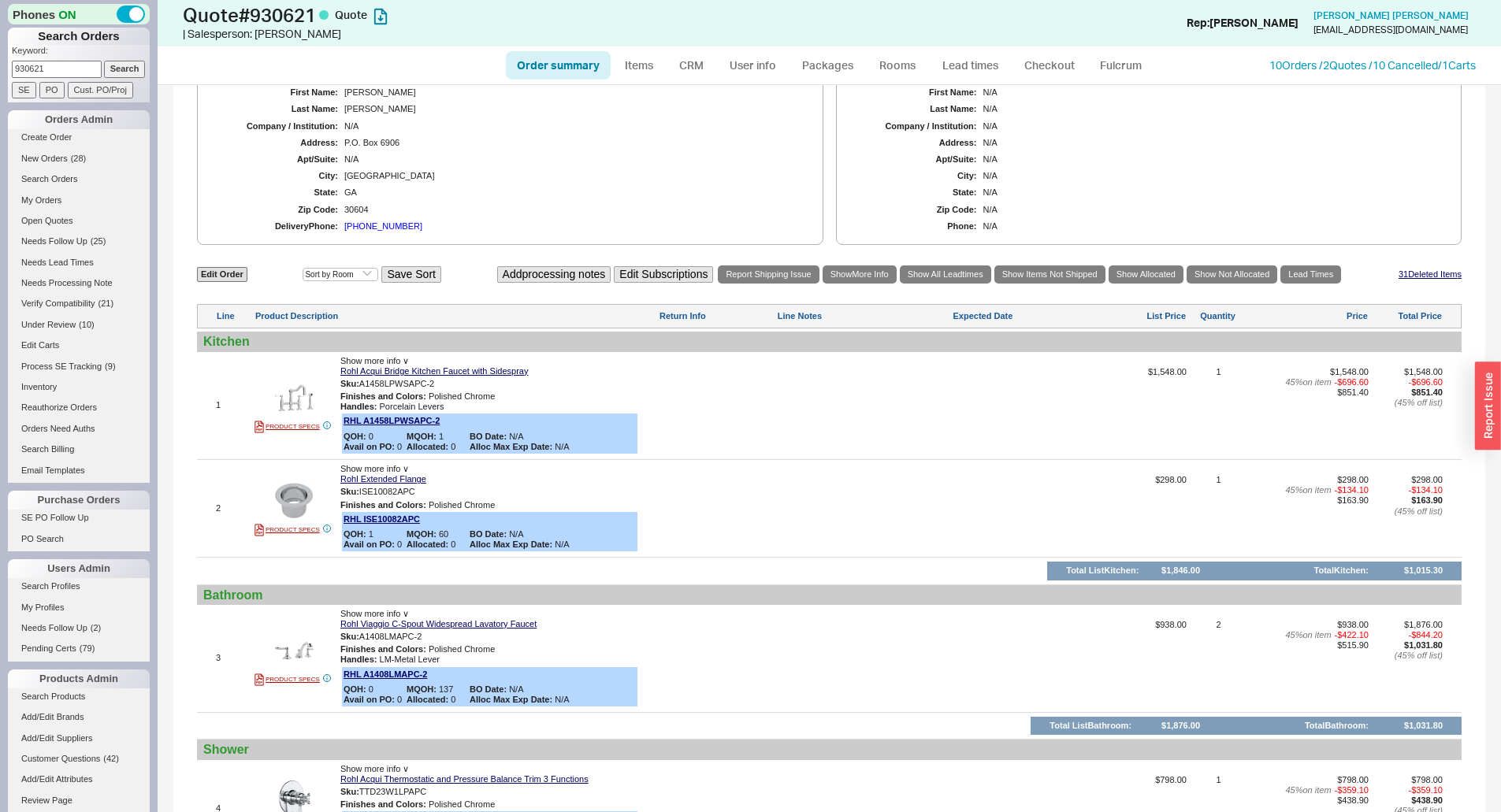
scroll to position [1346, 0]
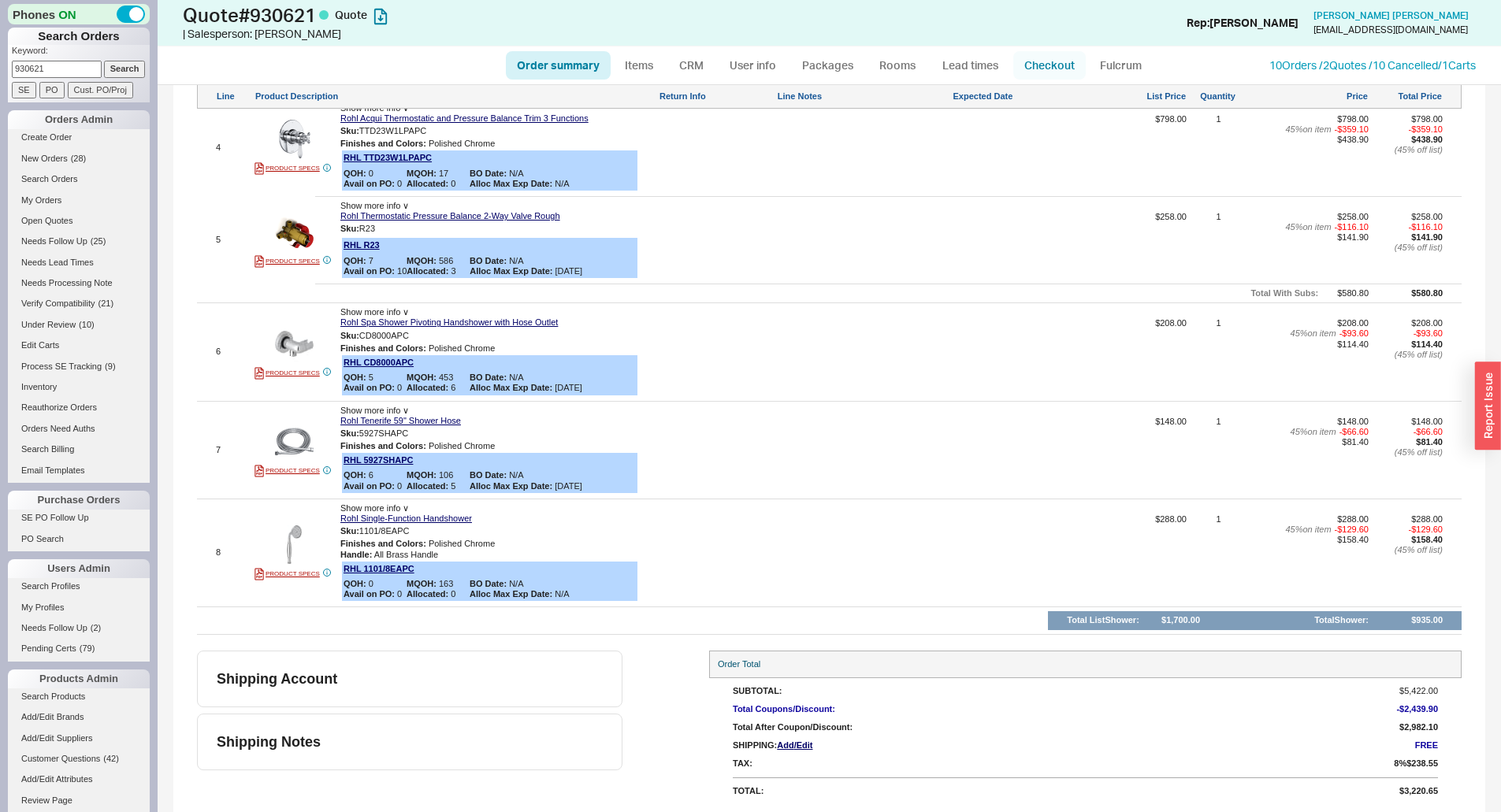
click at [1056, 54] on link "Checkout" at bounding box center [1049, 65] width 72 height 28
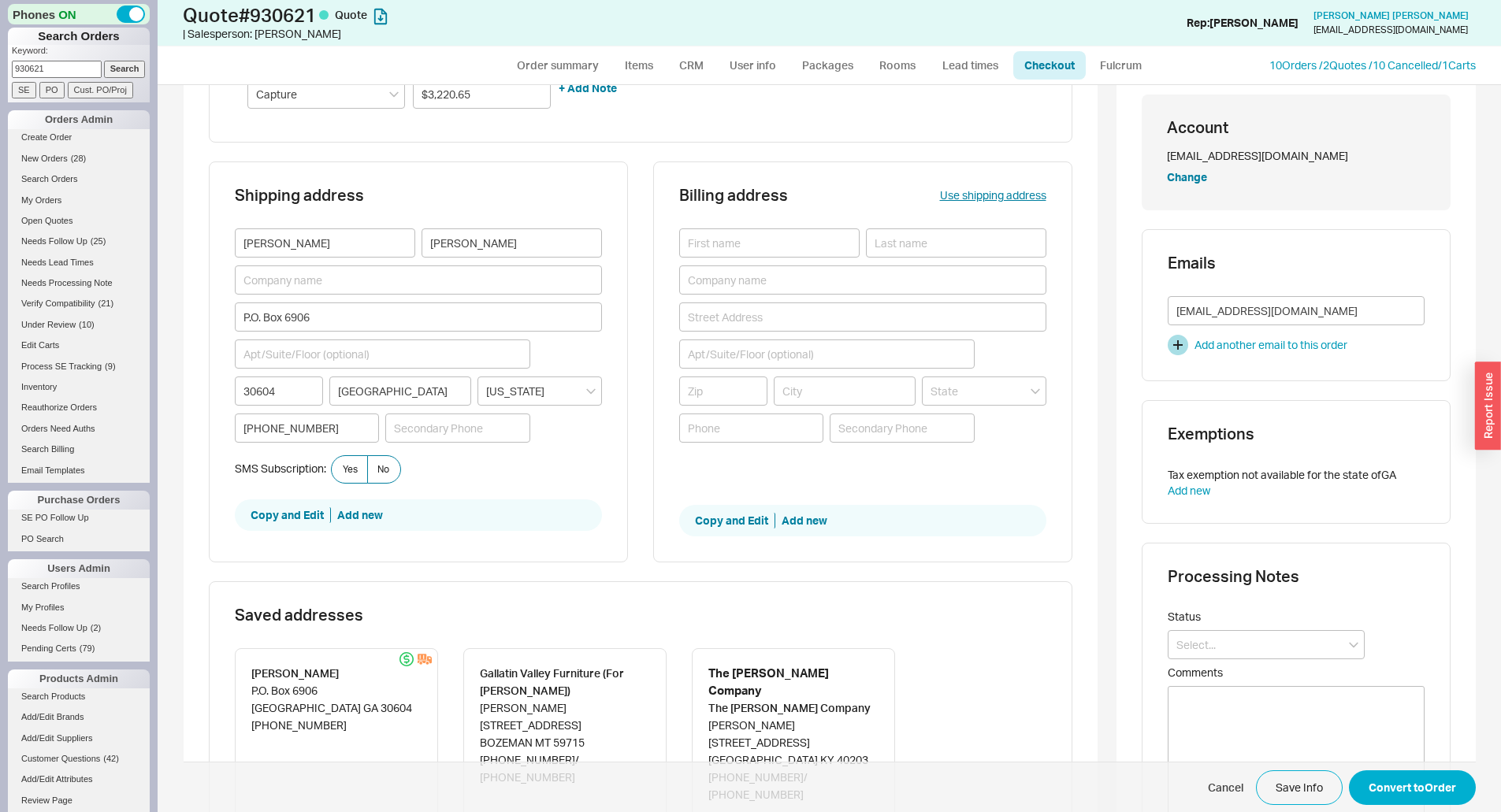
scroll to position [236, 0]
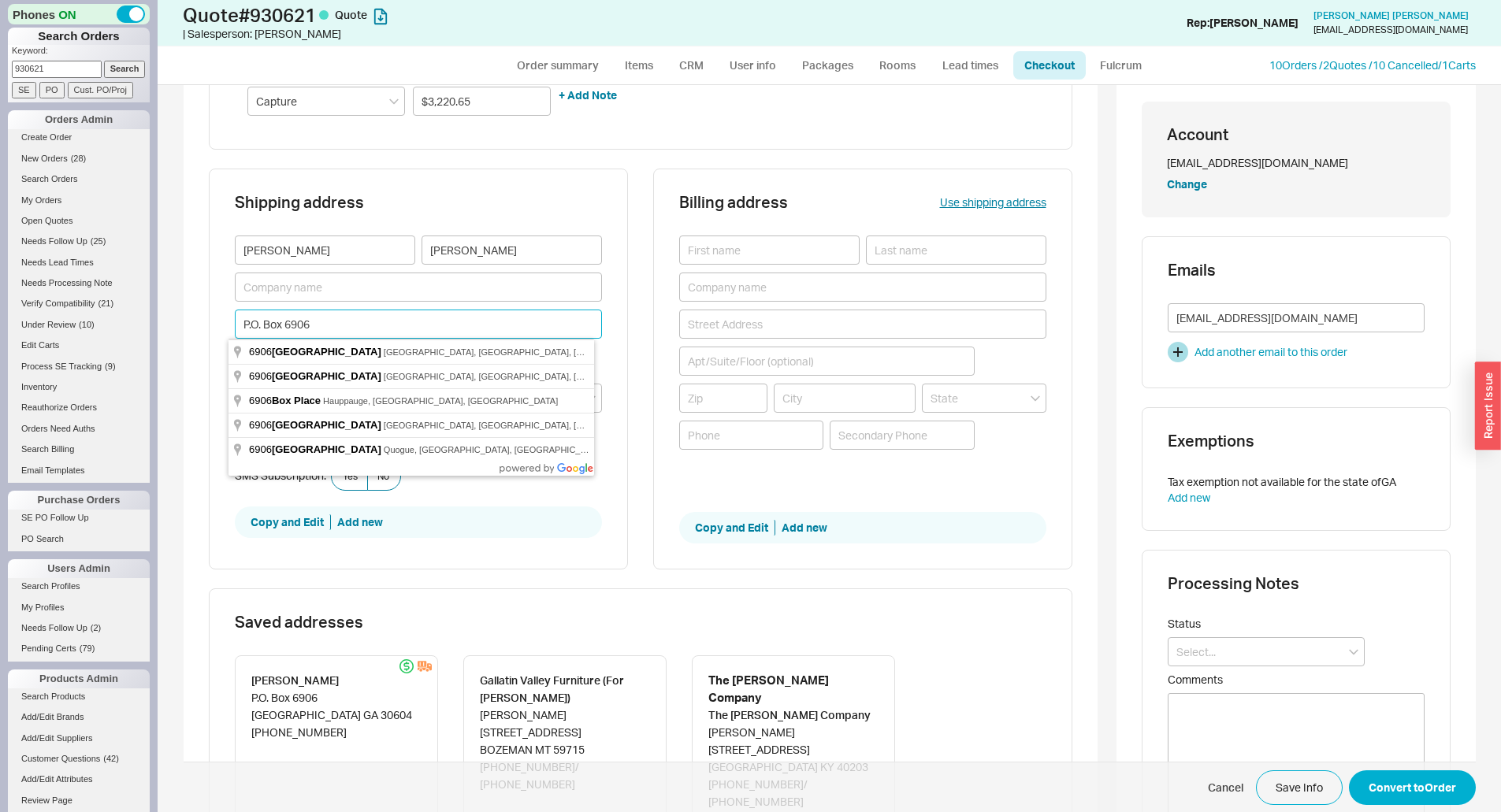
drag, startPoint x: 378, startPoint y: 322, endPoint x: 163, endPoint y: 320, distance: 215.0
click at [163, 320] on form "Apply payment Saved Check Cash Bank Wire Manual 8975 08 / 28 Charge Type Captur…" at bounding box center [829, 586] width 1344 height 1475
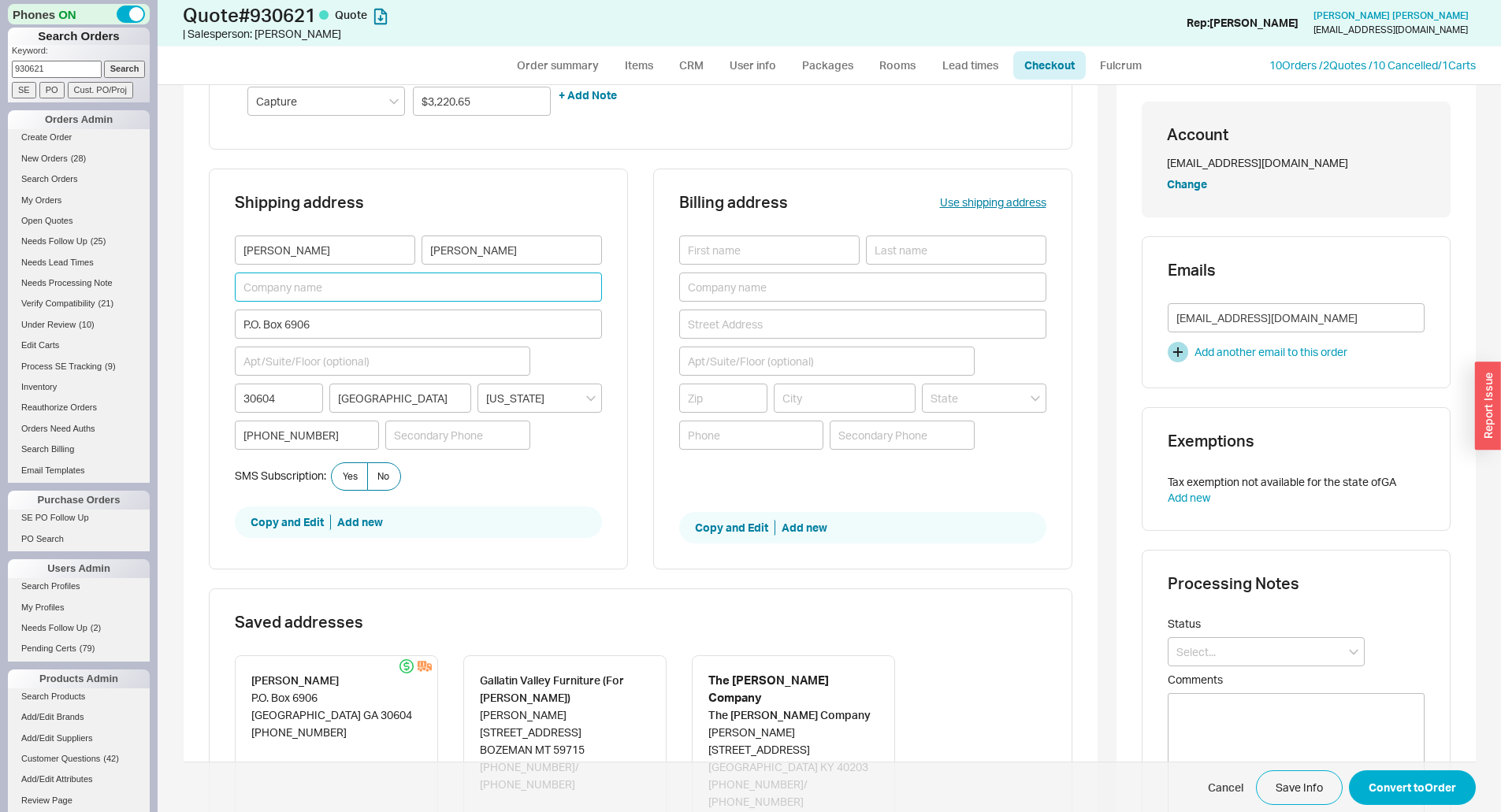
click at [286, 292] on input at bounding box center [418, 287] width 367 height 29
type input "Eric Seltz"
drag, startPoint x: 309, startPoint y: 251, endPoint x: 198, endPoint y: 248, distance: 111.0
click at [198, 248] on div "Apply payment Saved Check Cash Bank Wire Manual 8975 08 / 28 Charge Type Captur…" at bounding box center [640, 551] width 914 height 1373
type input "[PERSON_NAME]"
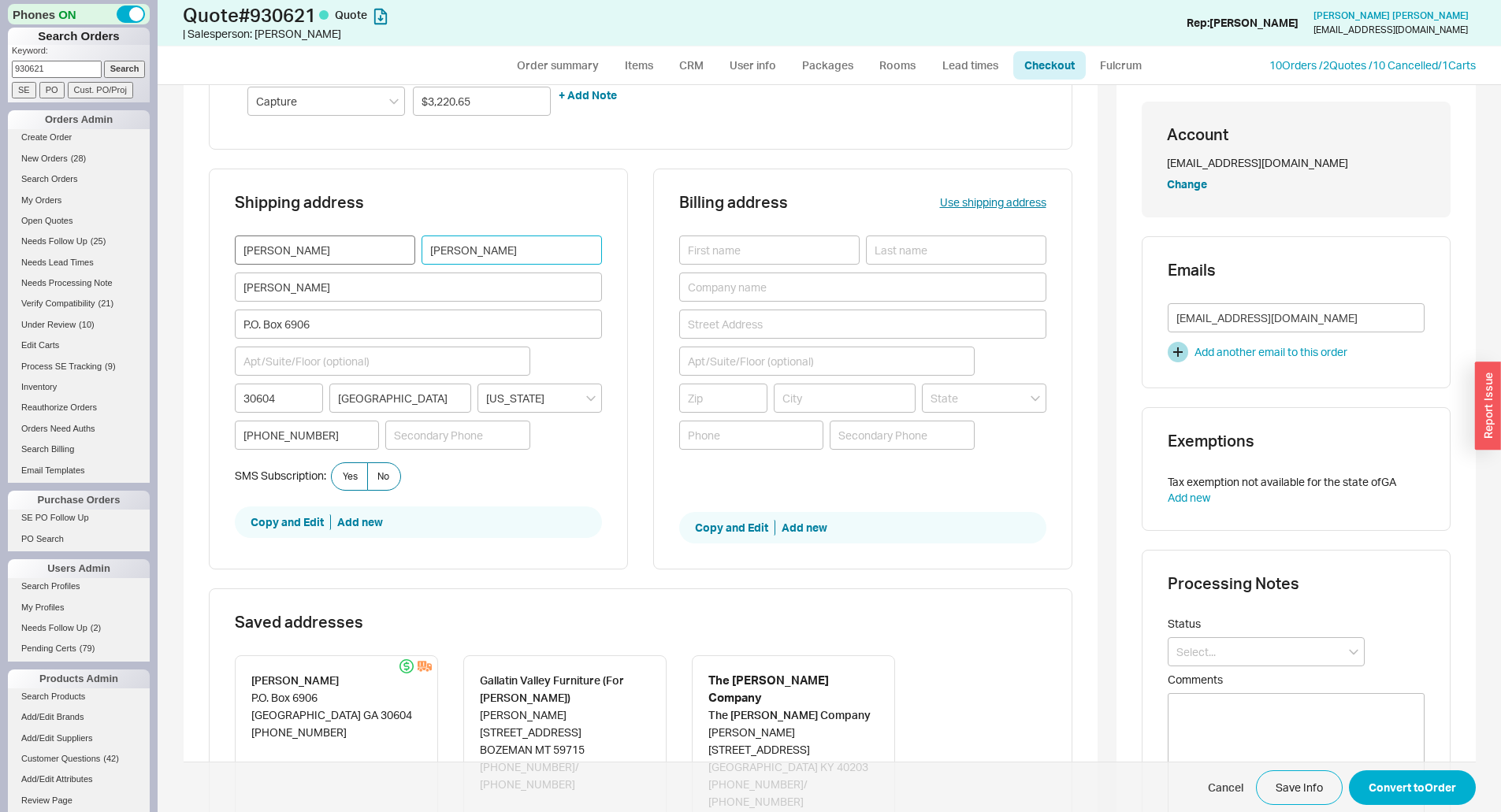
drag, startPoint x: 475, startPoint y: 251, endPoint x: 396, endPoint y: 255, distance: 79.1
click at [396, 255] on div "Eric Morris" at bounding box center [418, 251] width 367 height 29
type input "[PERSON_NAME]"
drag, startPoint x: 333, startPoint y: 283, endPoint x: 206, endPoint y: 294, distance: 127.5
click at [209, 294] on div "Shipping address Eric Seltz Eric Seltz P.O. Box 6906 30604 ATHENS Georgia 406-2…" at bounding box center [418, 369] width 419 height 401
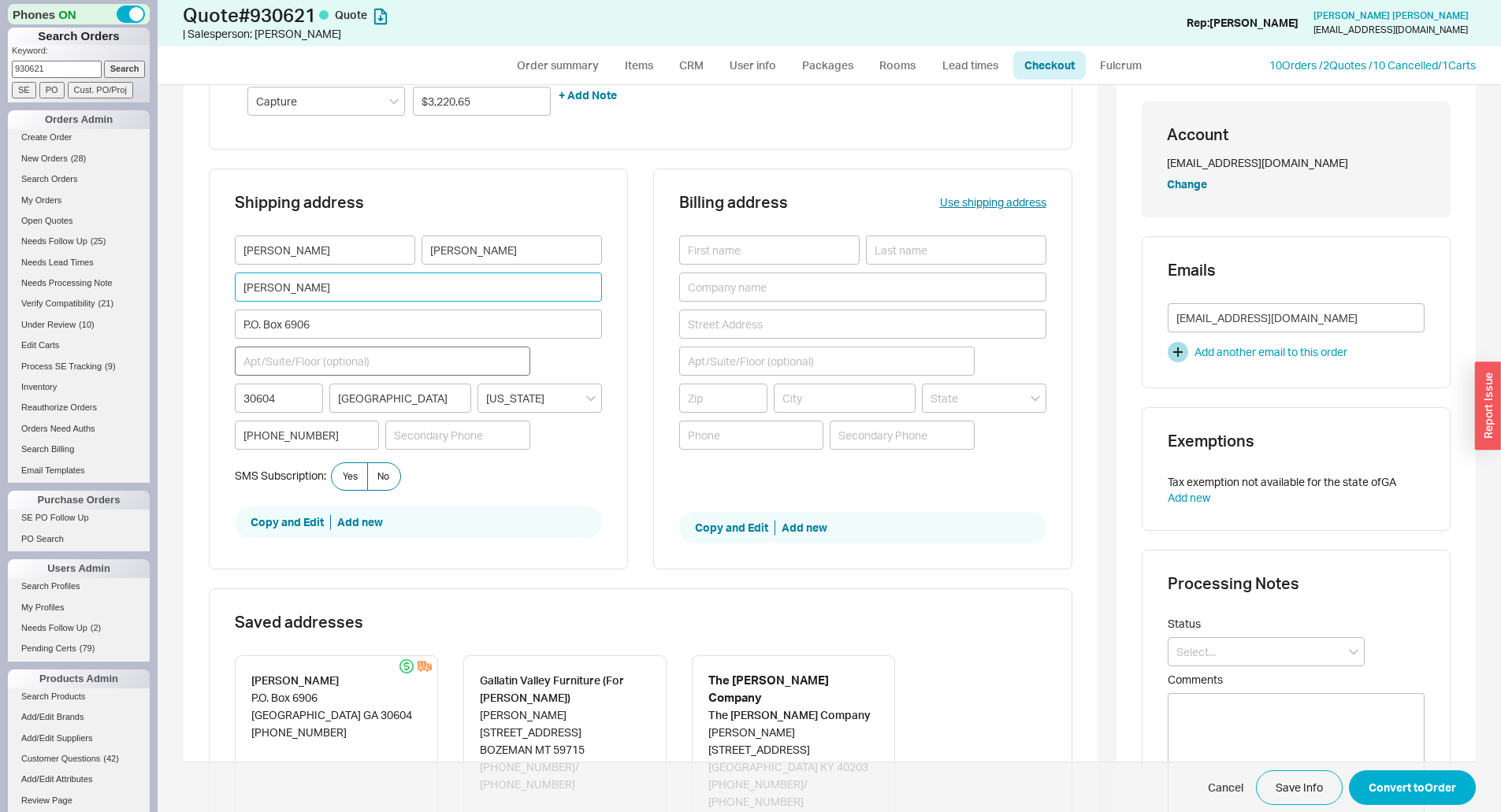
type input "[PERSON_NAME]"
click at [299, 360] on input at bounding box center [382, 361] width 295 height 29
type input "1524"
type input "$3,220.65"
type input "1524"
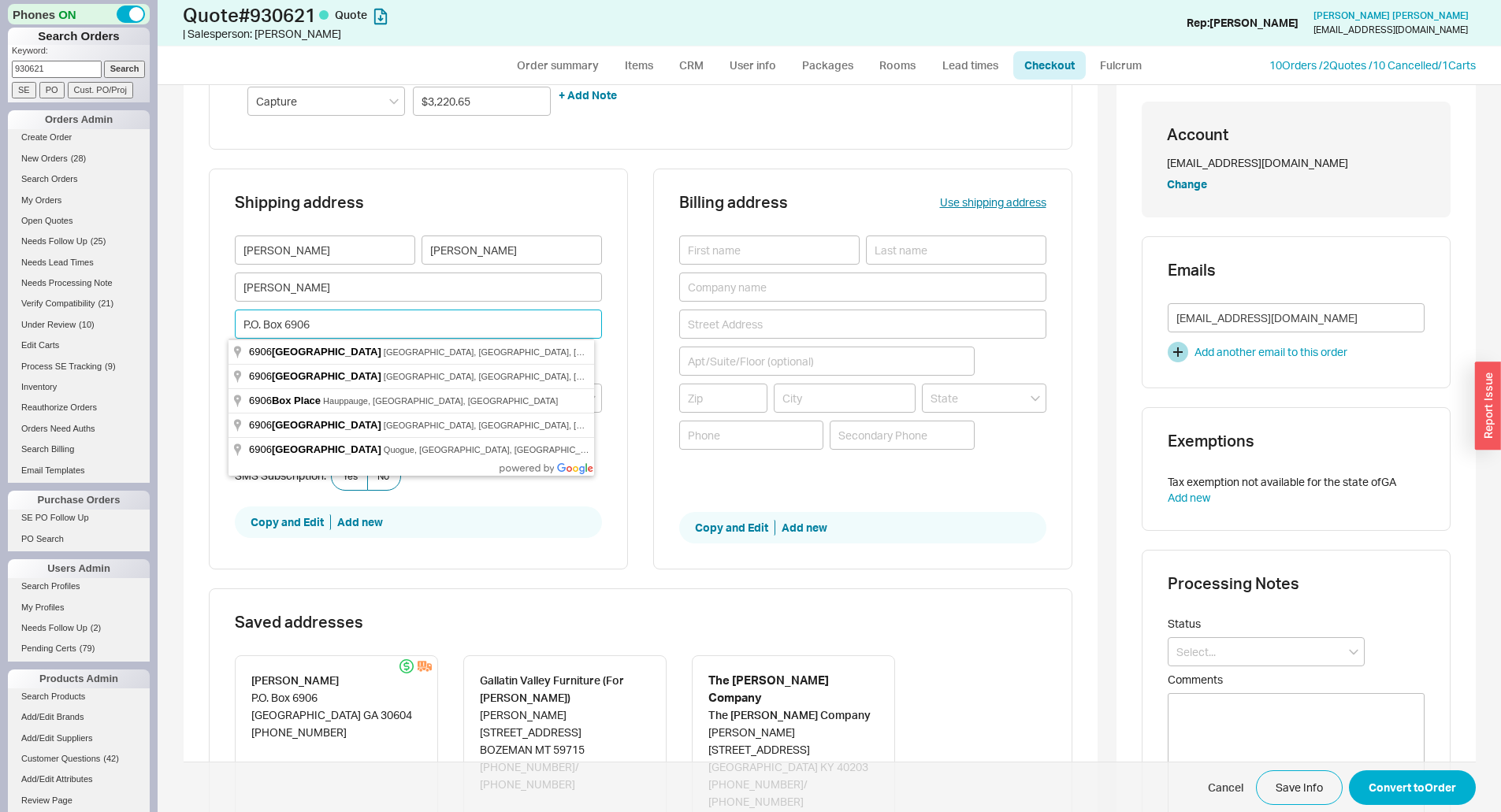
click at [335, 325] on input "P.O. Box 6906" at bounding box center [418, 325] width 367 height 29
drag, startPoint x: 335, startPoint y: 325, endPoint x: 209, endPoint y: 332, distance: 126.2
click at [209, 332] on div "Shipping address Eric Seltz Debbie Morris P.O. Box 6906 1524 30604 ATHENS Georg…" at bounding box center [418, 369] width 419 height 401
type input "Citadel"
type input "$3,220.65"
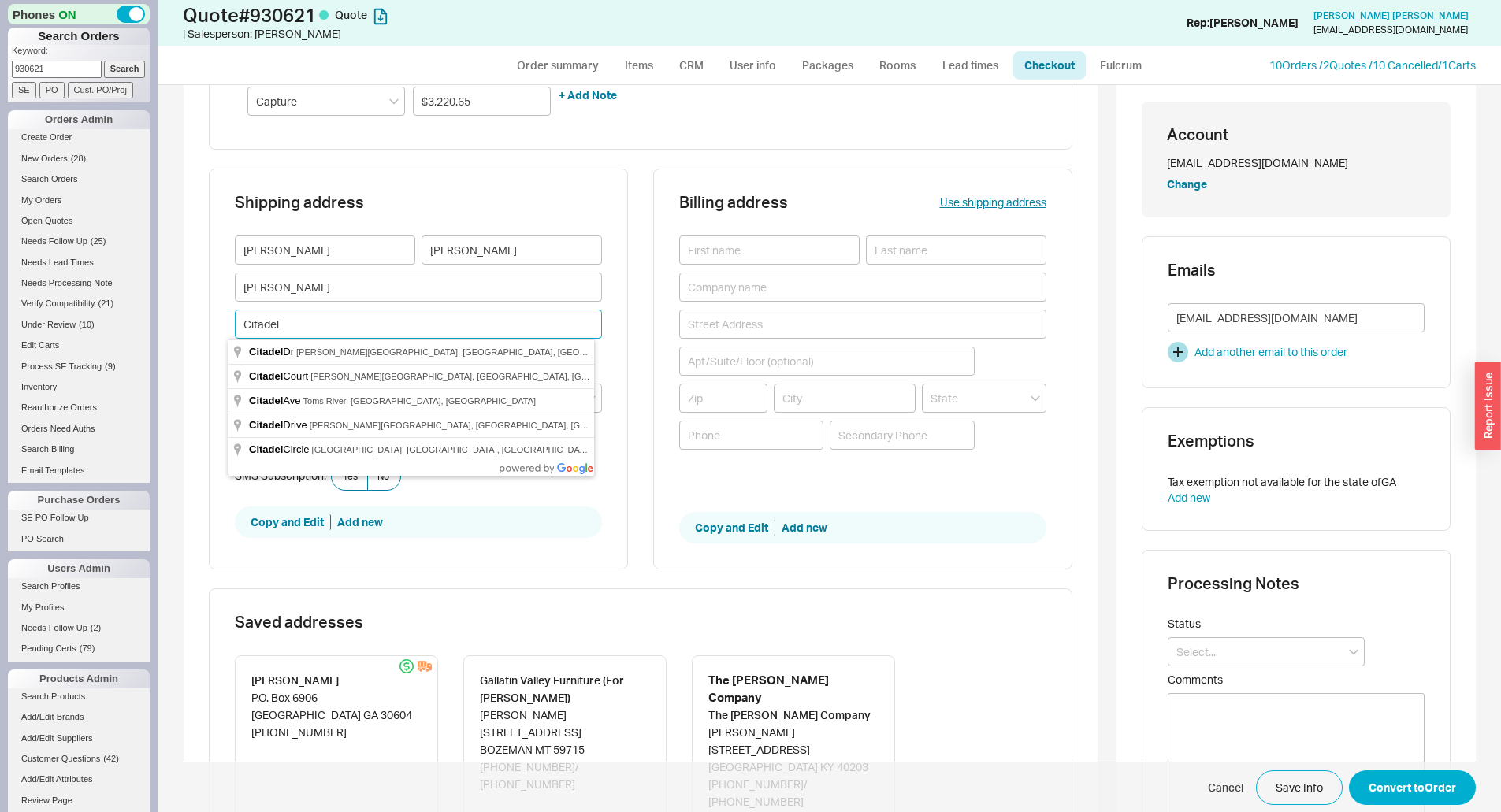
type input "Citadel"
type input "$3,220.65"
drag, startPoint x: 310, startPoint y: 311, endPoint x: 202, endPoint y: 329, distance: 109.5
click at [202, 329] on div "Apply payment Saved Check Cash Bank Wire Manual 8975 08 / 28 Charge Type Captur…" at bounding box center [640, 551] width 914 height 1373
type input "1403"
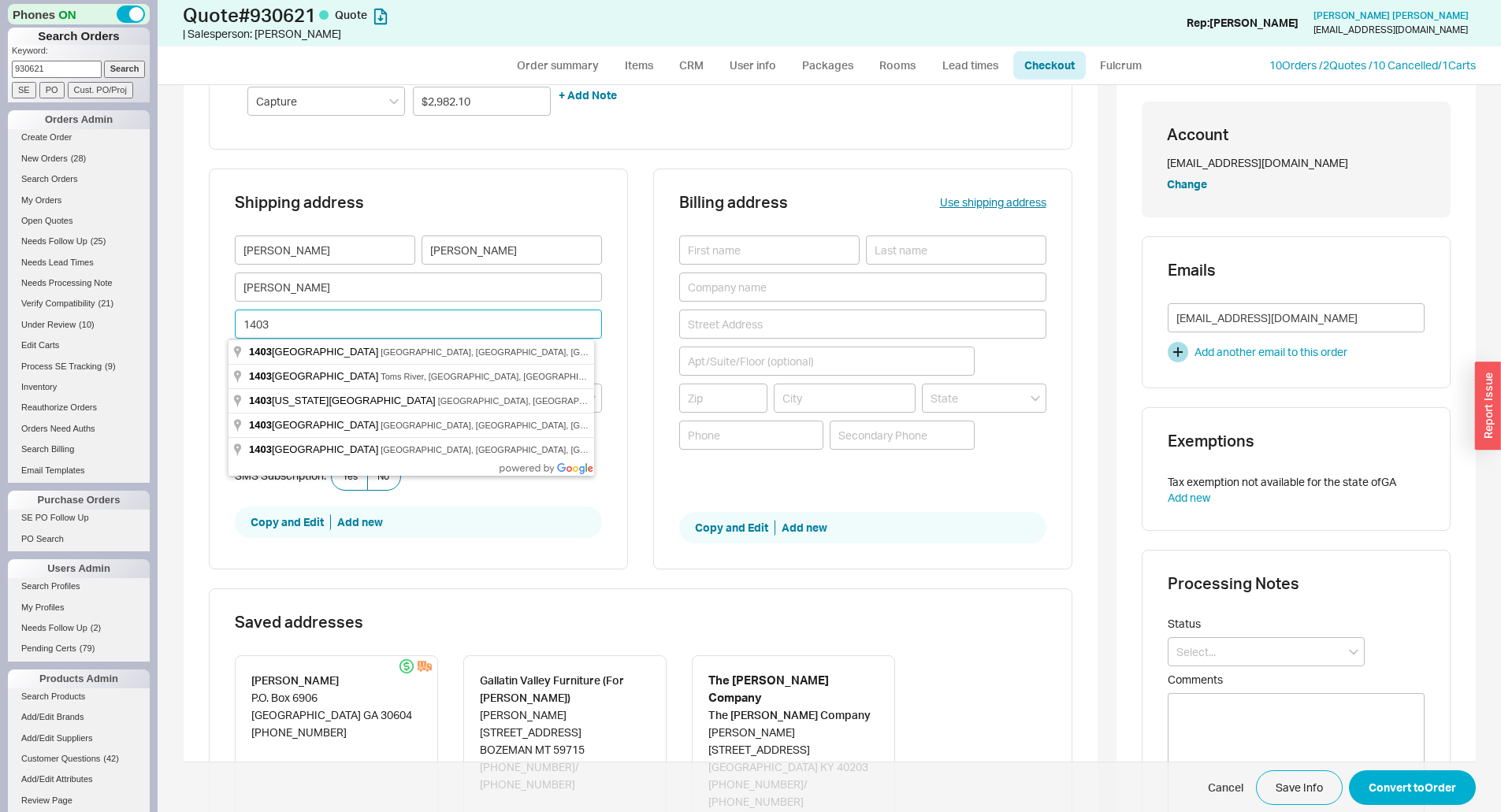
type input "$3,220.65"
type input "1403 Browns"
type input "$3,220.65"
type input "[STREET_ADDRESS]"
type input "$3,220.65"
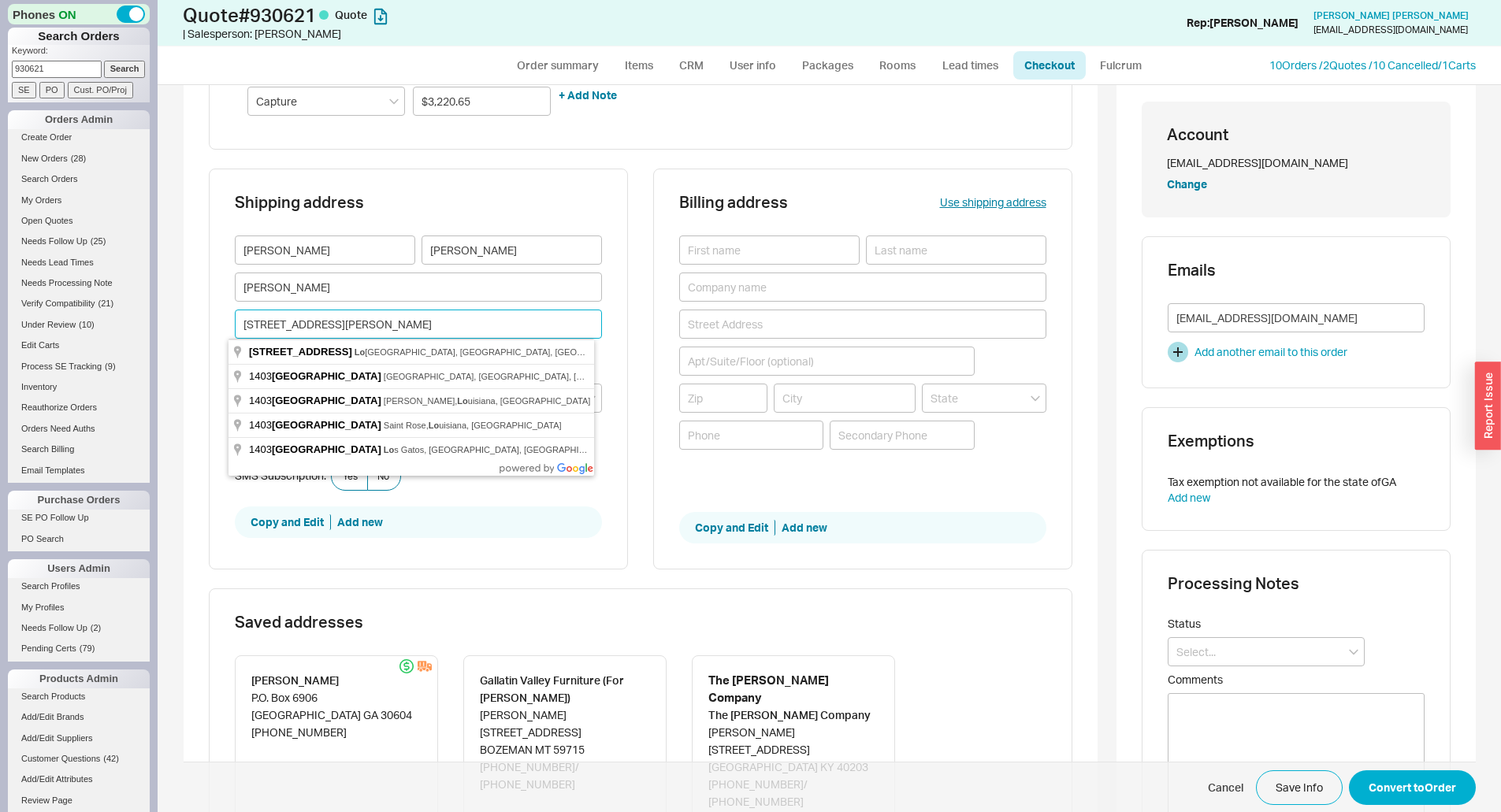
type input "1403 Browns Lane loui"
type input "$3,220.65"
type input "[STREET_ADDRESS]"
type input "40220"
type input "Louisville"
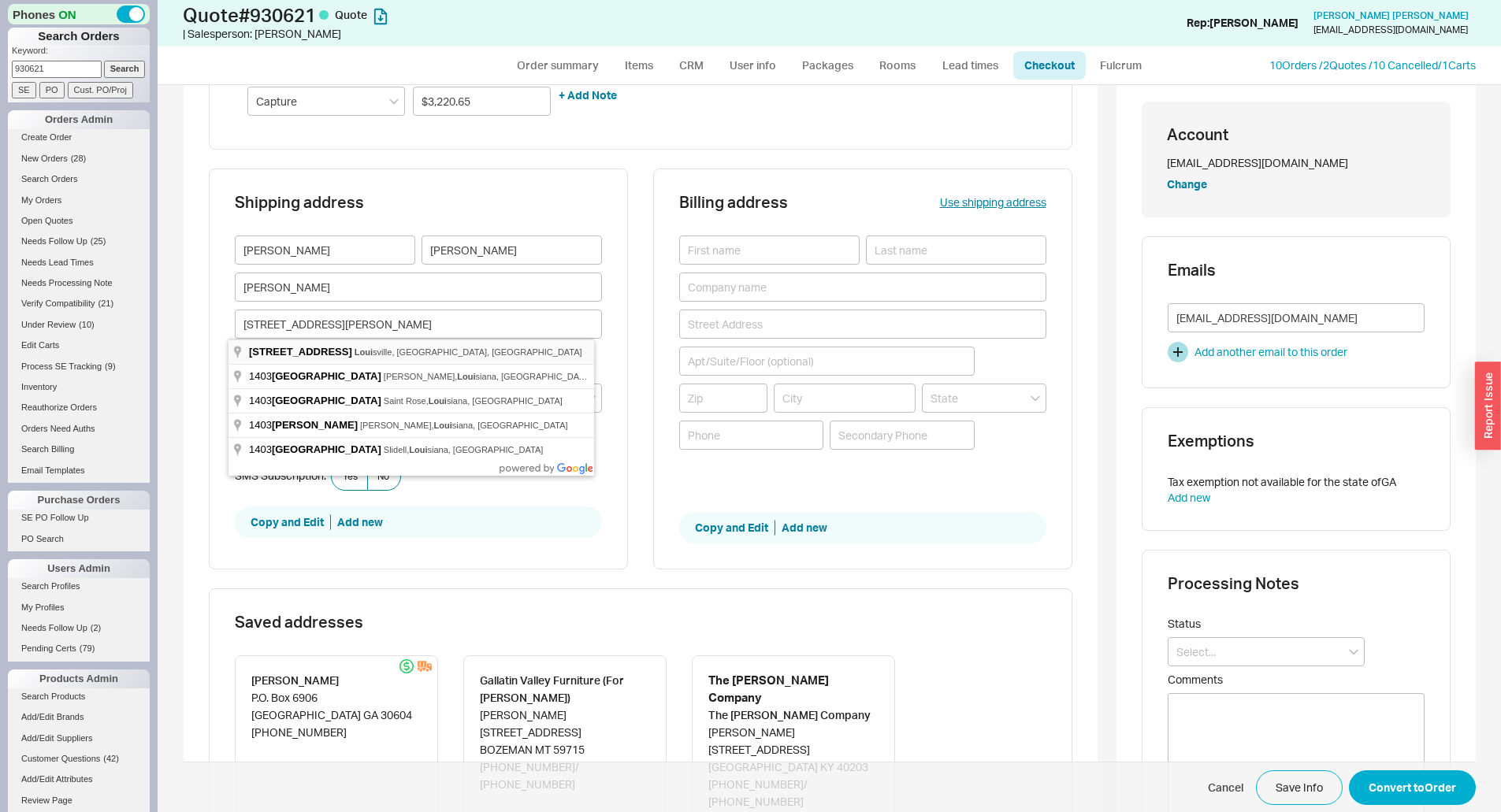
type input "Kentucky"
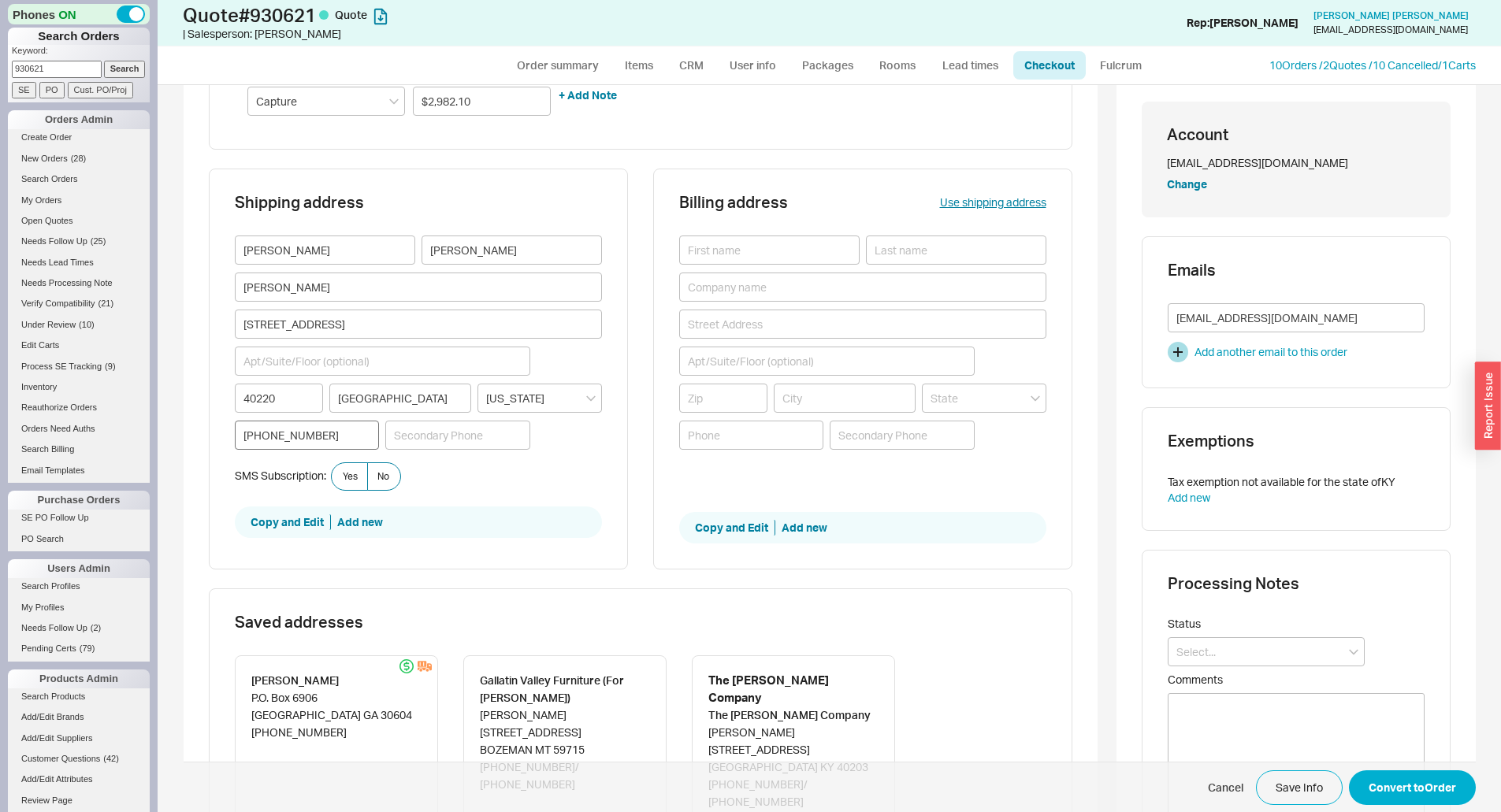
type input "$3,160.99"
drag, startPoint x: 284, startPoint y: 398, endPoint x: 206, endPoint y: 401, distance: 78.1
click at [209, 401] on div "Shipping address Eric Seltz Debbie Morris 1403 Browns Lane 40220 Louisville Ken…" at bounding box center [418, 369] width 419 height 401
type input "40207"
type input "[GEOGRAPHIC_DATA]"
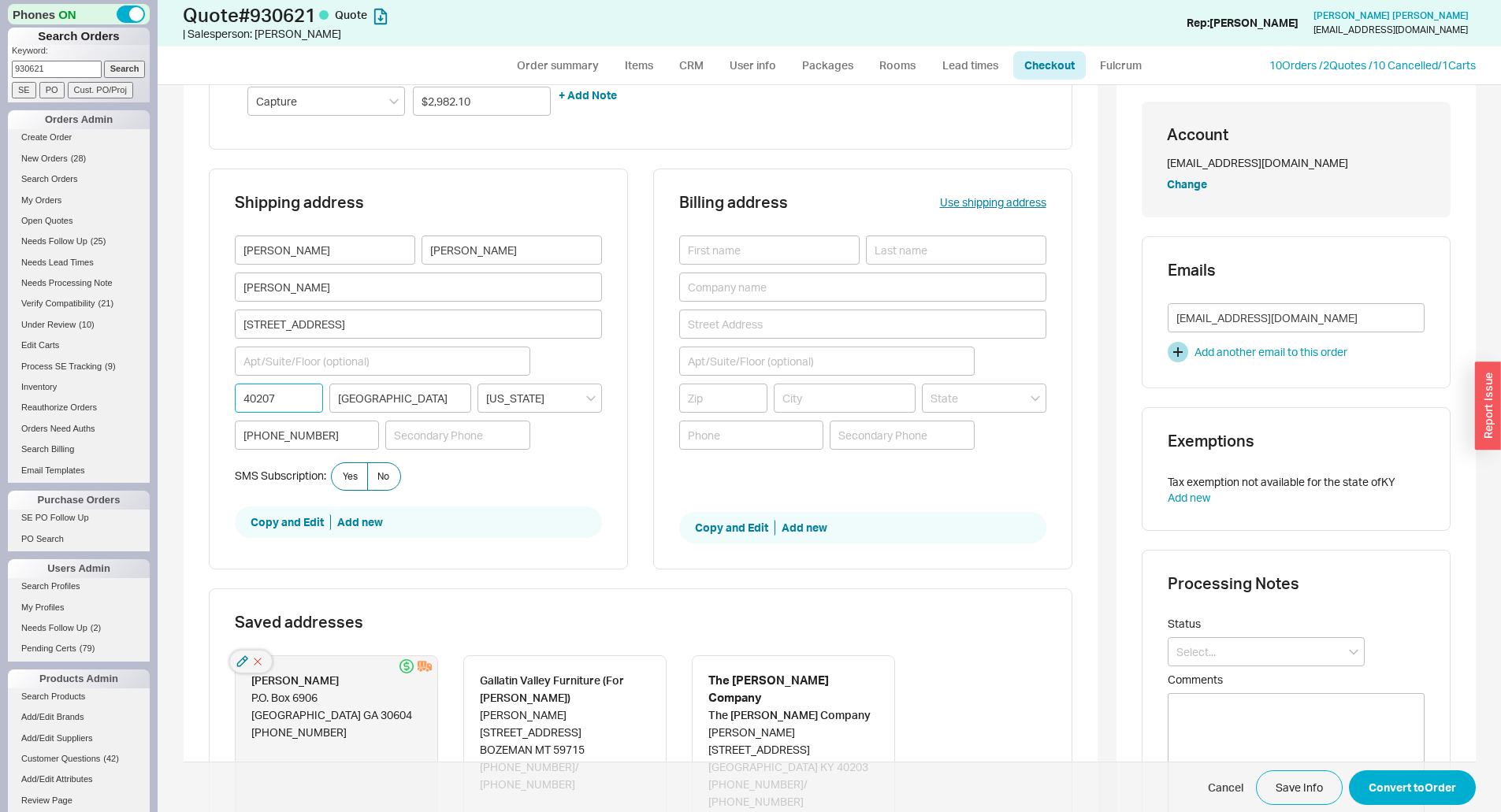
type input "$3,160.99"
type input "40207"
click at [474, 475] on div "SMS Subscription: Yes No" at bounding box center [418, 476] width 367 height 28
click at [378, 478] on span "No" at bounding box center [383, 476] width 12 height 13
click at [0, 0] on input "No" at bounding box center [0, 0] width 0 height 0
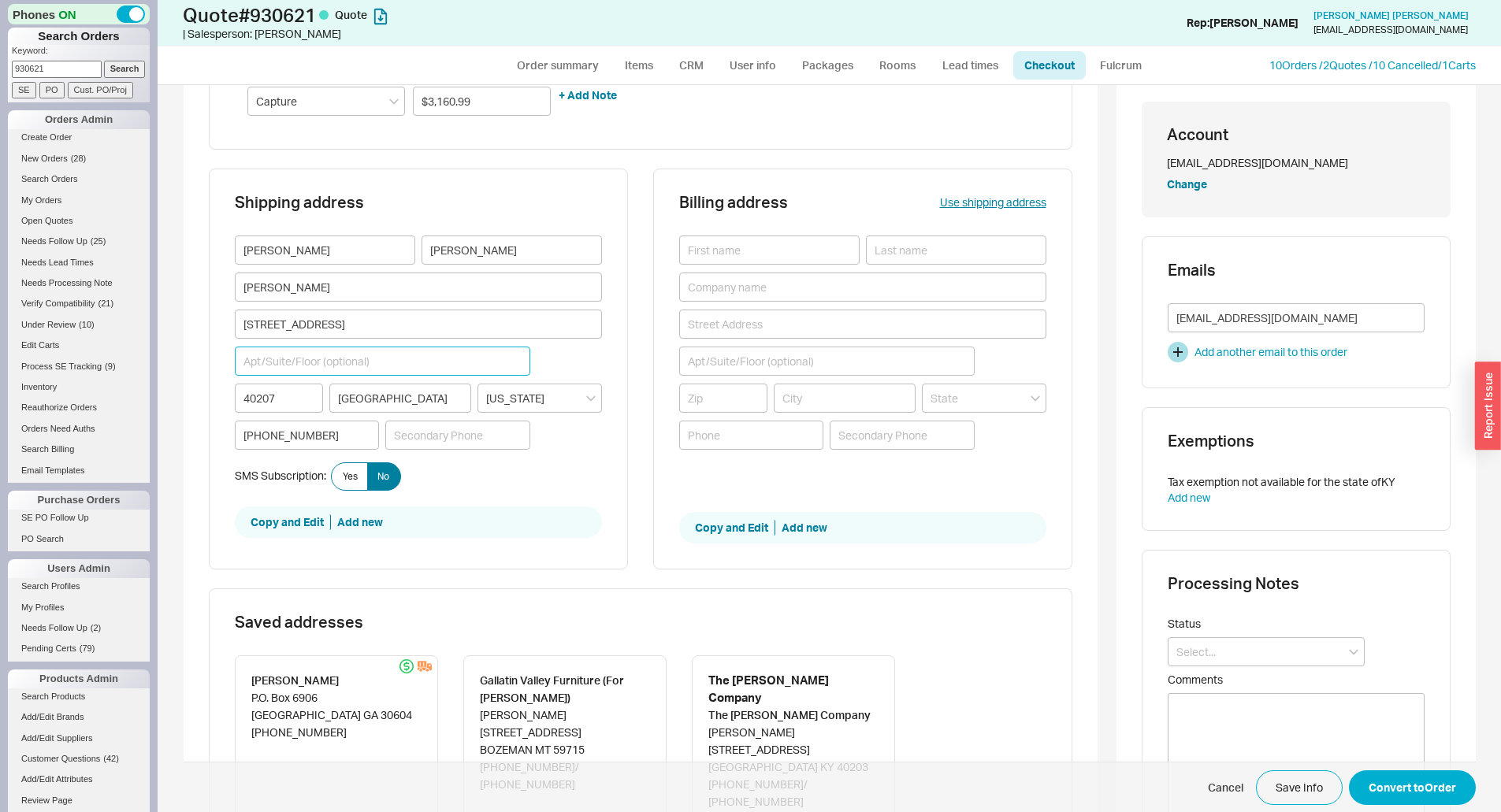
click at [265, 359] on input at bounding box center [382, 361] width 295 height 29
type input "15"
type input "$3,160.99"
type input "1"
type input "Unit #"
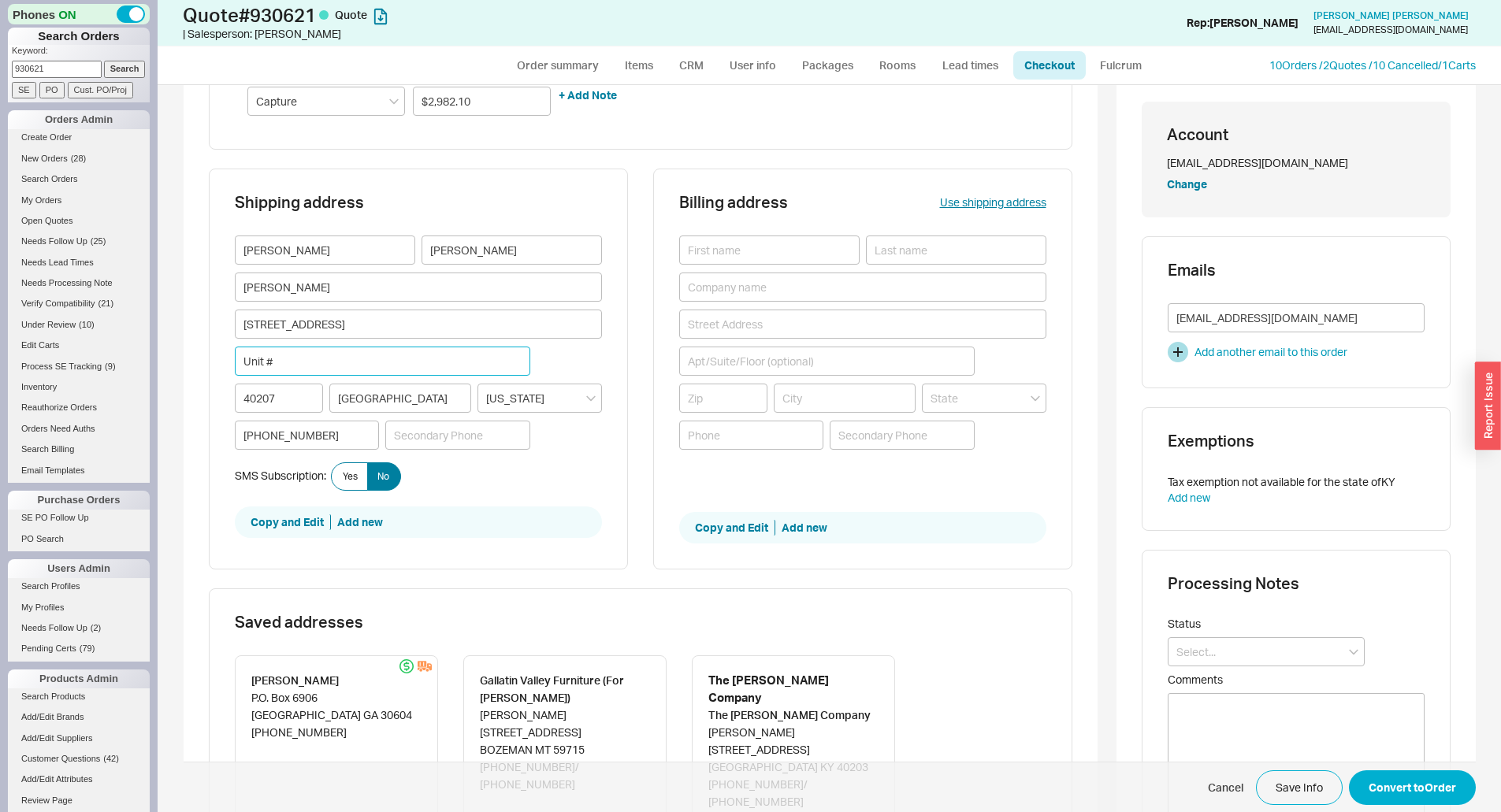
type input "$3,160.99"
type input "Unit #1524"
type input "$3,160.99"
type input "Unit #1524"
click at [516, 462] on div "Eric Seltz Debbie Morris 1403 Browns Lane Unit #1524 40207 LOUISVILLE Kentucky …" at bounding box center [418, 349] width 367 height 227
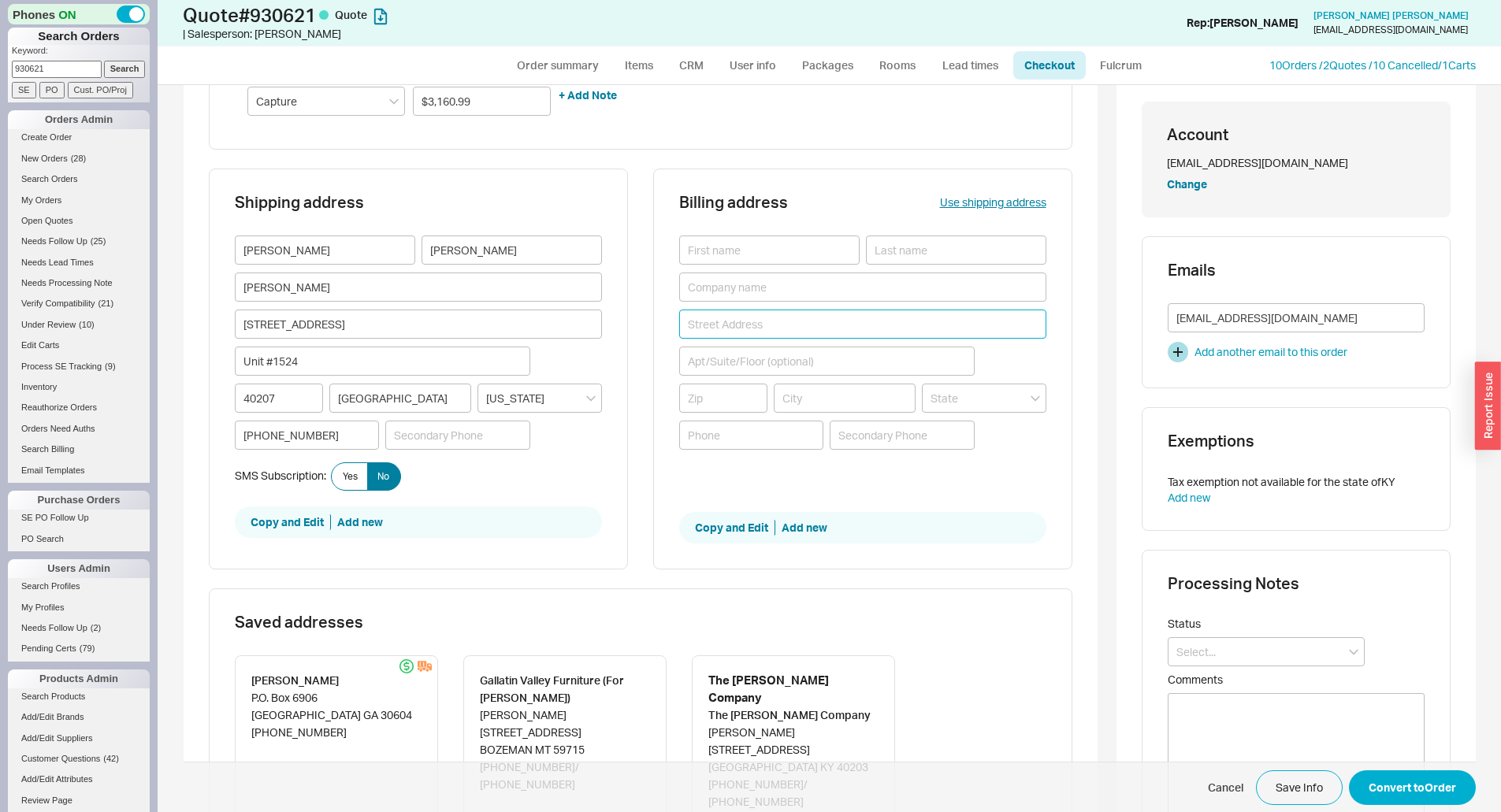
click at [715, 326] on input at bounding box center [863, 325] width 367 height 29
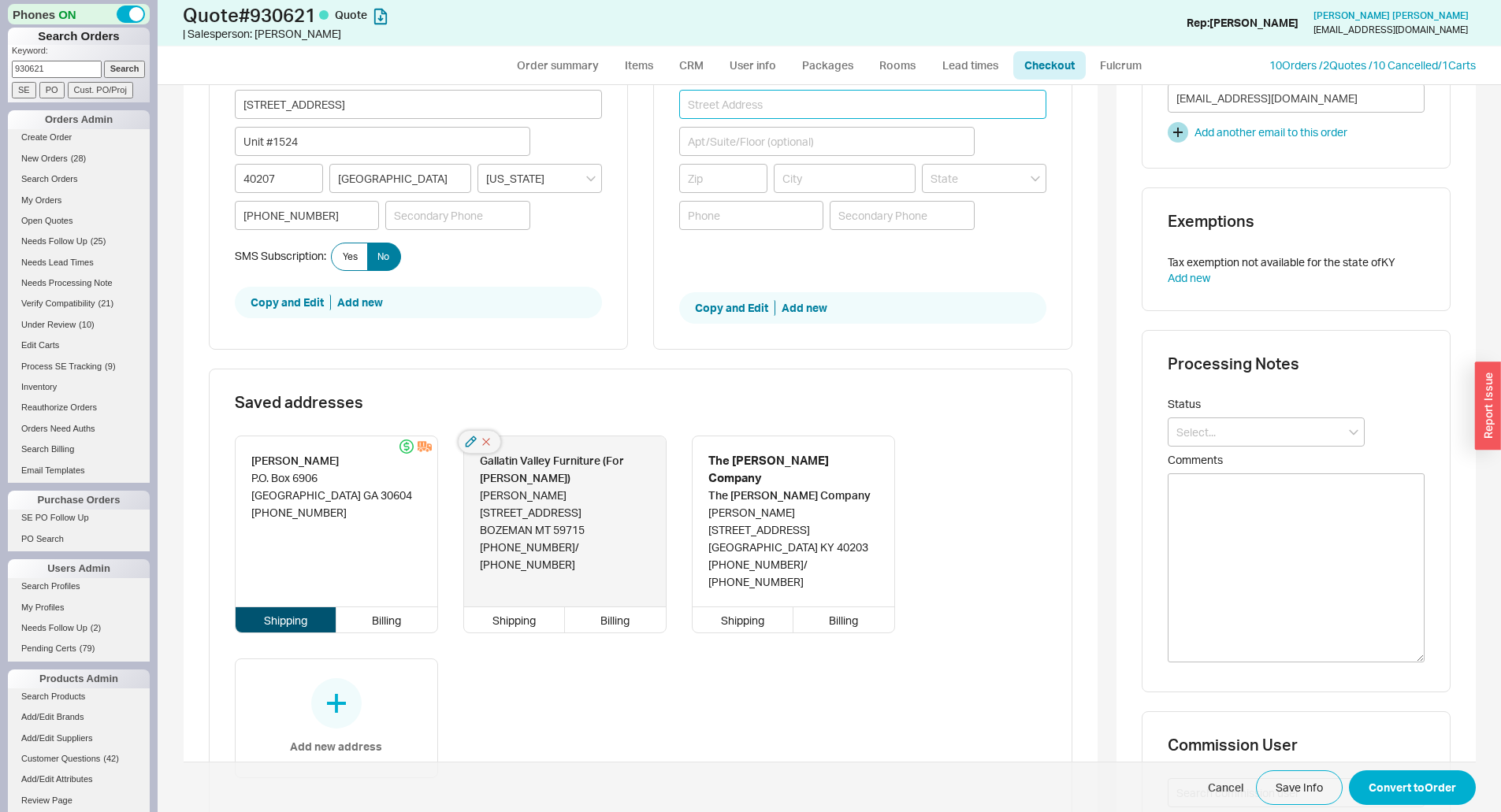
scroll to position [473, 0]
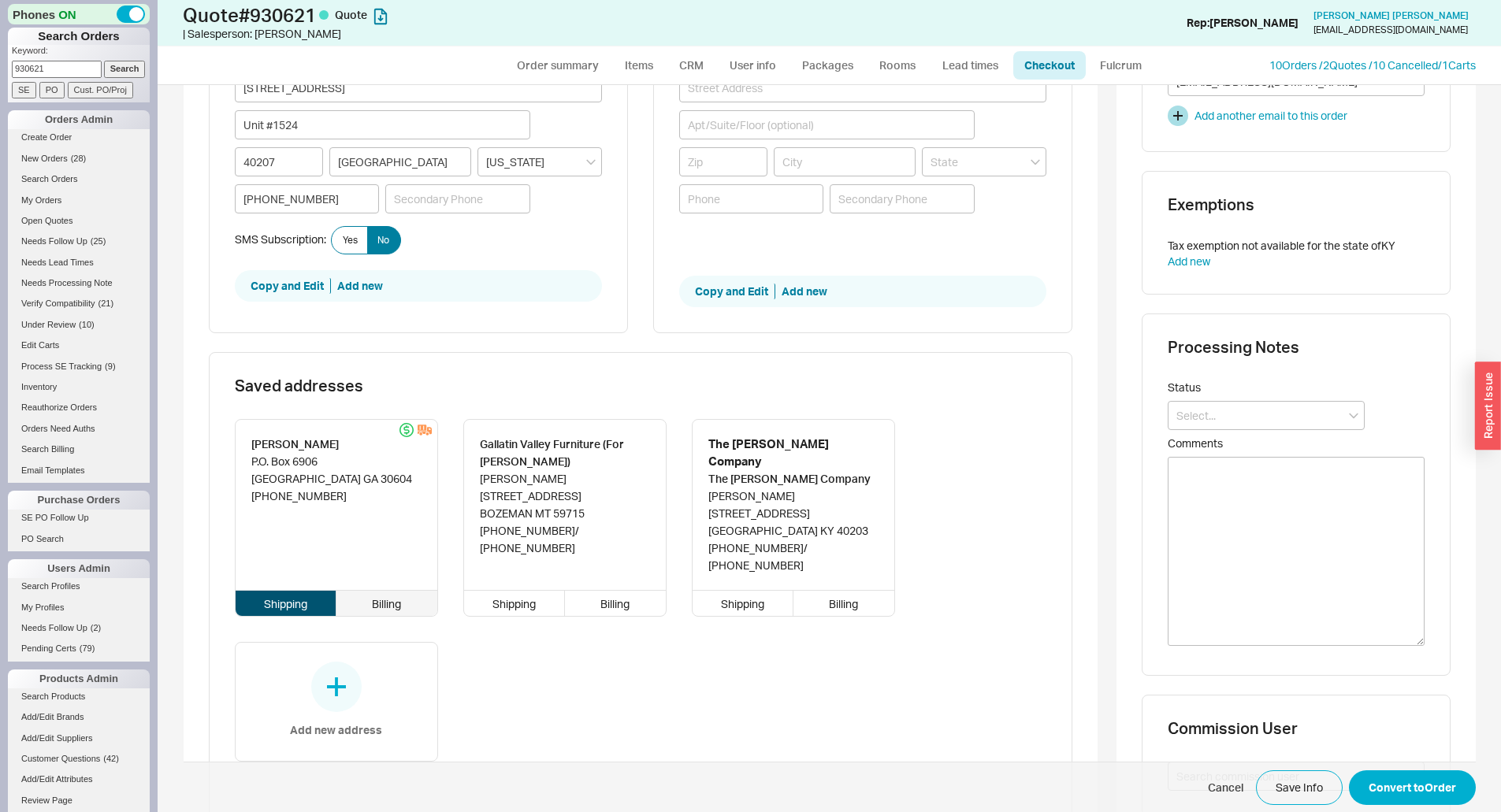
click at [389, 591] on div "Billing" at bounding box center [387, 604] width 101 height 26
type input "[PERSON_NAME]"
type input "[STREET_ADDRESS]"
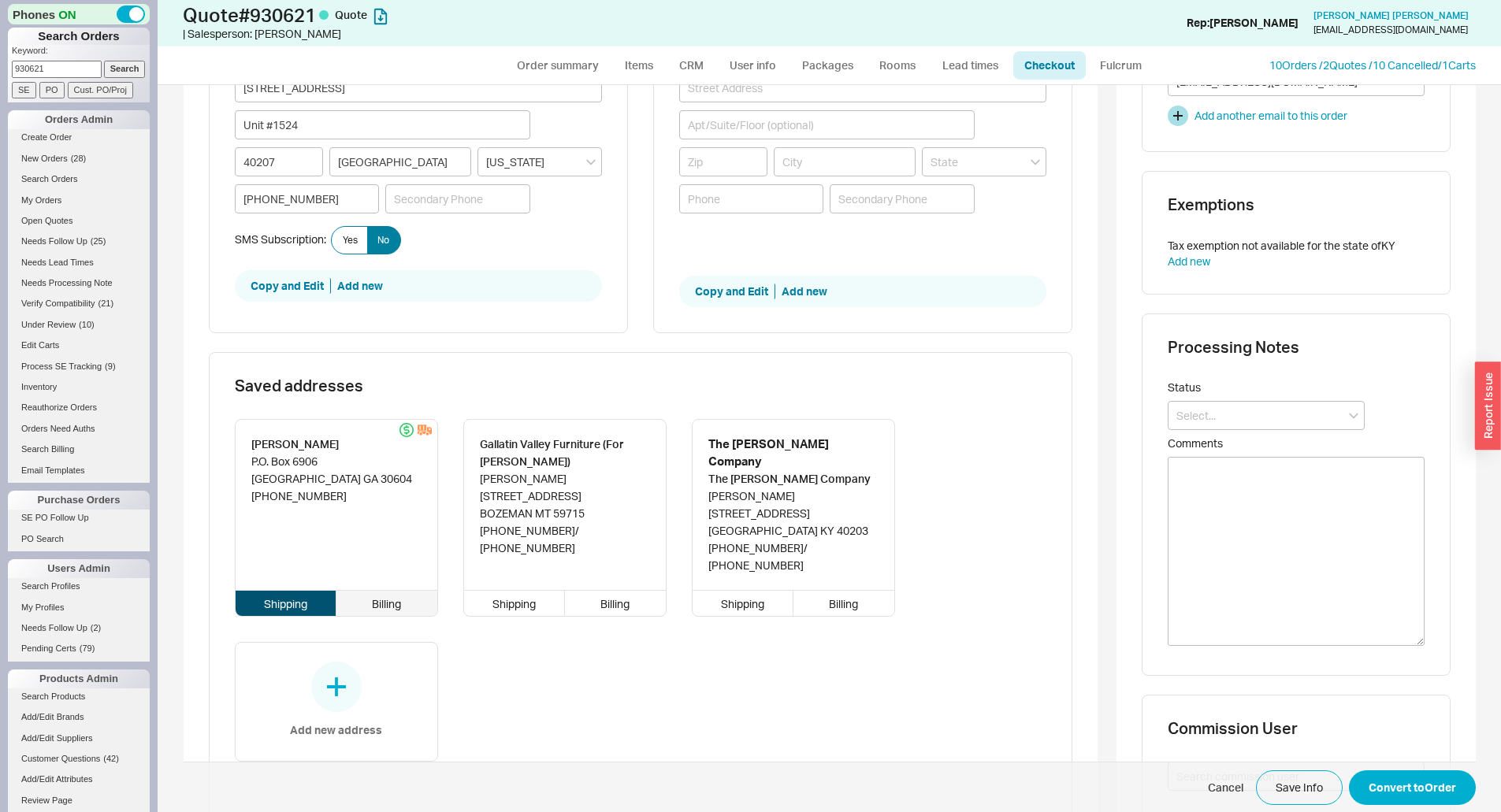
type input "Unit #1524"
type input "40207"
type input "[GEOGRAPHIC_DATA]"
type input "[PHONE_NUMBER]"
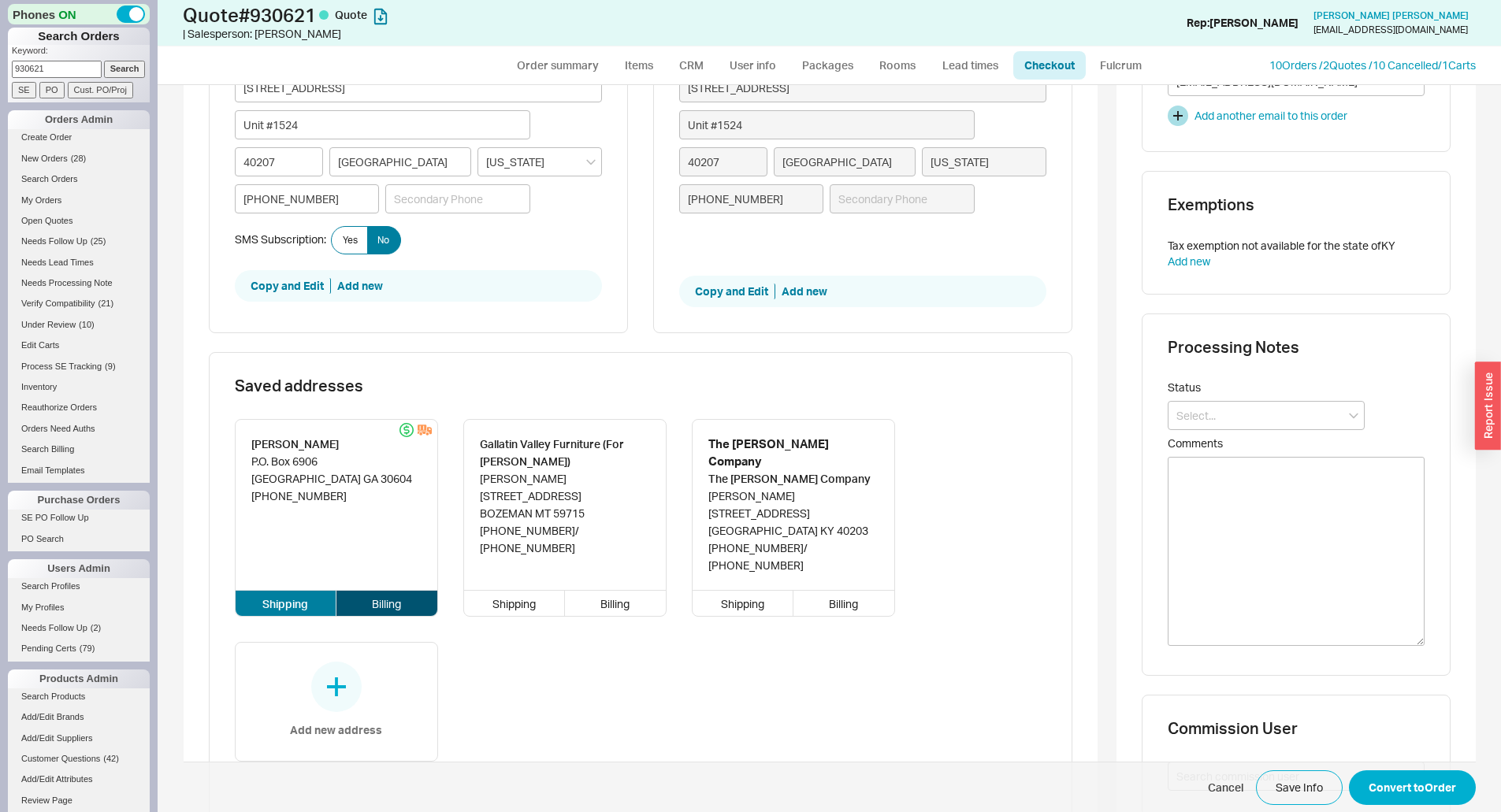
click at [284, 591] on div "Shipping" at bounding box center [286, 604] width 102 height 26
type input "[PERSON_NAME]"
type input "P.O. Box 6906"
type input "30604"
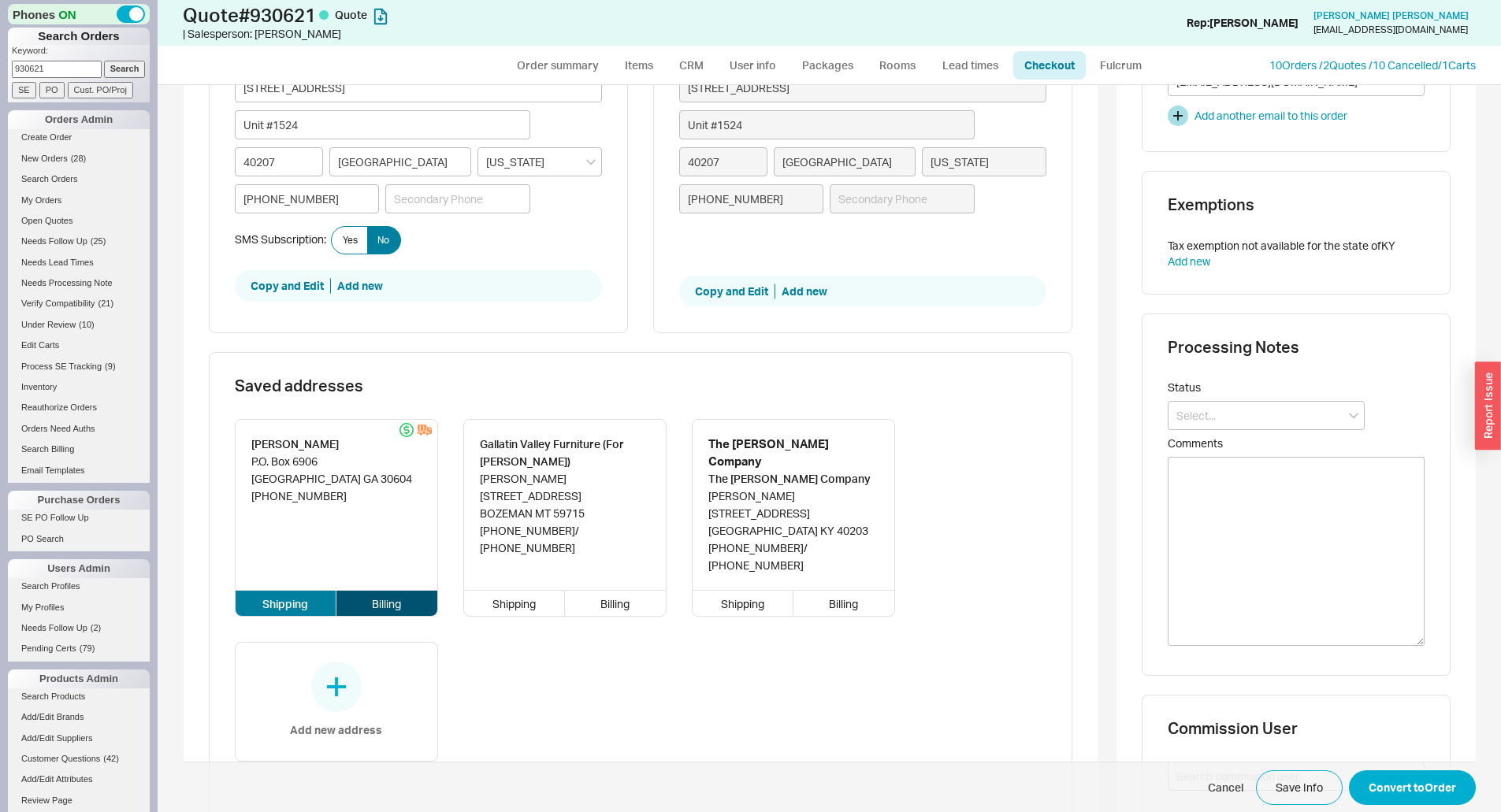
type input "[GEOGRAPHIC_DATA]"
type input "Georgia"
type input "[PERSON_NAME]"
type input "P.O. Box 6906"
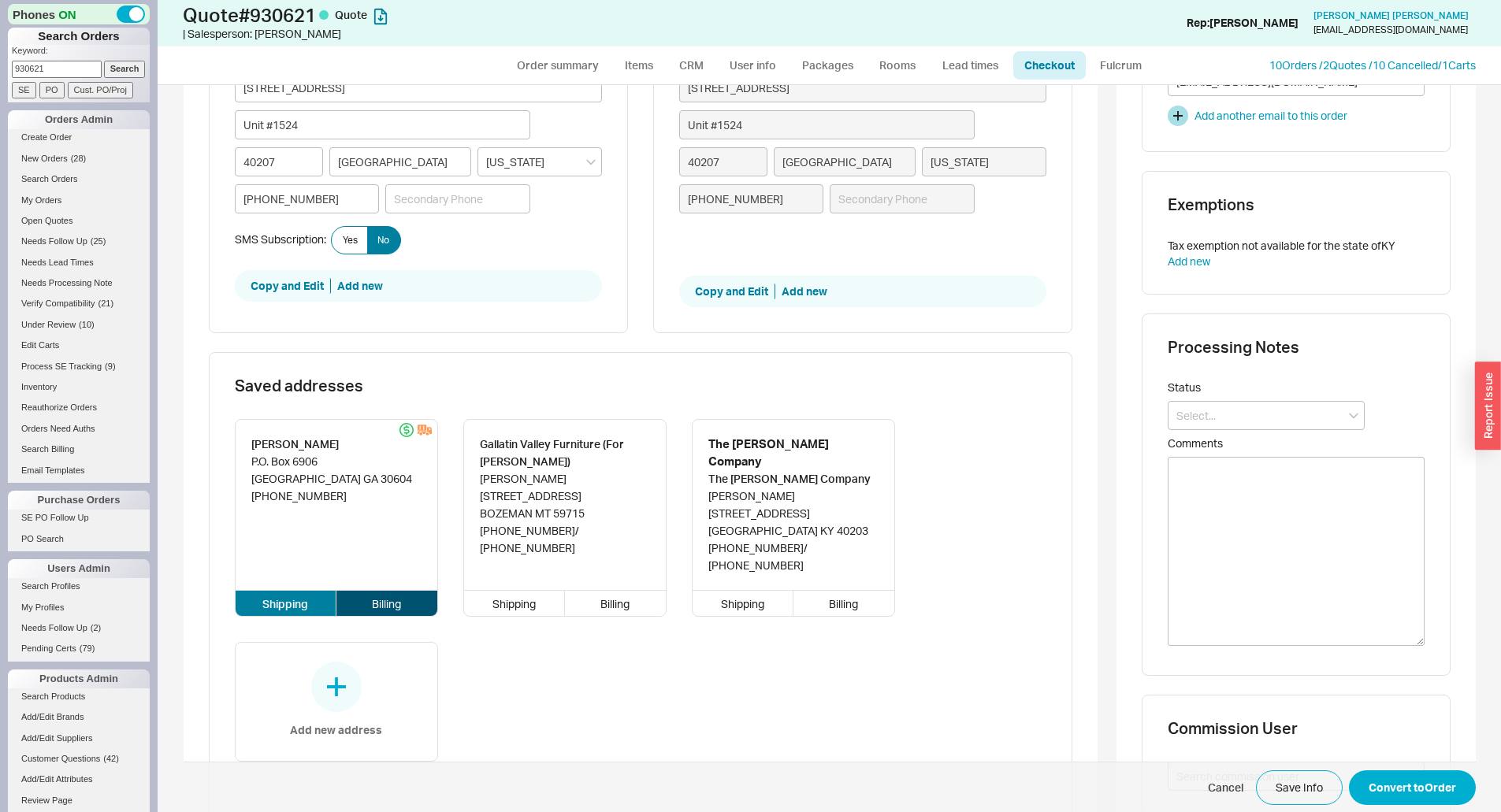
type input "30604"
type input "[GEOGRAPHIC_DATA]"
type input "Georgia"
type input "$3,220.65"
click at [374, 591] on div "Billing" at bounding box center [387, 604] width 101 height 26
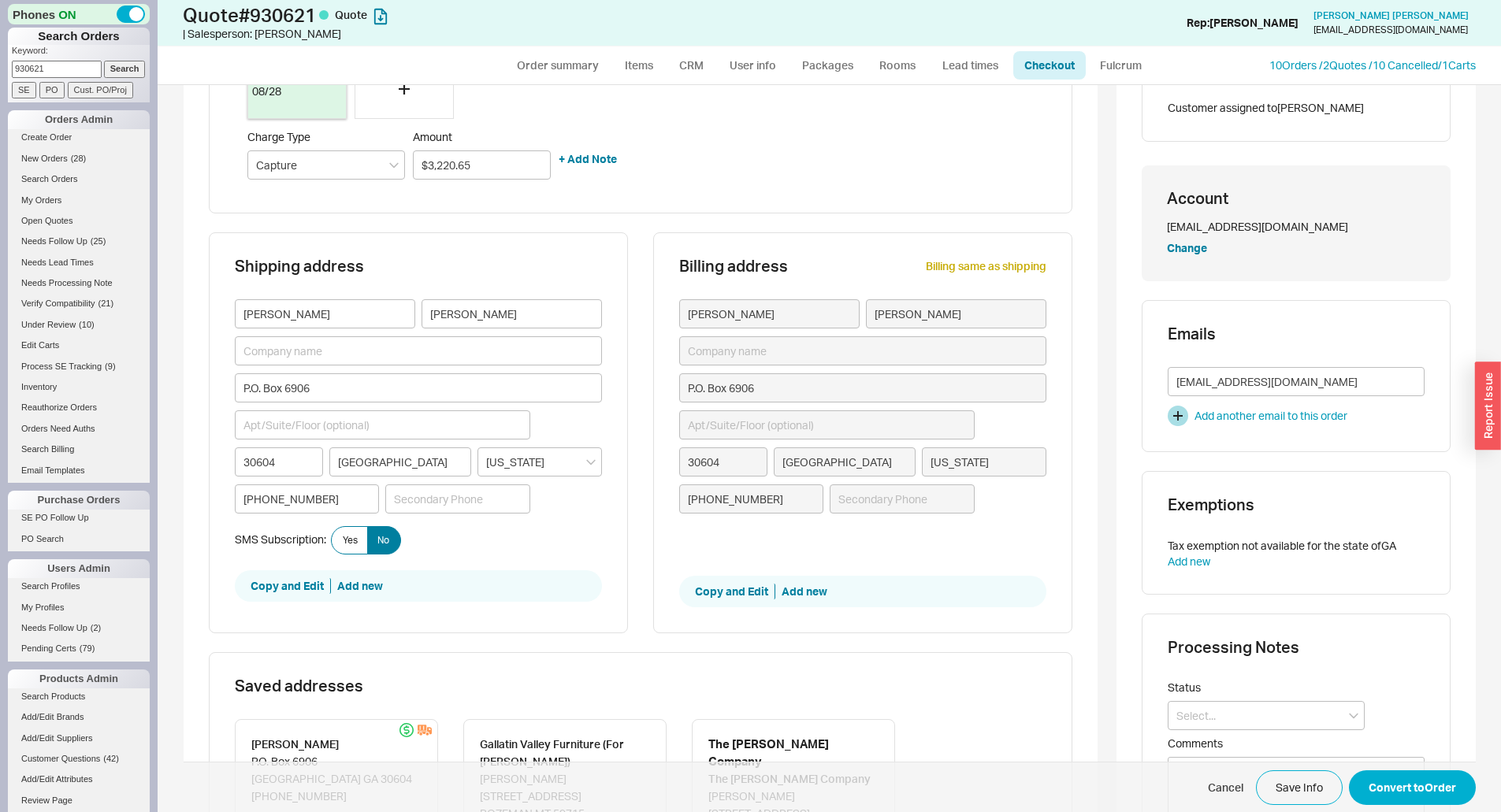
scroll to position [79, 0]
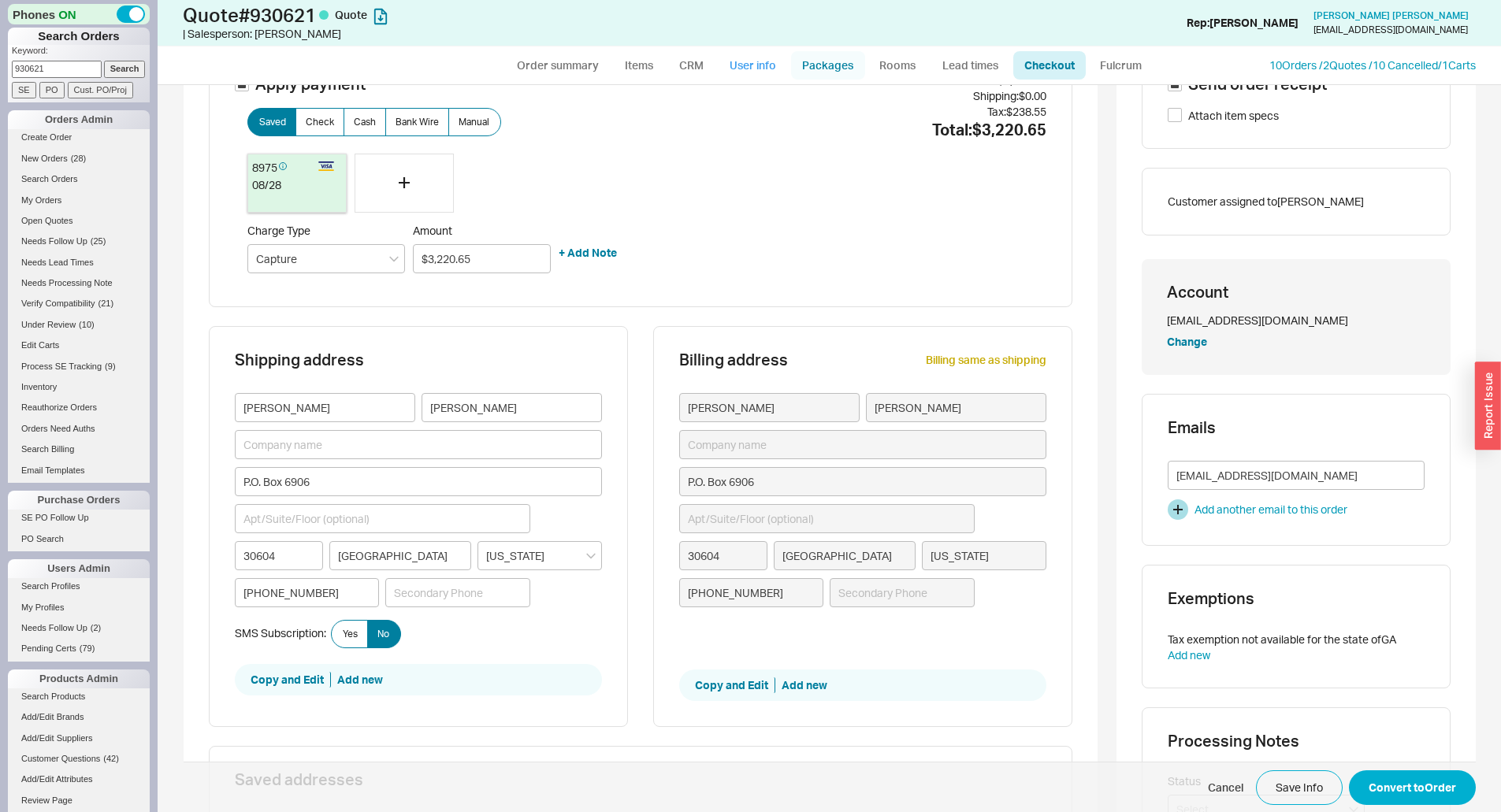
drag, startPoint x: 740, startPoint y: 66, endPoint x: 810, endPoint y: 68, distance: 70.0
click at [741, 66] on link "User info" at bounding box center [753, 65] width 70 height 28
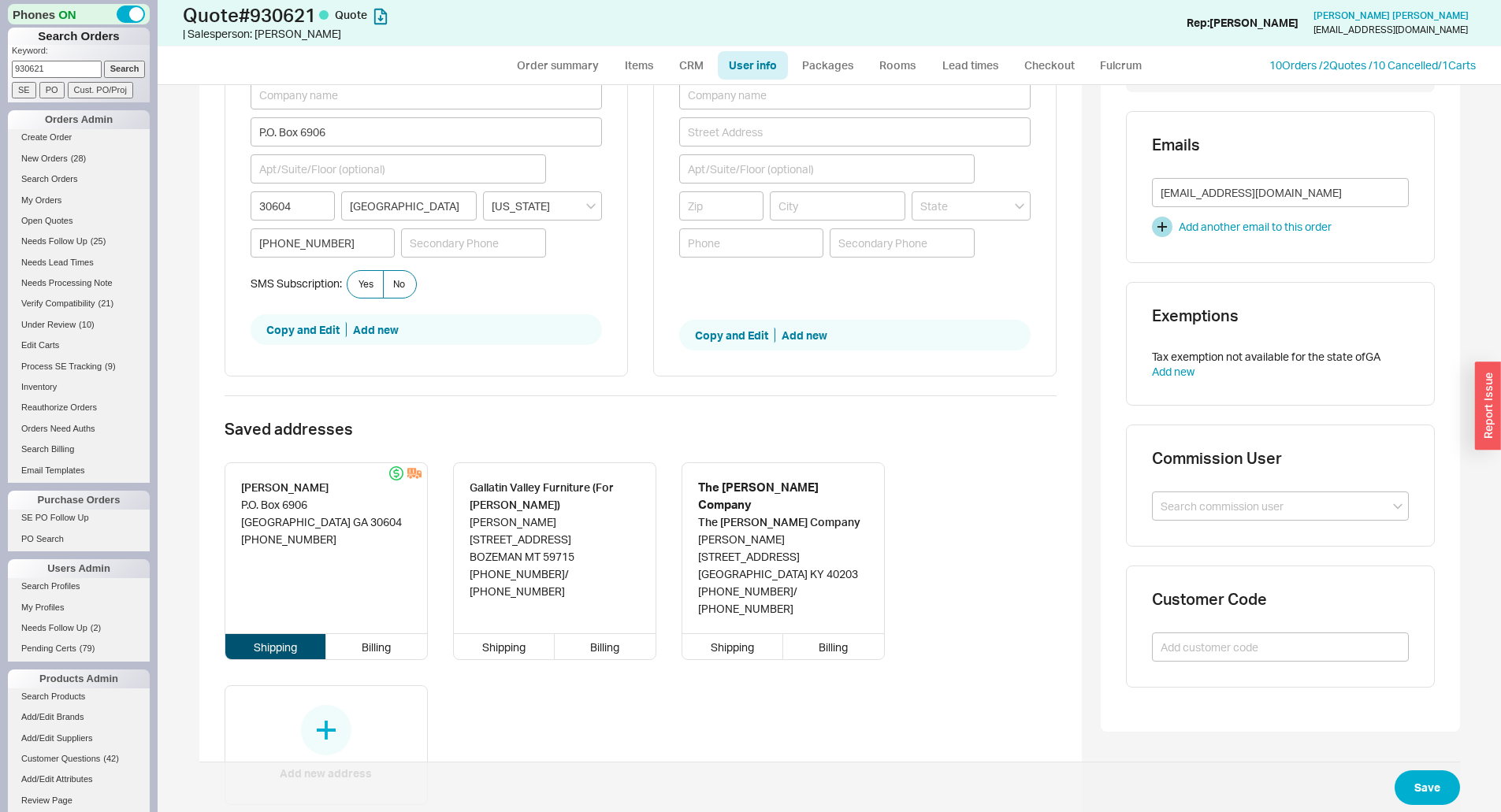
scroll to position [282, 0]
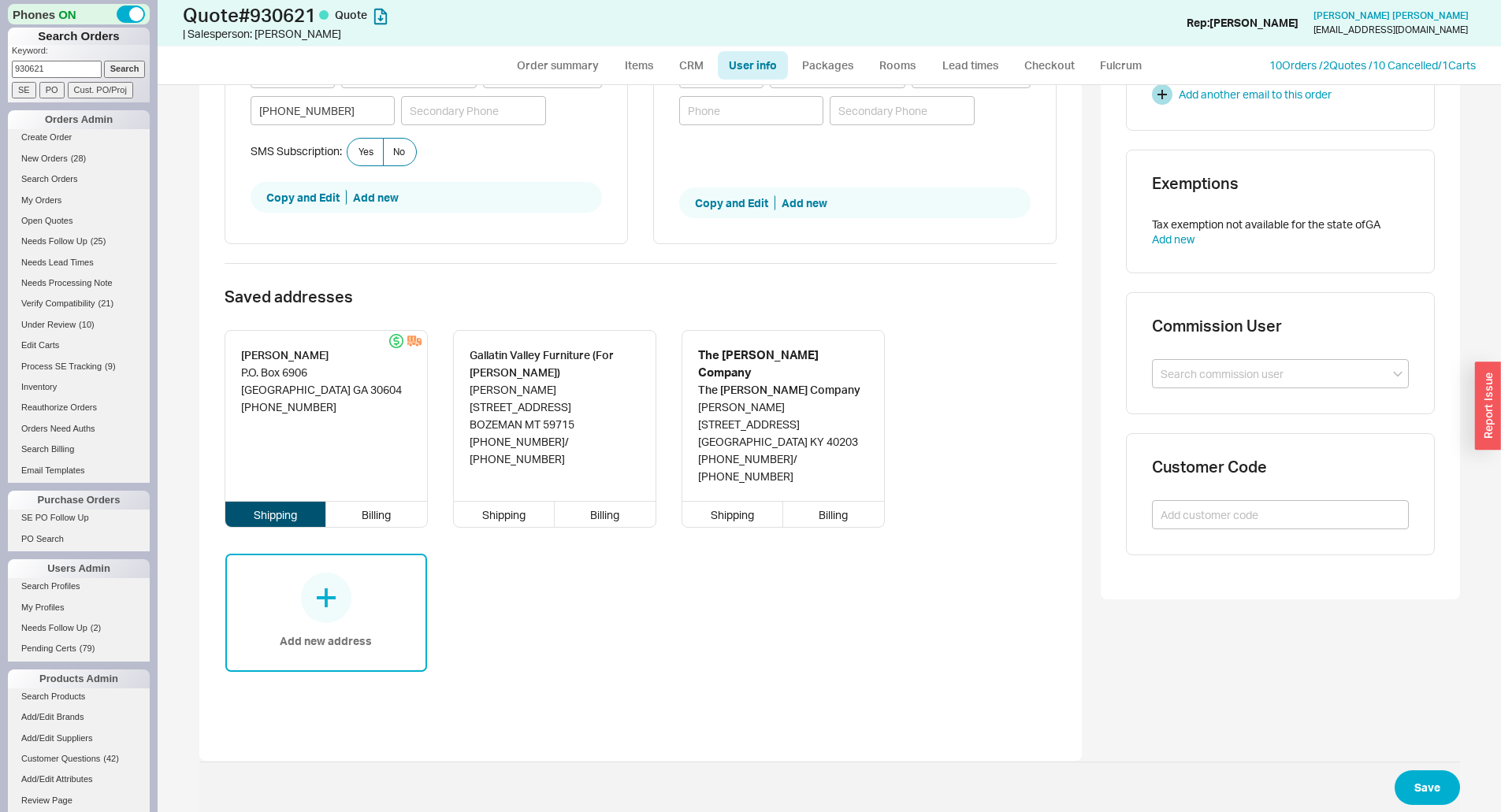
click at [327, 573] on div at bounding box center [326, 597] width 50 height 50
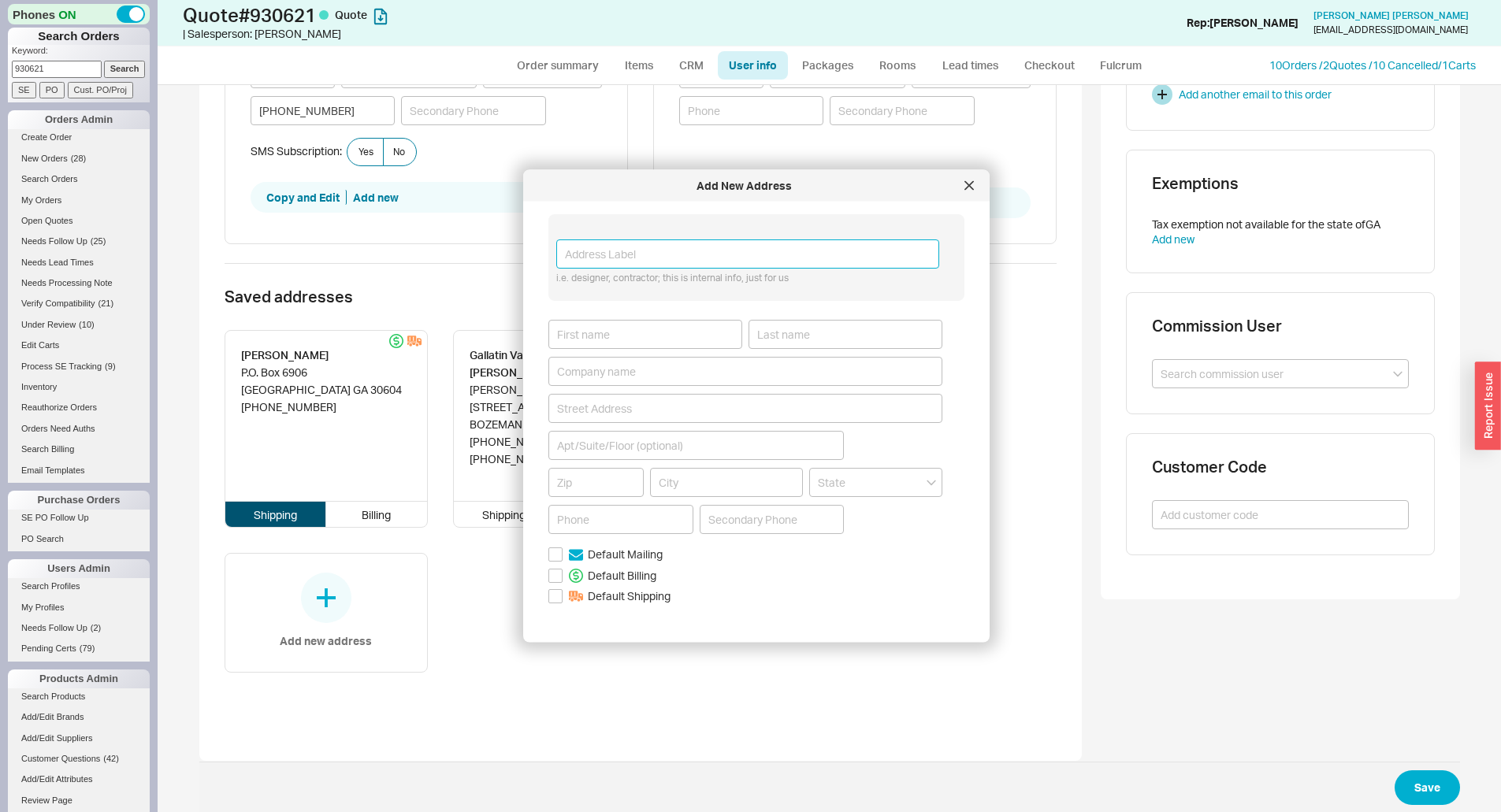
click at [641, 252] on input at bounding box center [747, 254] width 383 height 29
type input "Citadel Self Storage"
click at [590, 337] on input at bounding box center [646, 334] width 194 height 29
type input "[PERSON_NAME]"
click at [801, 326] on input at bounding box center [845, 334] width 194 height 29
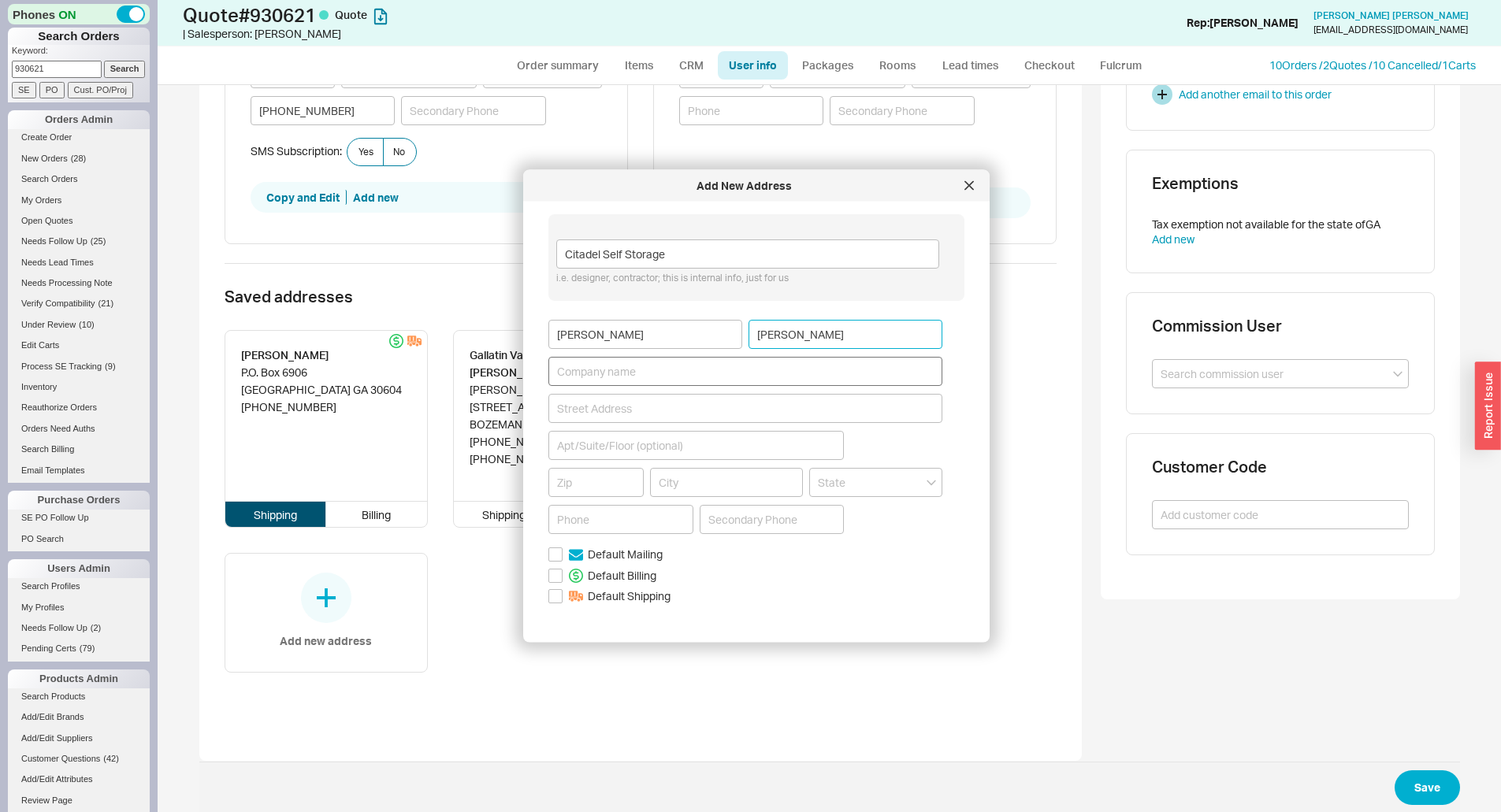
type input "[PERSON_NAME]"
click at [607, 375] on input at bounding box center [745, 370] width 394 height 29
type input "[PERSON_NAME]"
click at [585, 414] on input at bounding box center [745, 408] width 394 height 29
type input "[STREET_ADDRESS]"
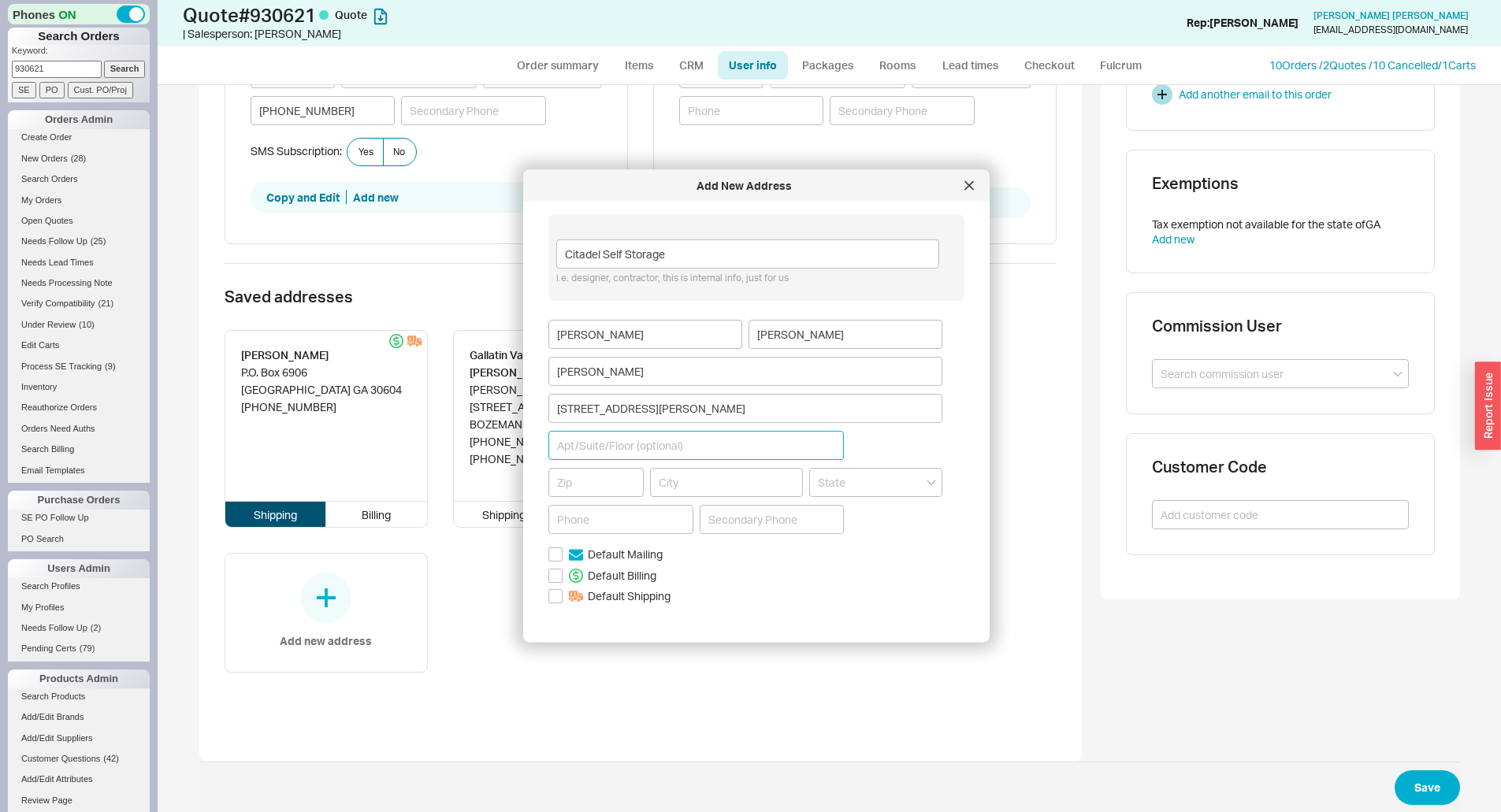
type input "40220"
type input "Louisville"
type input "Kentucky"
drag, startPoint x: 605, startPoint y: 476, endPoint x: 543, endPoint y: 483, distance: 62.4
click at [543, 483] on div "Add New Address Citadel Self Storage i.e. designer, contractor; this is interna…" at bounding box center [756, 406] width 466 height 473
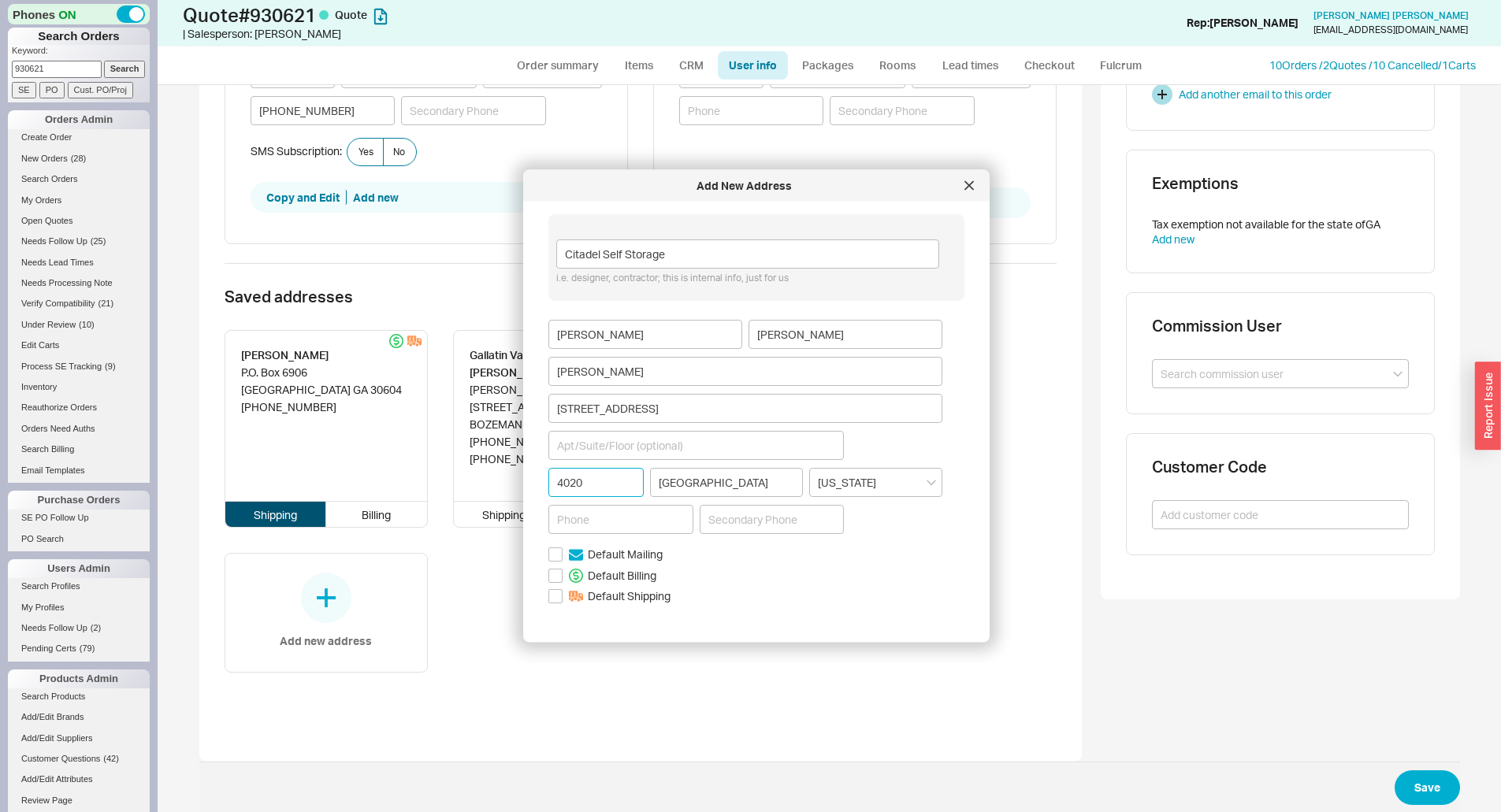
type input "40207"
type input "[GEOGRAPHIC_DATA]"
type input "40207"
click at [886, 561] on form "Citadel Self Storage i.e. designer, contractor; this is internal info, just for…" at bounding box center [756, 446] width 416 height 465
click at [621, 436] on input at bounding box center [696, 444] width 295 height 29
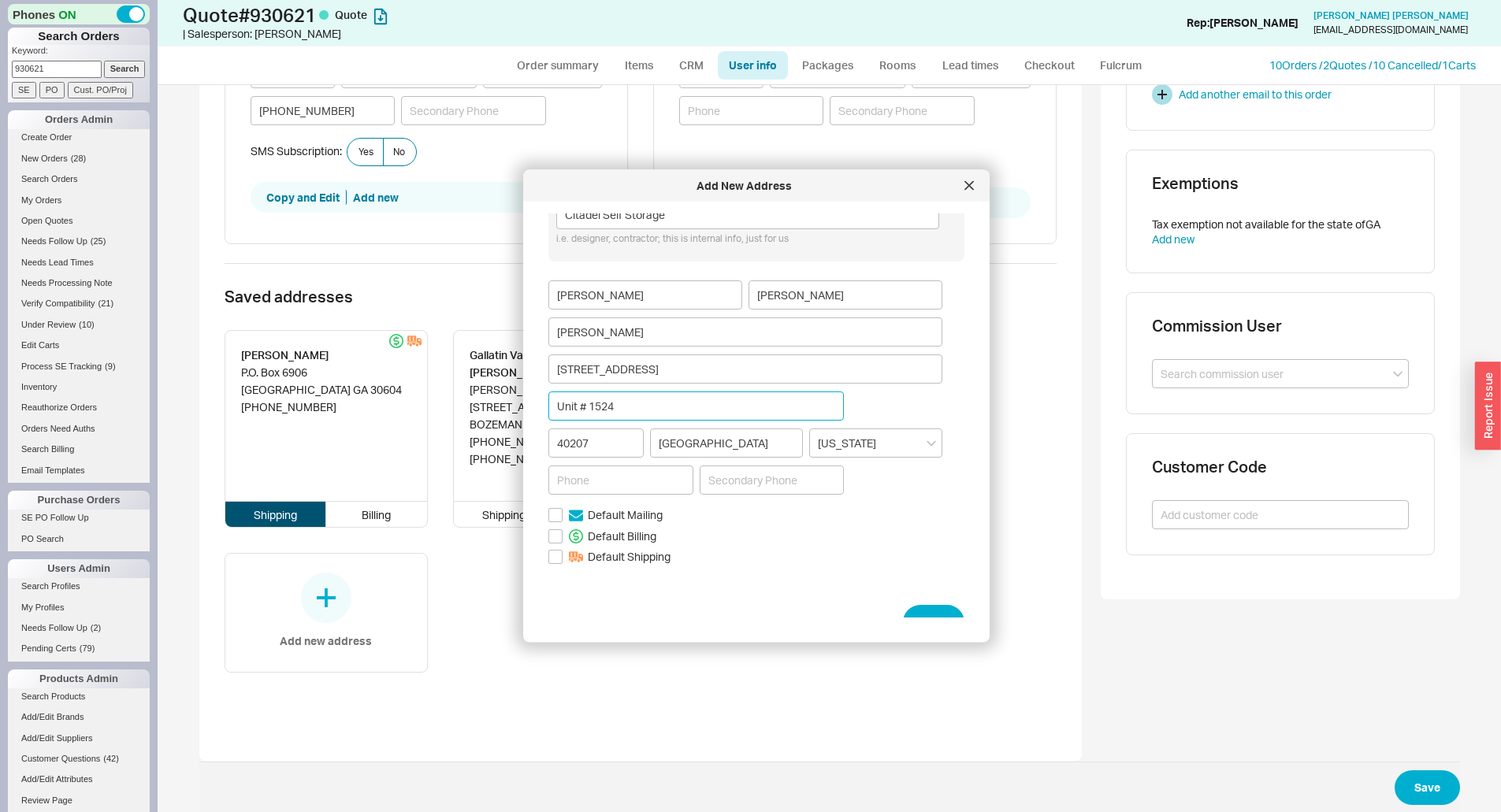
scroll to position [61, 0]
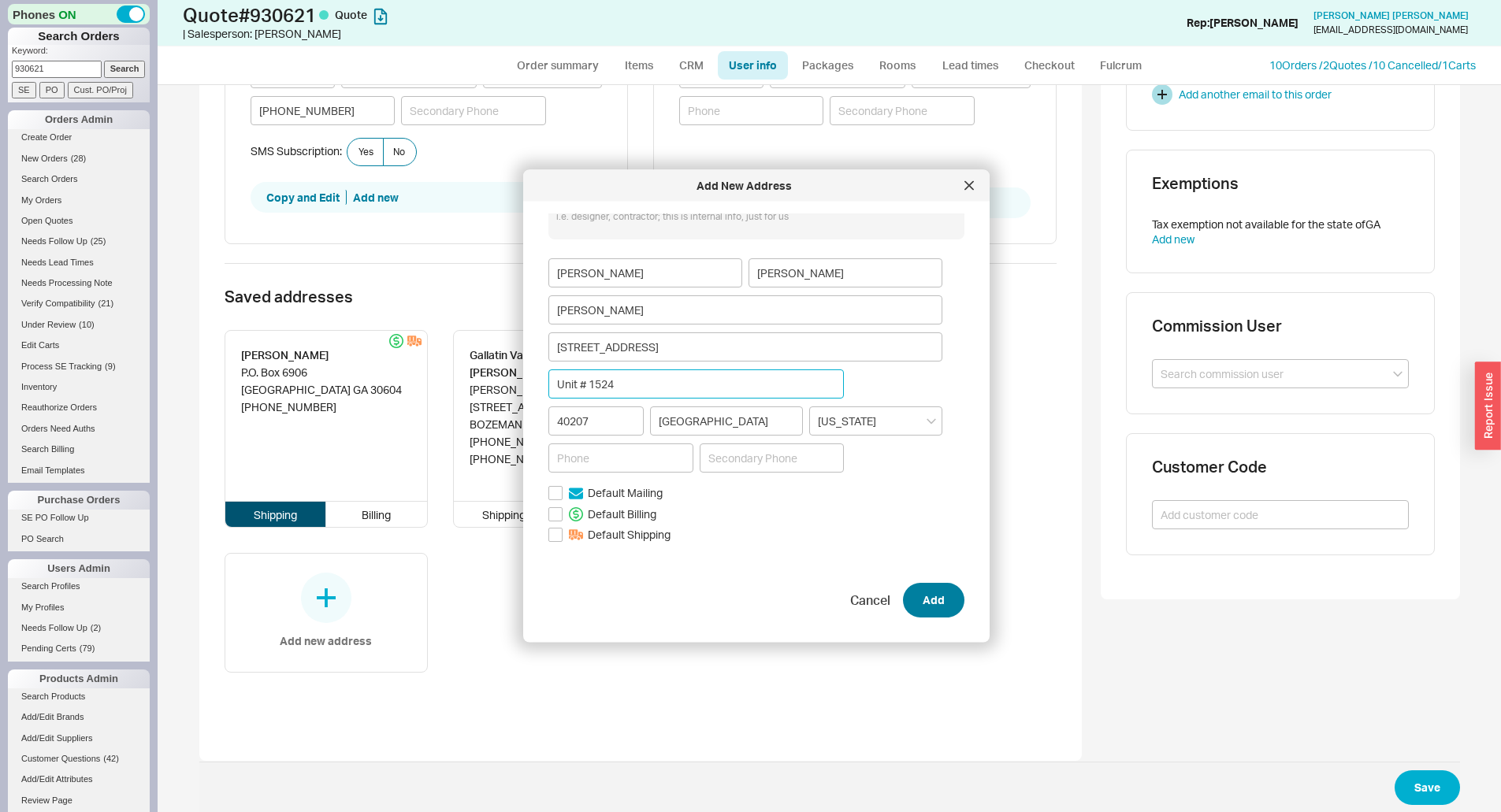
type input "Unit # 1524"
click at [931, 604] on button "Add" at bounding box center [933, 600] width 61 height 35
drag, startPoint x: 336, startPoint y: 110, endPoint x: 220, endPoint y: 115, distance: 116.1
click at [224, 115] on div "Shipping address Debbie Morris P.O. Box 6906 30604 ATHENS Georgia 406-219-3550 …" at bounding box center [425, 44] width 403 height 401
click at [577, 465] on input "Required" at bounding box center [621, 457] width 145 height 29
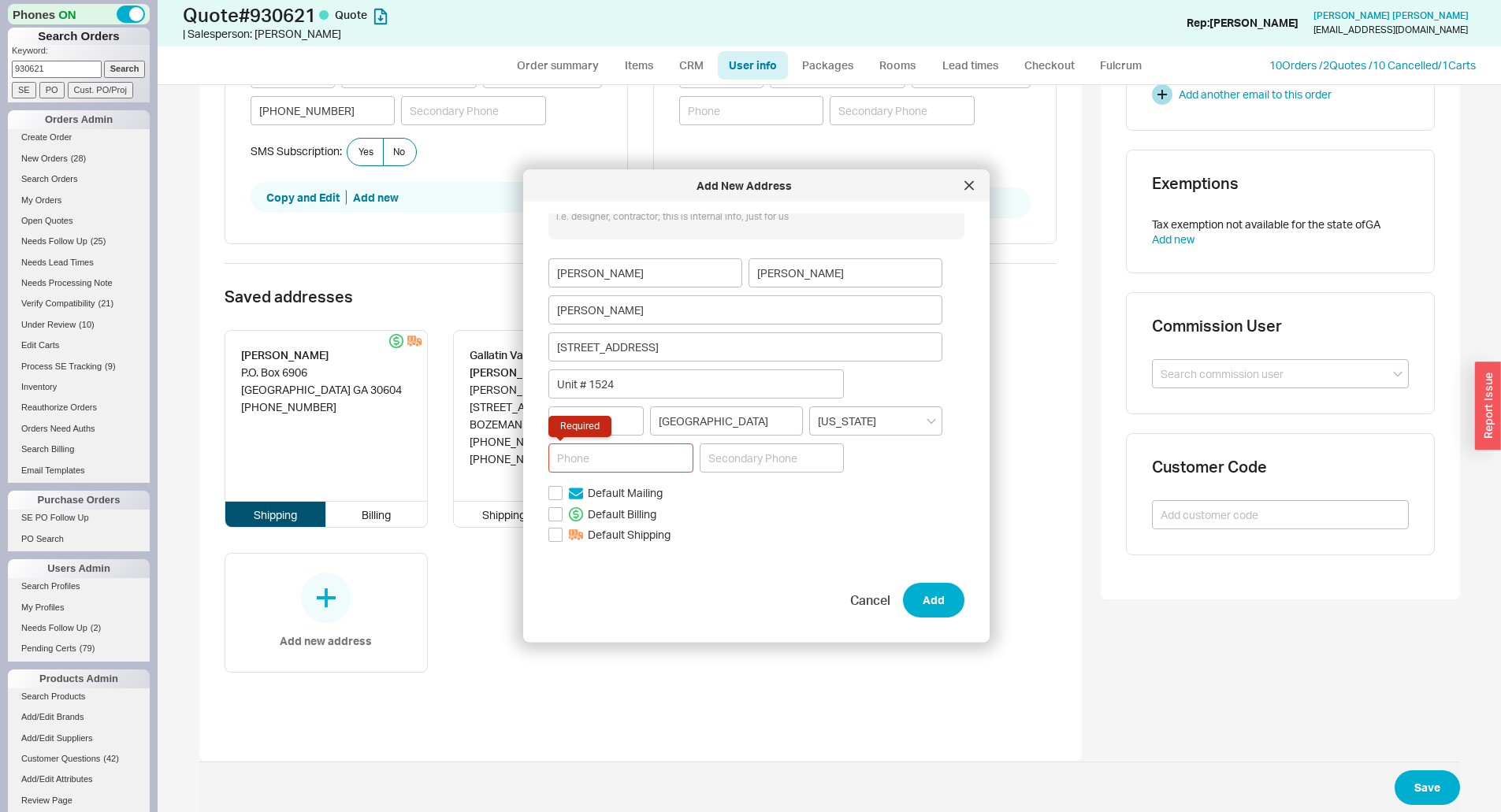
paste input "[PHONE_NUMBER]"
type input "[PHONE_NUMBER]"
click at [924, 605] on button "Add" at bounding box center [933, 600] width 61 height 35
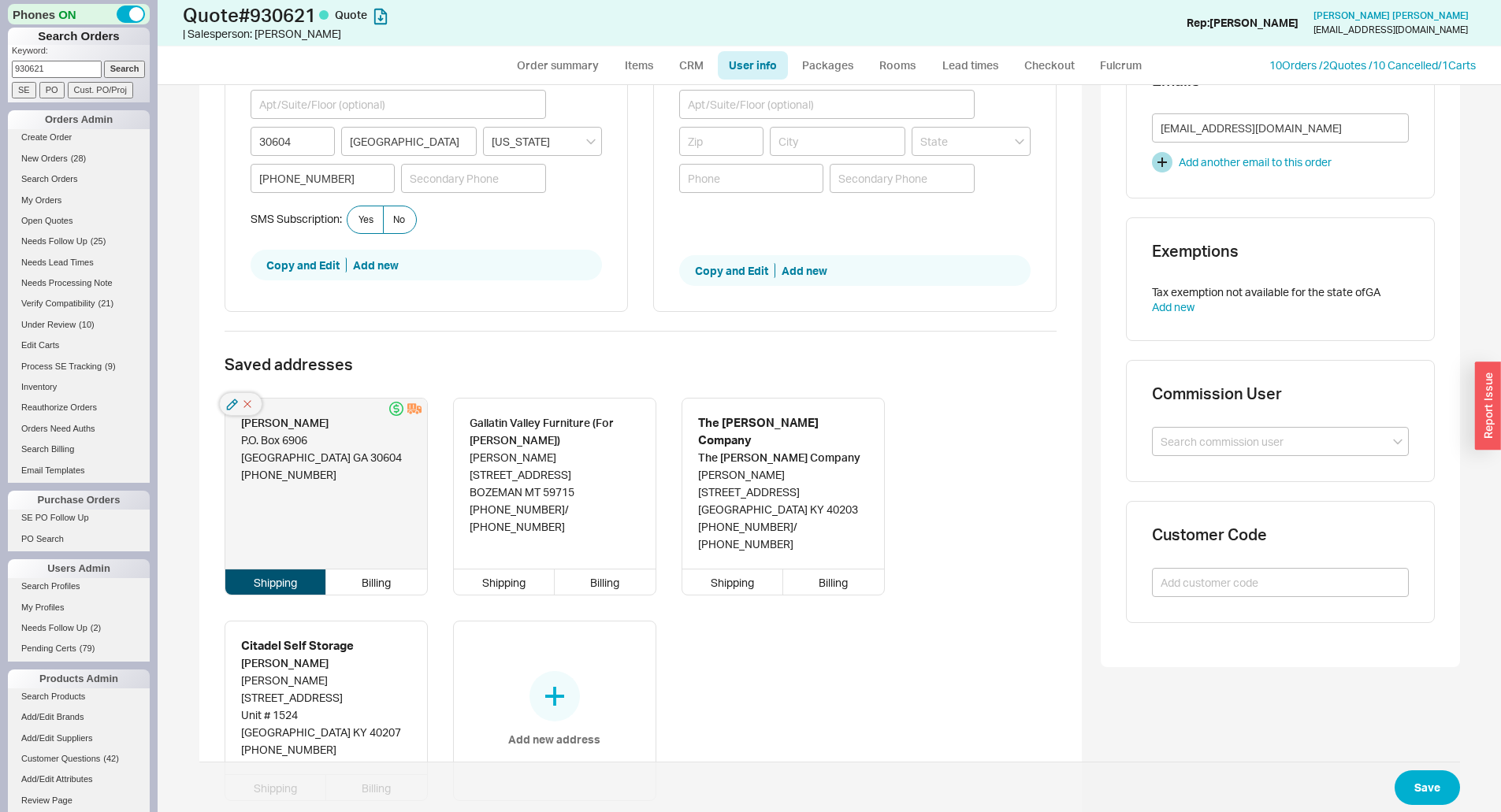
scroll to position [343, 0]
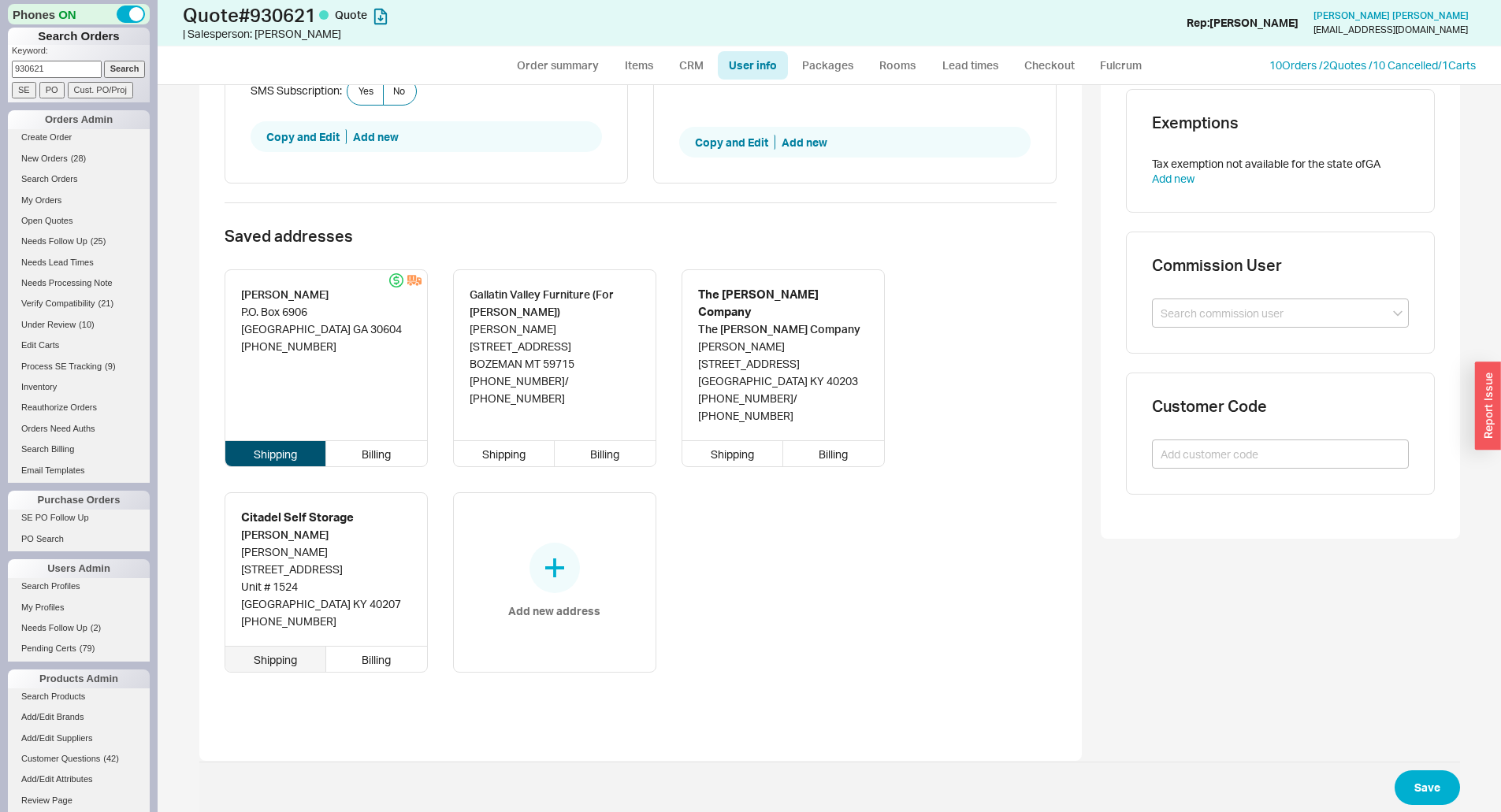
click at [266, 646] on div "Shipping" at bounding box center [275, 659] width 102 height 26
type input "[PERSON_NAME]"
type input "[STREET_ADDRESS]"
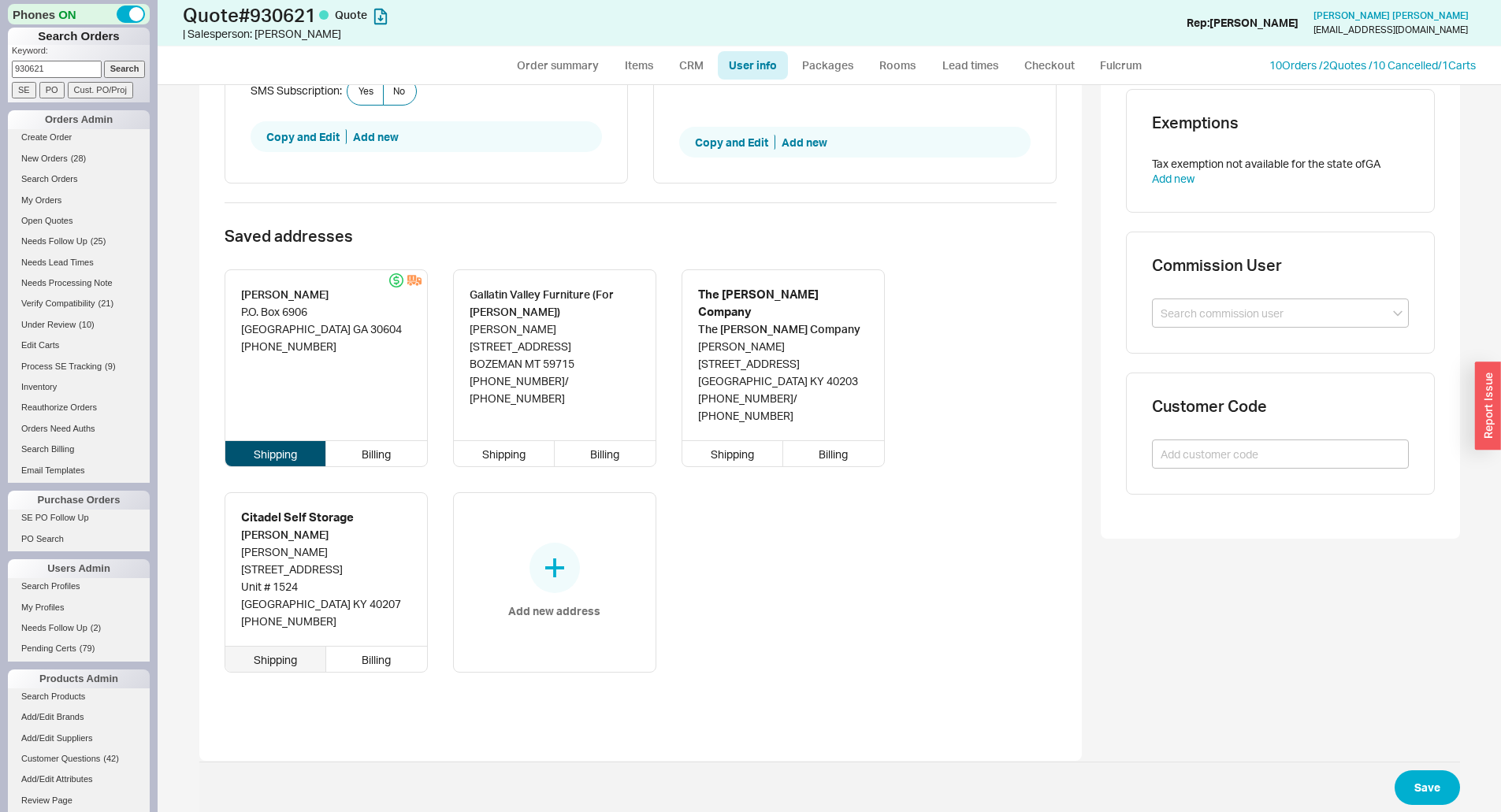
type input "Unit # 1524"
type input "40207"
type input "[GEOGRAPHIC_DATA]"
type input "Kentucky"
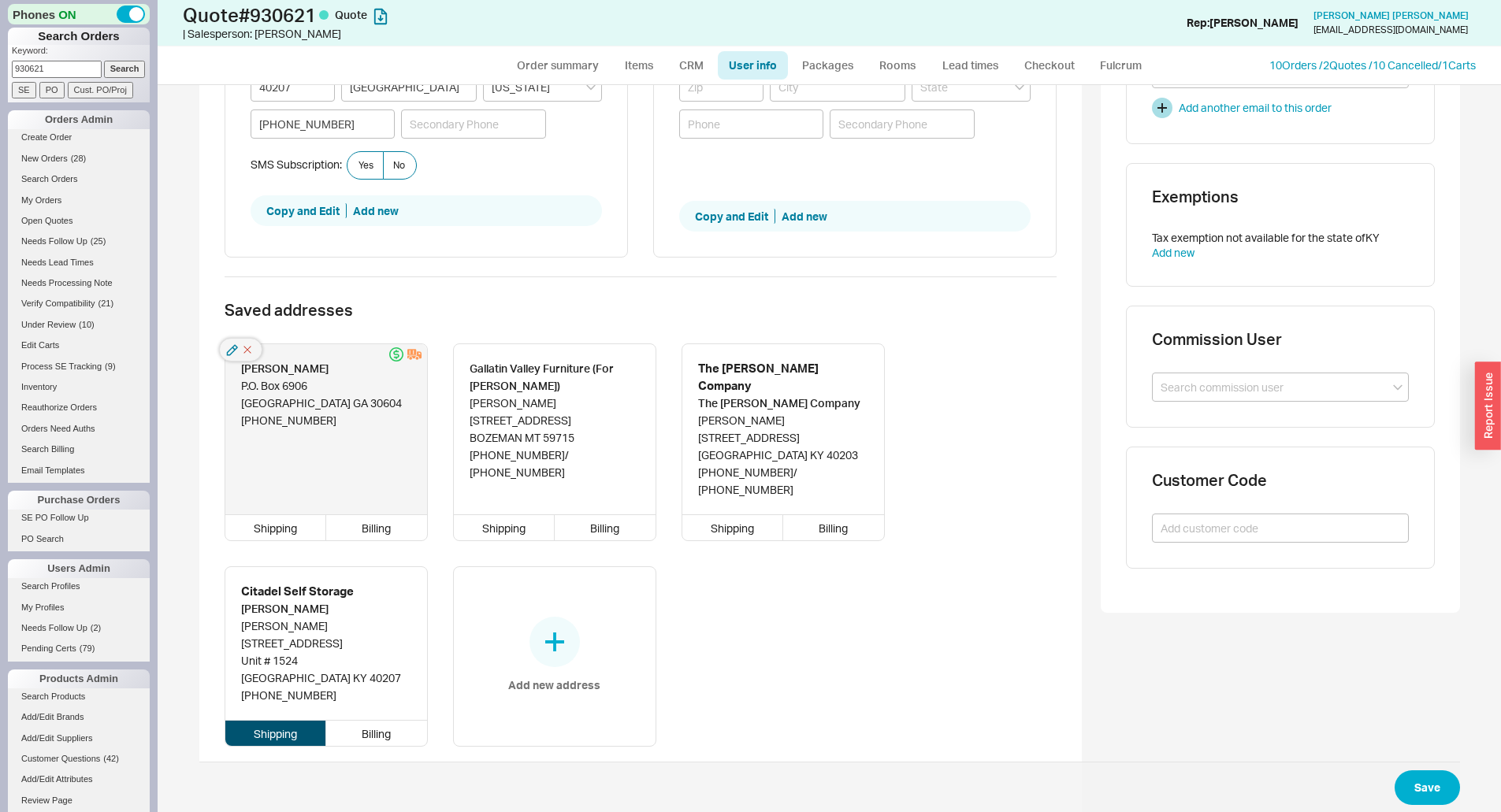
scroll to position [185, 0]
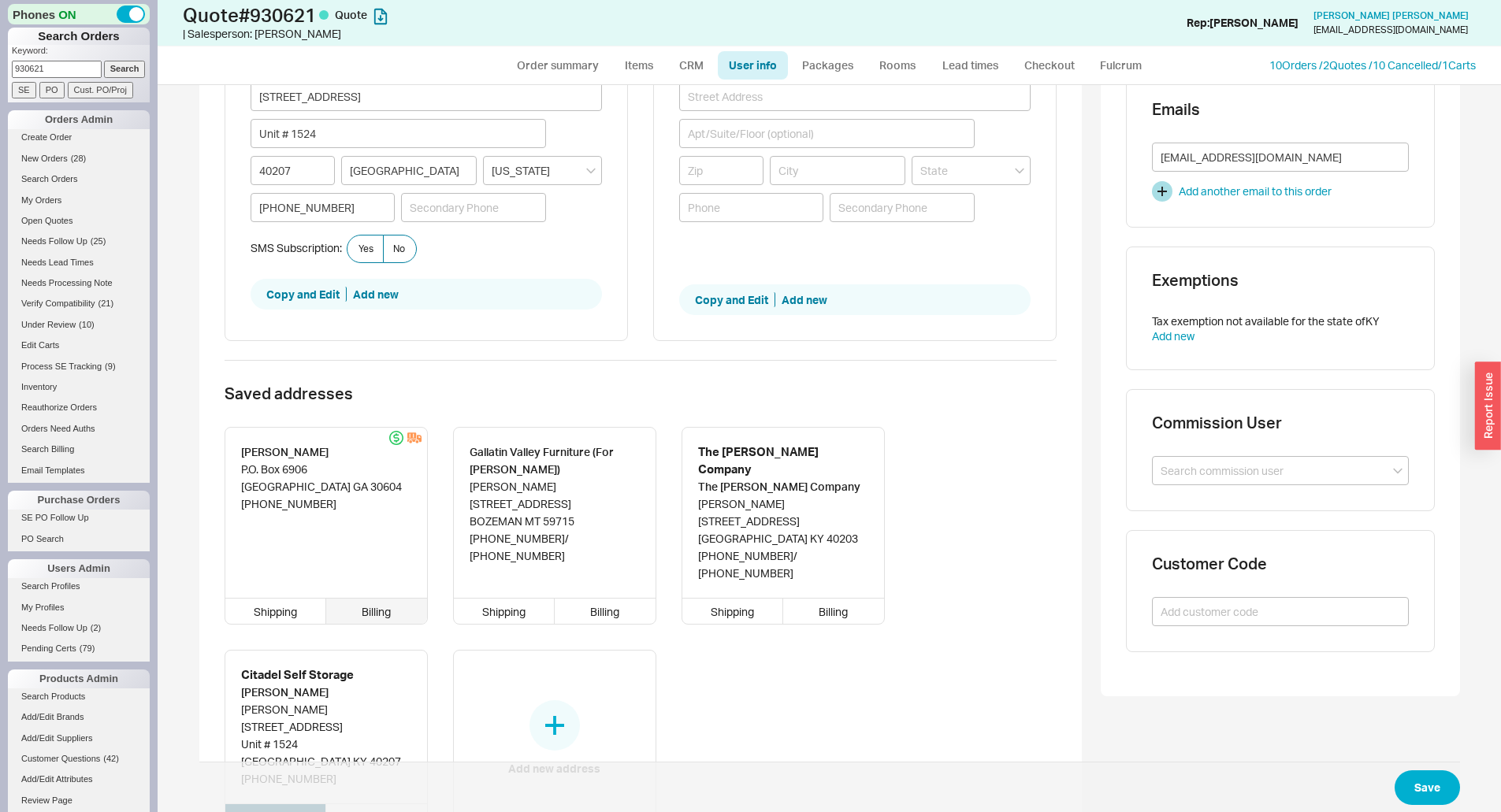
click at [374, 599] on div "Billing" at bounding box center [377, 612] width 101 height 26
type input "[PERSON_NAME]"
type input "P.O. Box 6906"
type input "30604"
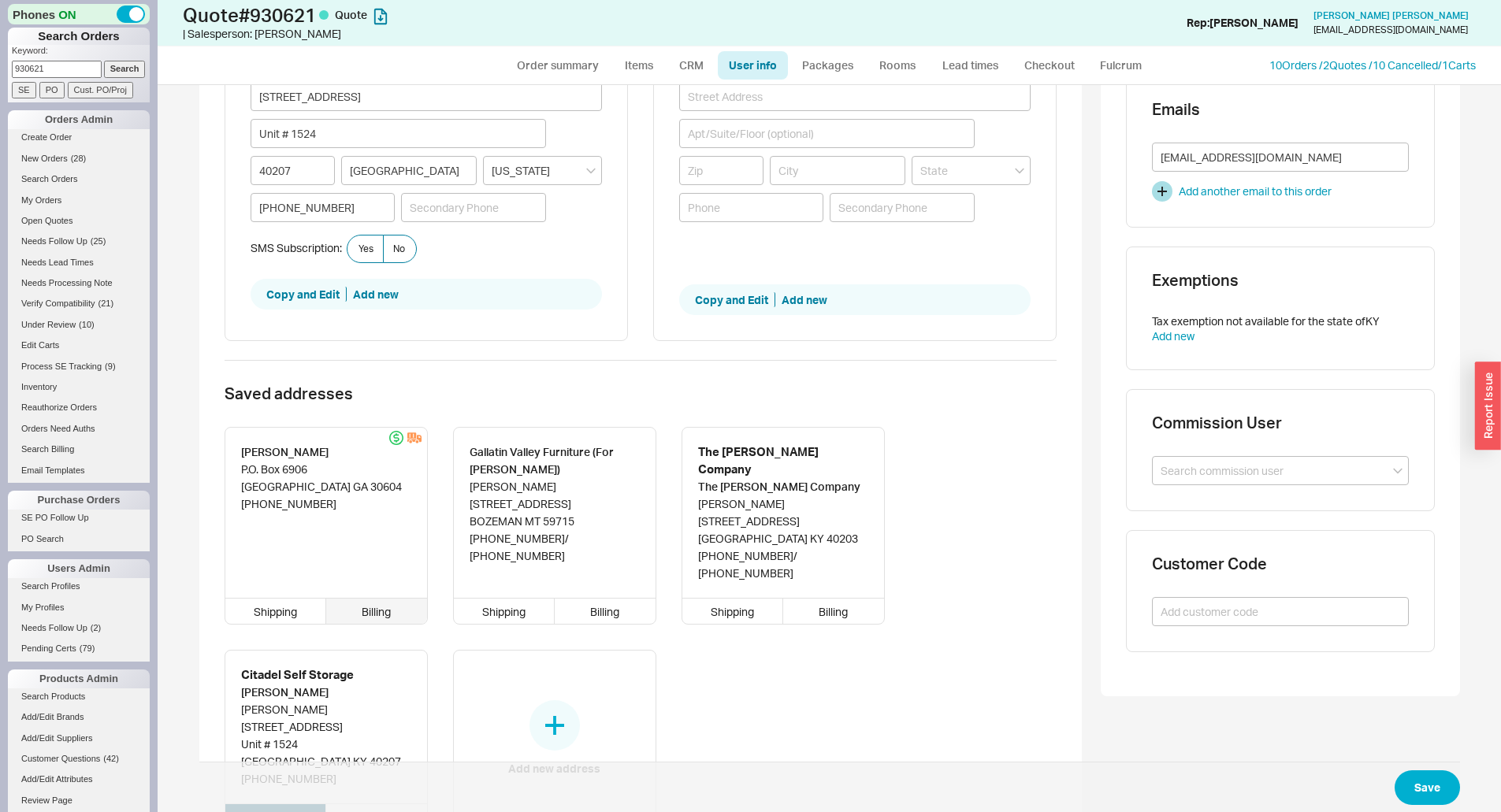
type input "[GEOGRAPHIC_DATA]"
type input "Georgia"
type input "[PHONE_NUMBER]"
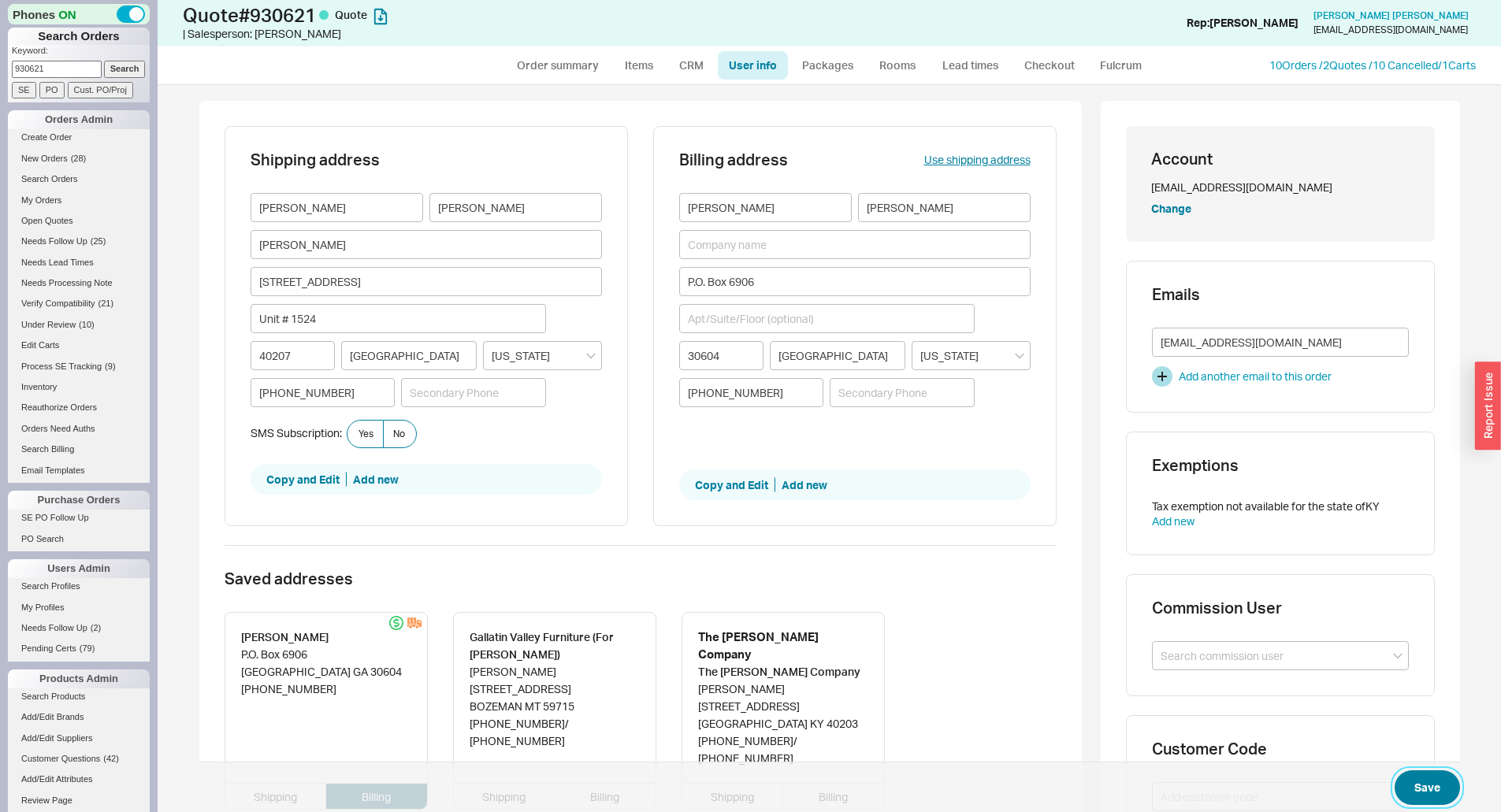
click at [1415, 791] on button "Save" at bounding box center [1427, 787] width 65 height 35
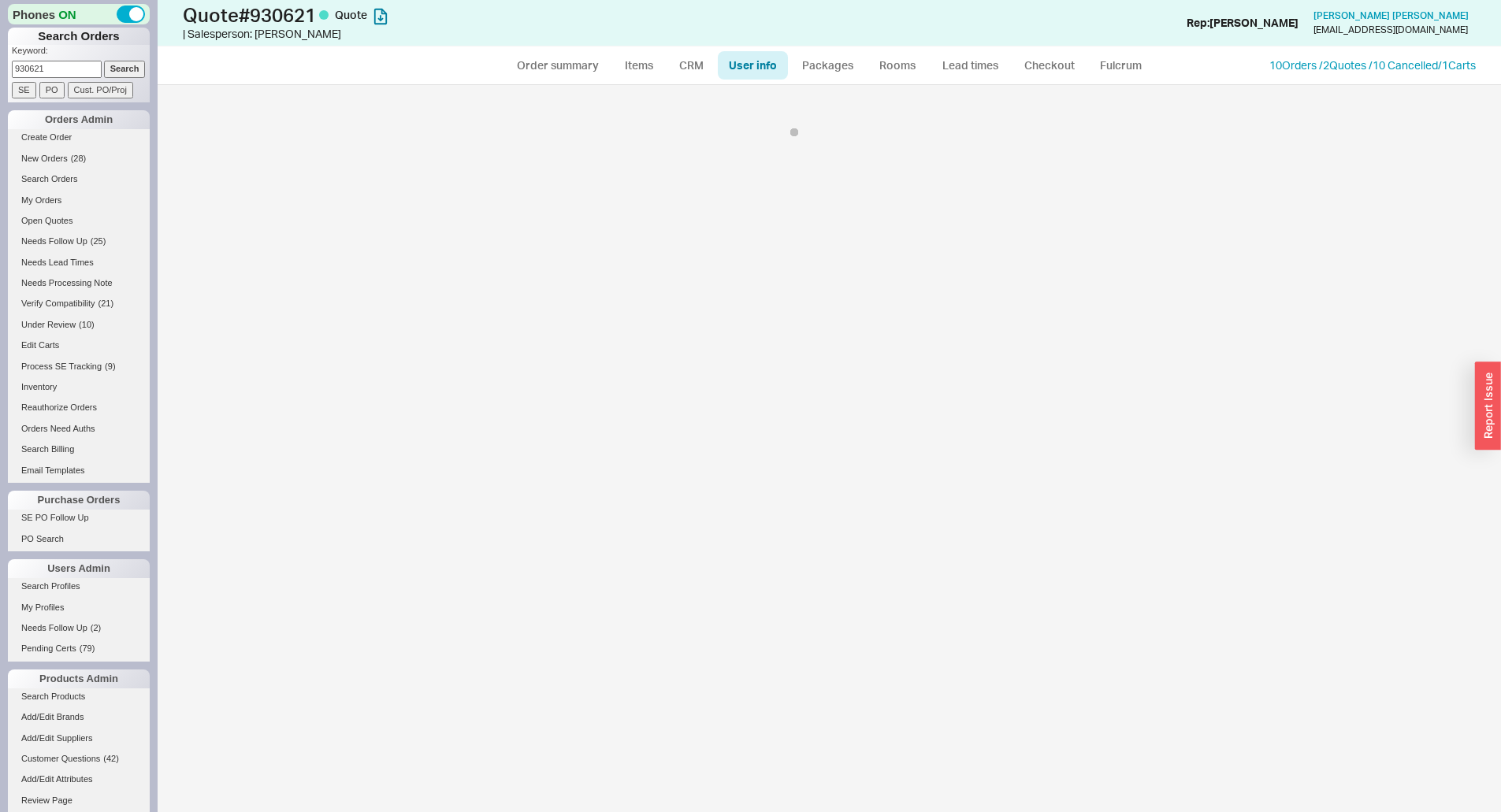
select select "*"
select select "LOW"
select select "3"
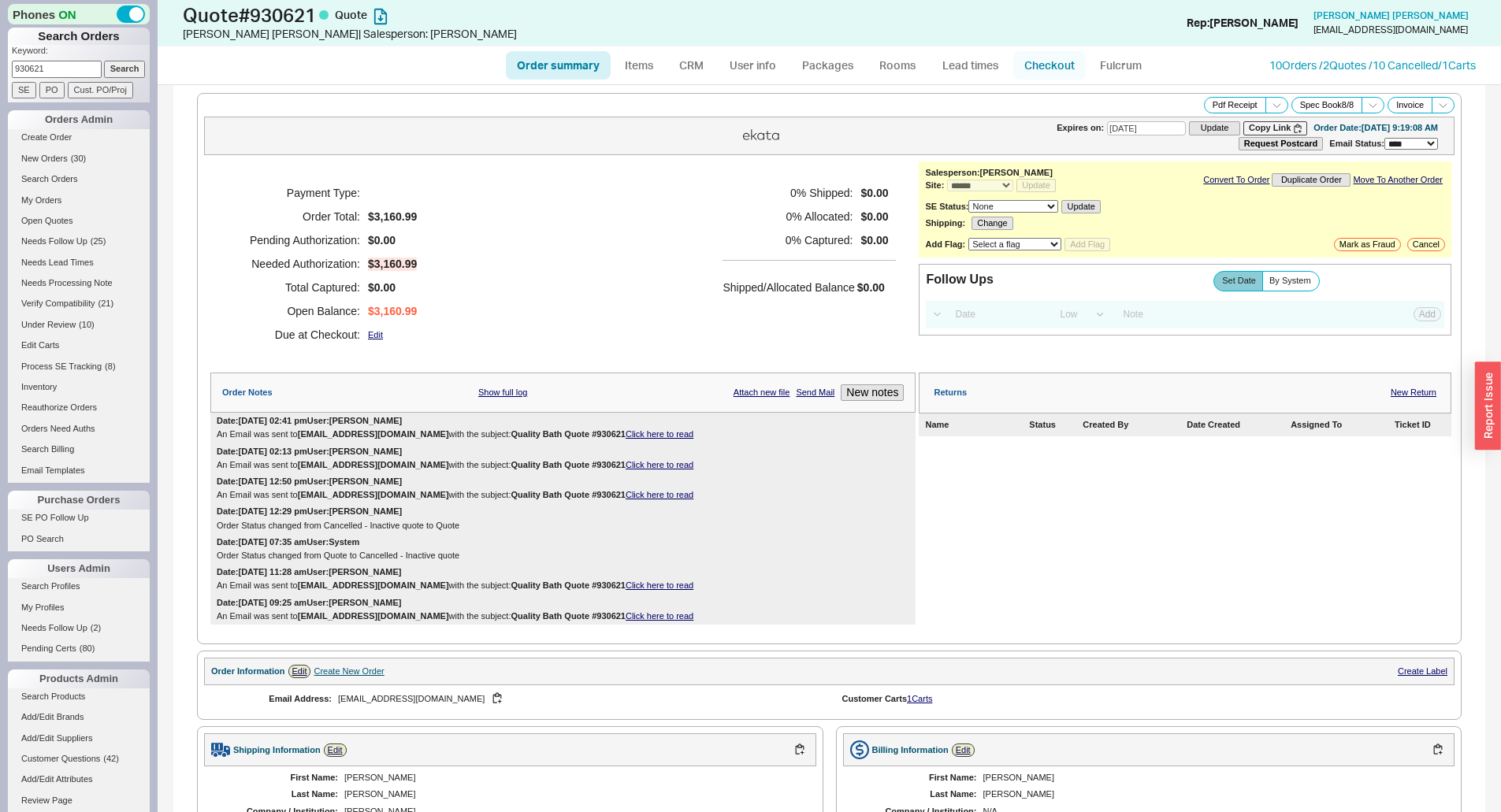
click at [1036, 54] on link "Checkout" at bounding box center [1049, 65] width 72 height 28
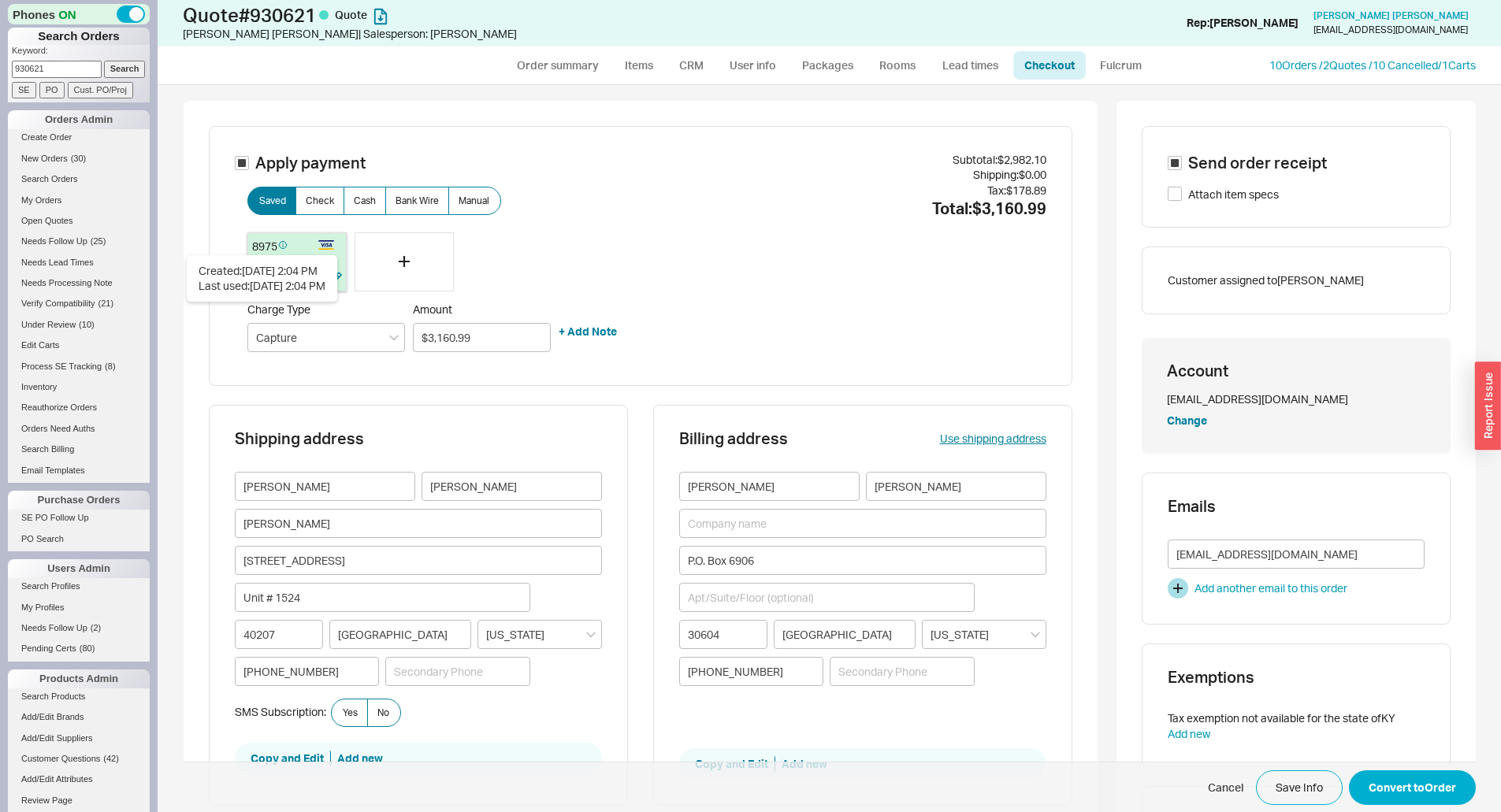
click at [277, 245] on span at bounding box center [282, 248] width 9 height 14
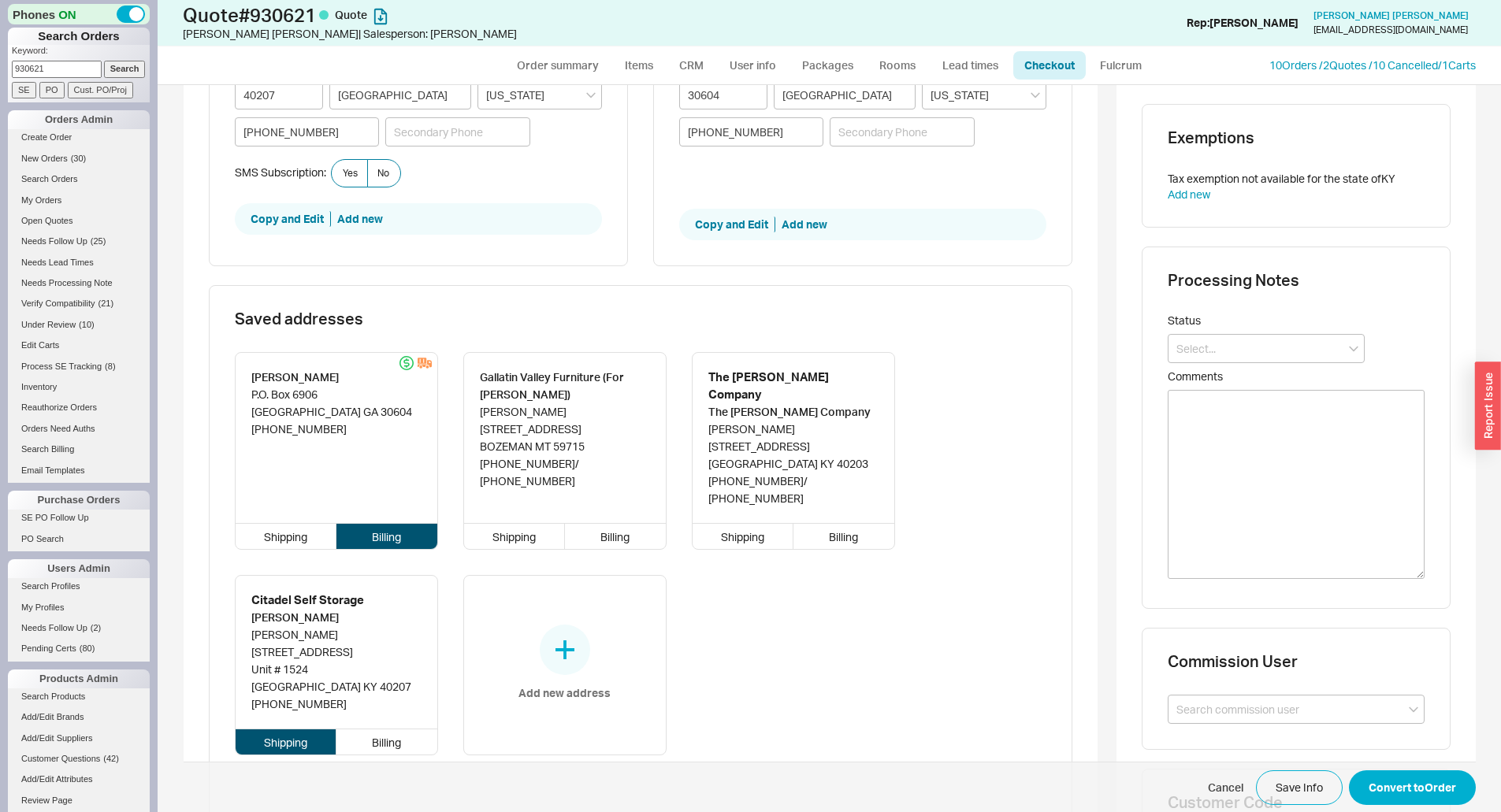
scroll to position [551, 0]
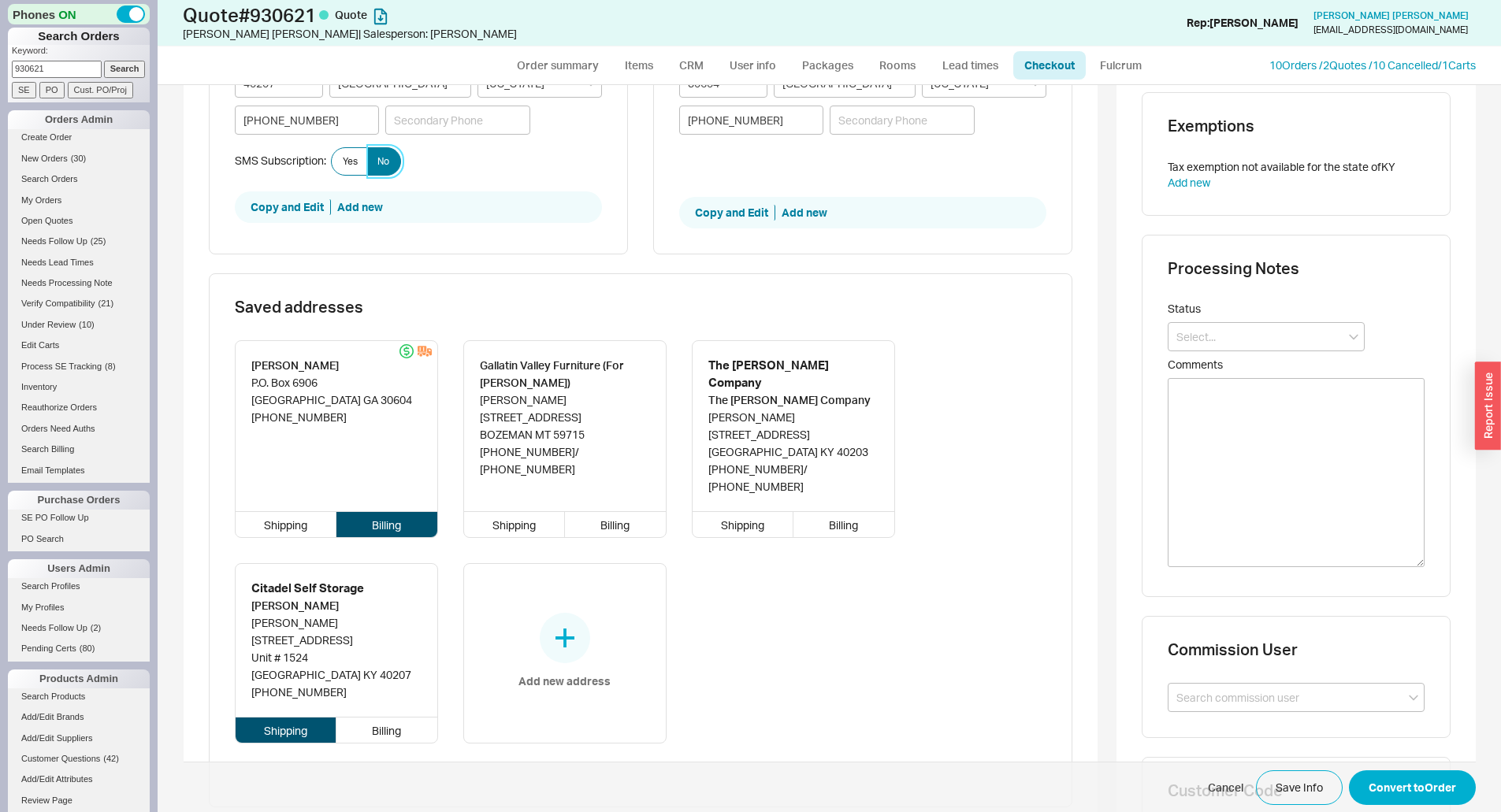
click at [378, 167] on span "No" at bounding box center [383, 162] width 12 height 13
click at [0, 0] on input "No" at bounding box center [0, 0] width 0 height 0
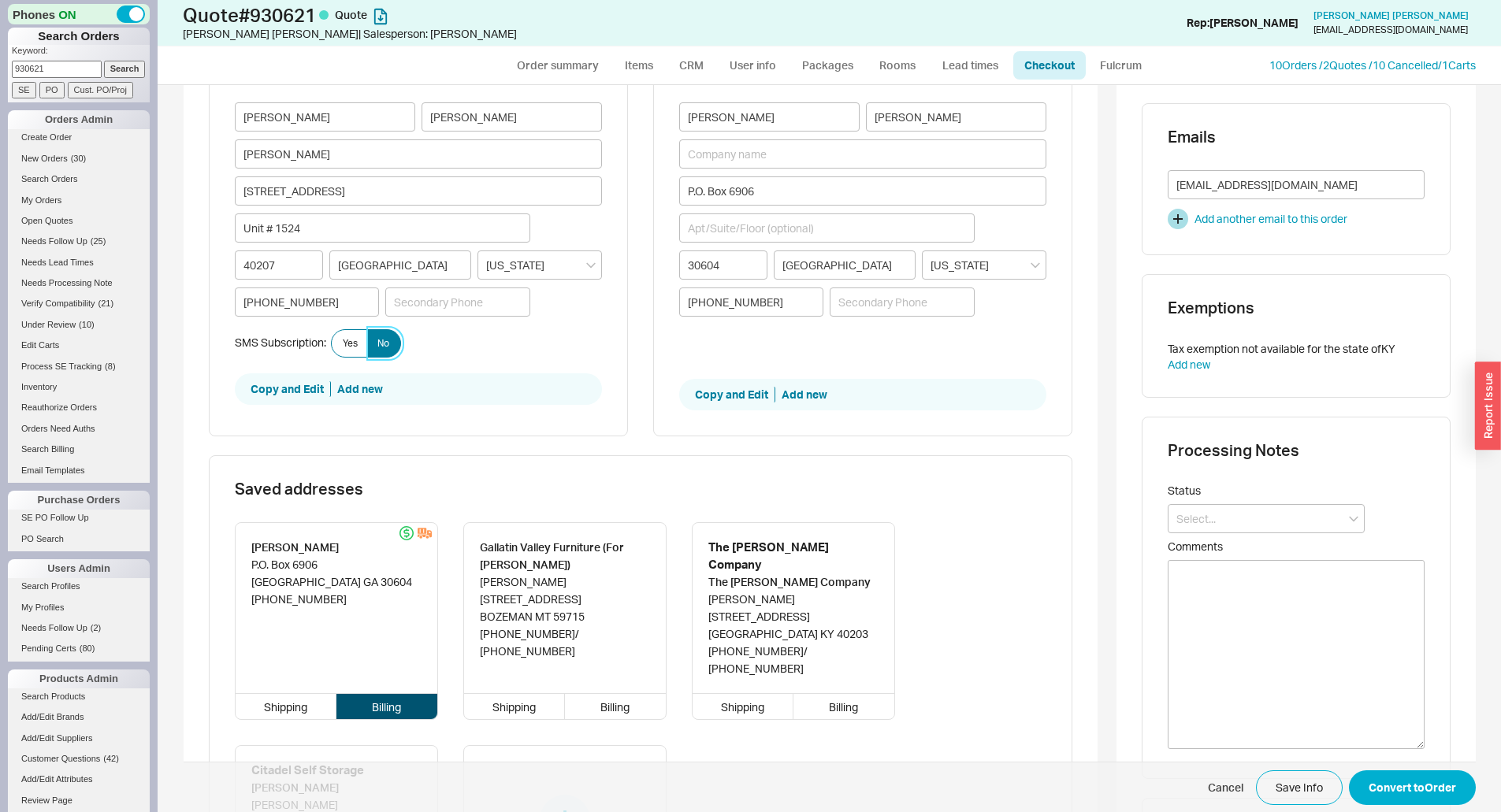
scroll to position [157, 0]
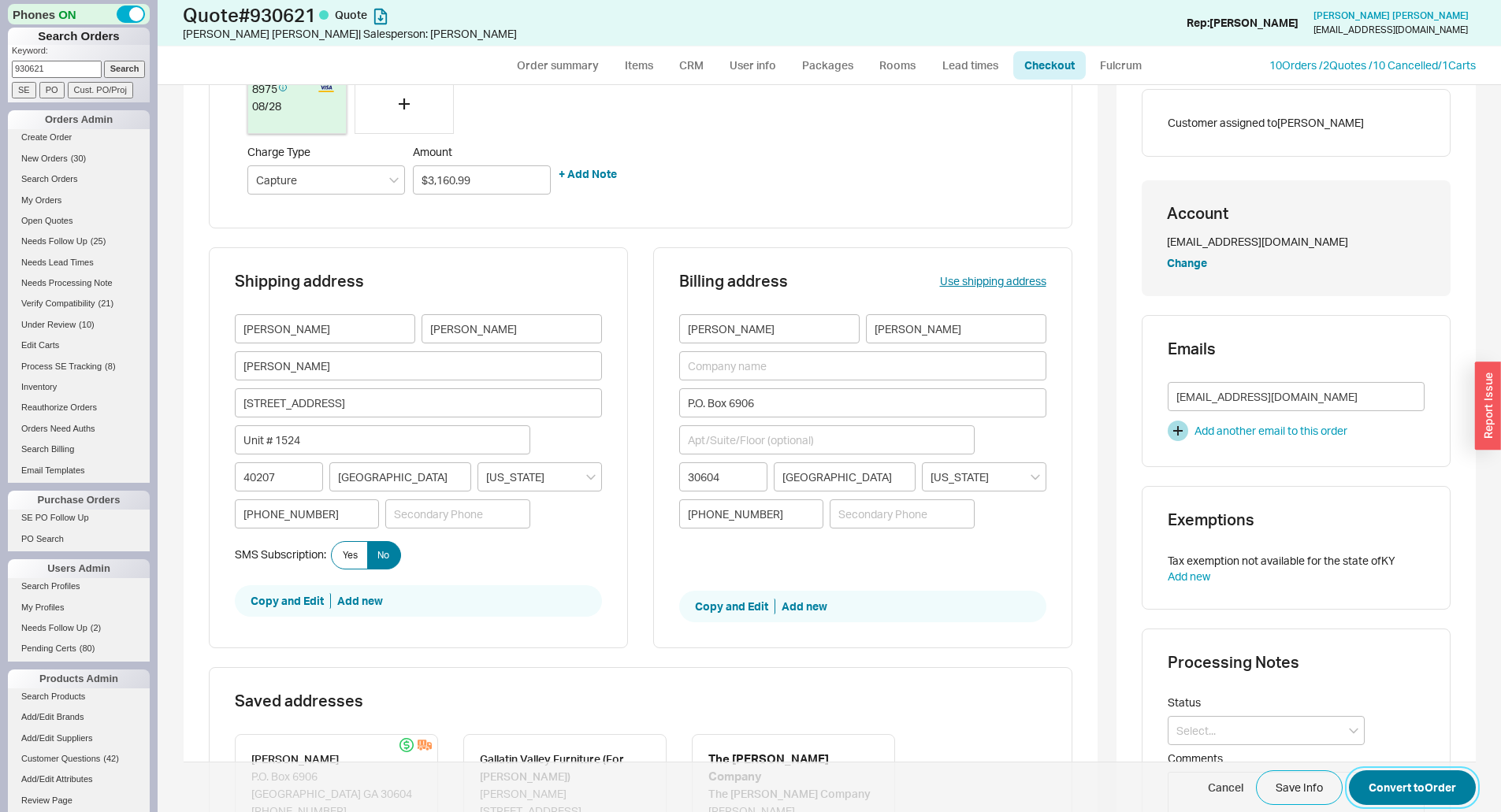
click at [1388, 785] on button "Convert to Order" at bounding box center [1412, 787] width 127 height 35
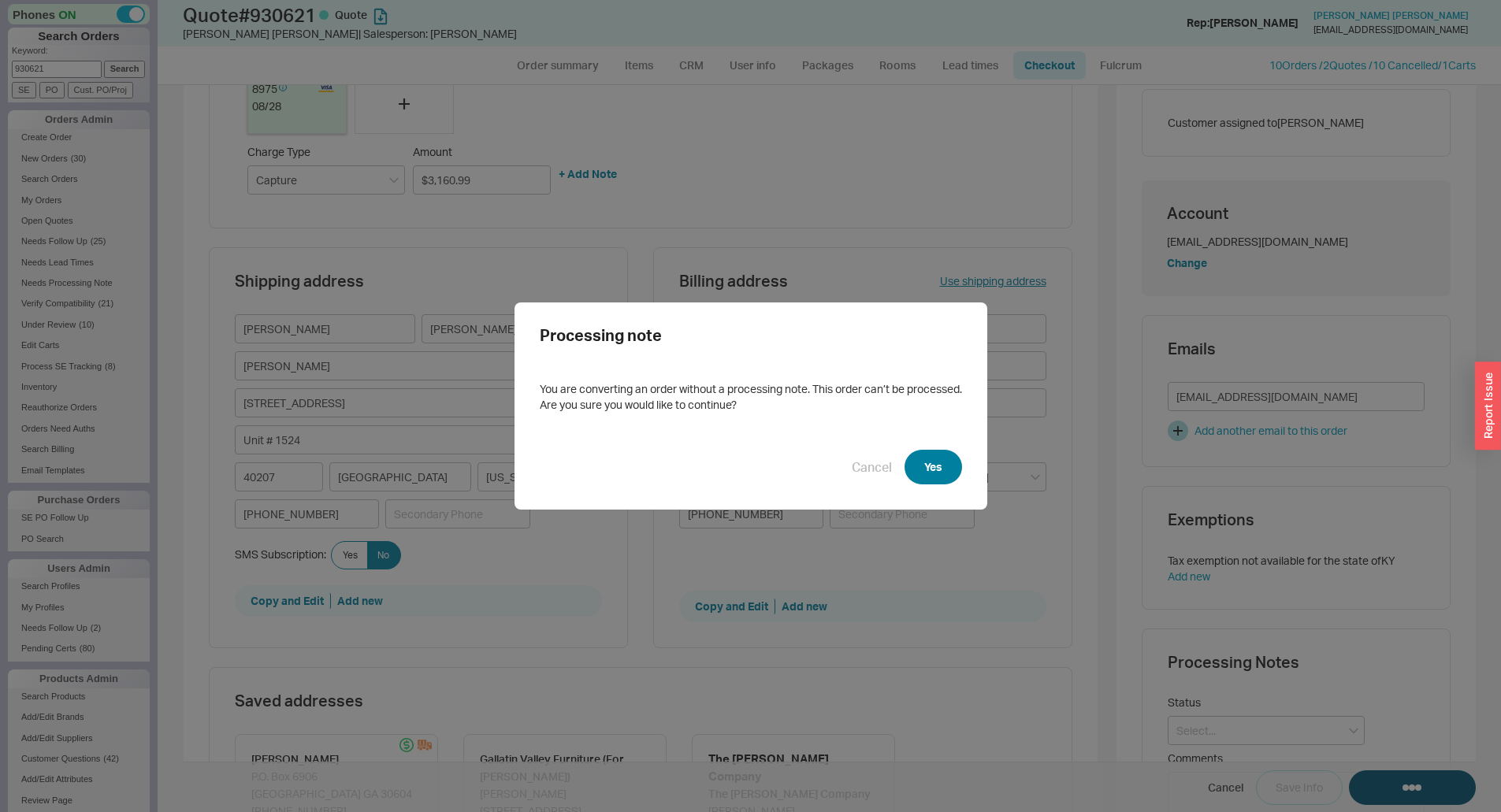
click at [922, 475] on button "Yes" at bounding box center [933, 467] width 58 height 35
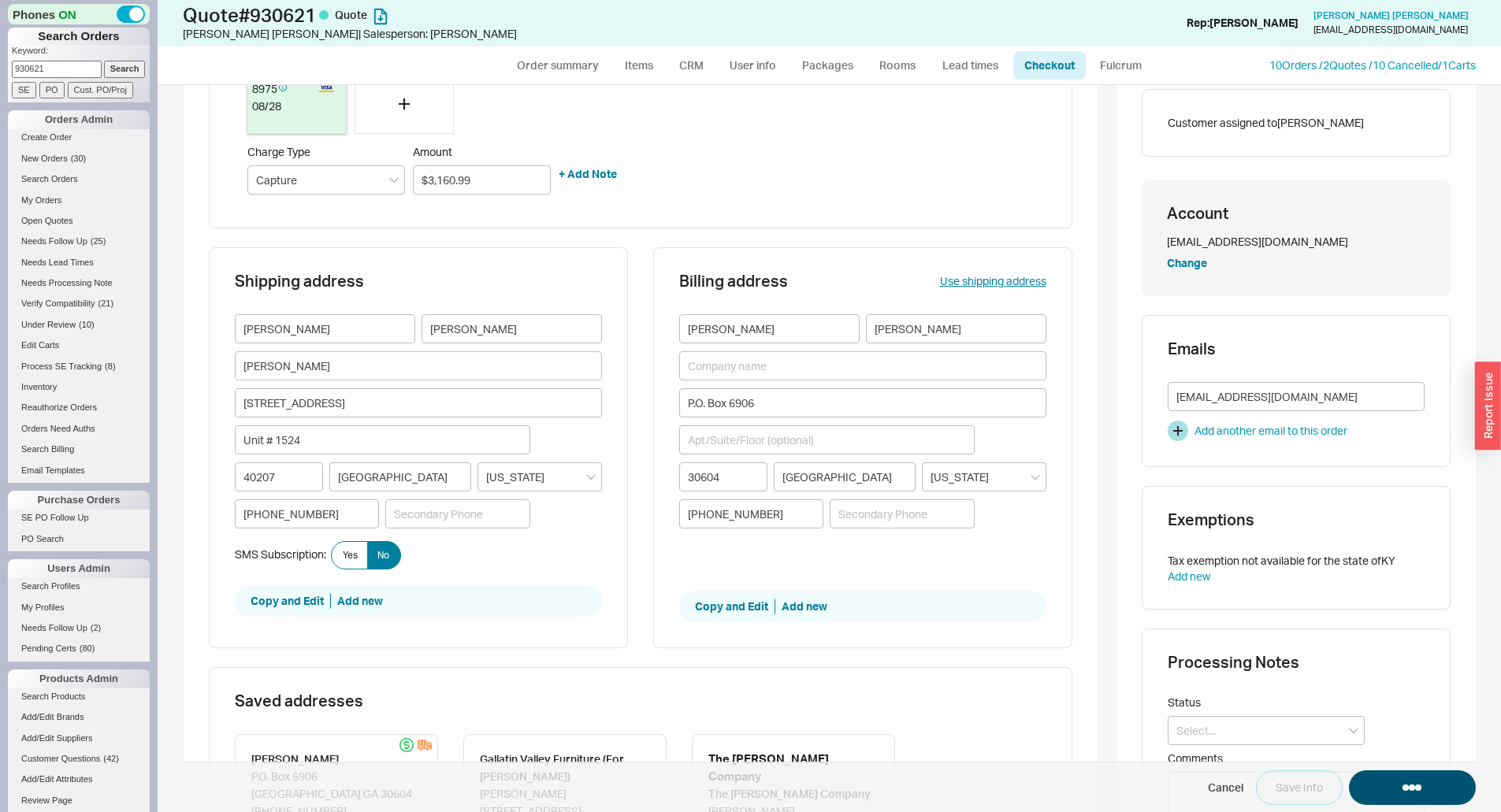
select select "*"
select select "LOW"
select select "3"
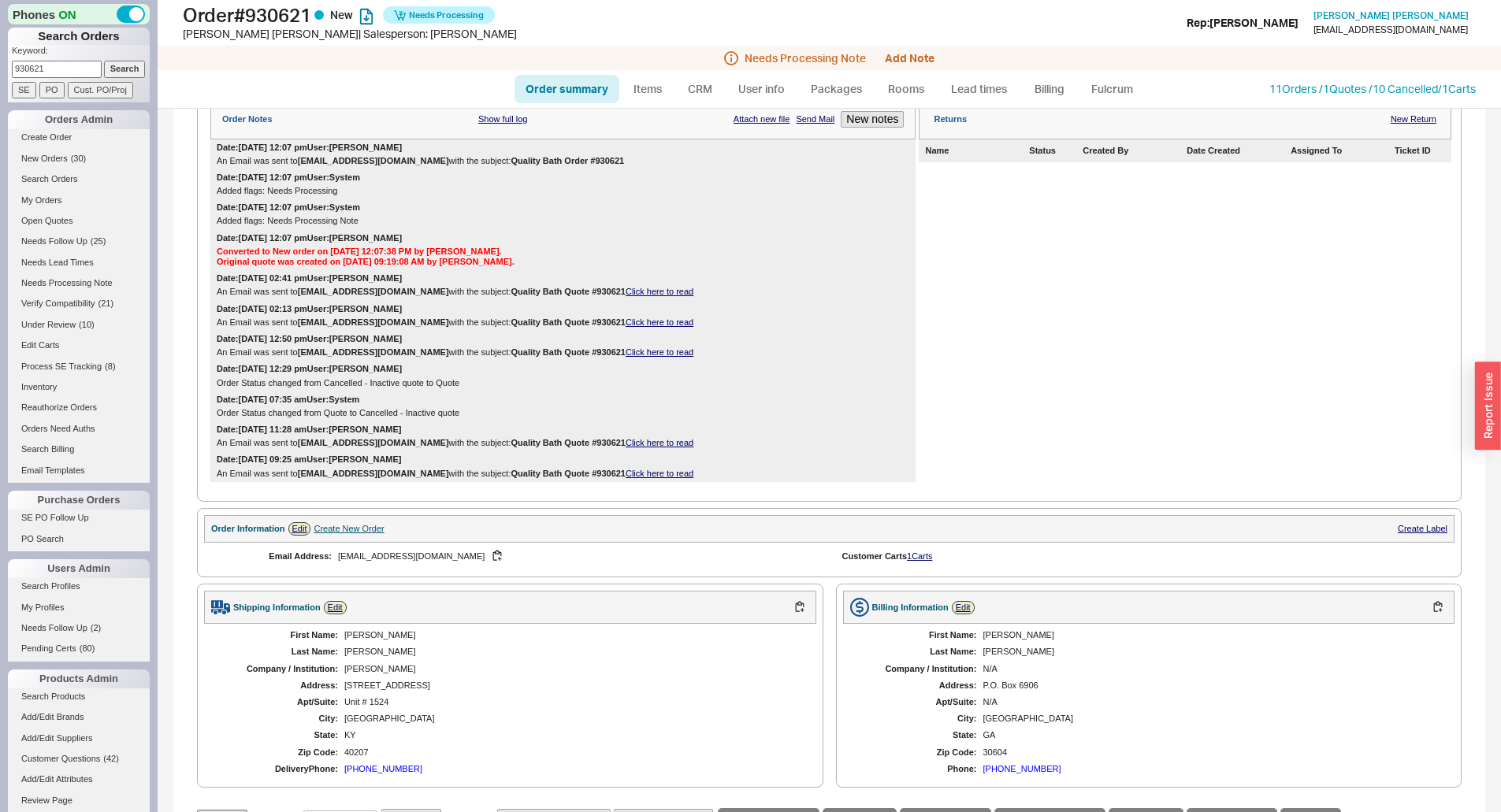
scroll to position [236, 0]
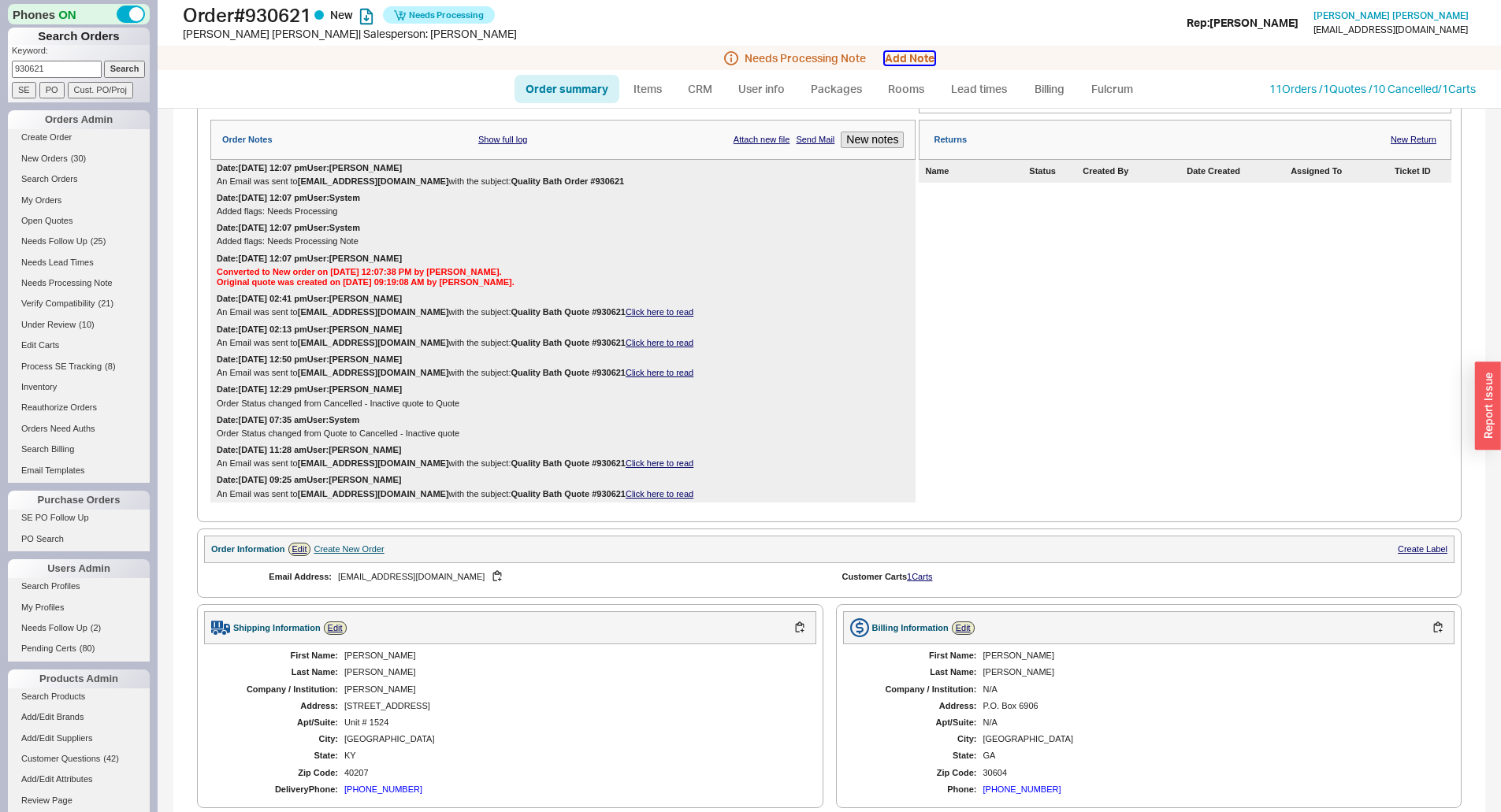
click at [908, 55] on button "Add Note" at bounding box center [909, 59] width 49 height 13
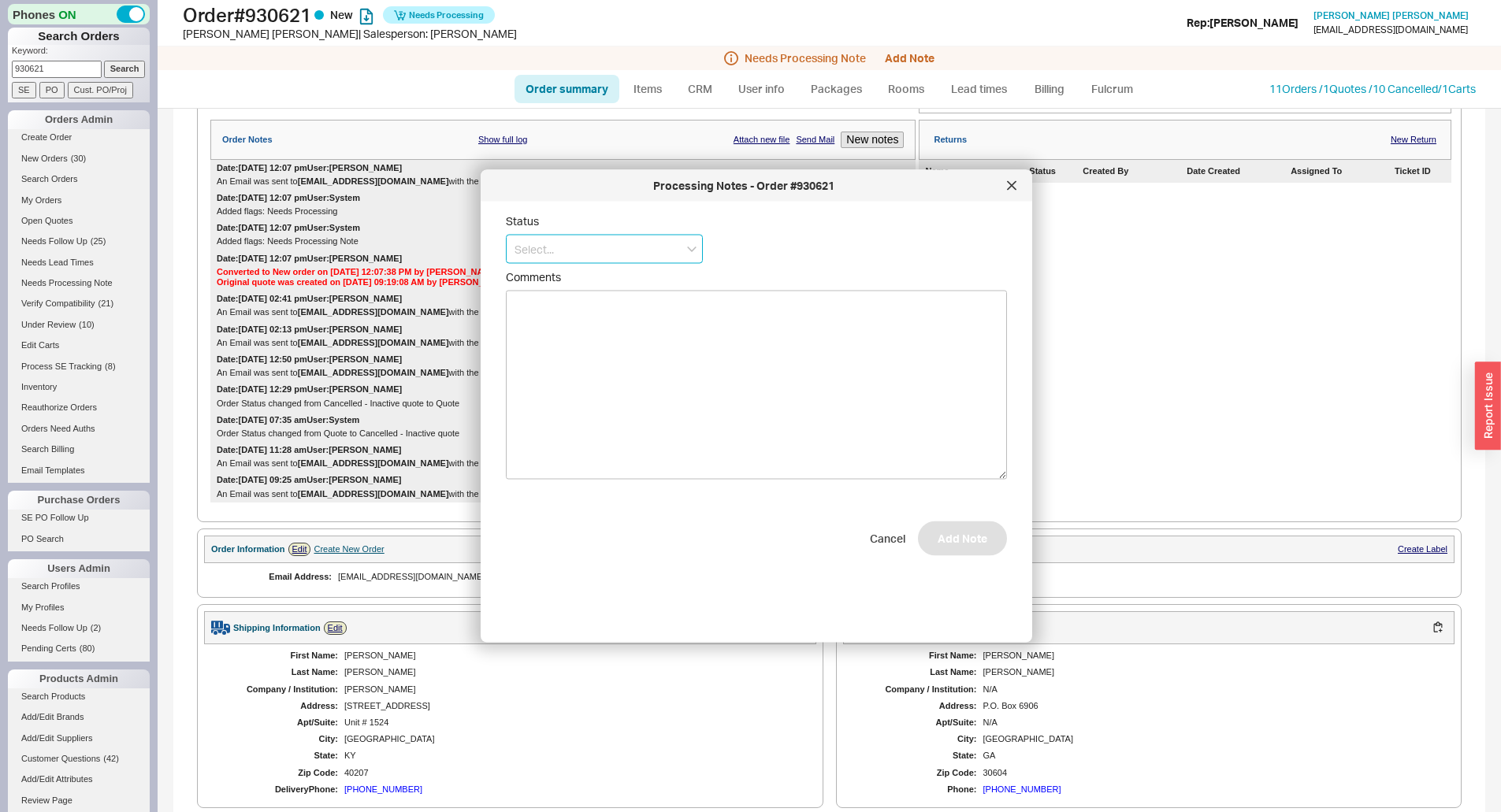
click at [617, 255] on input at bounding box center [604, 250] width 197 height 29
click at [585, 310] on div "Ship Complete" at bounding box center [605, 309] width 196 height 28
type input "Ship Complete"
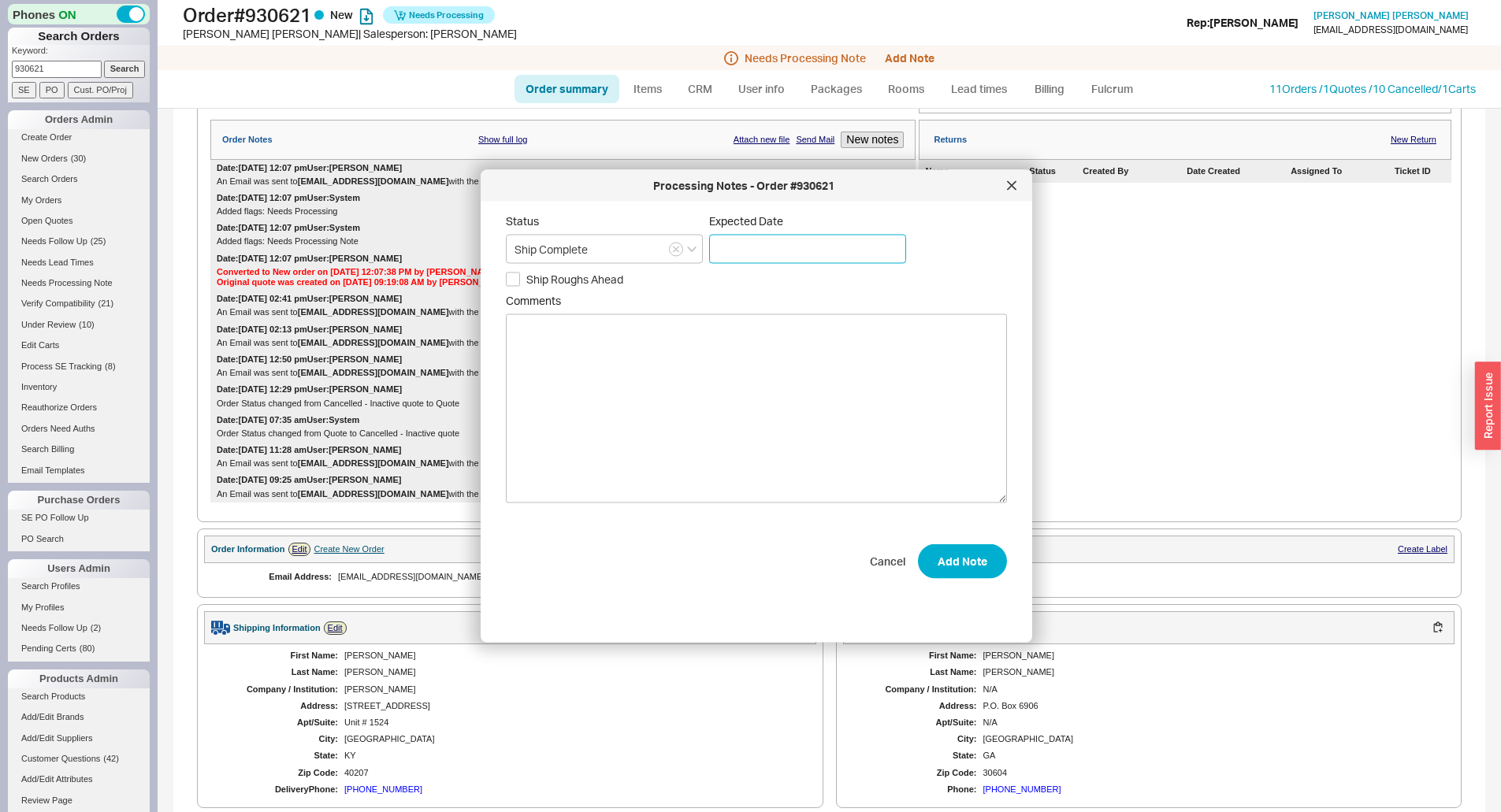
click at [745, 254] on input at bounding box center [807, 250] width 197 height 29
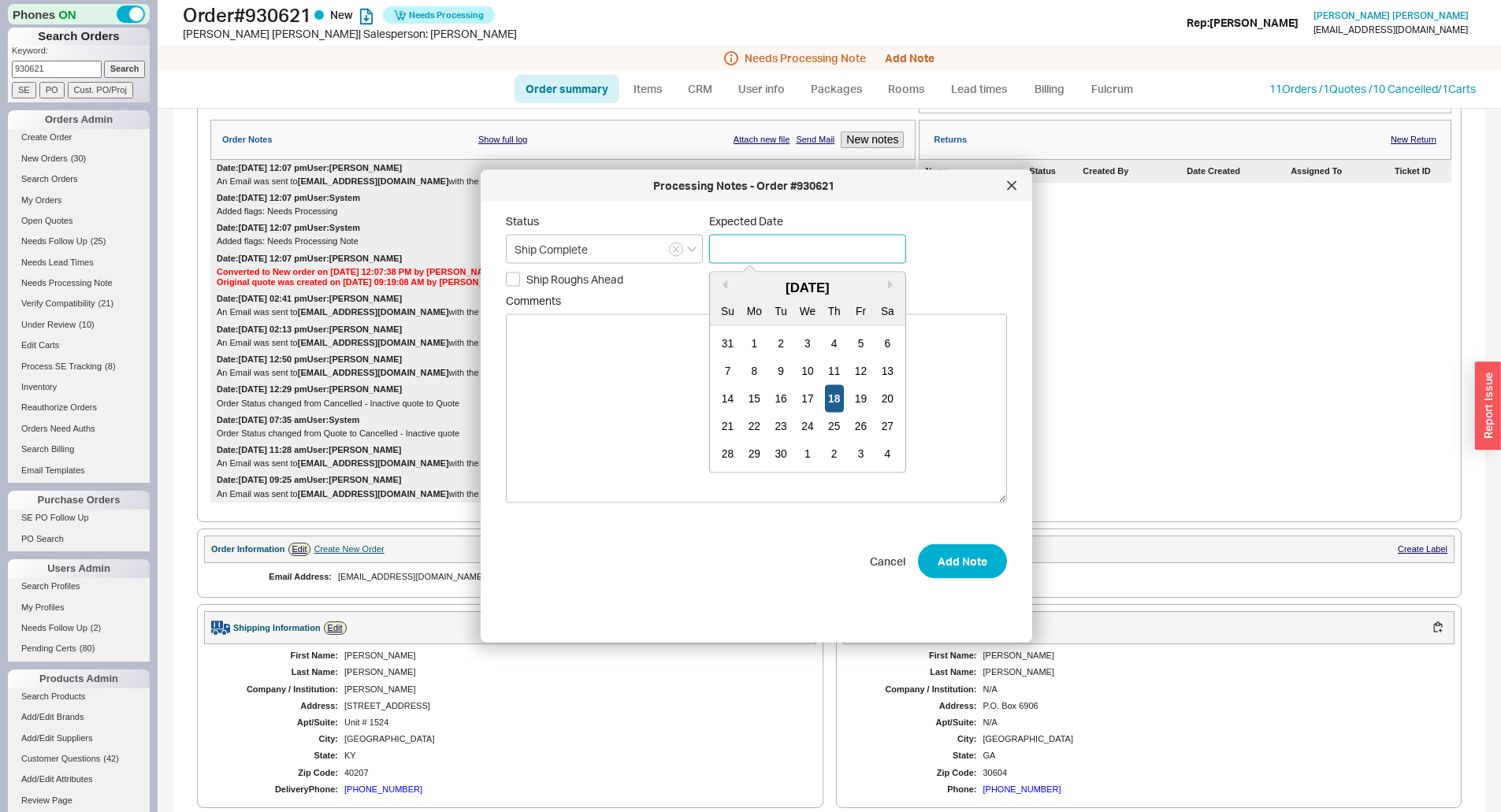
click at [835, 402] on div "18" at bounding box center [834, 399] width 19 height 27
type input "09/18/2025"
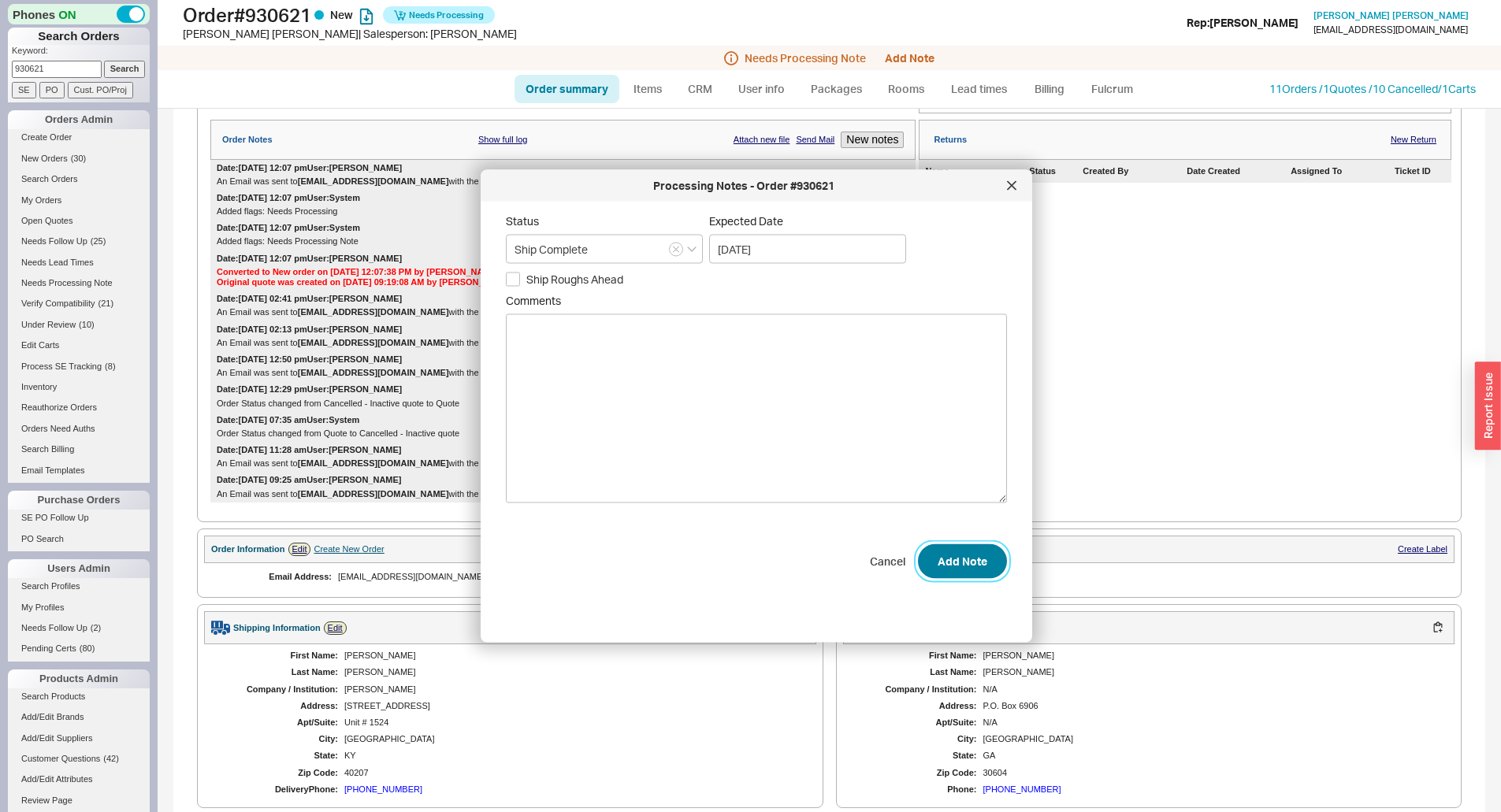
click at [963, 572] on button "Add Note" at bounding box center [962, 561] width 89 height 35
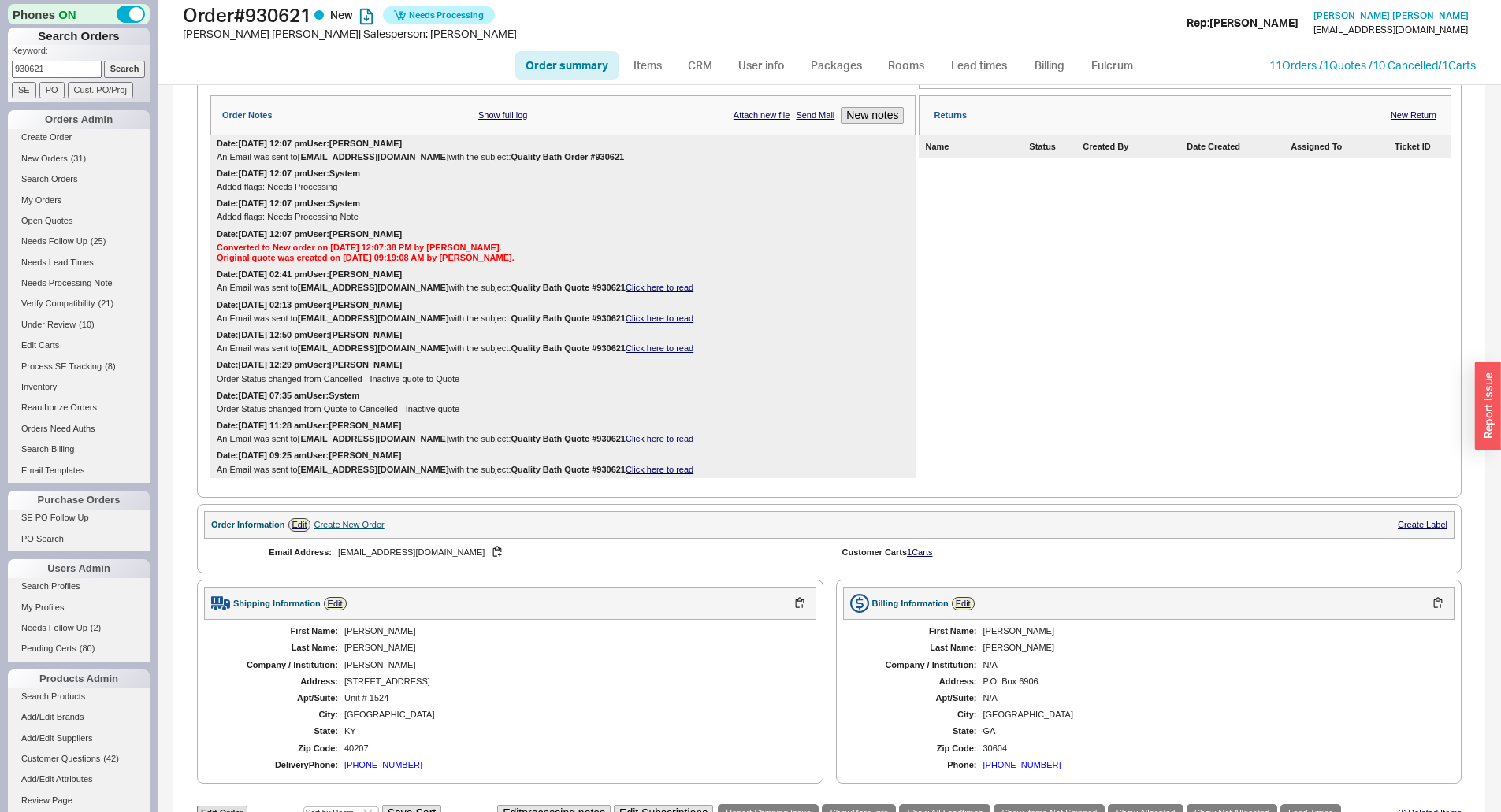
scroll to position [0, 0]
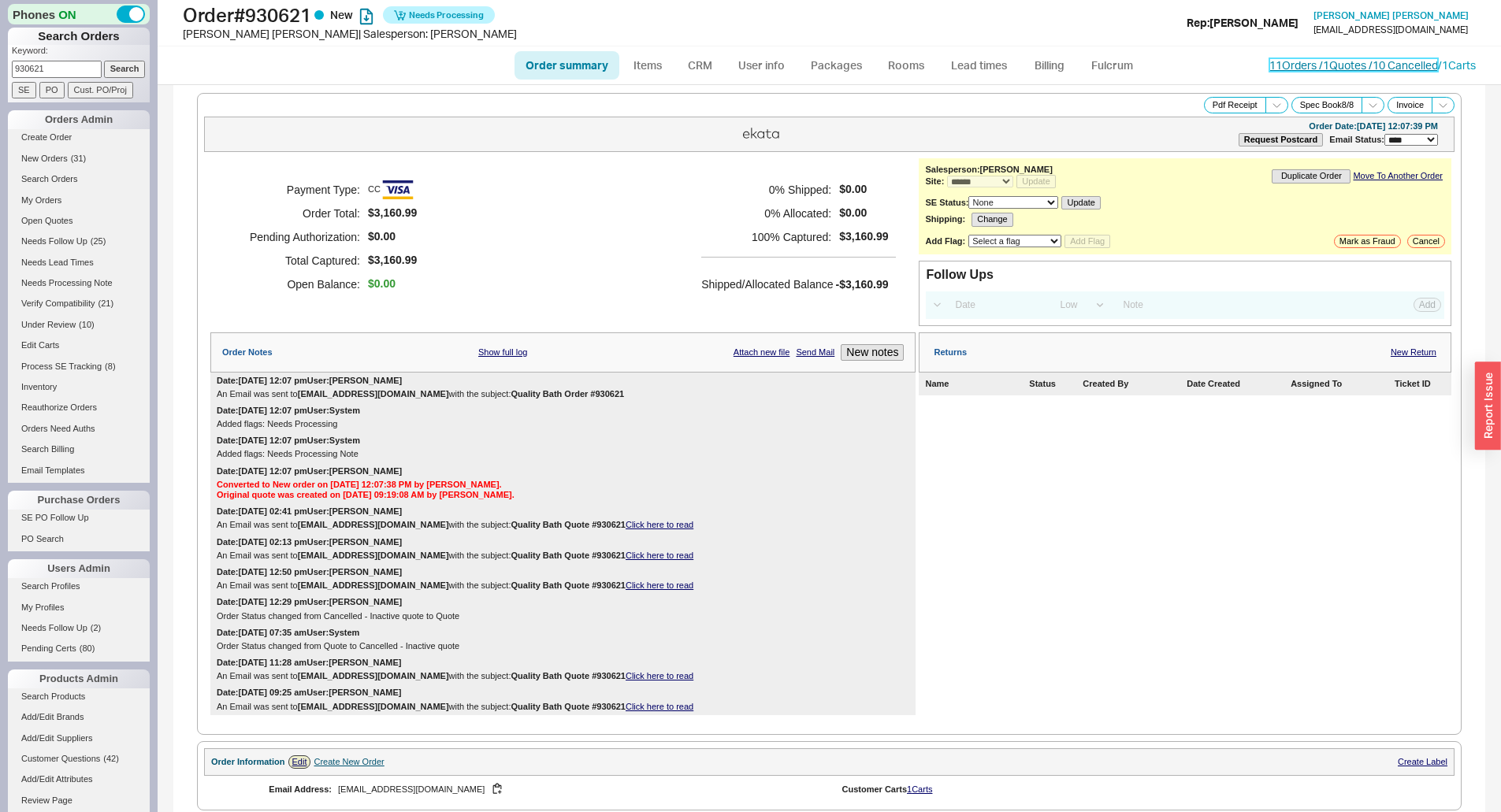
click at [1310, 64] on link "11 Orders / 1 Quotes / 10 Cancelled" at bounding box center [1354, 65] width 168 height 14
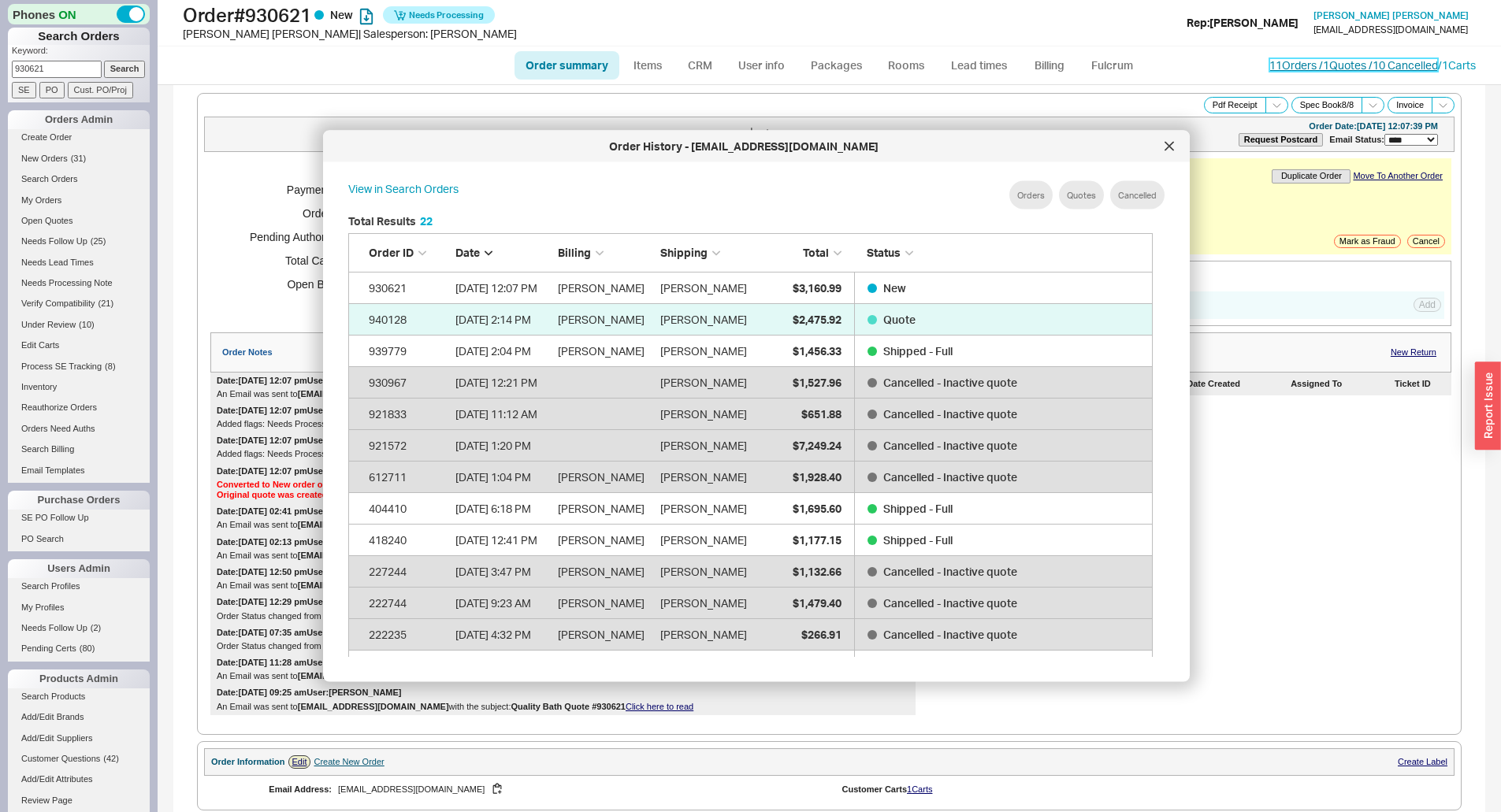
scroll to position [470, 818]
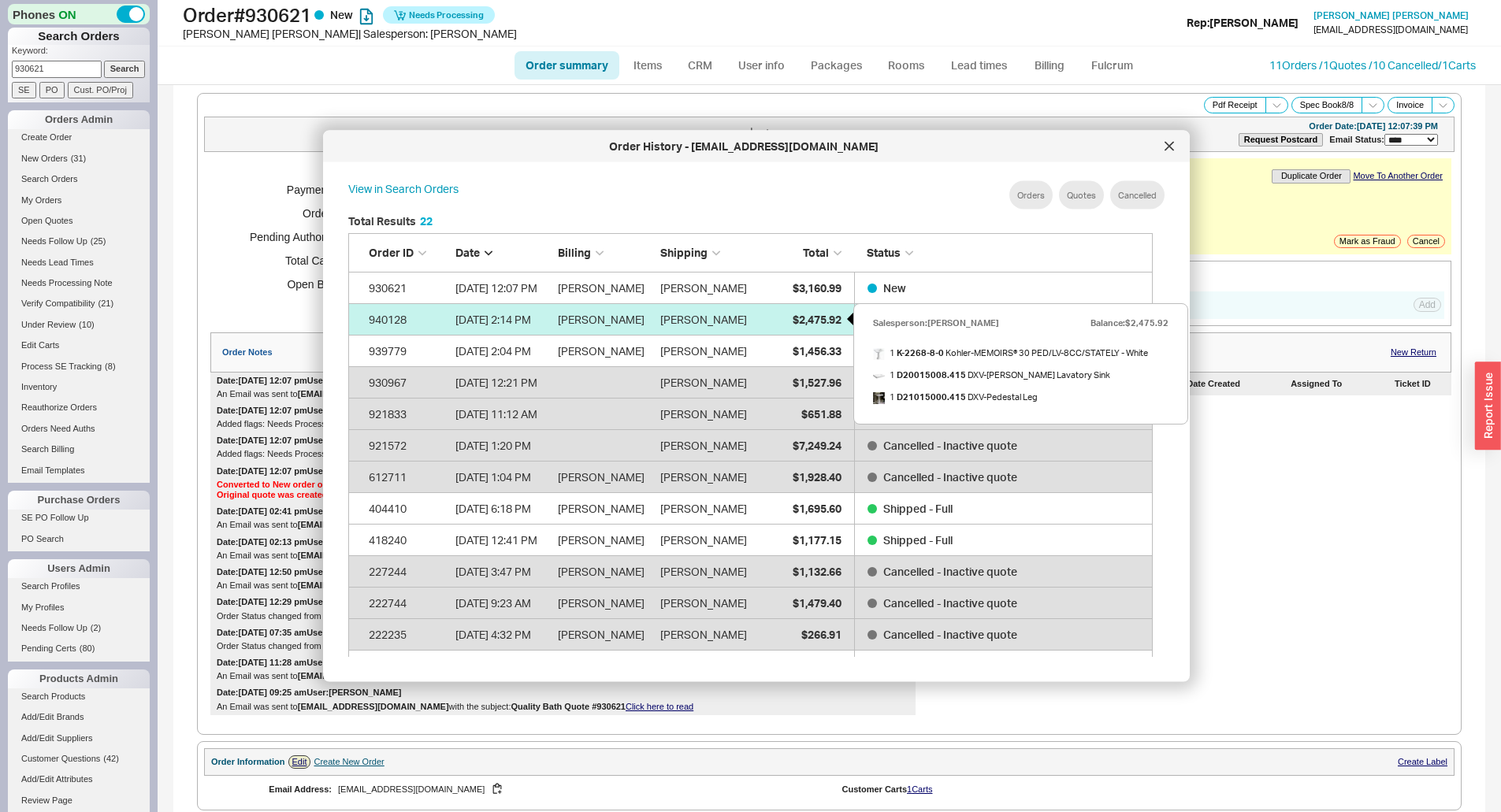
click at [809, 318] on span "$2,475.92" at bounding box center [817, 318] width 48 height 14
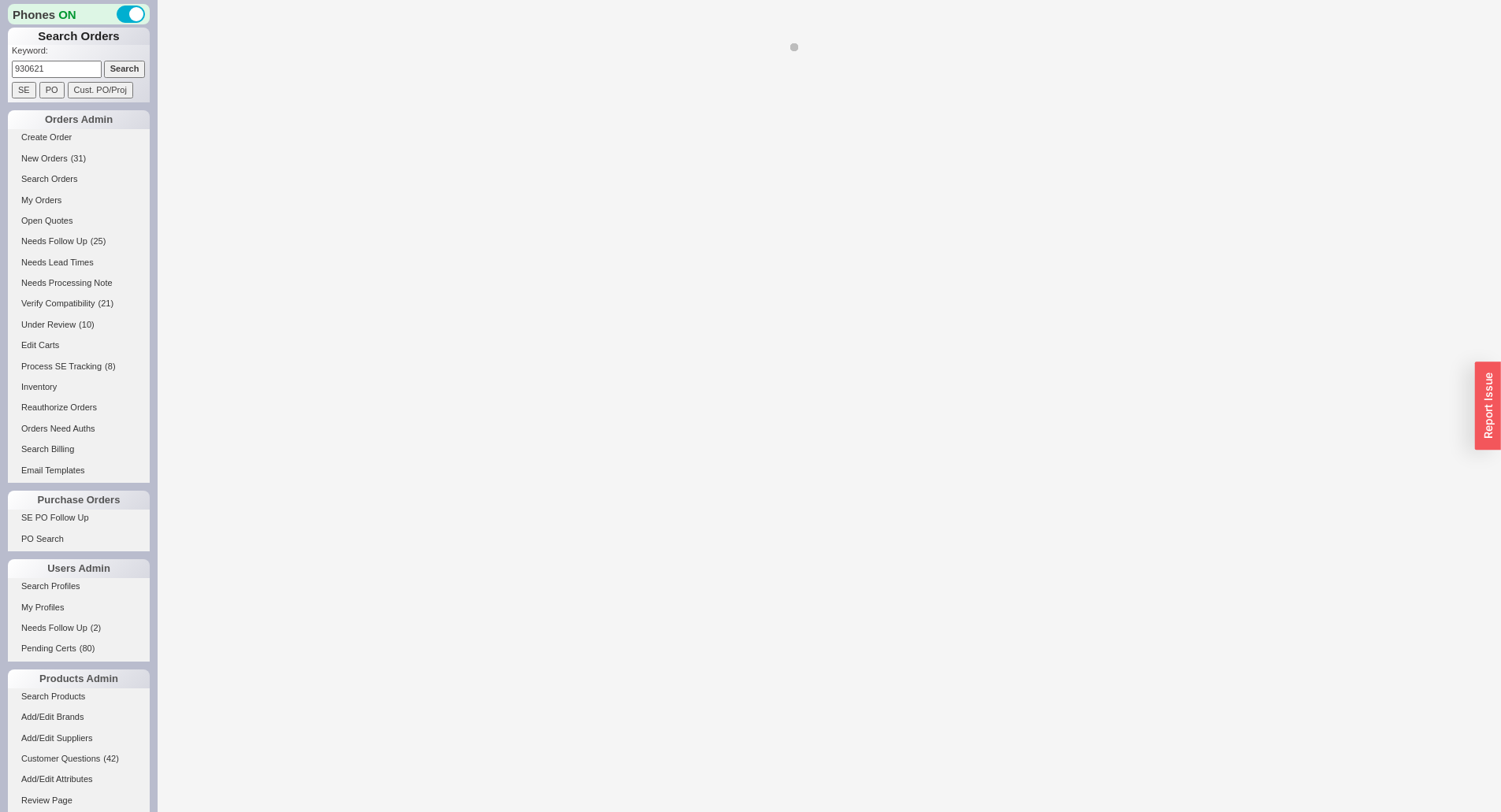
select select "*"
select select "3"
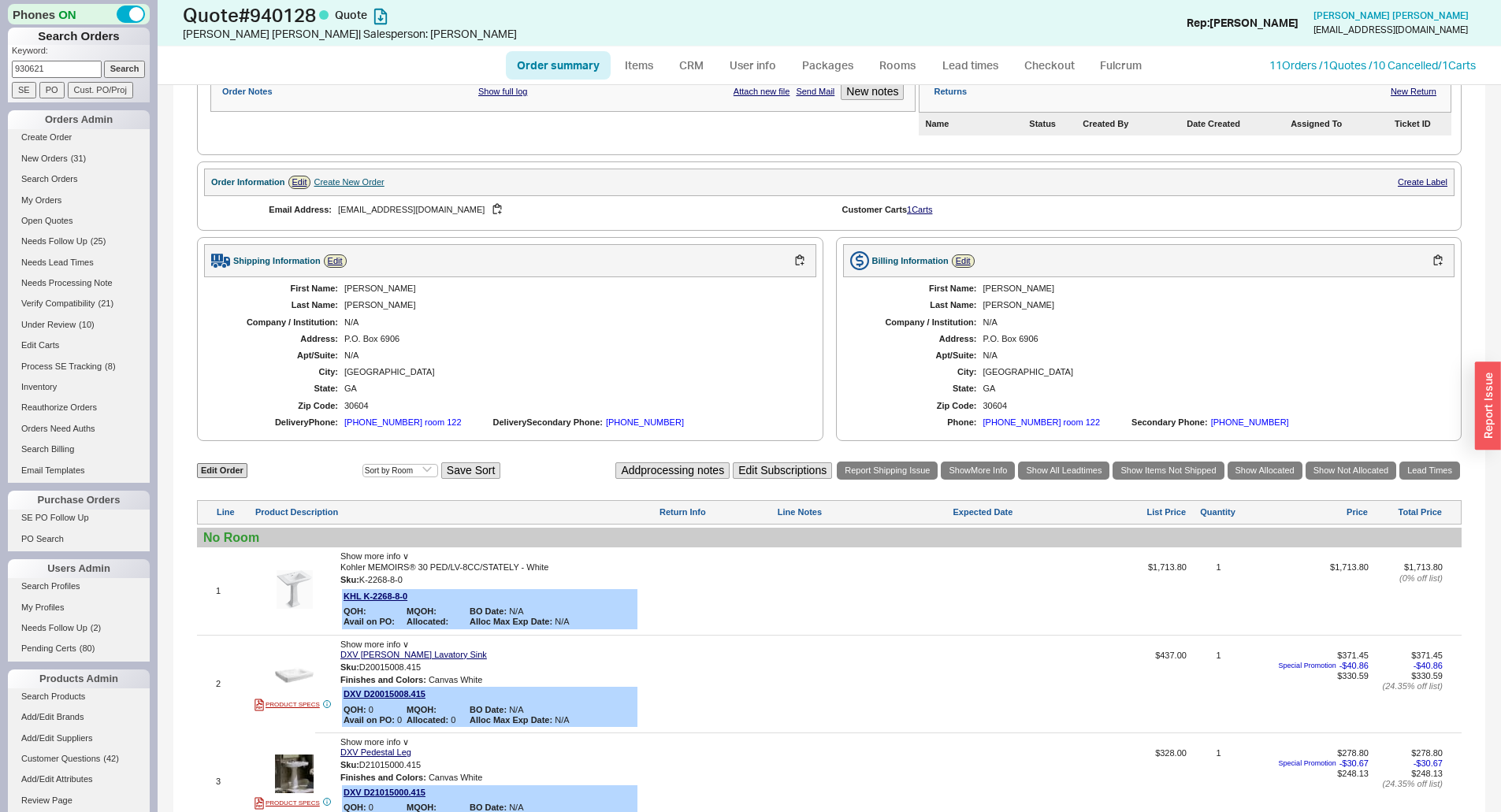
scroll to position [543, 0]
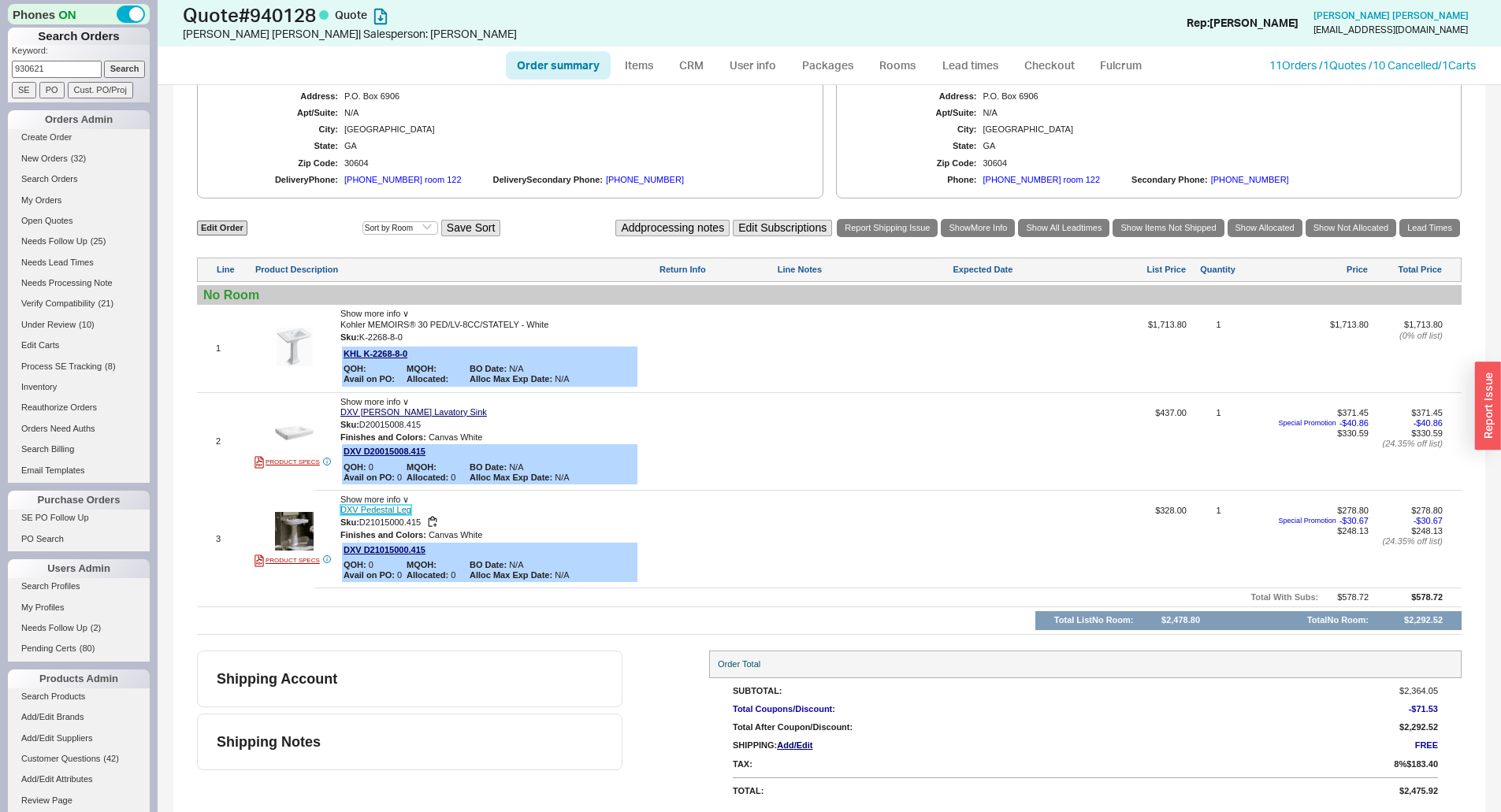
click at [358, 508] on link "DXV Pedestal Leg" at bounding box center [376, 509] width 71 height 10
click at [387, 508] on link "DXV Pedestal Leg" at bounding box center [376, 509] width 71 height 10
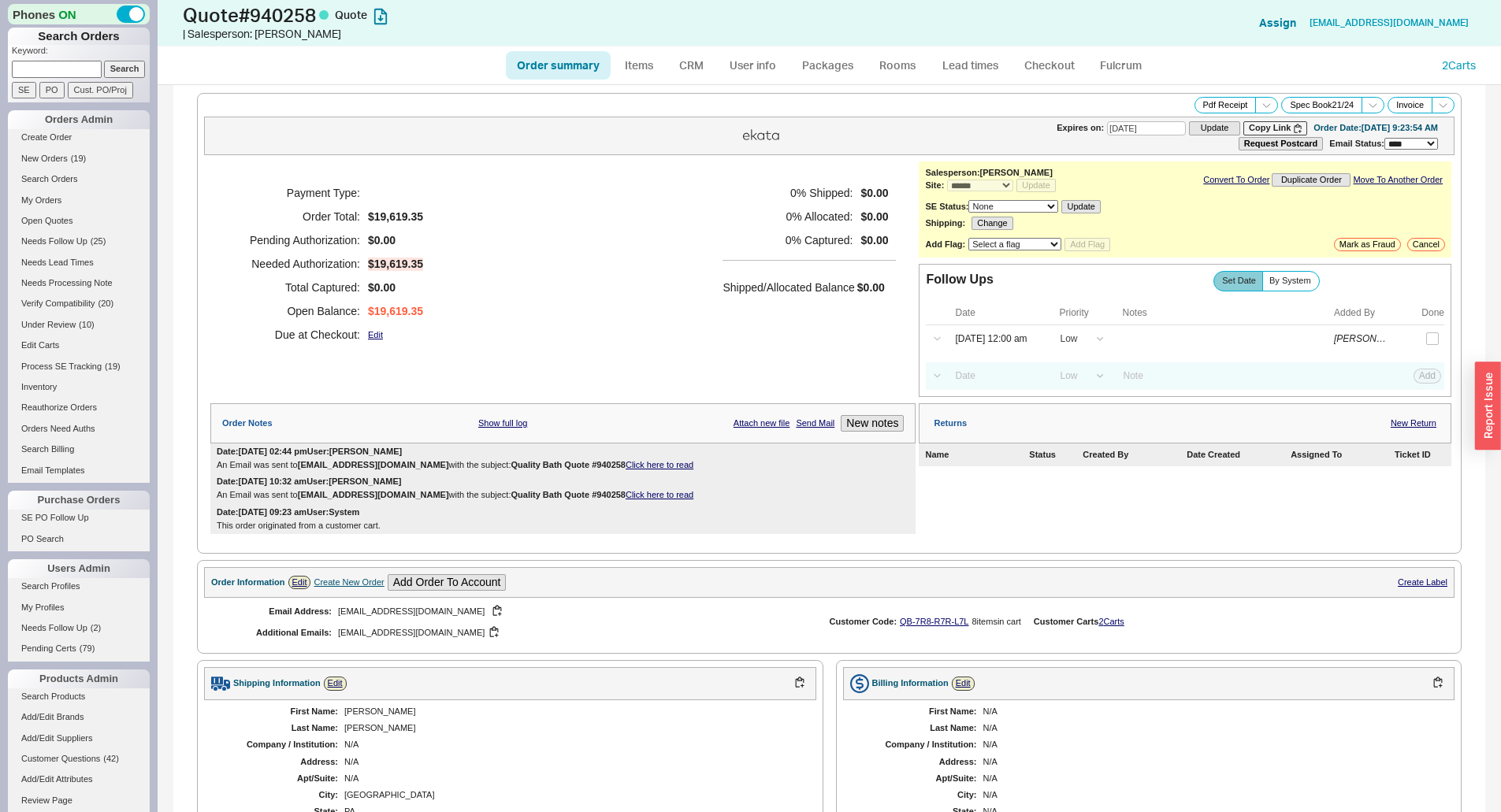
select select "*"
select select "LOW"
select select "3"
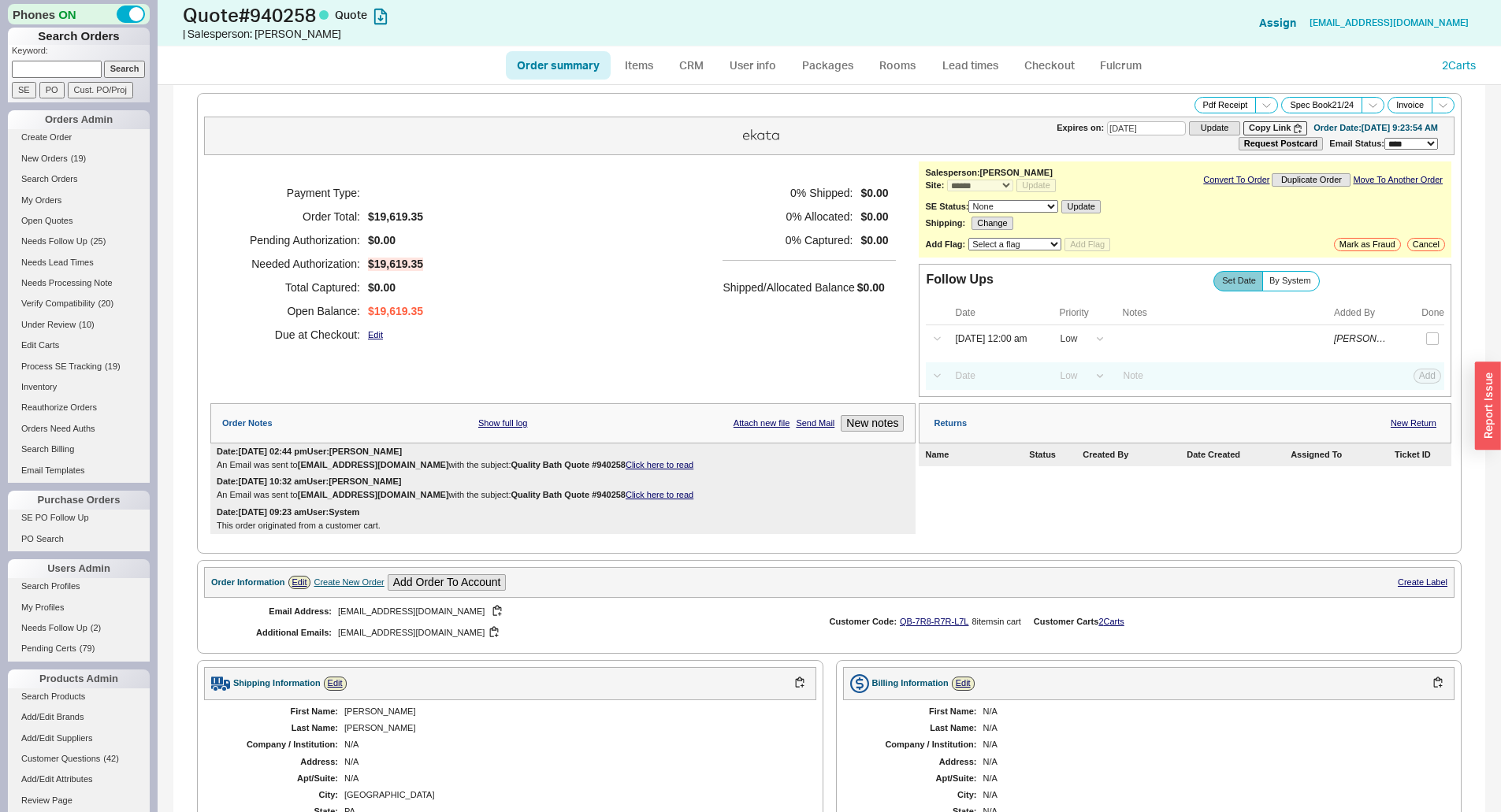
scroll to position [394, 0]
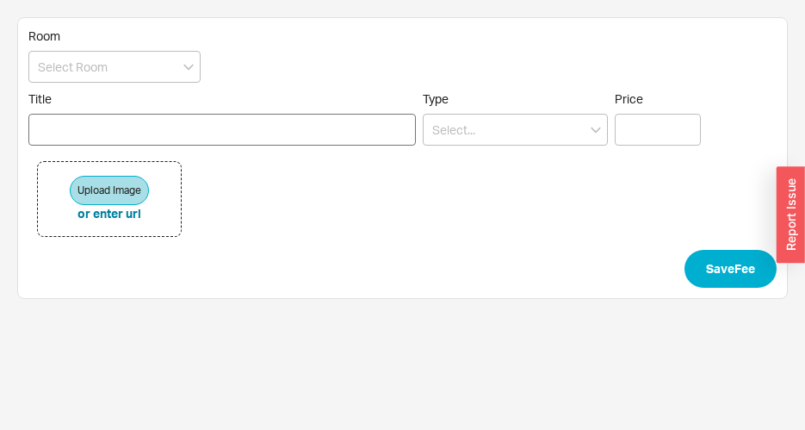
type input "E"
type input "Next day shipping"
click at [499, 131] on input at bounding box center [515, 130] width 185 height 32
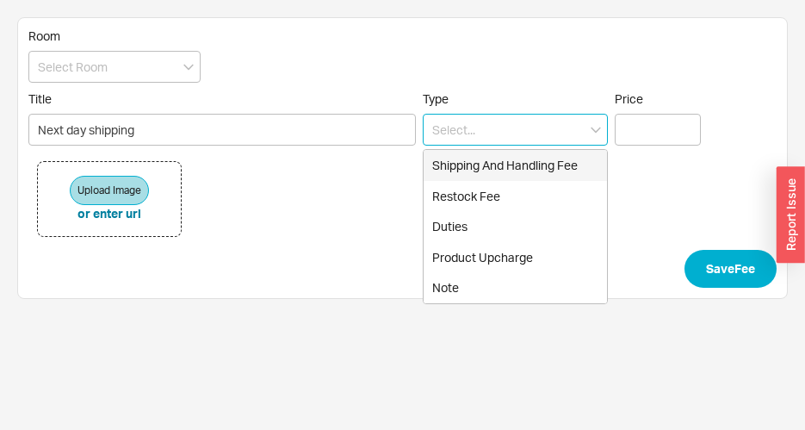
click at [508, 163] on div "Shipping And Handling Fee" at bounding box center [515, 165] width 183 height 31
type input "Shipping And Handling Fee"
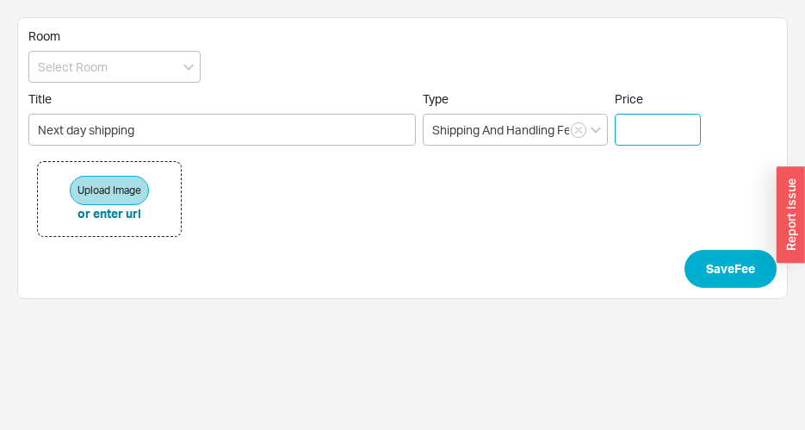
click at [637, 135] on input "Price" at bounding box center [658, 130] width 86 height 32
type input "$ 6.00"
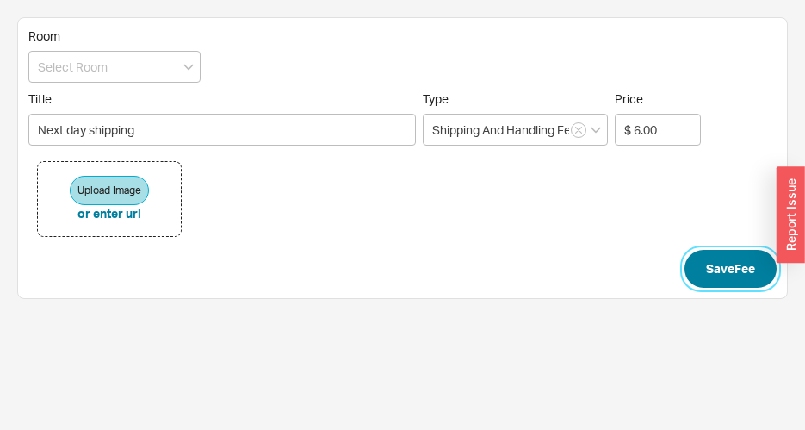
click at [732, 268] on button "Save Fee" at bounding box center [731, 269] width 92 height 38
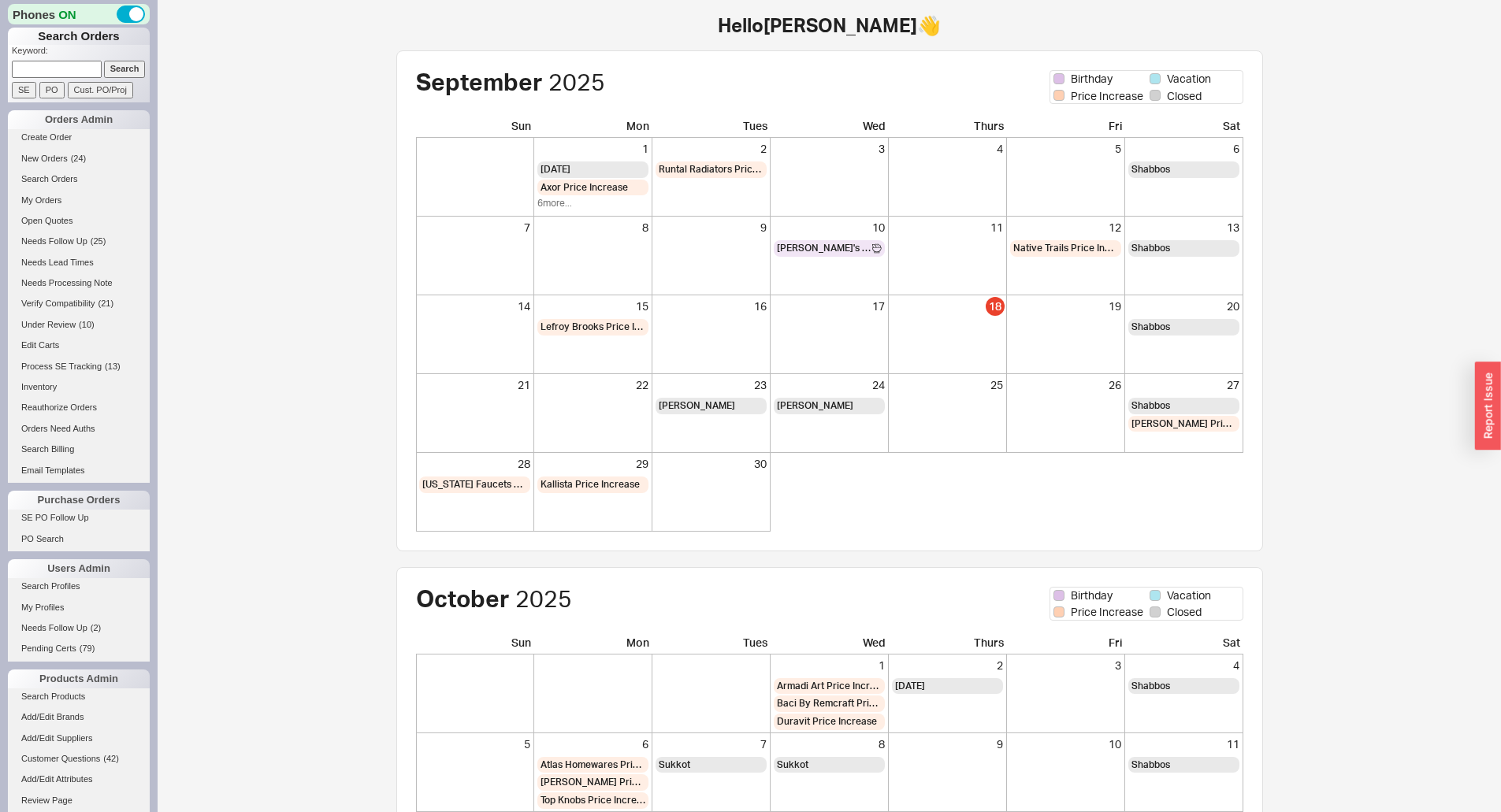
click at [45, 69] on input at bounding box center [57, 69] width 90 height 16
type input "931012"
click at [104, 60] on input "Search" at bounding box center [125, 69] width 42 height 16
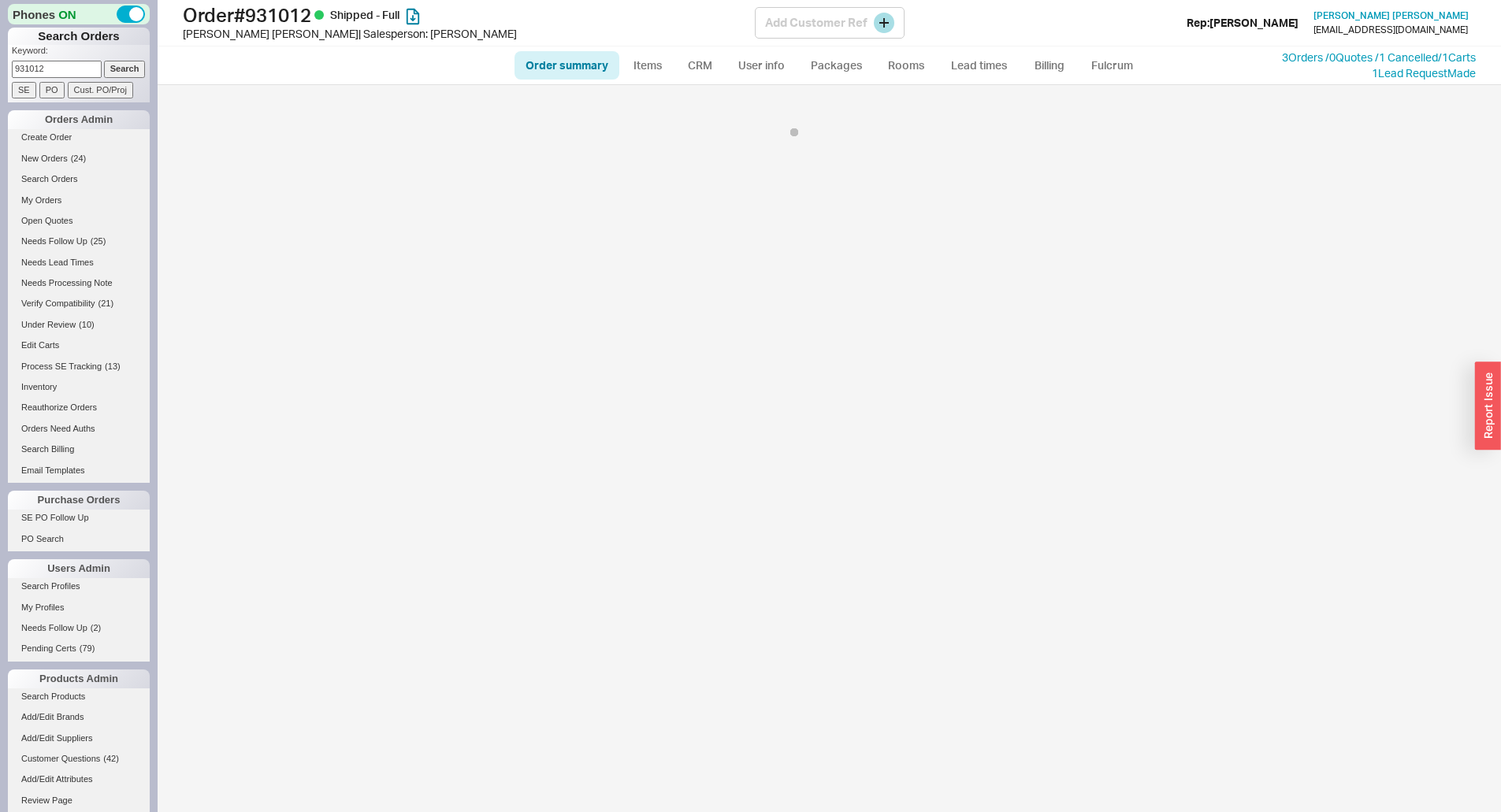
select select "LOW"
select select "3"
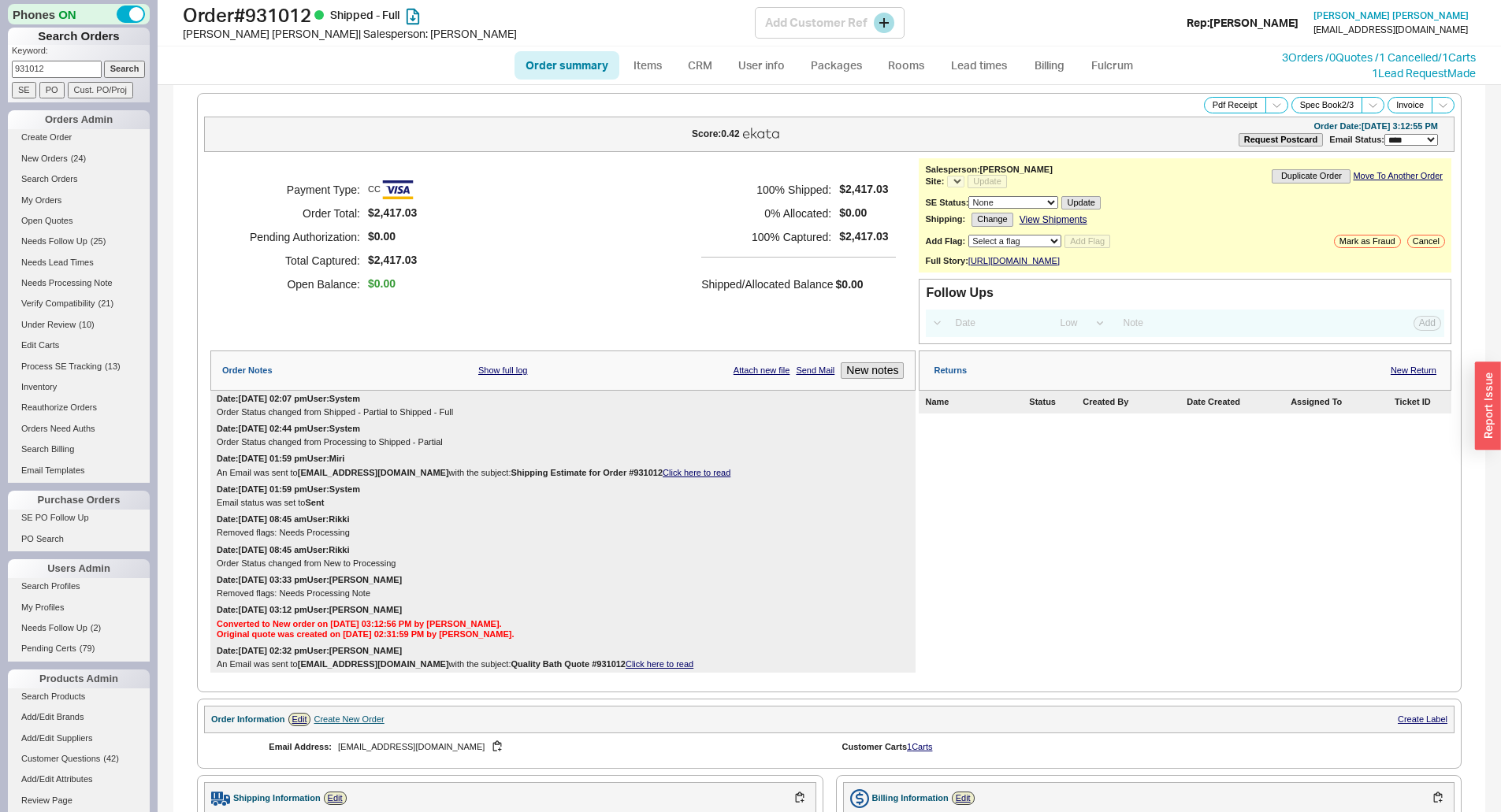
select select "*"
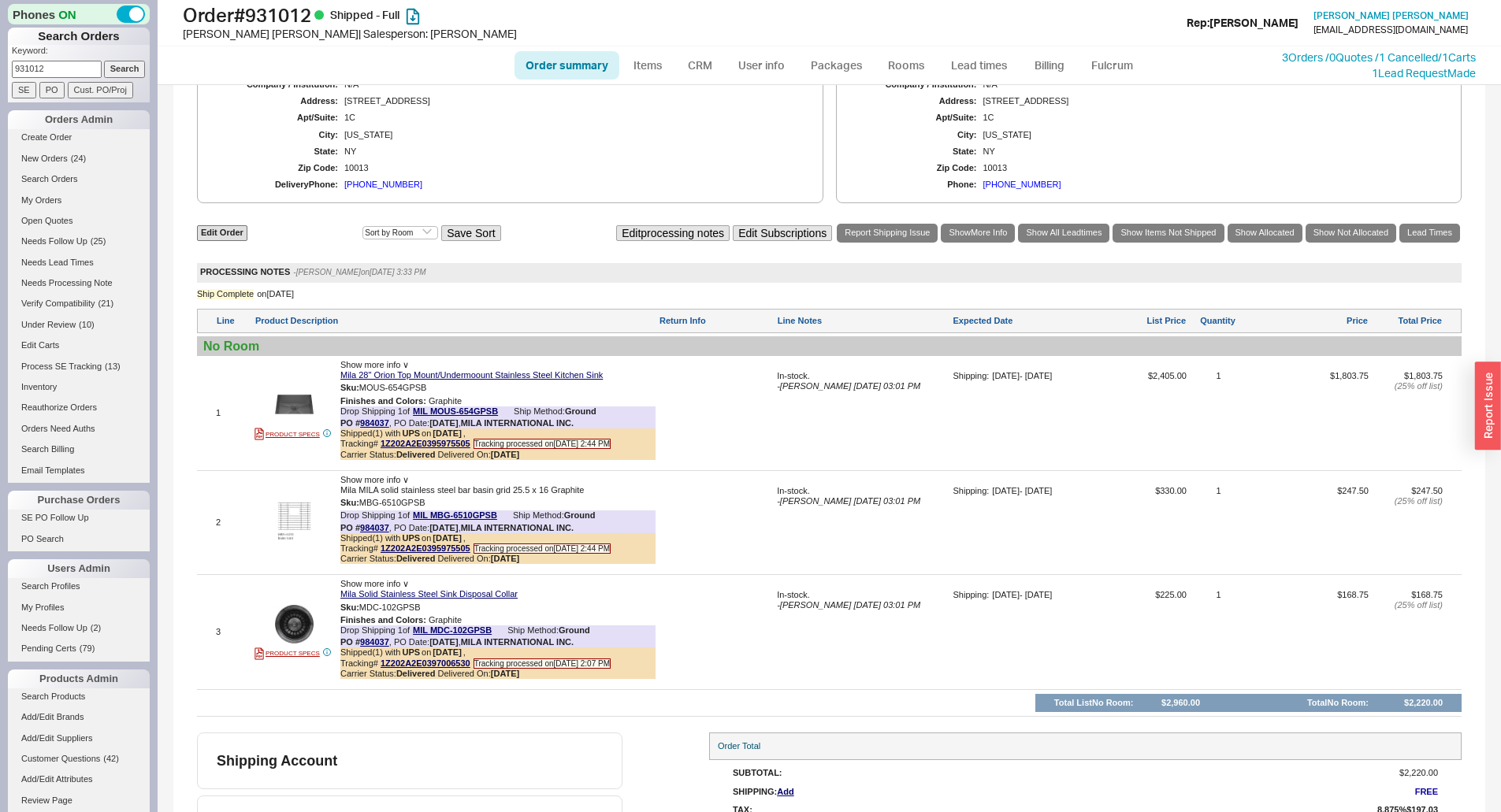
scroll to position [787, 0]
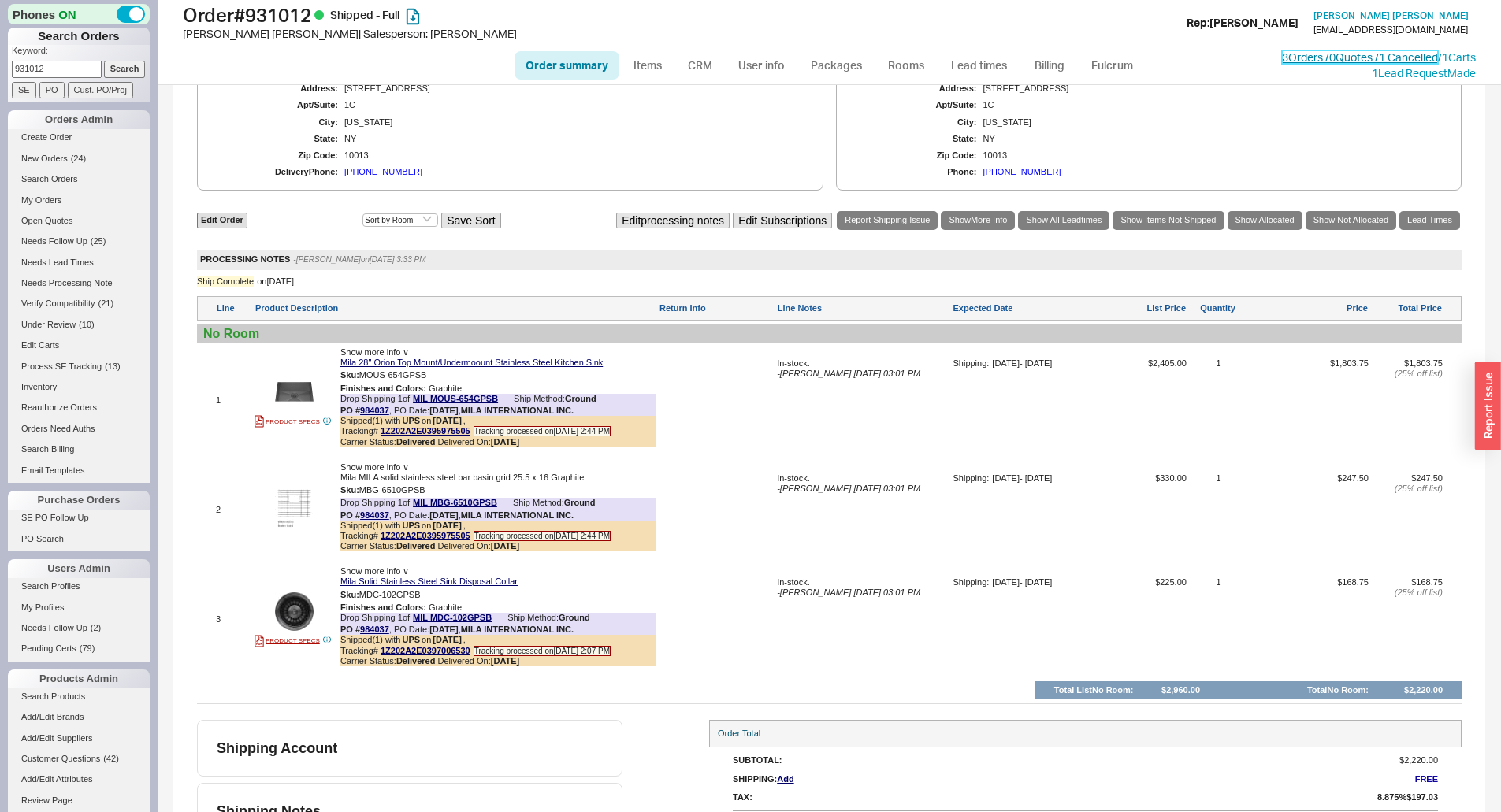
click at [1281, 55] on link "3 Orders / 0 Quotes / 1 Cancelled" at bounding box center [1359, 57] width 156 height 14
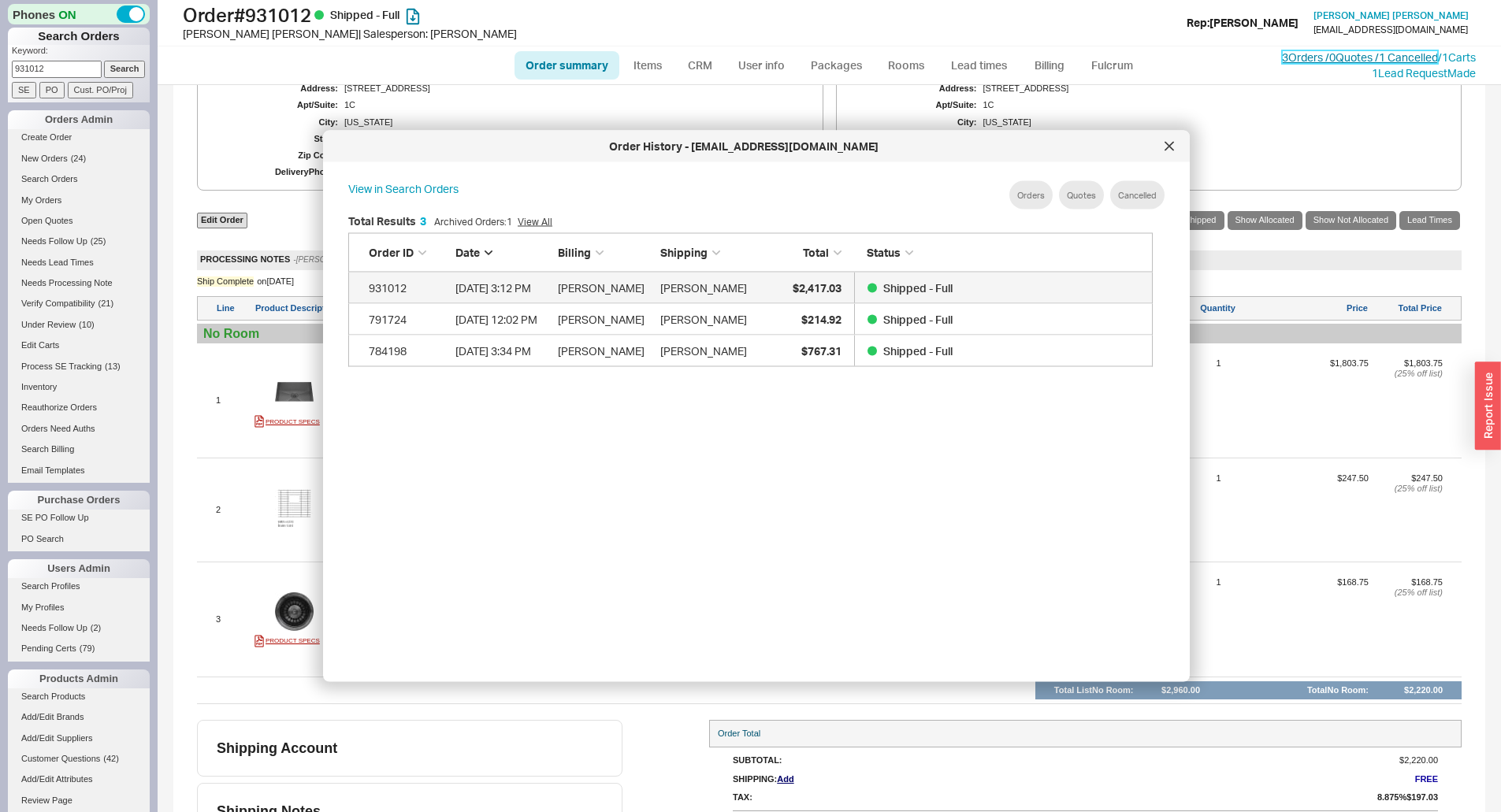
scroll to position [470, 818]
click at [782, 293] on div "$2,417.03" at bounding box center [802, 287] width 79 height 31
select select "*"
select select "LOW"
select select "3"
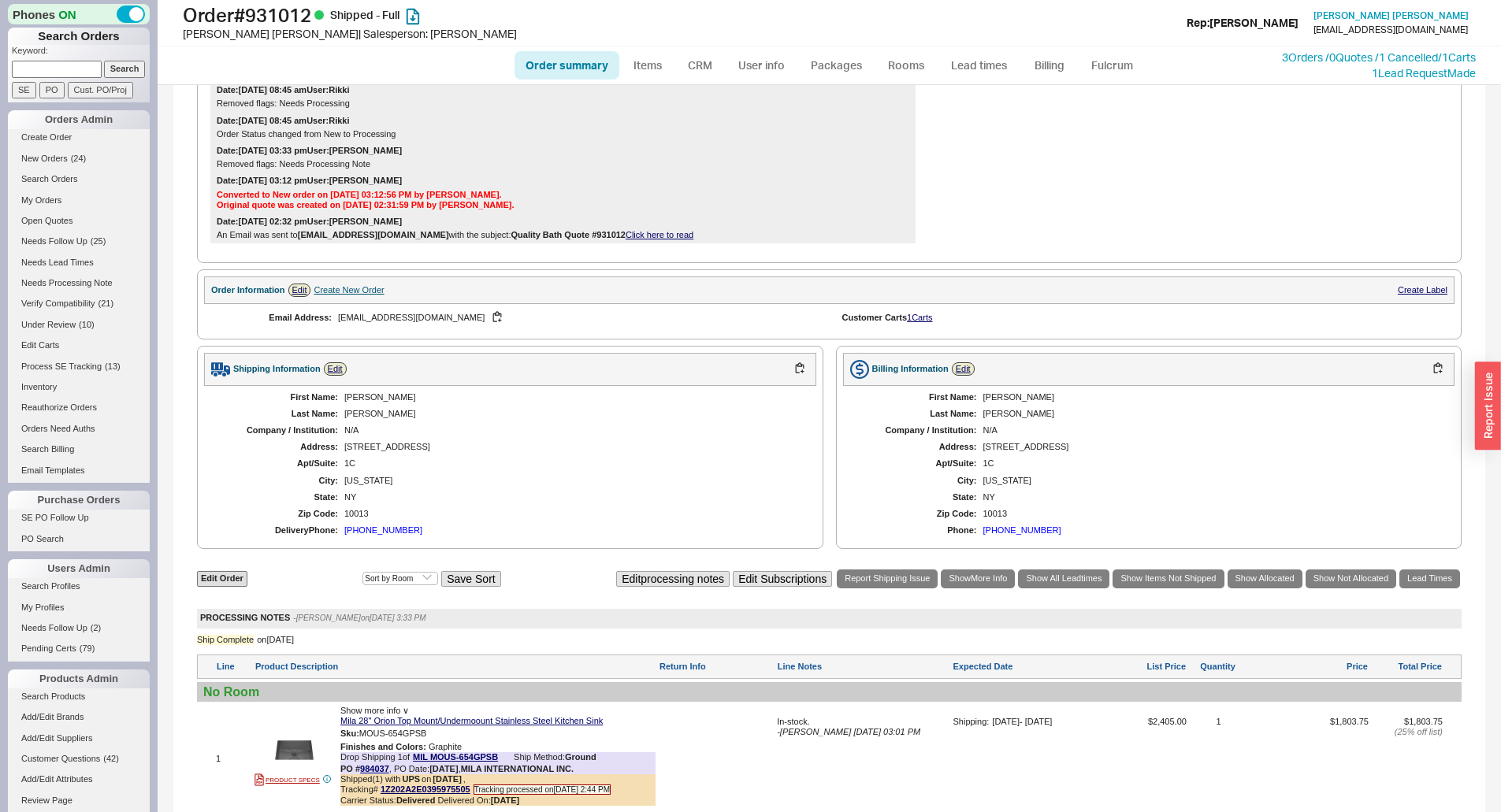
scroll to position [0, 0]
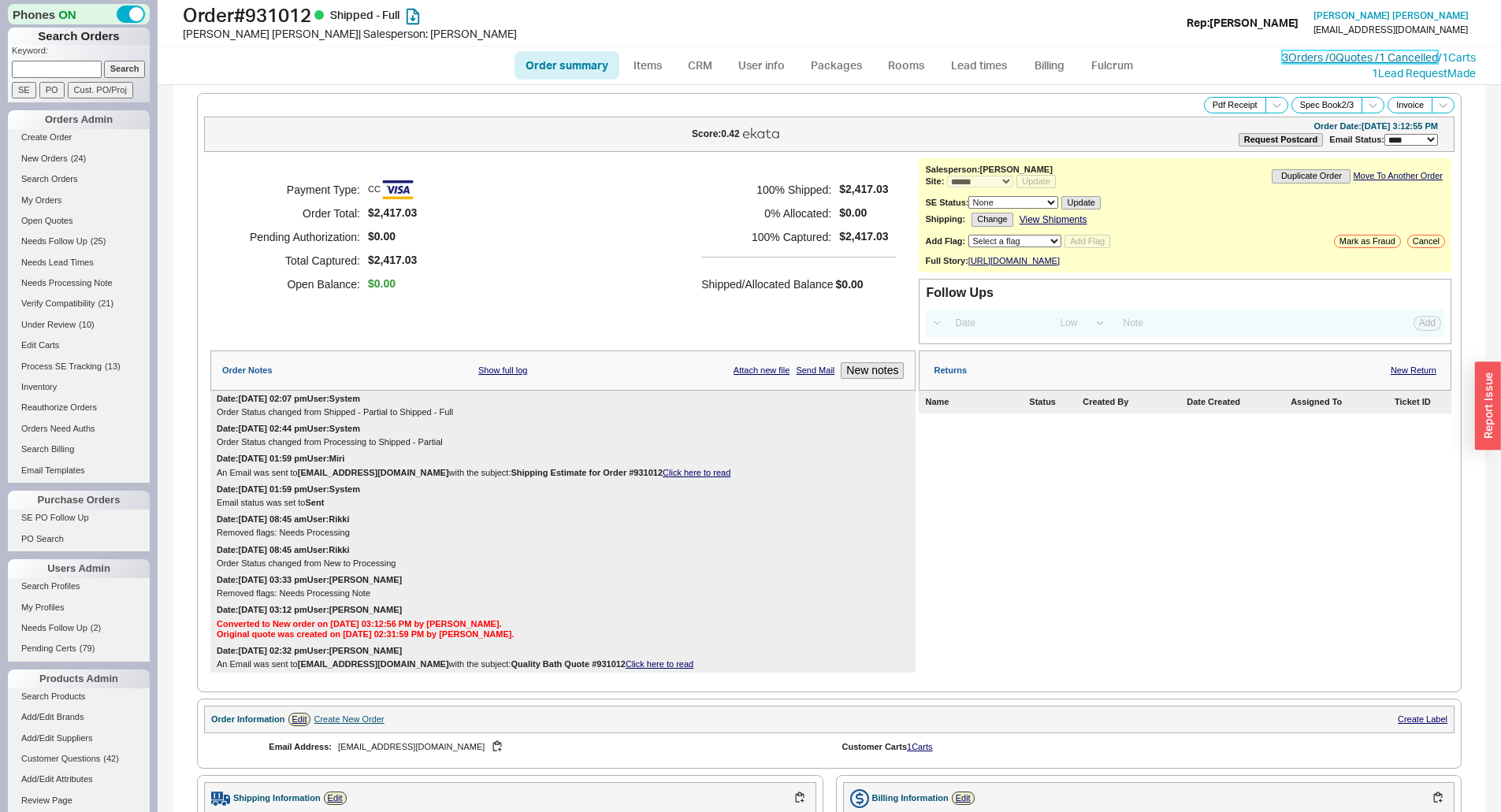
click at [1282, 52] on link "3 Orders / 0 Quotes / 1 Cancelled" at bounding box center [1359, 57] width 156 height 14
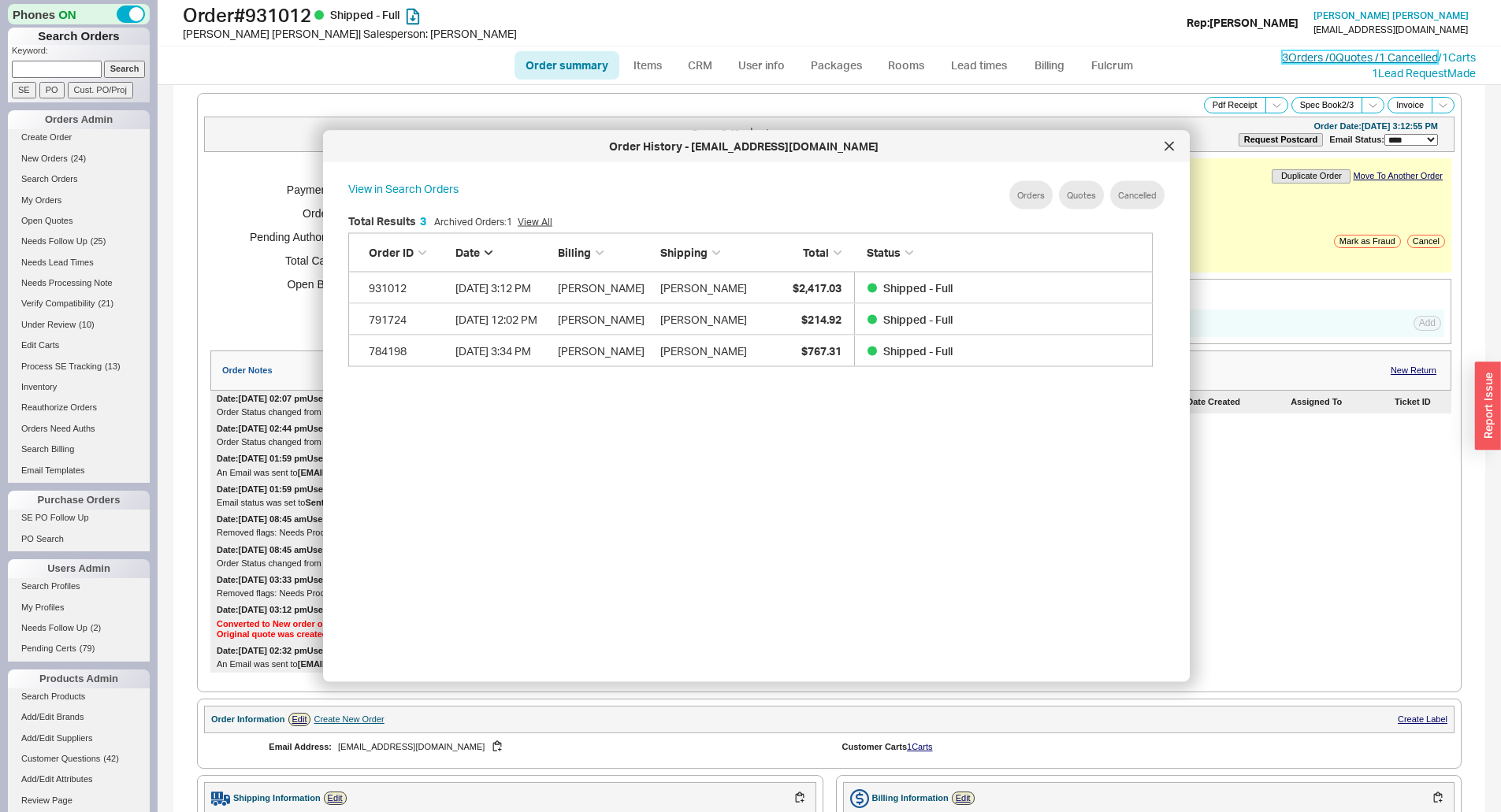
scroll to position [470, 818]
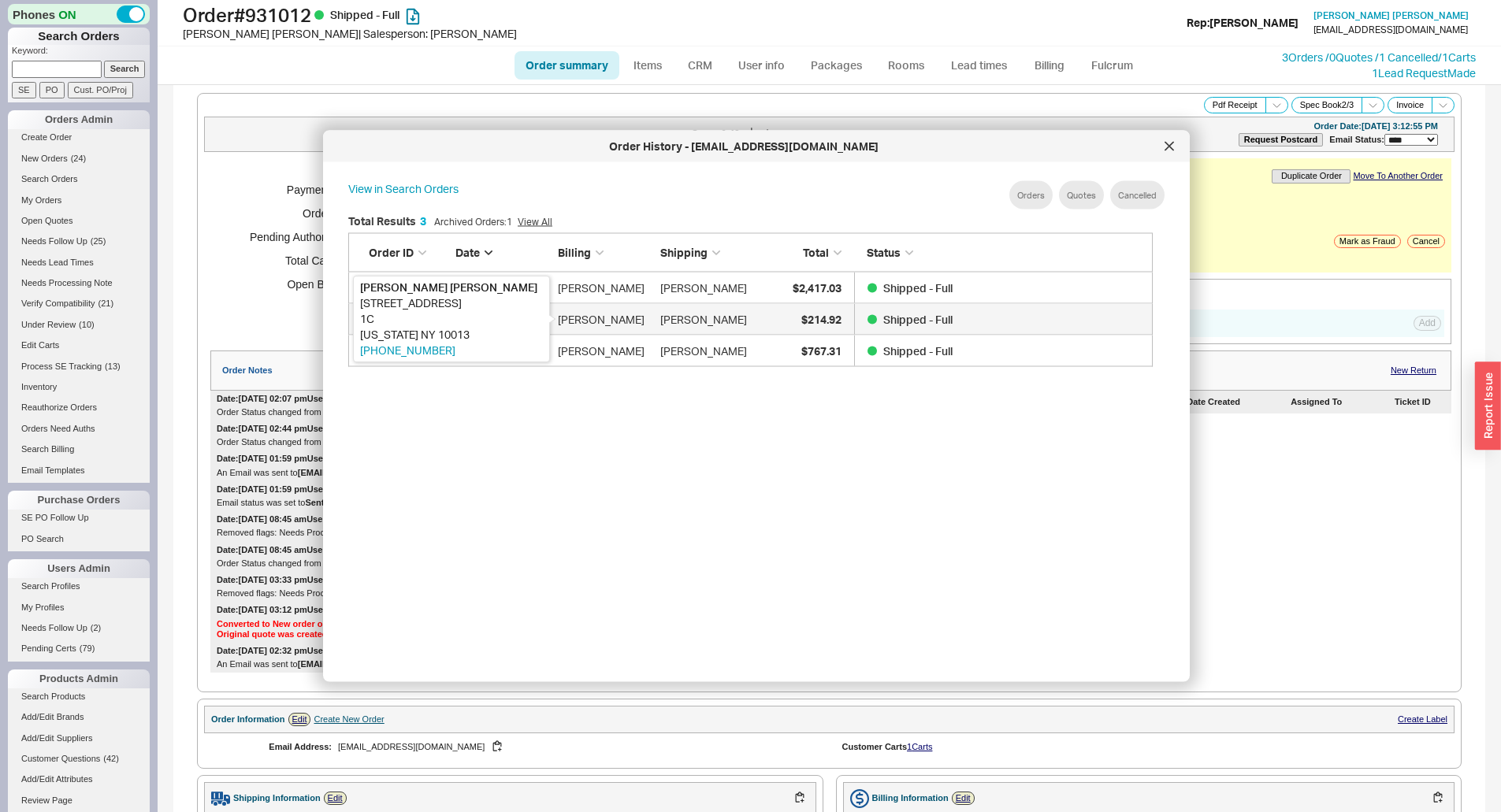
click at [635, 315] on div "[PERSON_NAME]" at bounding box center [605, 319] width 94 height 31
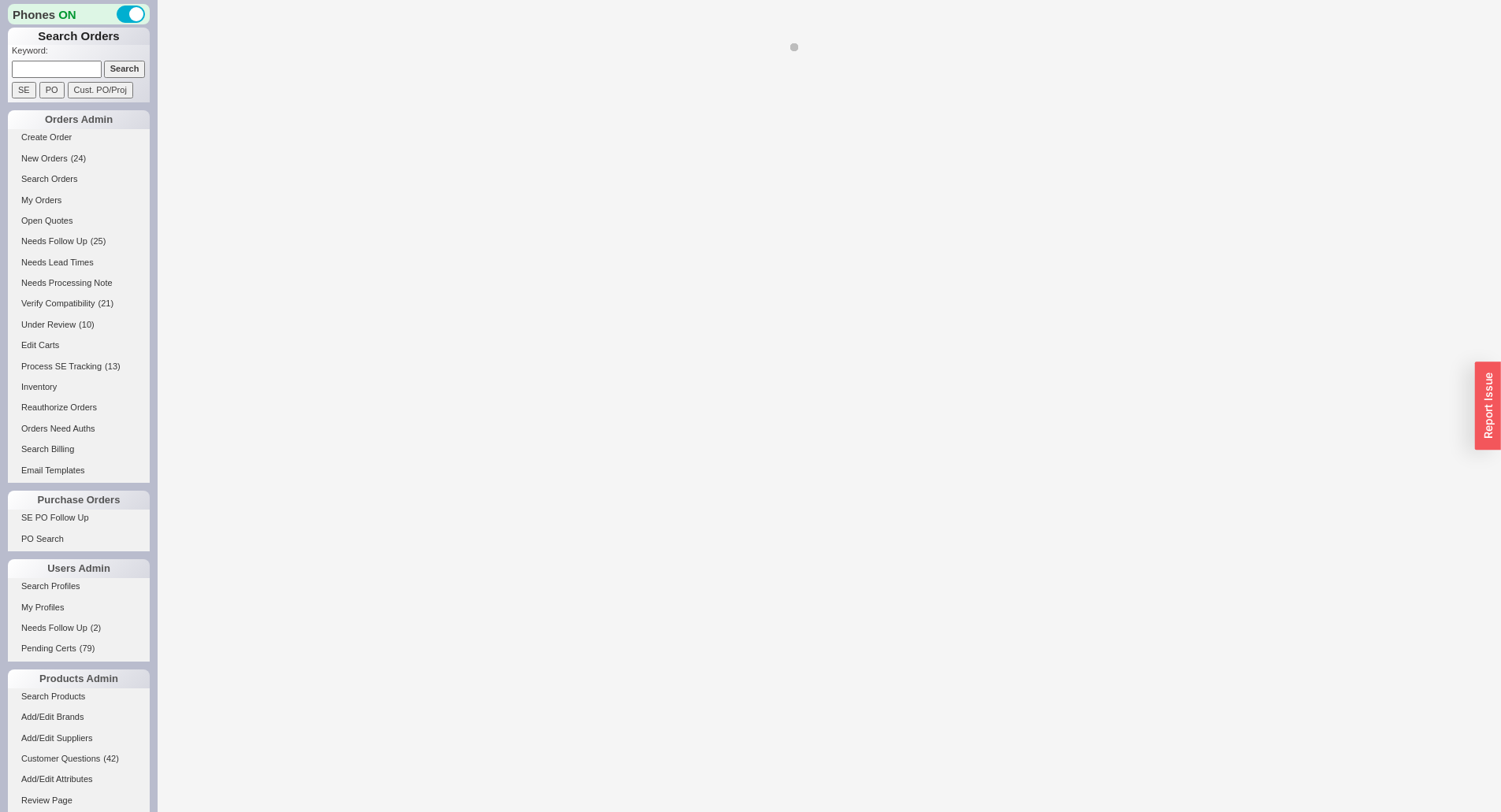
select select "*"
select select "LOW"
select select "3"
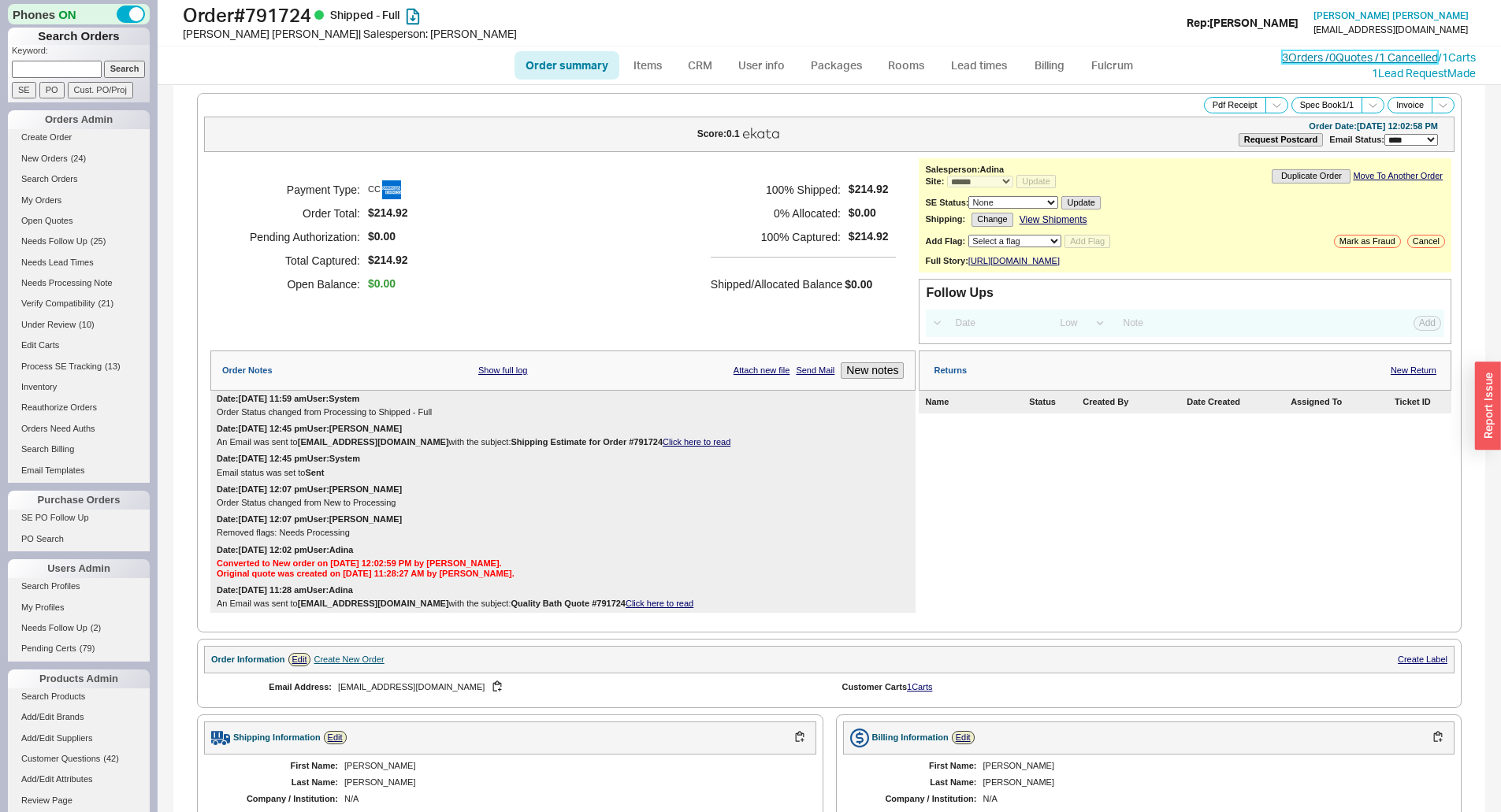
click at [1281, 56] on link "3 Orders / 0 Quotes / 1 Cancelled" at bounding box center [1359, 57] width 156 height 14
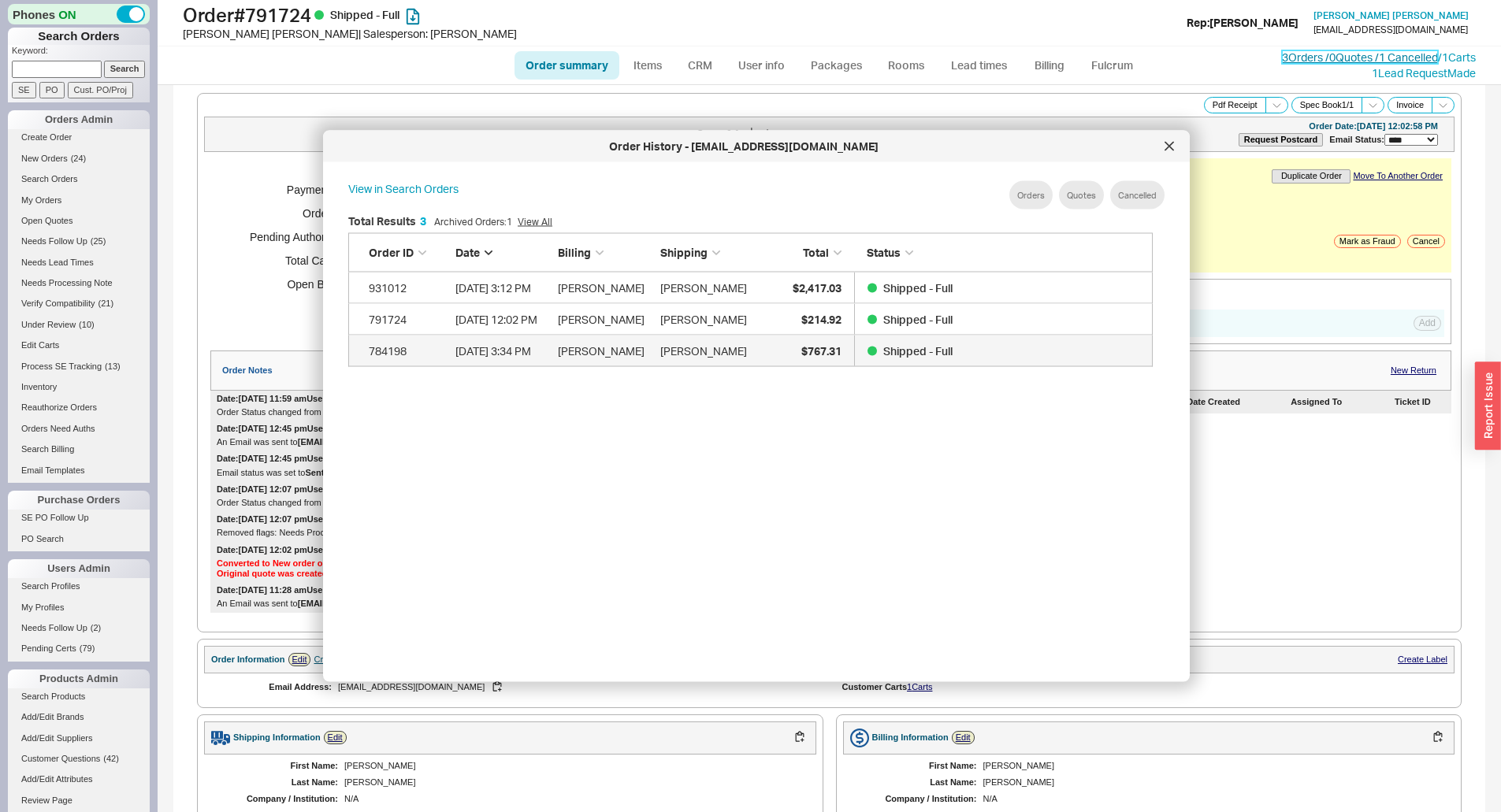
scroll to position [470, 818]
click at [715, 353] on div "[PERSON_NAME]" at bounding box center [703, 350] width 87 height 31
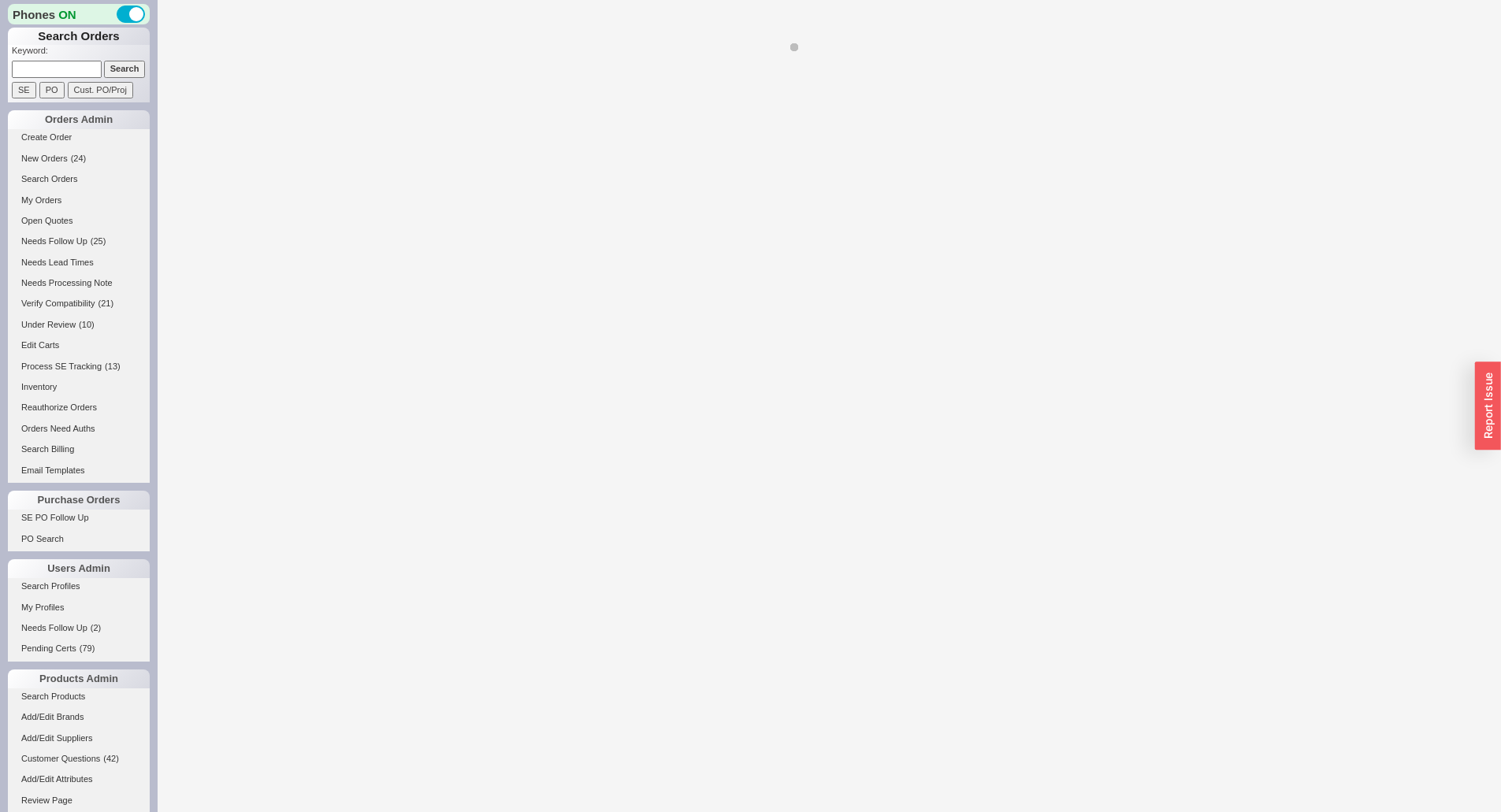
select select "*"
select select "LOW"
select select "3"
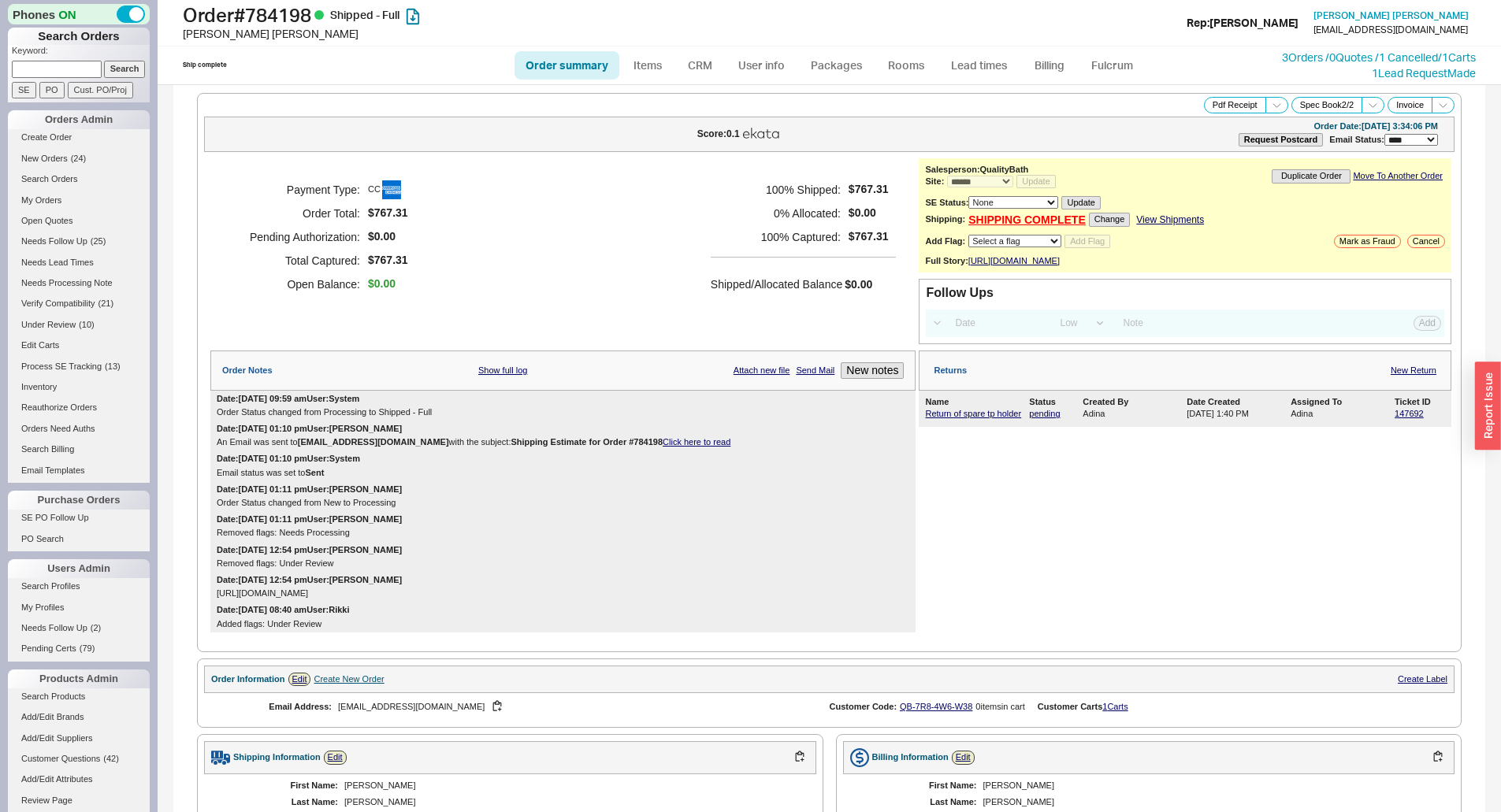
click at [70, 72] on input at bounding box center [57, 69] width 90 height 16
type input "920880"
click at [104, 60] on input "Search" at bounding box center [125, 69] width 42 height 16
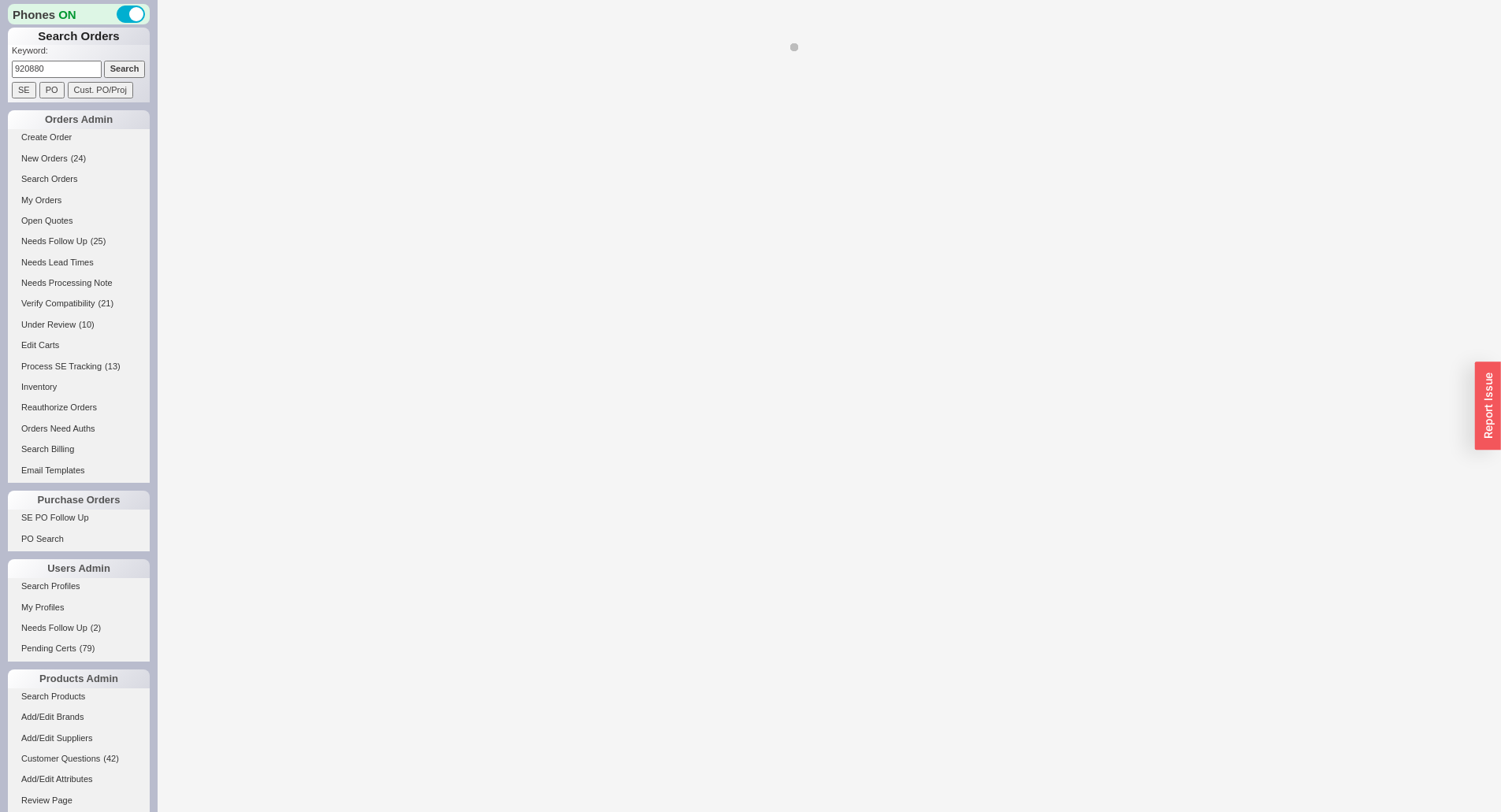
select select "*"
select select "LOW"
select select "3"
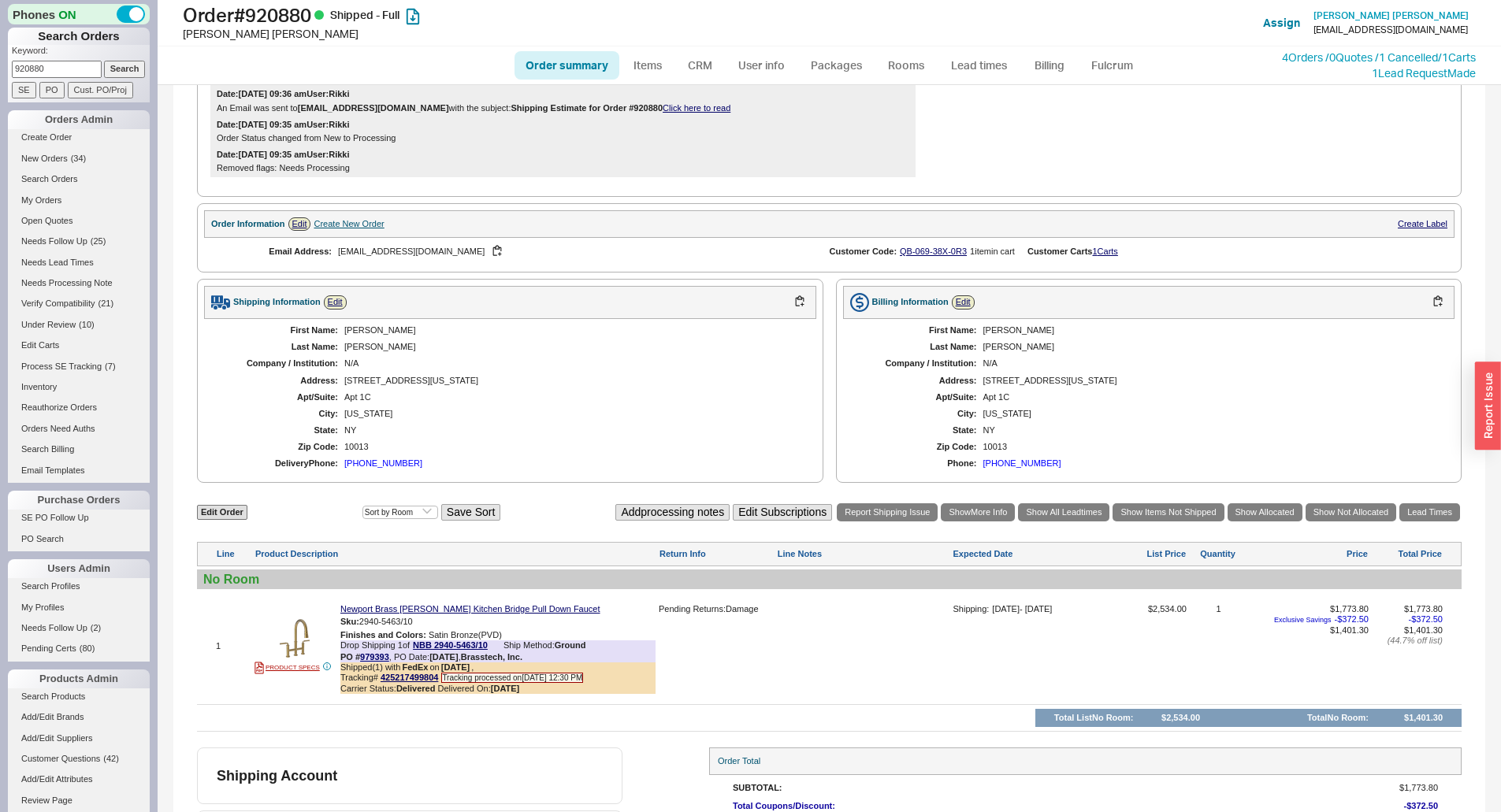
scroll to position [472, 0]
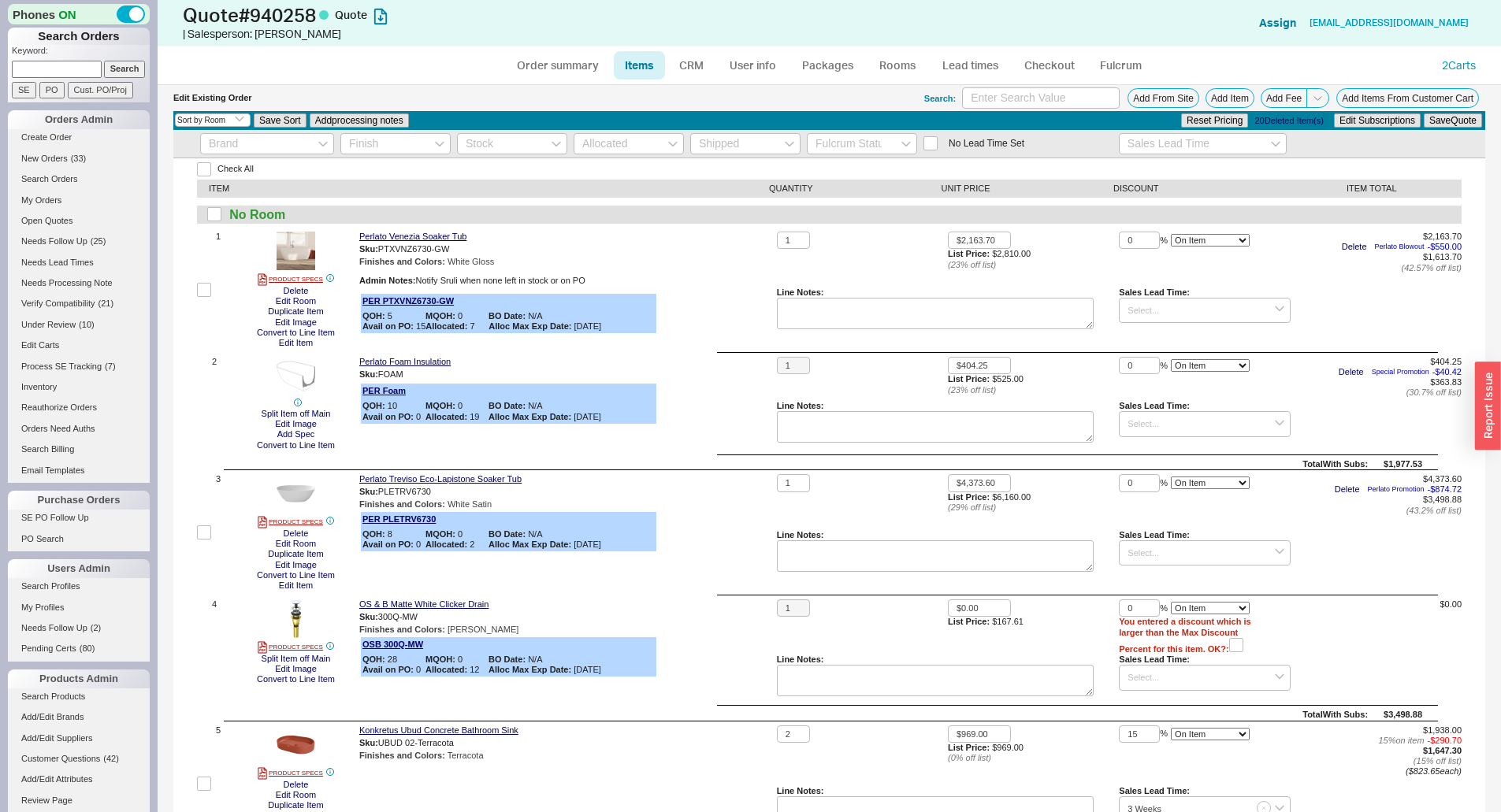
select select "3"
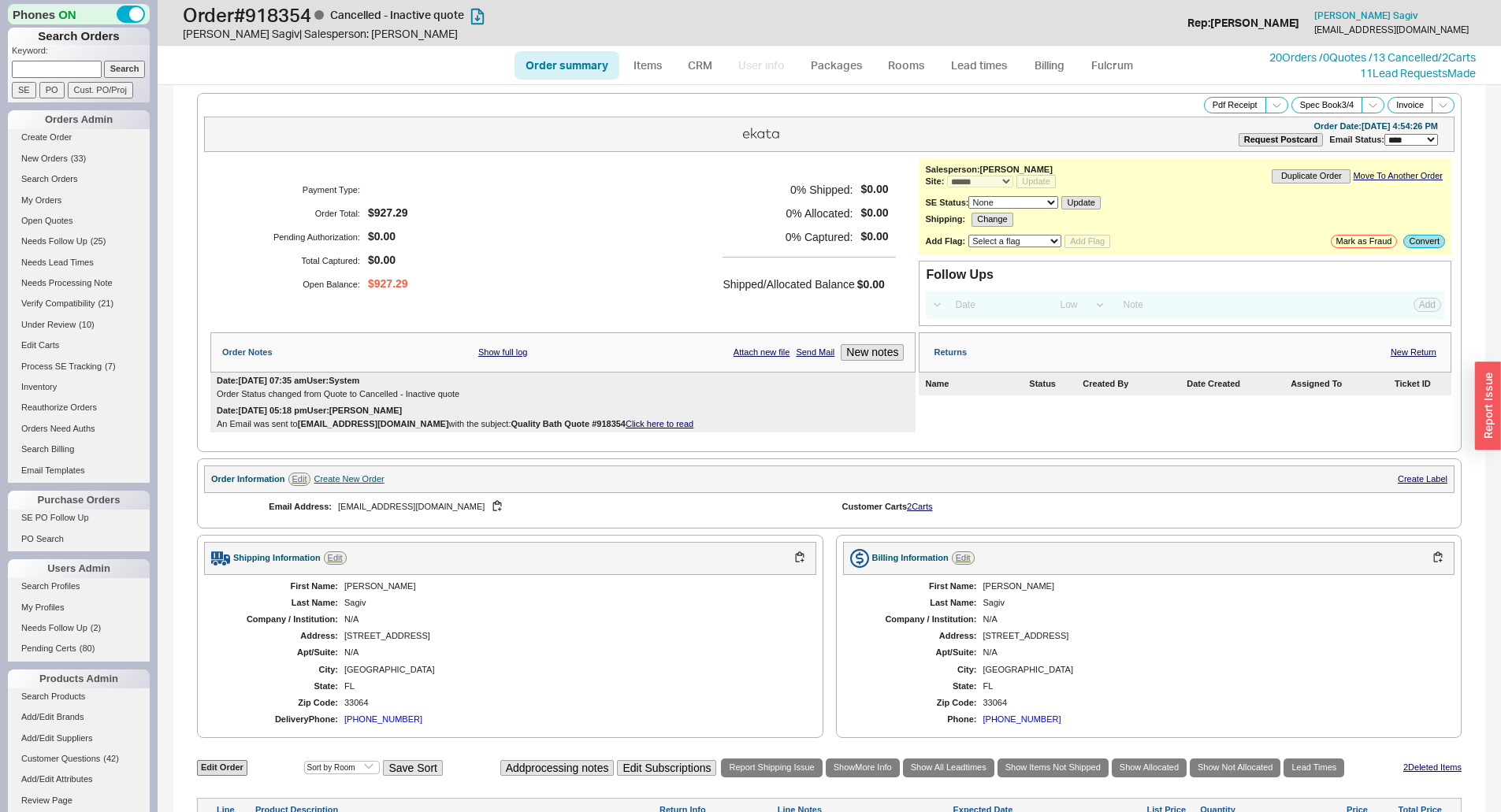
select select "*"
select select "LOW"
select select "3"
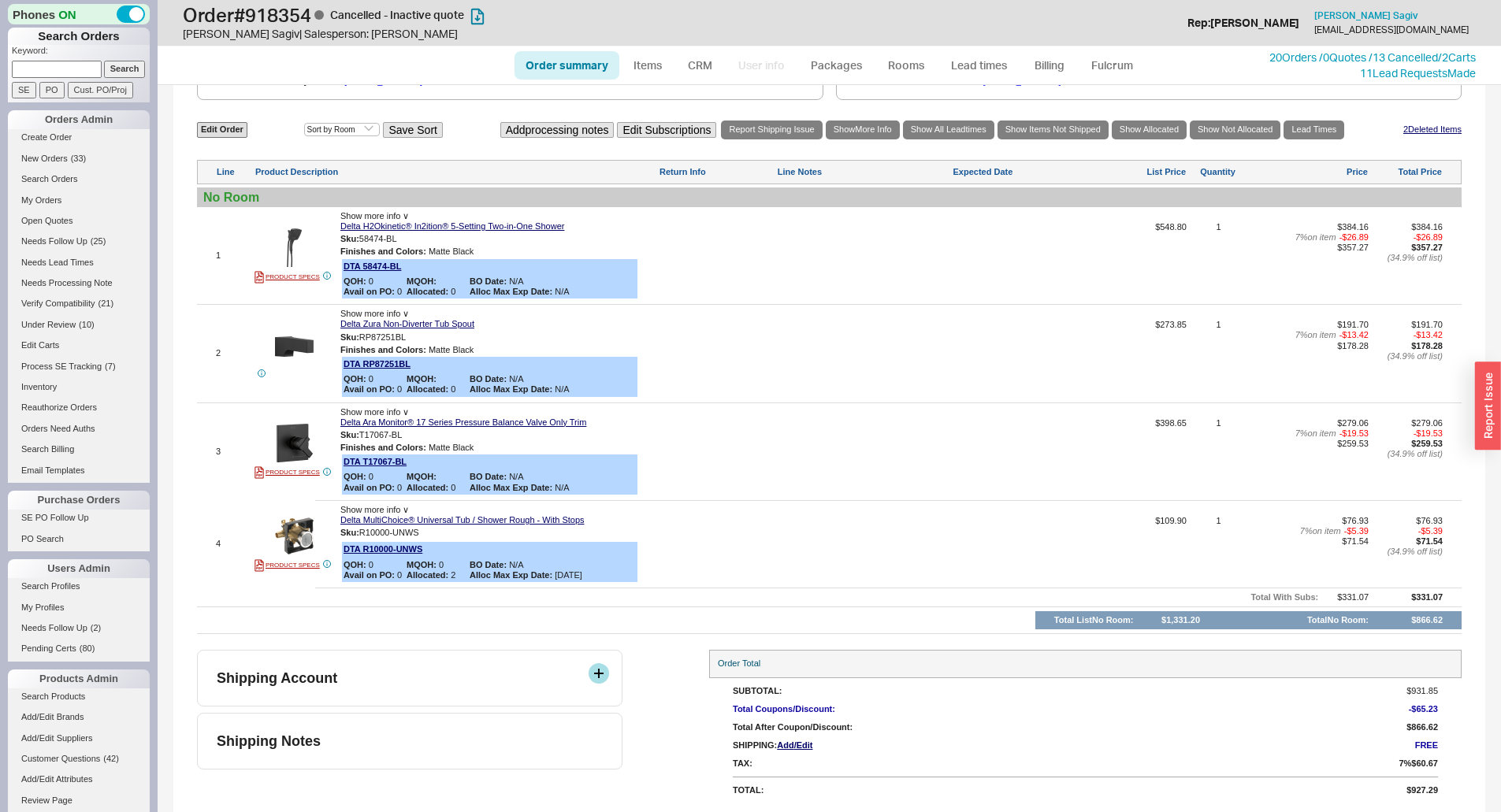
click at [431, 665] on div "Shipping Account" at bounding box center [409, 678] width 425 height 57
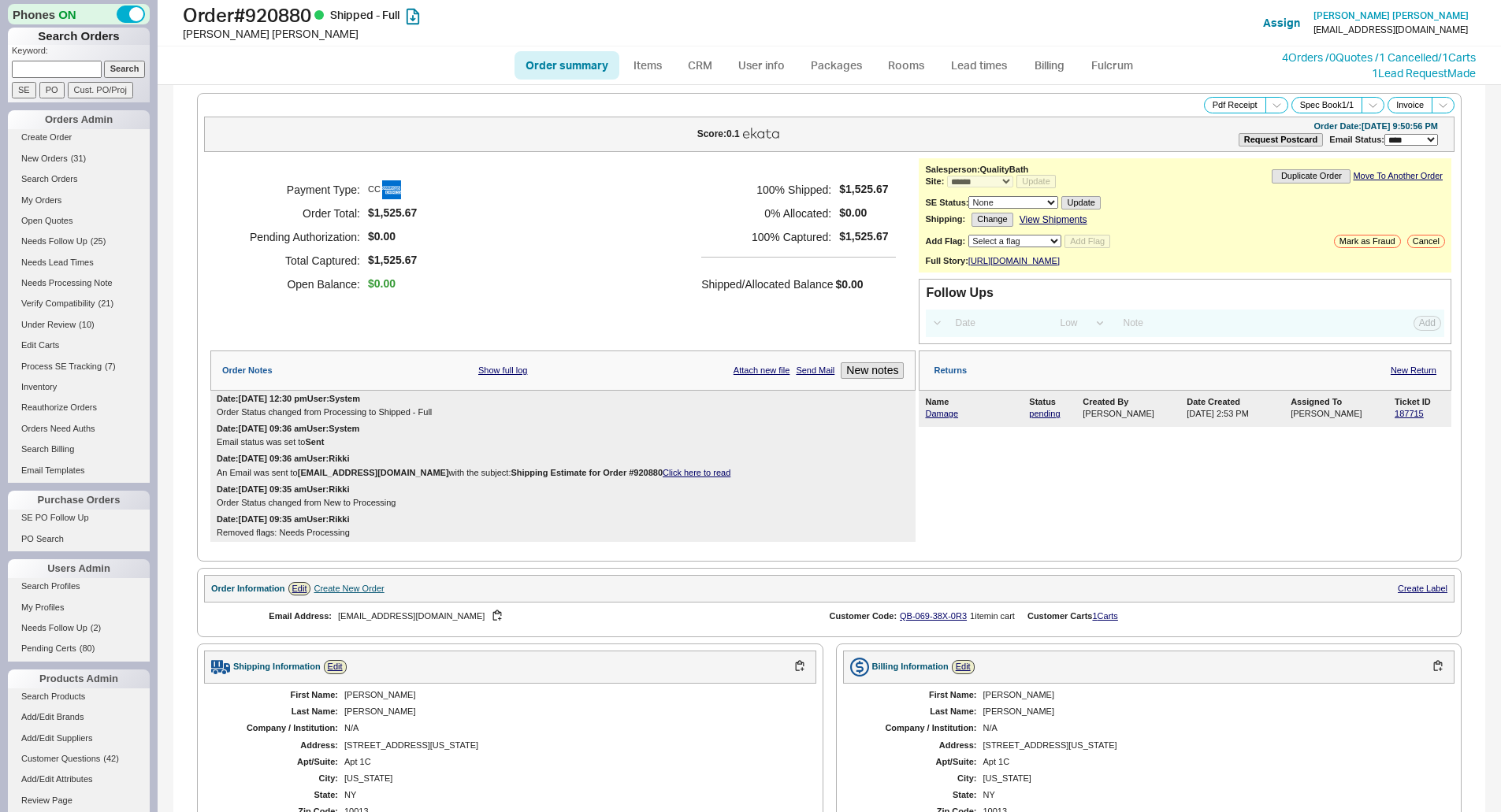
select select "*"
select select "LOW"
select select "3"
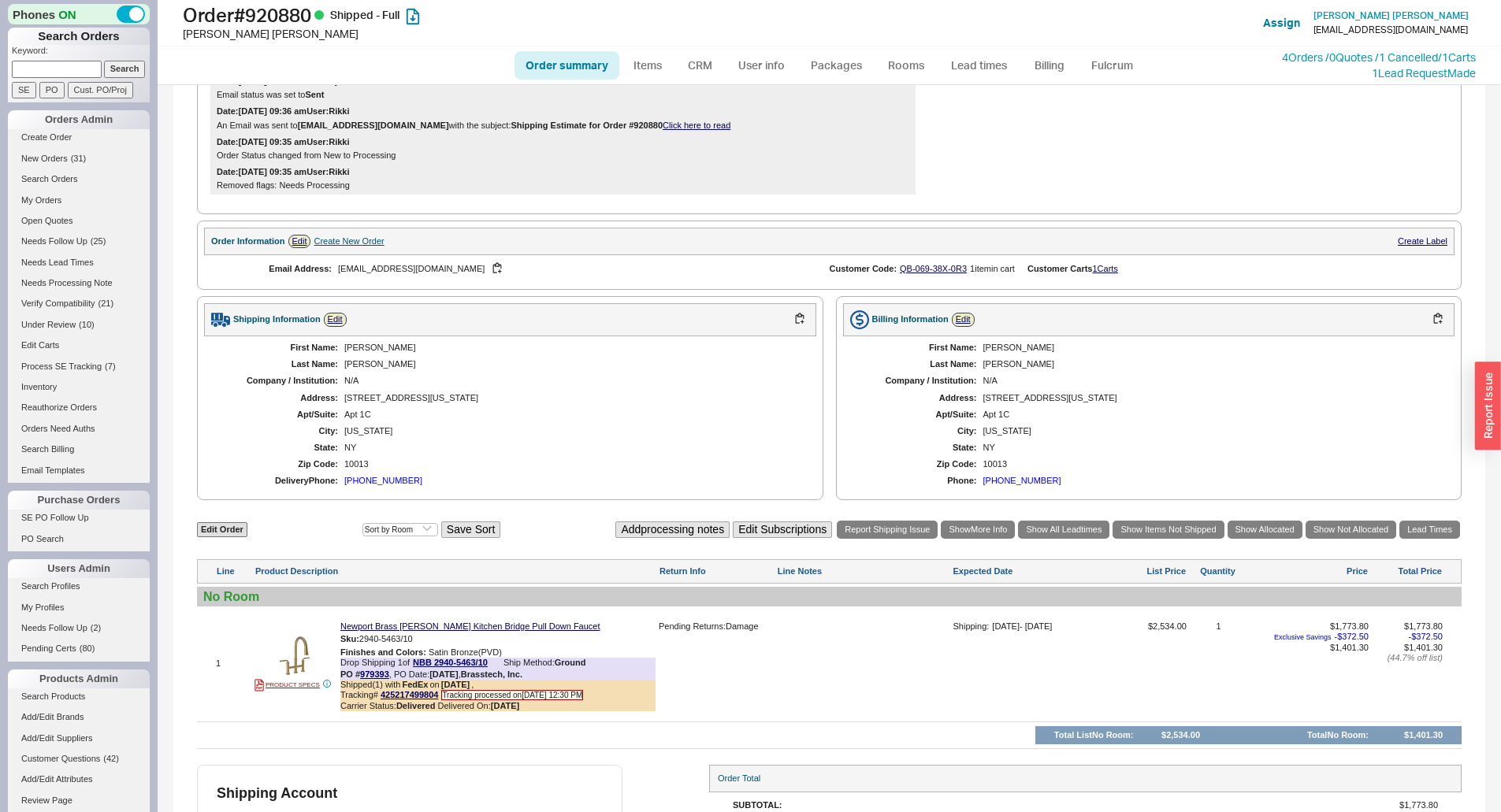
scroll to position [236, 0]
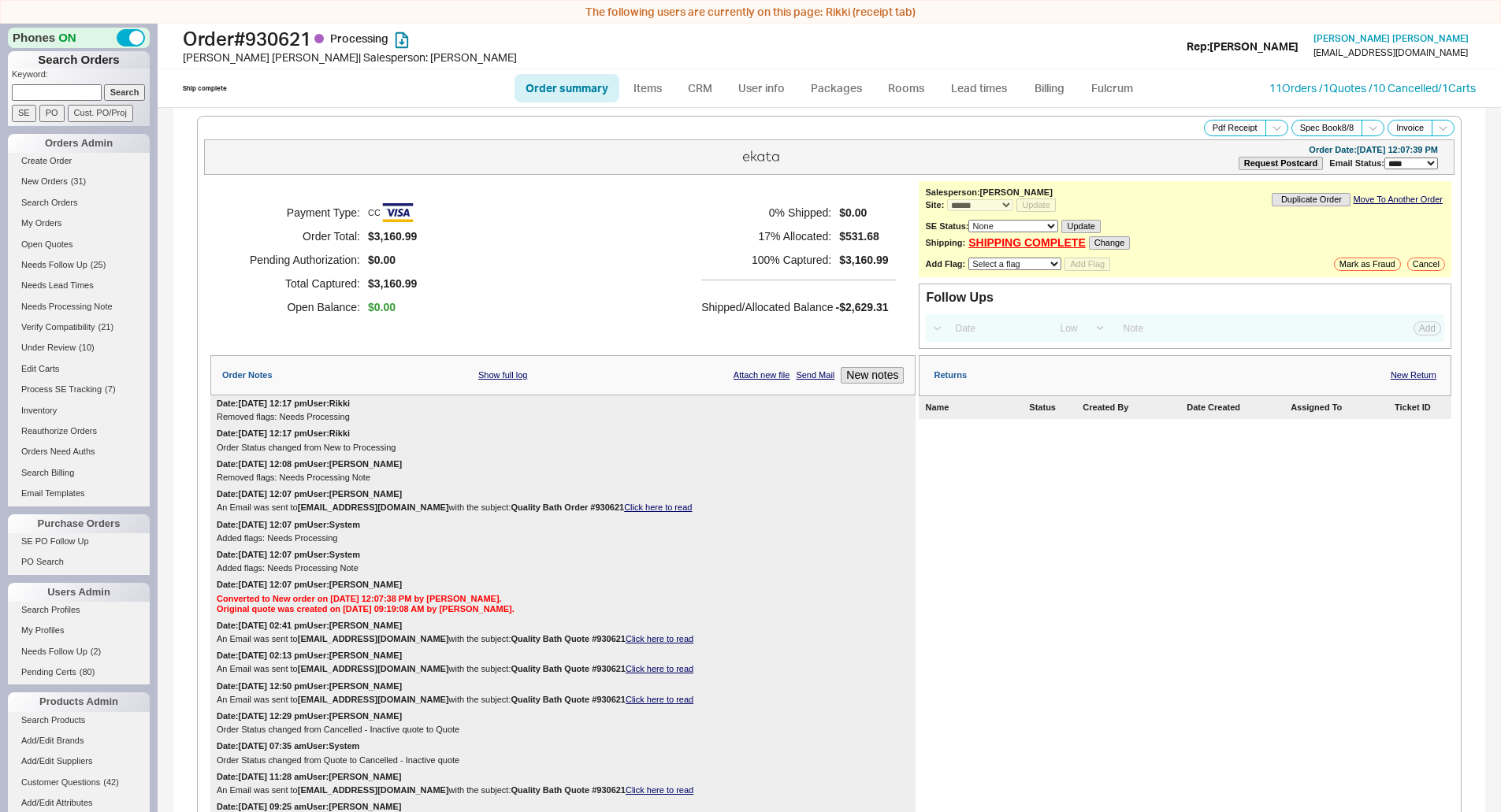
select select "*"
select select "LOW"
select select "3"
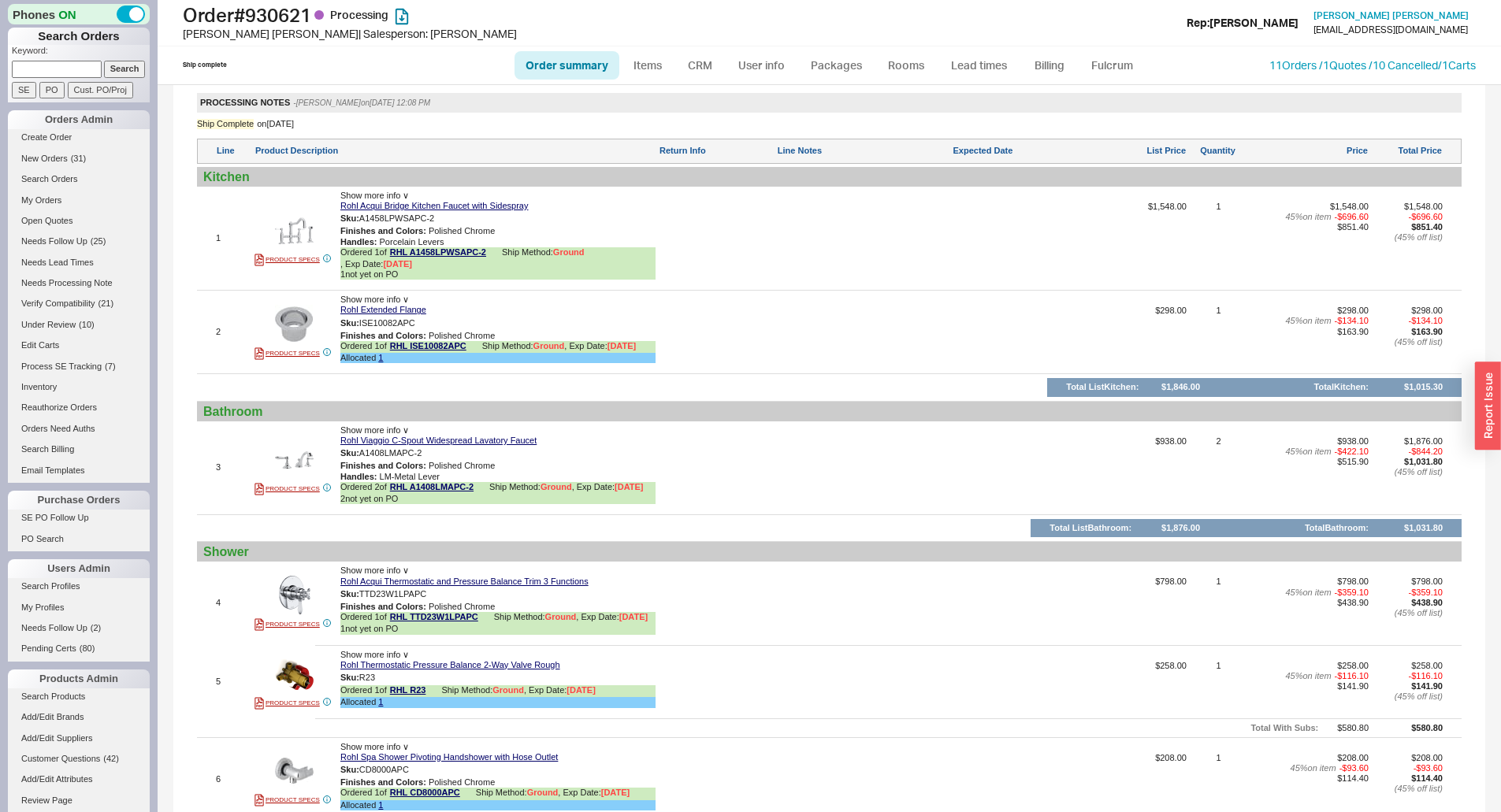
scroll to position [1074, 0]
